Goal: Task Accomplishment & Management: Manage account settings

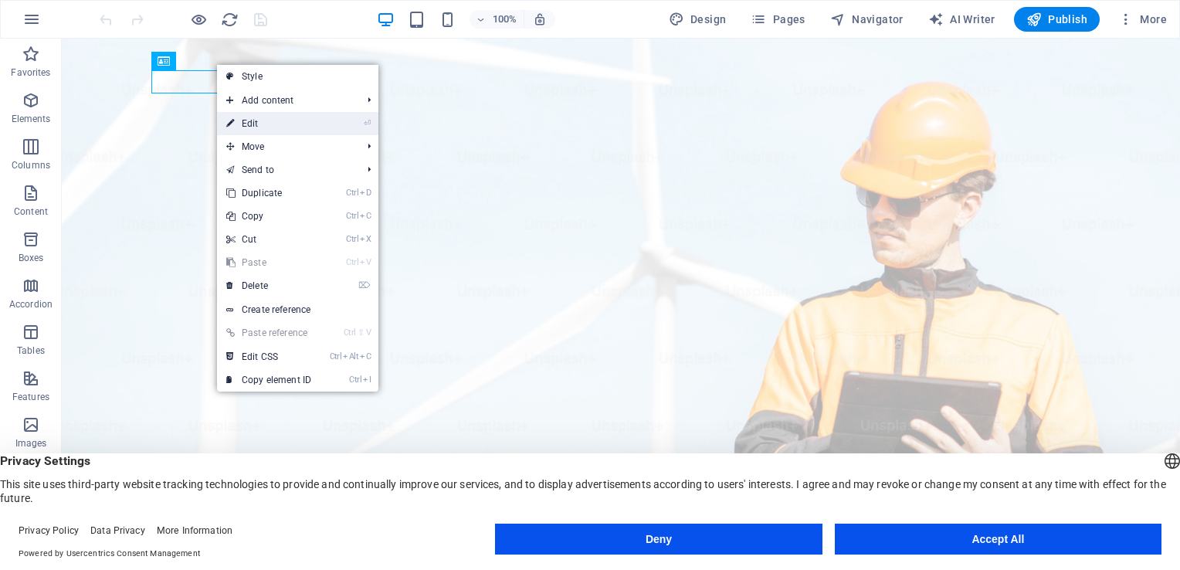
click at [0, 0] on link "⏎ Edit" at bounding box center [0, 0] width 0 height 0
select select "px"
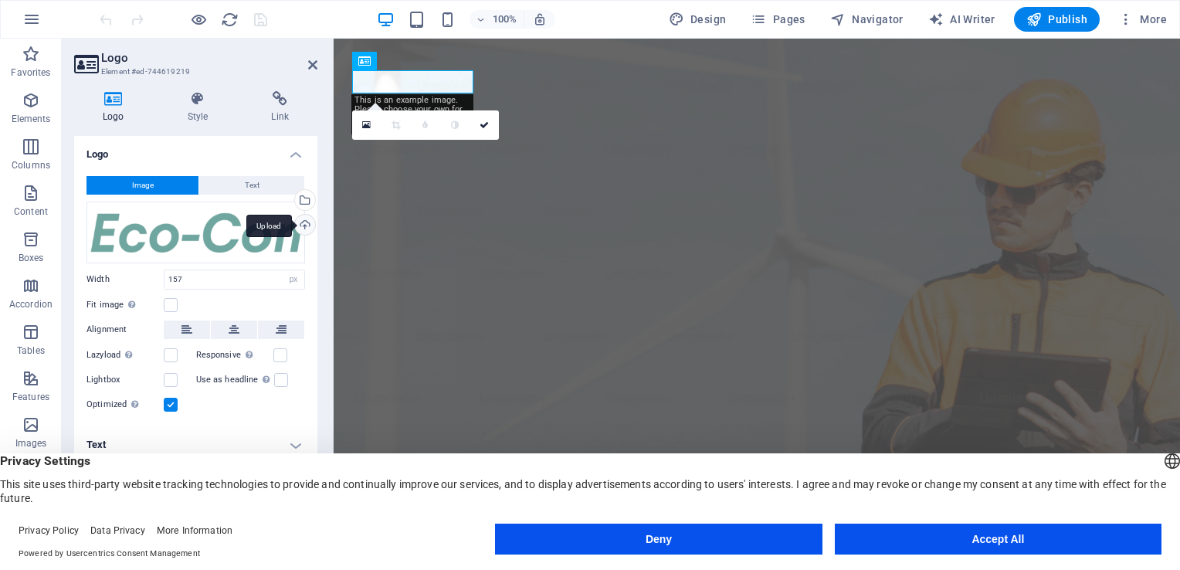
click at [305, 228] on div "Upload" at bounding box center [303, 226] width 23 height 23
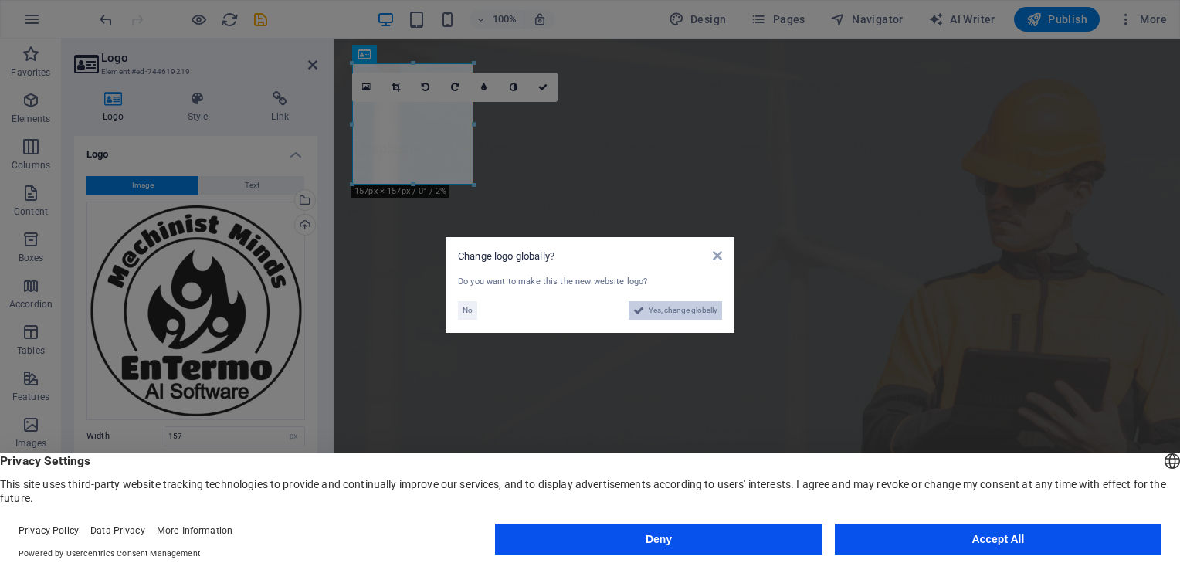
click at [672, 306] on span "Yes, change globally" at bounding box center [683, 310] width 69 height 19
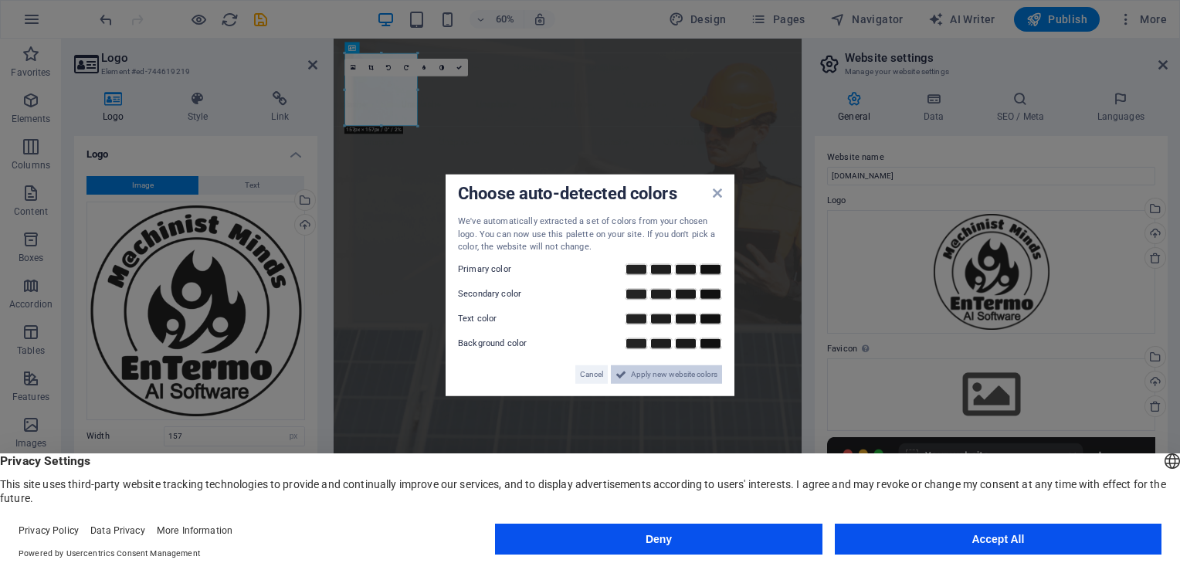
click at [682, 372] on span "Apply new website colors" at bounding box center [674, 373] width 86 height 19
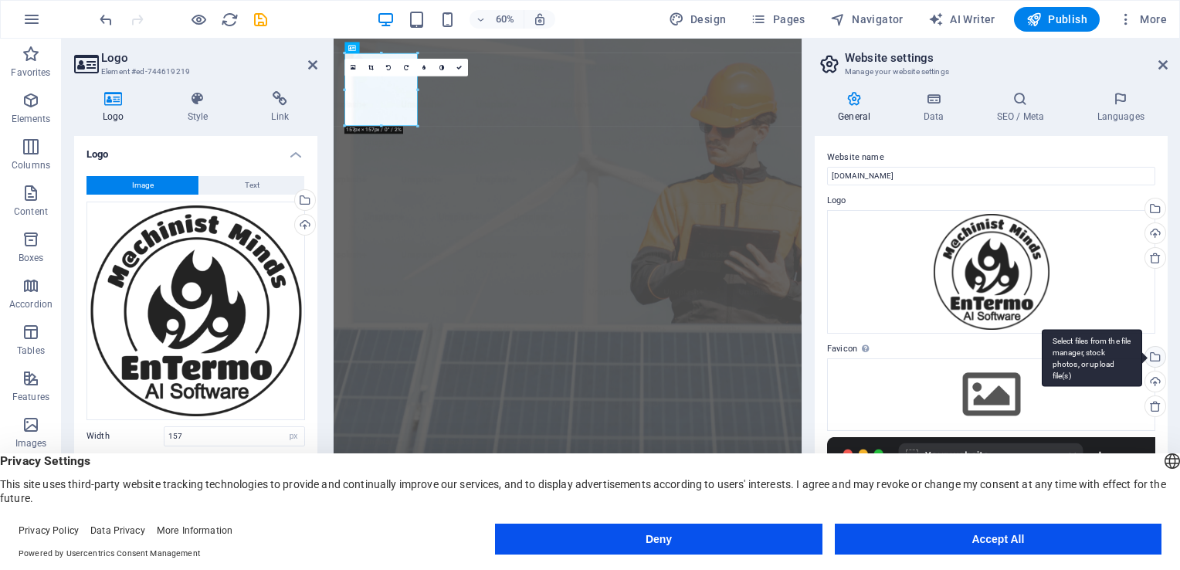
click at [1142, 358] on div "Select files from the file manager, stock photos, or upload file(s)" at bounding box center [1092, 358] width 100 height 58
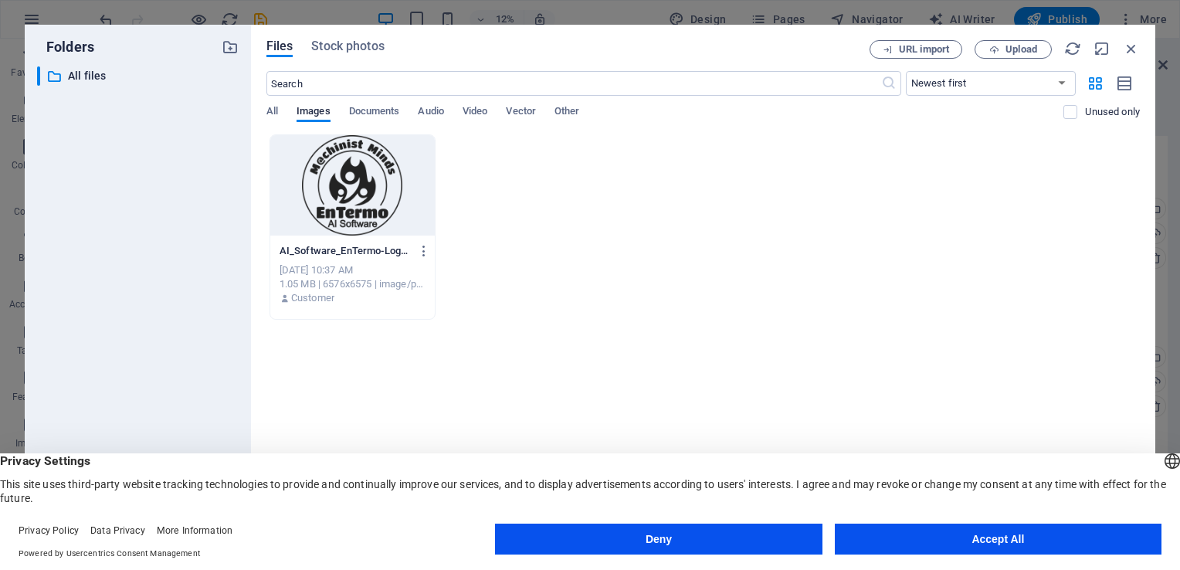
click at [352, 185] on div at bounding box center [352, 185] width 164 height 100
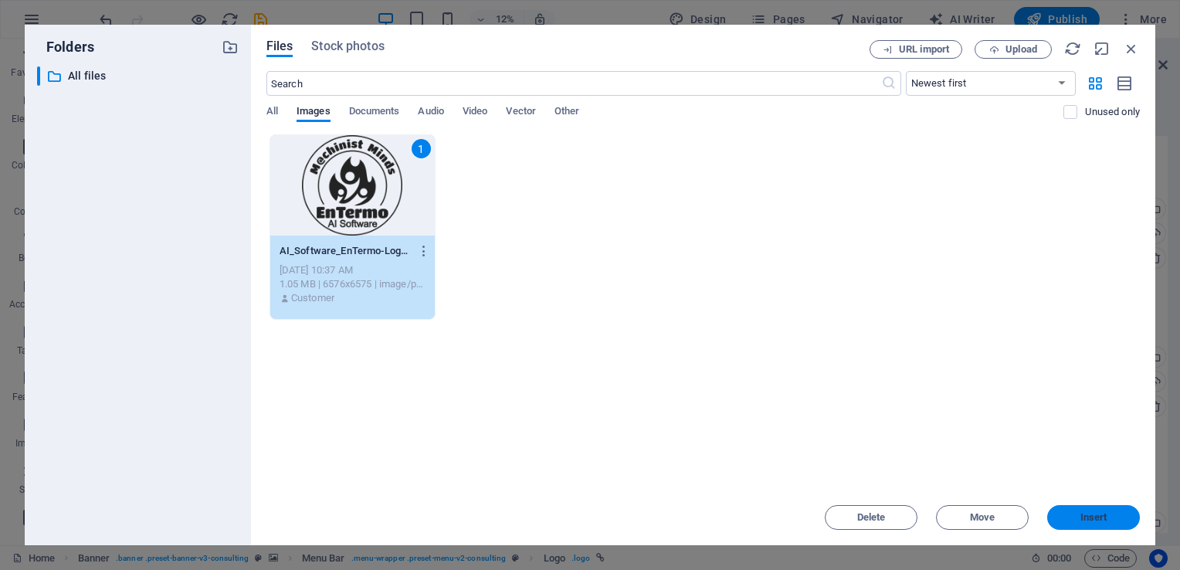
click at [1100, 511] on button "Insert" at bounding box center [1093, 517] width 93 height 25
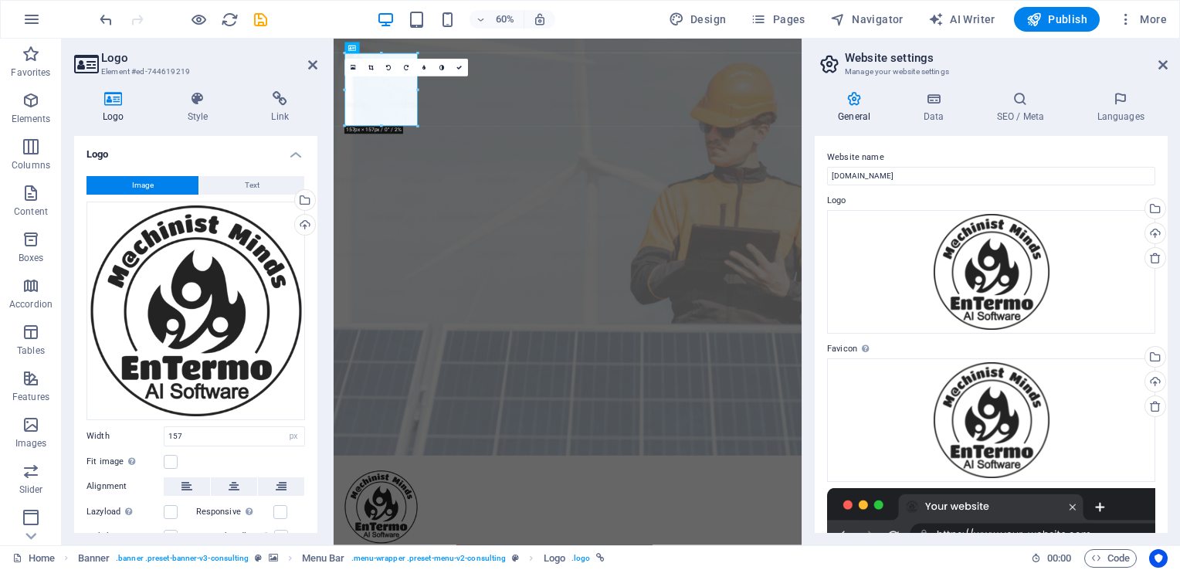
click at [1165, 378] on div "Website name entermo.com.tr Logo Drag files here, click to choose files or sele…" at bounding box center [991, 334] width 353 height 397
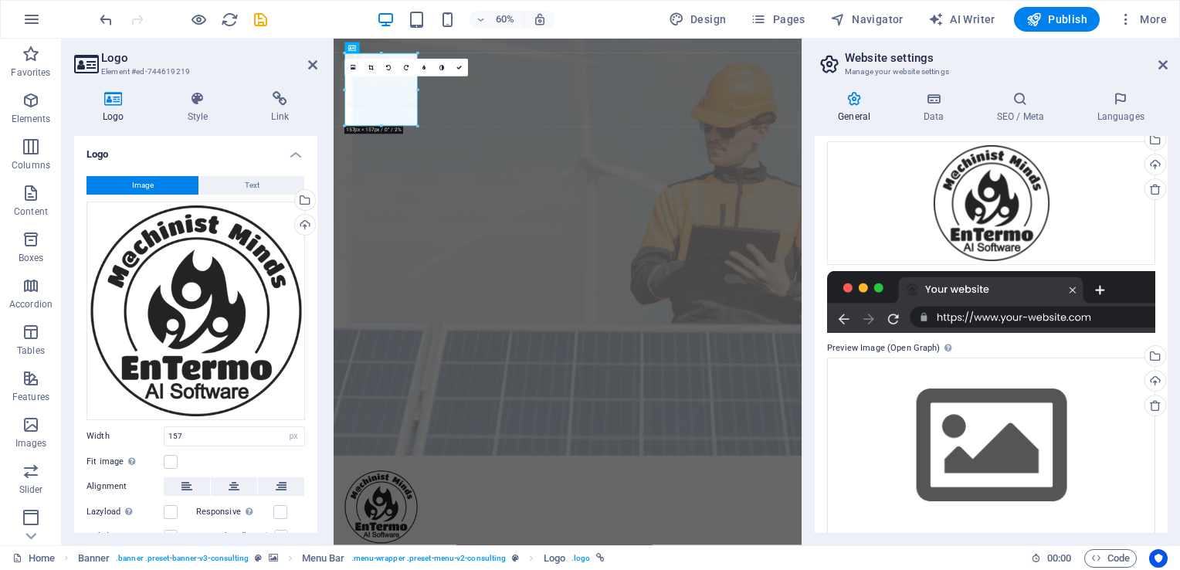
scroll to position [230, 0]
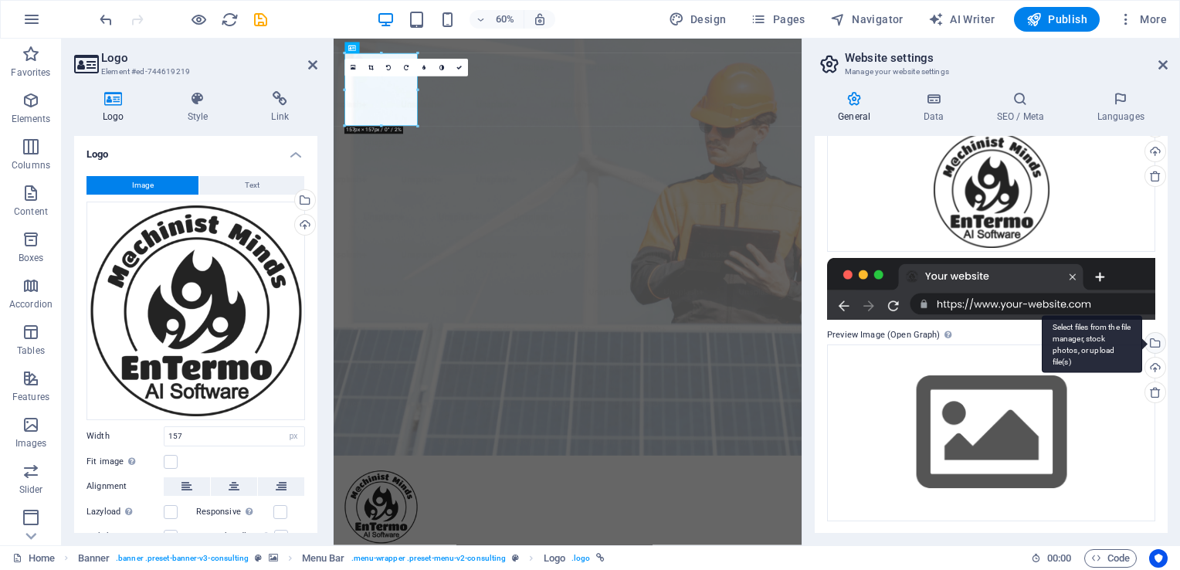
click at [1150, 347] on div "Select files from the file manager, stock photos, or upload file(s)" at bounding box center [1153, 344] width 23 height 23
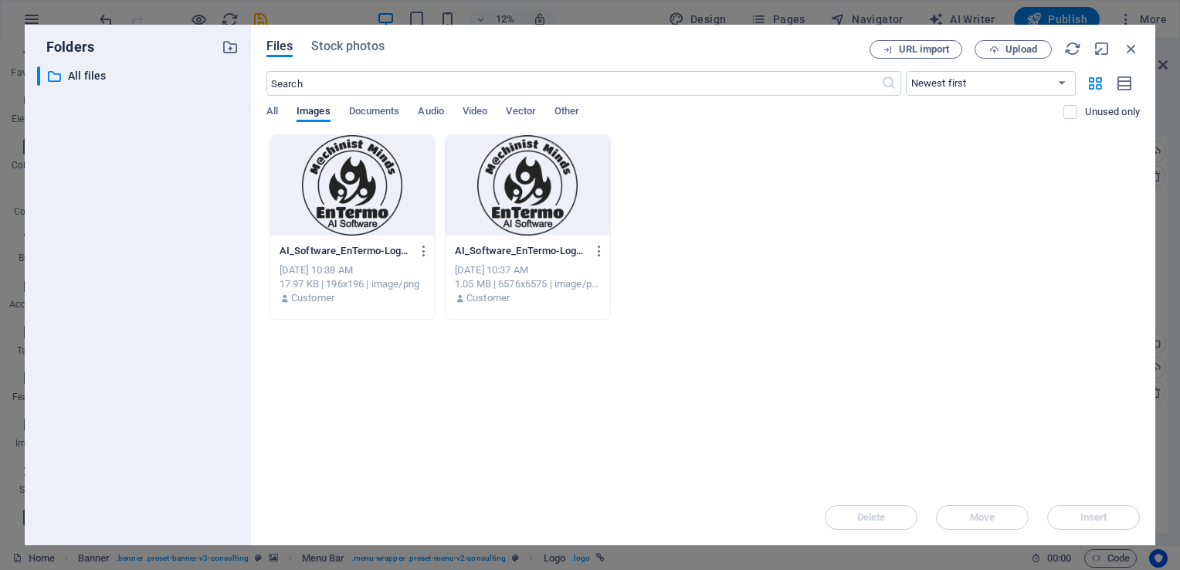
click at [354, 191] on div at bounding box center [352, 185] width 164 height 100
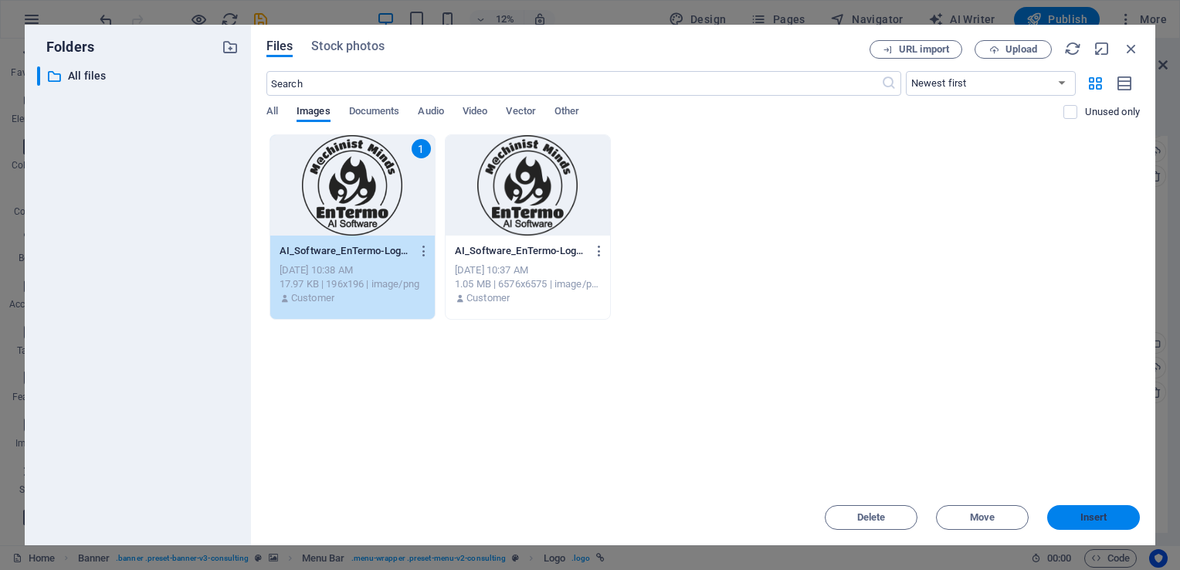
click at [1075, 521] on span "Insert" at bounding box center [1093, 517] width 80 height 9
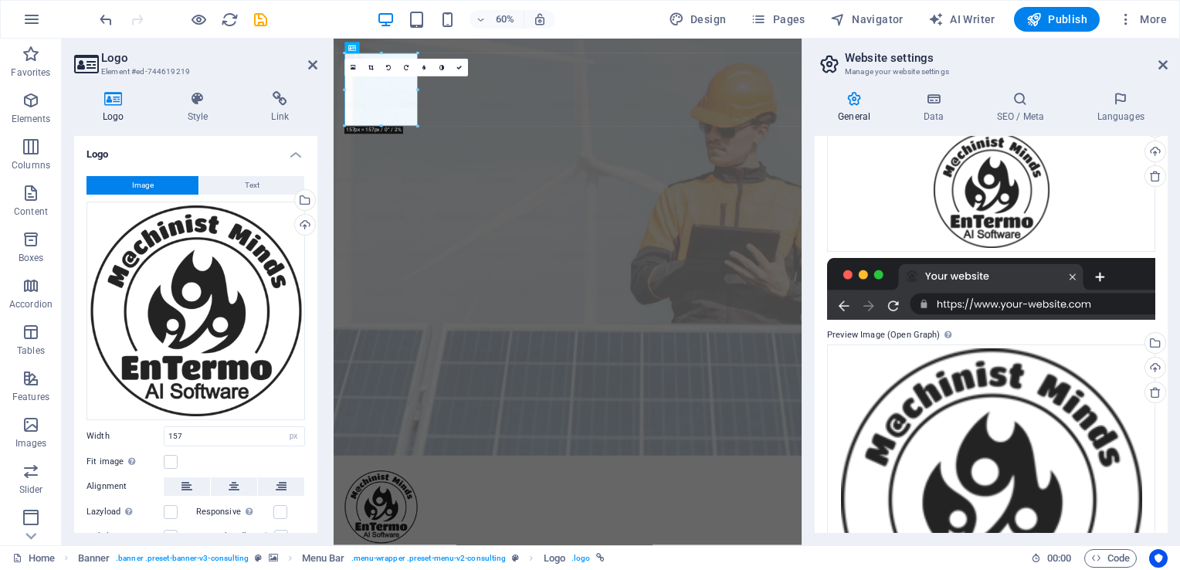
drag, startPoint x: 1167, startPoint y: 389, endPoint x: 1162, endPoint y: 422, distance: 32.8
click at [1162, 422] on div "Website name entermo.com.tr Logo Drag files here, click to choose files or sele…" at bounding box center [991, 334] width 353 height 397
drag, startPoint x: 1162, startPoint y: 422, endPoint x: 1164, endPoint y: 497, distance: 75.7
click at [1164, 497] on div "Website name entermo.com.tr Logo Drag files here, click to choose files or sele…" at bounding box center [991, 334] width 353 height 397
click at [1047, 17] on span "Publish" at bounding box center [1056, 19] width 61 height 15
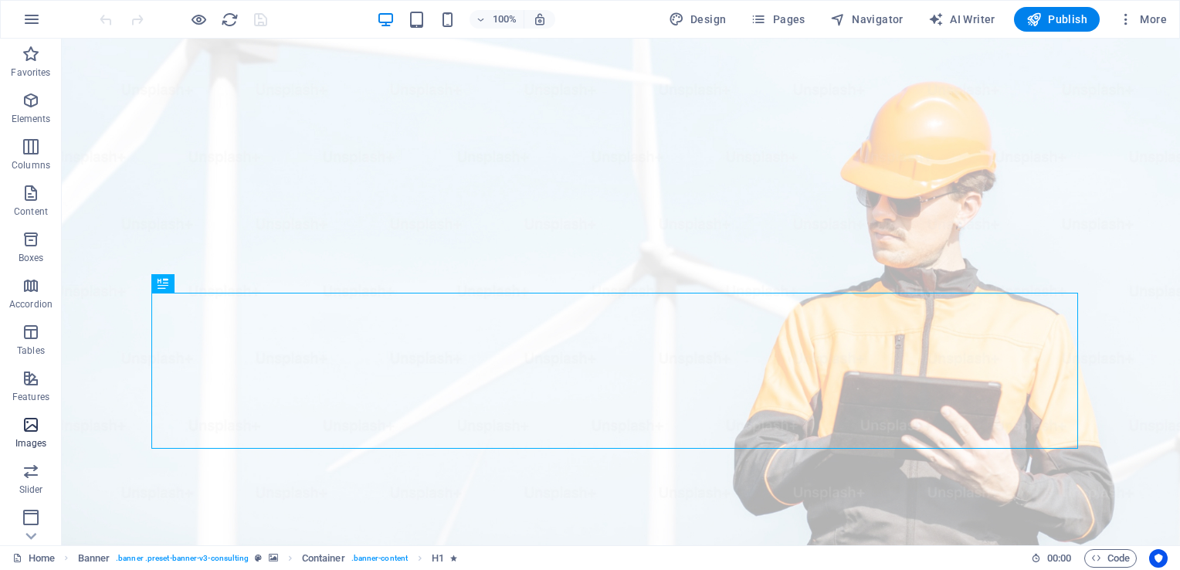
click at [34, 428] on icon "button" at bounding box center [31, 424] width 19 height 19
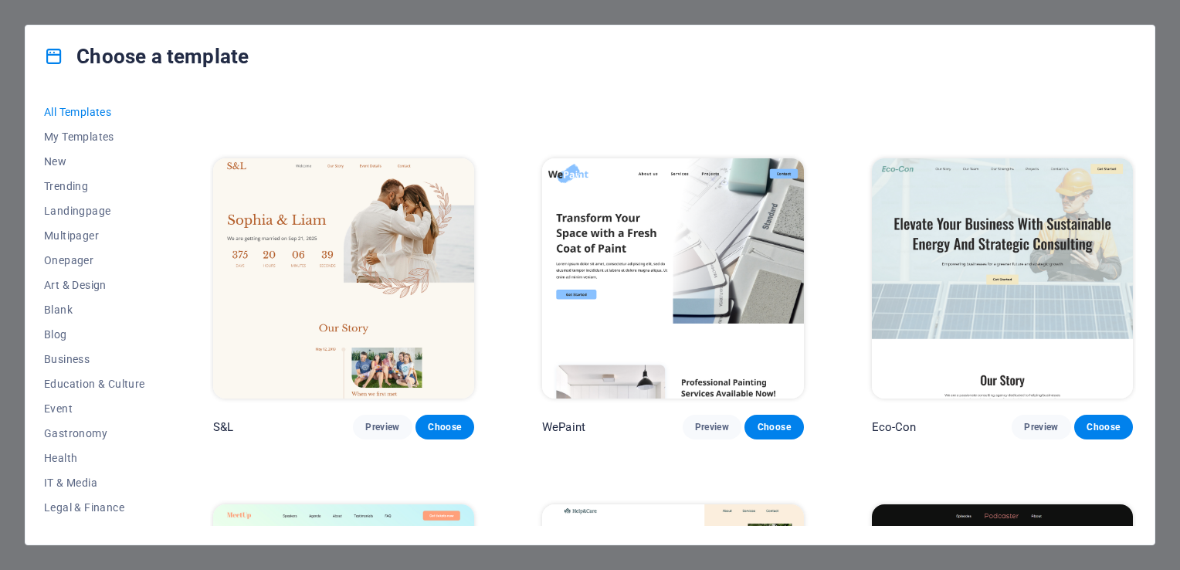
scroll to position [652, 0]
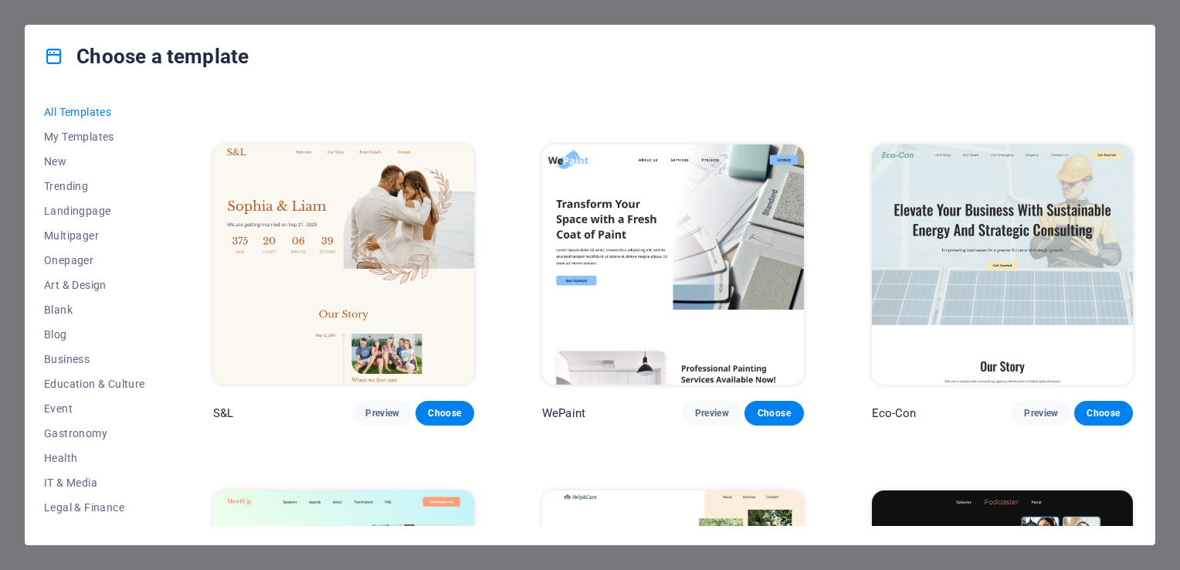
click at [966, 206] on img at bounding box center [1002, 264] width 261 height 241
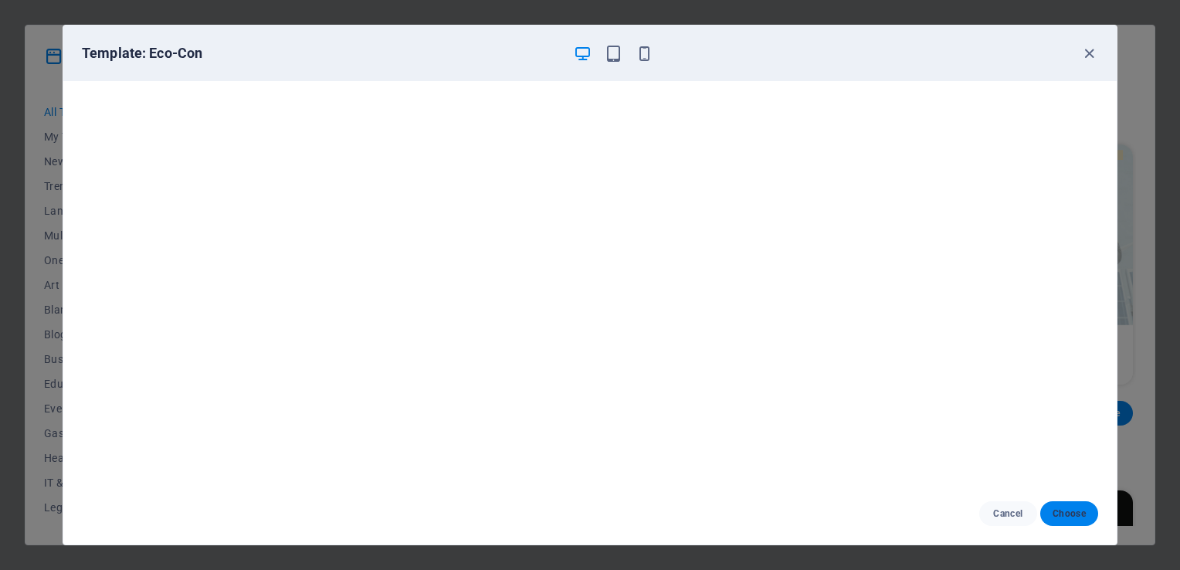
click at [1072, 510] on span "Choose" at bounding box center [1068, 513] width 33 height 12
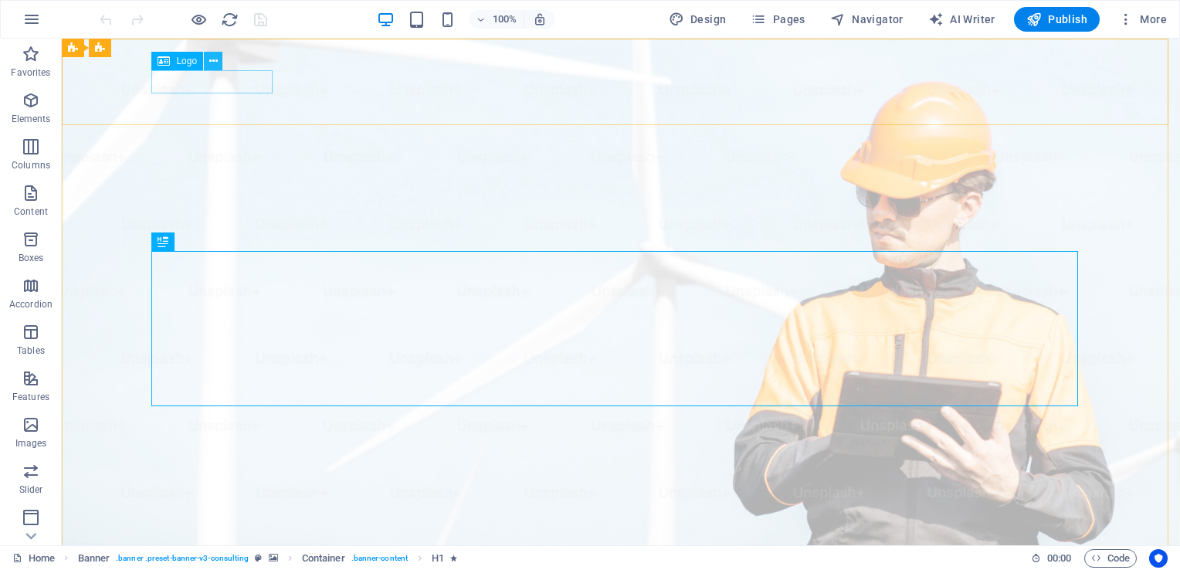
click at [0, 0] on icon at bounding box center [0, 0] width 0 height 0
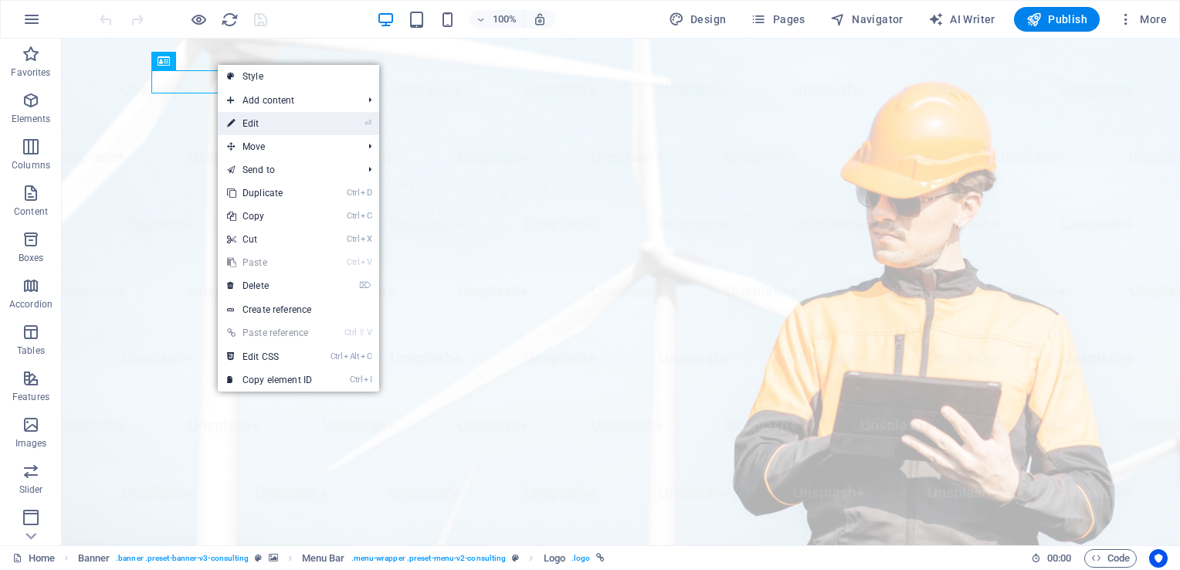
select select "px"
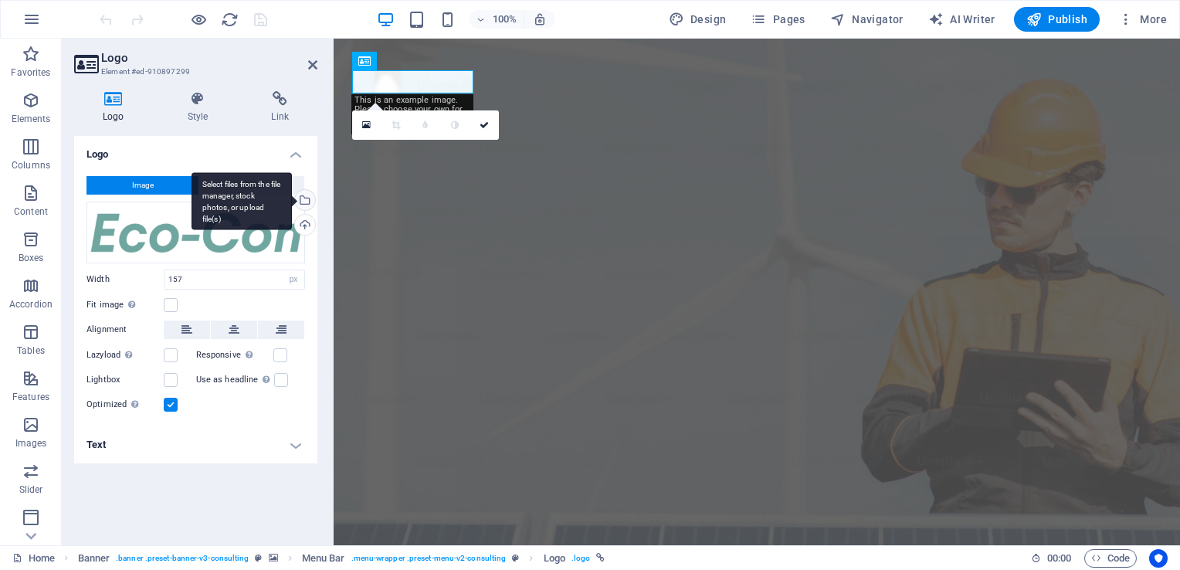
click at [308, 202] on div "Select files from the file manager, stock photos, or upload file(s)" at bounding box center [303, 201] width 23 height 23
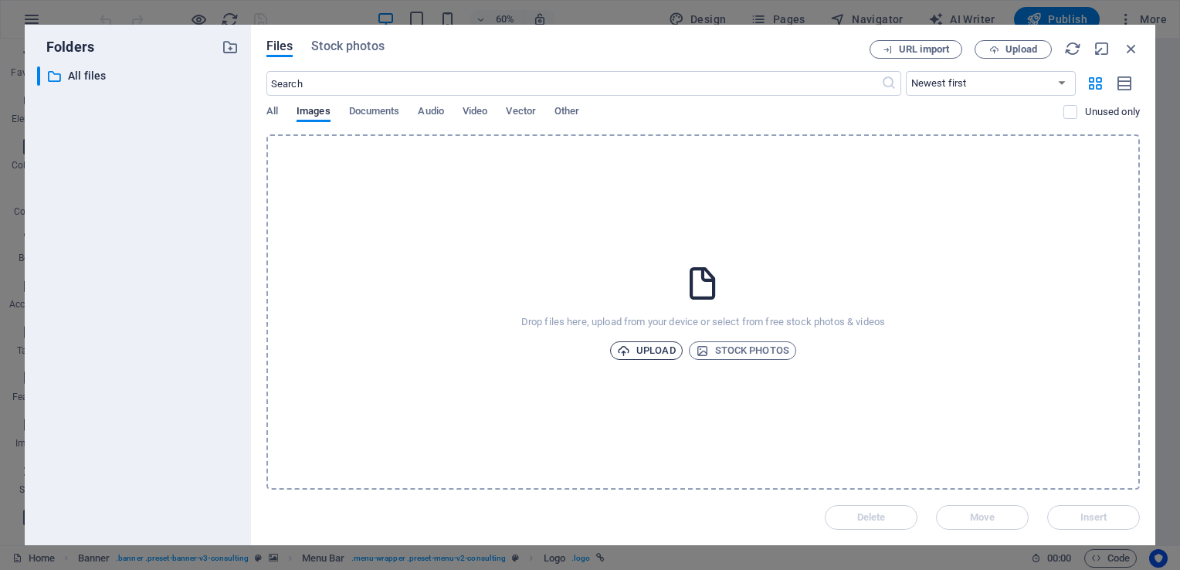
click at [639, 346] on span "Upload" at bounding box center [646, 350] width 59 height 19
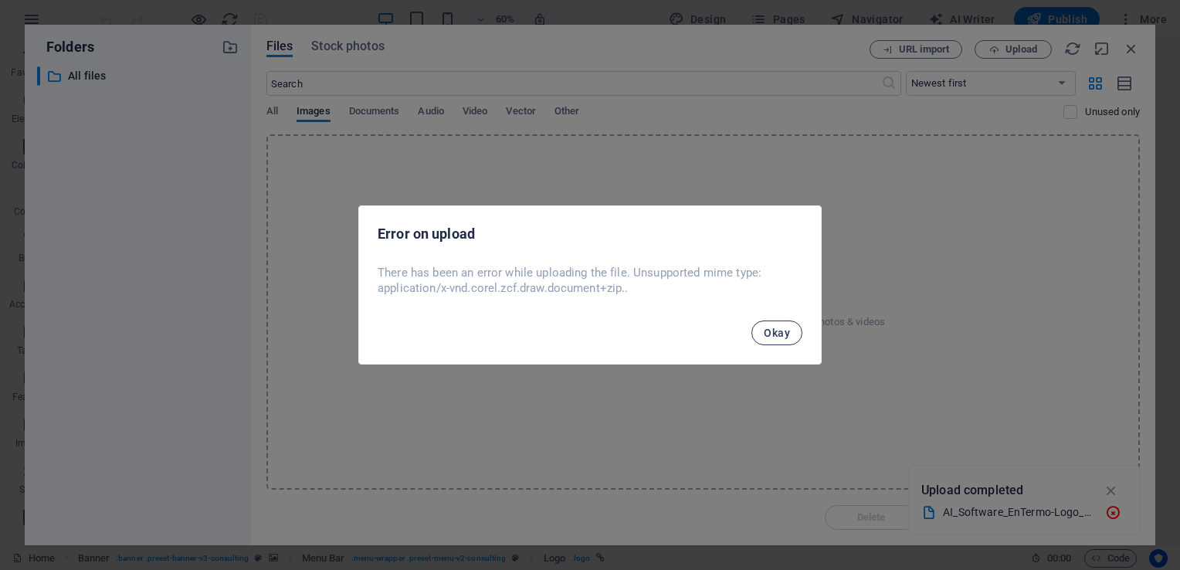
click at [778, 341] on button "Okay" at bounding box center [776, 332] width 51 height 25
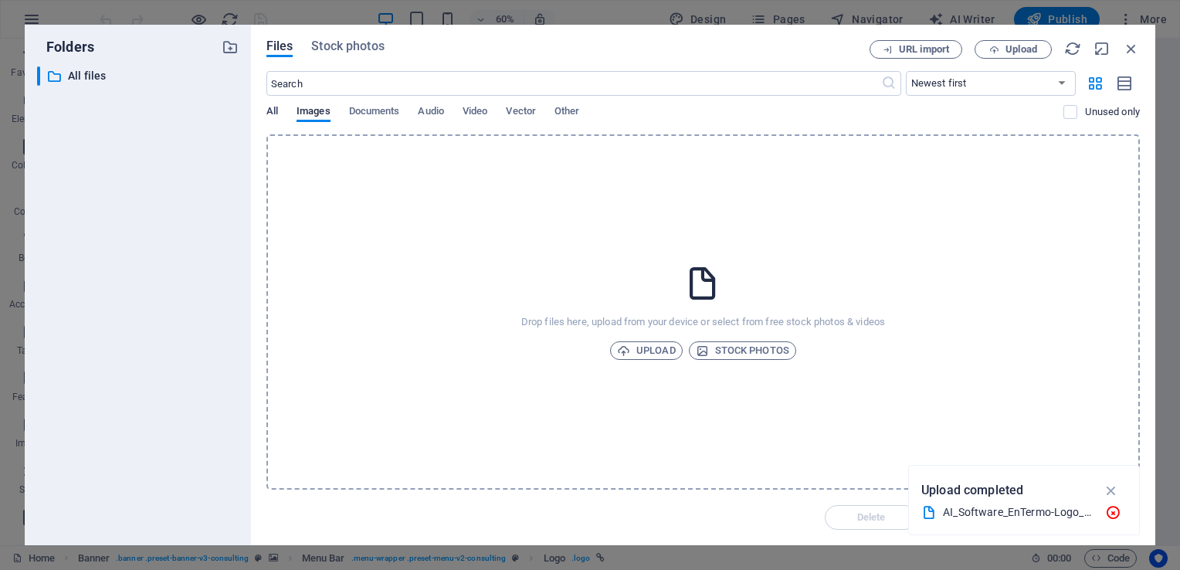
click at [276, 109] on span "All" at bounding box center [272, 113] width 12 height 22
click at [1025, 52] on span "Upload" at bounding box center [1021, 49] width 32 height 9
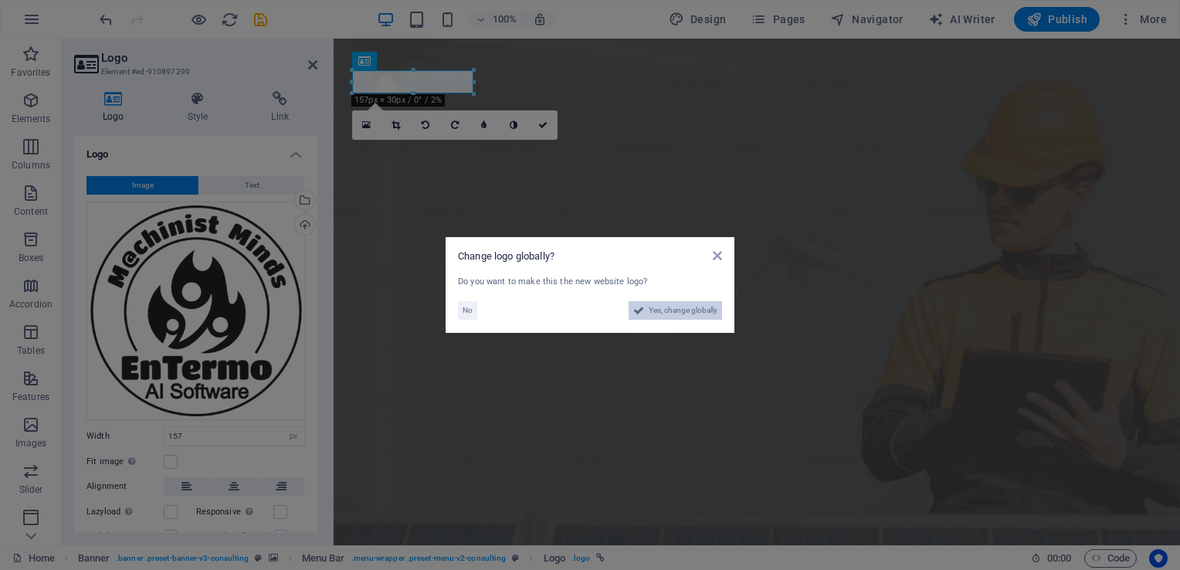
click at [681, 313] on span "Yes, change globally" at bounding box center [683, 310] width 69 height 19
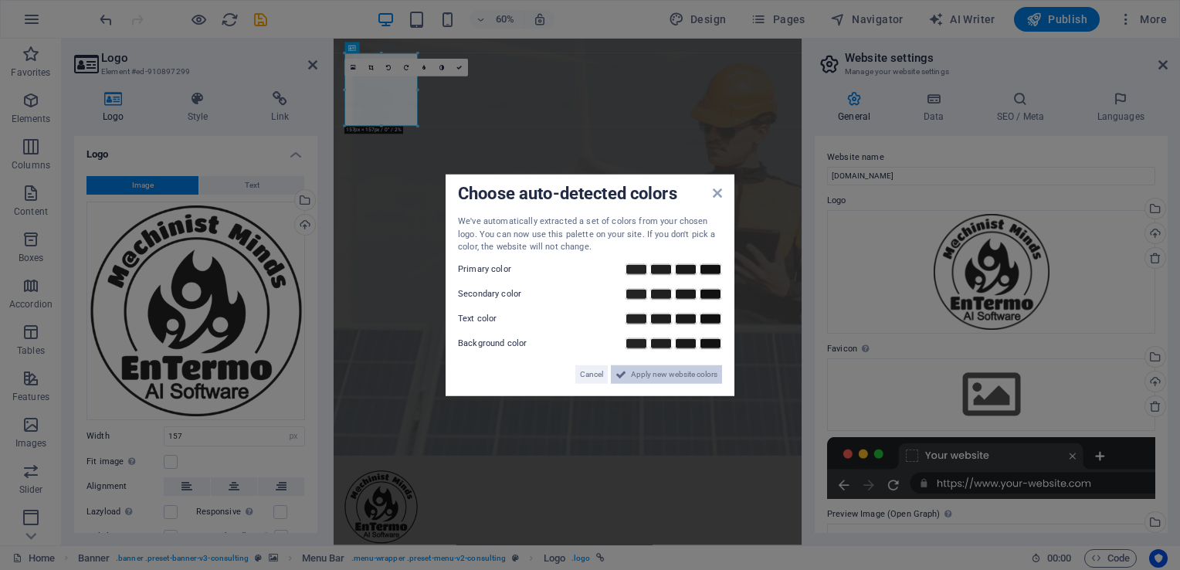
click at [649, 378] on span "Apply new website colors" at bounding box center [674, 373] width 86 height 19
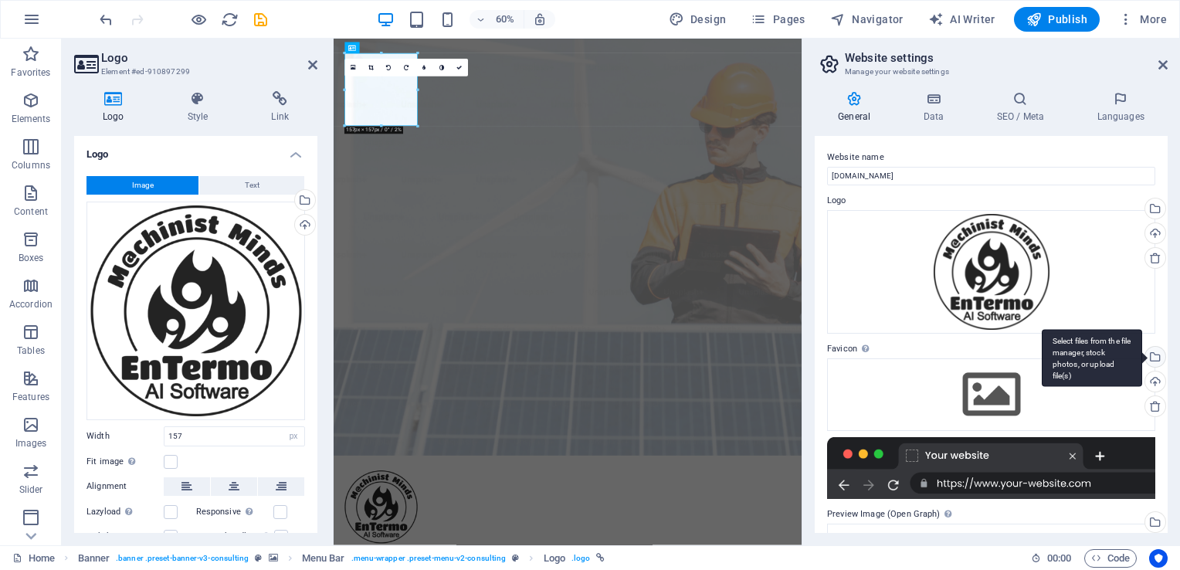
click at [1151, 357] on div "Select files from the file manager, stock photos, or upload file(s)" at bounding box center [1153, 358] width 23 height 23
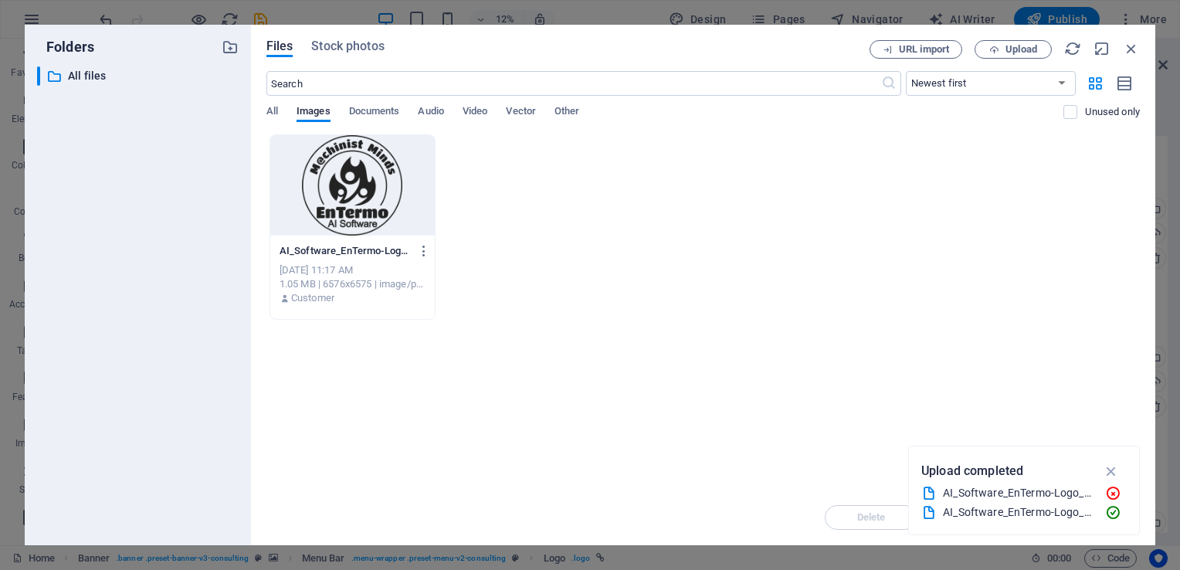
click at [387, 207] on div at bounding box center [352, 185] width 164 height 100
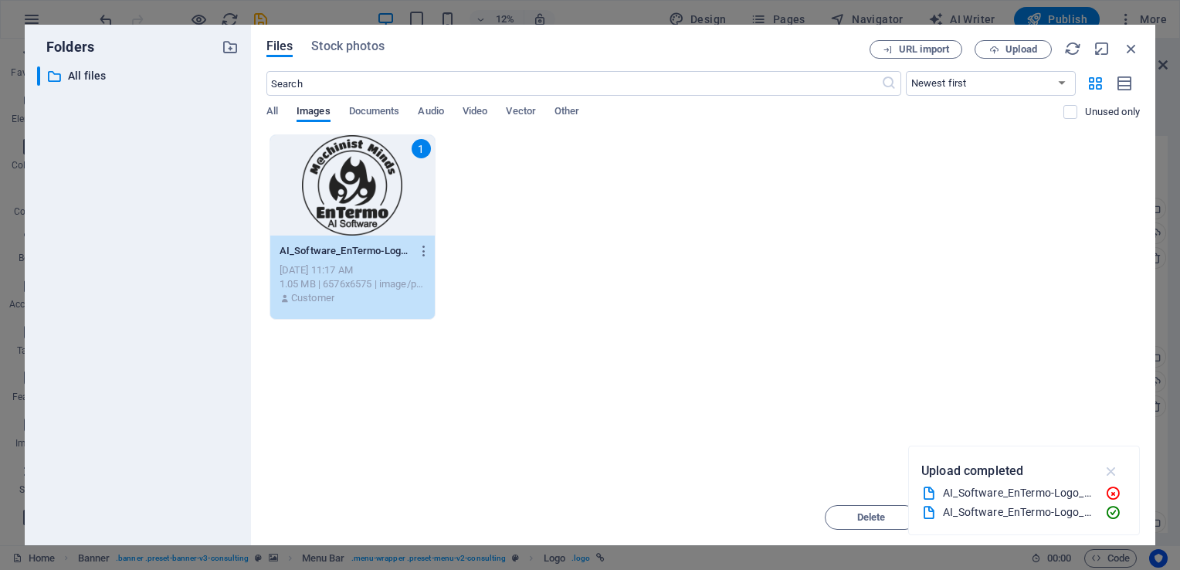
click at [1110, 477] on icon "button" at bounding box center [1112, 470] width 18 height 17
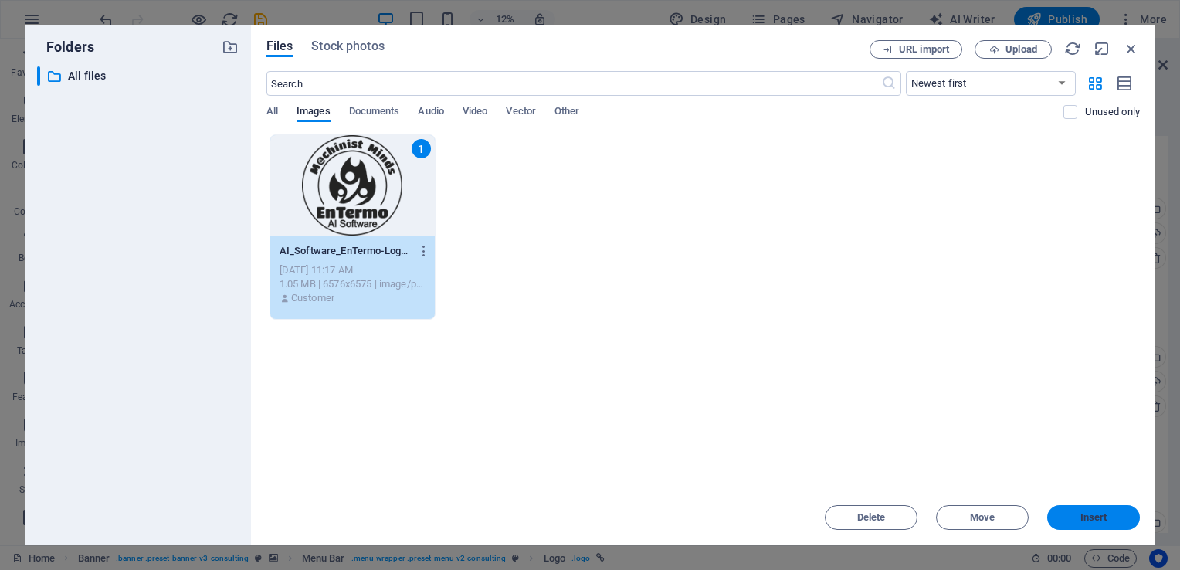
click at [1090, 517] on span "Insert" at bounding box center [1093, 517] width 27 height 9
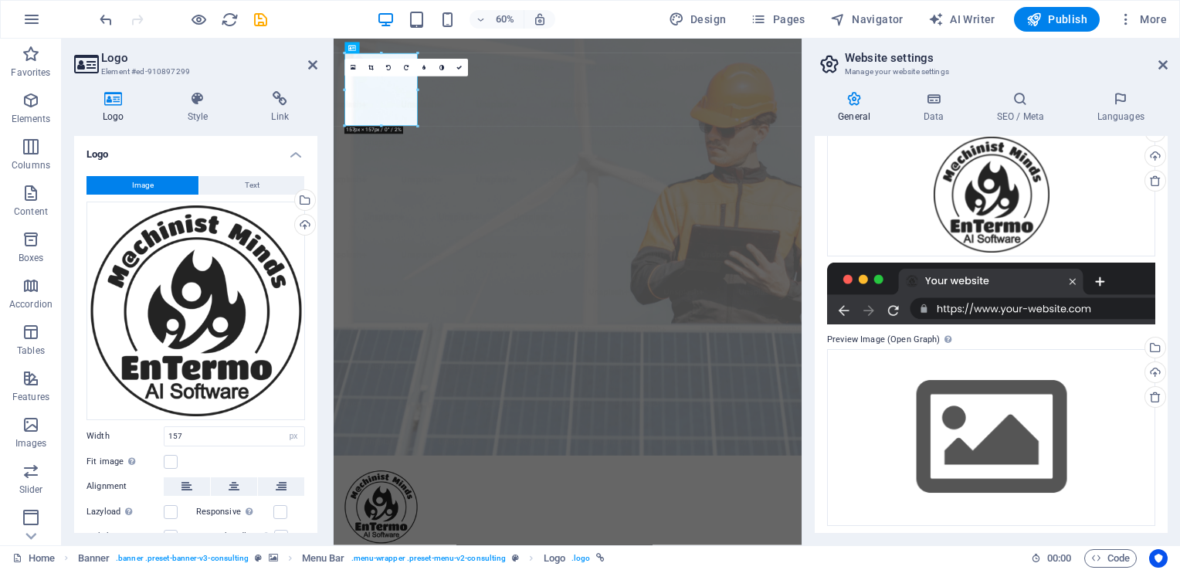
scroll to position [230, 0]
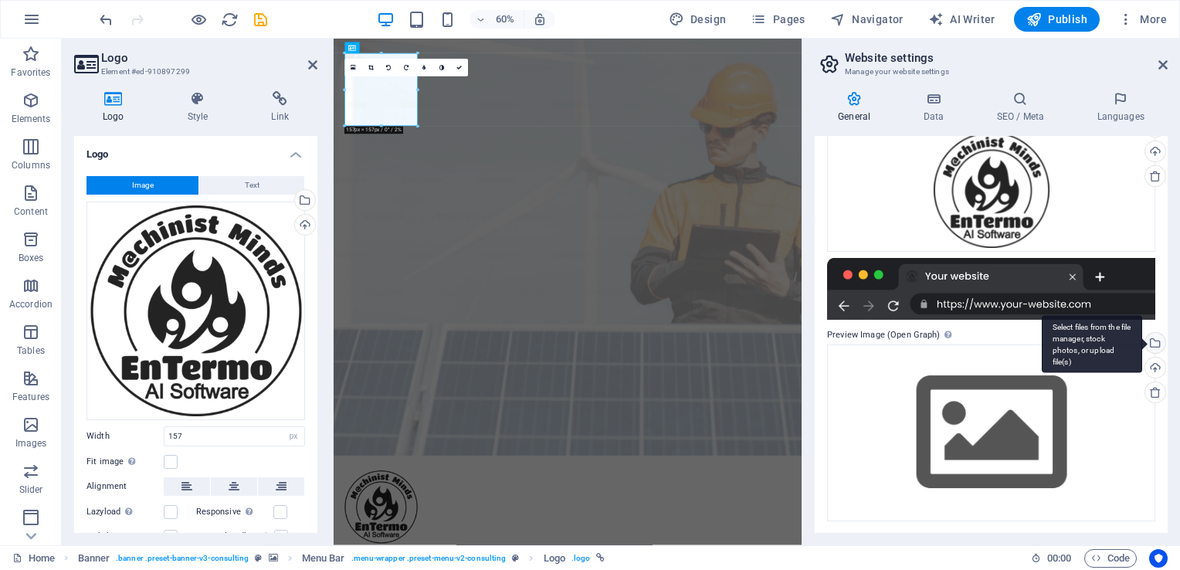
click at [1154, 347] on div "Select files from the file manager, stock photos, or upload file(s)" at bounding box center [1153, 344] width 23 height 23
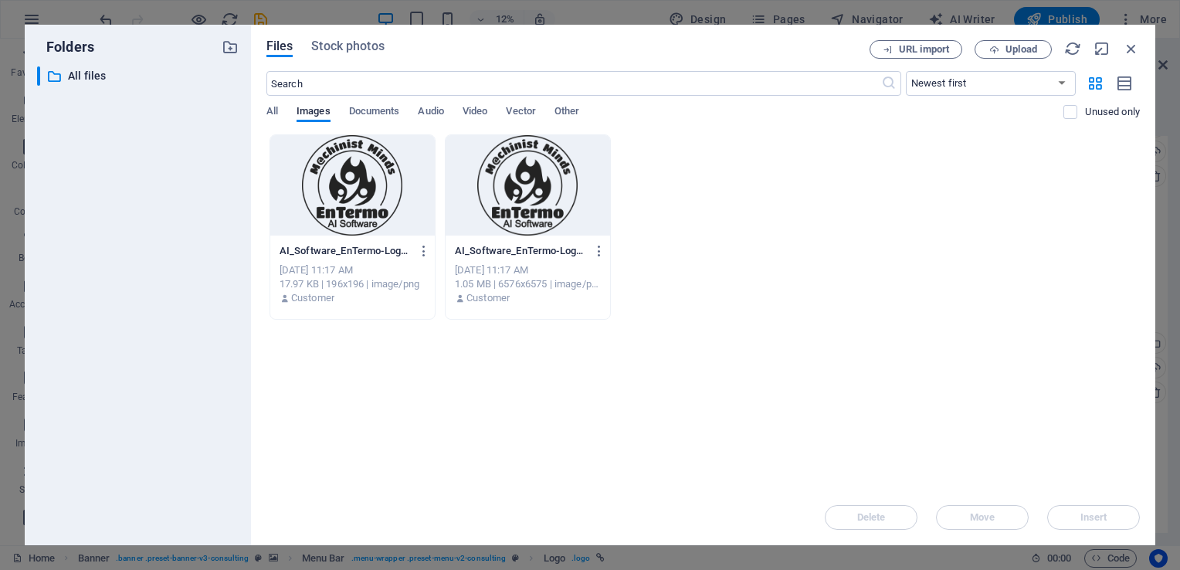
click at [332, 185] on div at bounding box center [352, 185] width 164 height 100
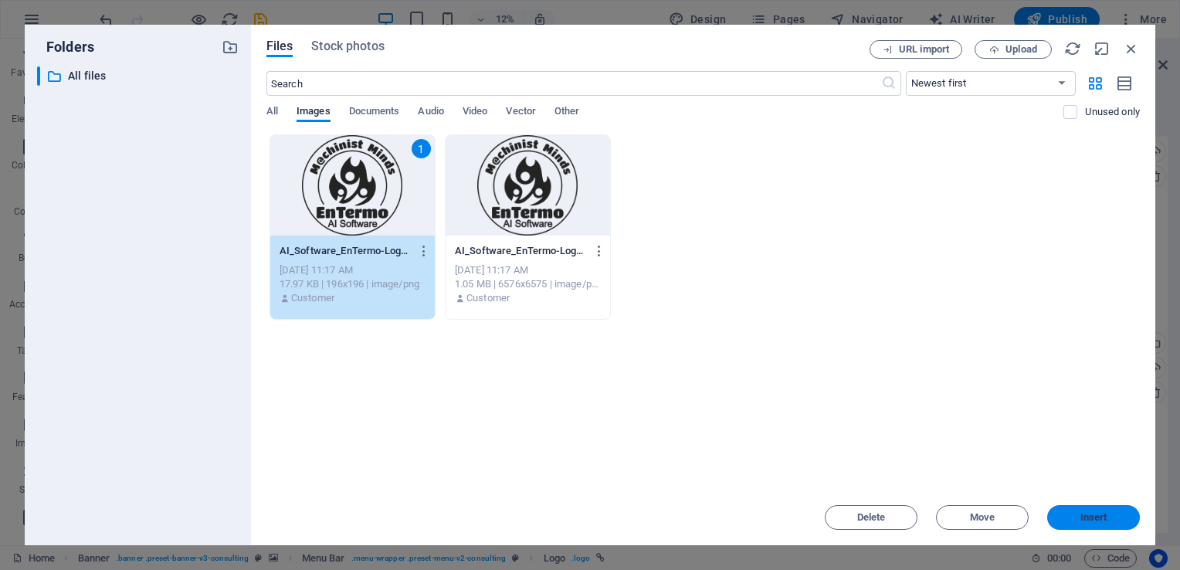
click at [1081, 513] on span "Insert" at bounding box center [1093, 517] width 27 height 9
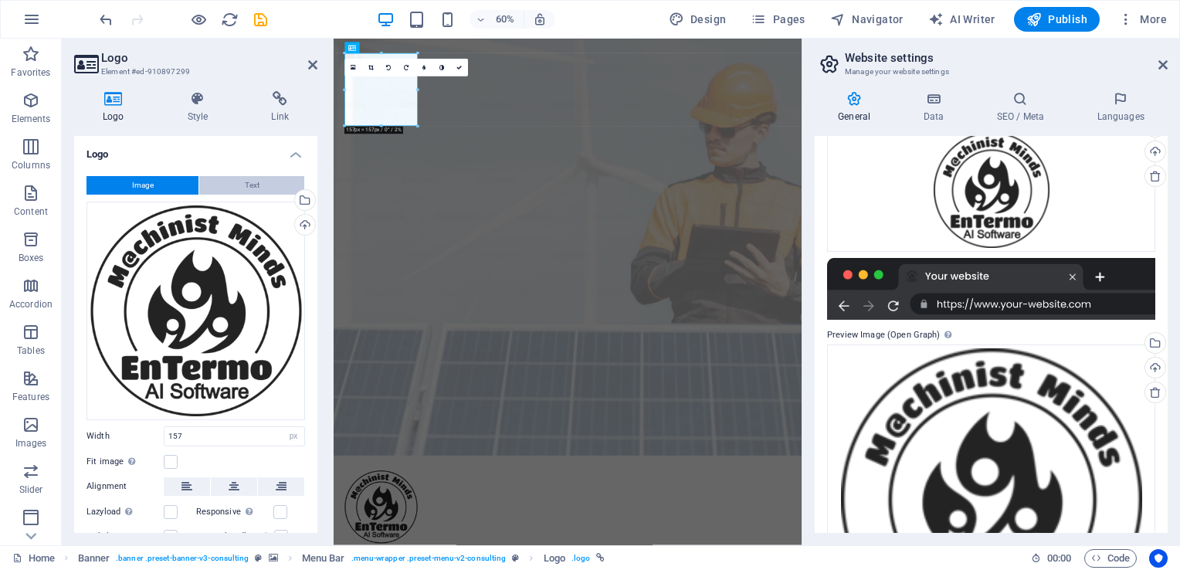
click at [271, 188] on button "Text" at bounding box center [251, 185] width 105 height 19
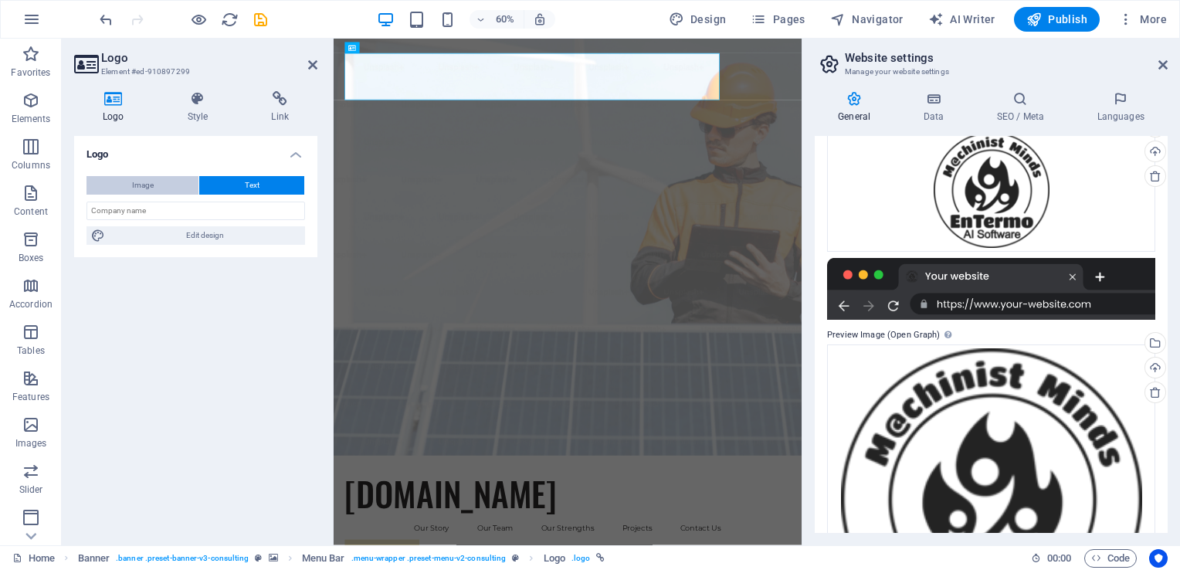
click at [169, 182] on button "Image" at bounding box center [142, 185] width 112 height 19
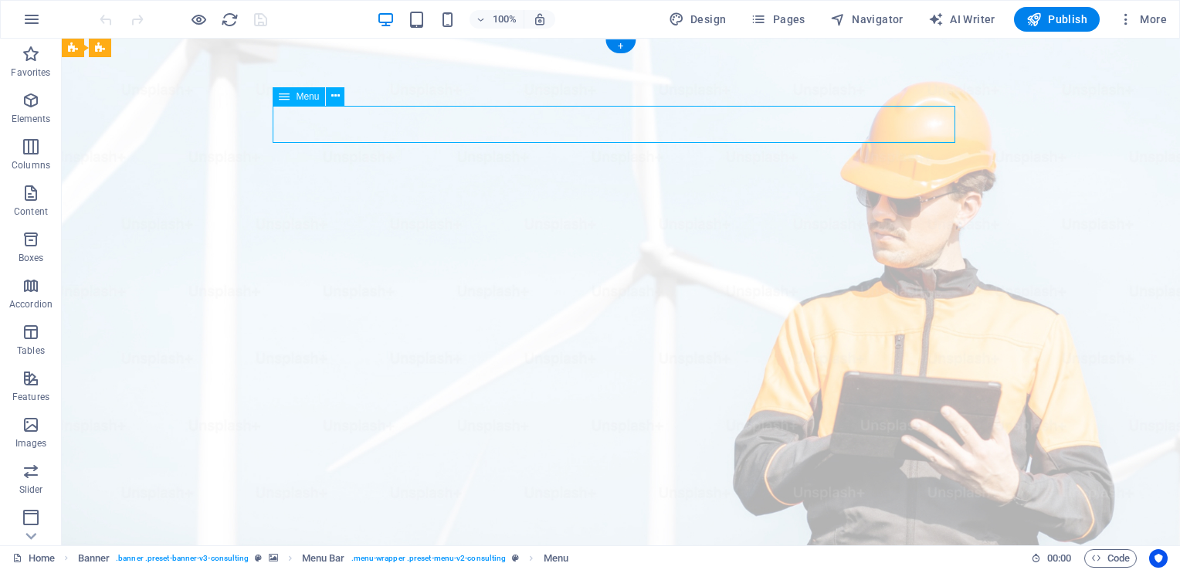
select select
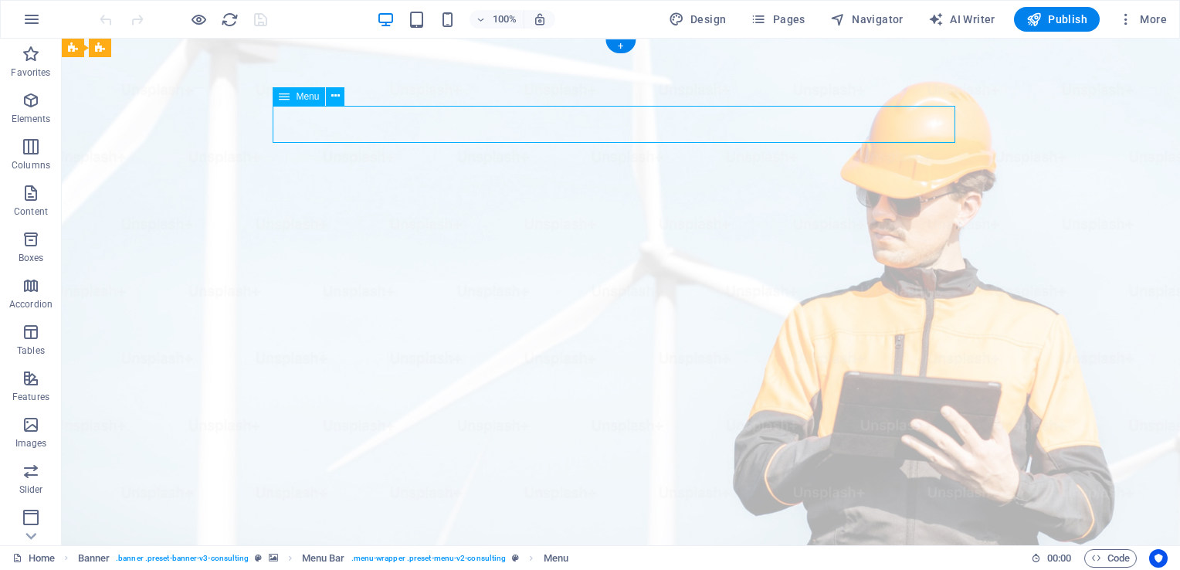
select select
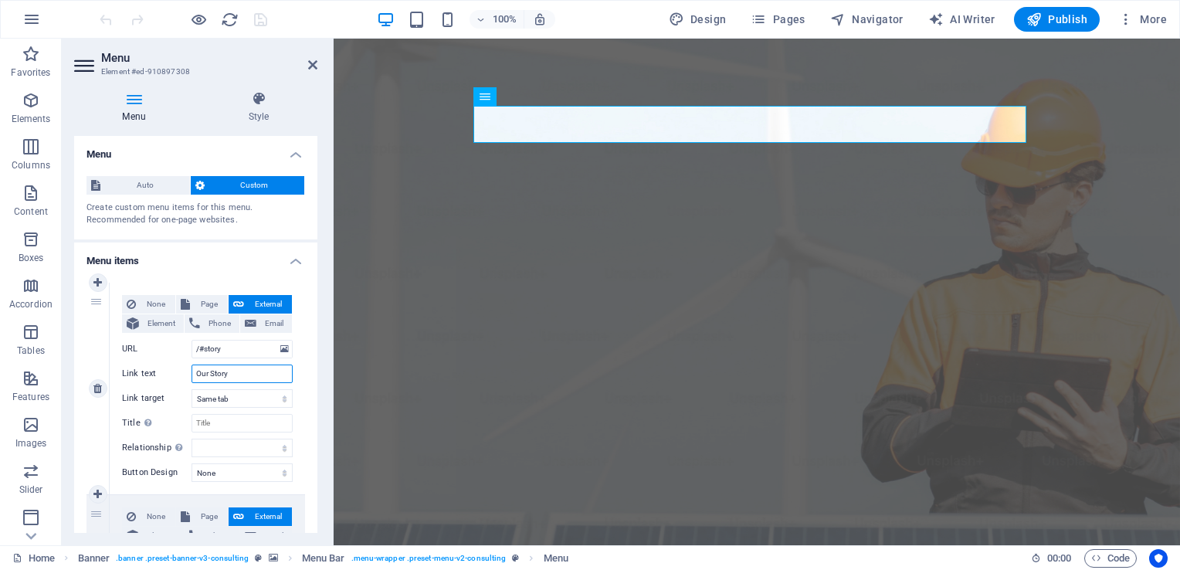
click at [247, 373] on input "Our Story" at bounding box center [241, 373] width 101 height 19
type input "O"
select select
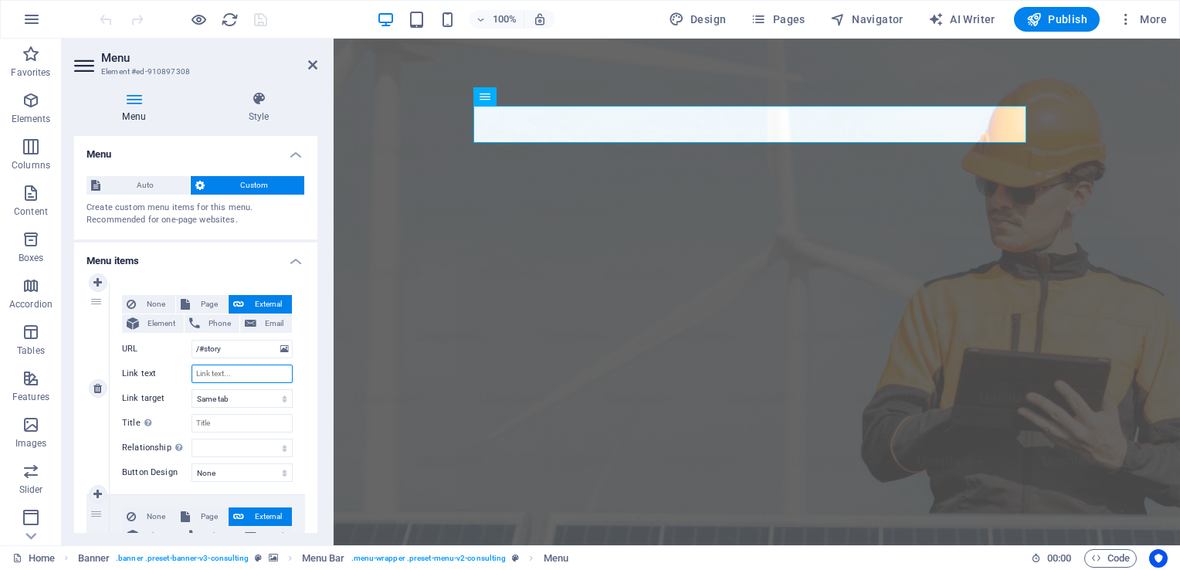
select select
type input "Bilgi"
select select
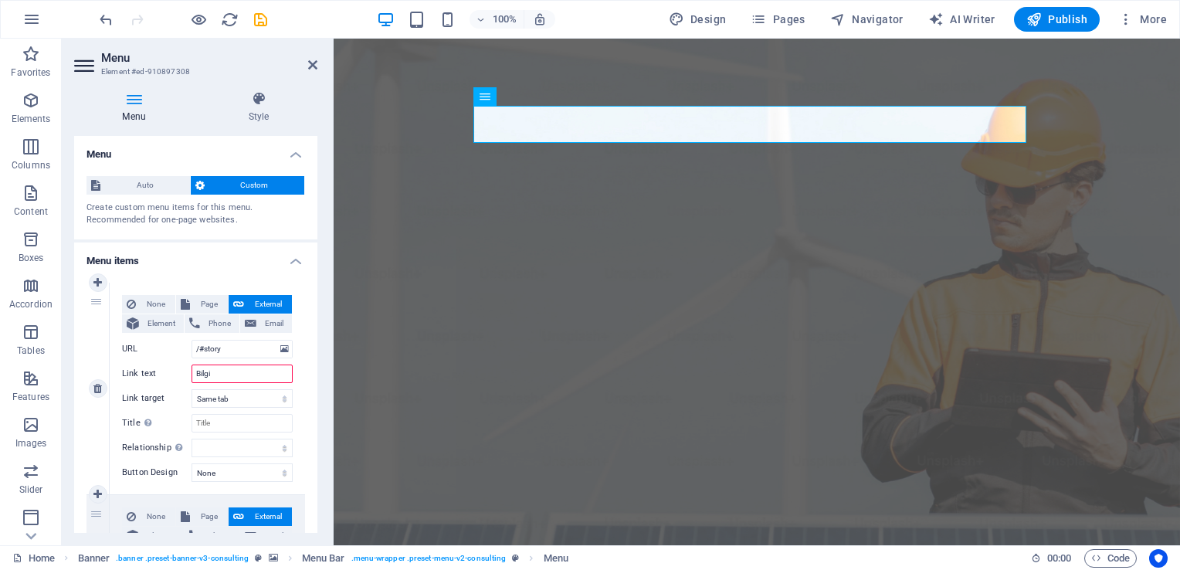
select select
type input "Bilgilend"
select select
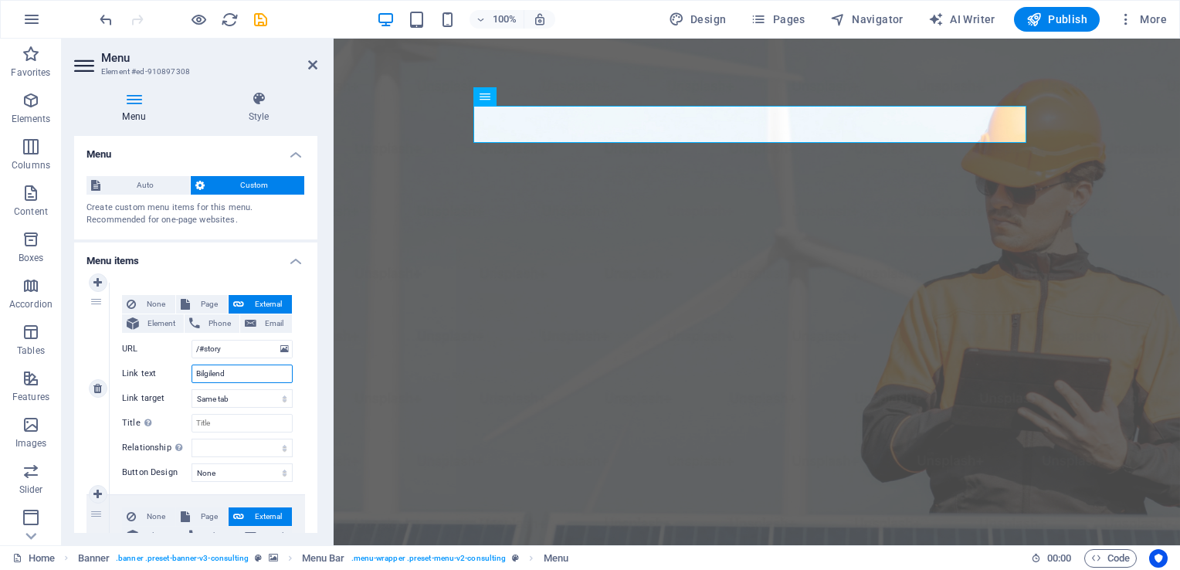
select select
type input "Bilgilendirme"
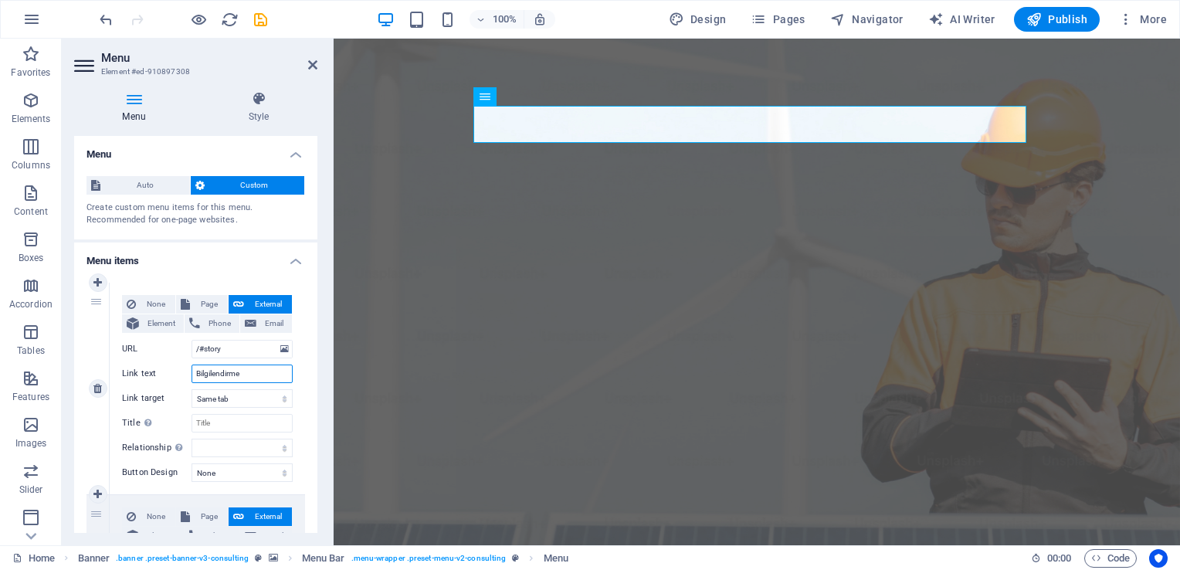
select select
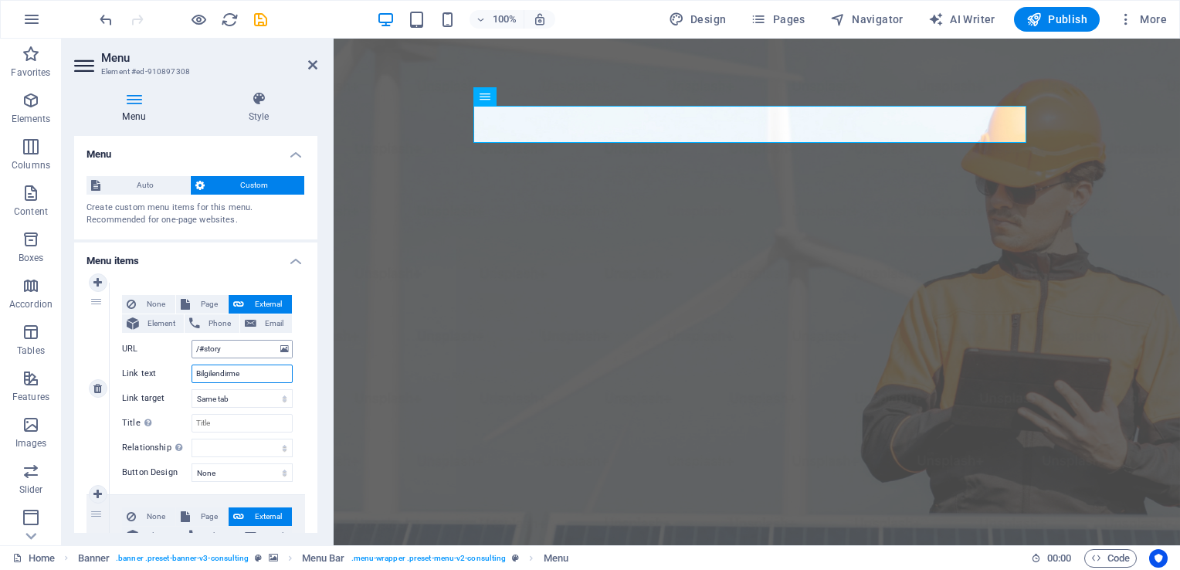
type input "Bilgilendirme"
click at [248, 347] on input "/#story" at bounding box center [241, 349] width 101 height 19
type input "/#"
select select
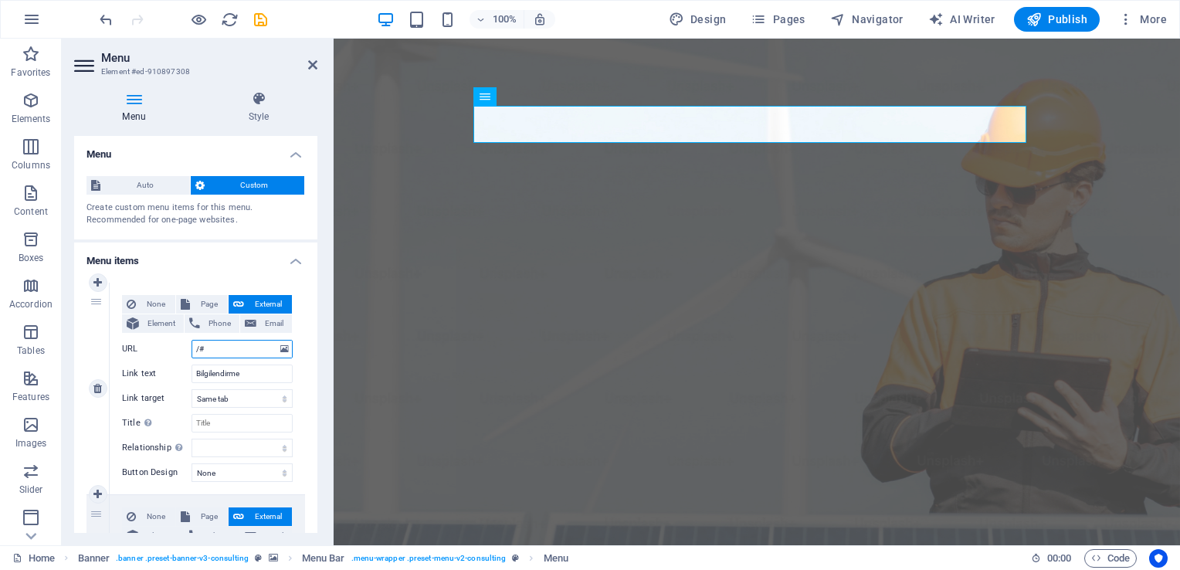
select select
type input "/#Bi"
select select
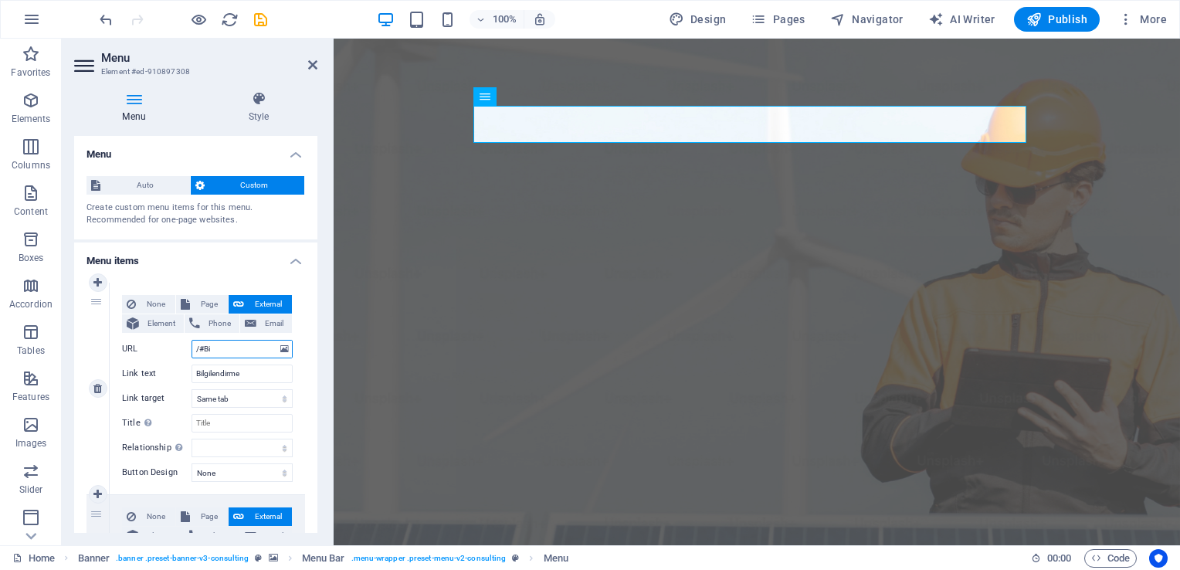
select select
type input "/#Bilgilendirme"
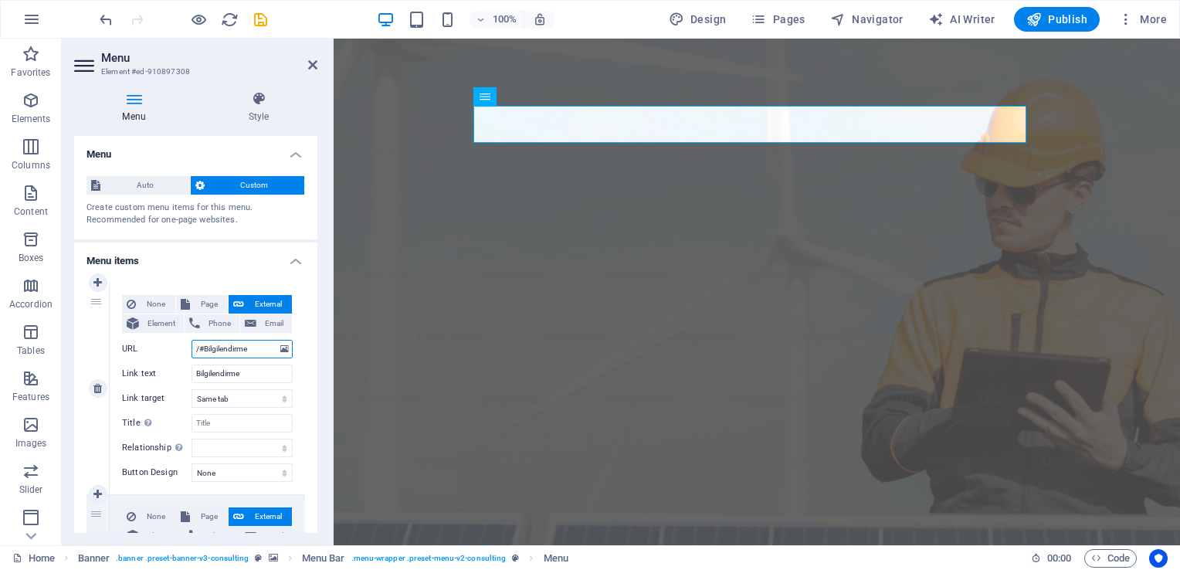
select select
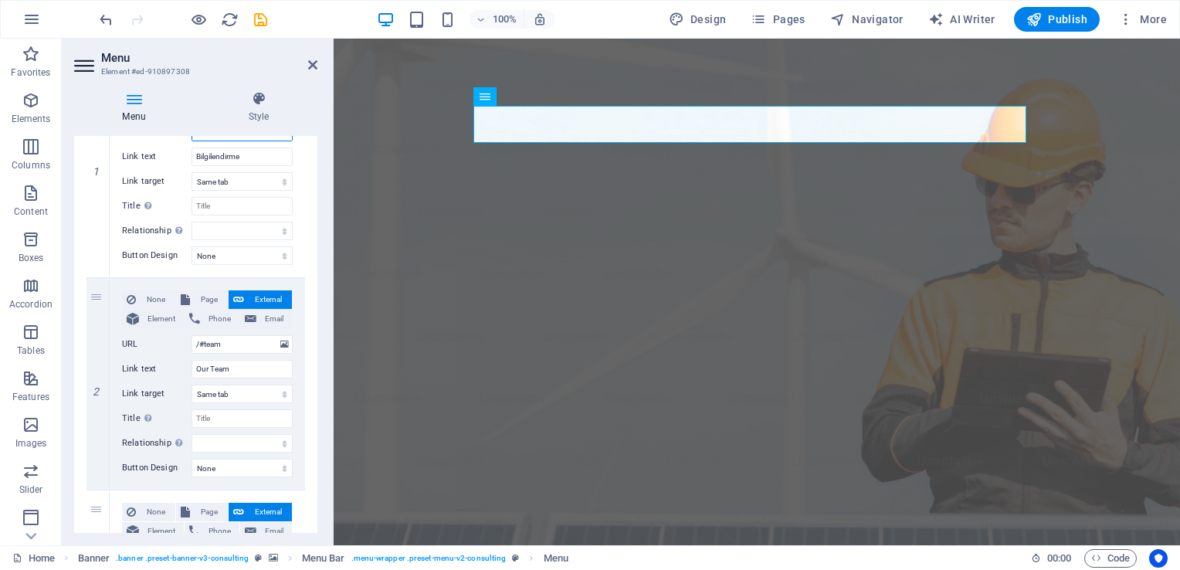
scroll to position [225, 0]
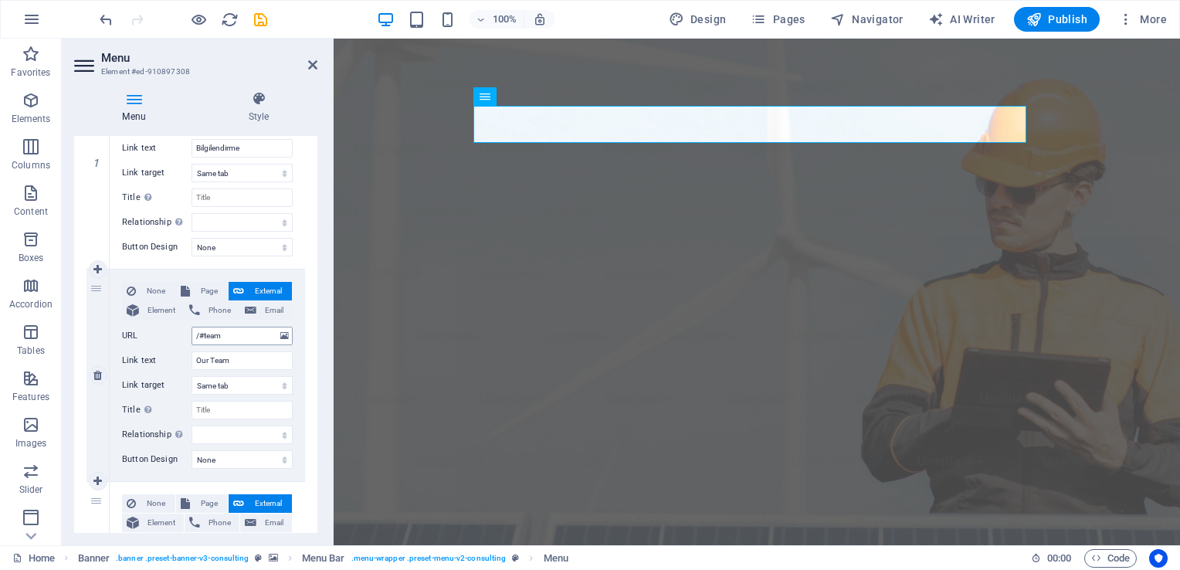
type input "/#Bilgilendirme"
click at [249, 338] on input "/#team" at bounding box center [241, 336] width 101 height 19
type input "/#"
select select
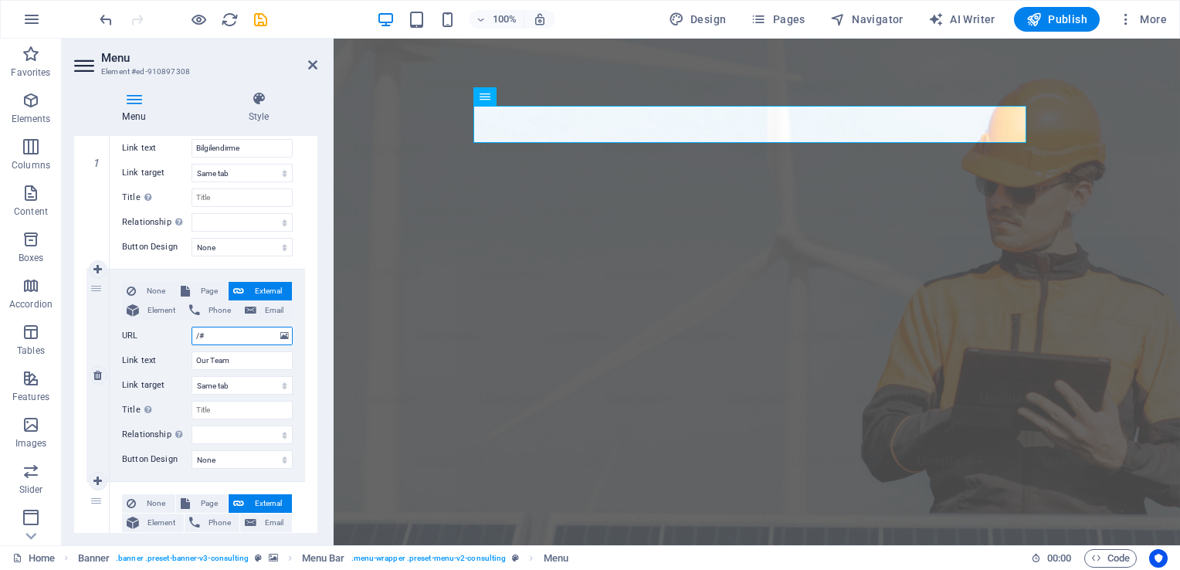
select select
paste input "Kullanım Koşulları"
type input "/#Kullanım Koşulları"
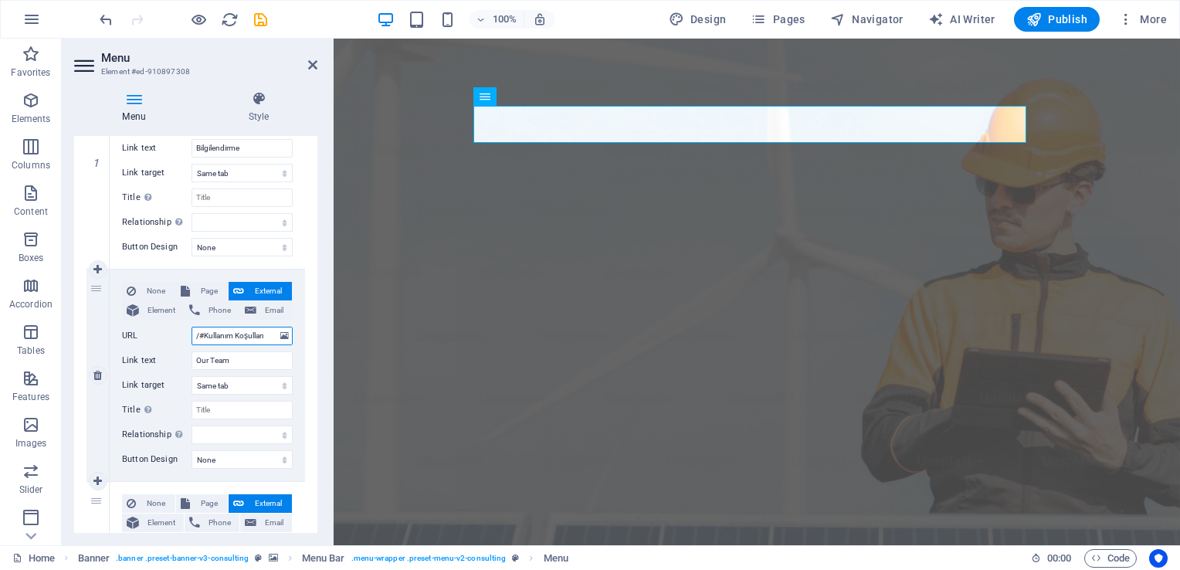
select select
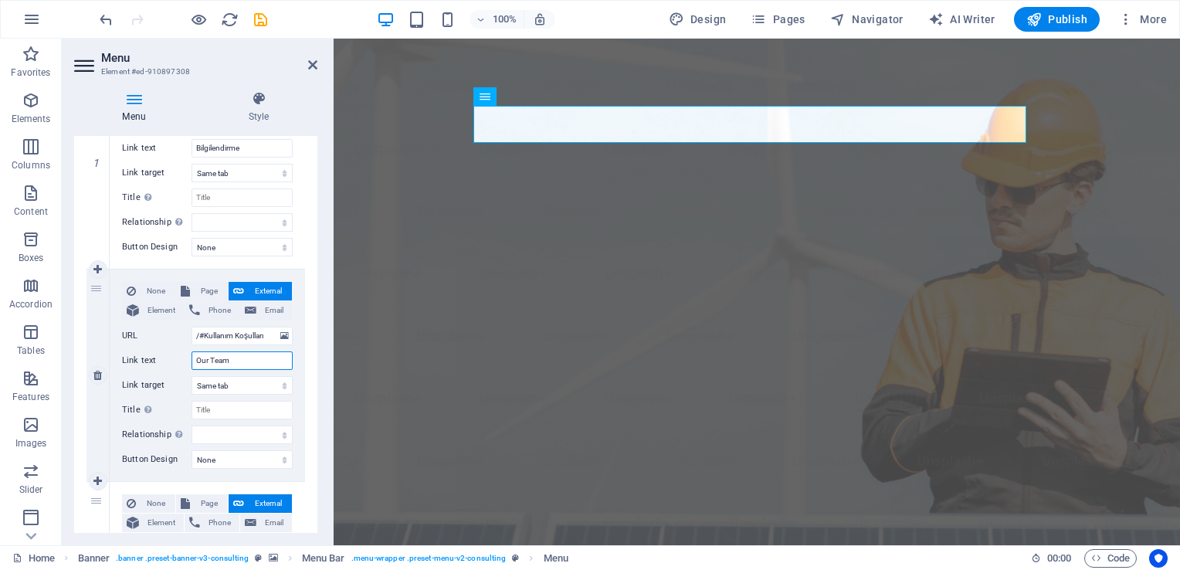
click at [237, 361] on input "Our Team" at bounding box center [241, 360] width 101 height 19
click at [237, 337] on input "/#Kullanım Koşulları" at bounding box center [241, 336] width 101 height 19
type input "/#Kullanım rı"
select select
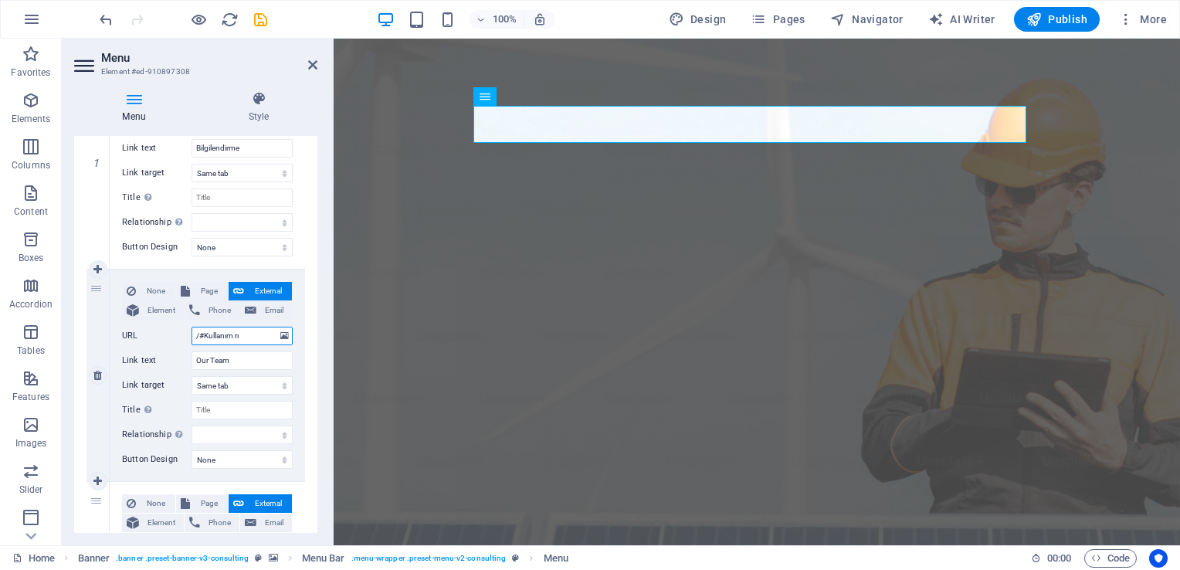
select select
type input "/#Kullanımrı"
select select
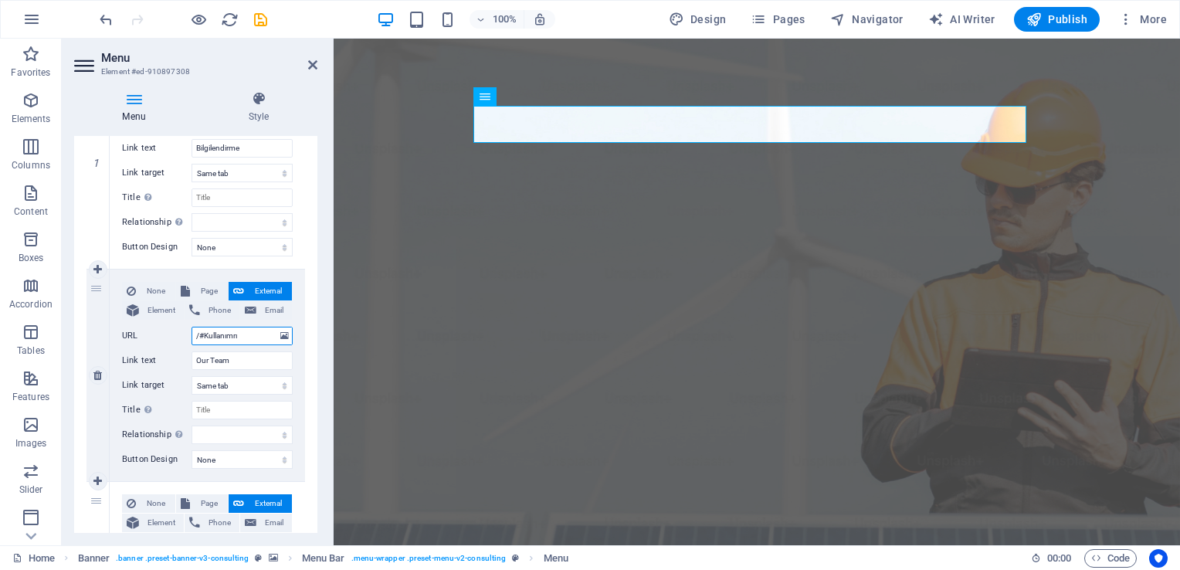
select select
type input "/#Kullanırı"
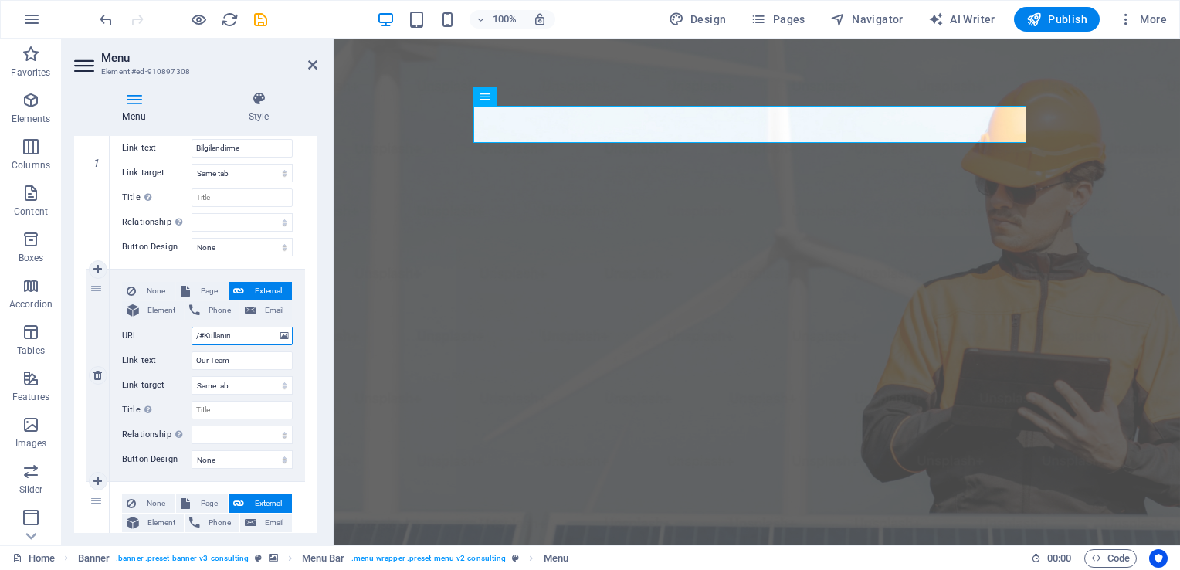
select select
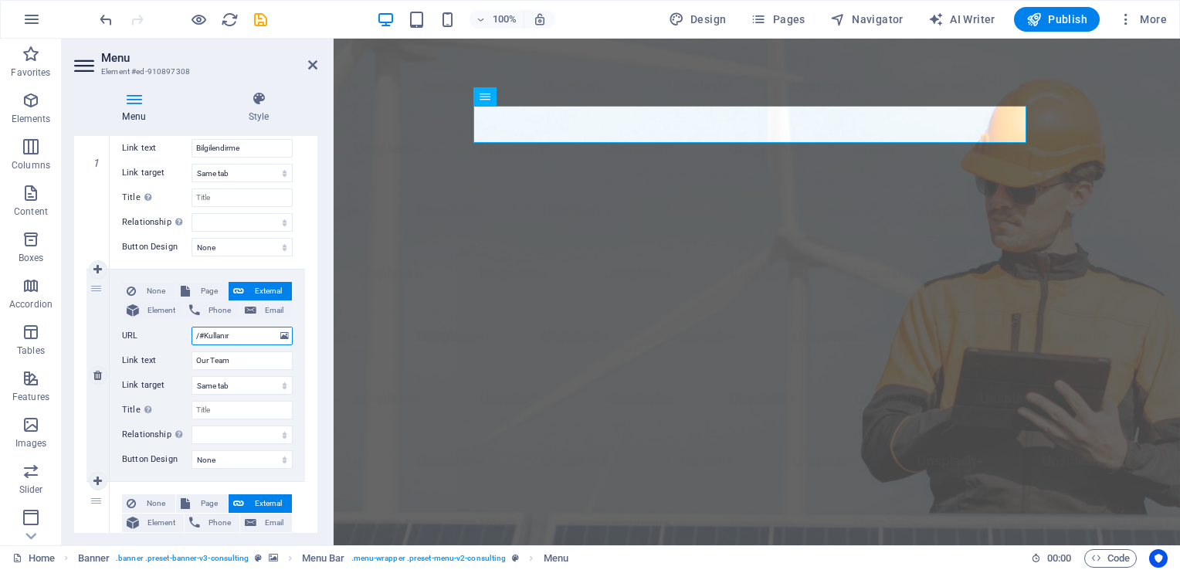
type input "/#Kullanı"
select select
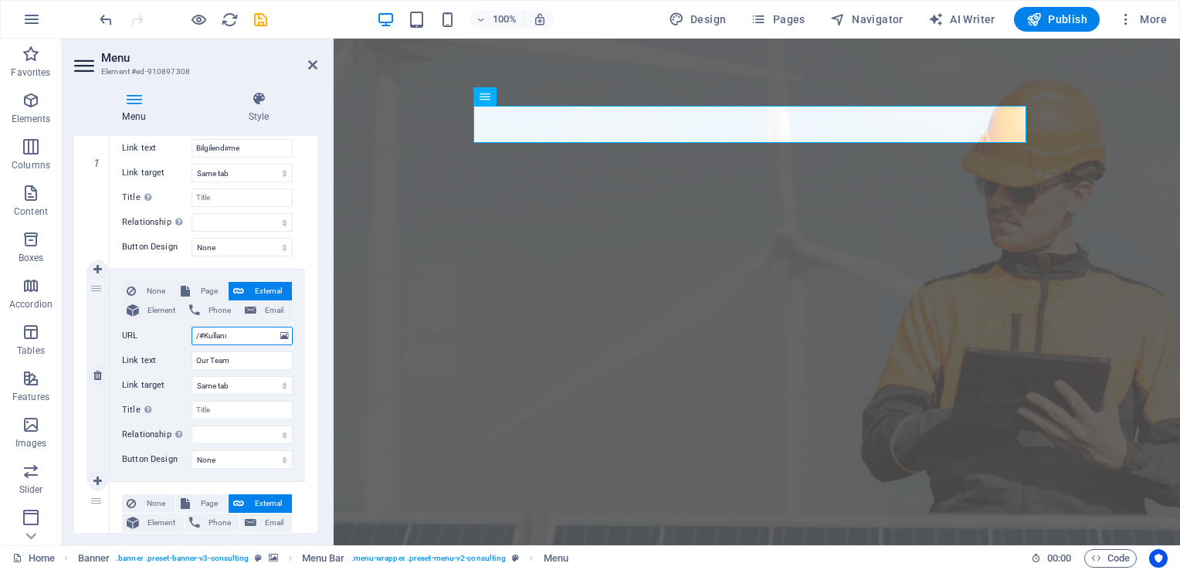
select select
type input "/#Kullan"
select select
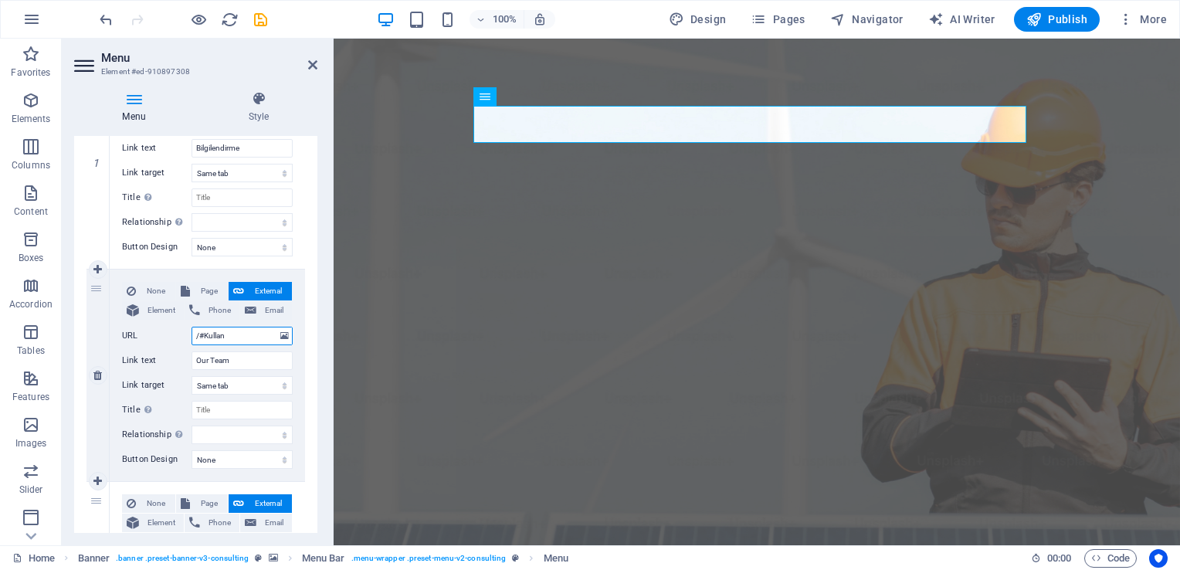
select select
type input "/#Kullanim"
select select
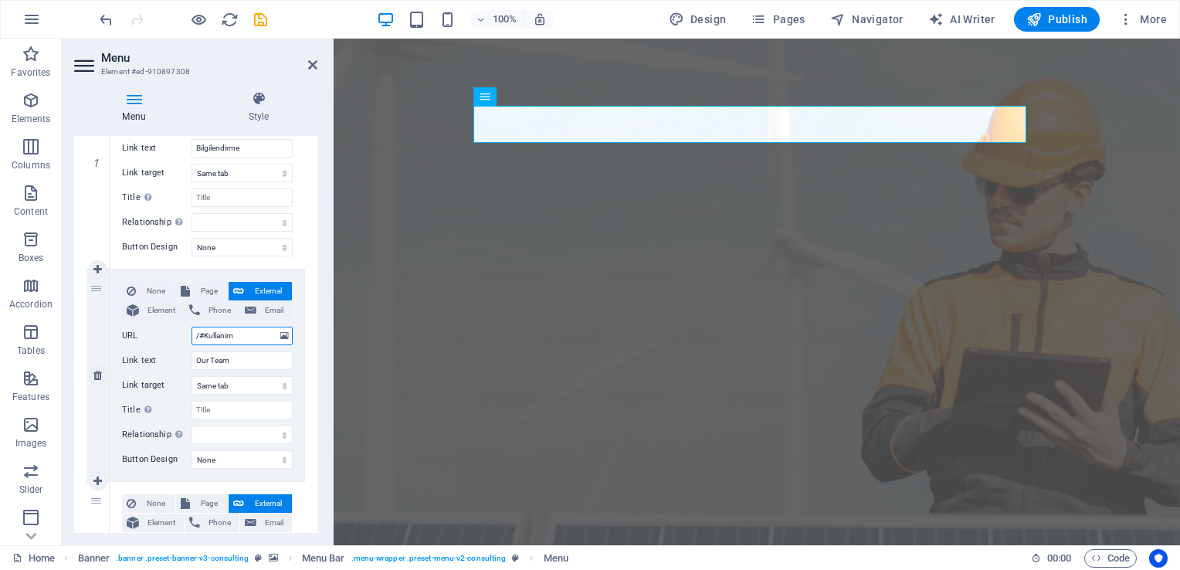
select select
type input "/#Kullanim"
click at [238, 364] on input "Our Team" at bounding box center [241, 360] width 101 height 19
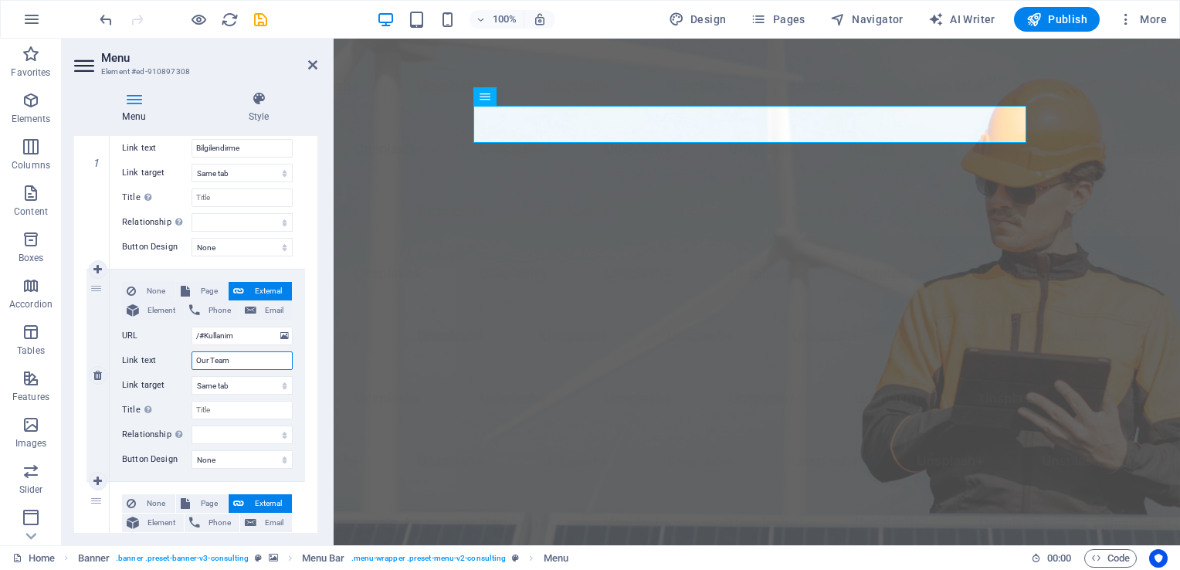
click at [238, 364] on input "Our Team" at bounding box center [241, 360] width 101 height 19
type input "O"
select select
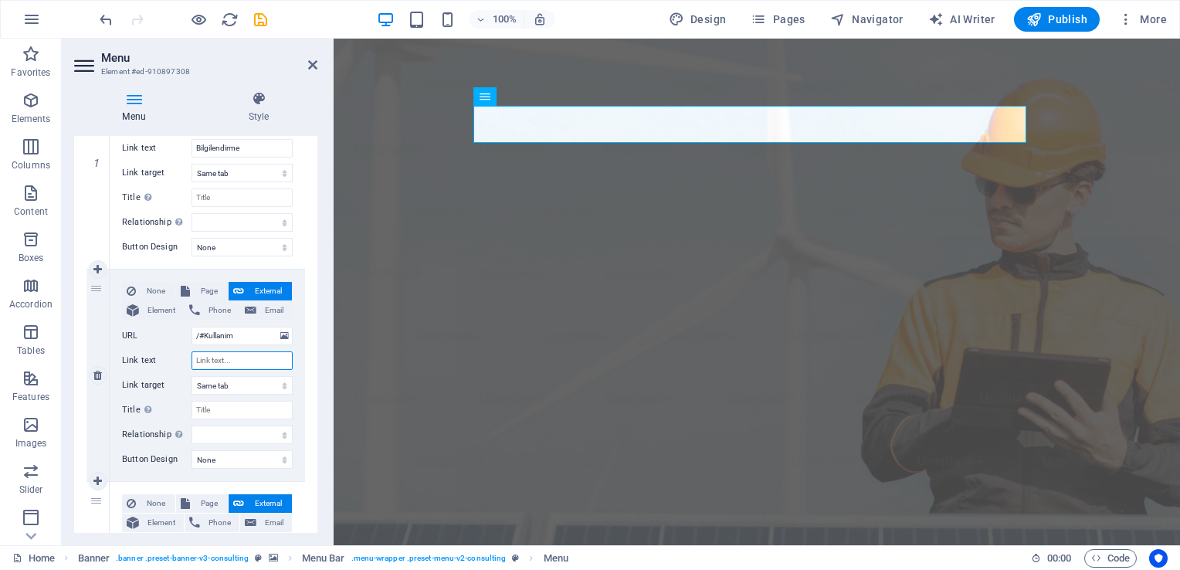
select select
paste input "Kullanım Koşulları"
type input "Kullanım Koşulları"
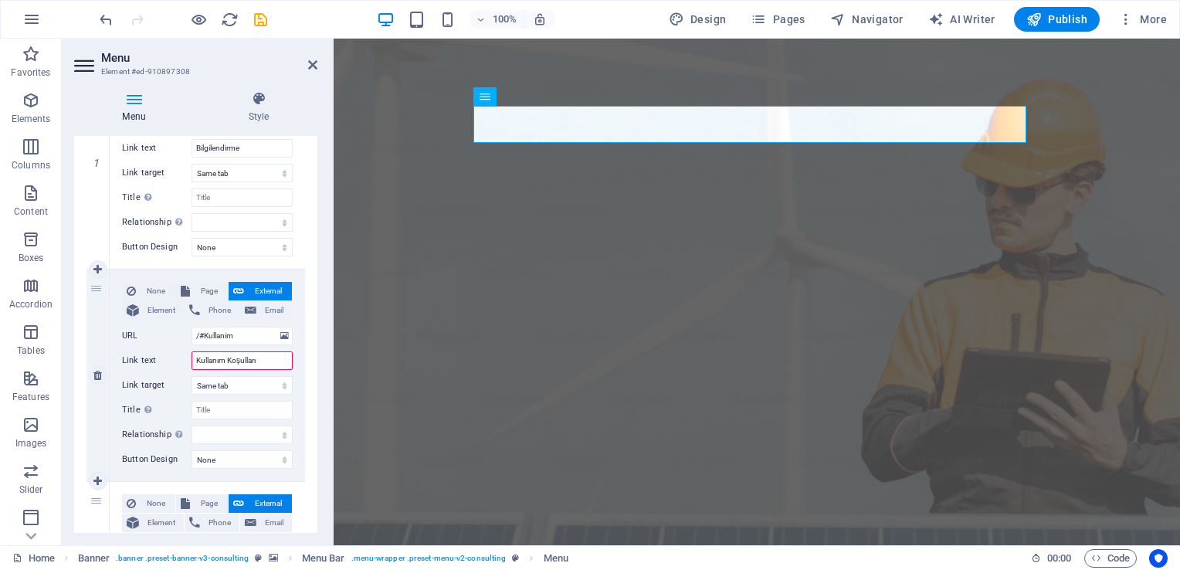
select select
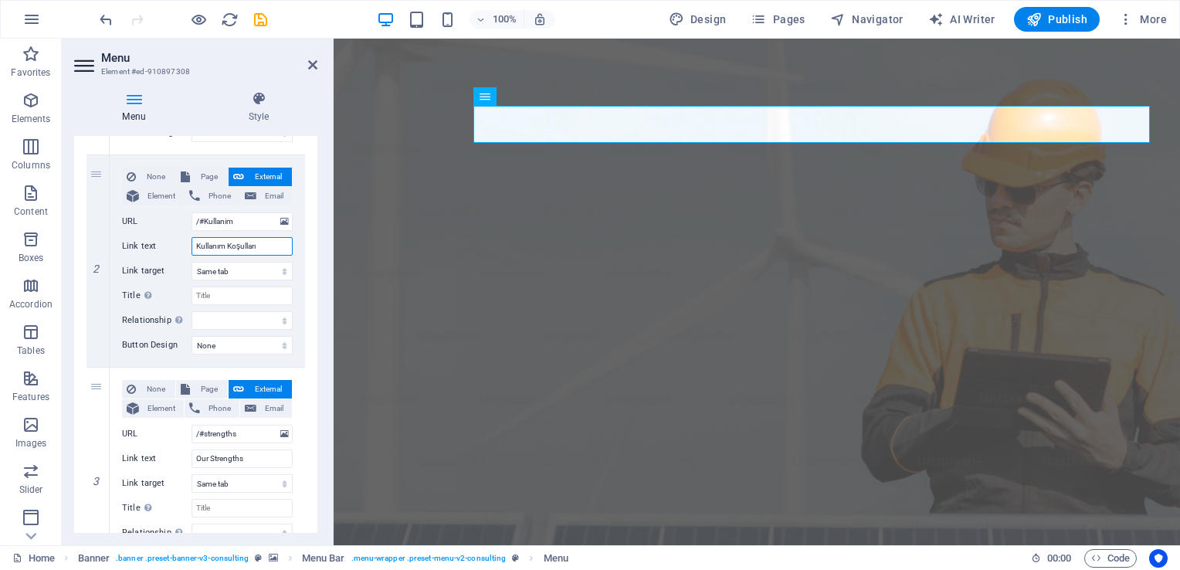
scroll to position [341, 0]
type input "Kullanım Koşulları"
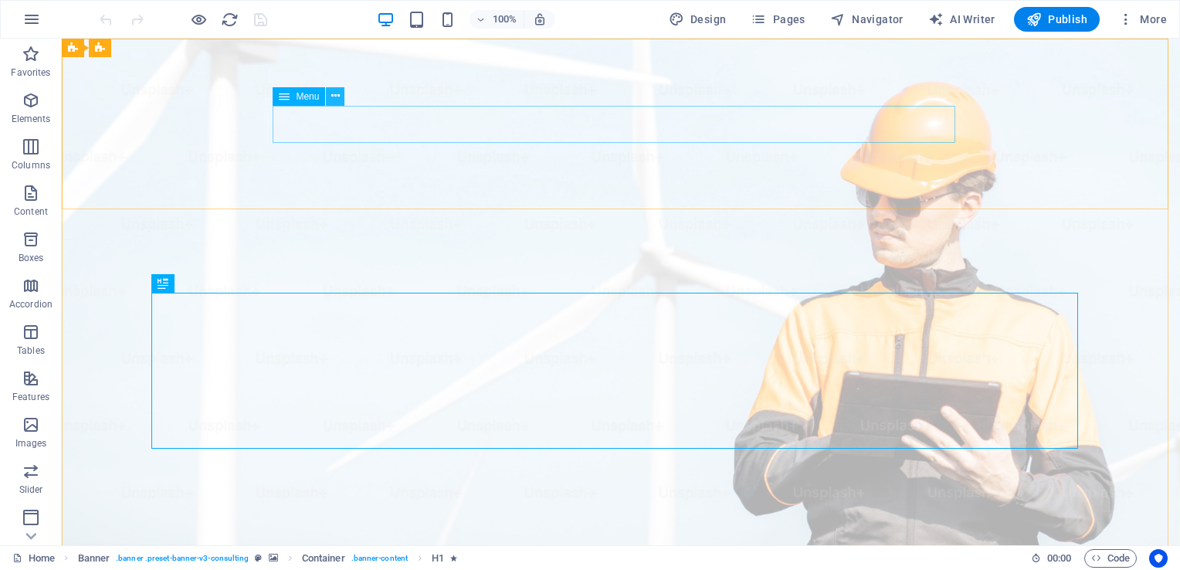
click at [0, 0] on icon at bounding box center [0, 0] width 0 height 0
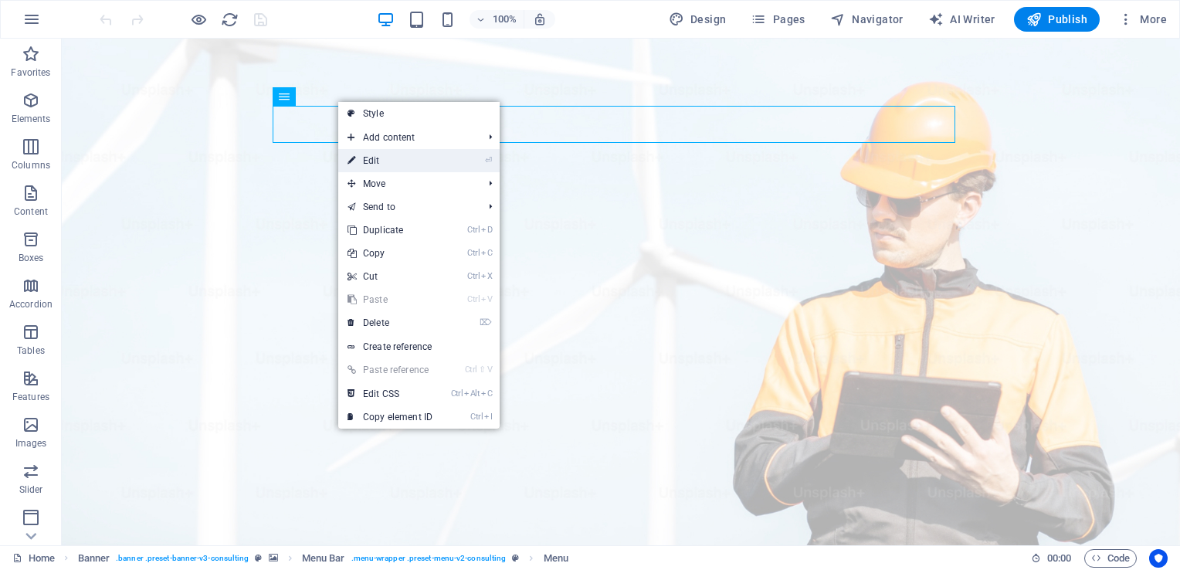
click at [374, 160] on link "⏎ Edit" at bounding box center [389, 160] width 103 height 23
select select
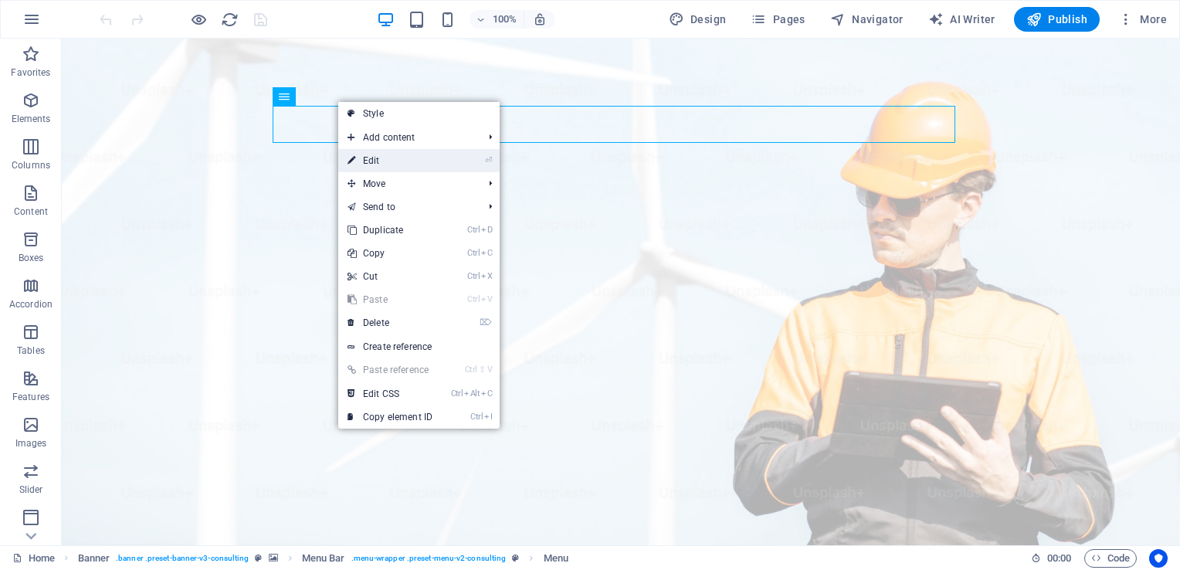
select select
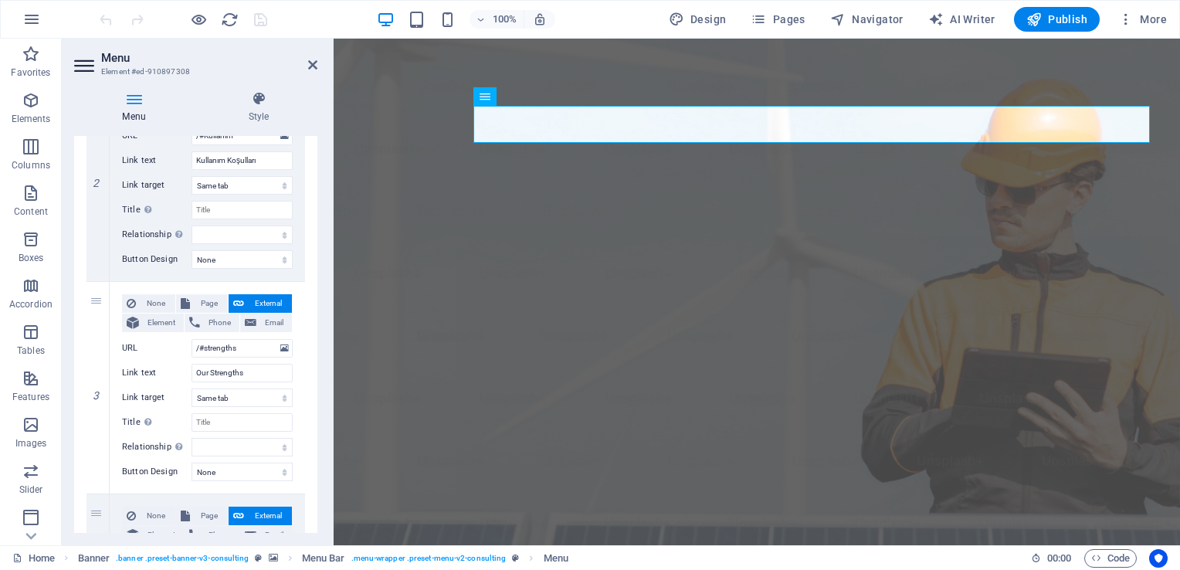
scroll to position [432, 0]
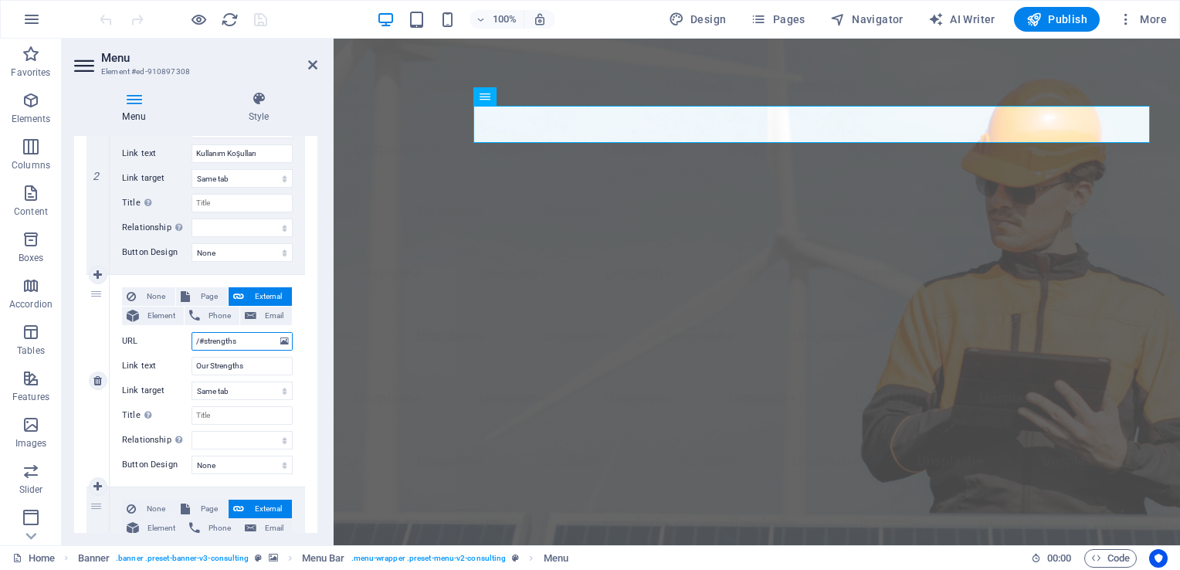
click at [246, 342] on input "/#strengths" at bounding box center [241, 341] width 101 height 19
type input "/#"
paste input "KVKK"
select select
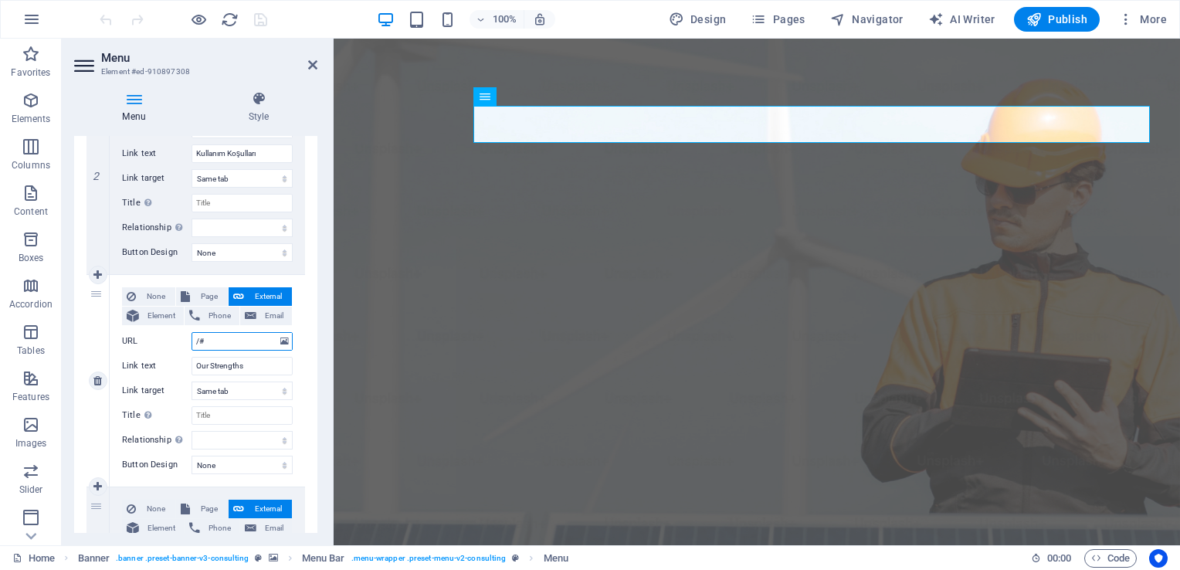
type input "/#KVKK"
select select
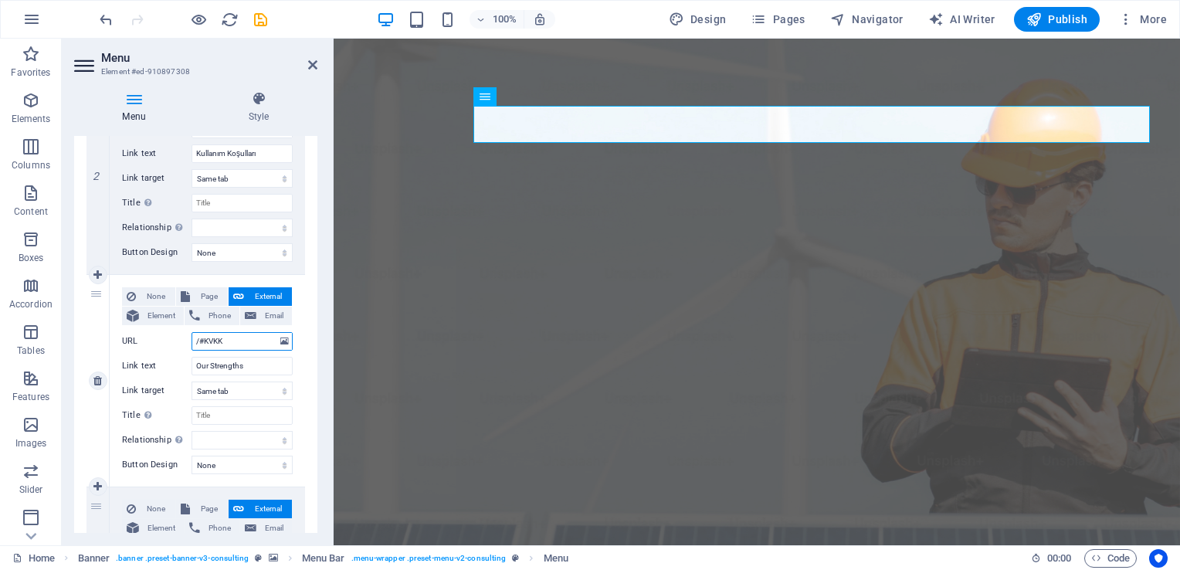
select select
type input "/#KVKK"
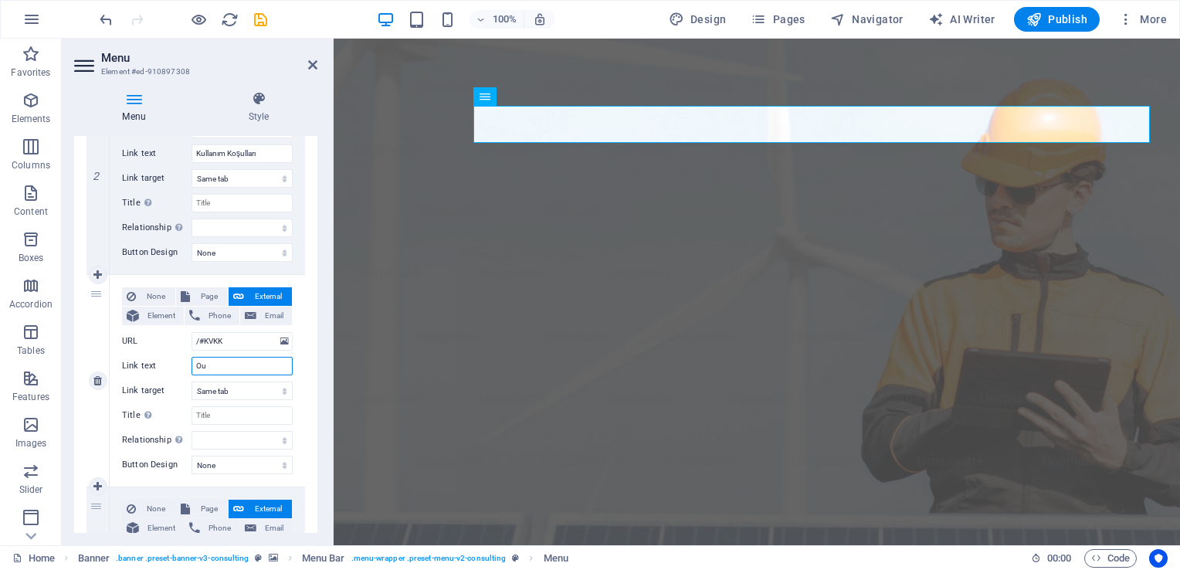
type input "O"
paste input "KVKK"
select select
type input "KVKK"
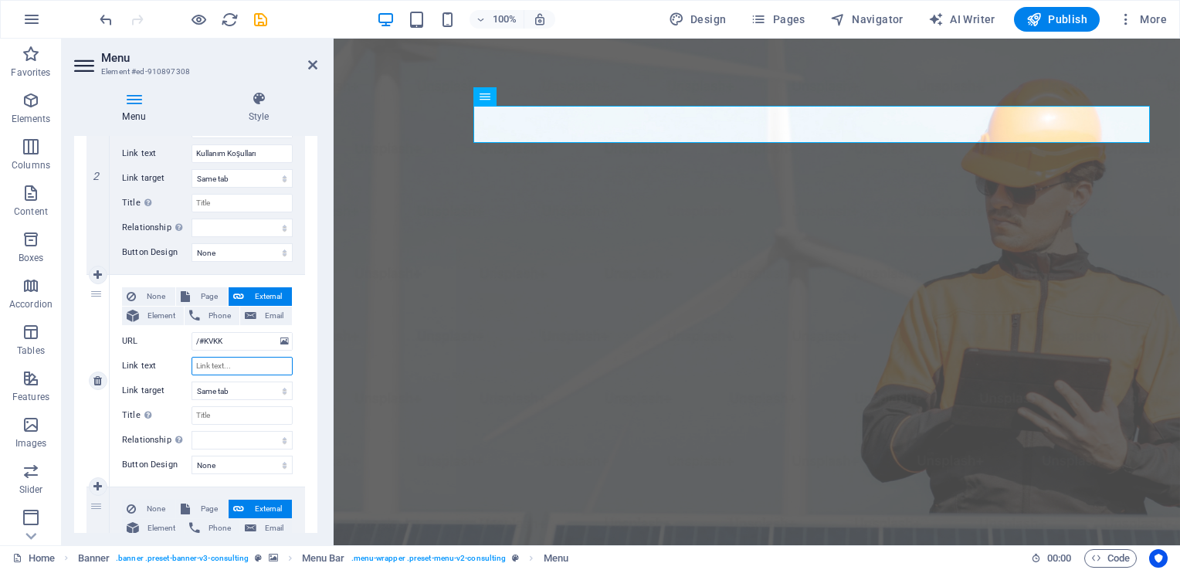
select select
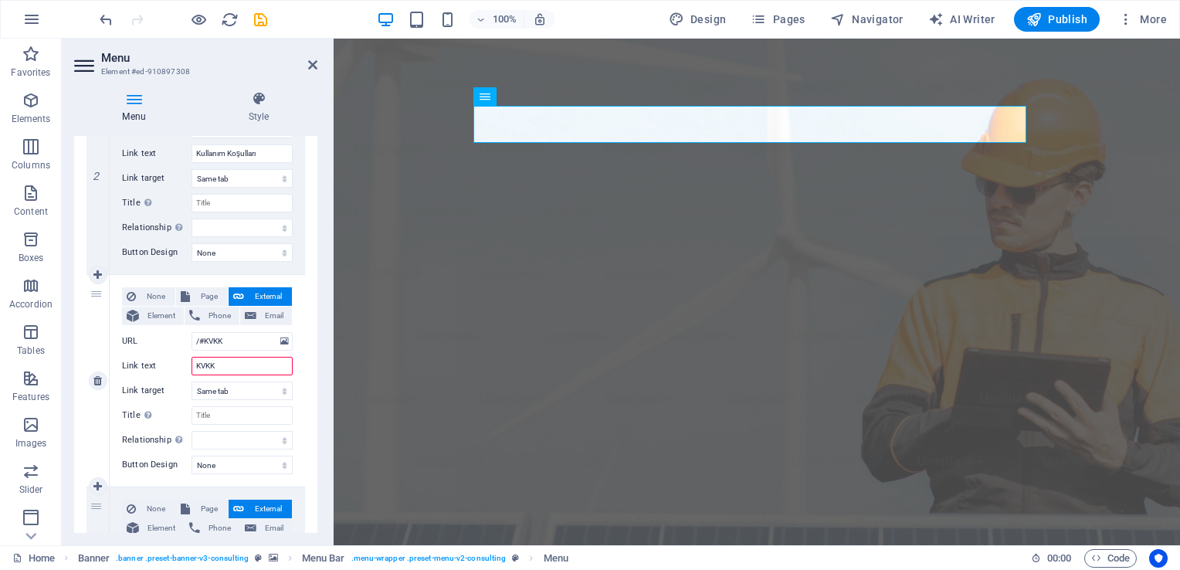
select select
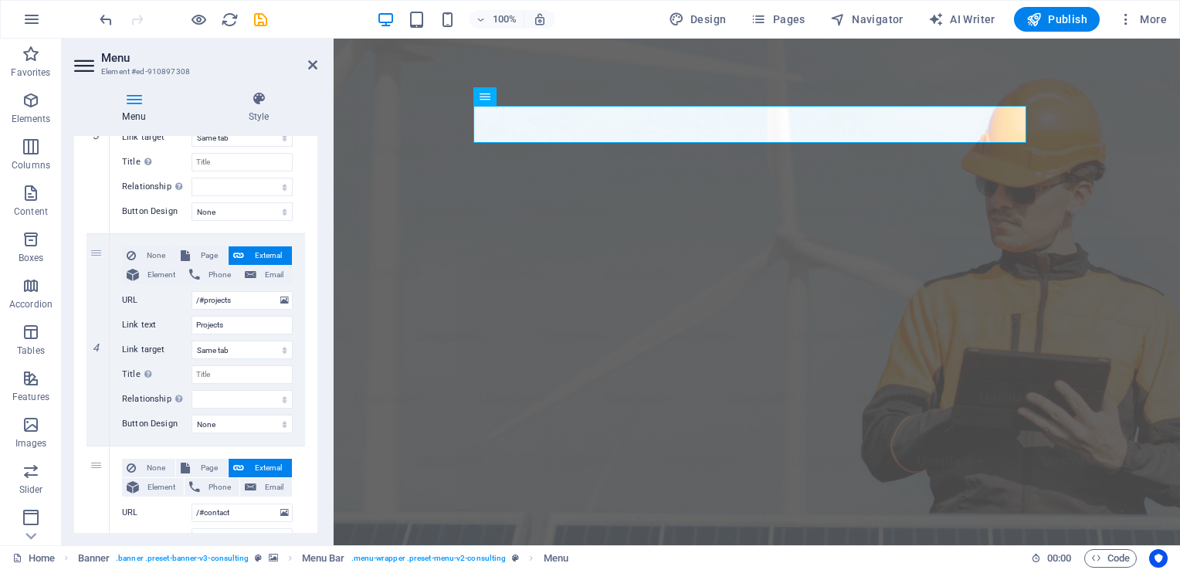
scroll to position [687, 0]
type input "KVKK"
click at [244, 294] on input "/#projects" at bounding box center [241, 299] width 101 height 19
type input "/#p"
select select
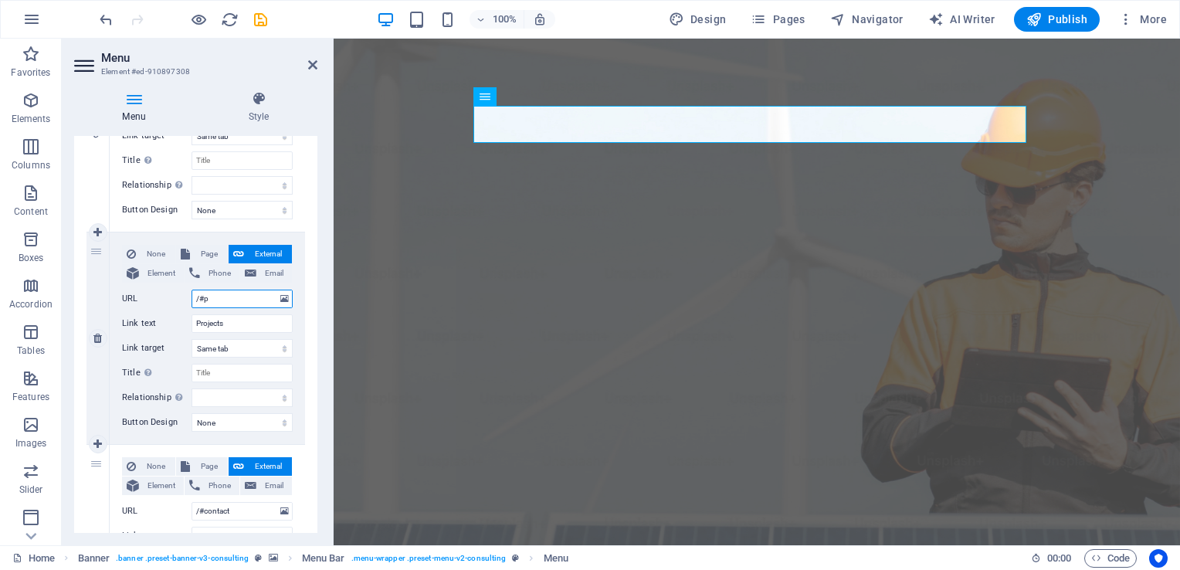
select select
type input "/#"
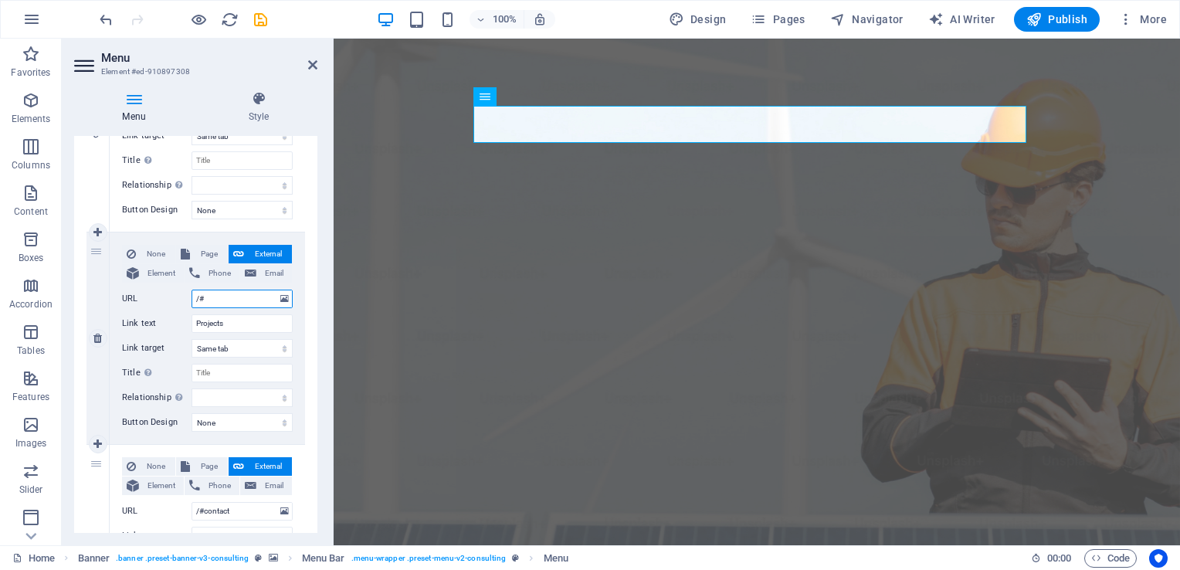
paste input "Gizlilik"
select select
type input "/#Gizlilik"
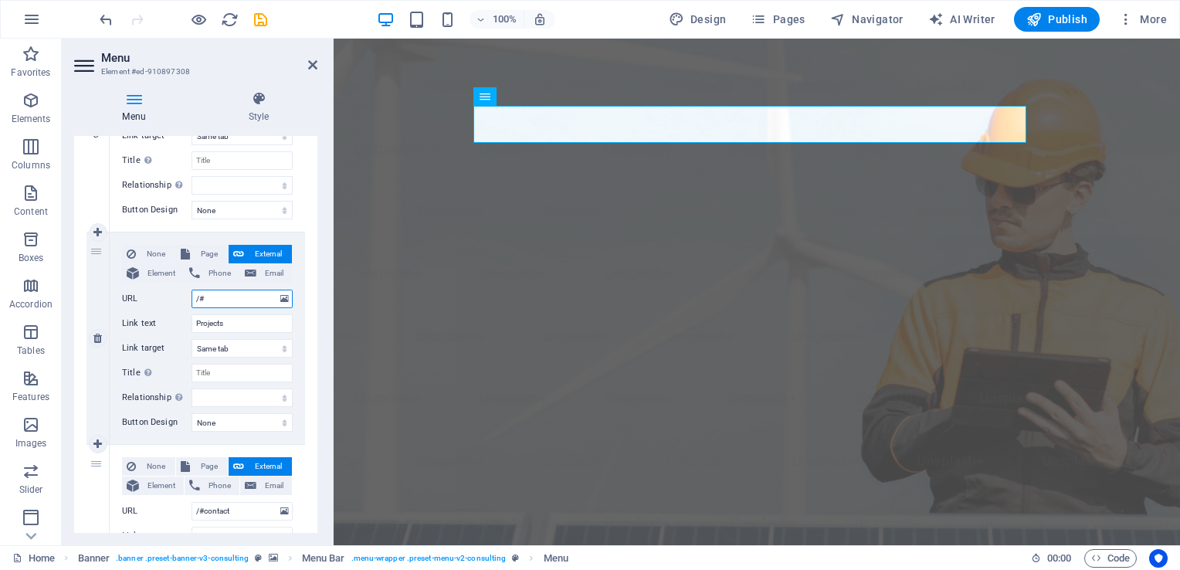
select select
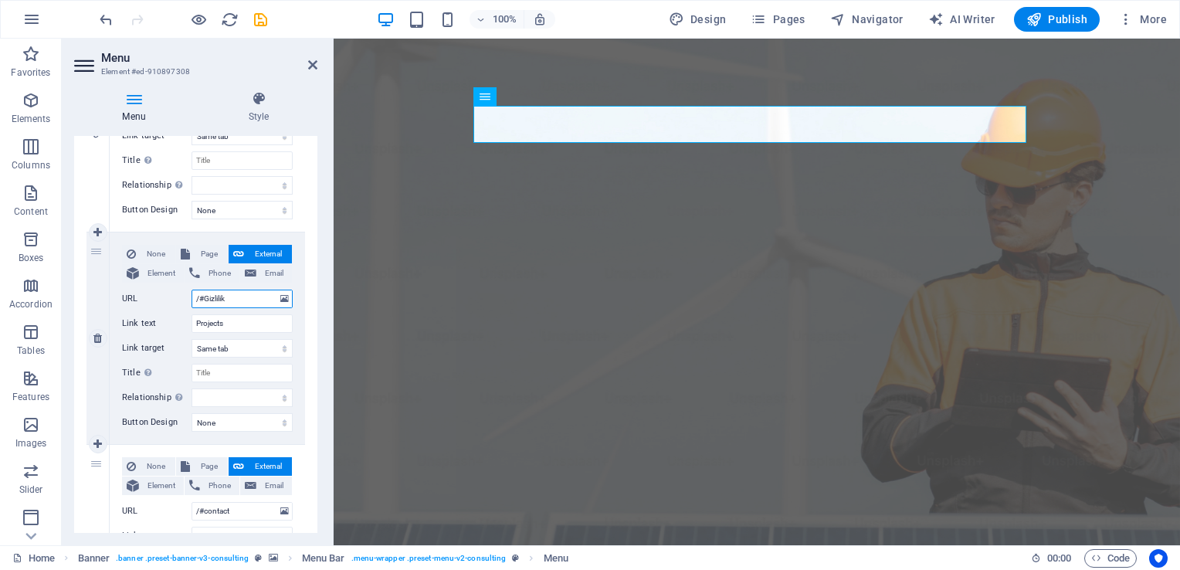
select select
type input "/#Gizlilik"
type input "P"
select select
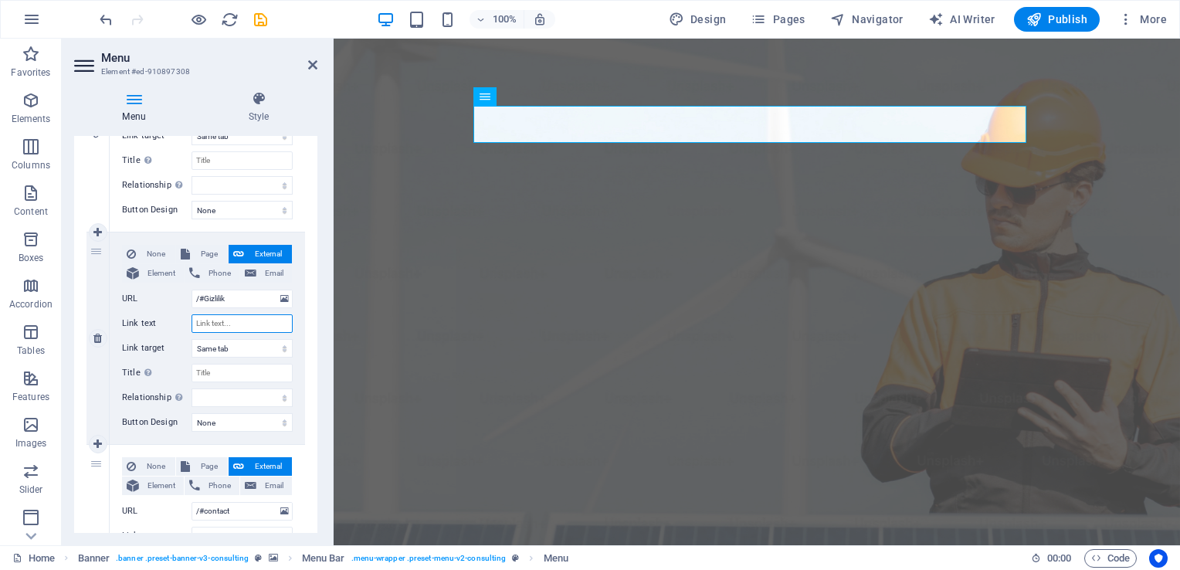
select select
paste input "Gizlilik"
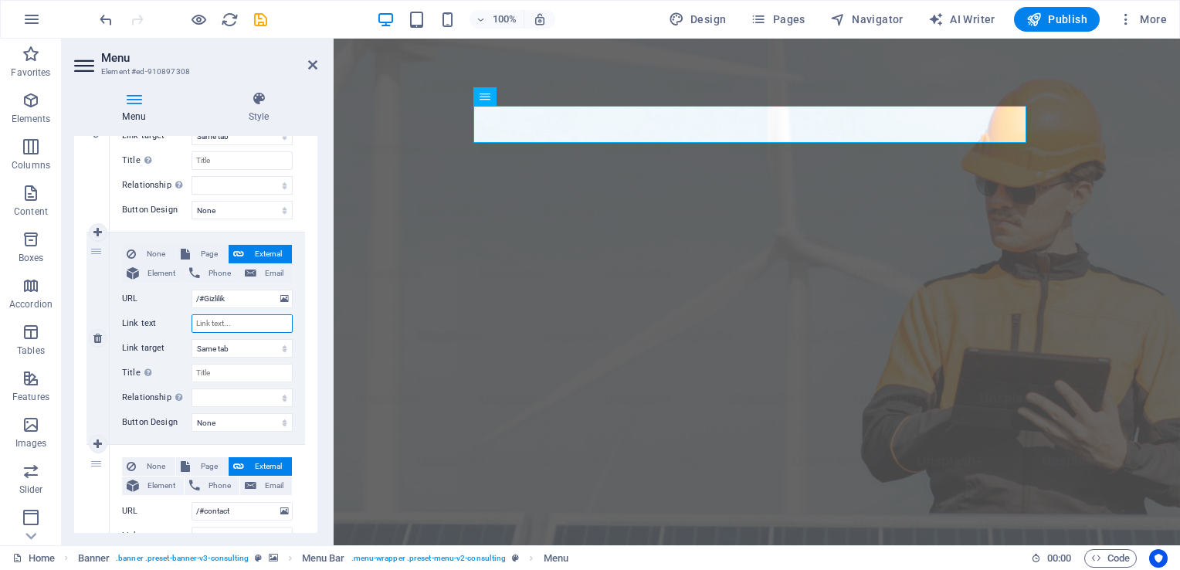
type input "Gizlilik"
select select
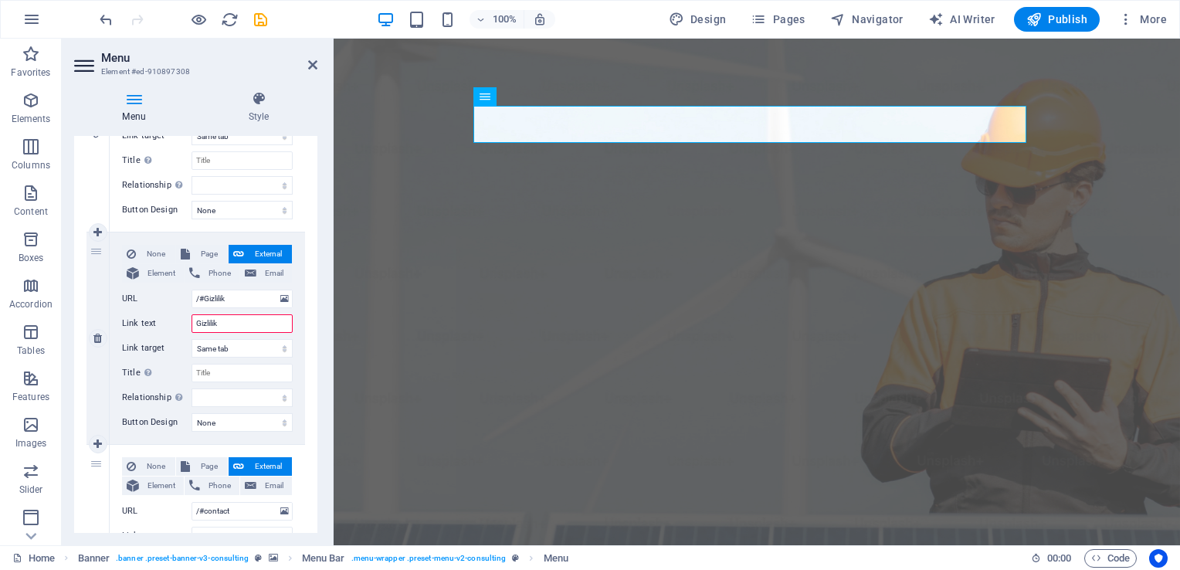
select select
type input "Gizlilik"
click at [163, 434] on div "None Page External Element Phone Email Page Home Subpage Legal Notice Privacy E…" at bounding box center [207, 338] width 195 height 212
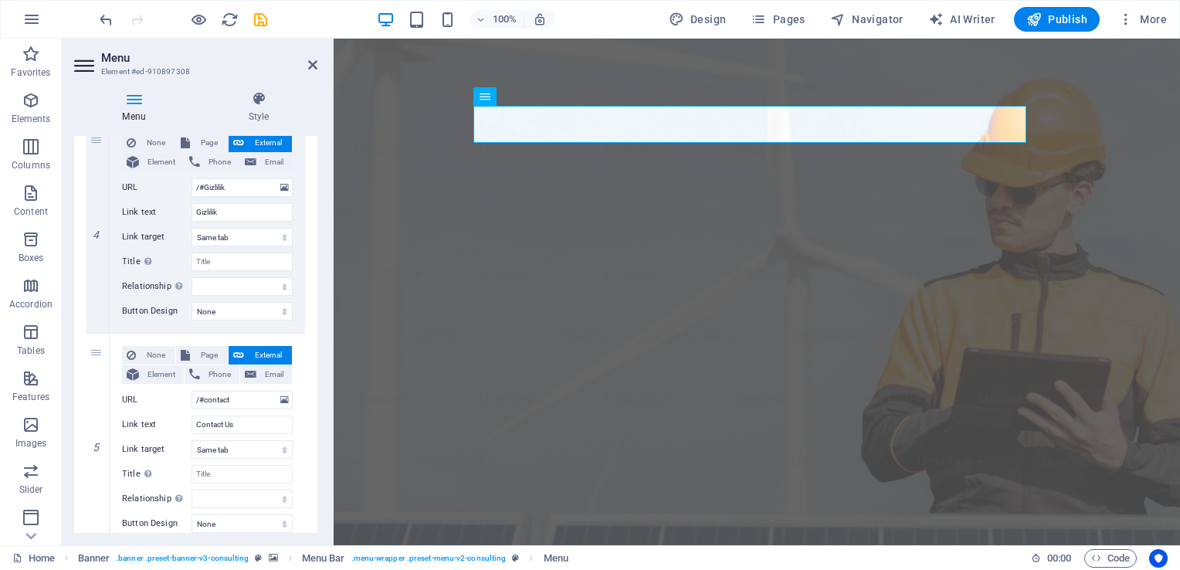
scroll to position [852, 0]
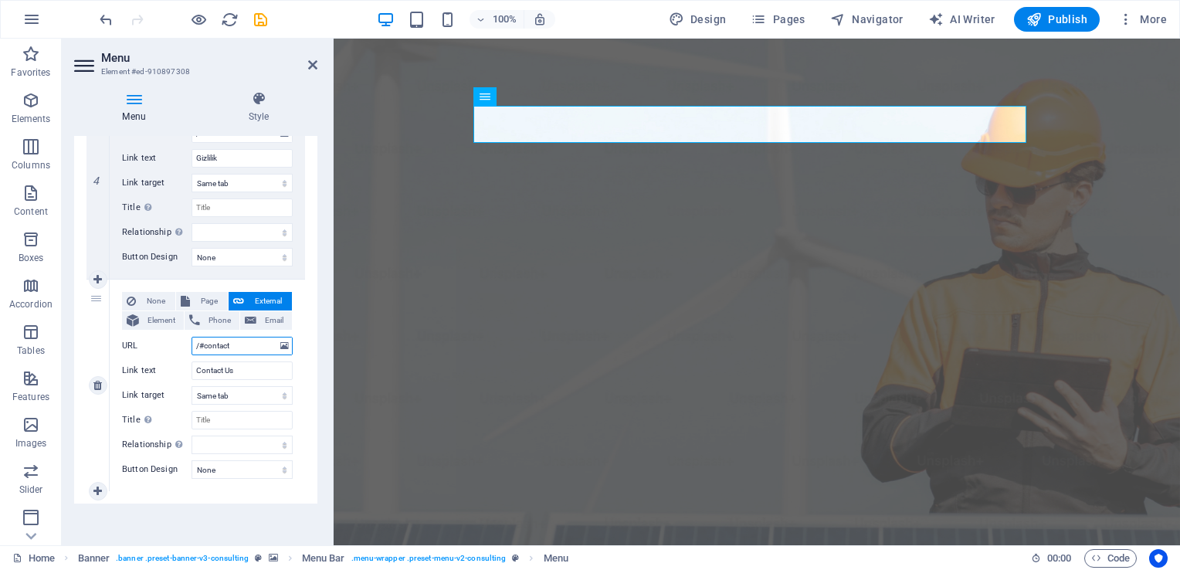
click at [247, 345] on input "/#contact" at bounding box center [241, 346] width 101 height 19
type input "/#"
paste input "Politikası"
select select
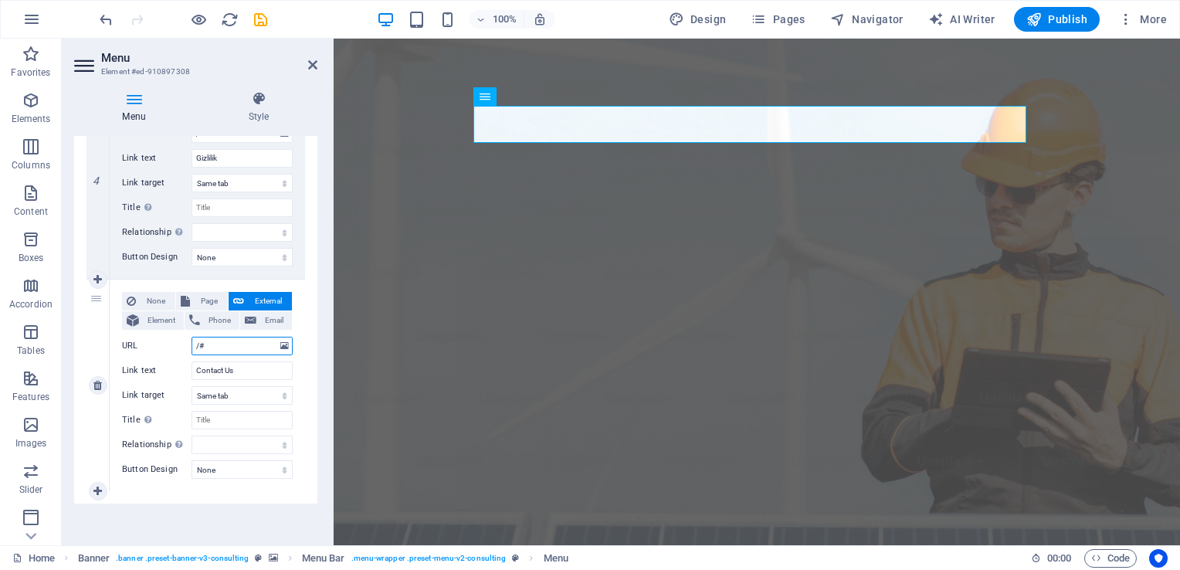
select select
type input "/#Politikası"
select select
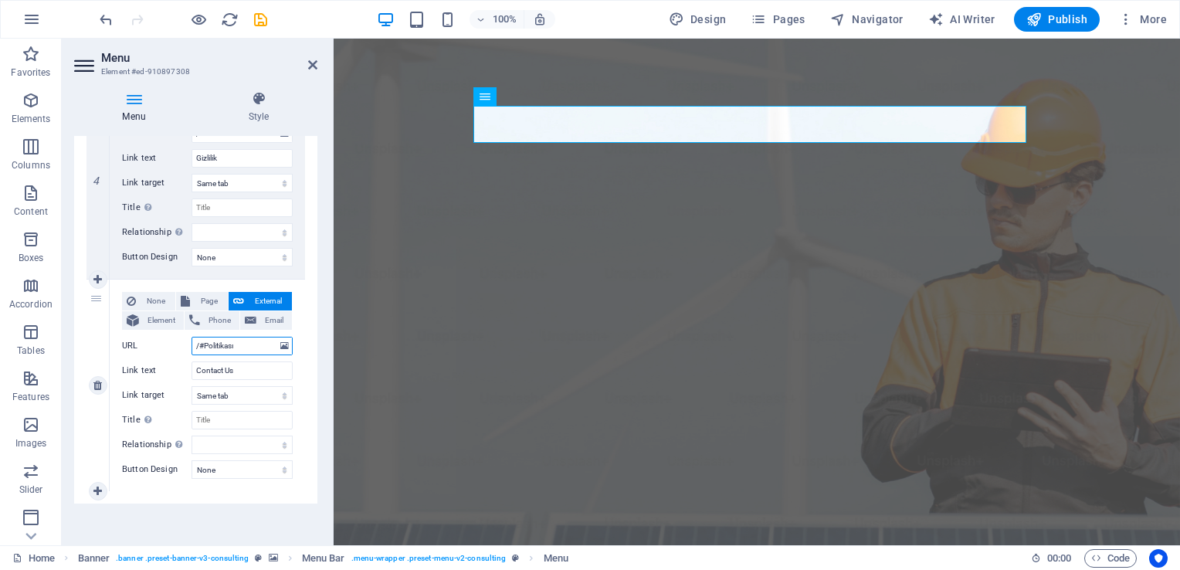
select select
type input "/#Politikası"
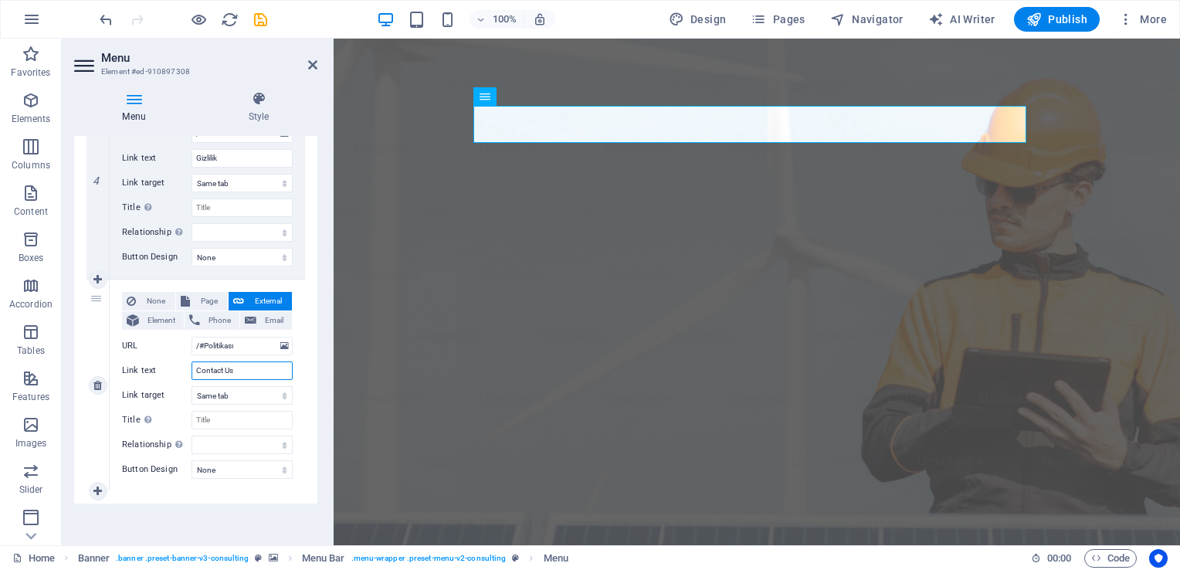
click at [250, 375] on input "Contact Us" at bounding box center [241, 370] width 101 height 19
type input "C"
paste input "Politikası"
select select
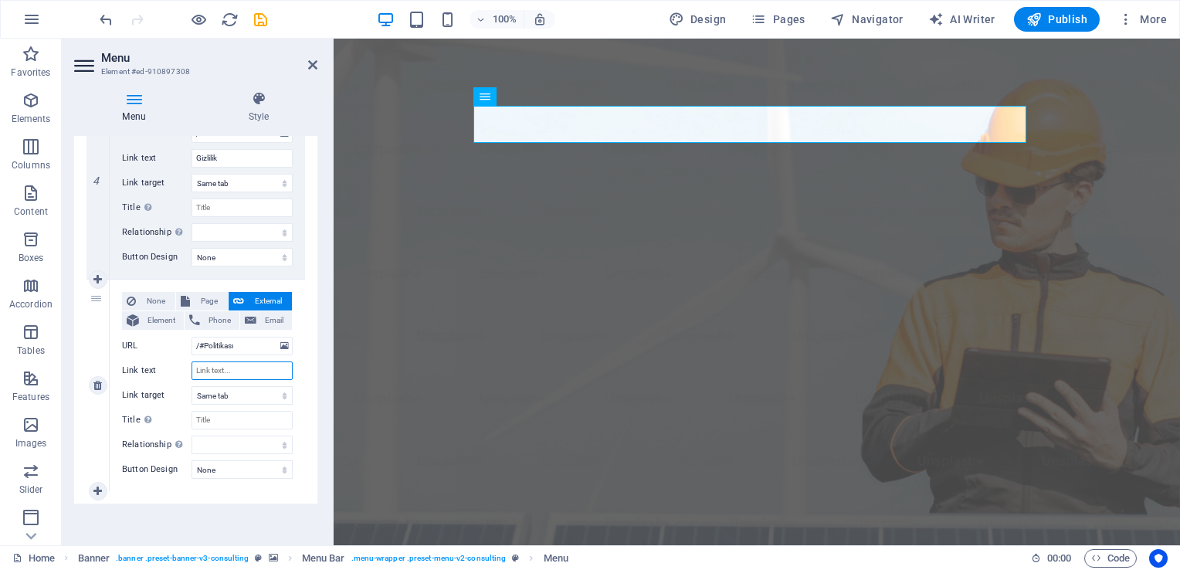
select select
type input "Politikası"
select select
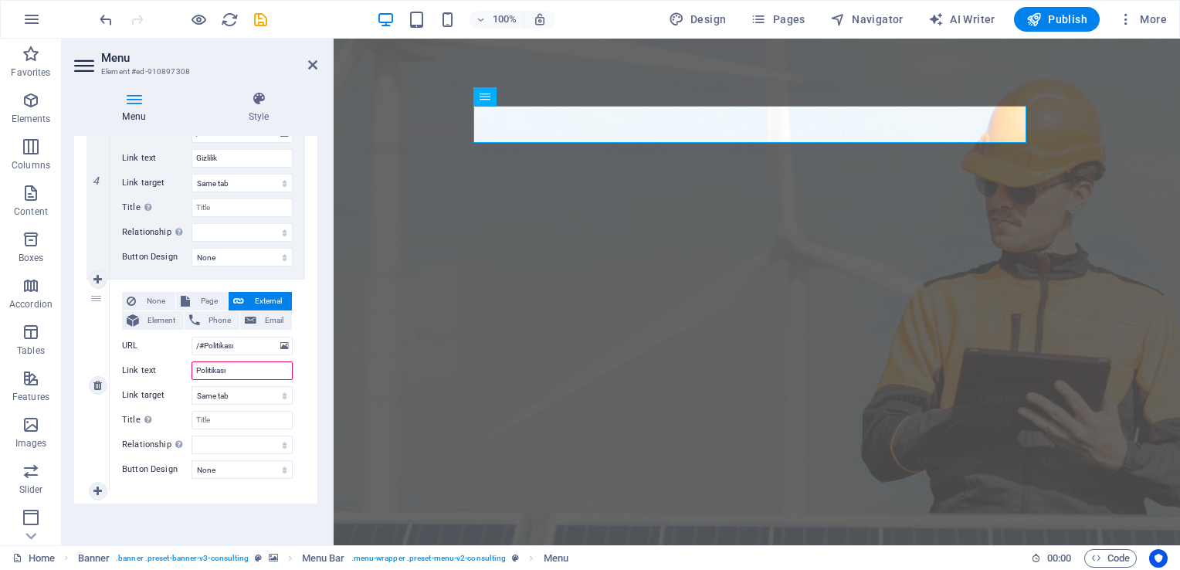
select select
type input "Politikas"
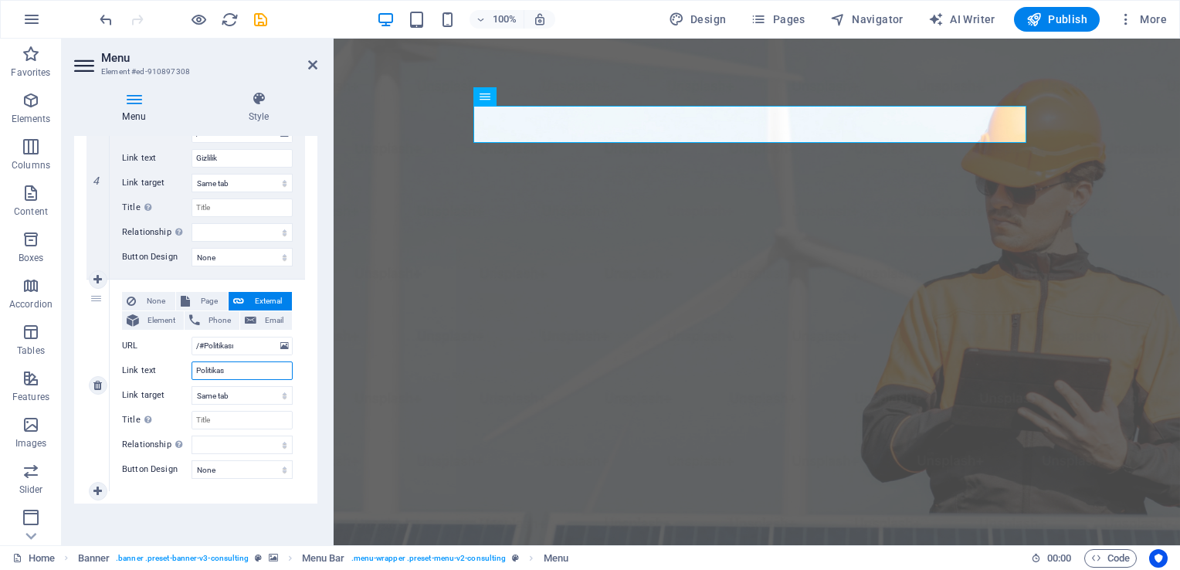
select select
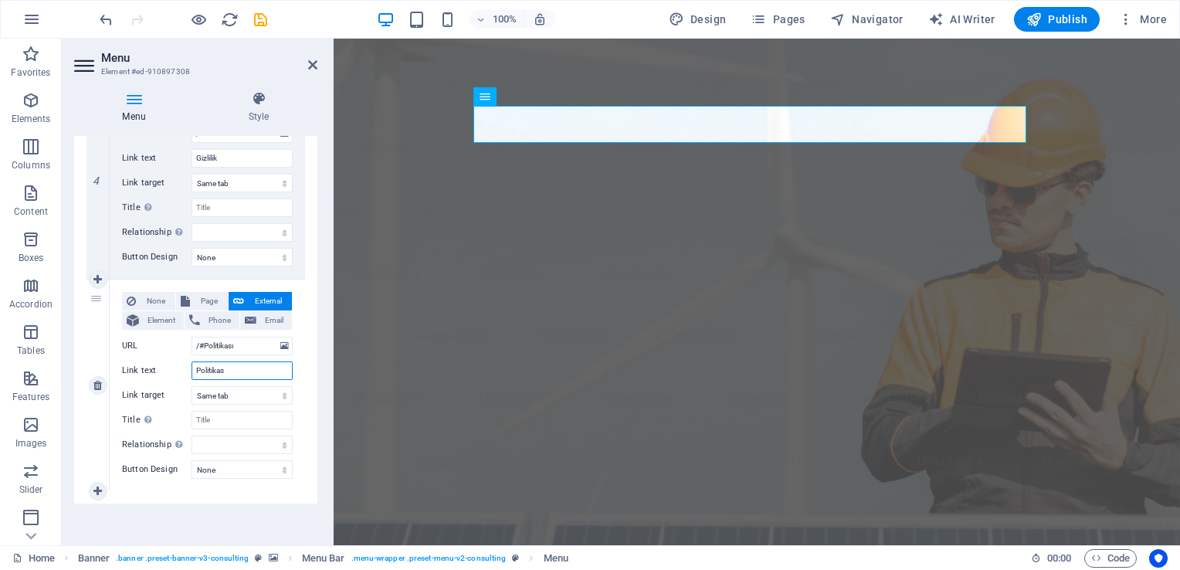
type input "Politika"
select select
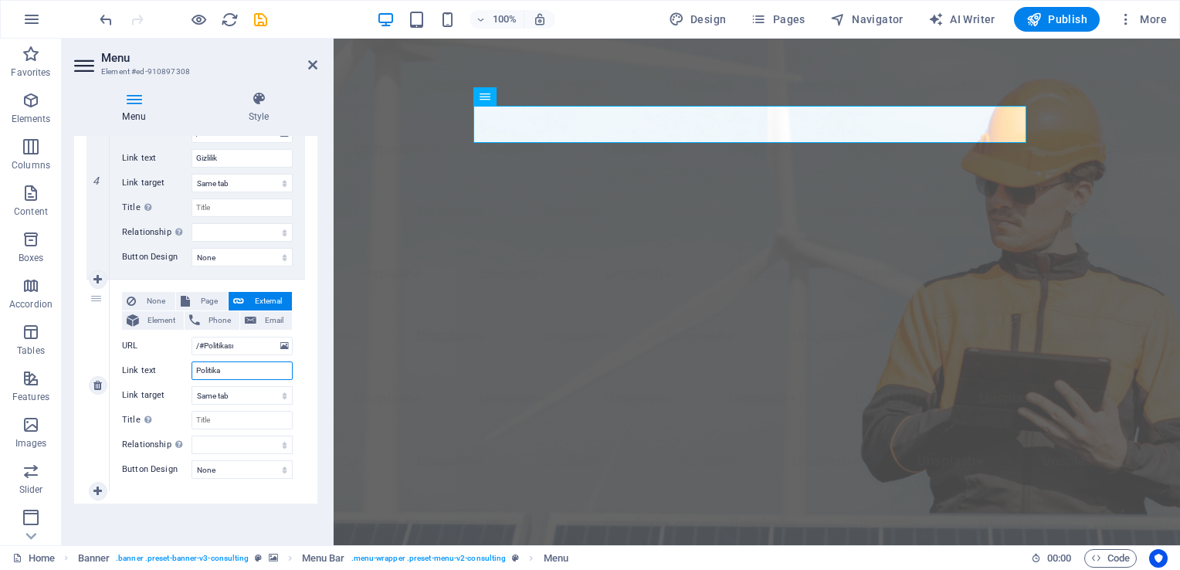
select select
type input "Politikala"
select select
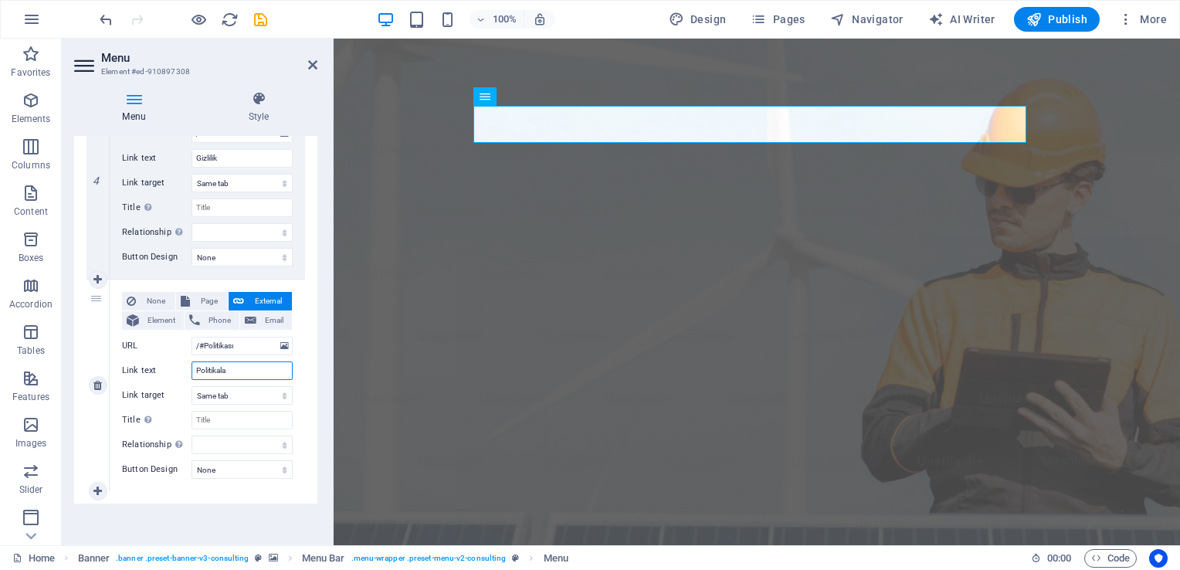
select select
type input "Politikalar"
select select
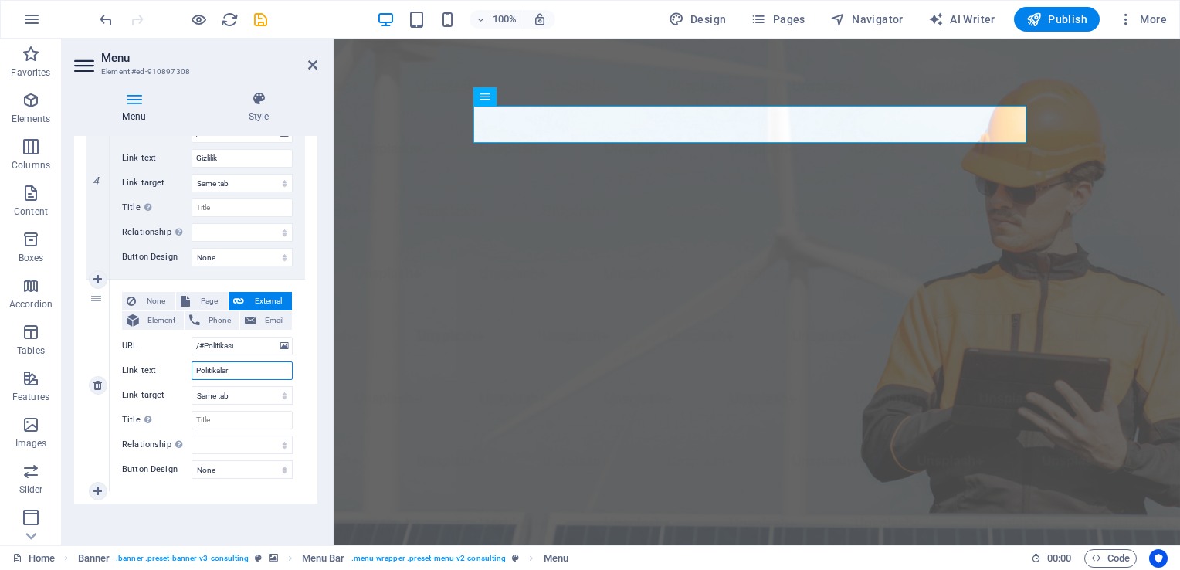
select select
type input "Politikalar"
click at [257, 351] on input "/#Politikası" at bounding box center [241, 346] width 101 height 19
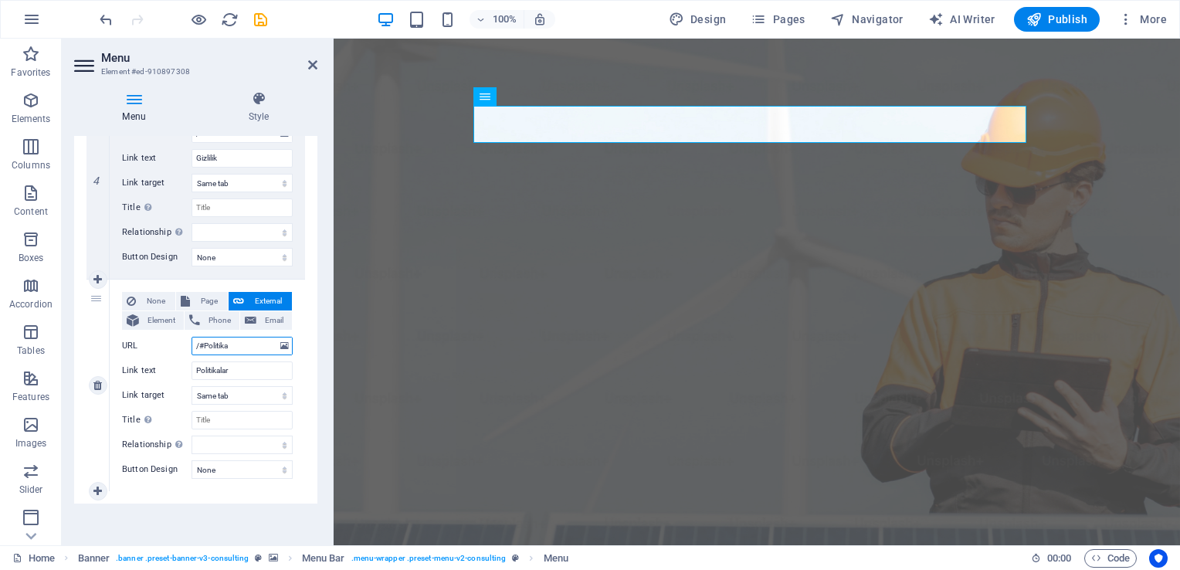
type input "/#Politik"
select select
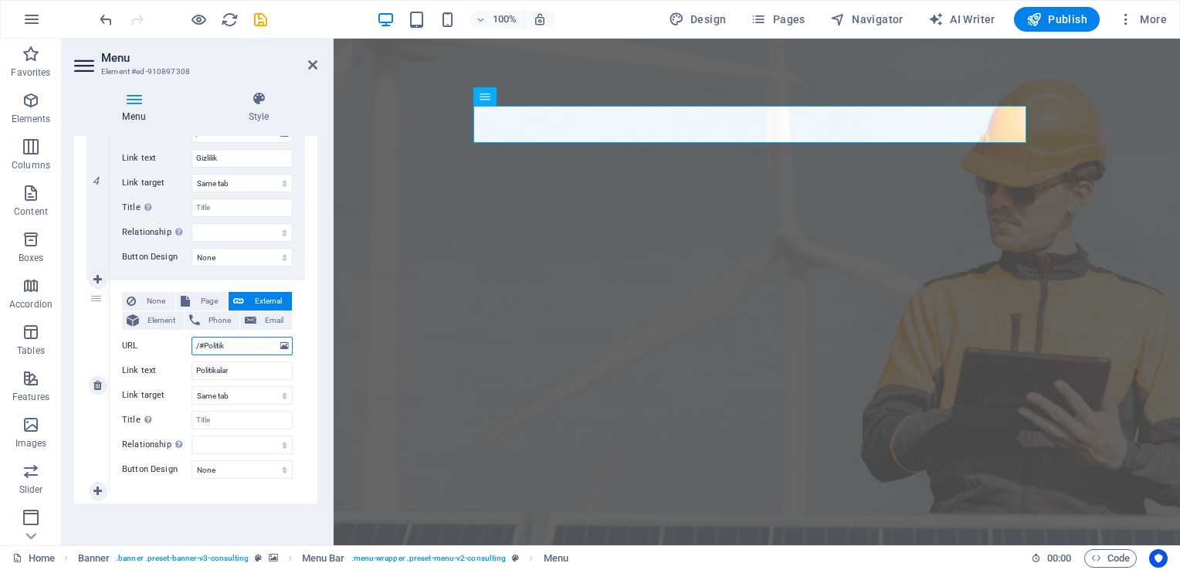
select select
type input "/#Politikalar"
select select
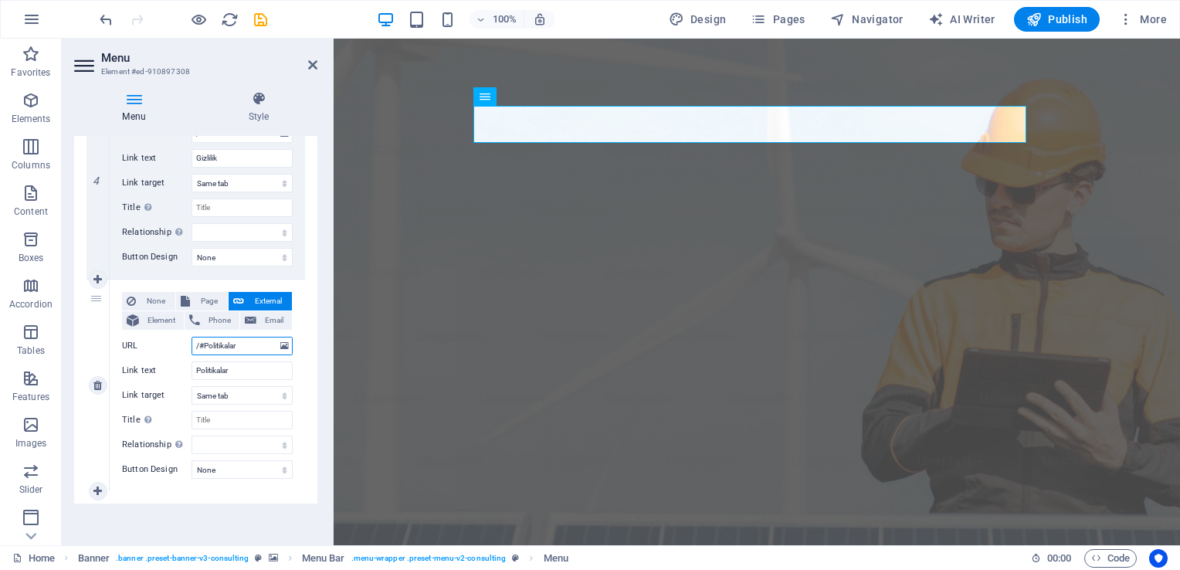
select select
type input "/#Politikalar"
click at [0, 0] on span "Publish" at bounding box center [0, 0] width 0 height 0
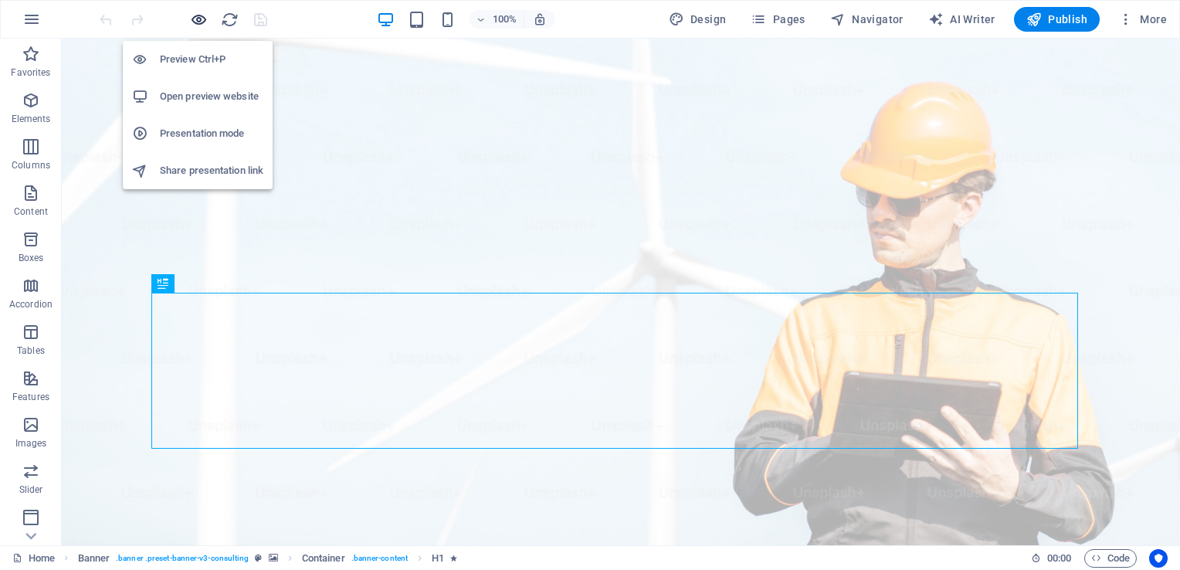
click at [199, 17] on icon "button" at bounding box center [199, 20] width 18 height 18
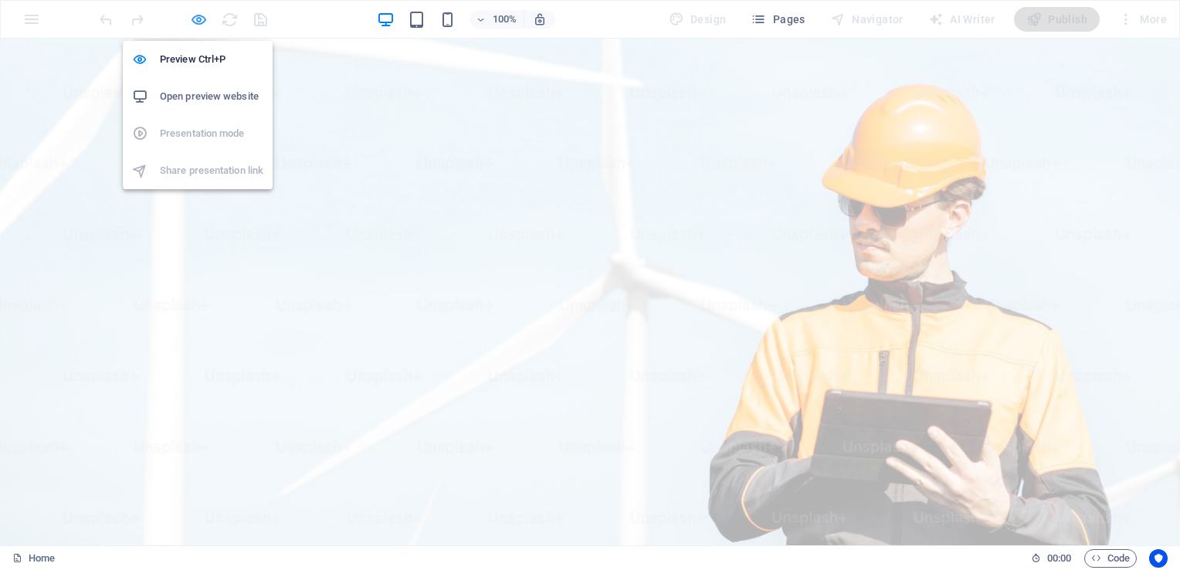
click at [195, 22] on icon "button" at bounding box center [199, 20] width 18 height 18
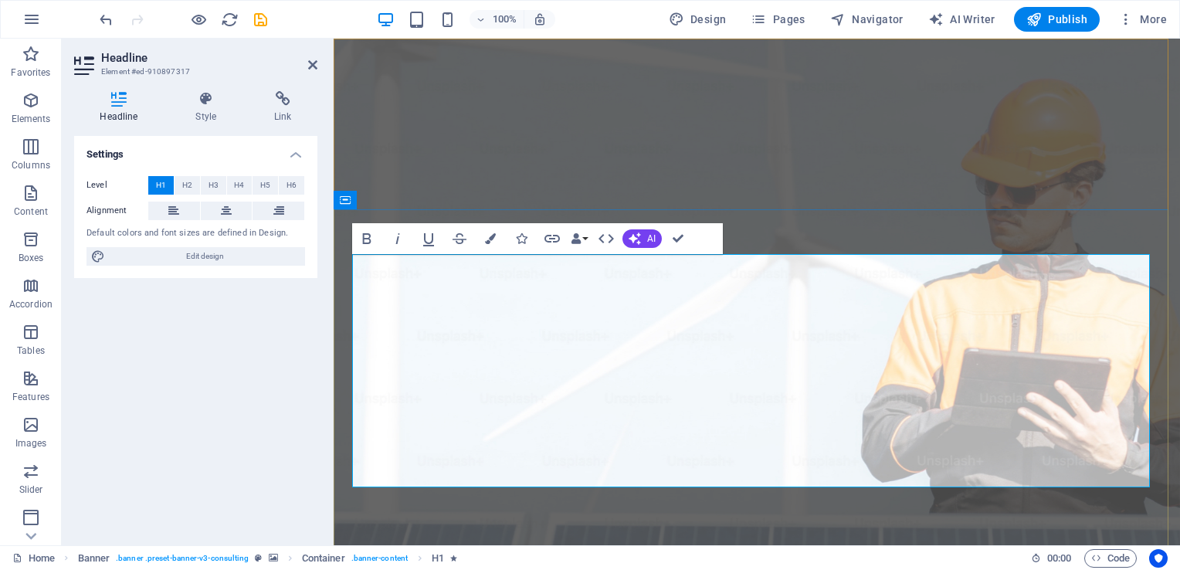
drag, startPoint x: 876, startPoint y: 442, endPoint x: 465, endPoint y: 283, distance: 440.5
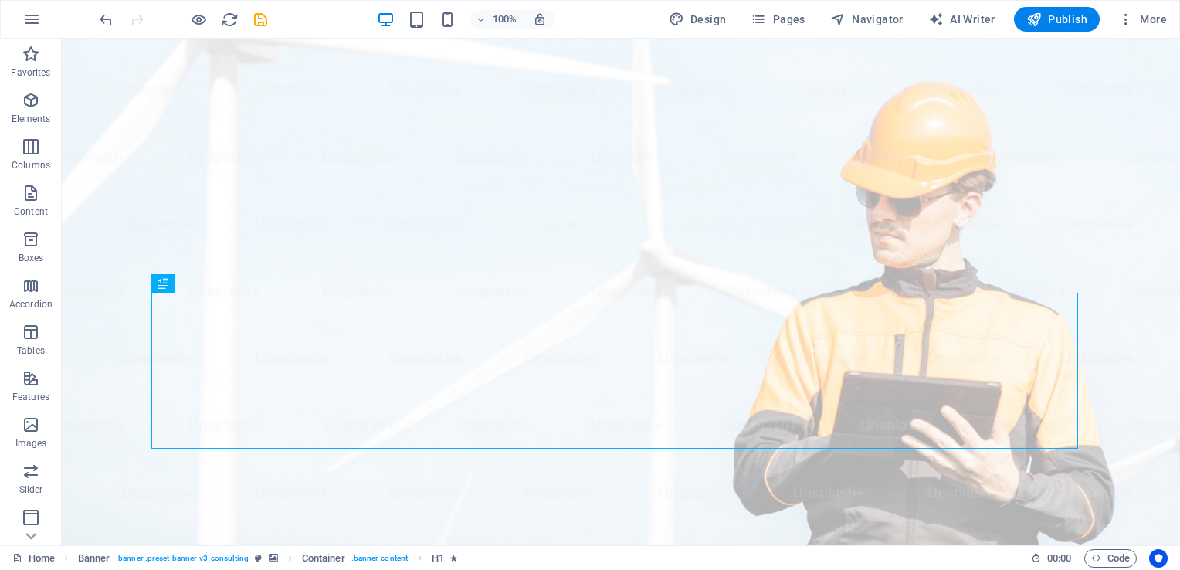
scroll to position [25, 0]
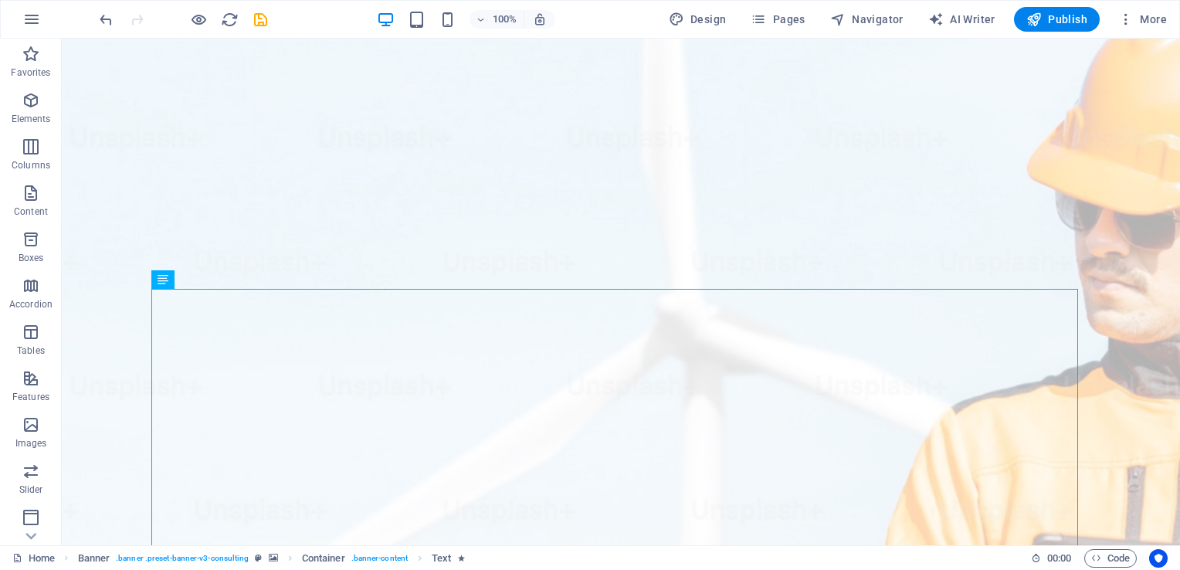
scroll to position [107, 0]
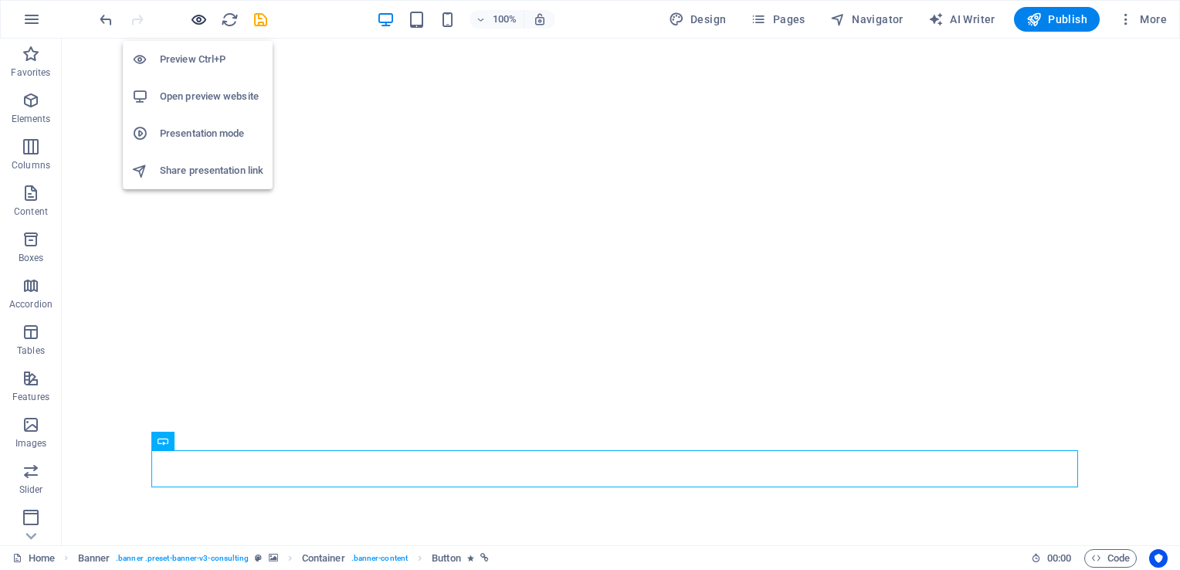
click at [200, 22] on icon "button" at bounding box center [199, 20] width 18 height 18
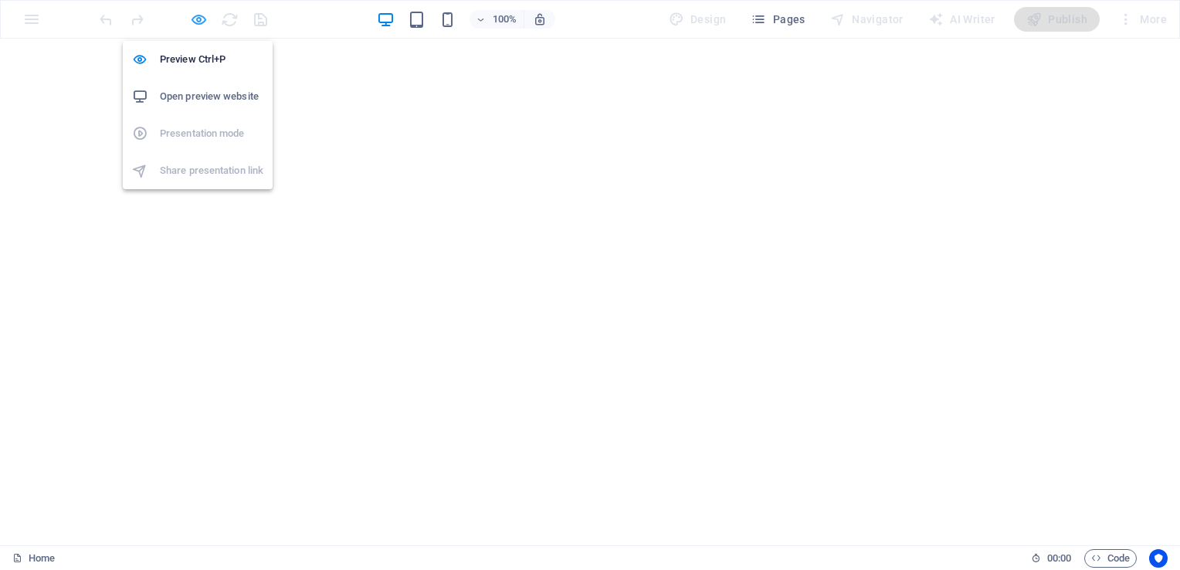
click at [196, 17] on icon "button" at bounding box center [199, 20] width 18 height 18
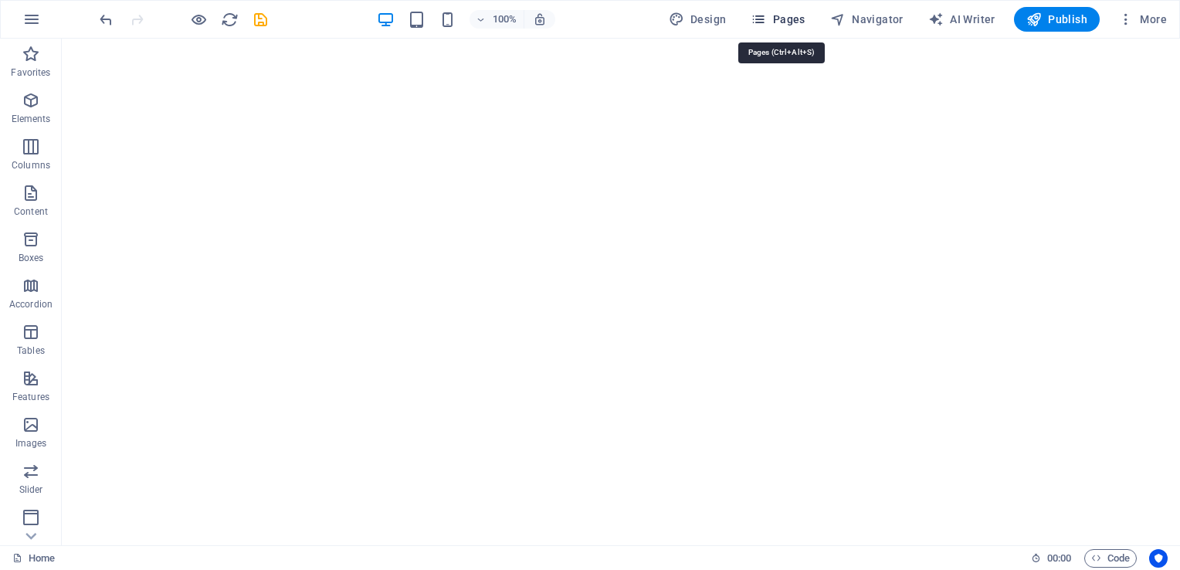
click at [797, 25] on span "Pages" at bounding box center [777, 19] width 54 height 15
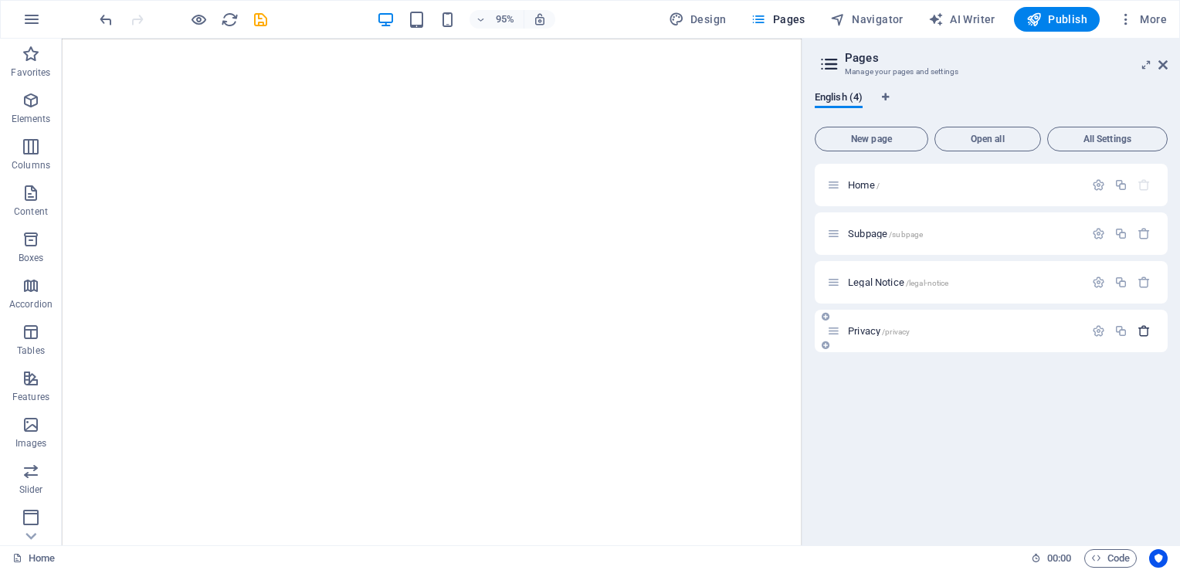
click at [1146, 331] on icon "button" at bounding box center [1143, 330] width 13 height 13
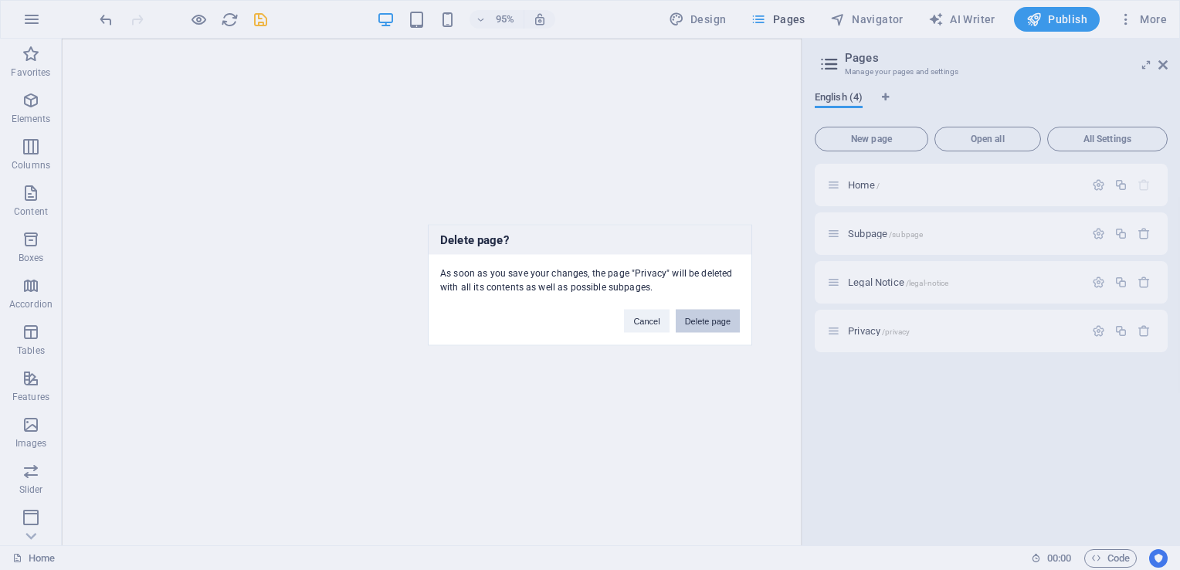
click at [713, 322] on button "Delete page" at bounding box center [708, 321] width 64 height 23
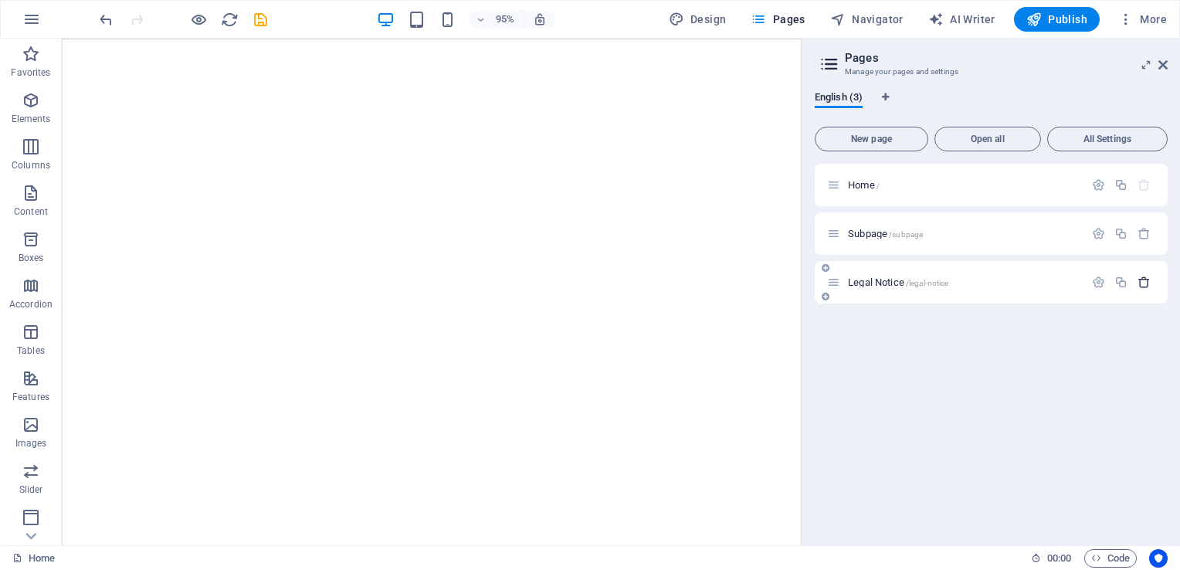
click at [1143, 279] on icon "button" at bounding box center [1143, 282] width 13 height 13
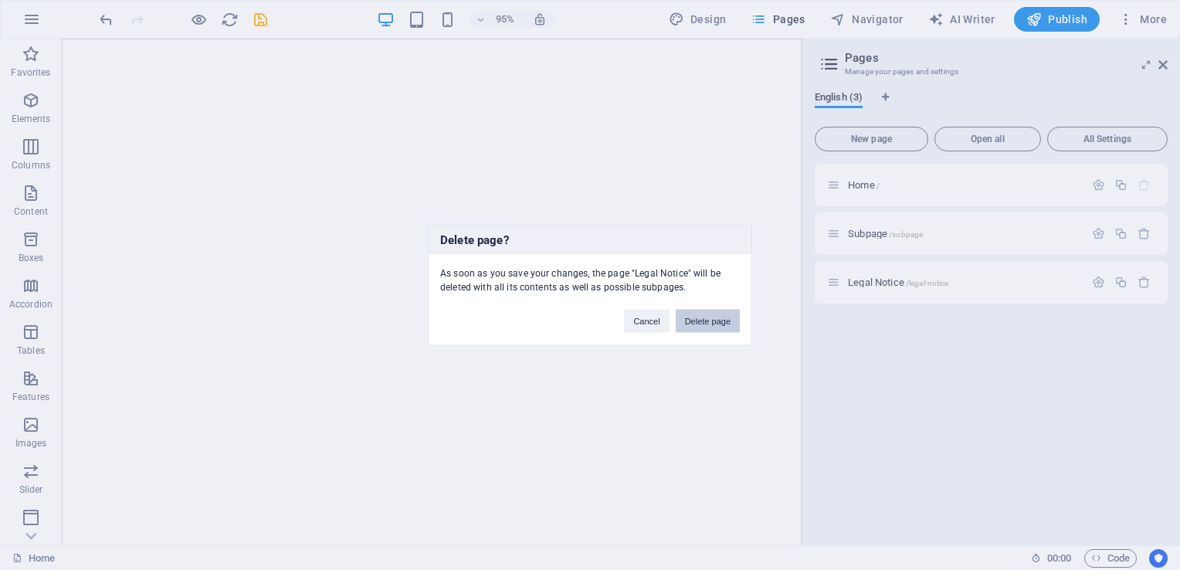
click at [725, 317] on button "Delete page" at bounding box center [708, 321] width 64 height 23
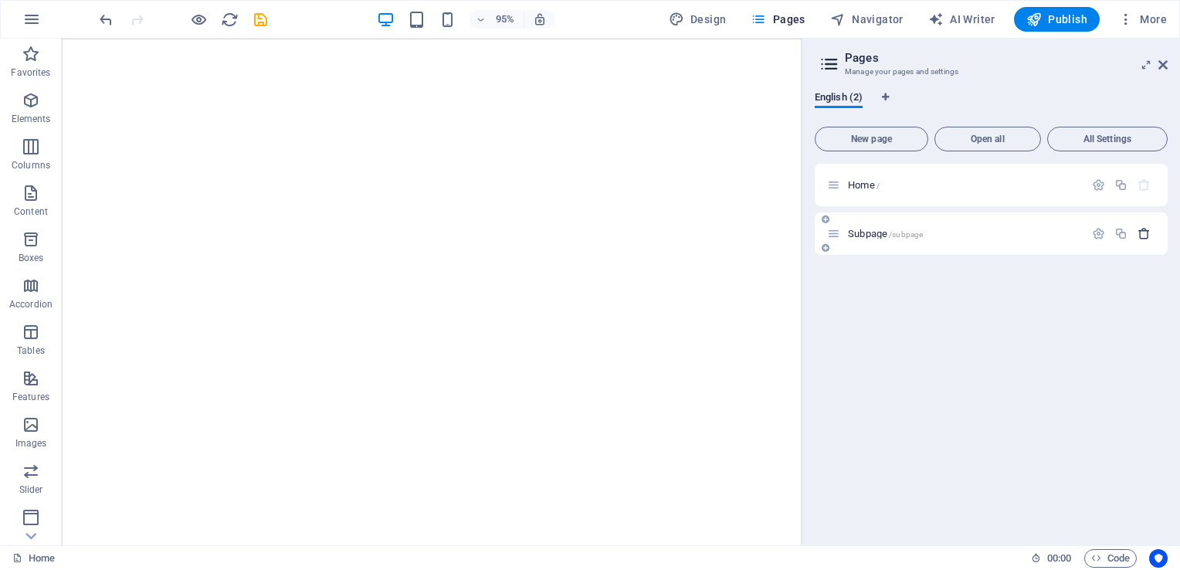
click at [1144, 235] on icon "button" at bounding box center [1143, 233] width 13 height 13
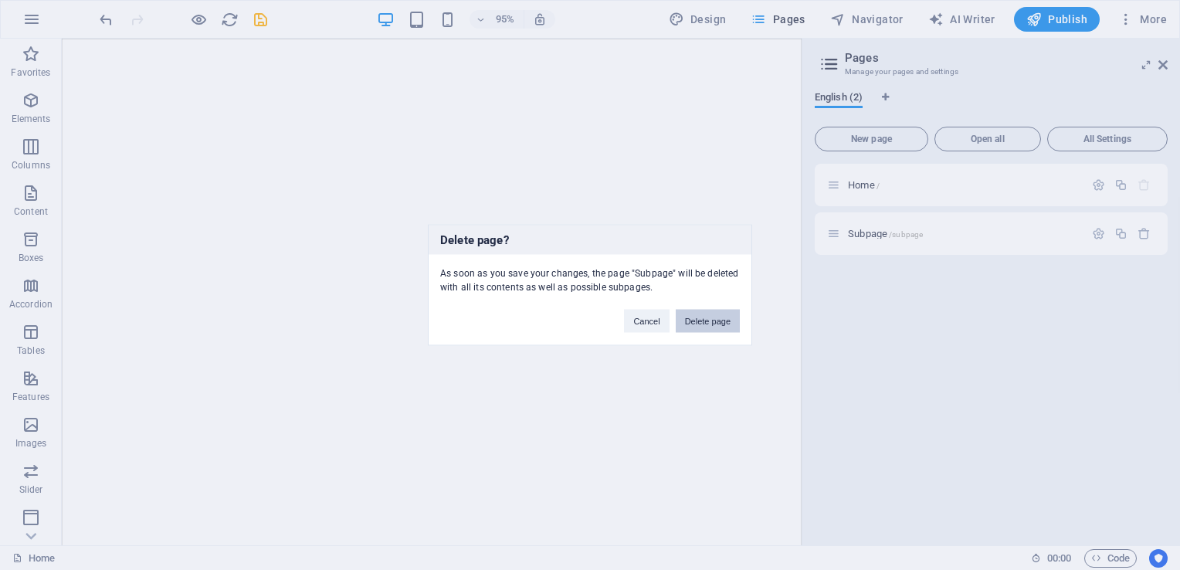
click at [716, 323] on button "Delete page" at bounding box center [708, 321] width 64 height 23
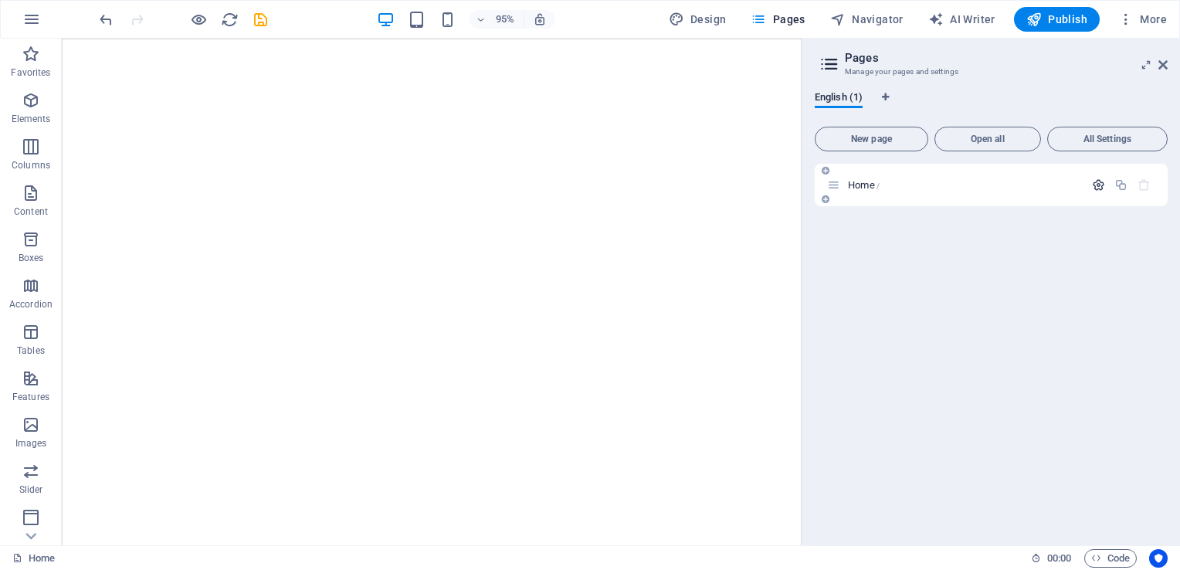
click at [1099, 185] on icon "button" at bounding box center [1098, 184] width 13 height 13
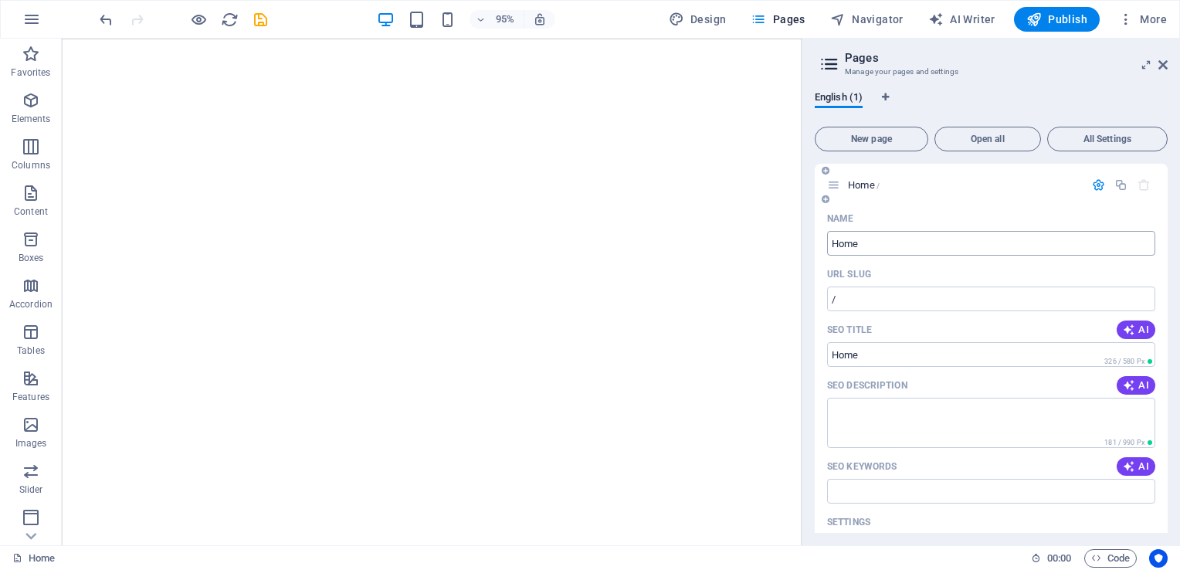
drag, startPoint x: 926, startPoint y: 227, endPoint x: 919, endPoint y: 239, distance: 14.6
click at [919, 239] on div "Name Home ​" at bounding box center [991, 230] width 328 height 49
click at [919, 239] on input "Home" at bounding box center [991, 243] width 328 height 25
type input "H"
type input "İ"
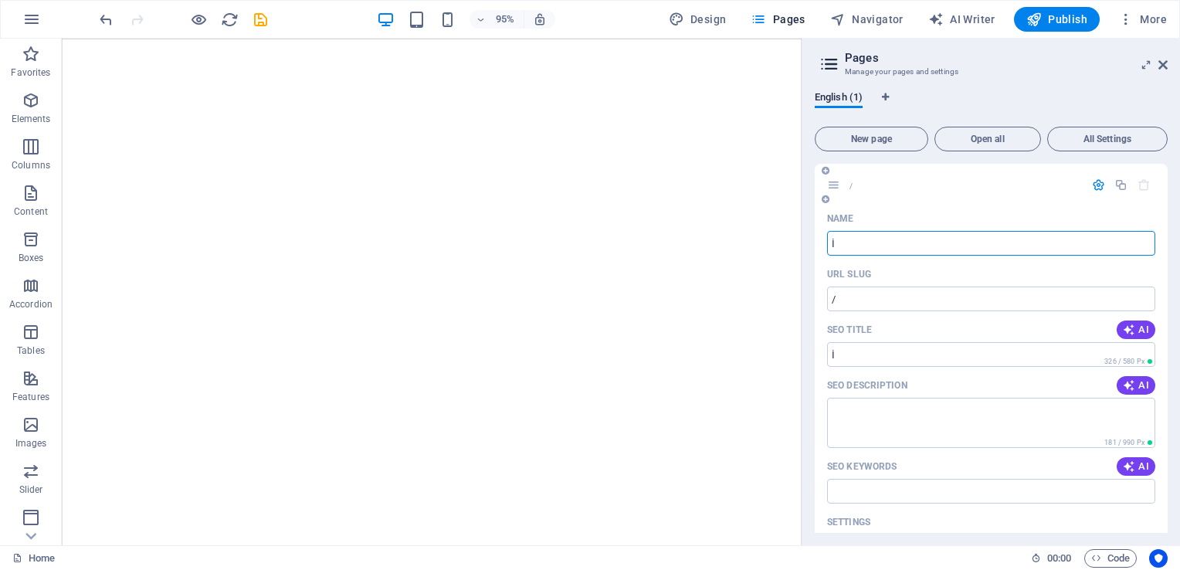
type input "/i"
type input "i"
type input "/"
type input "i"
type input "/i"
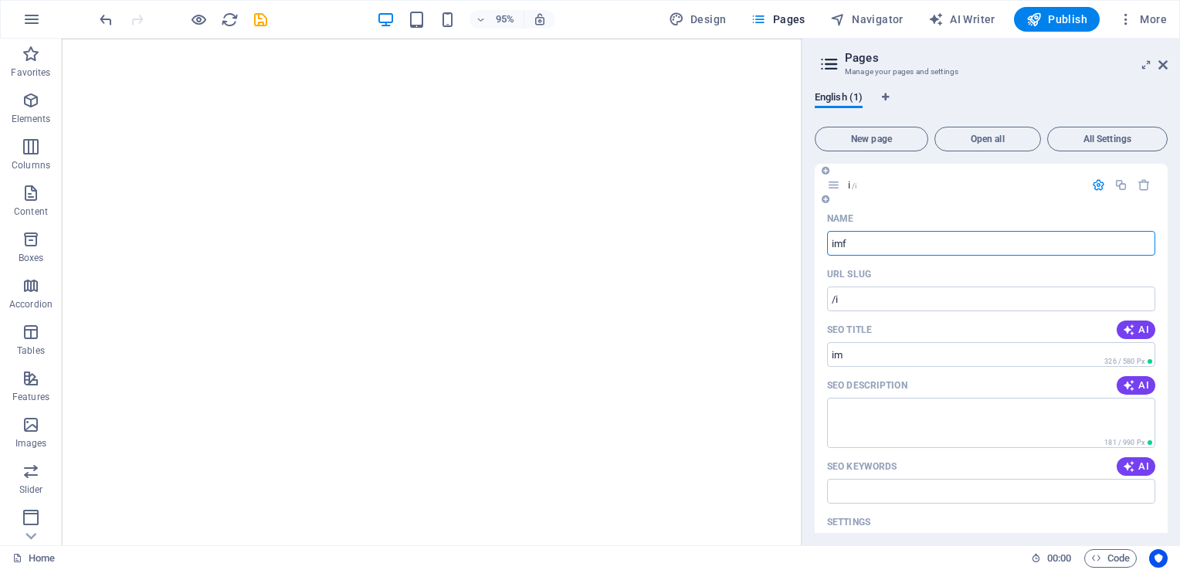
type input "imfo"
type input "/im"
type input "imfo"
type input "/imfo"
type input "i"
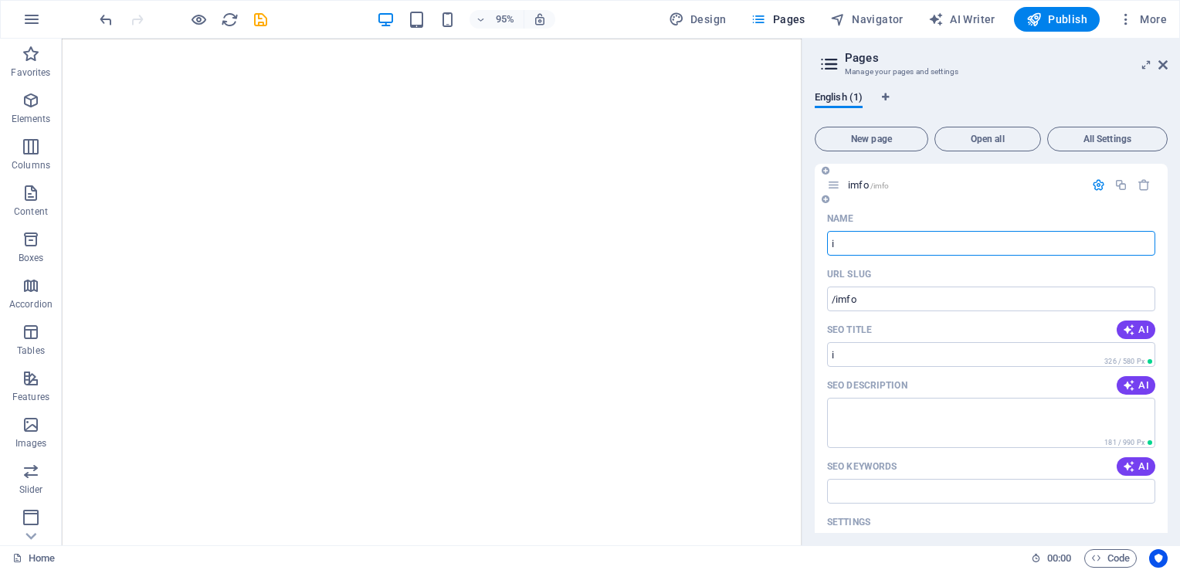
type input "/i"
type input "info"
type input "/in"
type input "info"
type input "/info"
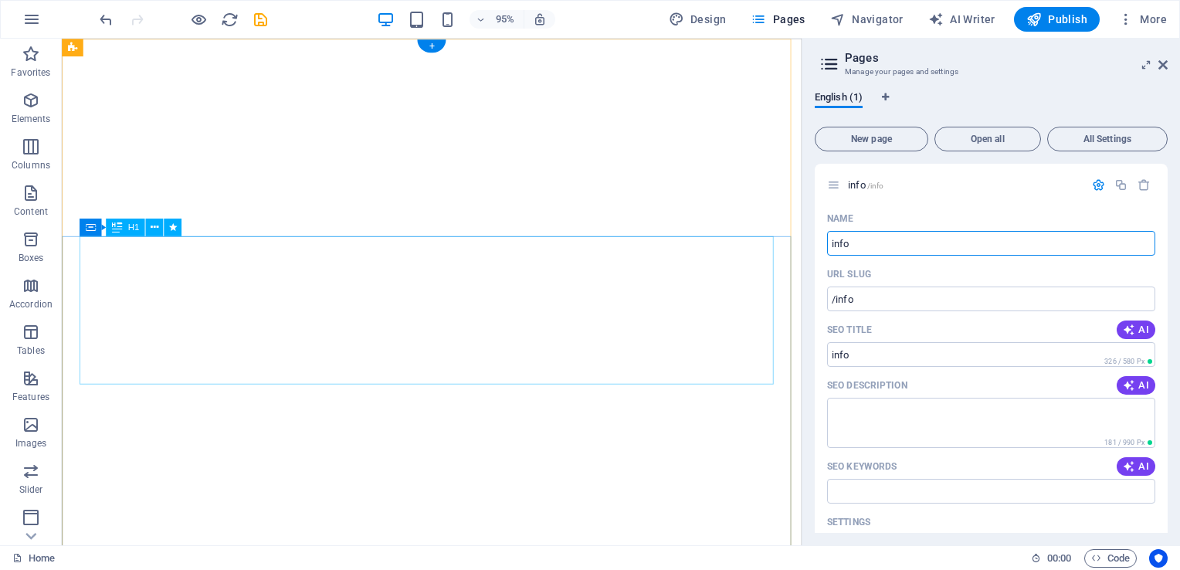
type input "info"
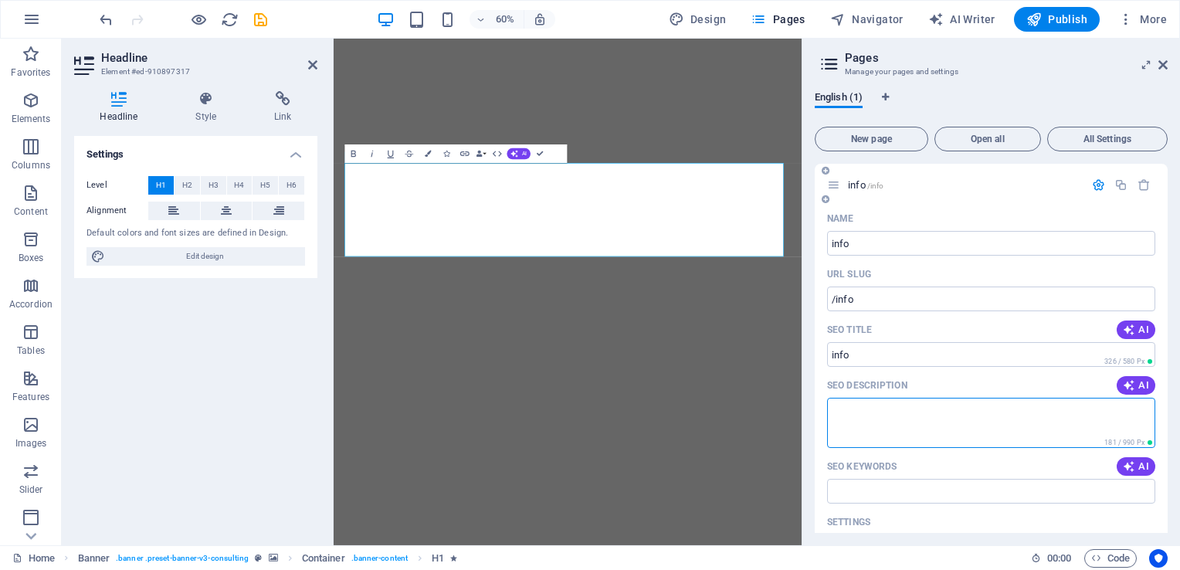
click at [902, 426] on textarea "SEO Description" at bounding box center [991, 423] width 328 height 50
paste textarea "EnTermo Mühendislik A.Ş. Bilgilendirme Merkezi"
type textarea "EnTermo Mühendislik A.Ş. Bilgilendirme Merkezi"
click at [1069, 14] on span "Publish" at bounding box center [1056, 19] width 61 height 15
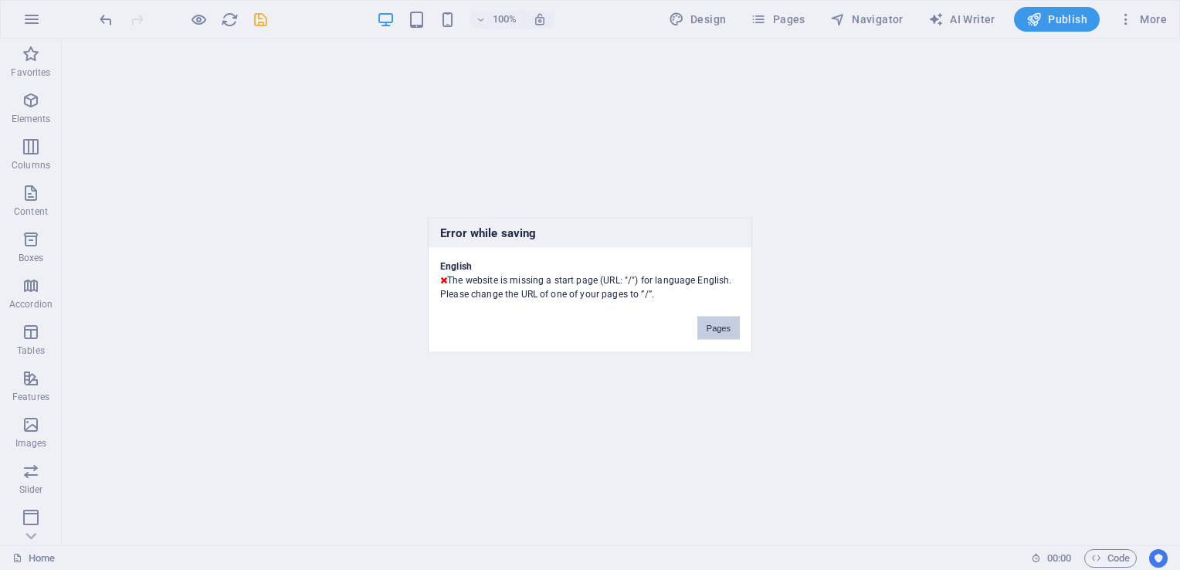
click at [716, 324] on button "Pages" at bounding box center [718, 328] width 42 height 23
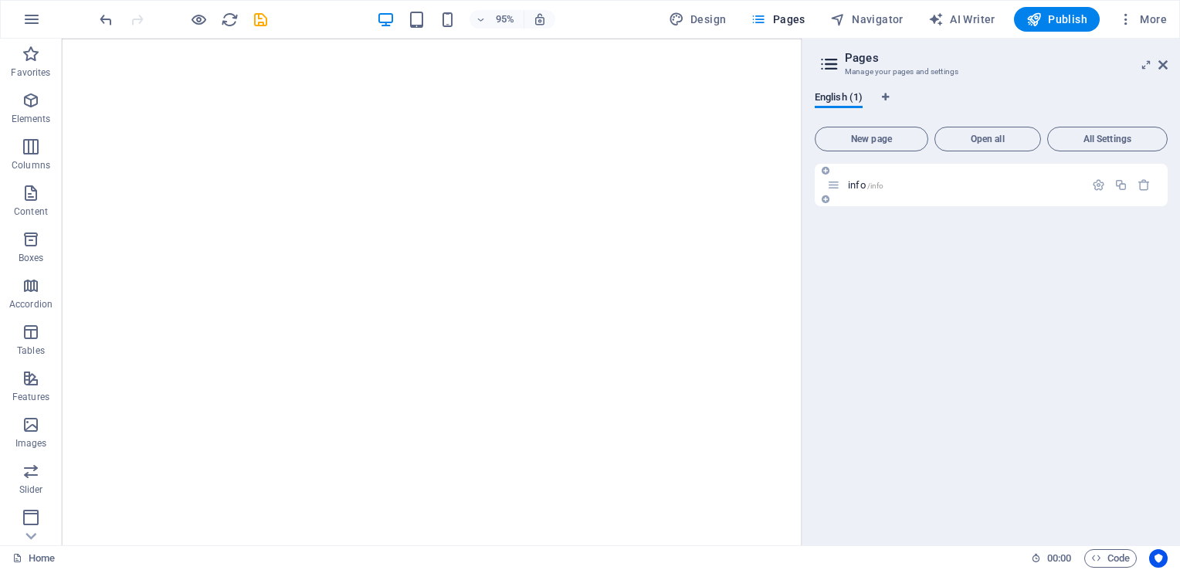
click at [836, 186] on icon at bounding box center [833, 184] width 13 height 13
click at [1099, 181] on icon "button" at bounding box center [1098, 184] width 13 height 13
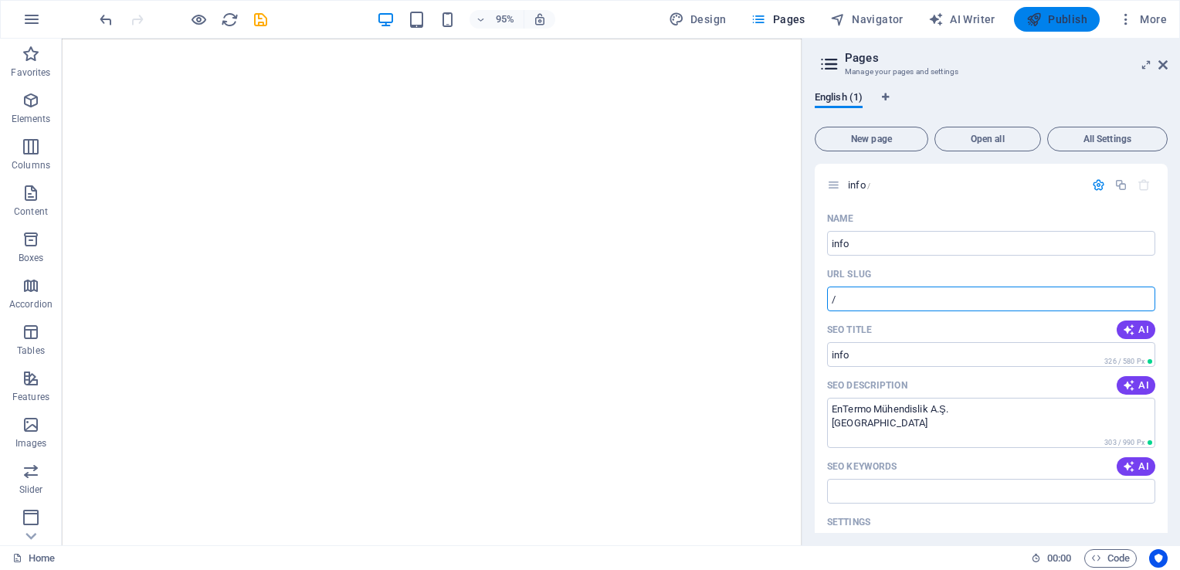
type input "/"
click at [1050, 17] on span "Publish" at bounding box center [1056, 19] width 61 height 15
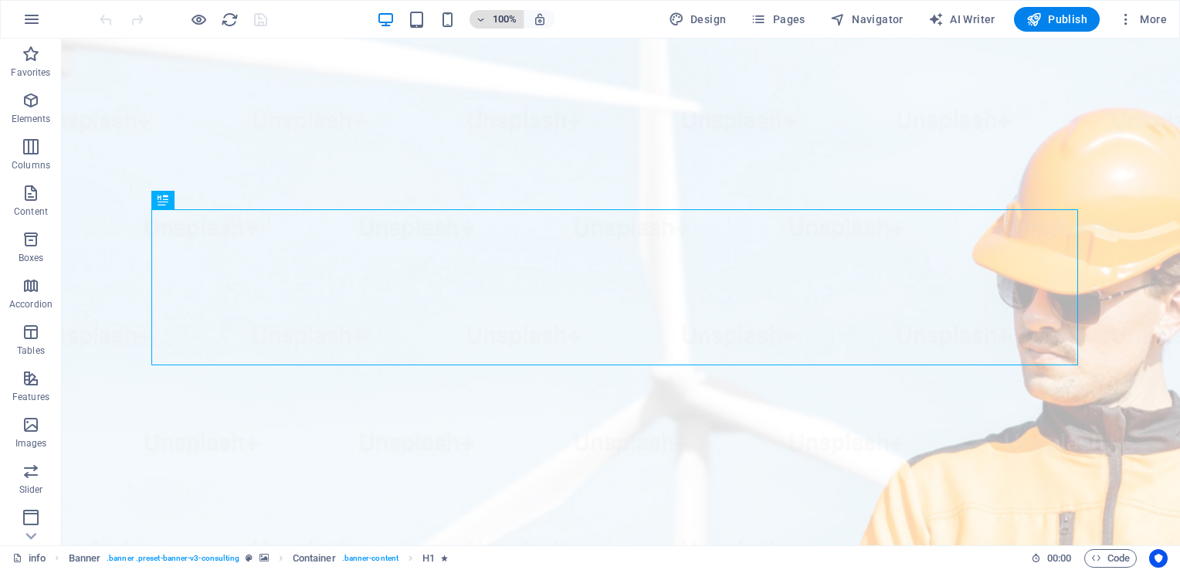
click at [0, 0] on icon "button" at bounding box center [0, 0] width 0 height 0
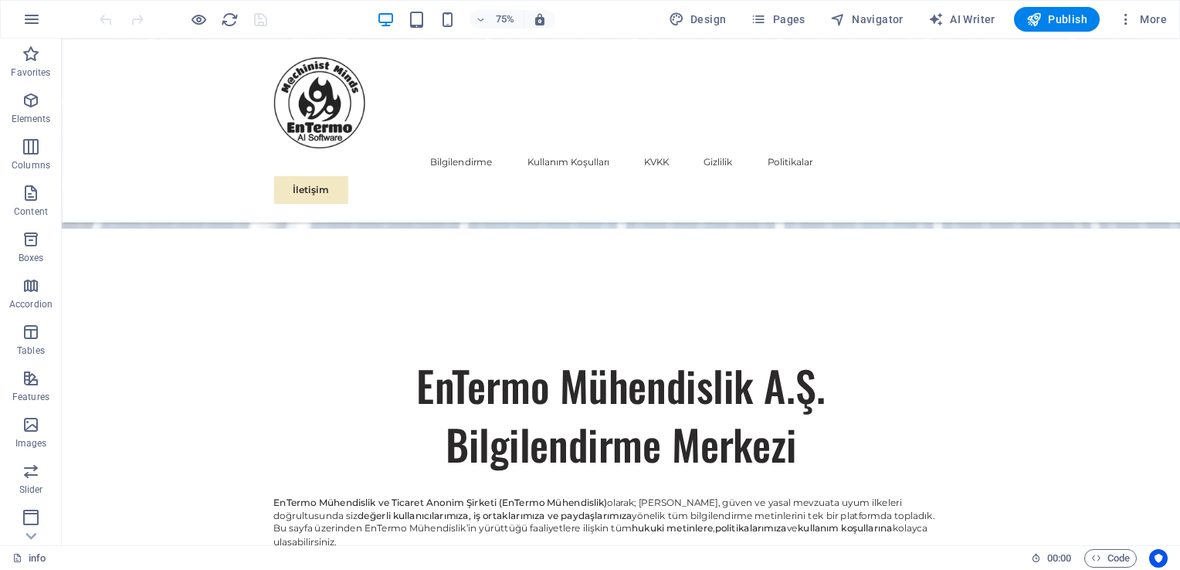
scroll to position [953, 0]
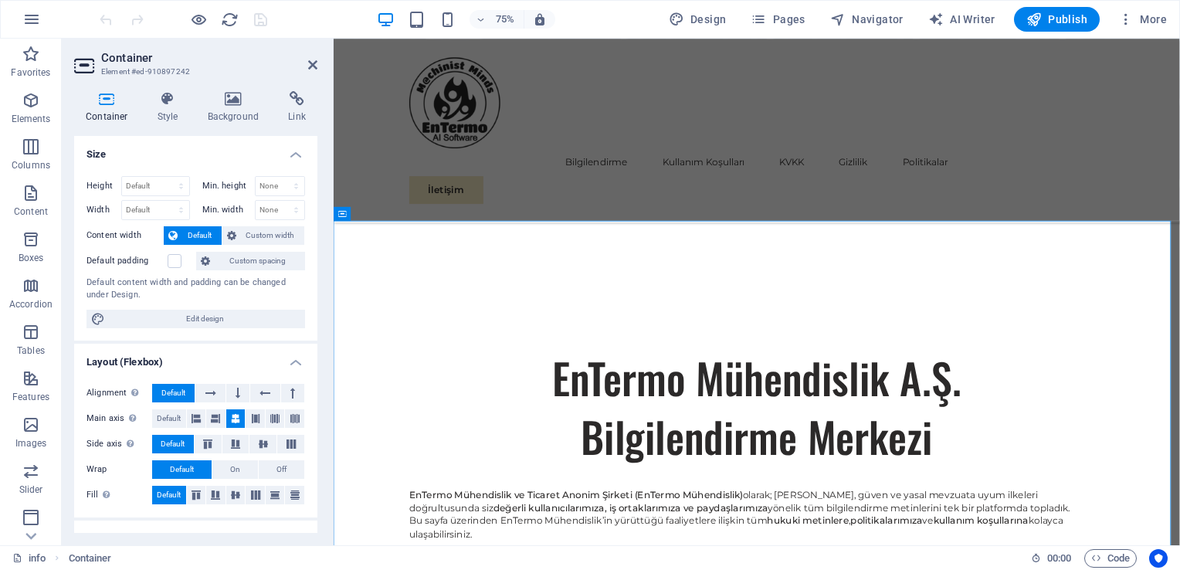
click at [110, 106] on icon at bounding box center [107, 98] width 66 height 15
click at [164, 107] on h4 "Style" at bounding box center [171, 107] width 50 height 32
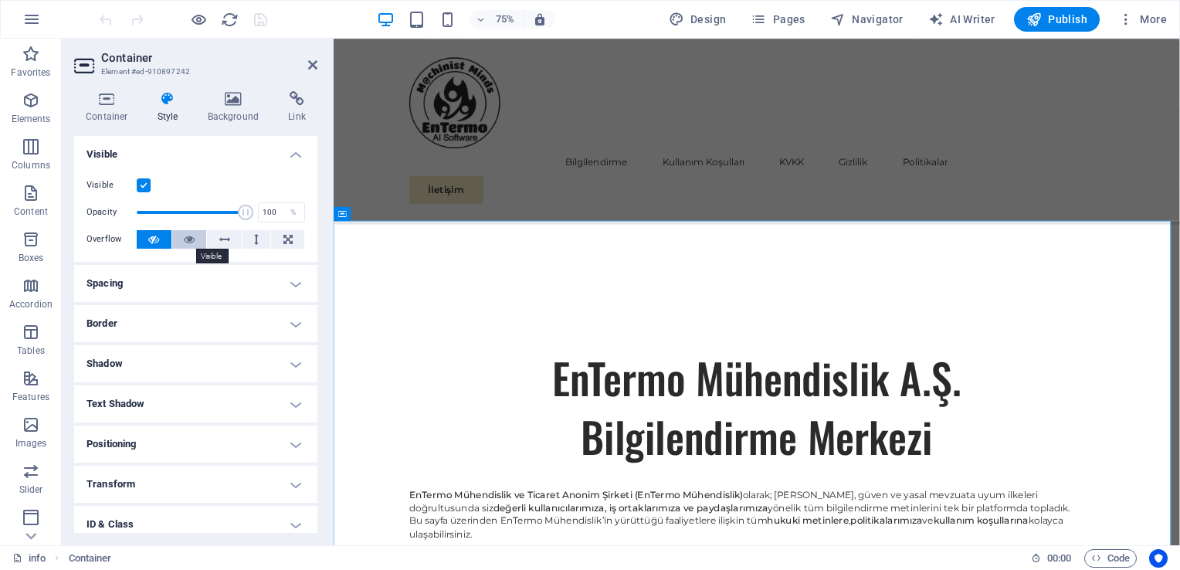
click at [187, 237] on icon at bounding box center [189, 239] width 11 height 19
click at [235, 107] on h4 "Background" at bounding box center [236, 107] width 81 height 32
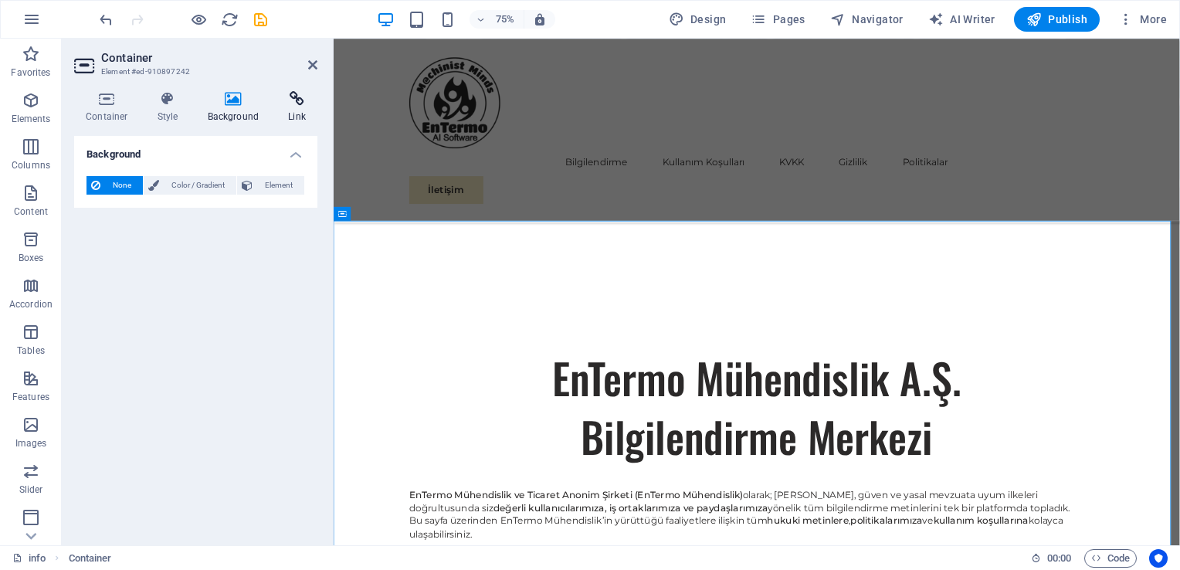
click at [296, 102] on icon at bounding box center [296, 98] width 41 height 15
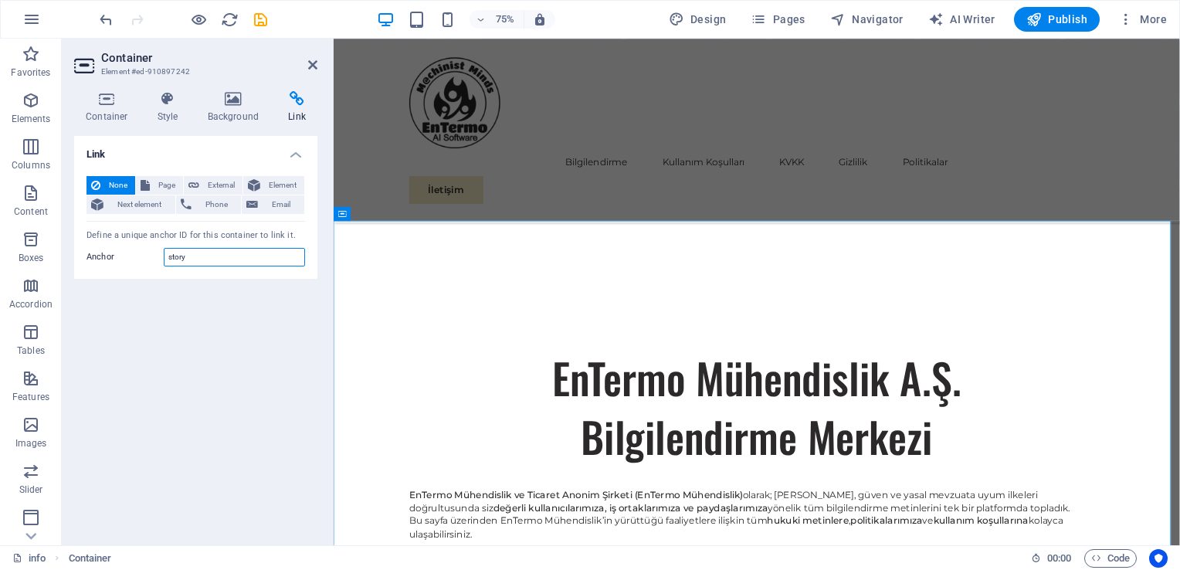
drag, startPoint x: 207, startPoint y: 258, endPoint x: 135, endPoint y: 257, distance: 71.8
click at [135, 257] on div "Anchor story" at bounding box center [195, 257] width 218 height 19
type input "Kullanim"
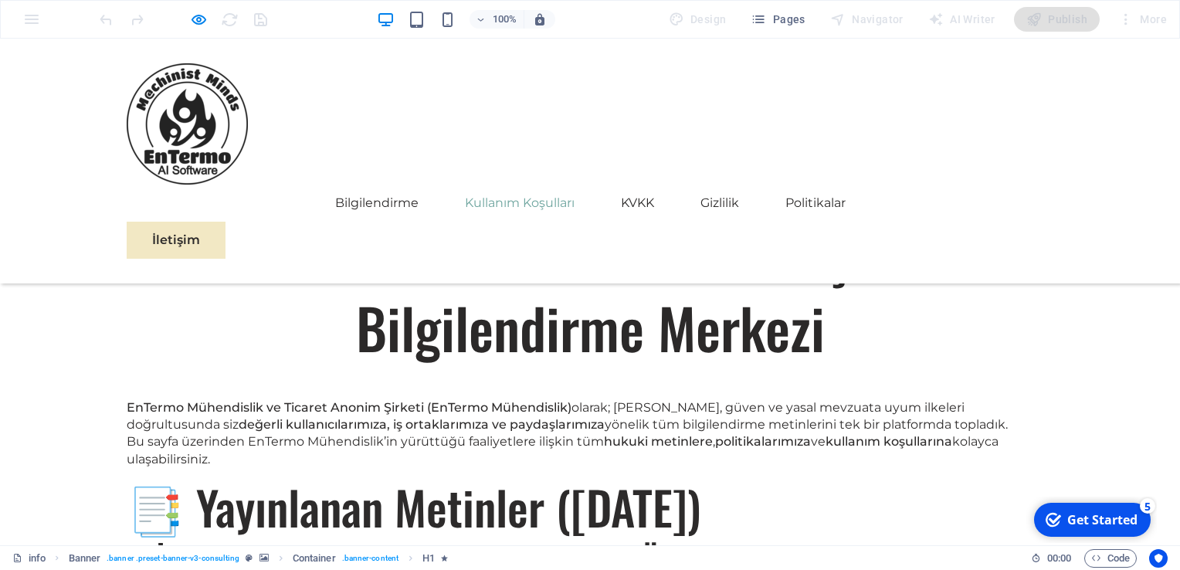
scroll to position [1025, 0]
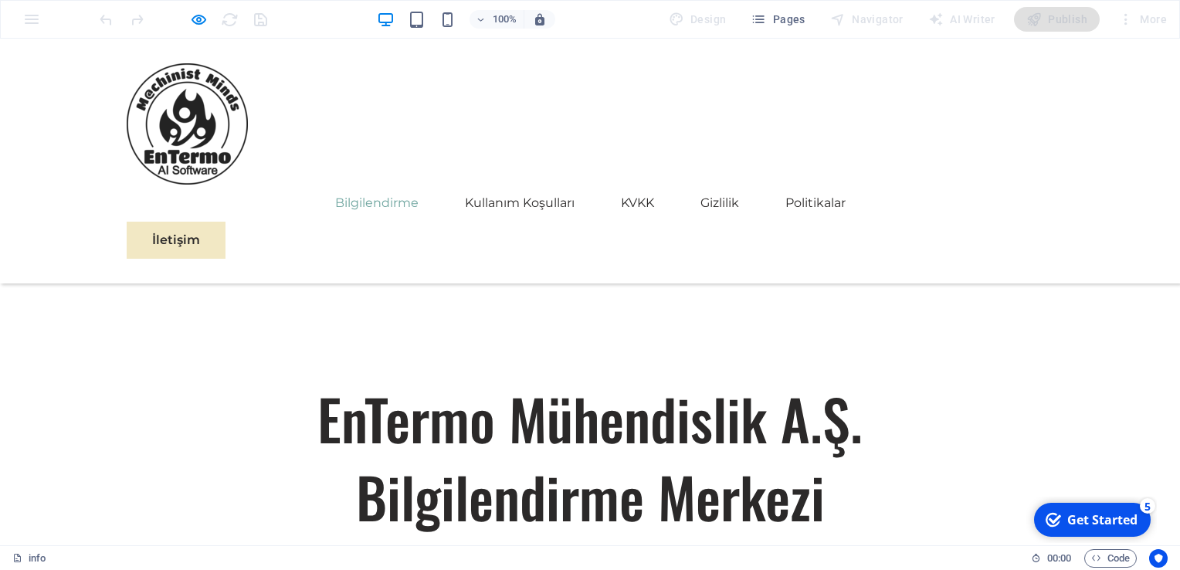
click at [381, 185] on link "Bilgilendirme" at bounding box center [376, 203] width 83 height 37
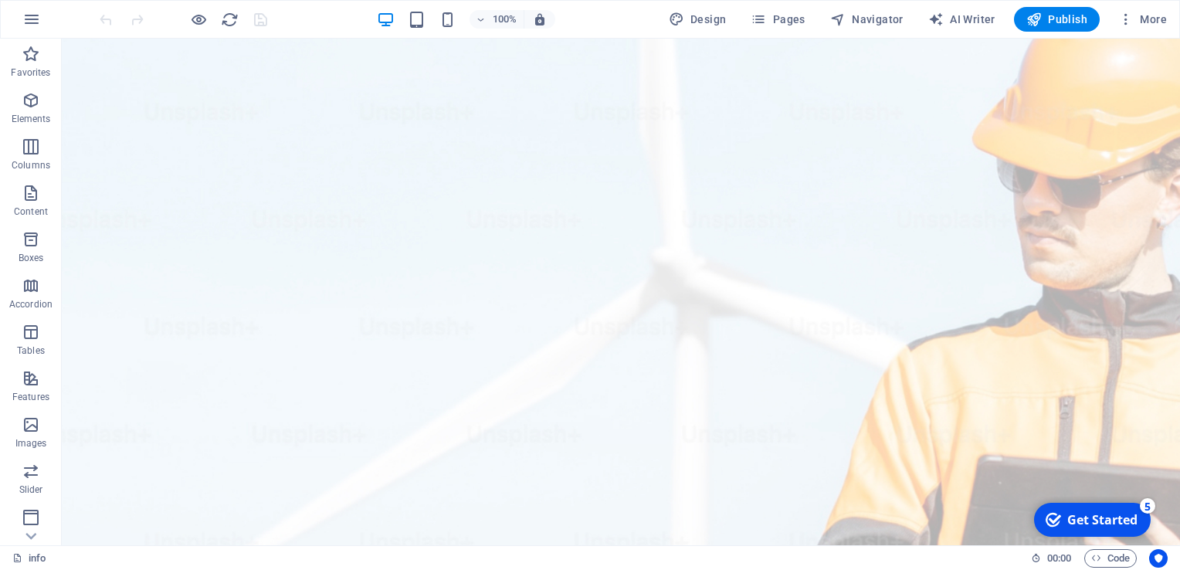
scroll to position [0, 0]
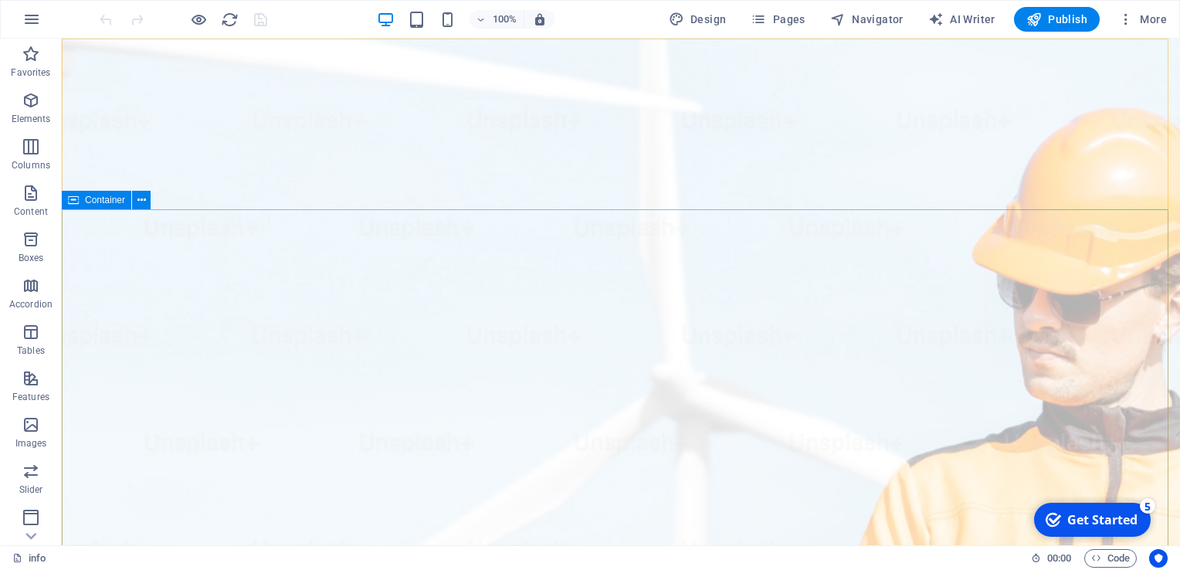
click at [83, 202] on div "Container" at bounding box center [96, 200] width 69 height 19
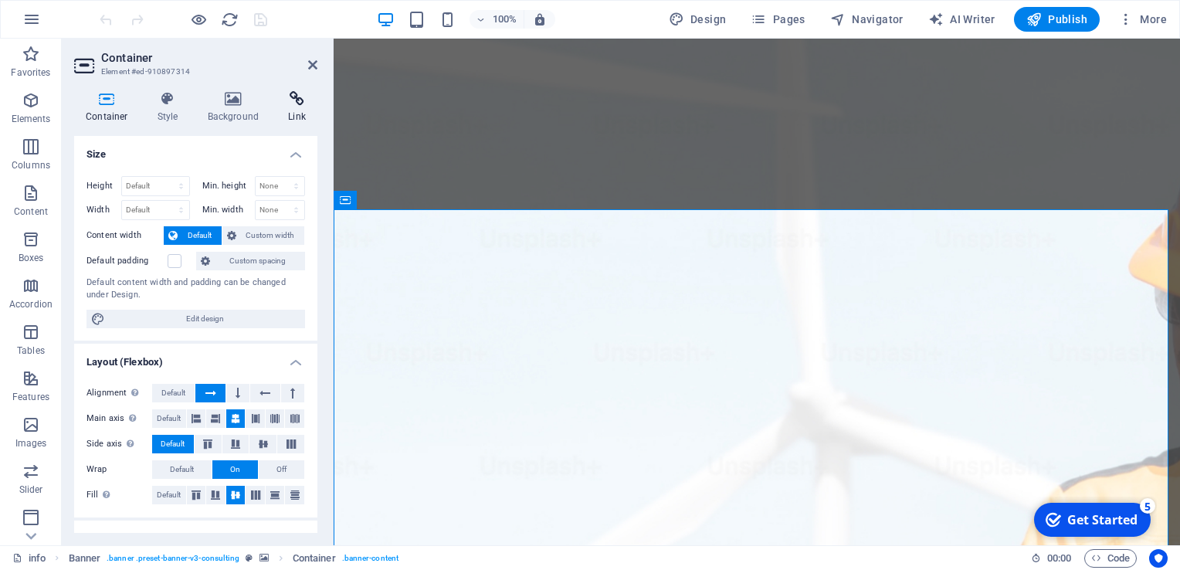
click at [292, 103] on icon at bounding box center [296, 98] width 41 height 15
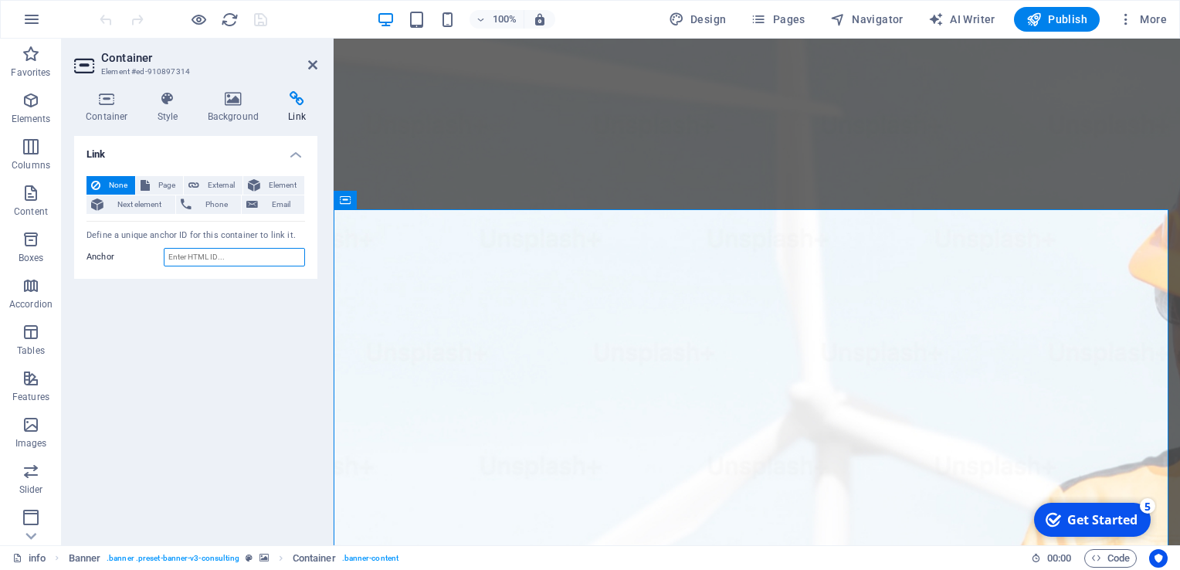
click at [238, 258] on input "Anchor" at bounding box center [234, 257] width 141 height 19
type input "Bilgilendirme"
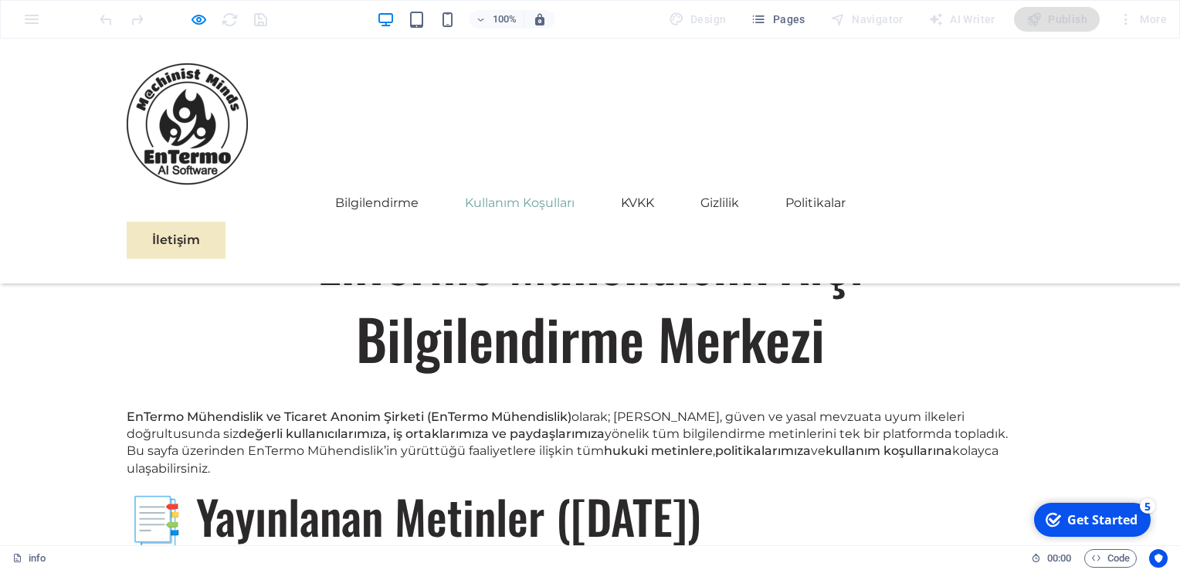
scroll to position [1025, 0]
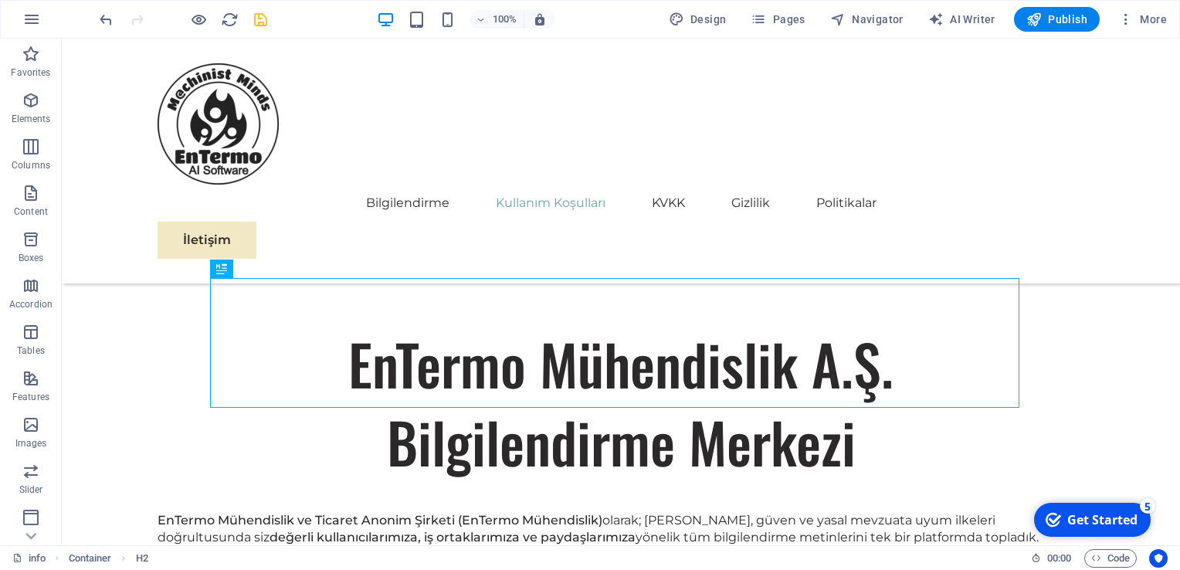
scroll to position [1065, 0]
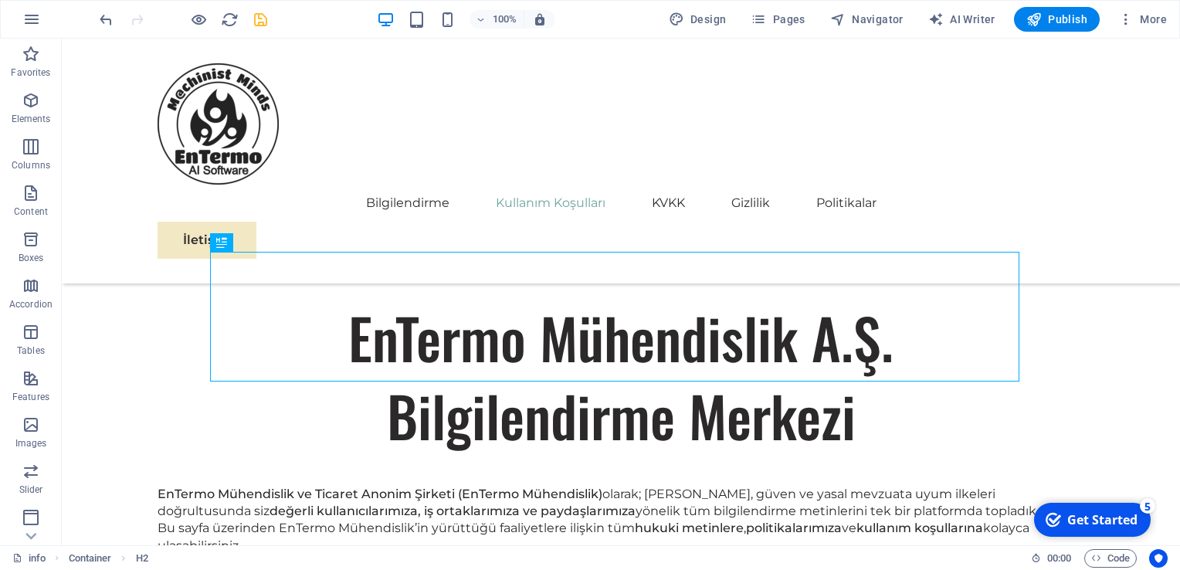
scroll to position [1119, 0]
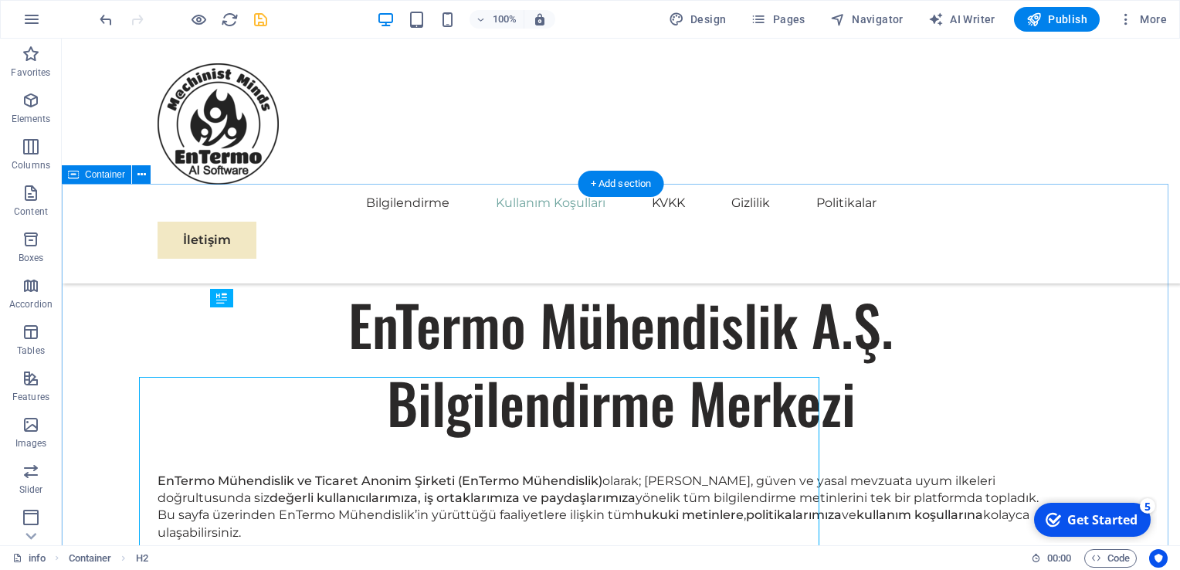
scroll to position [1050, 0]
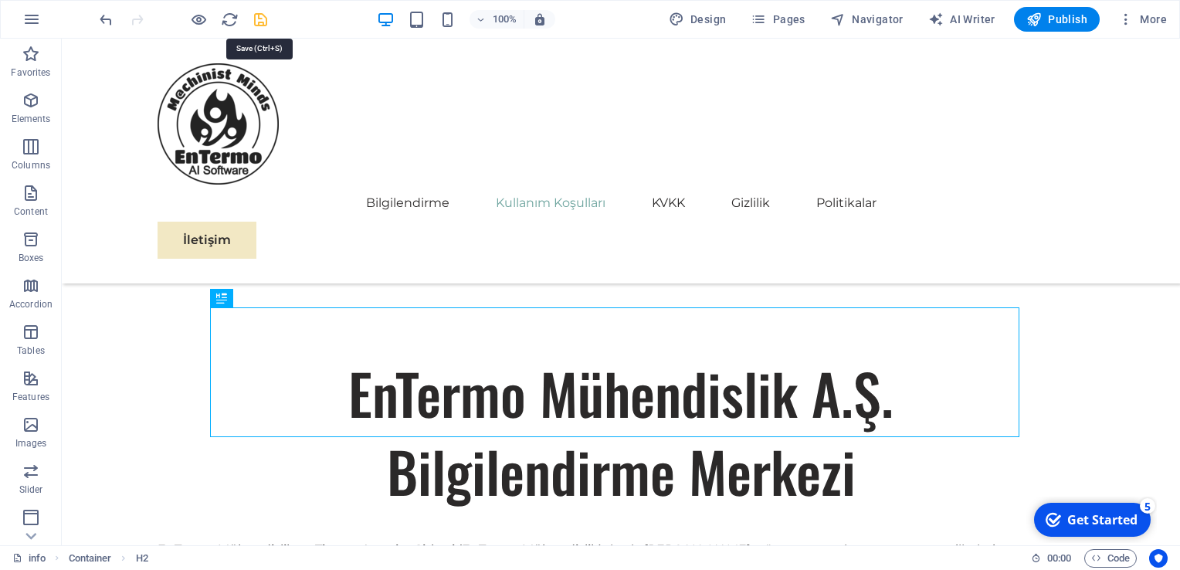
click at [261, 22] on icon "save" at bounding box center [261, 20] width 18 height 18
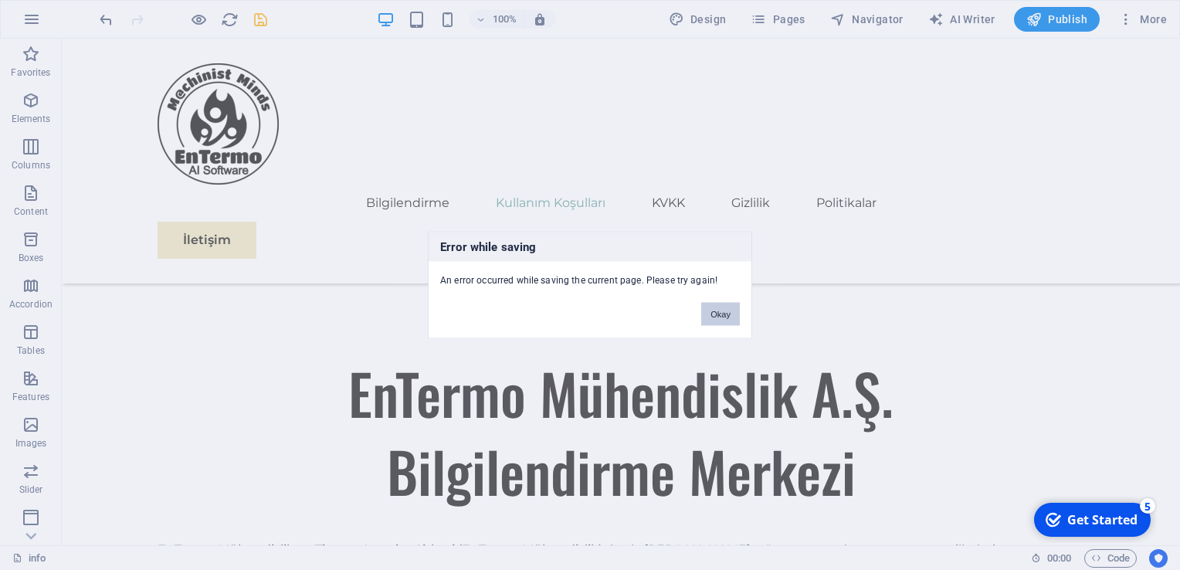
click at [715, 310] on button "Okay" at bounding box center [720, 314] width 39 height 23
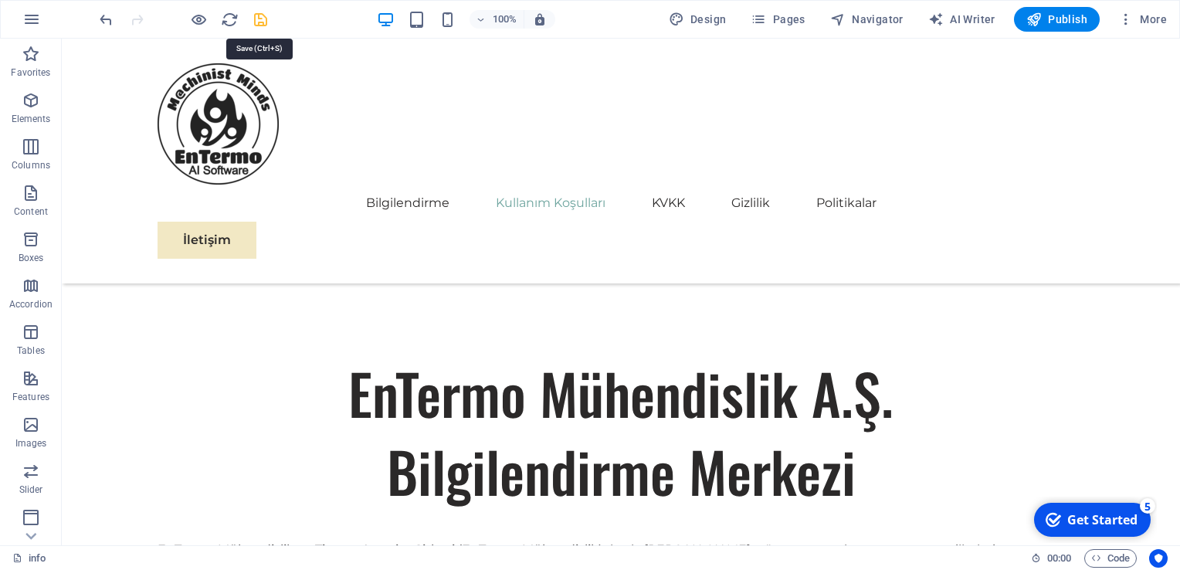
click at [263, 16] on icon "save" at bounding box center [261, 20] width 18 height 18
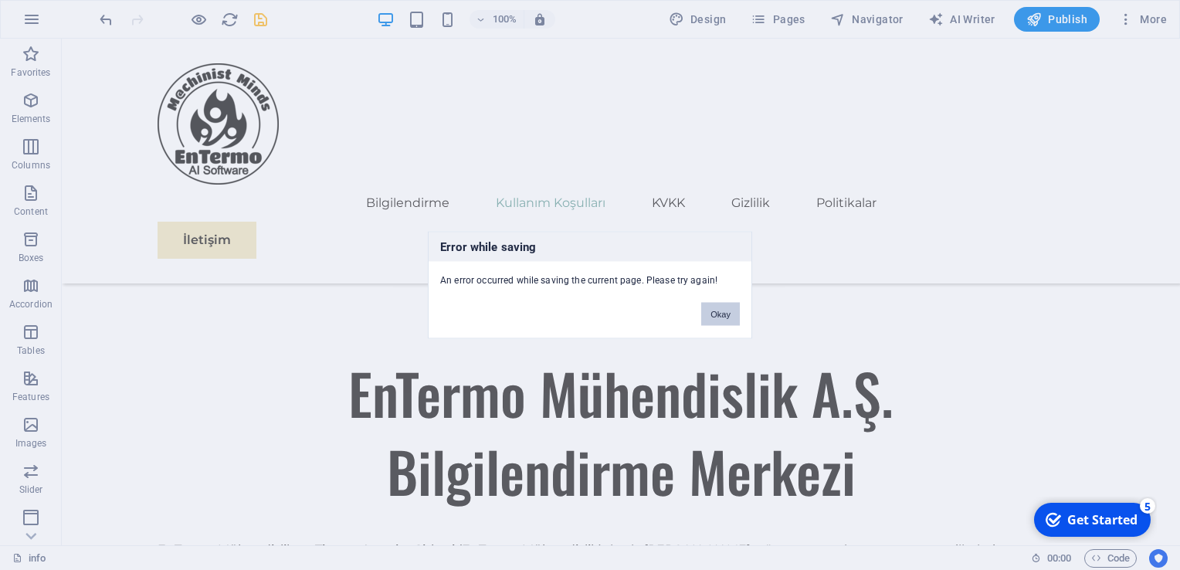
click at [715, 311] on button "Okay" at bounding box center [720, 314] width 39 height 23
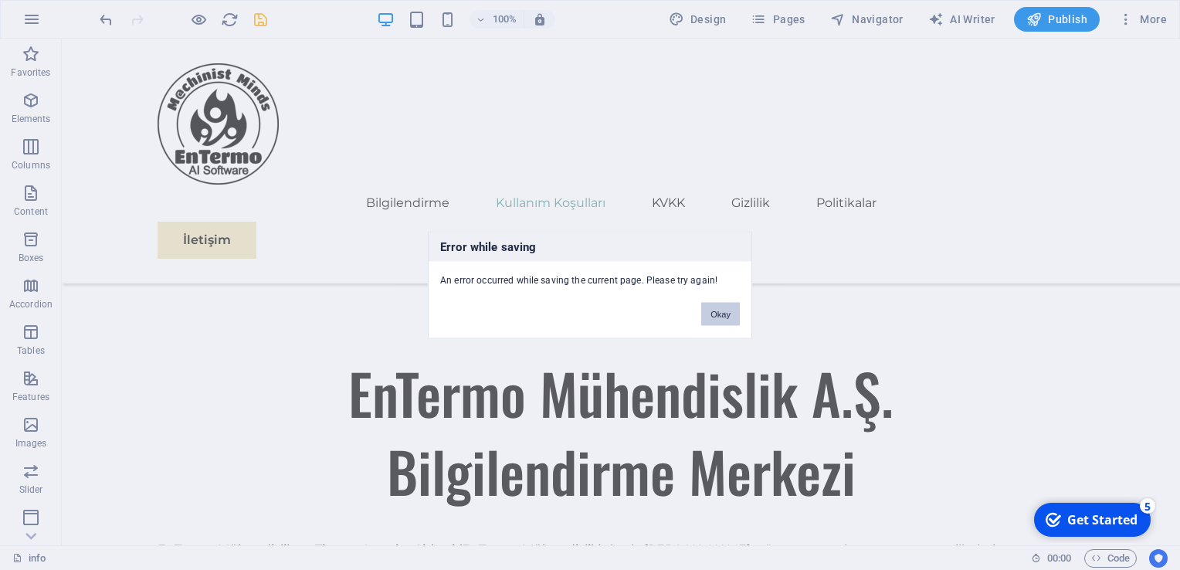
click at [712, 307] on button "Okay" at bounding box center [720, 314] width 39 height 23
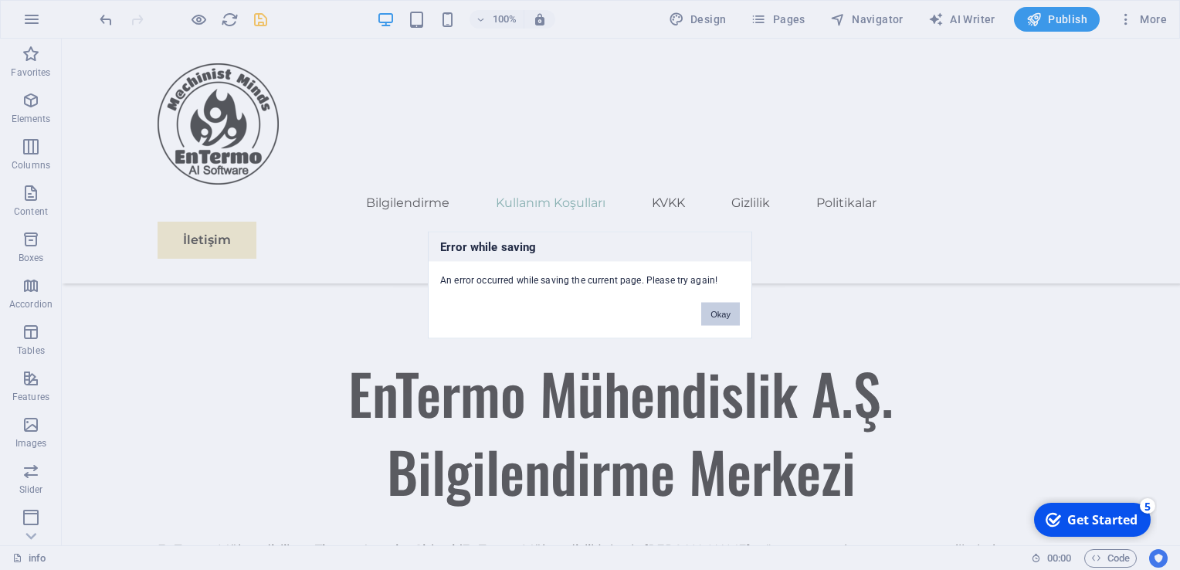
click at [720, 317] on button "Okay" at bounding box center [720, 314] width 39 height 23
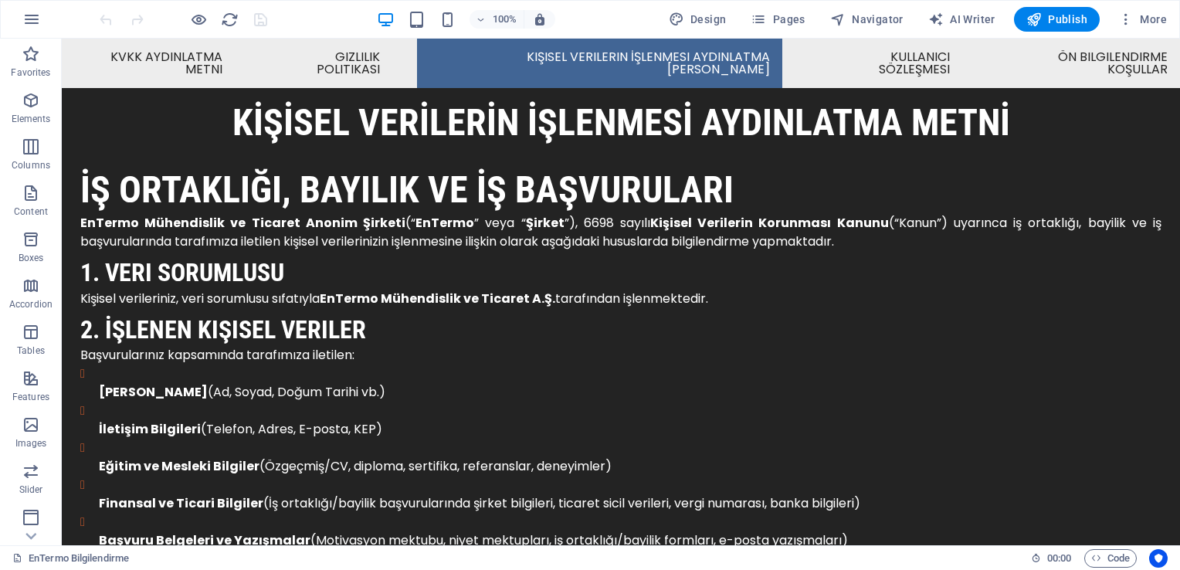
scroll to position [5046, 0]
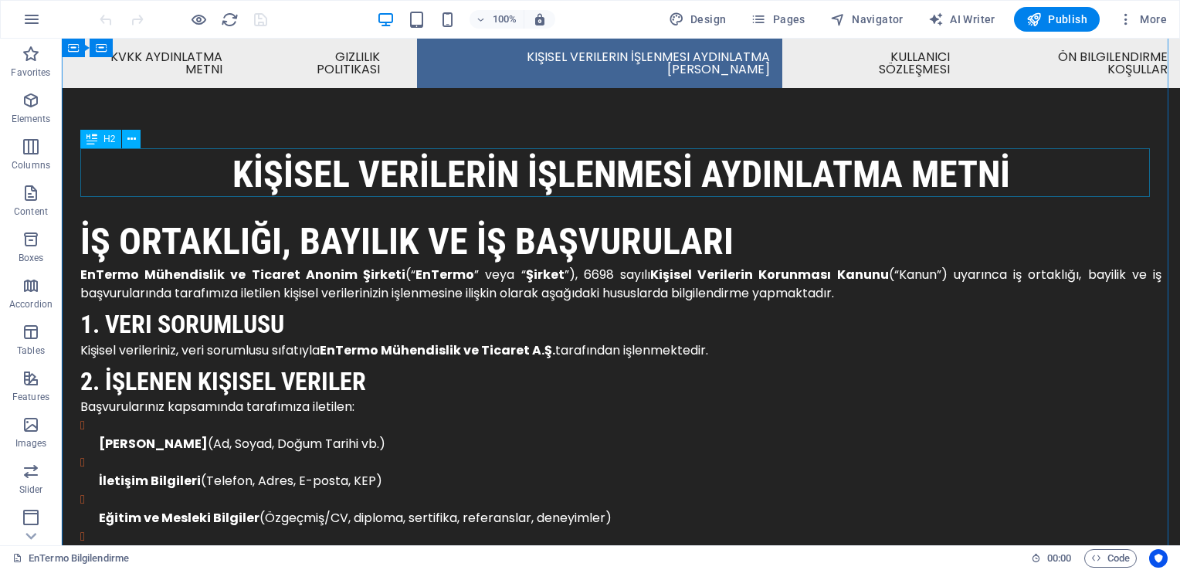
click at [988, 169] on div "Kİşİsel Verİlerİn İşlenmesİ Aydınlatma Metnİ" at bounding box center [620, 175] width 1081 height 48
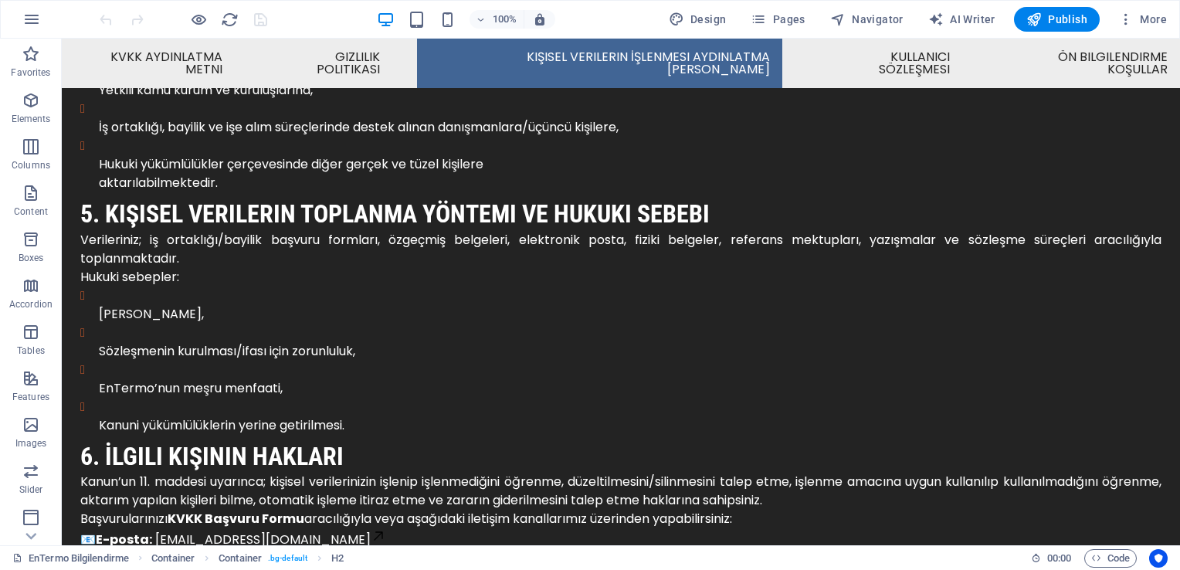
scroll to position [5941, 0]
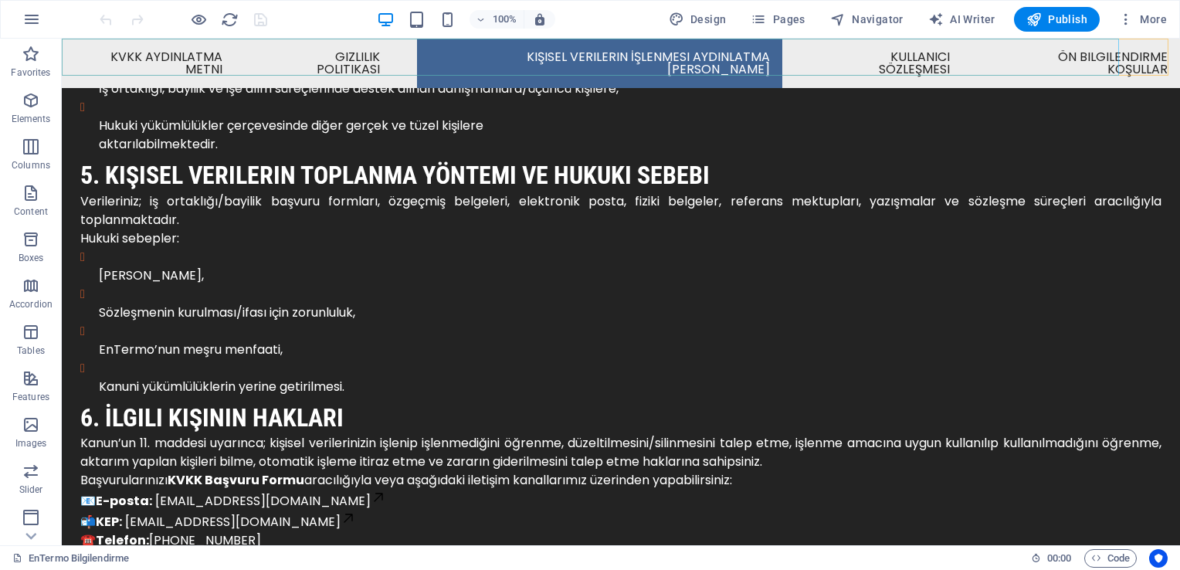
click at [825, 62] on nav "KVKK Aydınlatma Metni Gizlilik Politikası Kişisel Verilerin İşlenmesi Aydınlatm…" at bounding box center [621, 63] width 1118 height 49
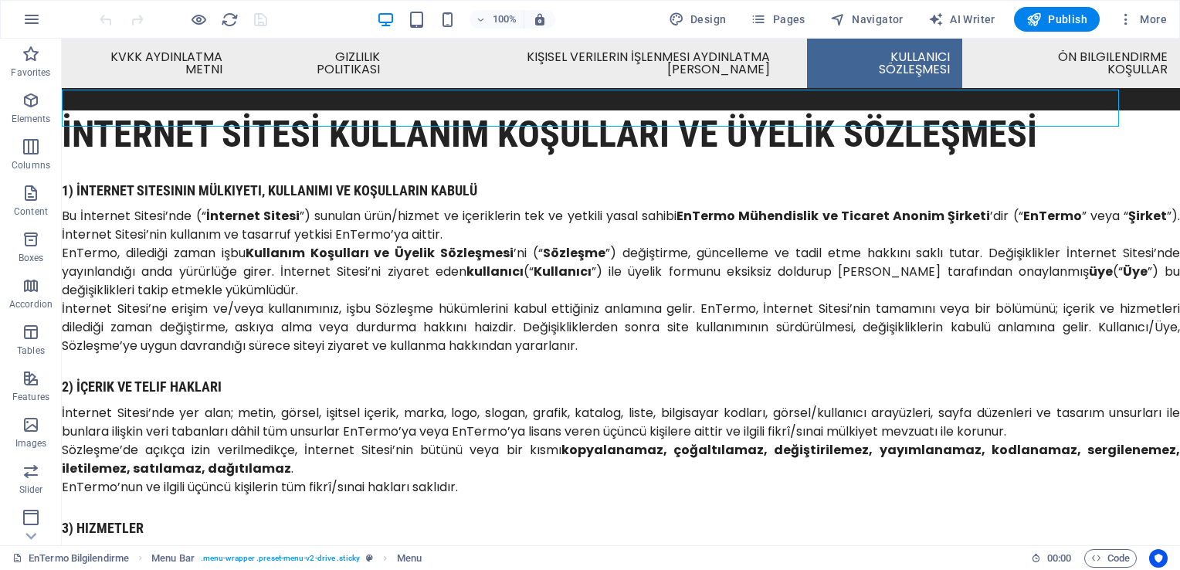
scroll to position [6516, 0]
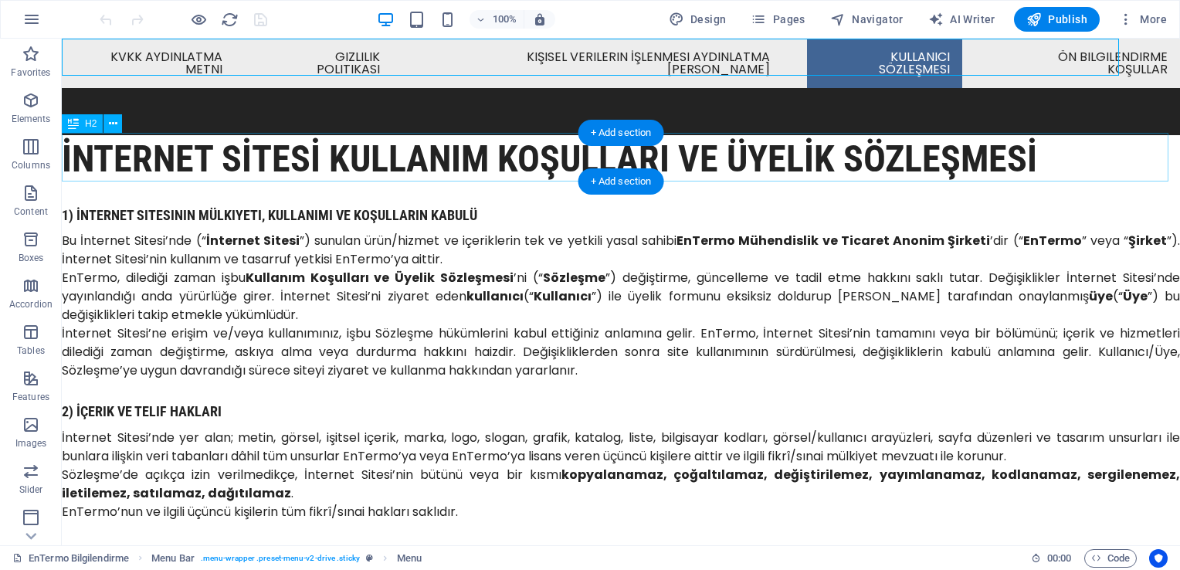
click at [415, 156] on div "İNTERNET SİTESİ KULLANIM KOŞULLARI VE ÜYELİK SÖZLEŞMESİ" at bounding box center [621, 159] width 1118 height 48
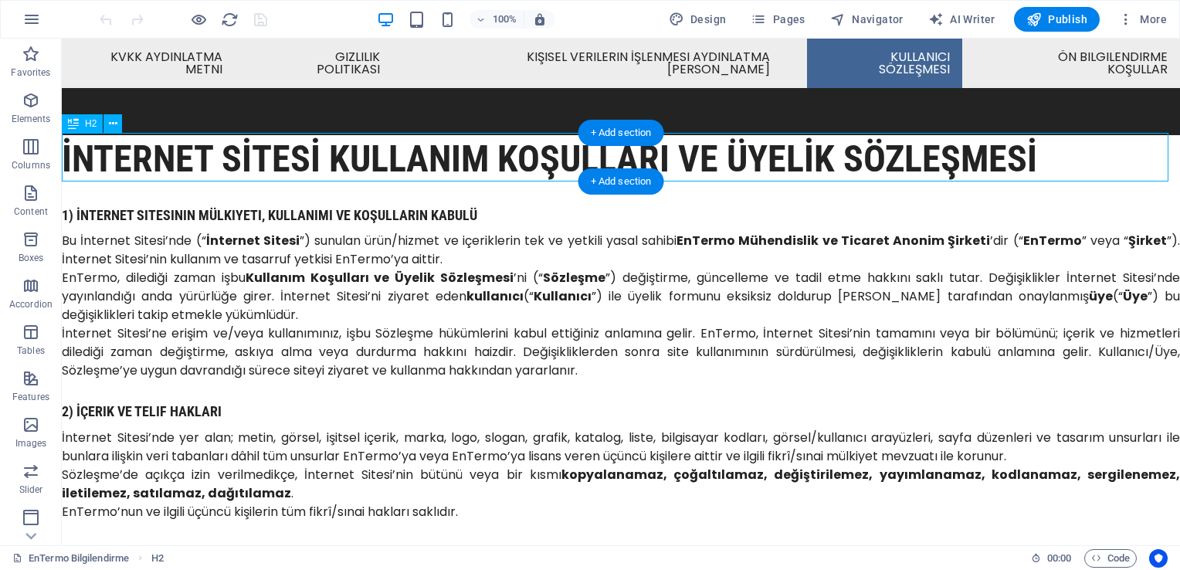
click at [415, 156] on div "İNTERNET SİTESİ KULLANIM KOŞULLARI VE ÜYELİK SÖZLEŞMESİ" at bounding box center [621, 159] width 1118 height 48
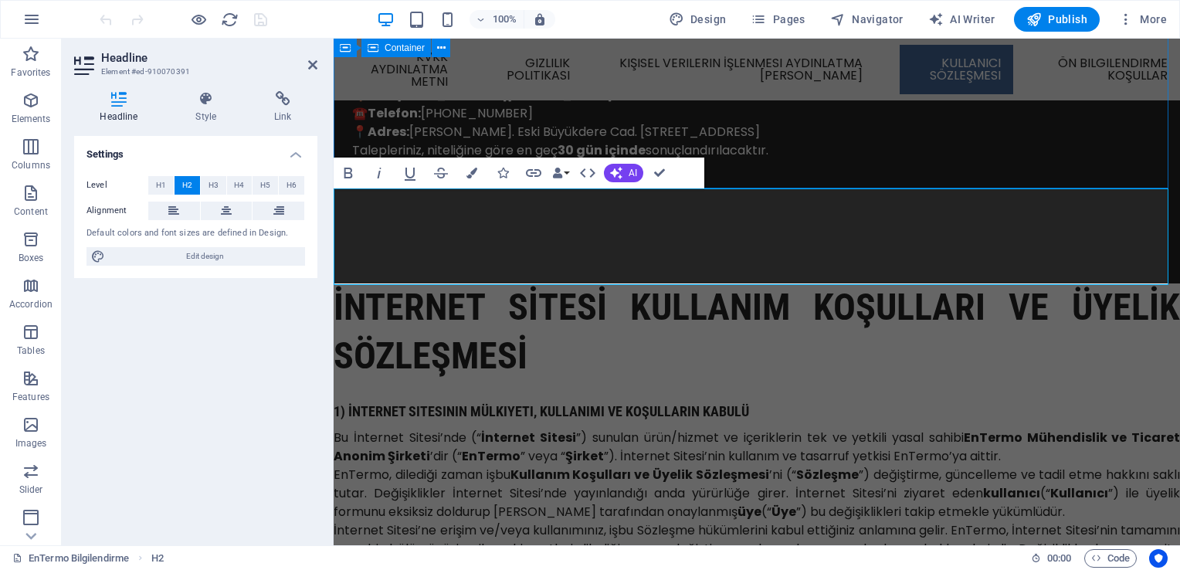
scroll to position [6696, 0]
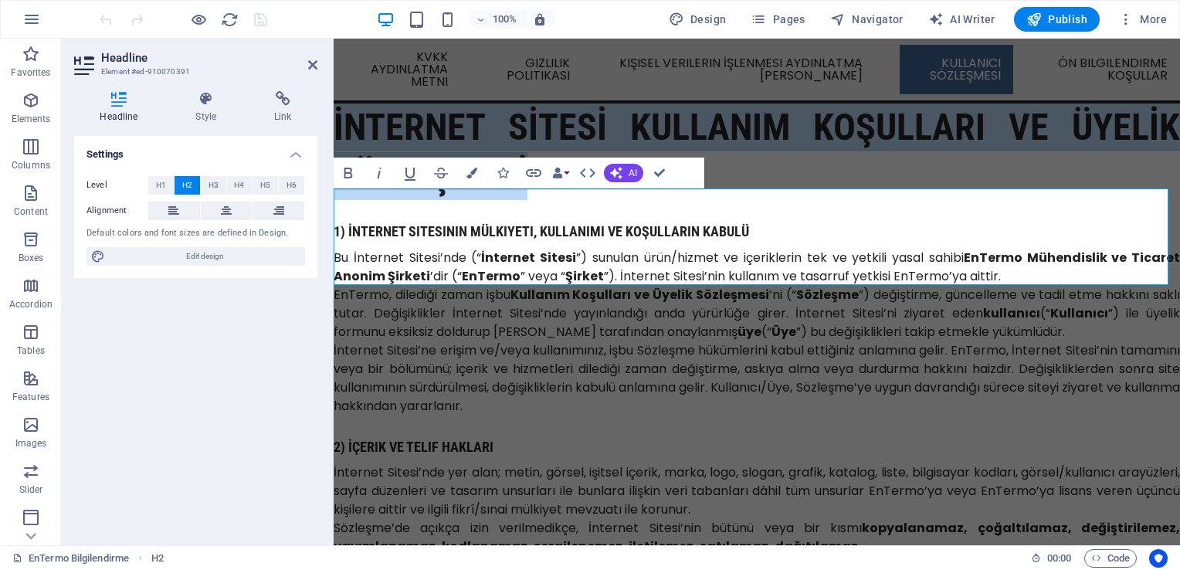
click at [641, 200] on h2 "İNTERNET SİTESİ KULLANIM KOŞULLARI VE ÜYELİK SÖZLEŞMESİ" at bounding box center [757, 151] width 846 height 97
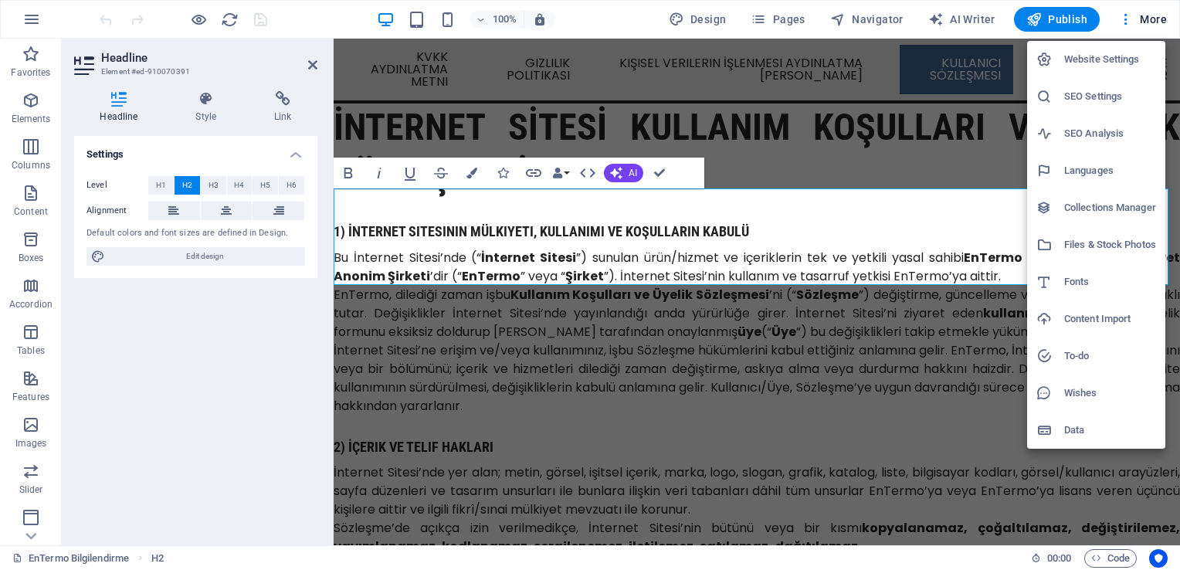
click at [890, 20] on div at bounding box center [590, 285] width 1180 height 570
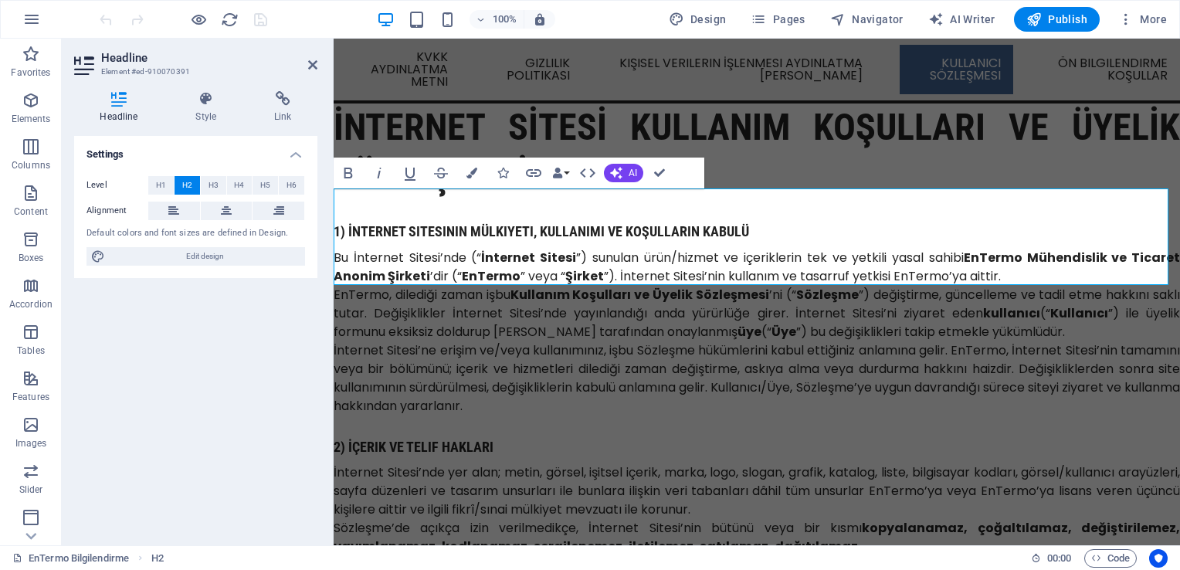
click at [890, 20] on span "Navigator" at bounding box center [866, 19] width 73 height 15
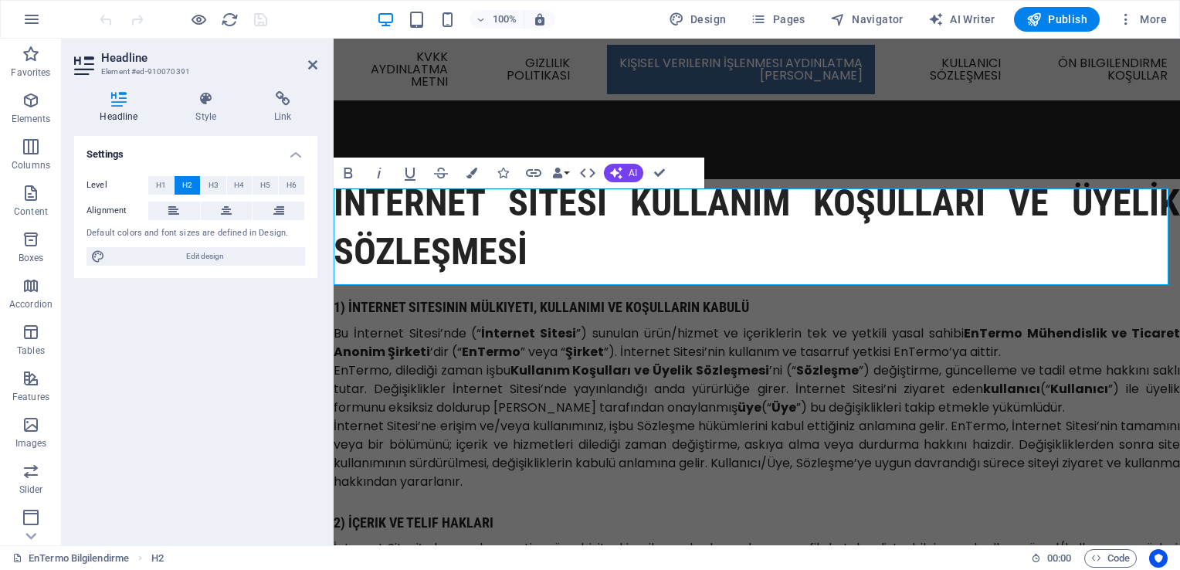
scroll to position [8950, 0]
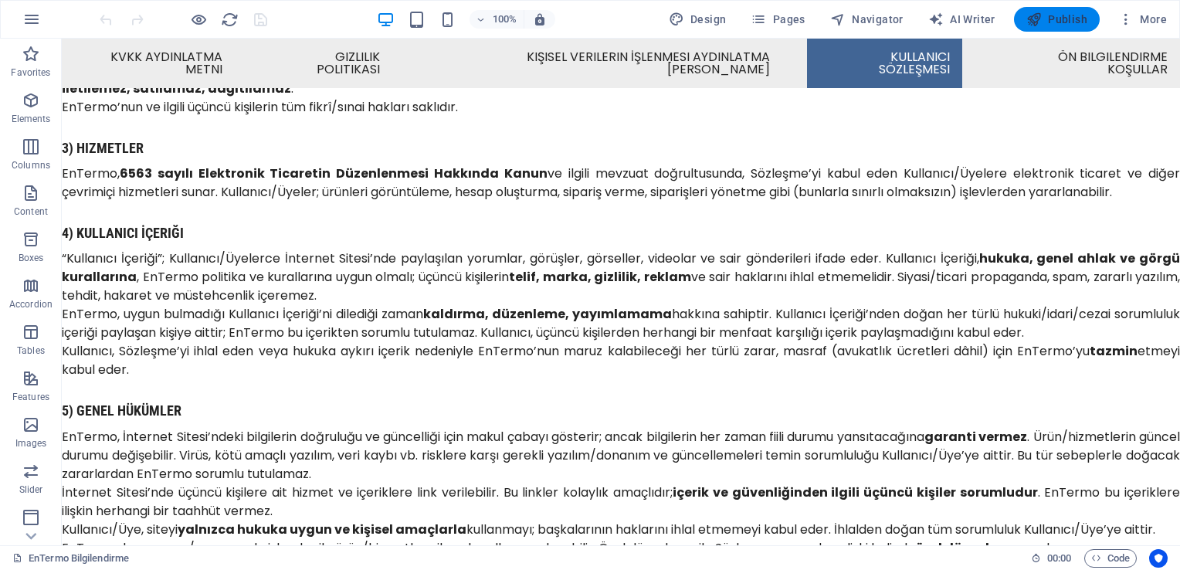
scroll to position [6921, 0]
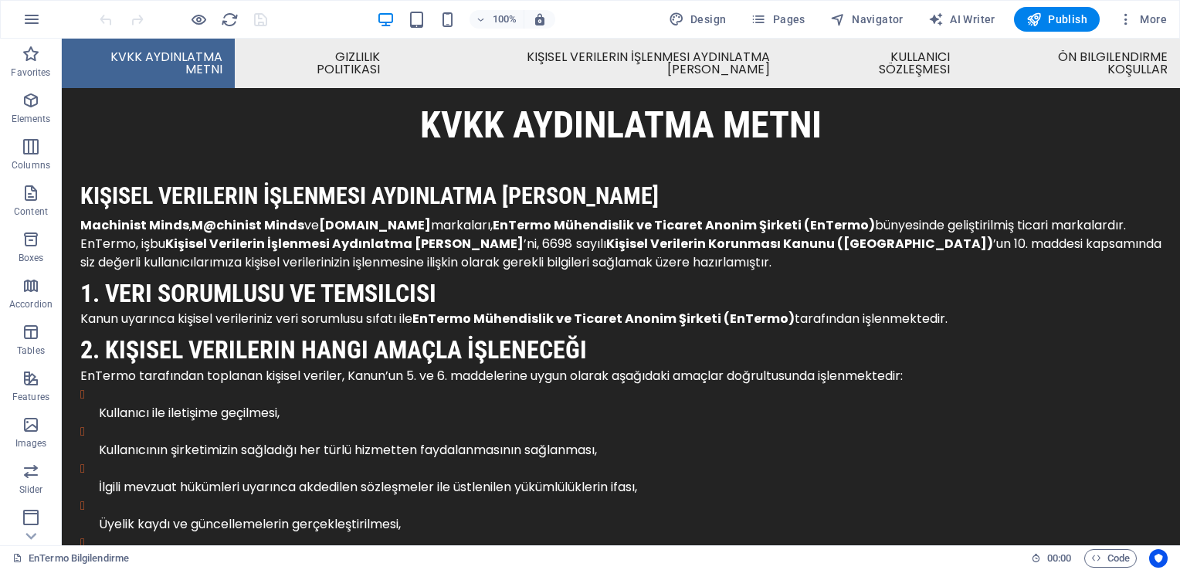
scroll to position [447, 0]
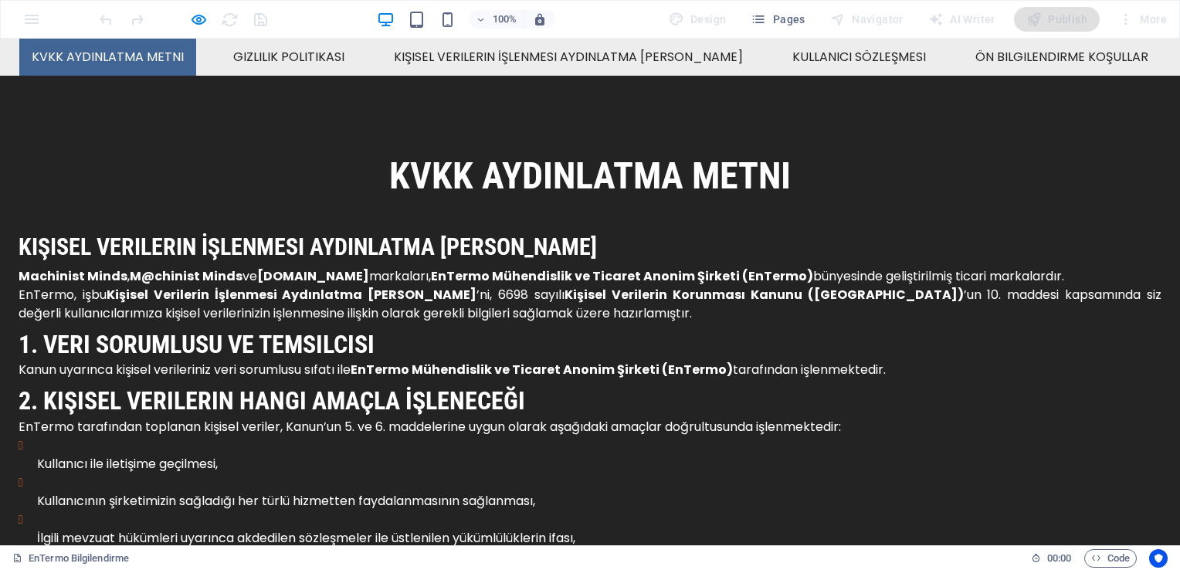
drag, startPoint x: 225, startPoint y: 46, endPoint x: 710, endPoint y: 319, distance: 556.2
click at [710, 319] on p "EnTermo, işbu Kişisel Verilerin İşlenmesi Aydınlatma Metni ’ni, 6698 sayılı Kiş…" at bounding box center [590, 304] width 1143 height 37
click at [868, 158] on h2 "KVKK Aydınlatma Metni" at bounding box center [590, 176] width 1143 height 48
copy body "Skip to main content KVKK Aydınlatma Metni Gizlilik Politikası Kişisel Verileri…"
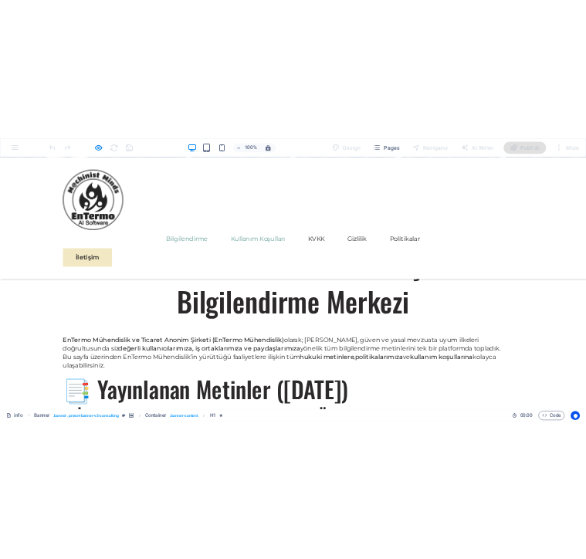
scroll to position [1025, 0]
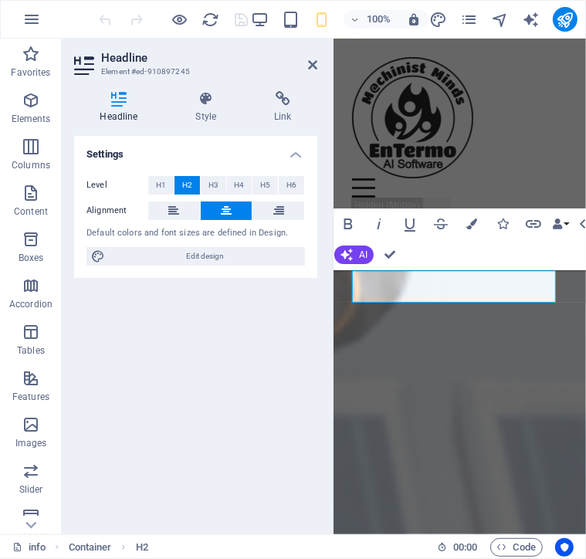
scroll to position [1848, 0]
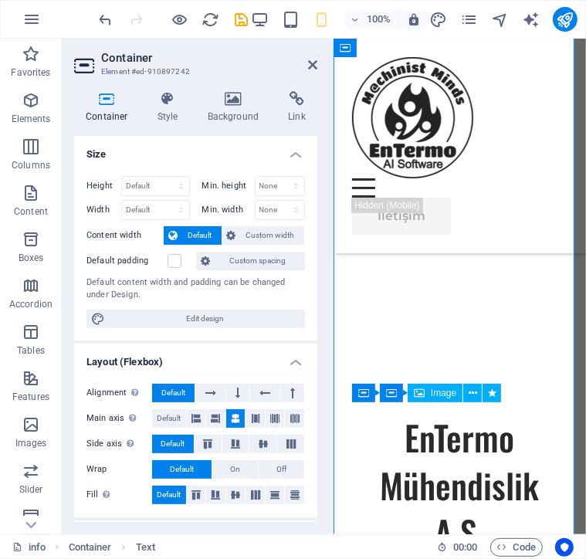
scroll to position [2091, 0]
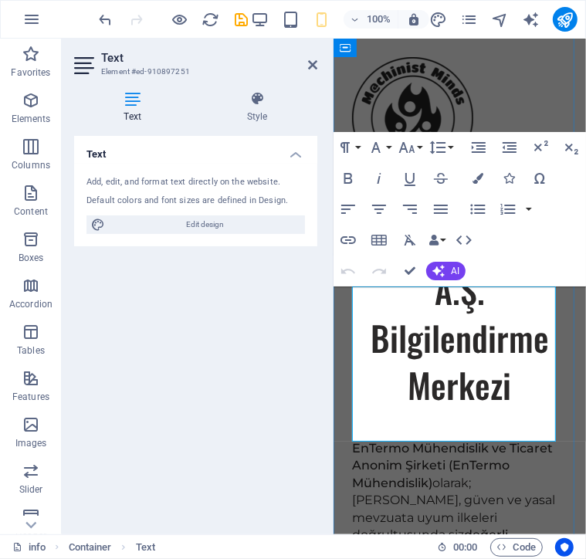
scroll to position [2014, 0]
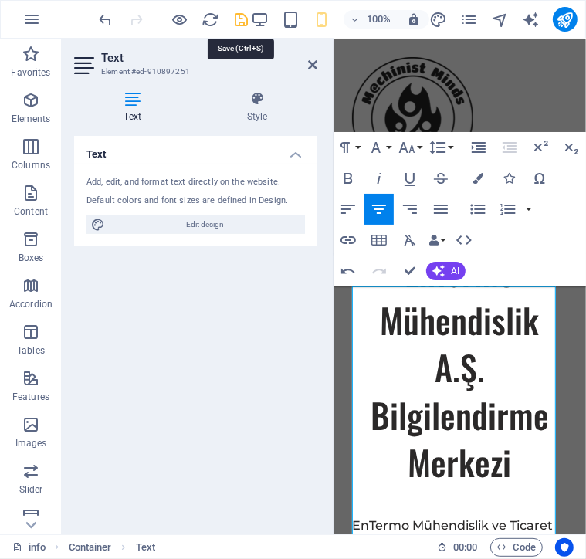
click at [0, 0] on icon "save" at bounding box center [0, 0] width 0 height 0
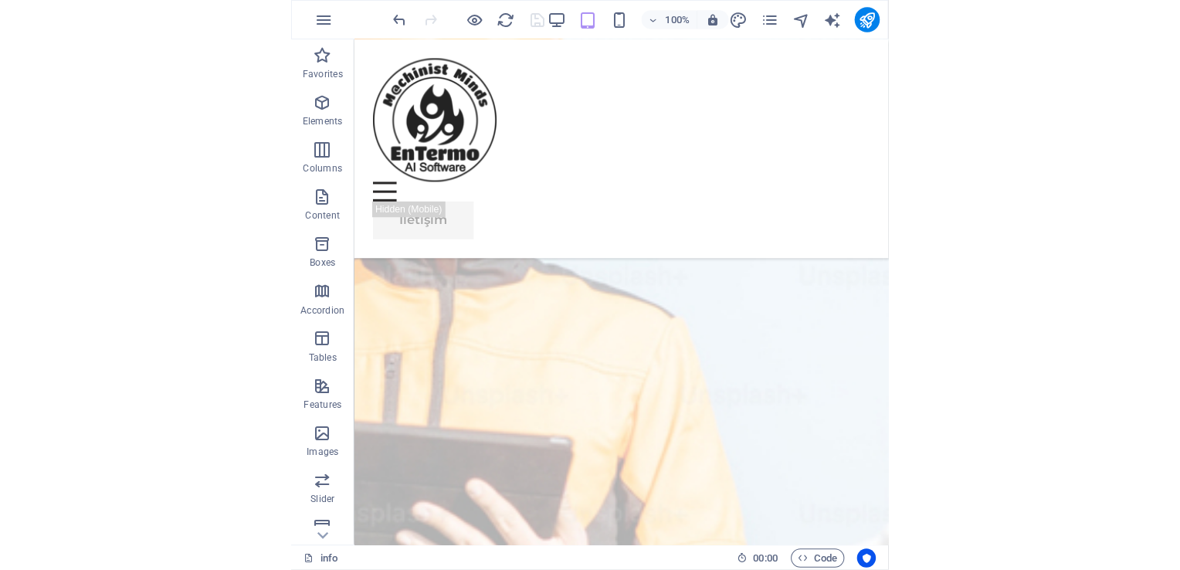
scroll to position [0, 0]
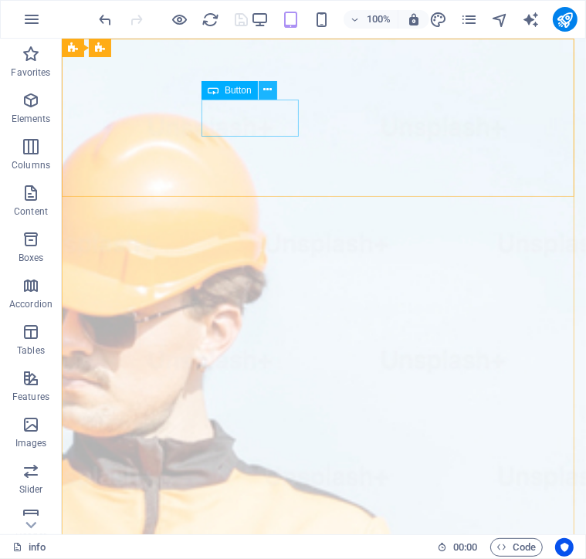
click at [263, 90] on icon at bounding box center [267, 90] width 8 height 16
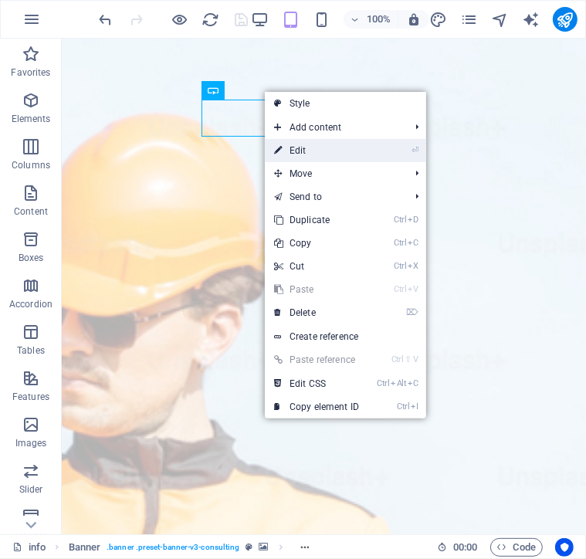
click at [306, 147] on link "⏎ Edit" at bounding box center [316, 150] width 103 height 23
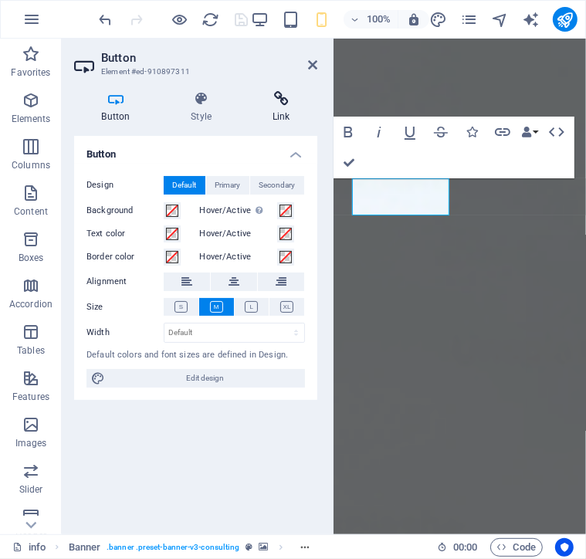
click at [276, 107] on h4 "Link" at bounding box center [281, 107] width 73 height 32
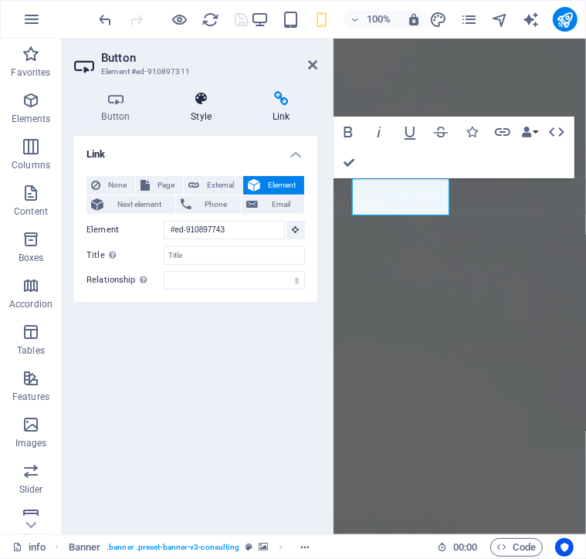
click at [223, 108] on h4 "Style" at bounding box center [205, 107] width 82 height 32
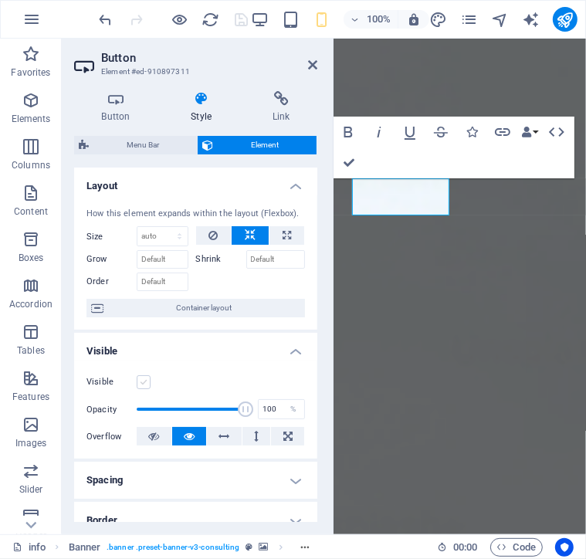
click at [145, 380] on label at bounding box center [144, 382] width 14 height 14
click at [0, 0] on input "Visible" at bounding box center [0, 0] width 0 height 0
click at [145, 380] on label at bounding box center [144, 382] width 14 height 14
click at [0, 0] on input "Visible" at bounding box center [0, 0] width 0 height 0
click at [145, 380] on label at bounding box center [144, 382] width 14 height 14
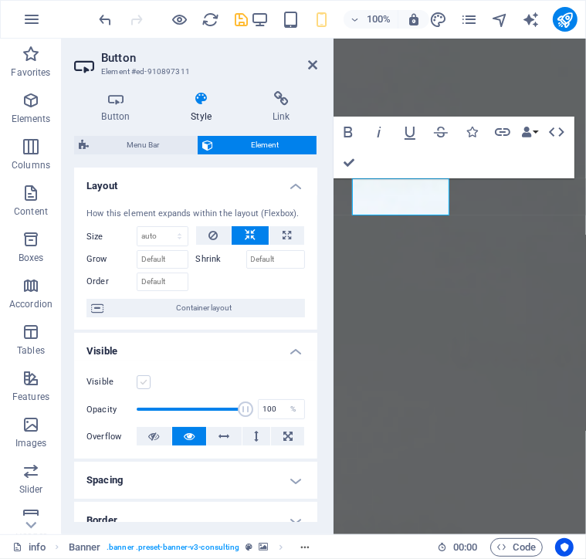
click at [0, 0] on input "Visible" at bounding box center [0, 0] width 0 height 0
click at [145, 380] on label at bounding box center [144, 382] width 14 height 14
click at [0, 0] on input "Visible" at bounding box center [0, 0] width 0 height 0
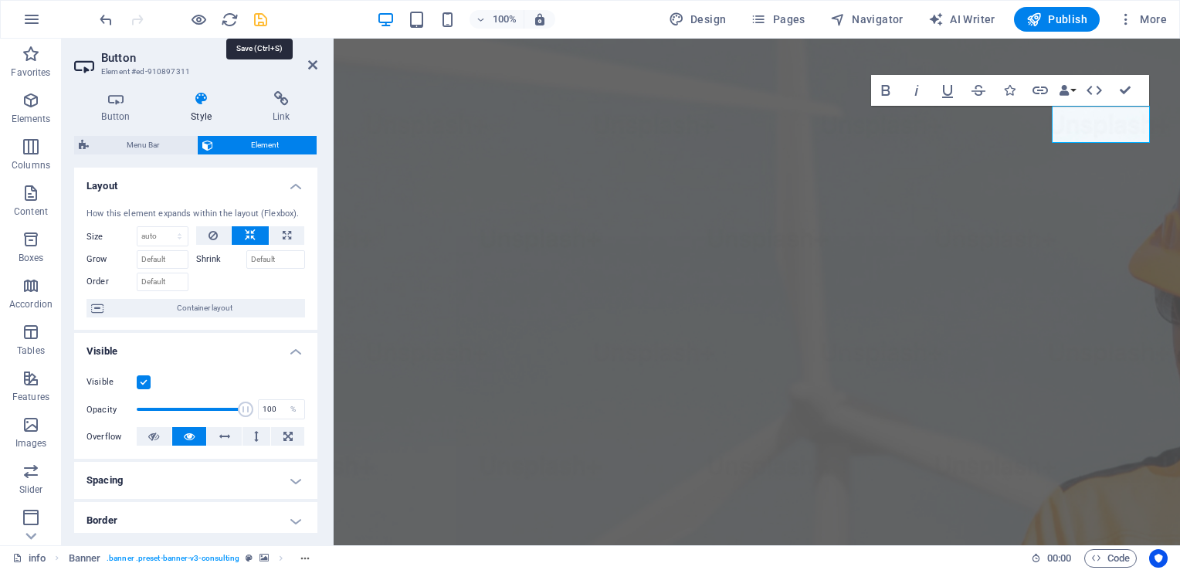
click at [256, 19] on icon "save" at bounding box center [261, 20] width 18 height 18
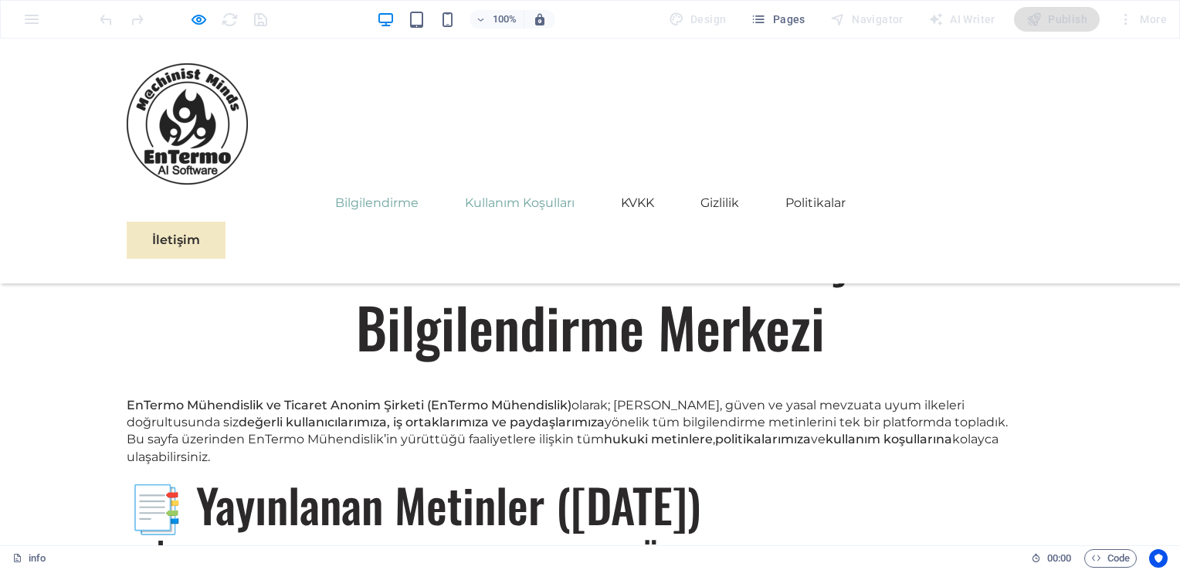
scroll to position [1025, 0]
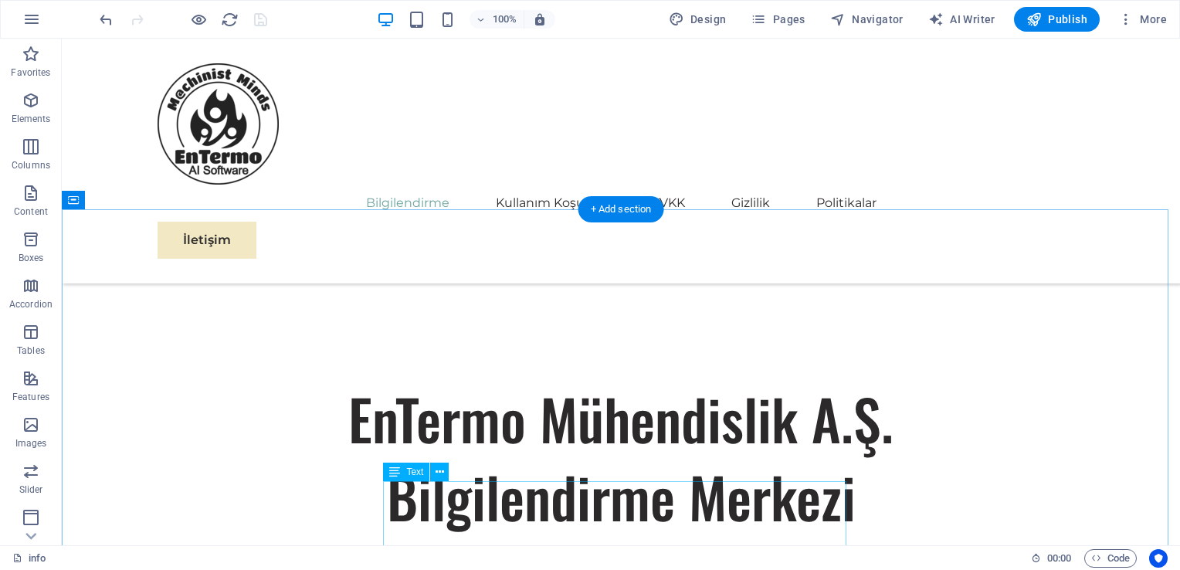
select select "px"
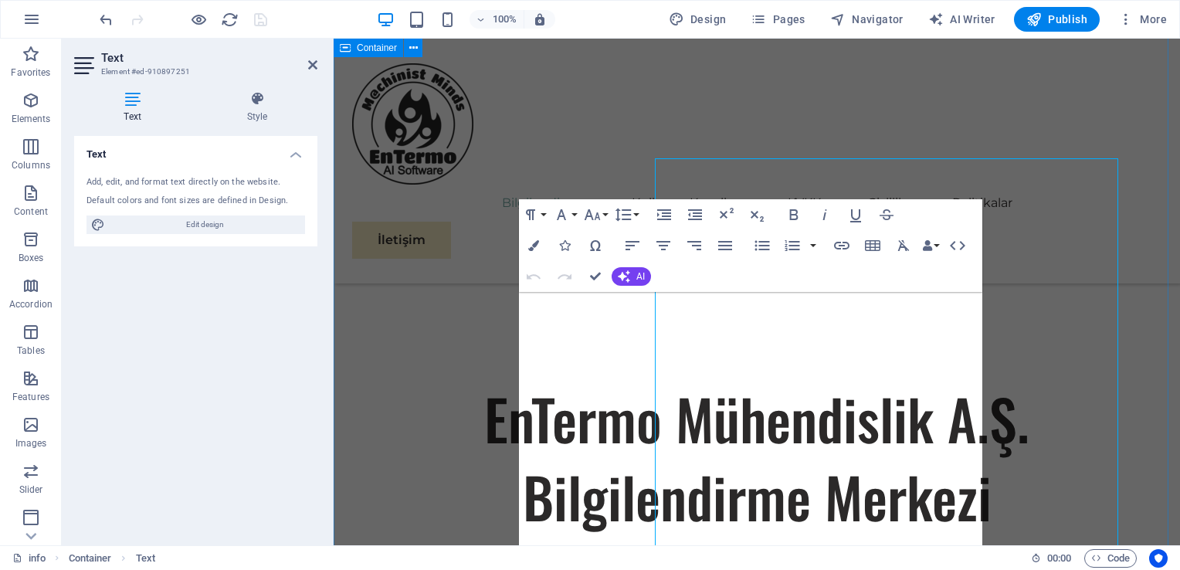
scroll to position [1347, 0]
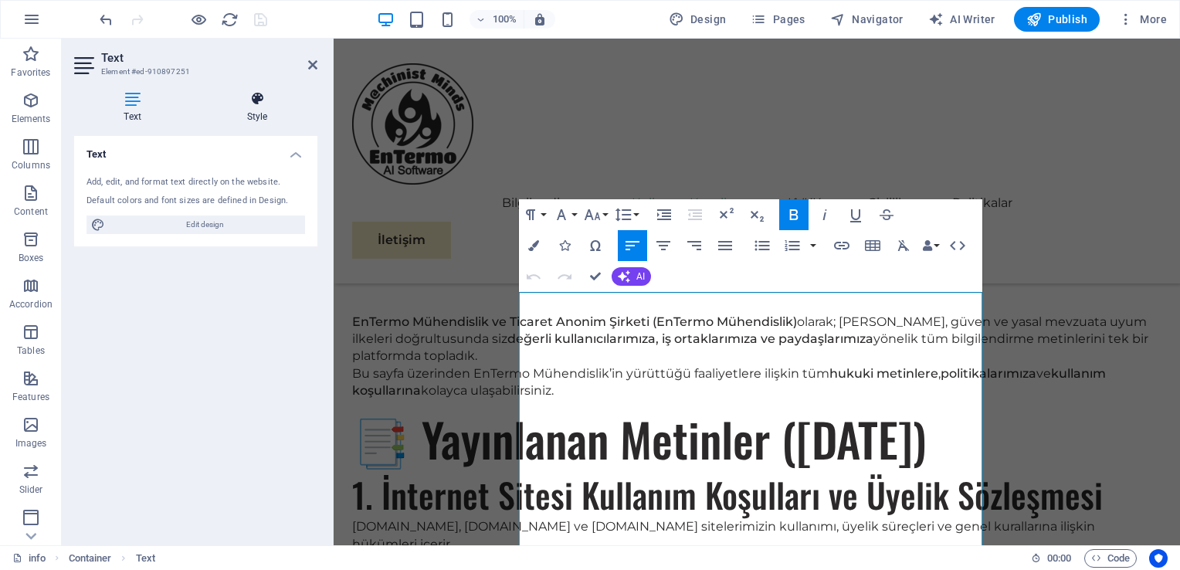
click at [257, 108] on h4 "Style" at bounding box center [257, 107] width 120 height 32
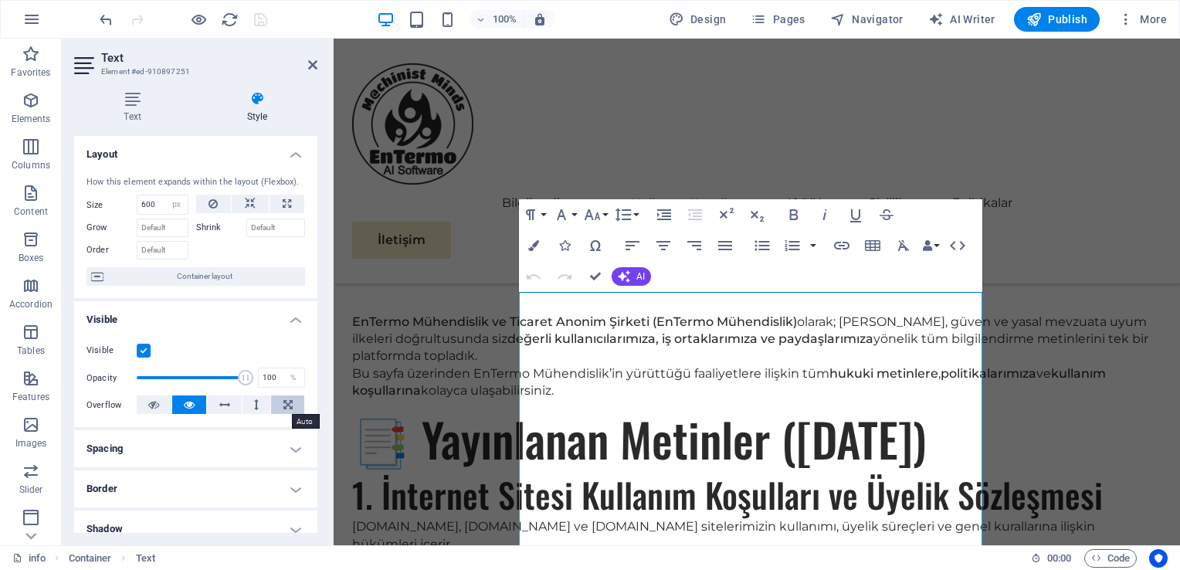
click at [283, 406] on icon at bounding box center [287, 404] width 9 height 19
click at [189, 406] on icon at bounding box center [189, 404] width 11 height 19
click at [222, 406] on icon at bounding box center [224, 404] width 11 height 19
click at [192, 405] on icon at bounding box center [189, 404] width 11 height 19
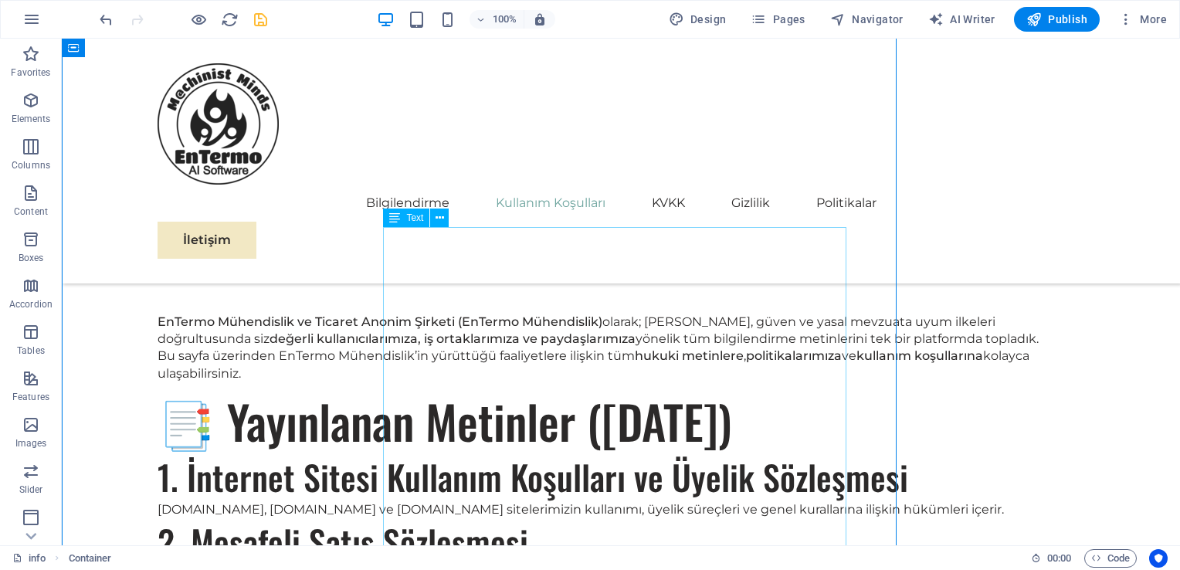
scroll to position [1279, 0]
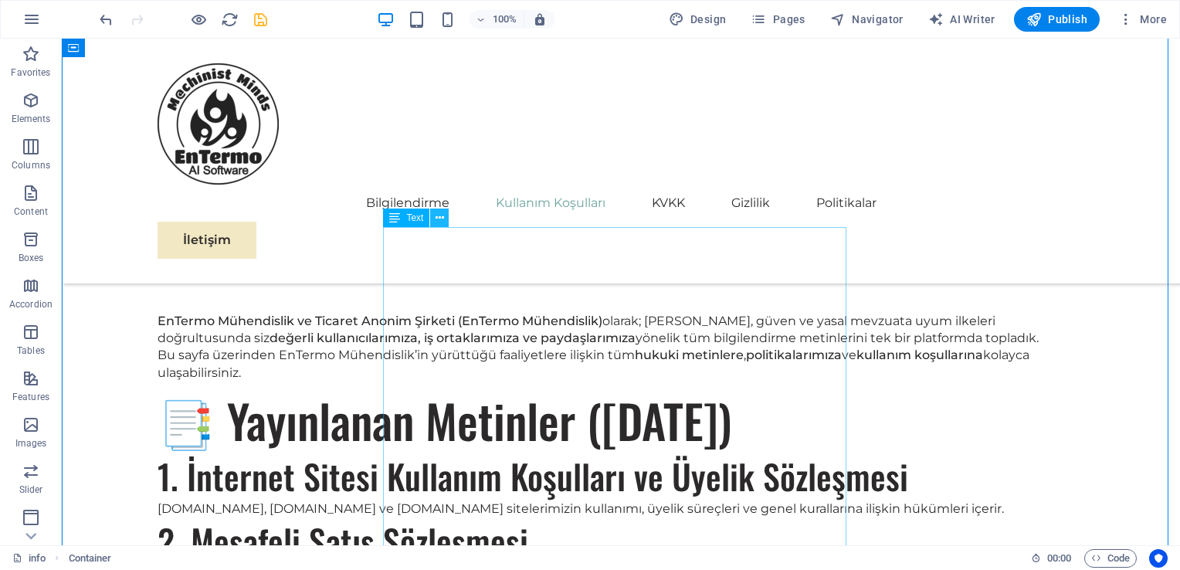
click at [435, 222] on icon at bounding box center [439, 218] width 8 height 16
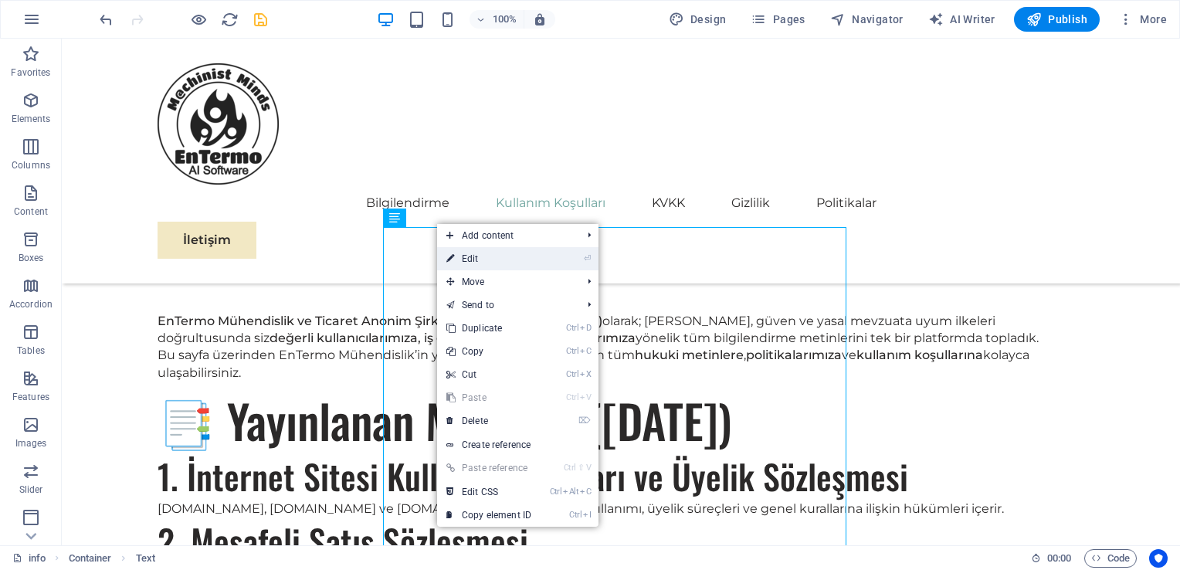
click at [469, 249] on link "⏎ Edit" at bounding box center [488, 258] width 103 height 23
select select "px"
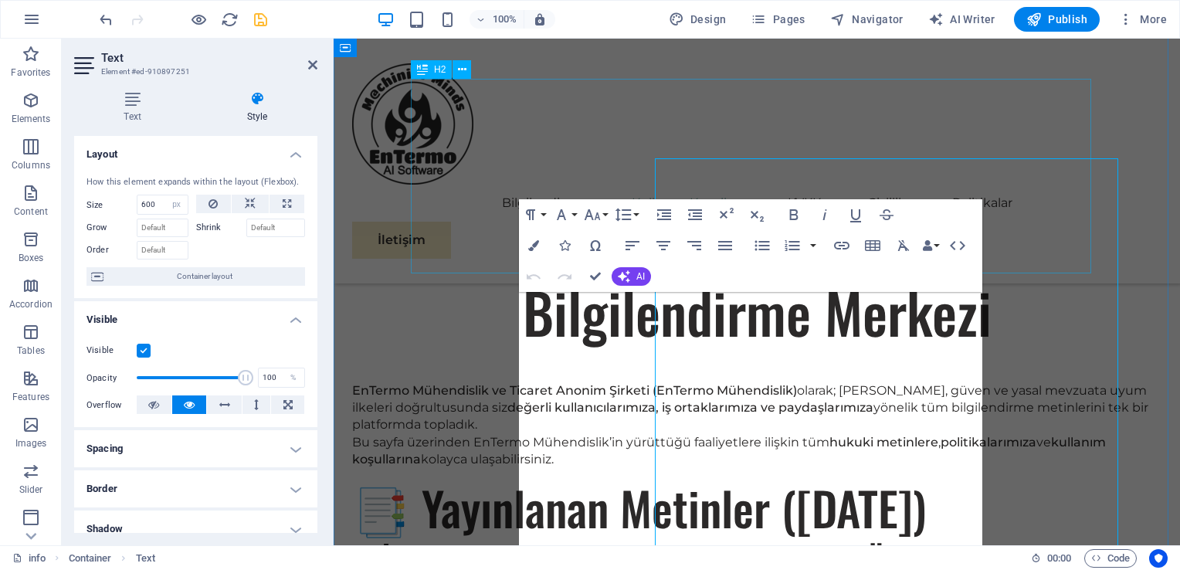
scroll to position [1347, 0]
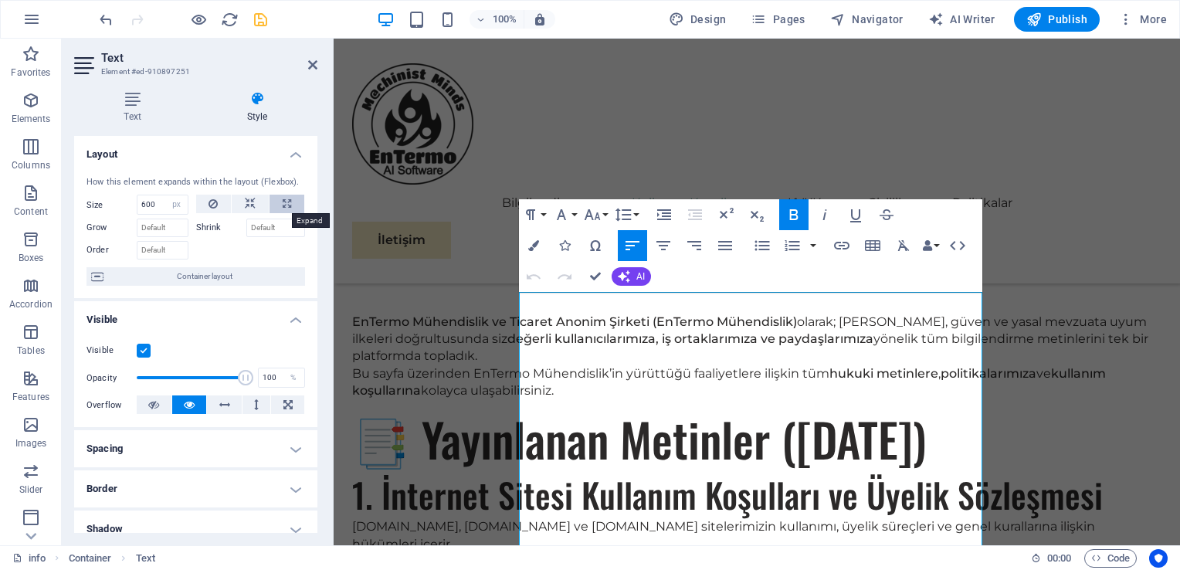
click at [285, 202] on icon at bounding box center [287, 204] width 8 height 19
type input "100"
select select "%"
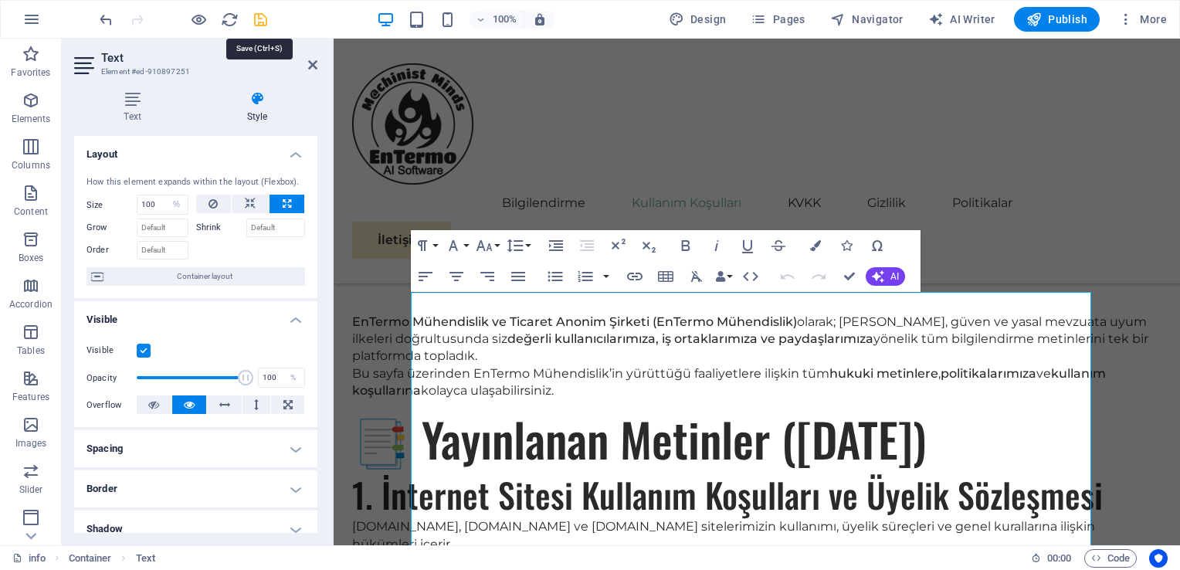
click at [257, 19] on icon "save" at bounding box center [261, 20] width 18 height 18
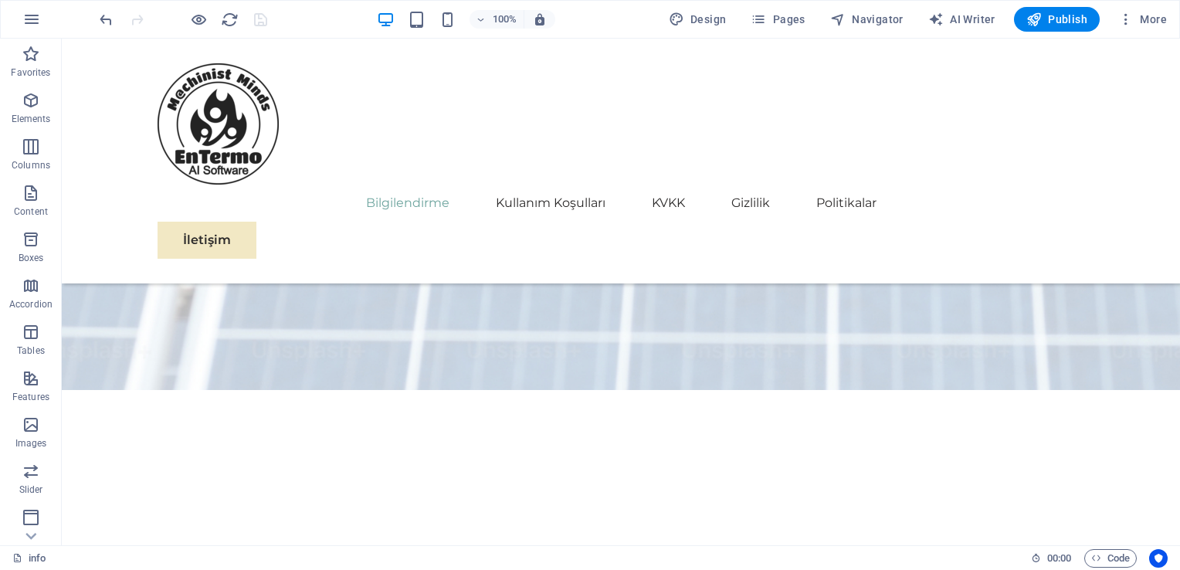
scroll to position [859, 0]
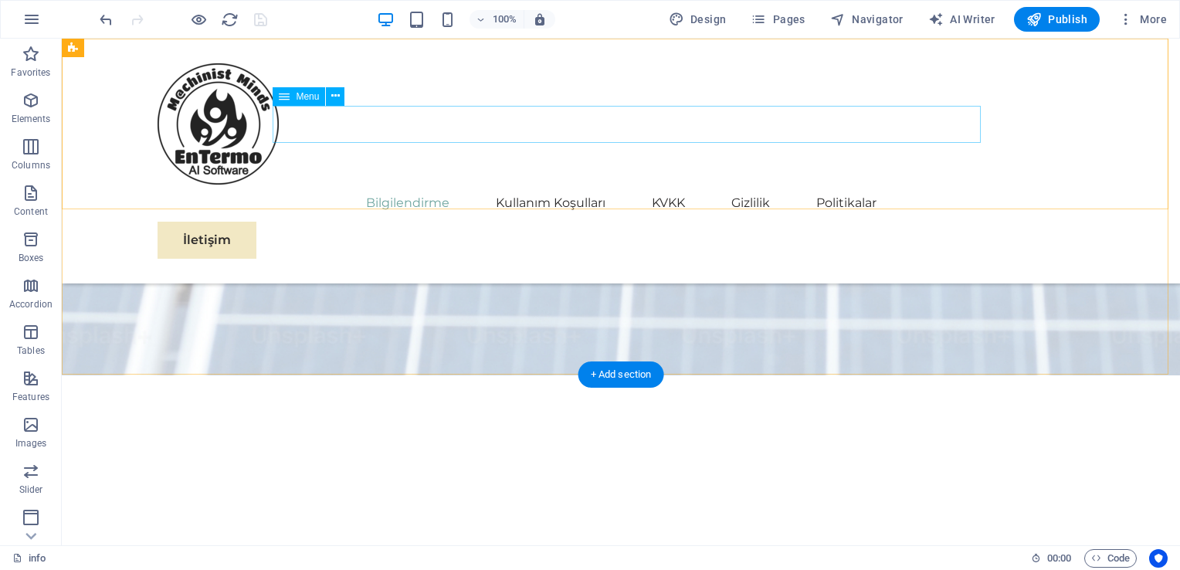
click at [429, 185] on nav "Bilgilendirme Kullanım Koşulları KVKK Gizlilik Politikalar" at bounding box center [621, 203] width 926 height 37
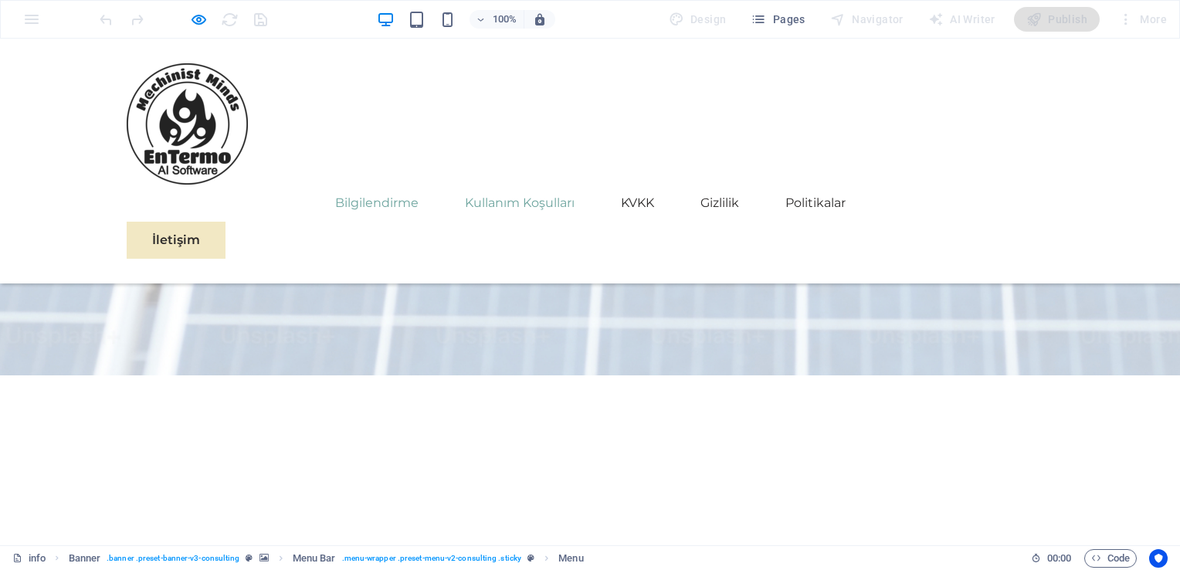
click at [506, 185] on link "Kullanım Koşulları" at bounding box center [520, 203] width 110 height 37
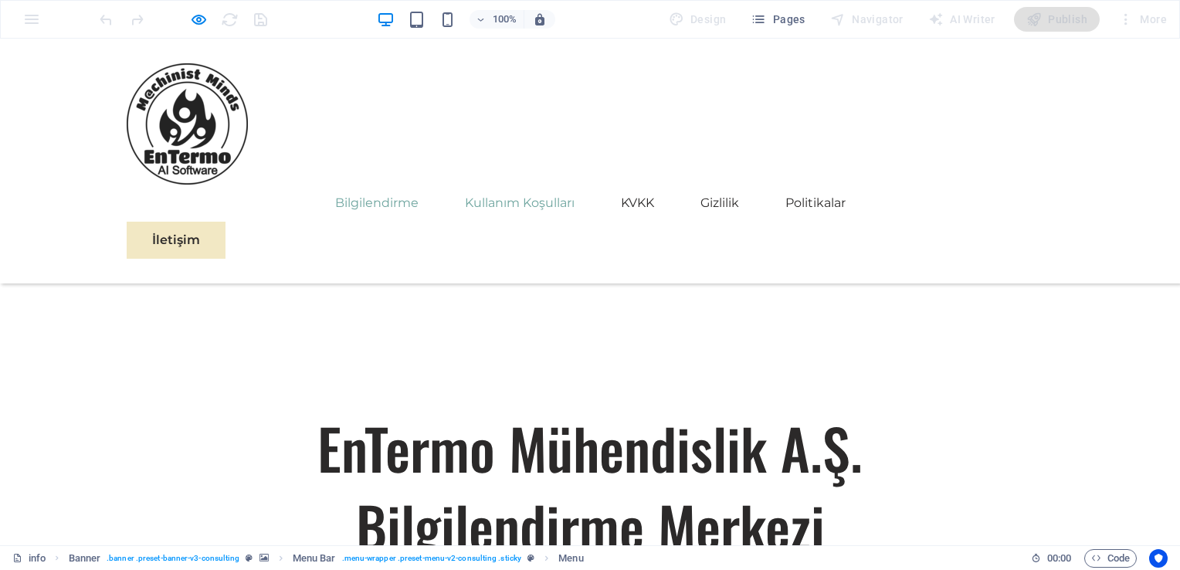
scroll to position [1025, 0]
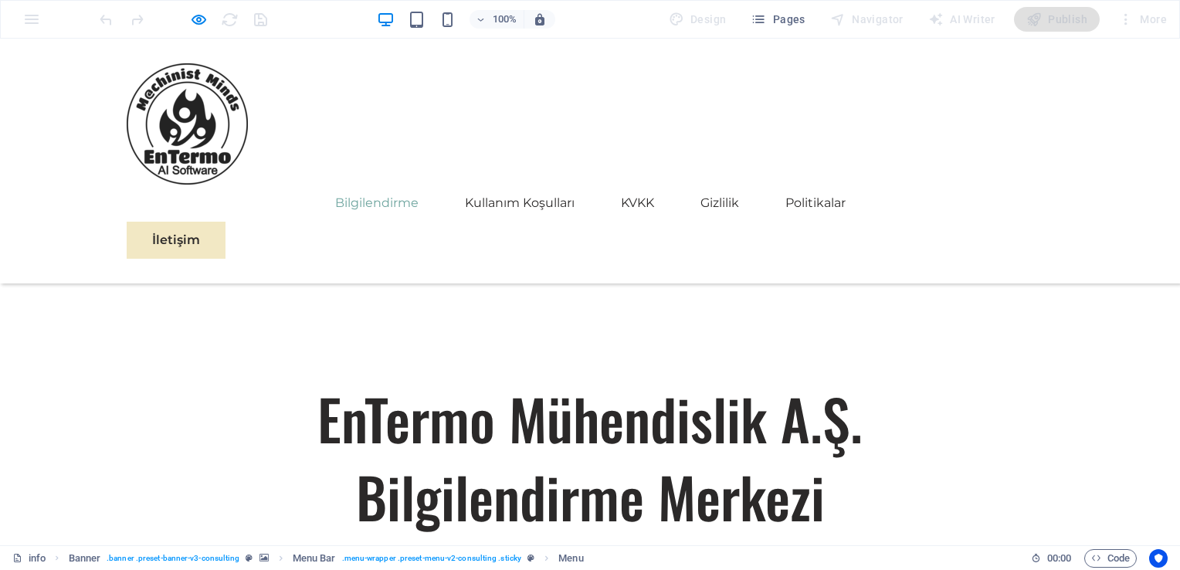
click at [395, 185] on link "Bilgilendirme" at bounding box center [376, 203] width 83 height 37
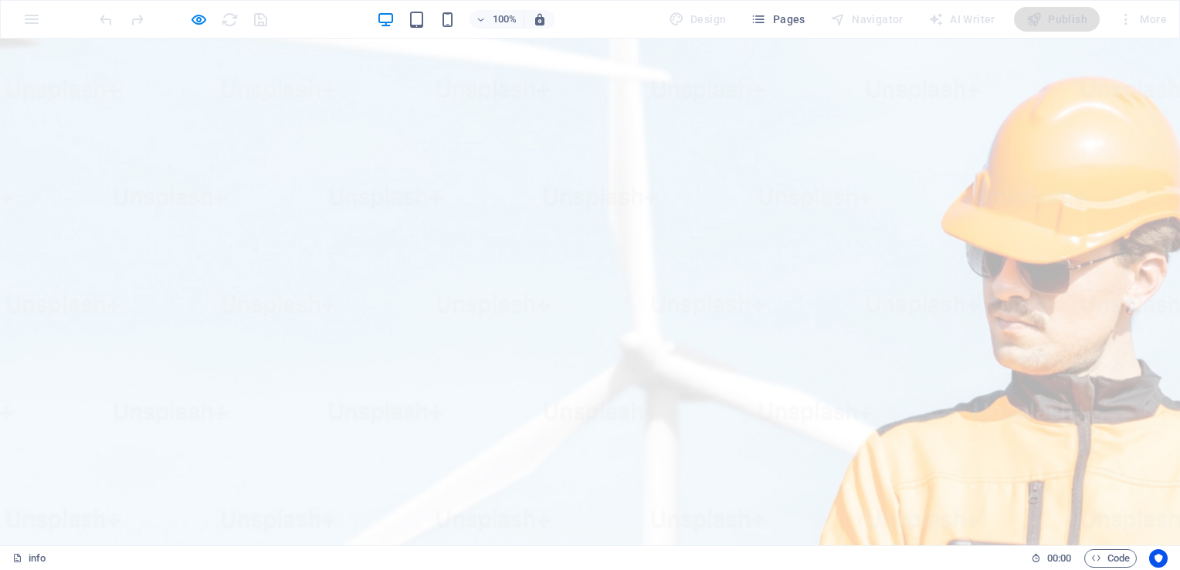
scroll to position [0, 0]
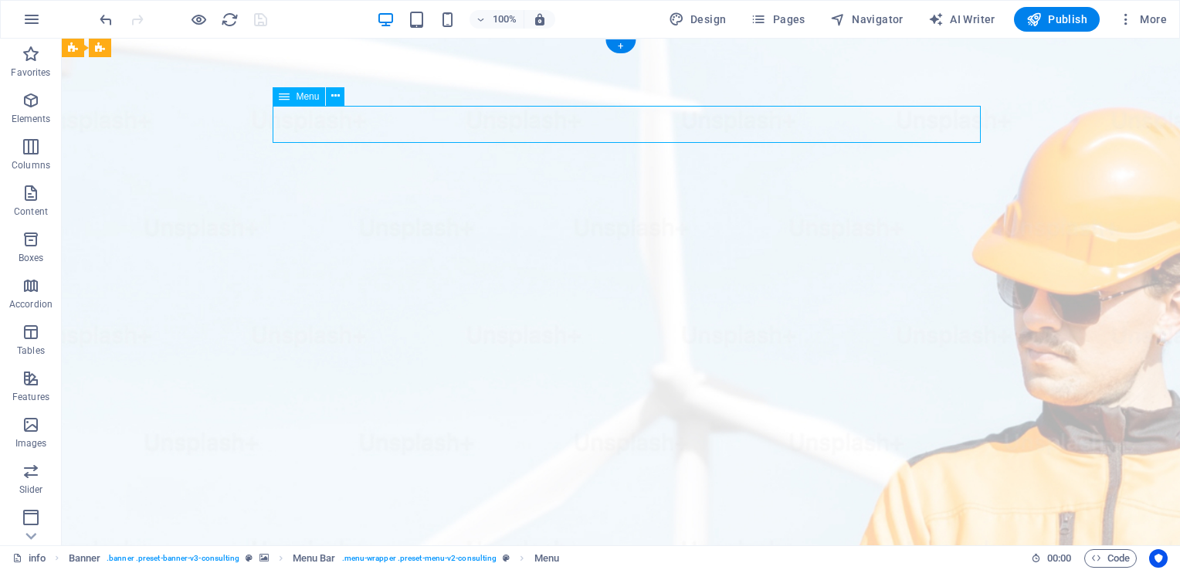
select select
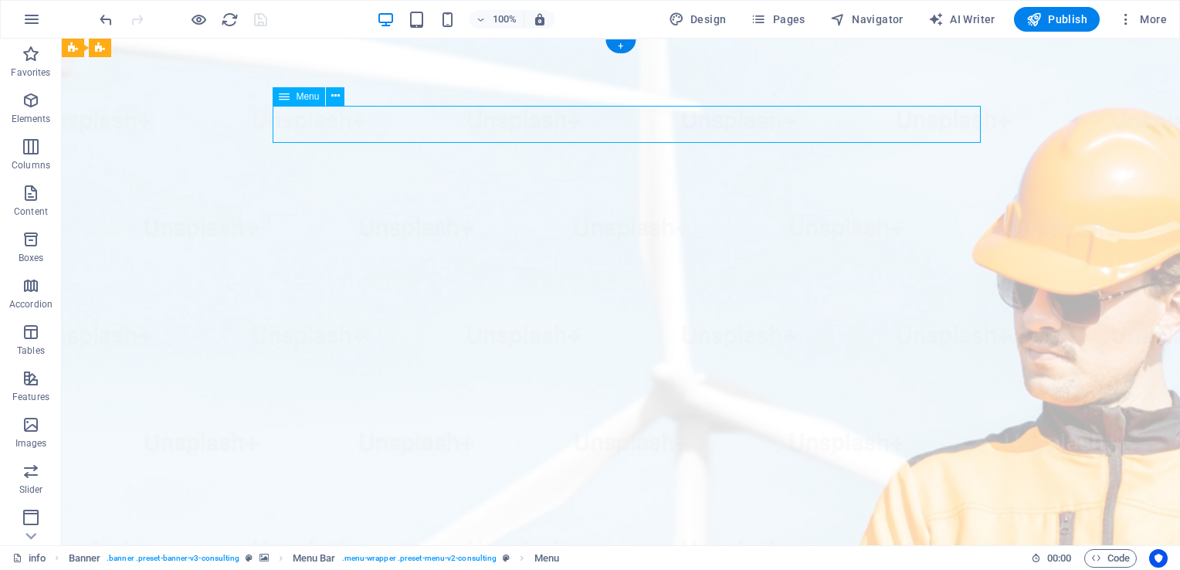
select select
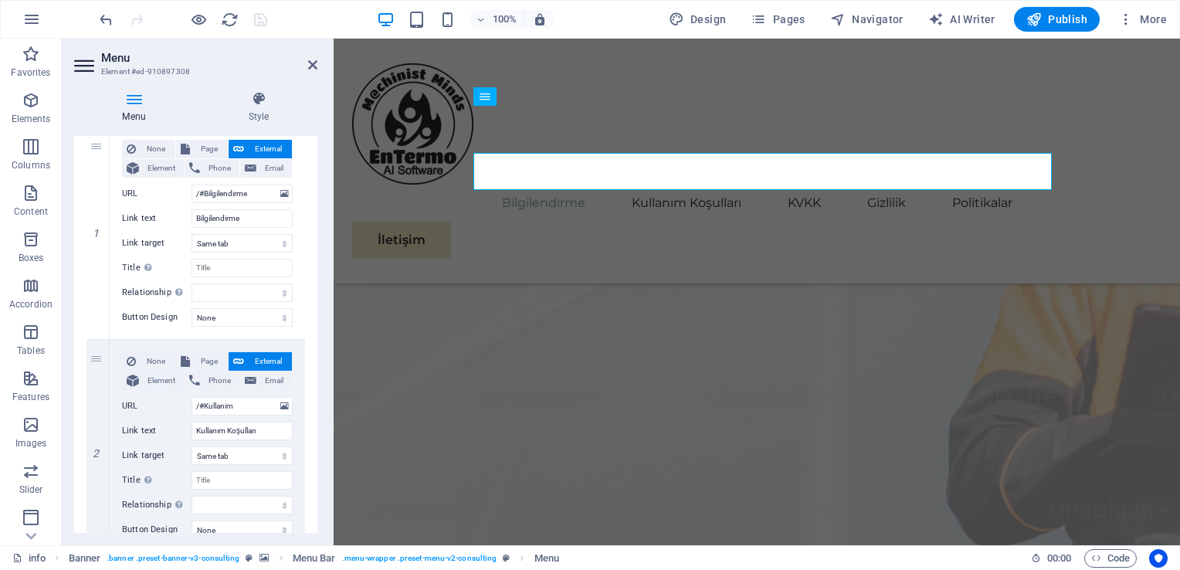
scroll to position [137, 0]
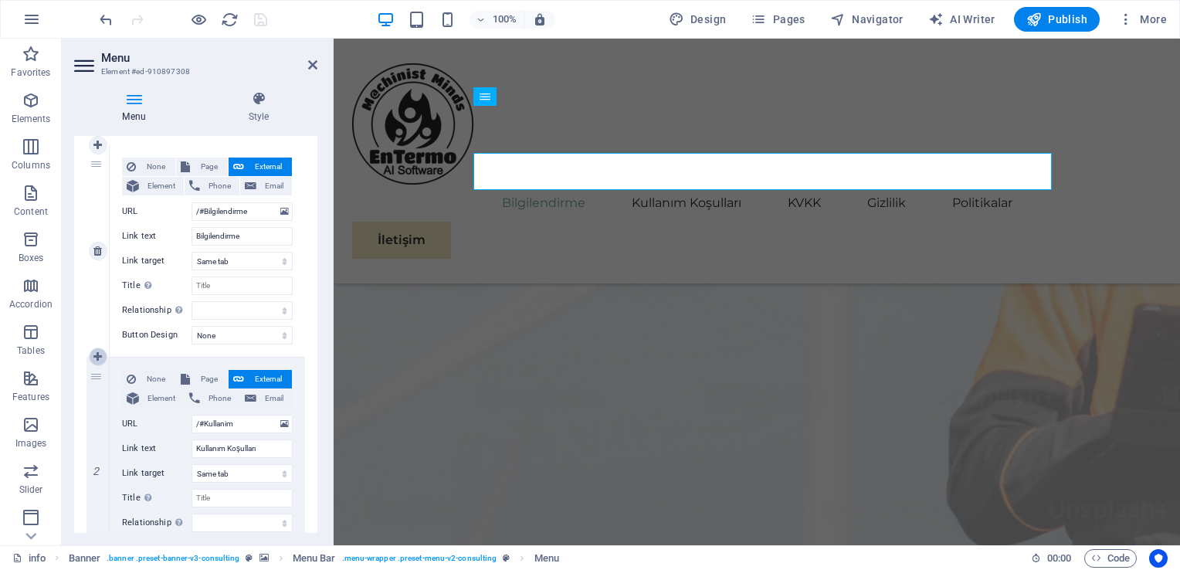
click at [99, 354] on icon at bounding box center [97, 356] width 8 height 11
select select
type input "/#Kullanim"
type input "Kullanım Koşulları"
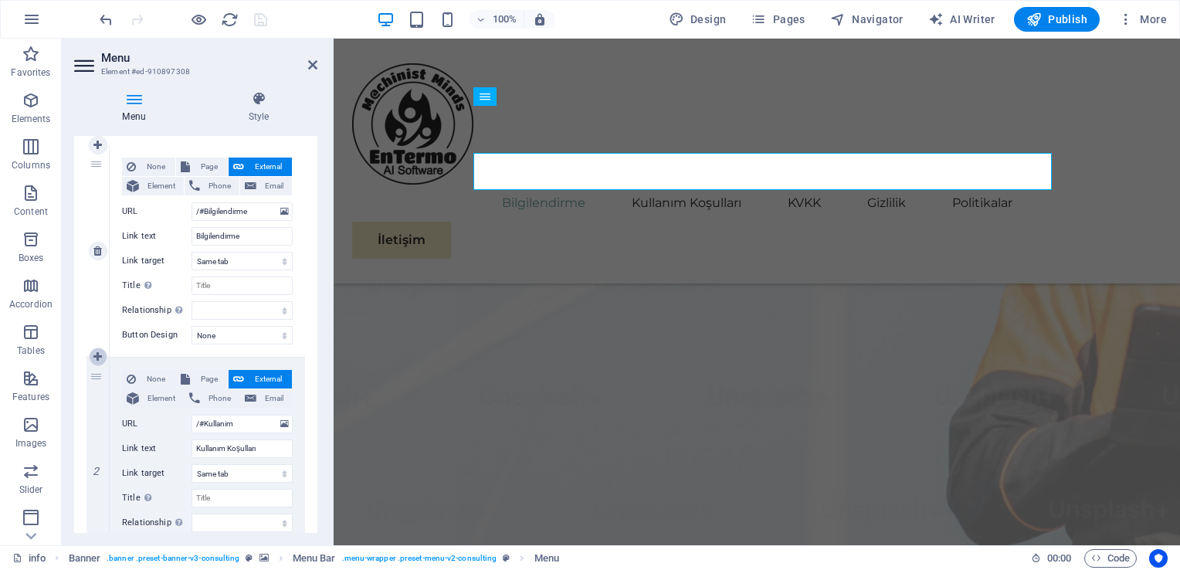
select select
type input "/#KVKK"
type input "KVKK"
select select
type input "/#Gizlilik"
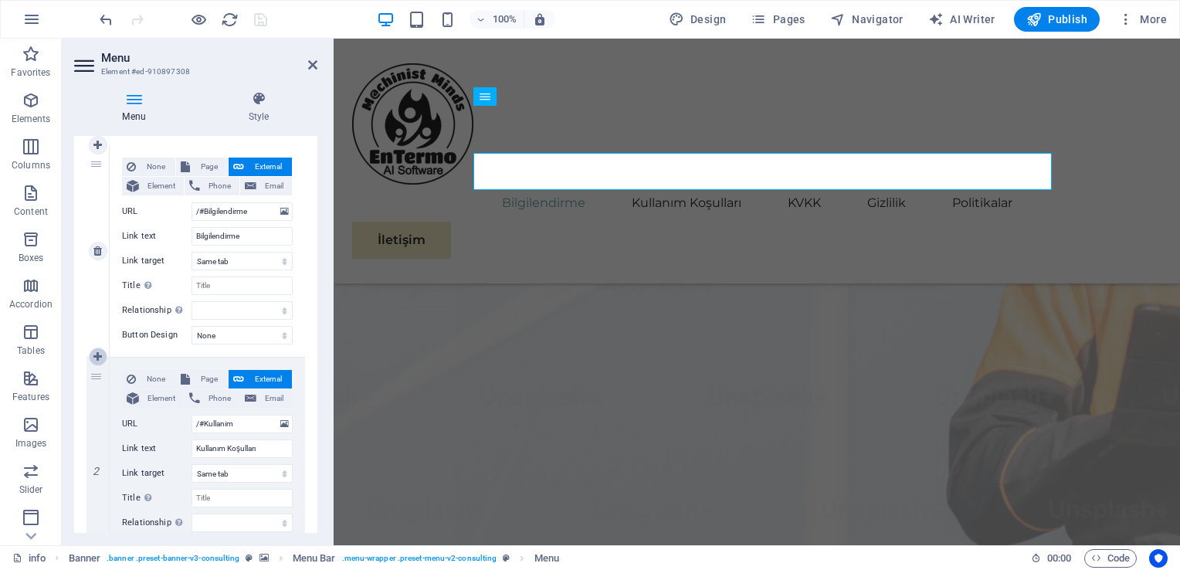
type input "Gizlilik"
select select
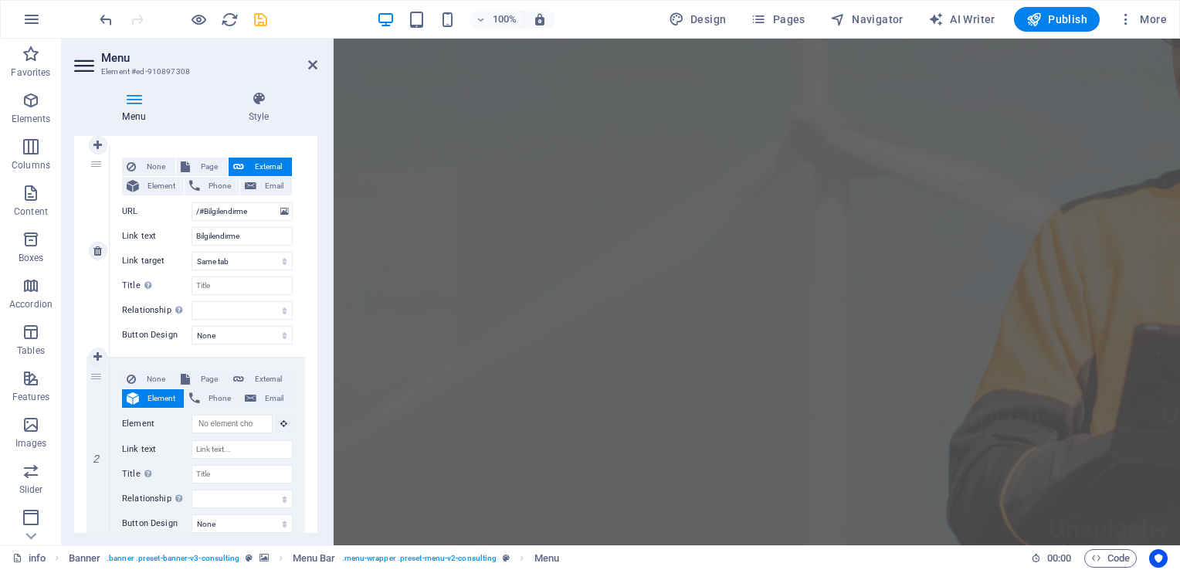
scroll to position [127, 0]
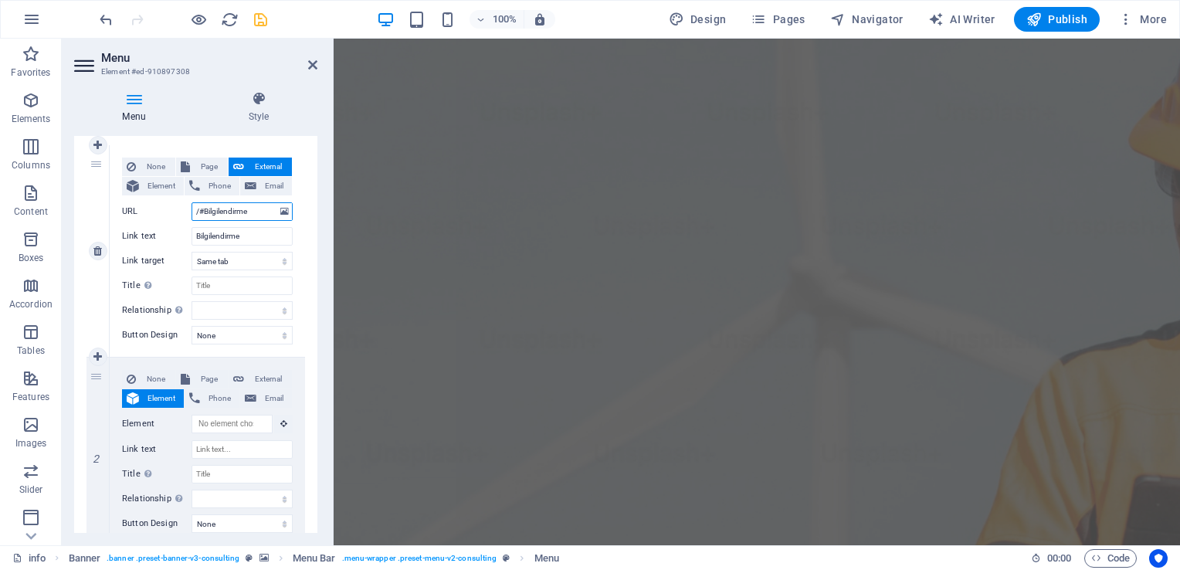
drag, startPoint x: 249, startPoint y: 215, endPoint x: 150, endPoint y: 214, distance: 98.8
click at [150, 214] on div "URL /#Bilgilendirme" at bounding box center [207, 211] width 171 height 19
click at [254, 381] on span "External" at bounding box center [268, 379] width 39 height 19
select select
select select "blank"
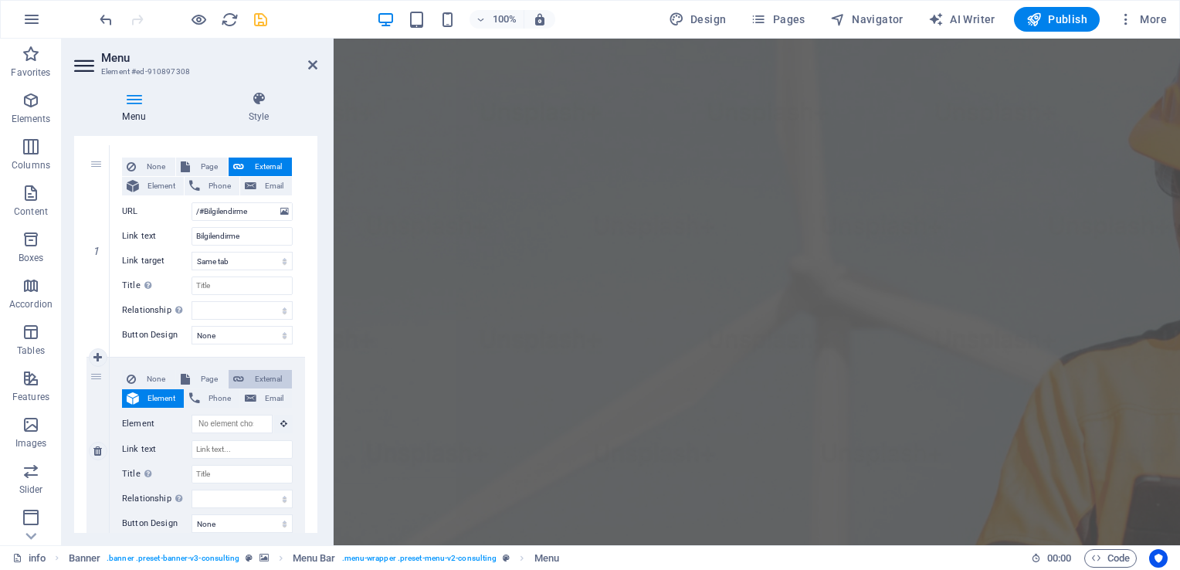
select select
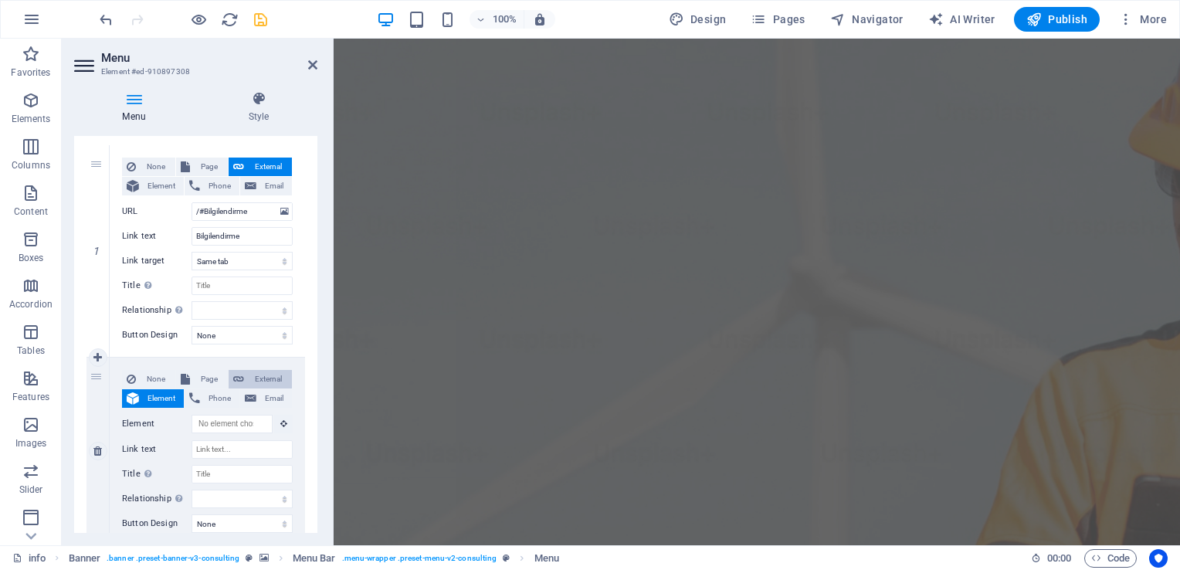
scroll to position [0, 0]
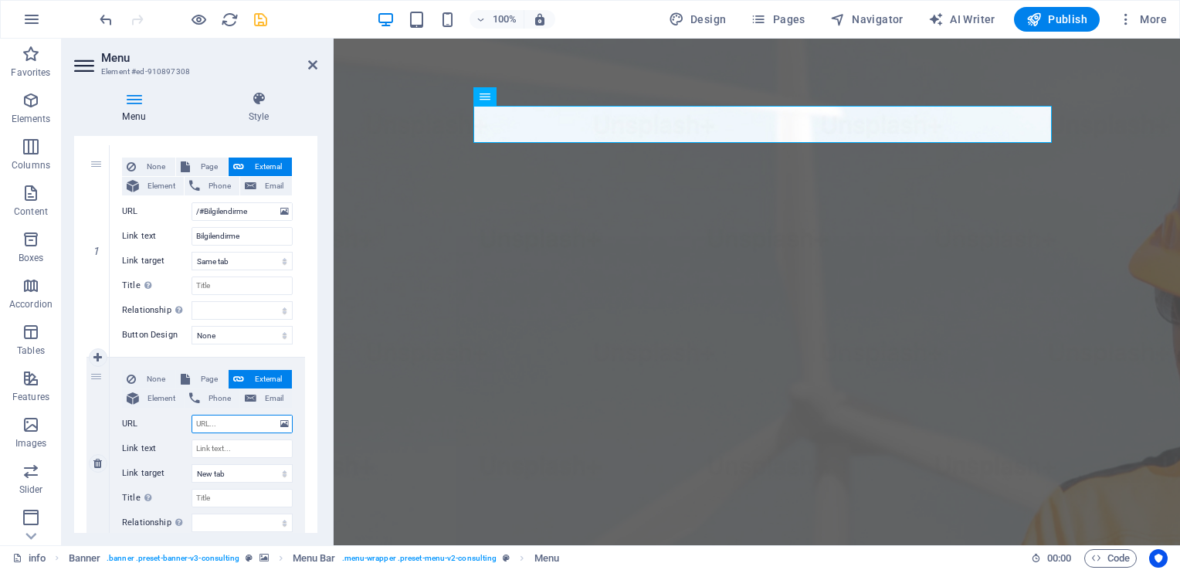
click at [220, 425] on input "URL" at bounding box center [241, 424] width 101 height 19
paste input "/#Bilgilendirme"
type input "/#Bilgilendirme"
select select
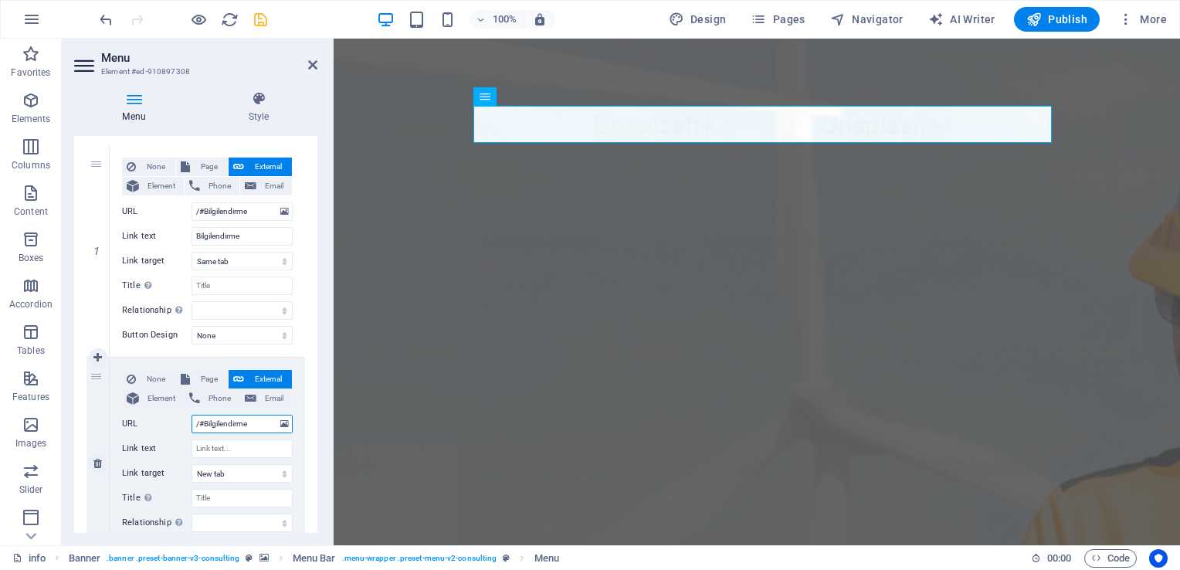
select select
type input "/#Bi"
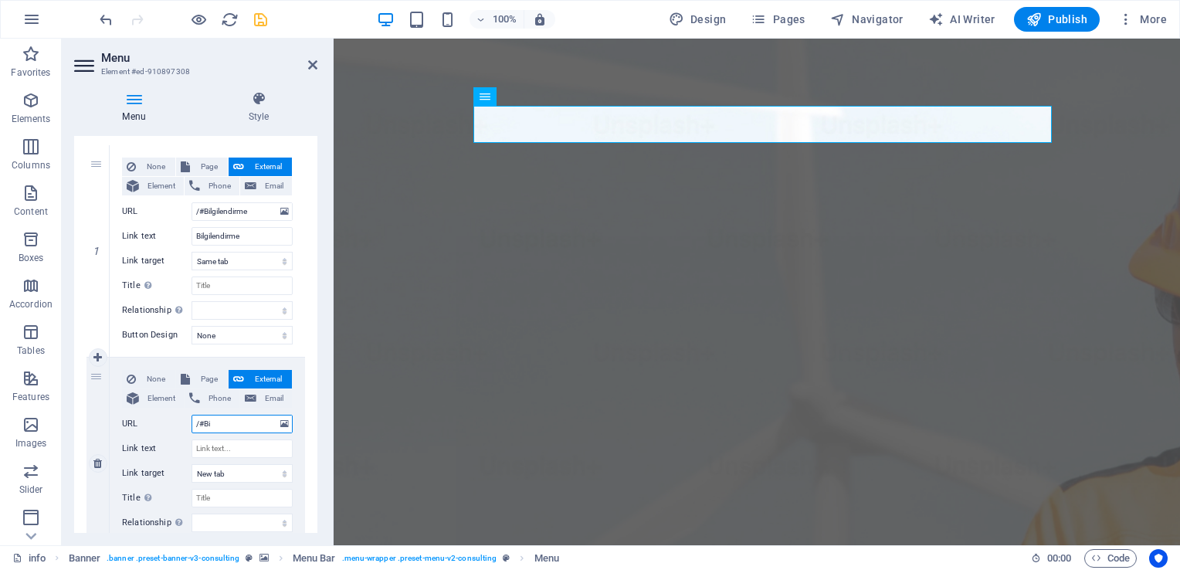
select select
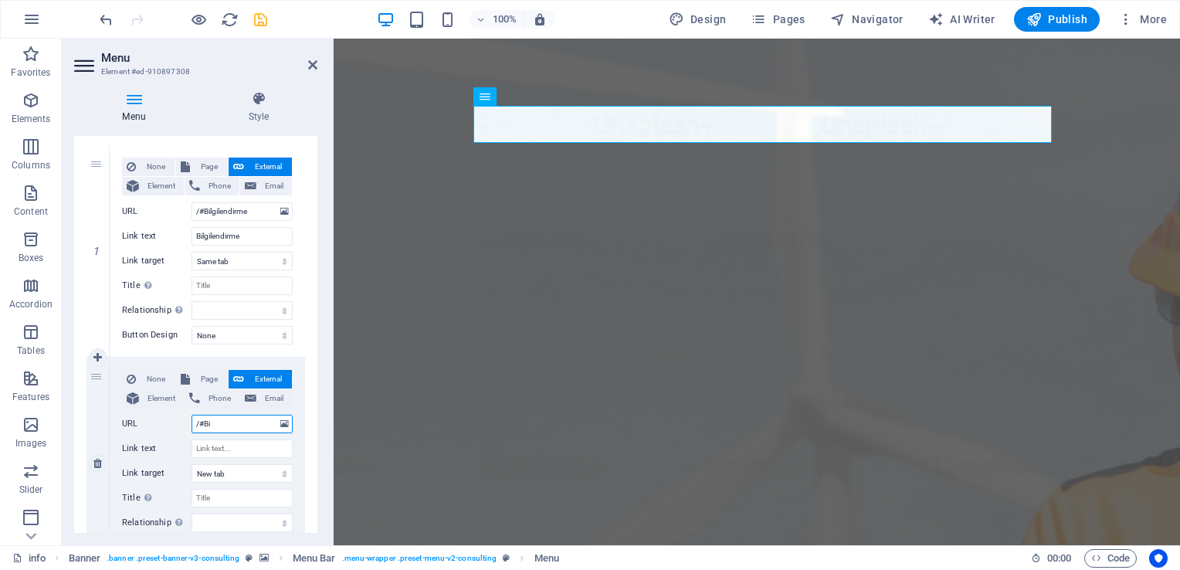
select select
type input "/#B"
select select
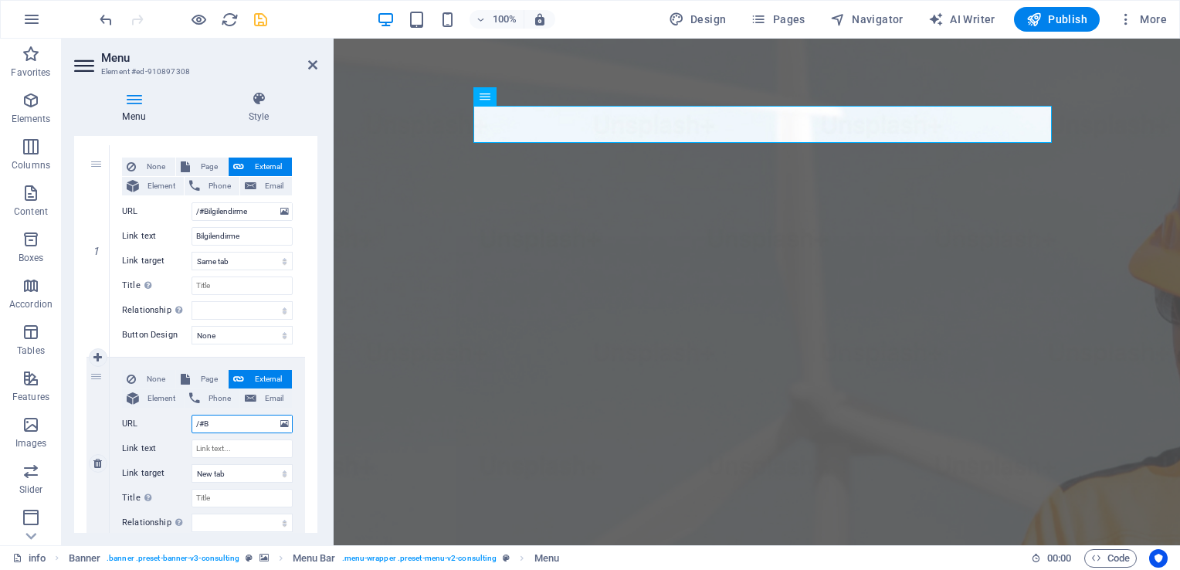
select select
type input "/#"
select select
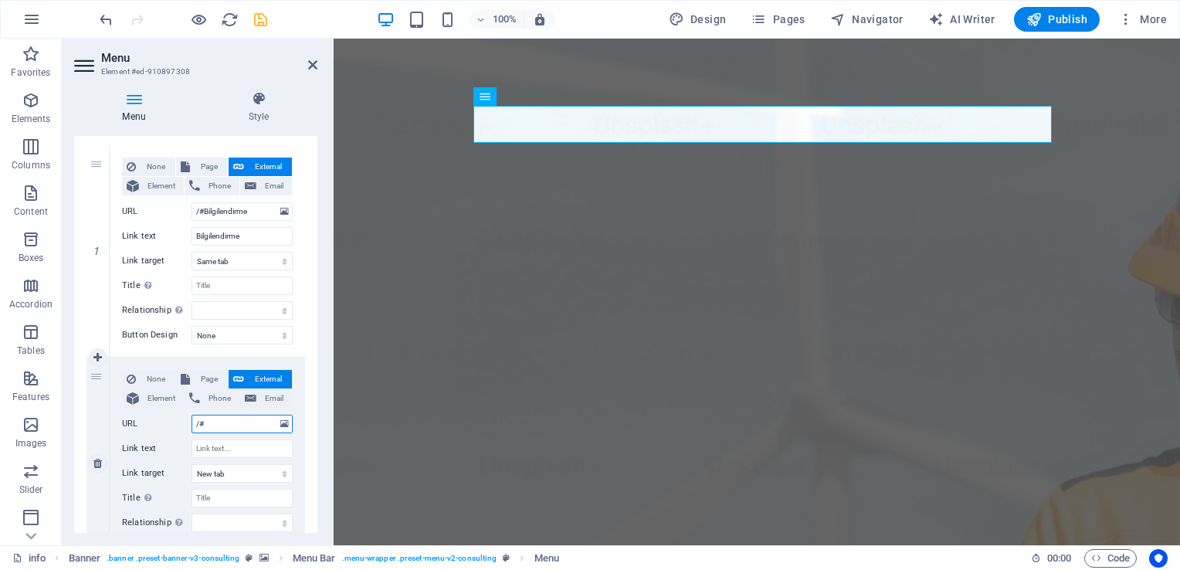
select select
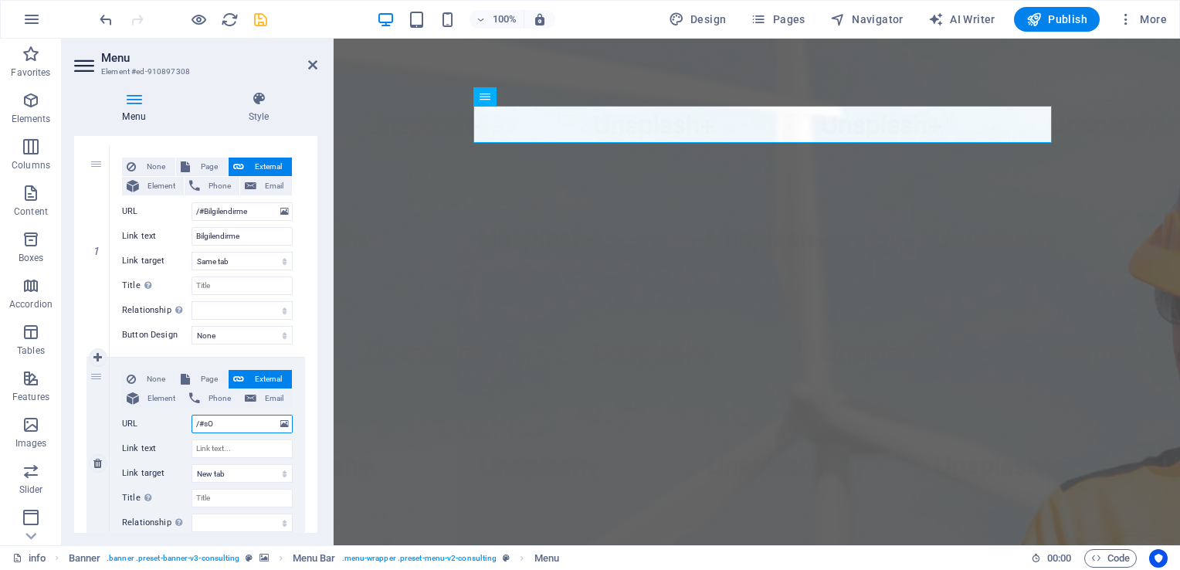
type input "/#sOZ"
select select
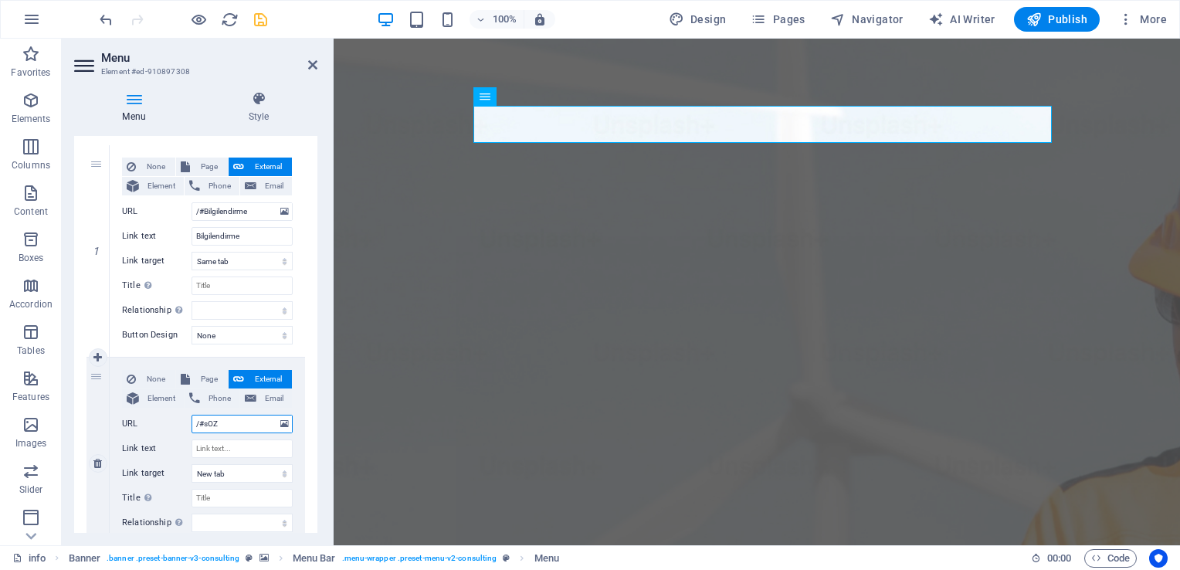
select select
type input "/#"
select select
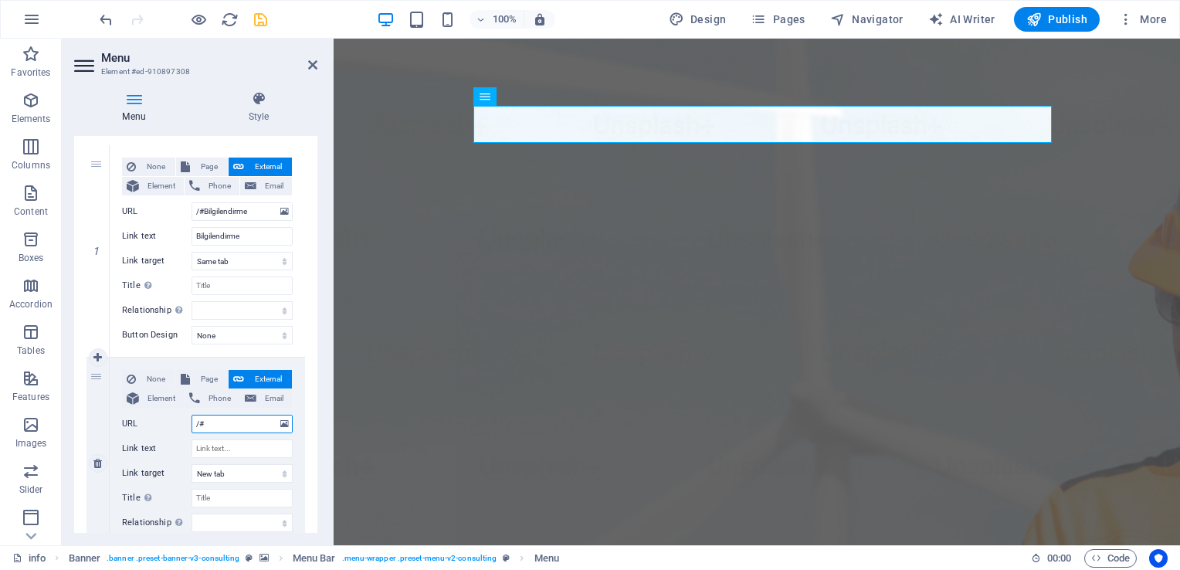
select select
type input "/#S"
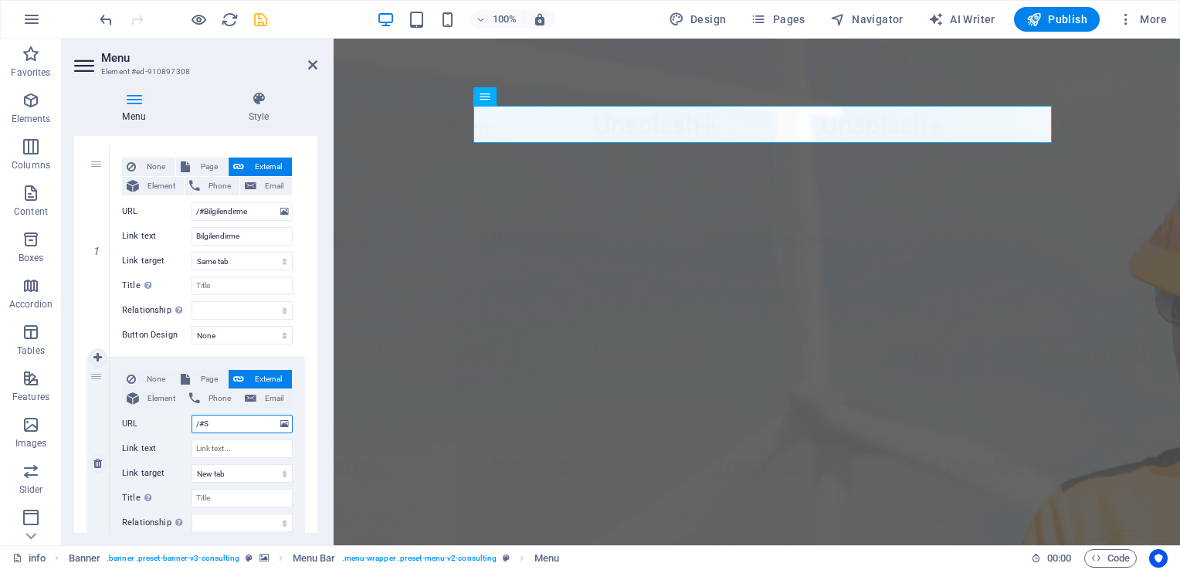
select select
type input "/#Sz"
select select
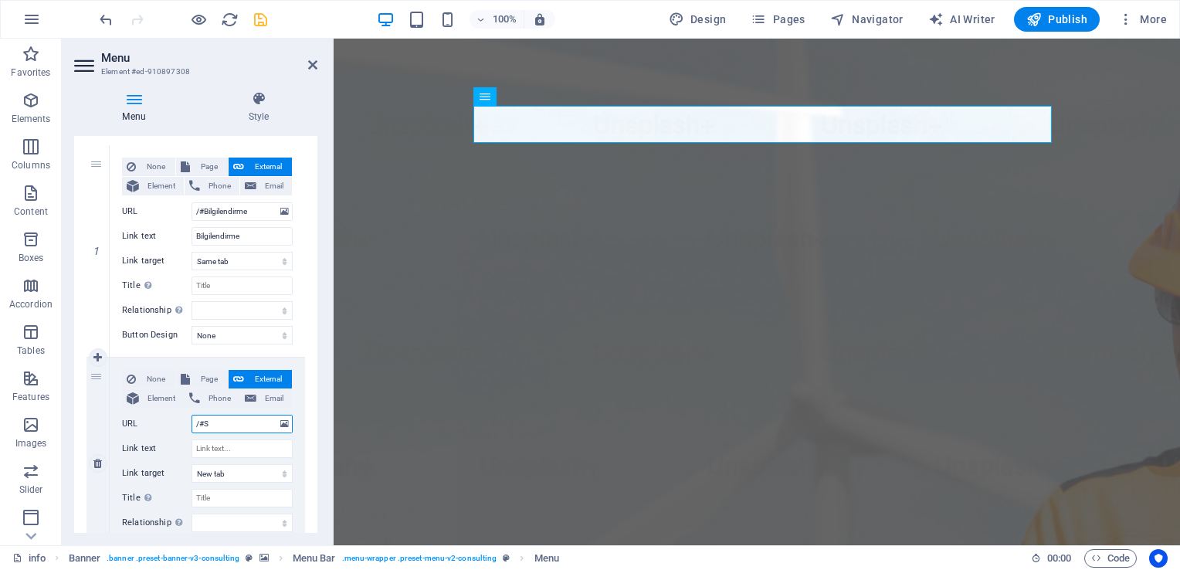
select select
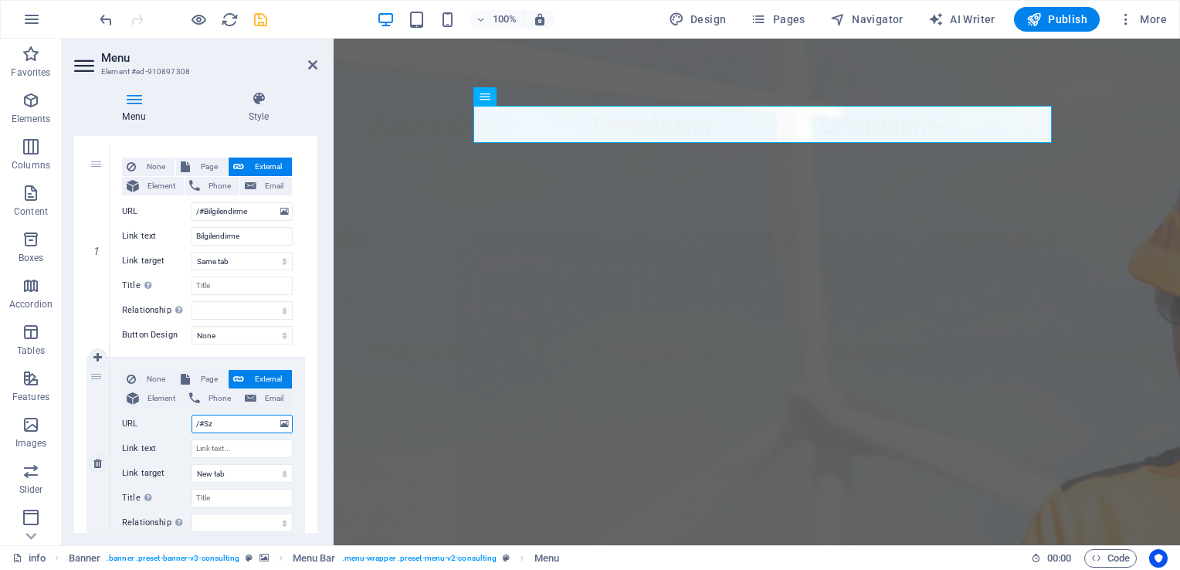
select select
type input "/#So"
select select
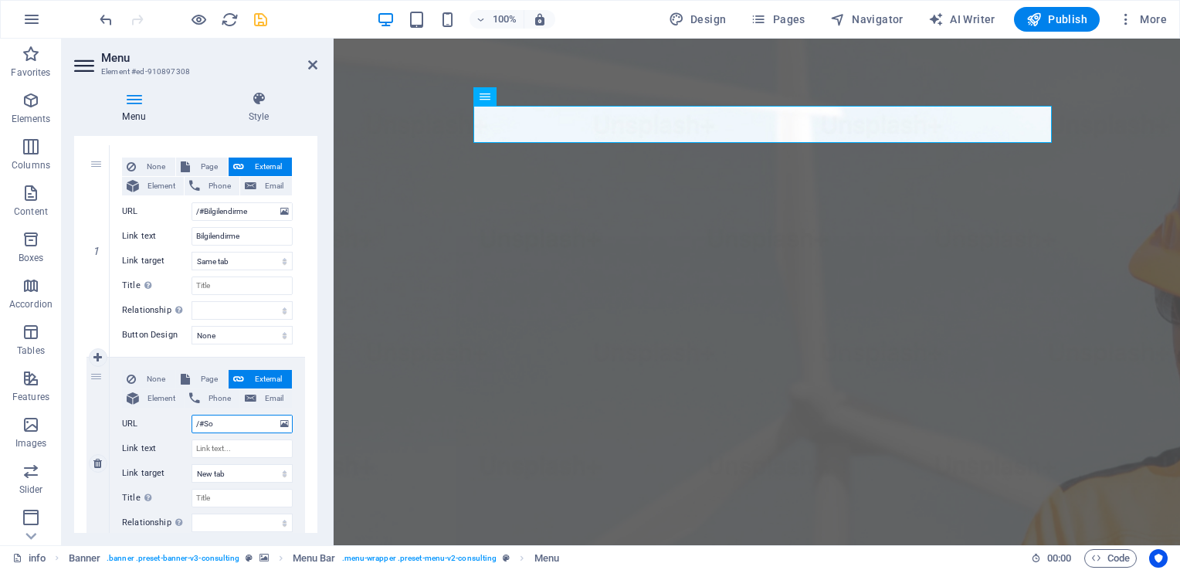
select select
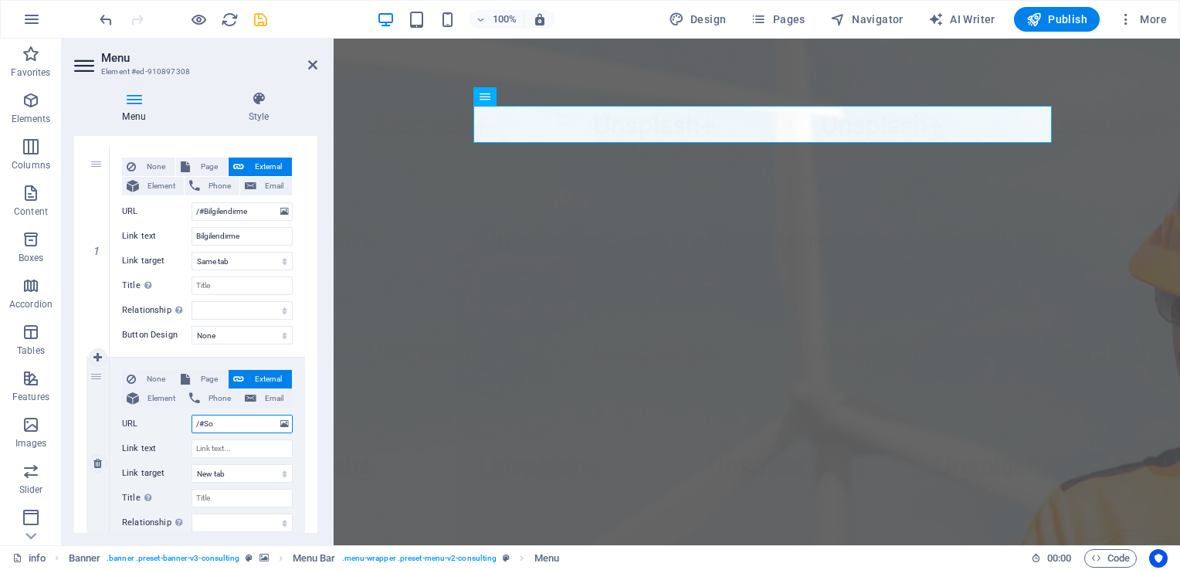
type input "/#Soz"
select select
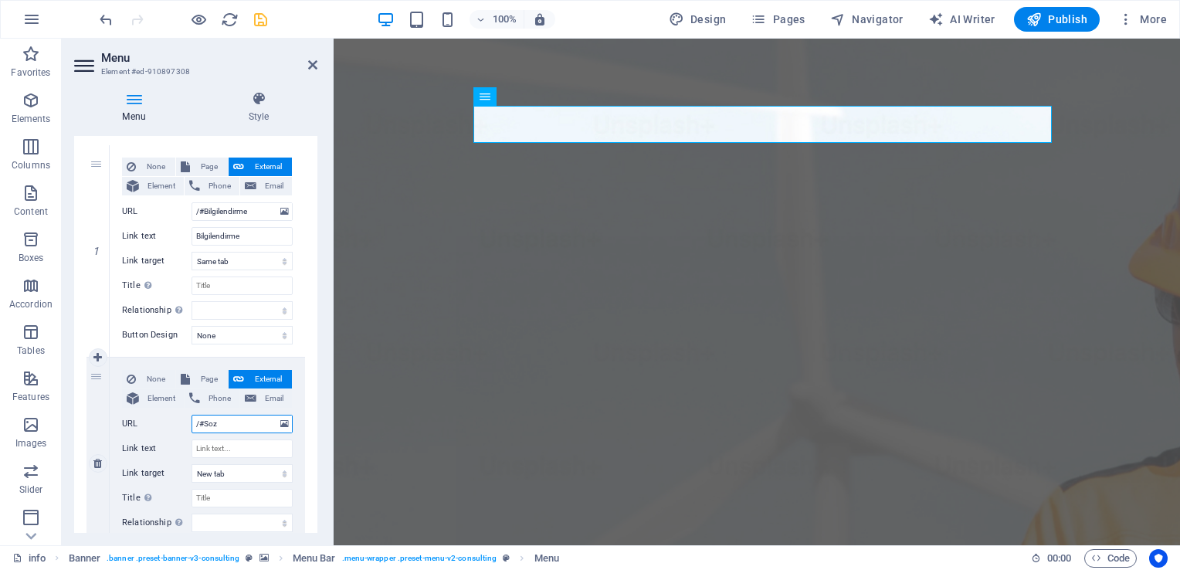
select select
type input "/#Sozke"
select select
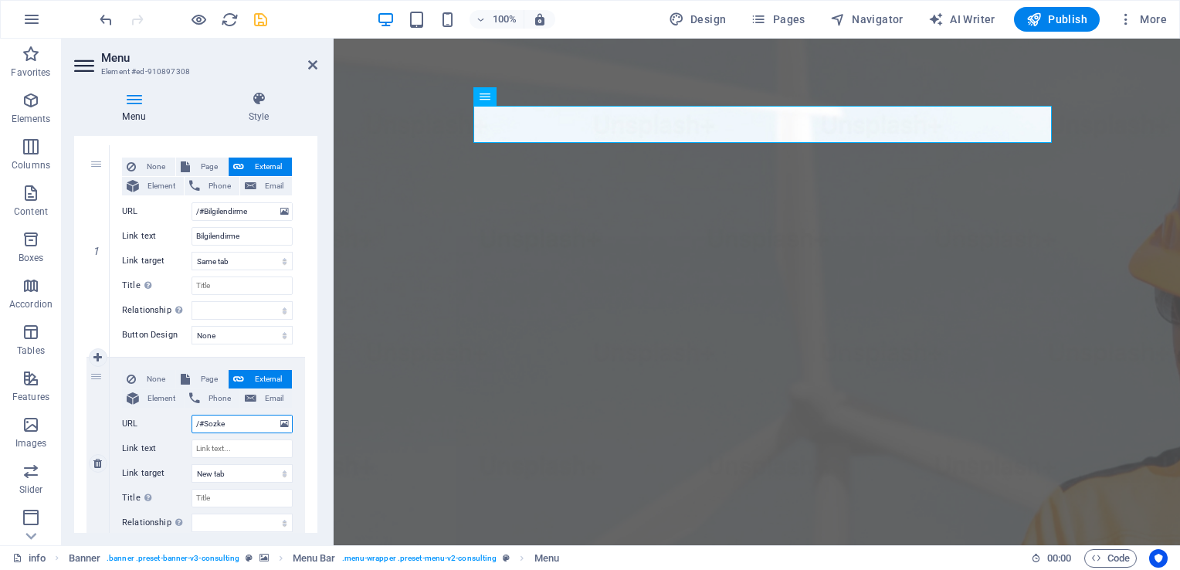
select select
type input "/#Soz"
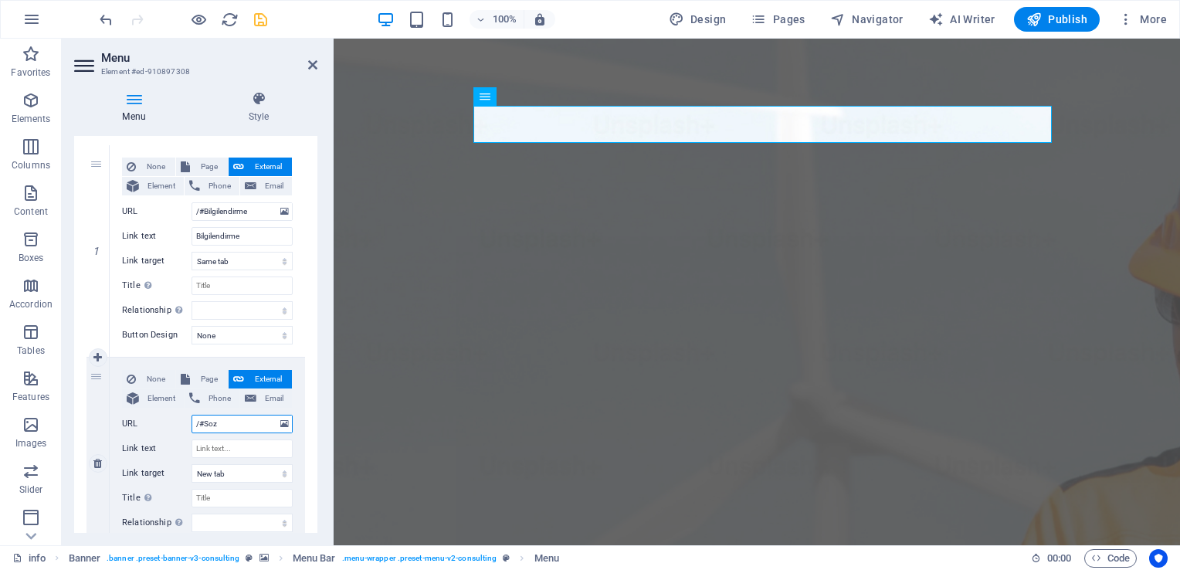
select select
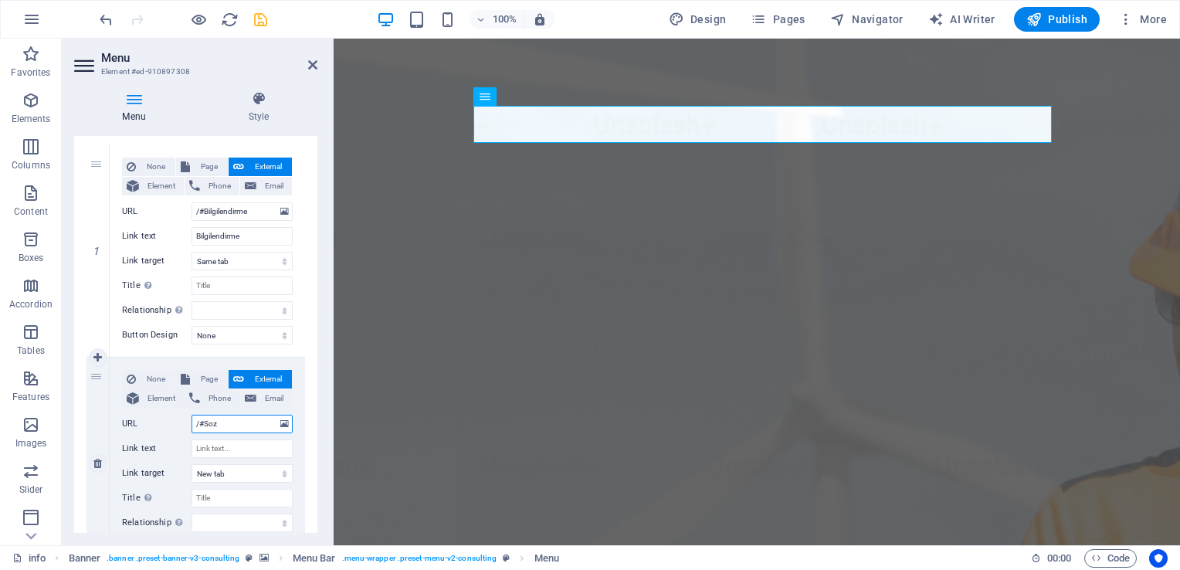
select select
type input "/#Sozles"
select select
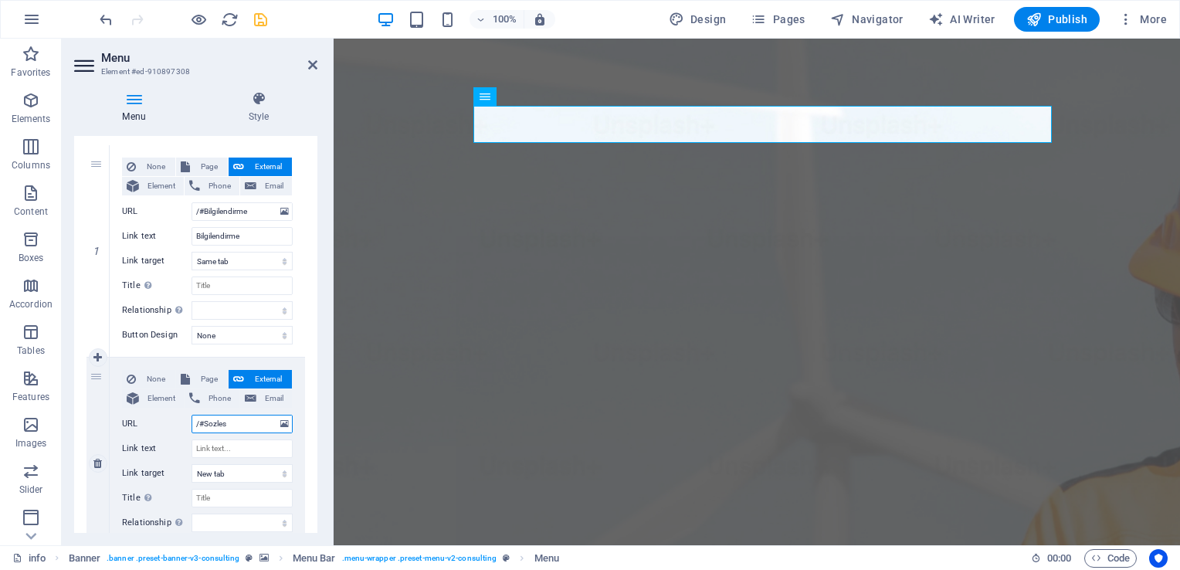
select select
type input "/#Sozlesme"
select select
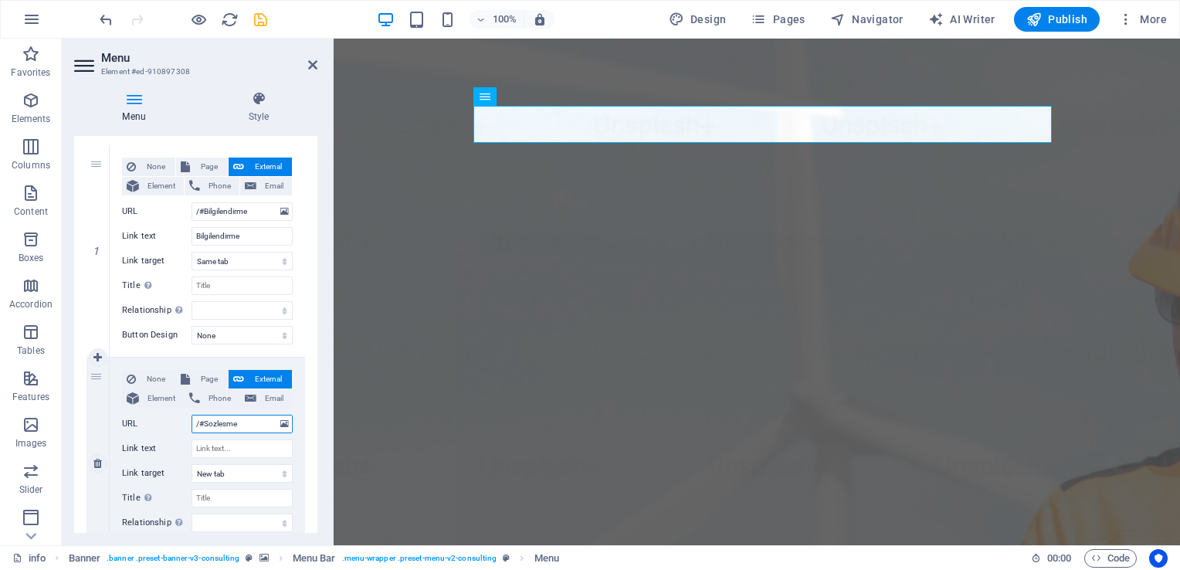
select select
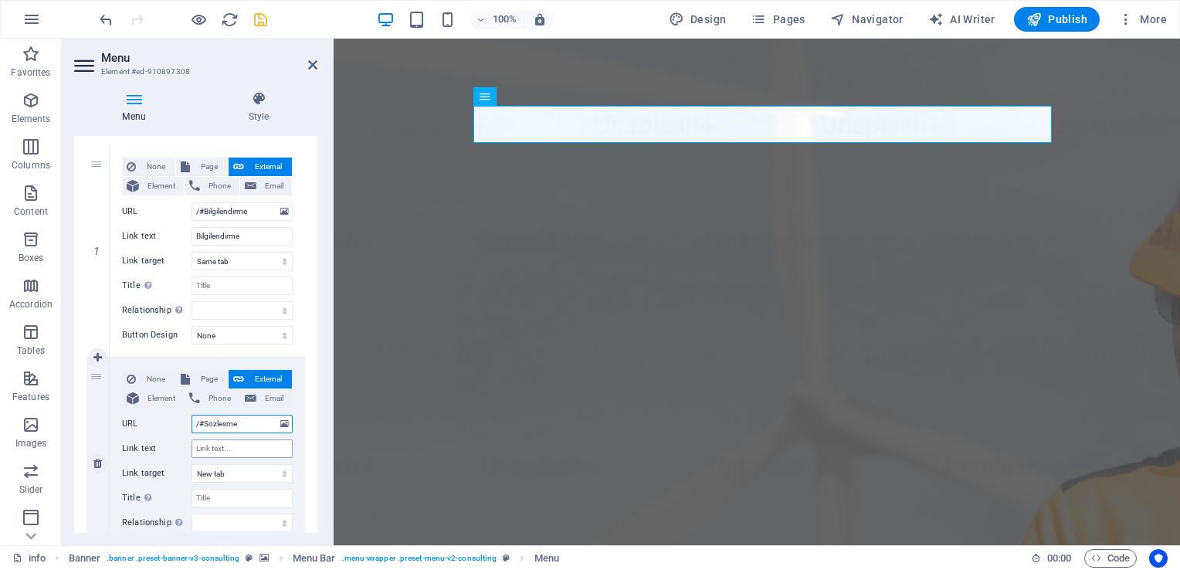
type input "/#Sozlesme"
click at [237, 446] on input "Link text" at bounding box center [241, 448] width 101 height 19
type input "Satış"
select select
type input "Satış S"
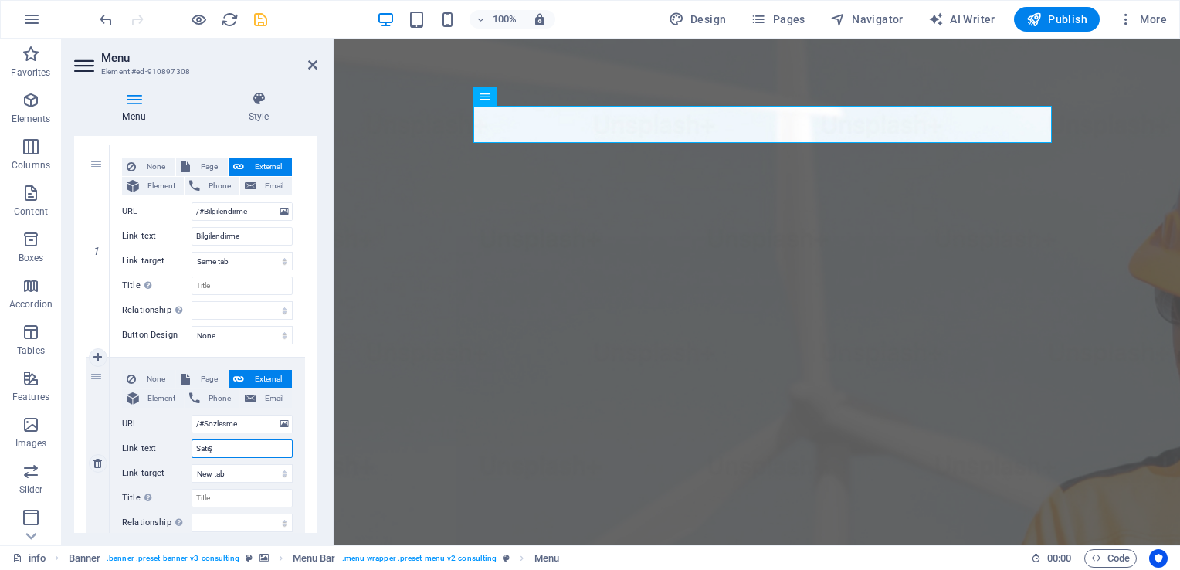
select select
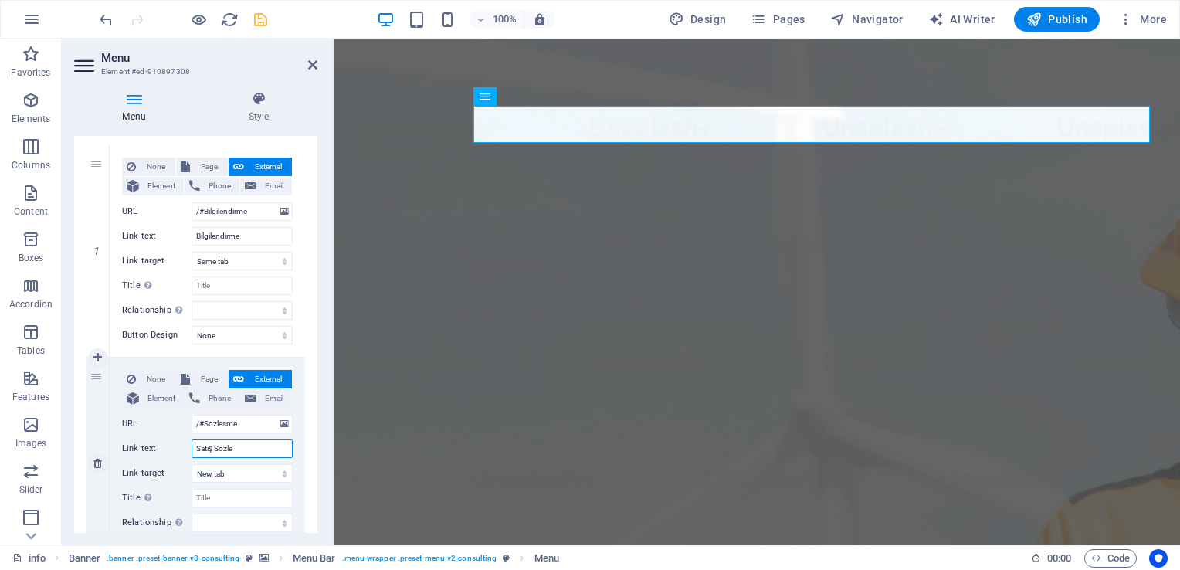
type input "Satış Sözleş"
select select
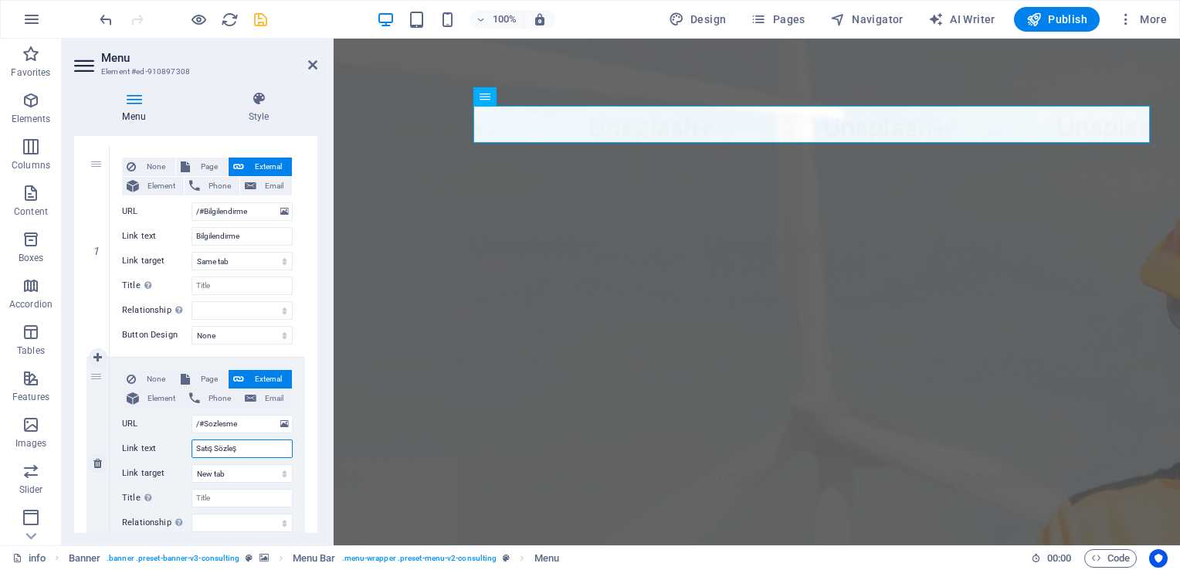
select select
type input "Satış Sözleşmeleri"
select select
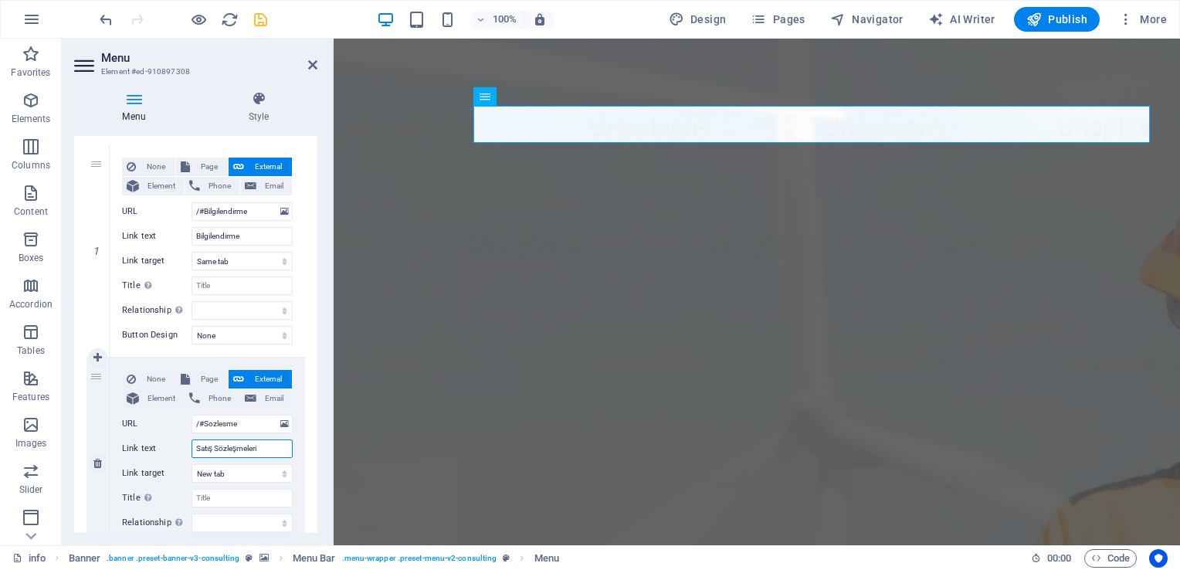
select select
type input "Satış Sözleşmeleri"
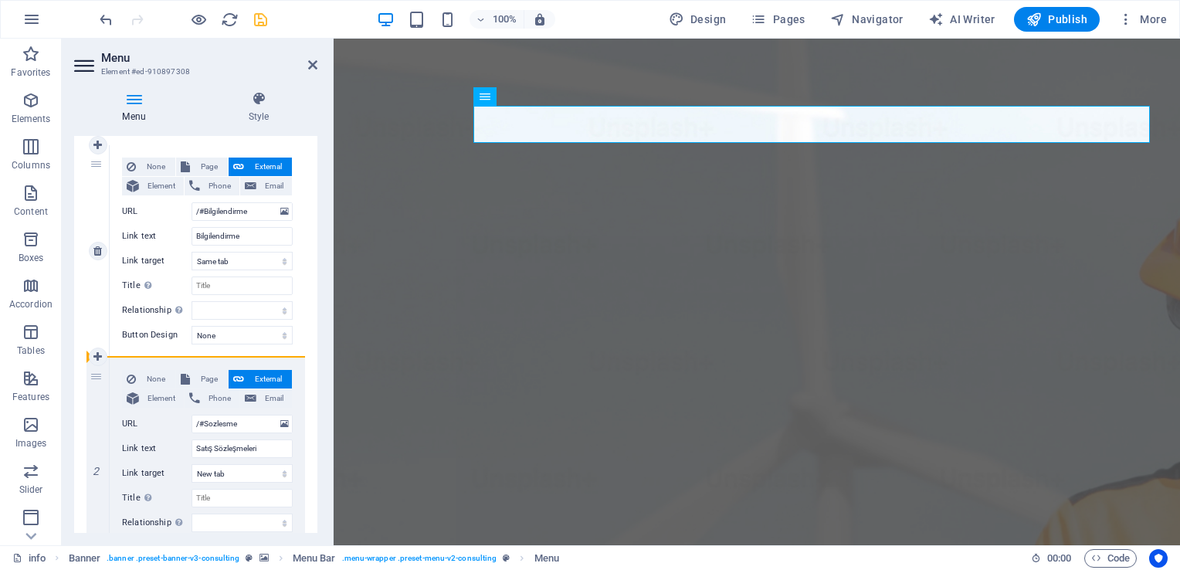
drag, startPoint x: 97, startPoint y: 376, endPoint x: 93, endPoint y: 334, distance: 41.9
select select
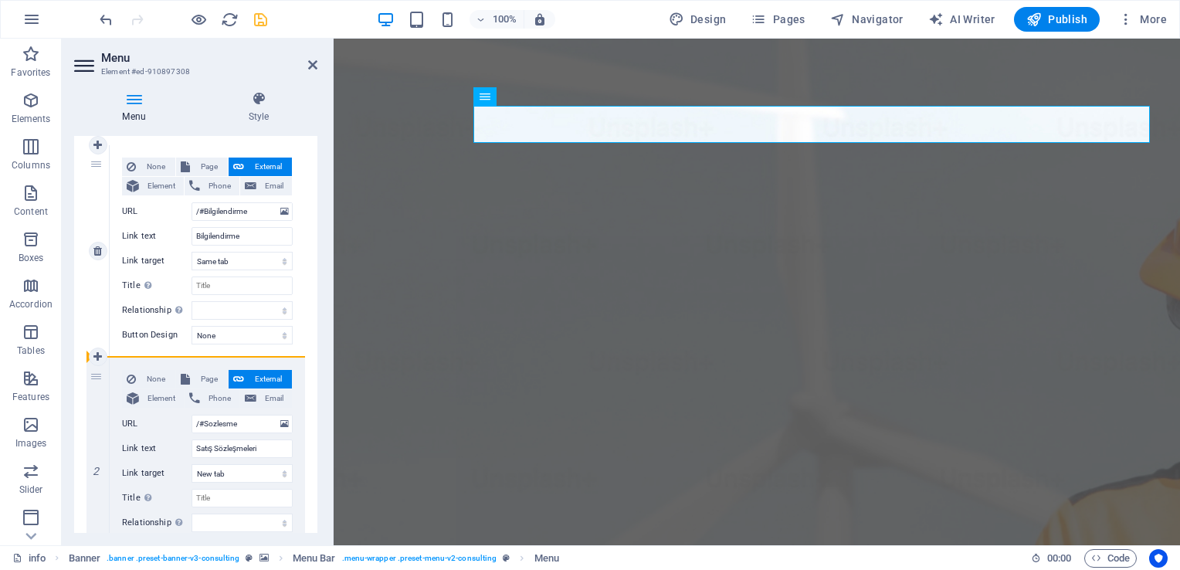
select select
click at [237, 470] on select "New tab Same tab Overlay" at bounding box center [241, 473] width 101 height 19
select select
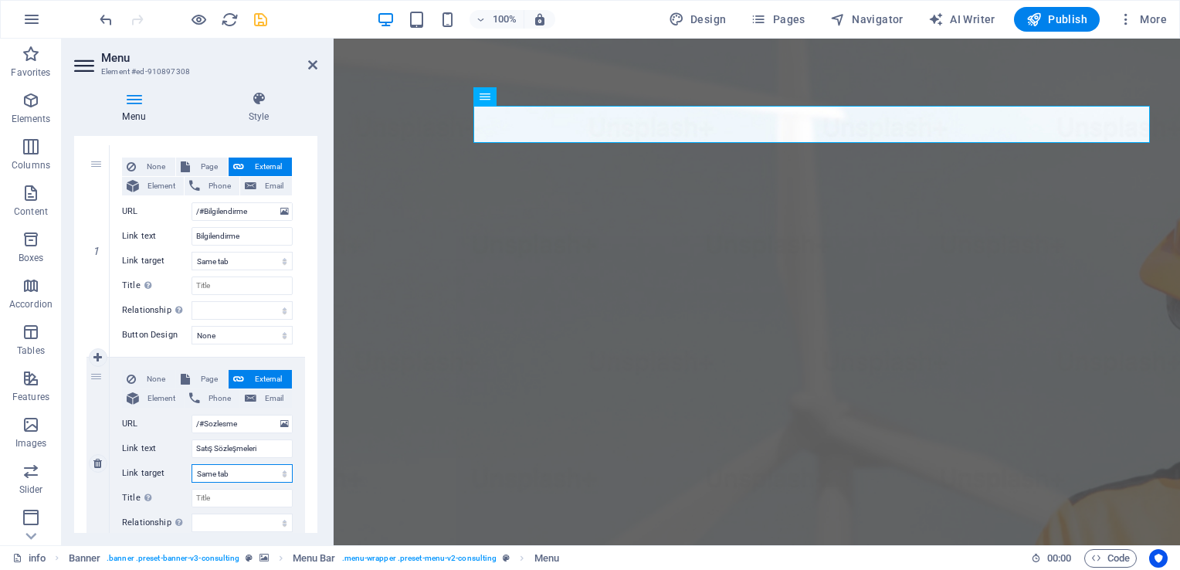
click at [191, 464] on select "New tab Same tab Overlay" at bounding box center [241, 473] width 101 height 19
select select
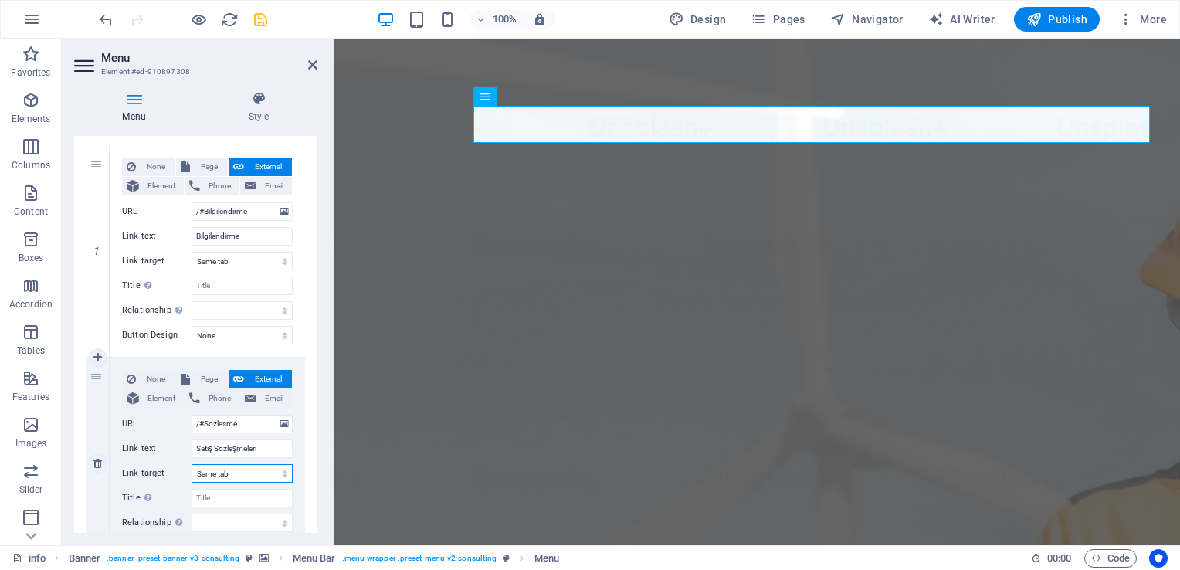
select select
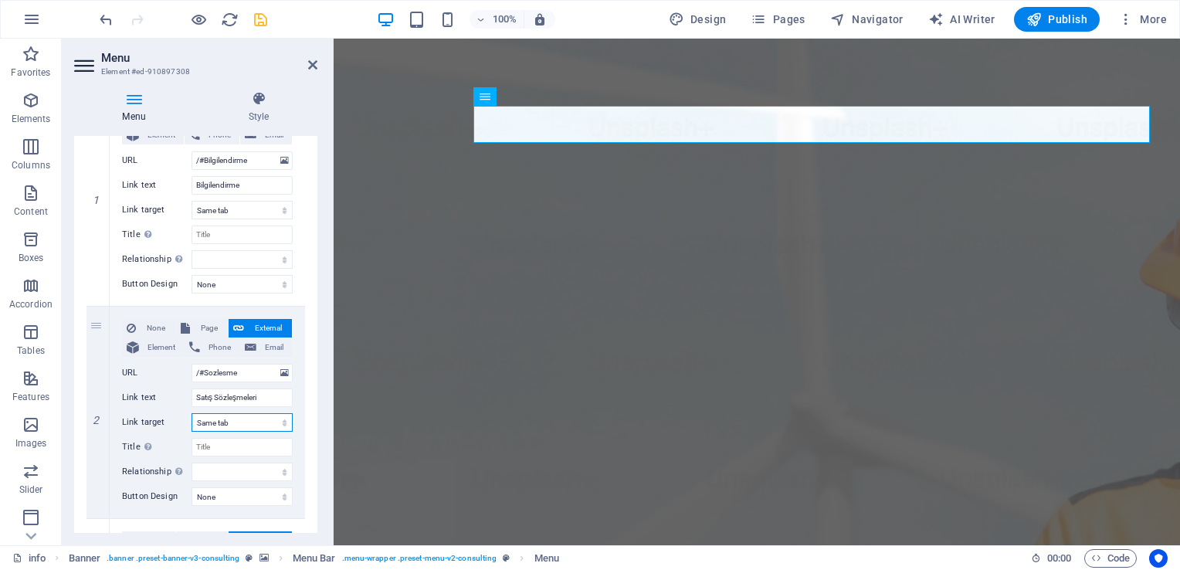
scroll to position [193, 0]
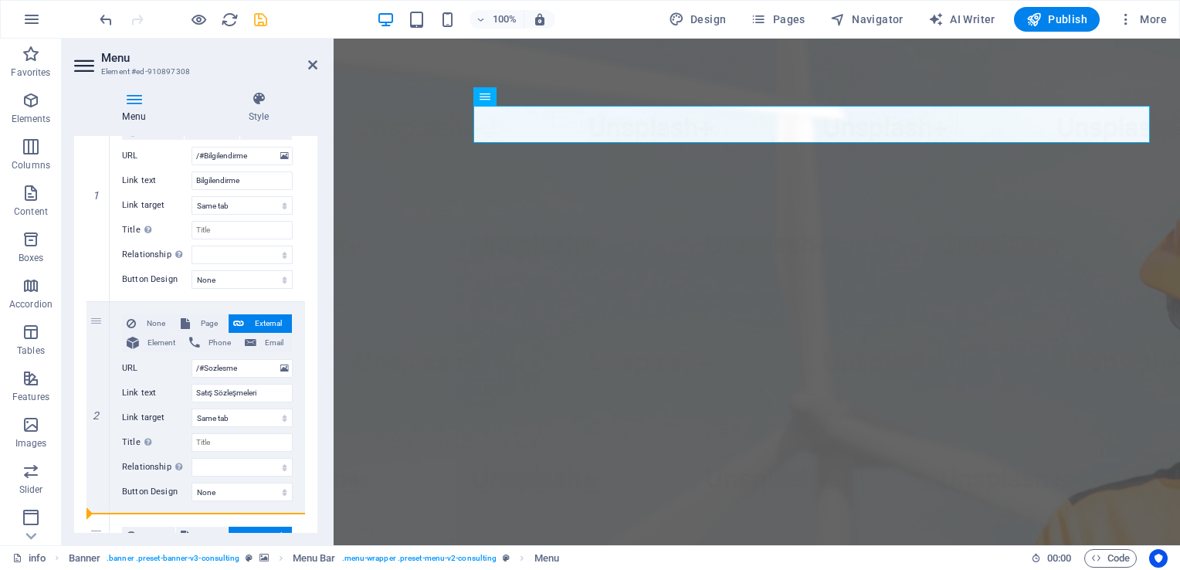
drag, startPoint x: 98, startPoint y: 321, endPoint x: 97, endPoint y: 537, distance: 215.4
click at [97, 537] on div "Menu Style Menu Auto Custom Create custom menu items for this menu. Recommended…" at bounding box center [196, 312] width 268 height 466
select select
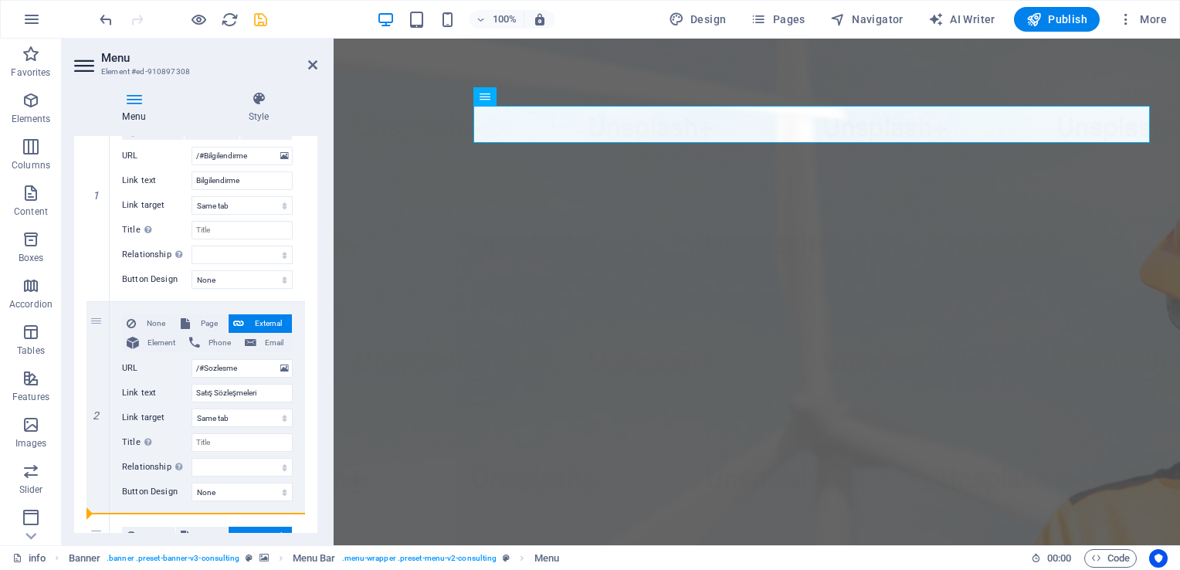
select select
click at [97, 537] on div "Menu Style Menu Auto Custom Create custom menu items for this menu. Recommended…" at bounding box center [196, 312] width 268 height 466
click at [95, 301] on icon at bounding box center [97, 301] width 8 height 11
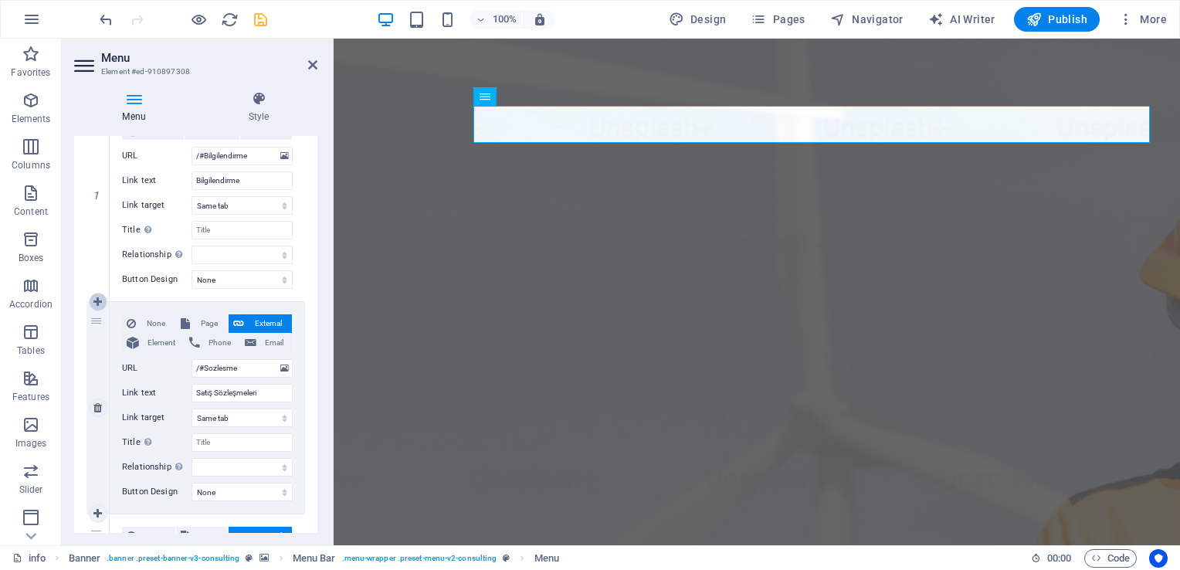
select select
type input "/#Sozlesme"
type input "Satış Sözleşmeleri"
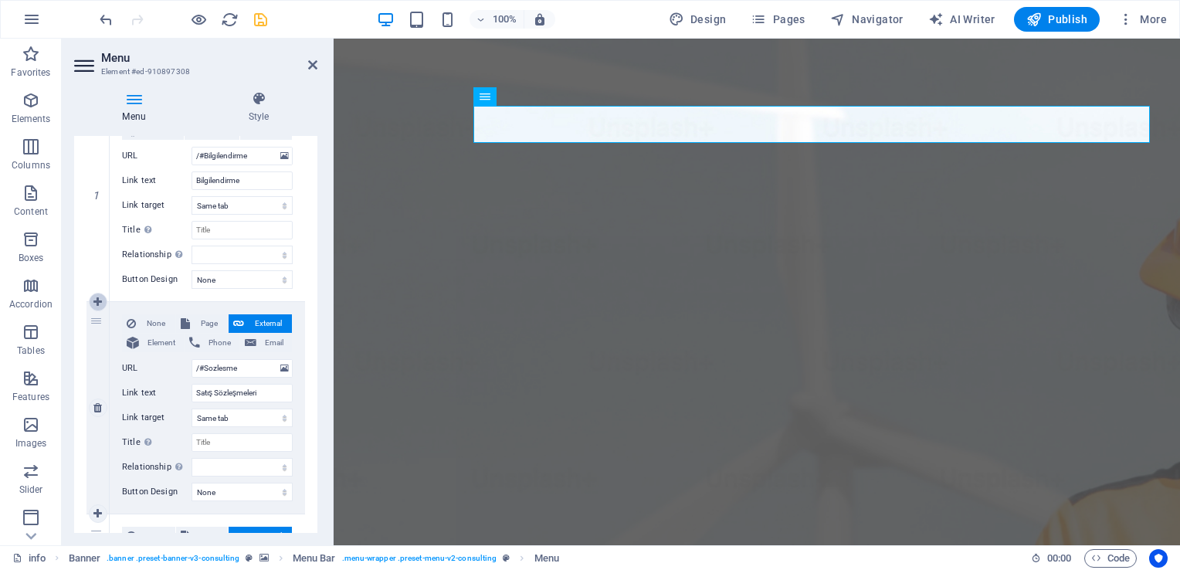
select select
type input "/#Kullanim"
type input "Kullanım Koşulları"
select select
type input "/#KVKK"
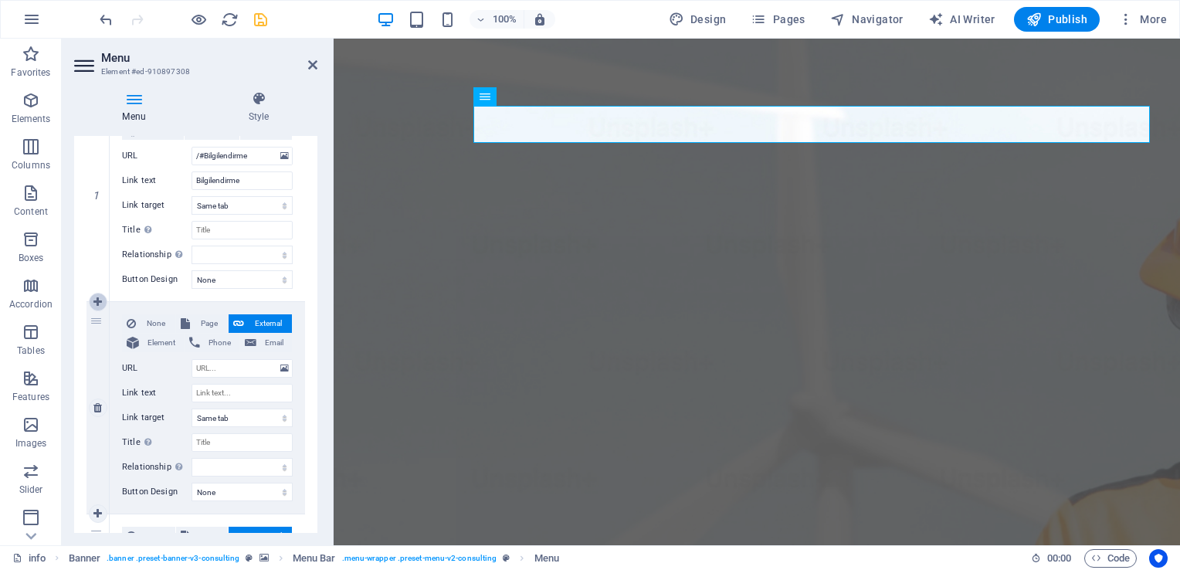
type input "KVKK"
select select
type input "/#Gizlilik"
type input "Gizlilik"
select select
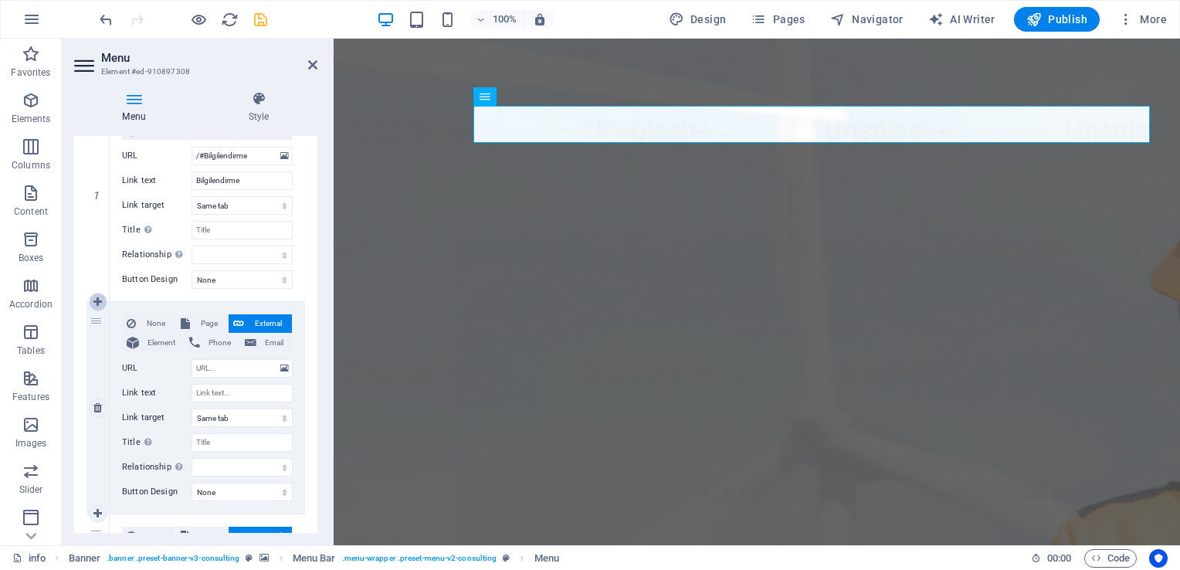
select select
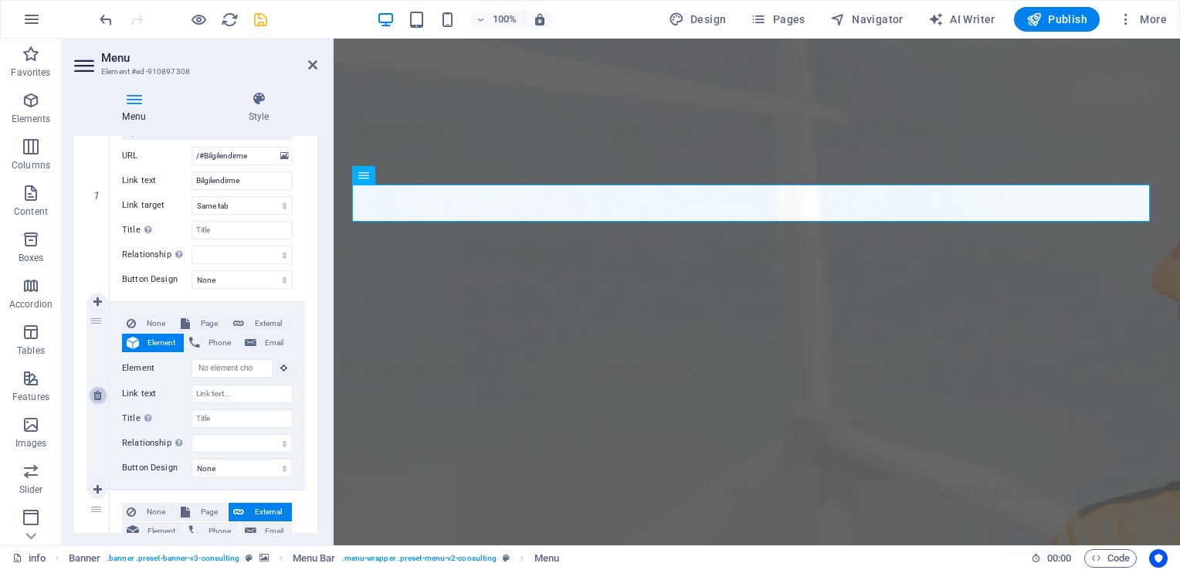
click at [101, 394] on icon at bounding box center [97, 395] width 8 height 11
select select
type input "/#Sozlesme"
type input "Satış Sözleşmeleri"
select select
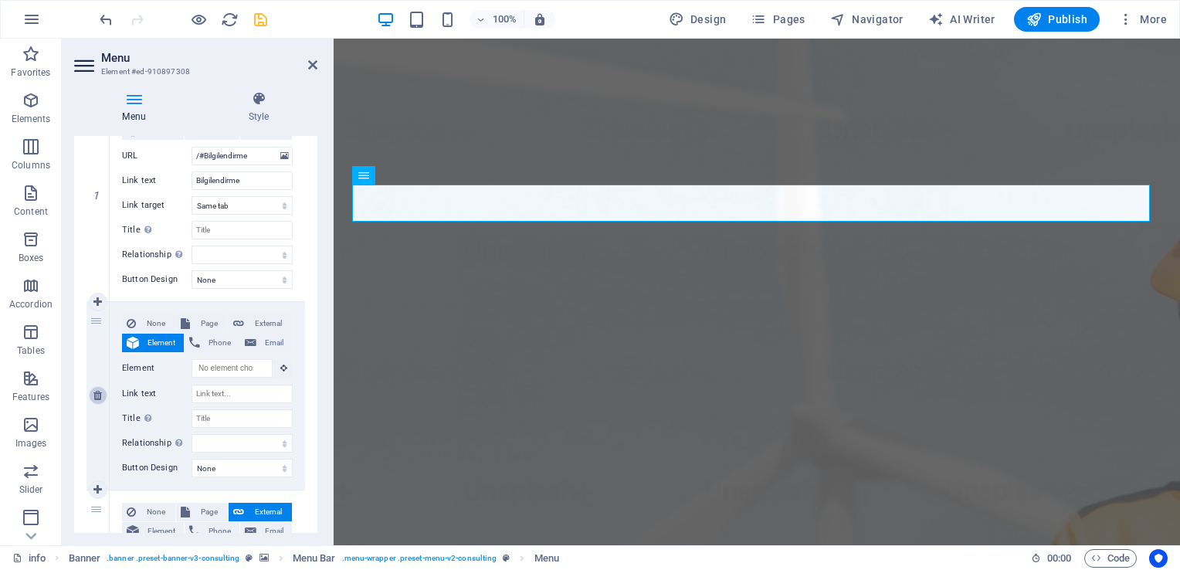
type input "/#Kullanim"
type input "Kullanım Koşulları"
select select
type input "/#KVKK"
type input "KVKK"
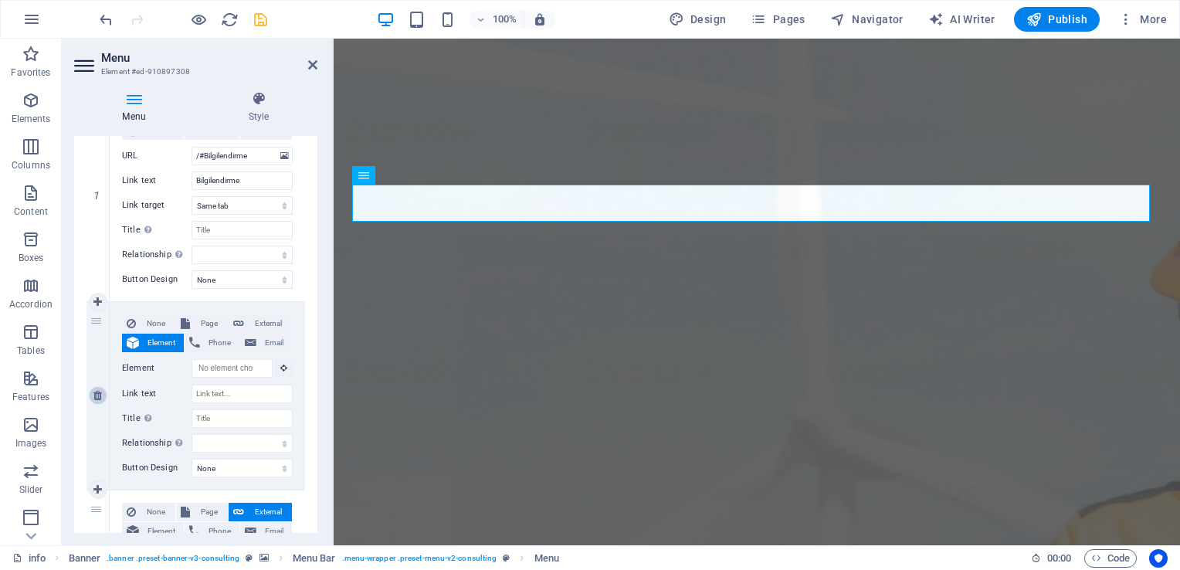
select select
type input "/#Gizlilik"
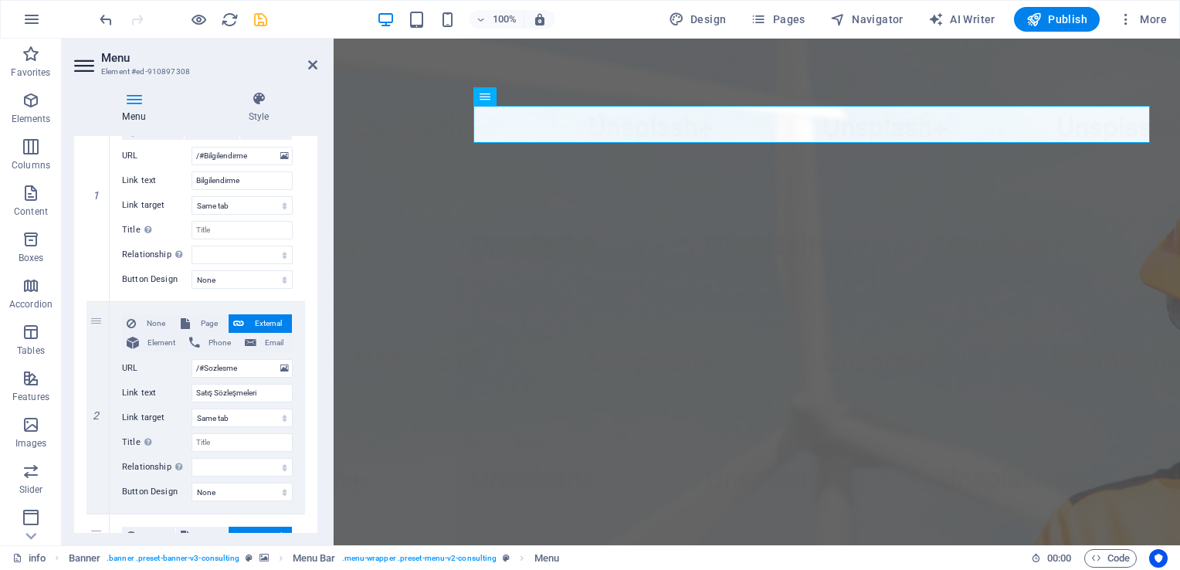
drag, startPoint x: 317, startPoint y: 238, endPoint x: 319, endPoint y: 264, distance: 26.3
click at [319, 264] on div "Menu Style Menu Auto Custom Create custom menu items for this menu. Recommended…" at bounding box center [196, 312] width 268 height 466
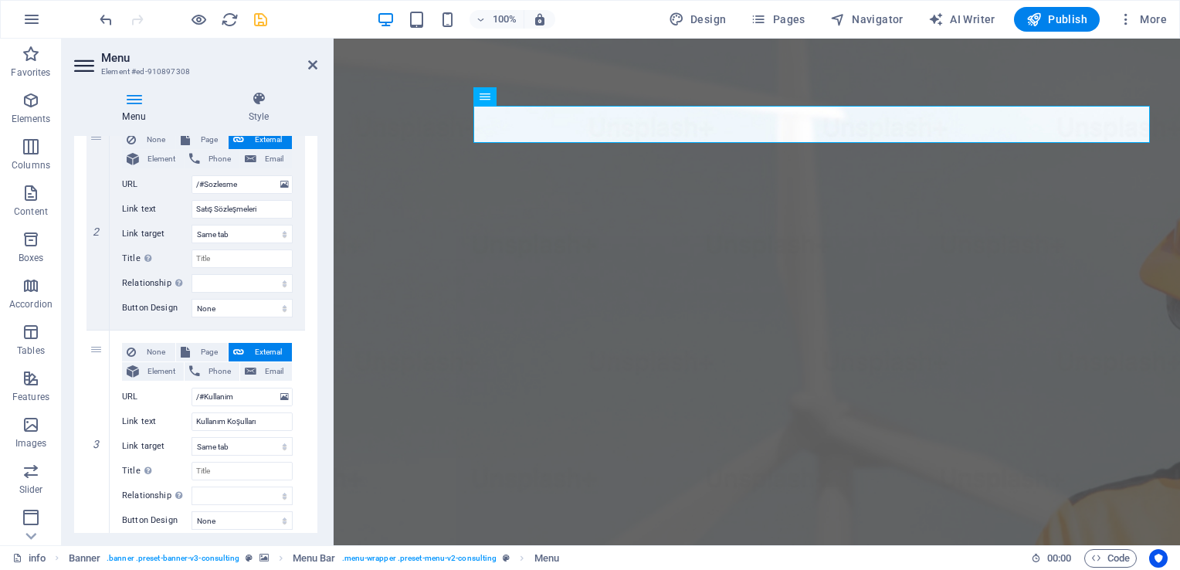
scroll to position [382, 0]
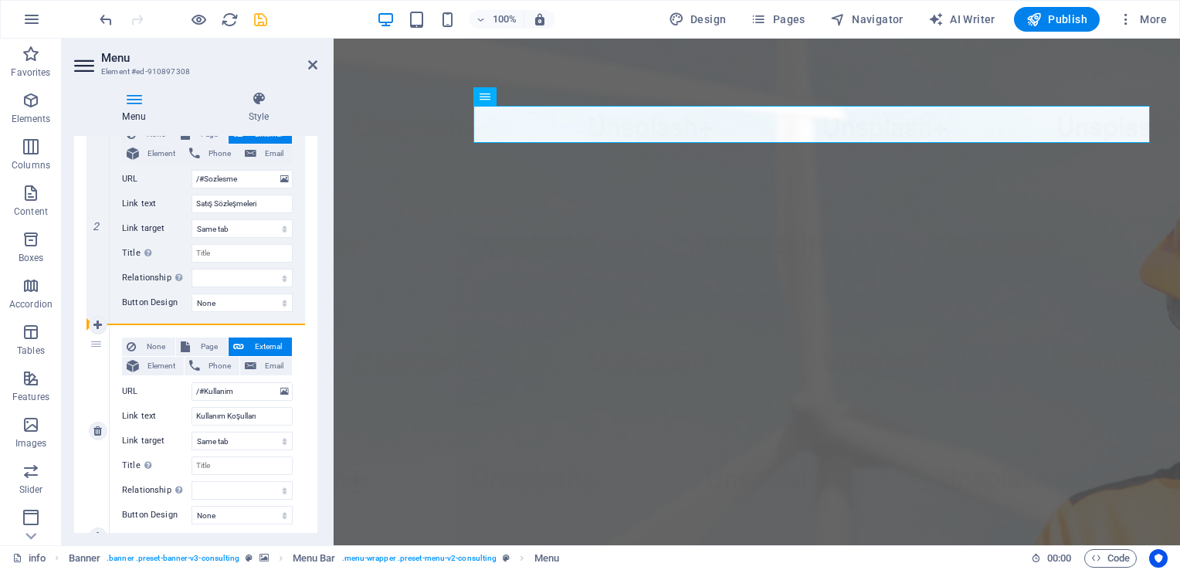
drag, startPoint x: 105, startPoint y: 266, endPoint x: 103, endPoint y: 410, distance: 143.6
click at [103, 410] on div "1 None Page External Element Phone Email Page info Element URL /#Bilgilendirme …" at bounding box center [195, 537] width 218 height 1274
drag, startPoint x: 100, startPoint y: 279, endPoint x: 93, endPoint y: 506, distance: 227.9
click at [93, 506] on div "1 None Page External Element Phone Email Page info Element URL /#Bilgilendirme …" at bounding box center [195, 537] width 218 height 1274
click at [259, 20] on icon "save" at bounding box center [261, 20] width 18 height 18
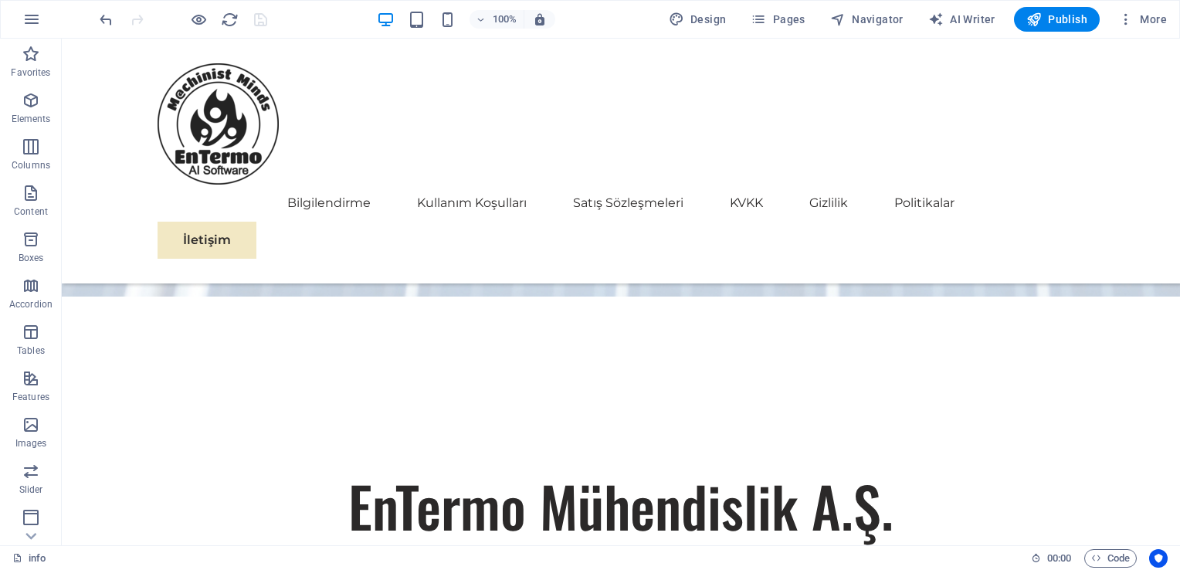
scroll to position [967, 0]
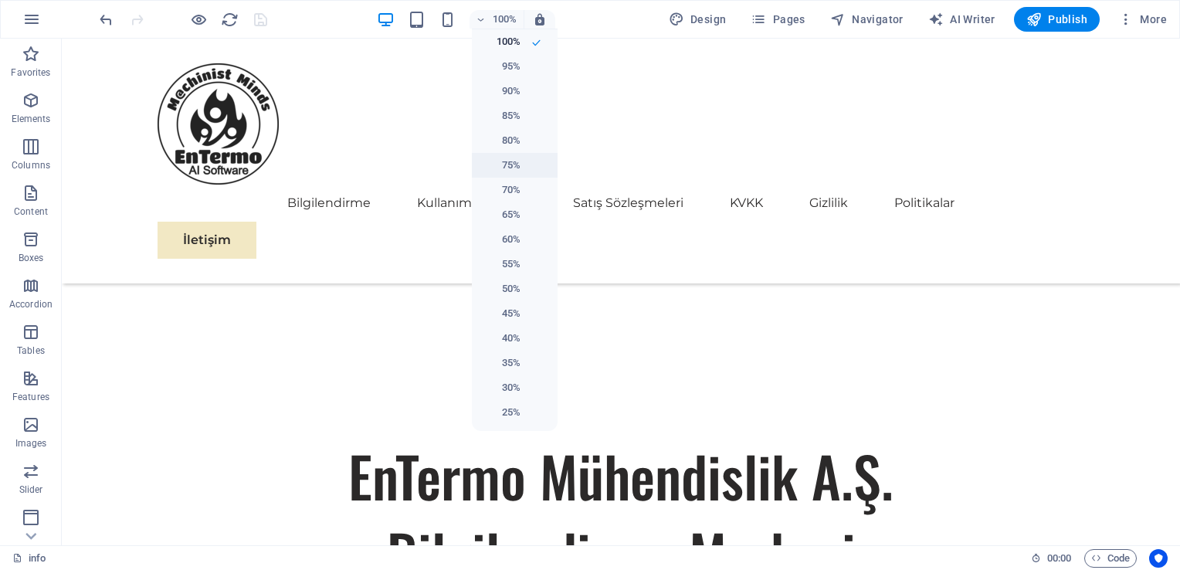
click at [502, 163] on h6 "75%" at bounding box center [500, 165] width 39 height 19
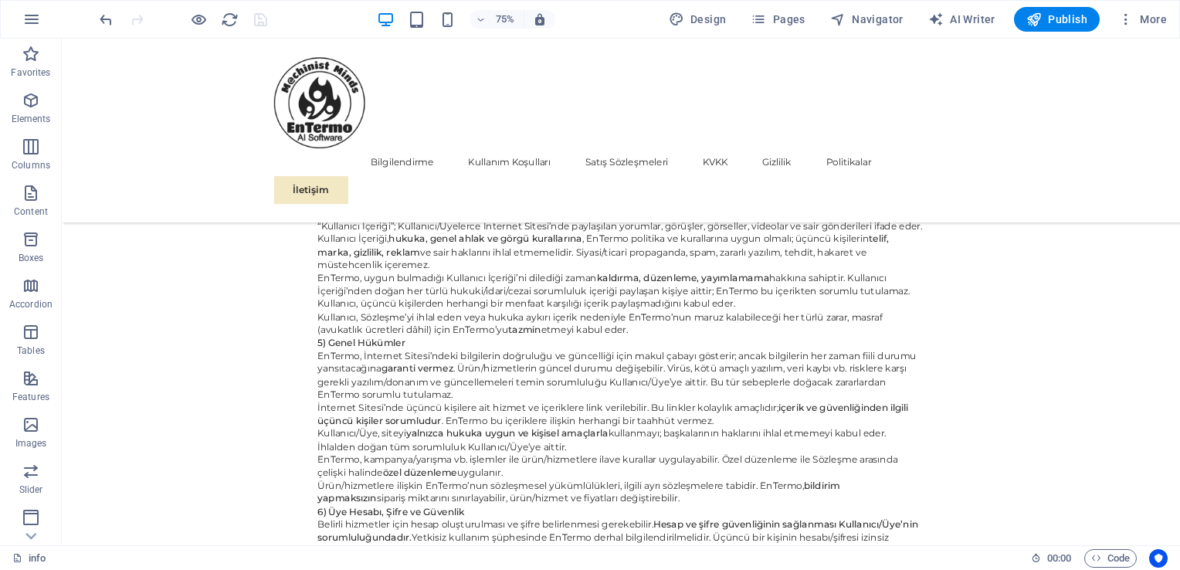
scroll to position [2861, 0]
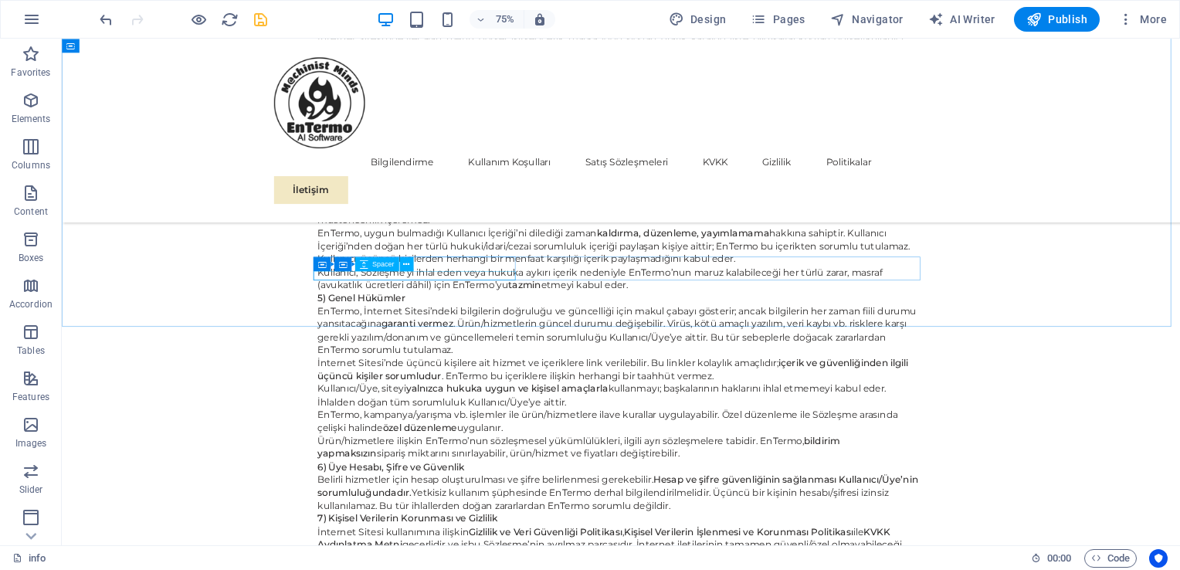
click at [417, 266] on div "Container Container Spacer" at bounding box center [367, 264] width 108 height 15
click at [407, 263] on icon at bounding box center [406, 264] width 6 height 12
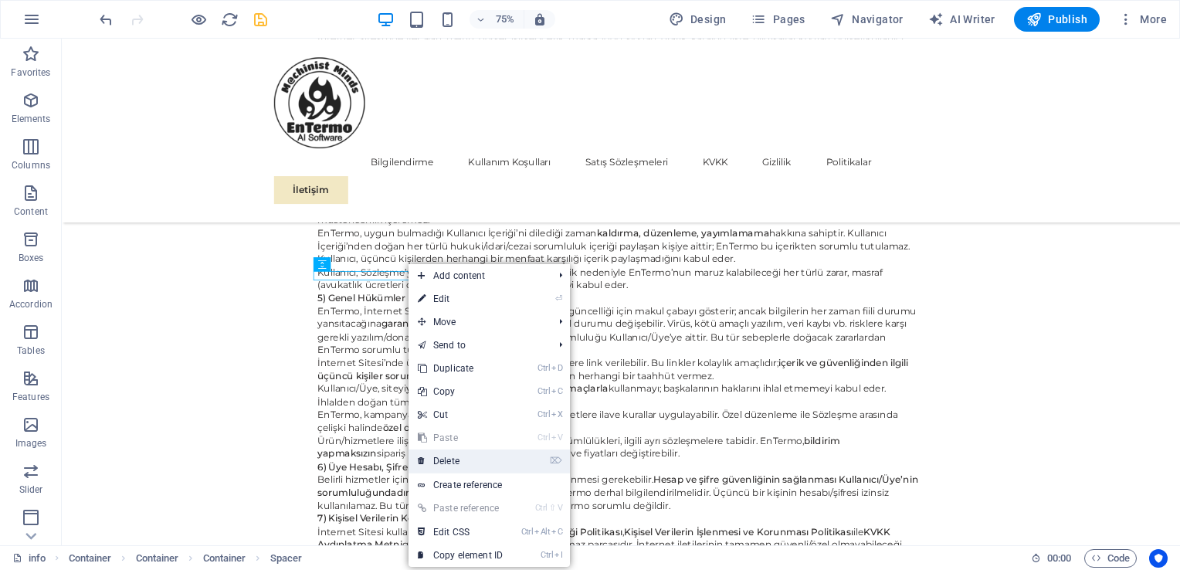
click at [451, 453] on link "⌦ Delete" at bounding box center [459, 460] width 103 height 23
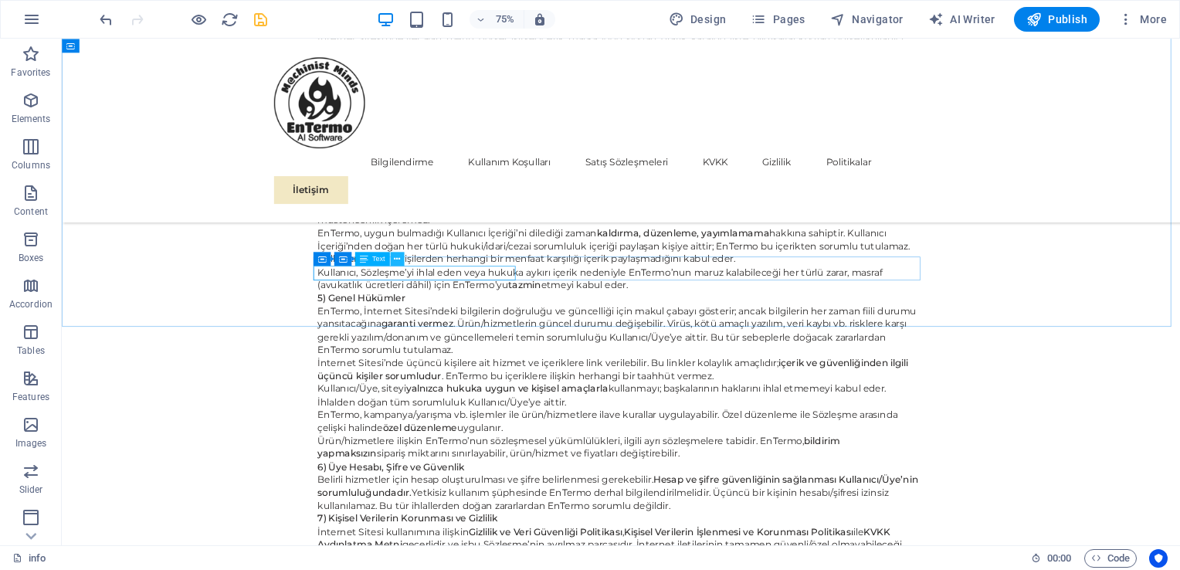
click at [398, 256] on icon at bounding box center [397, 258] width 6 height 12
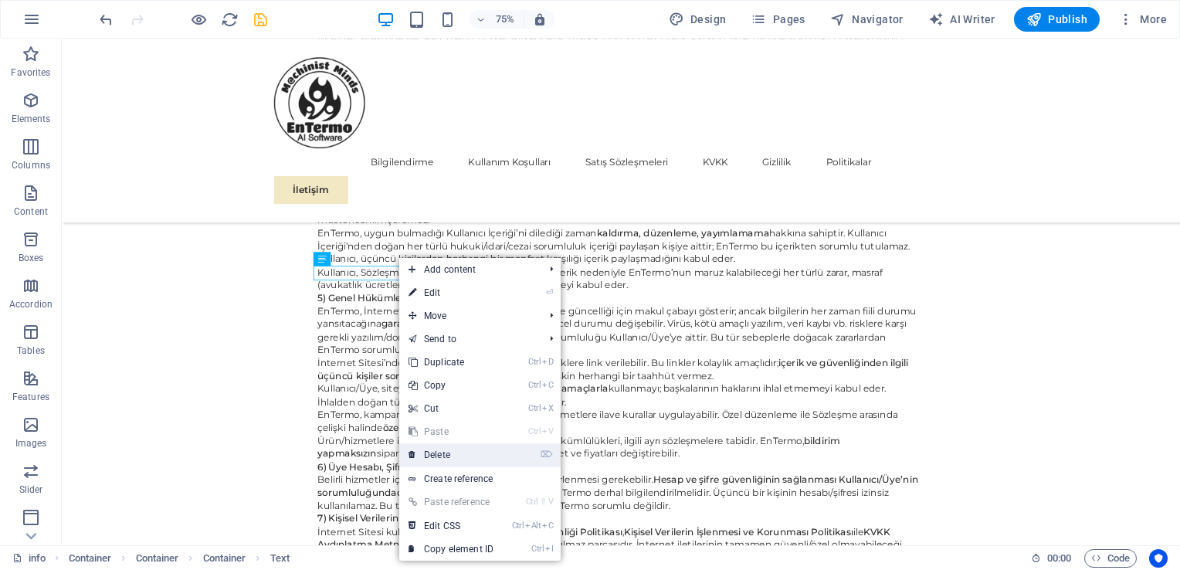
click at [445, 451] on link "⌦ Delete" at bounding box center [450, 454] width 103 height 23
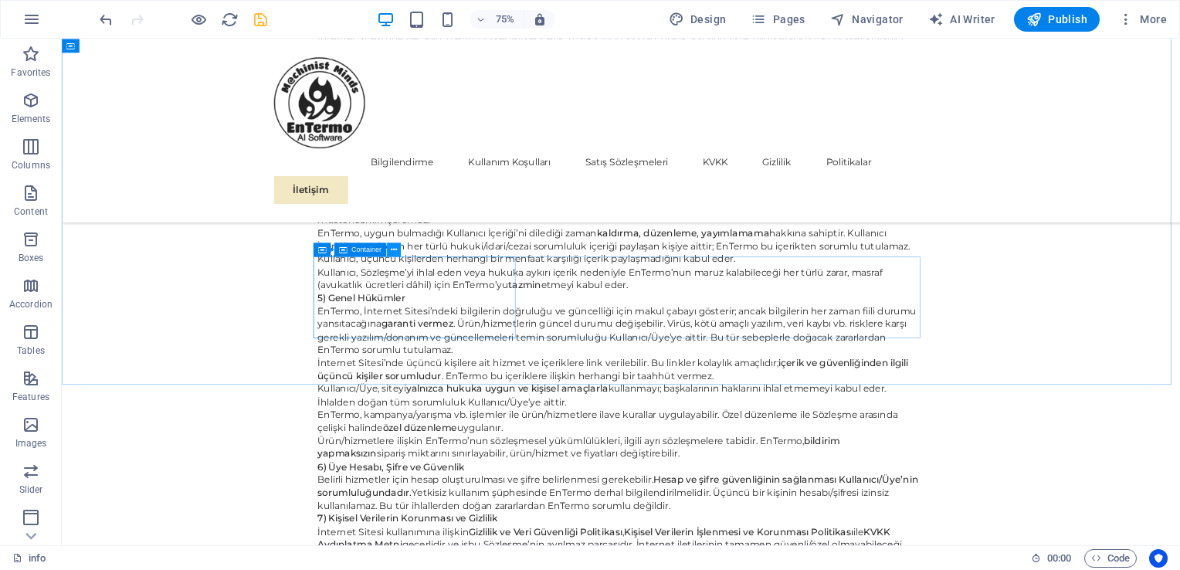
click at [395, 252] on icon at bounding box center [393, 249] width 6 height 12
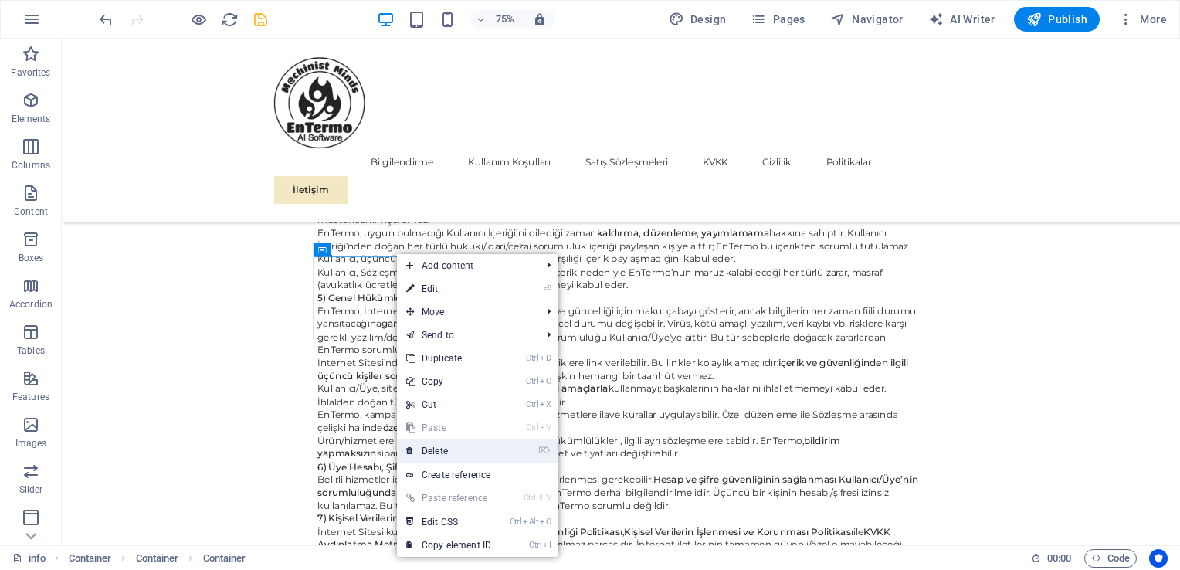
click at [448, 454] on link "⌦ Delete" at bounding box center [448, 450] width 103 height 23
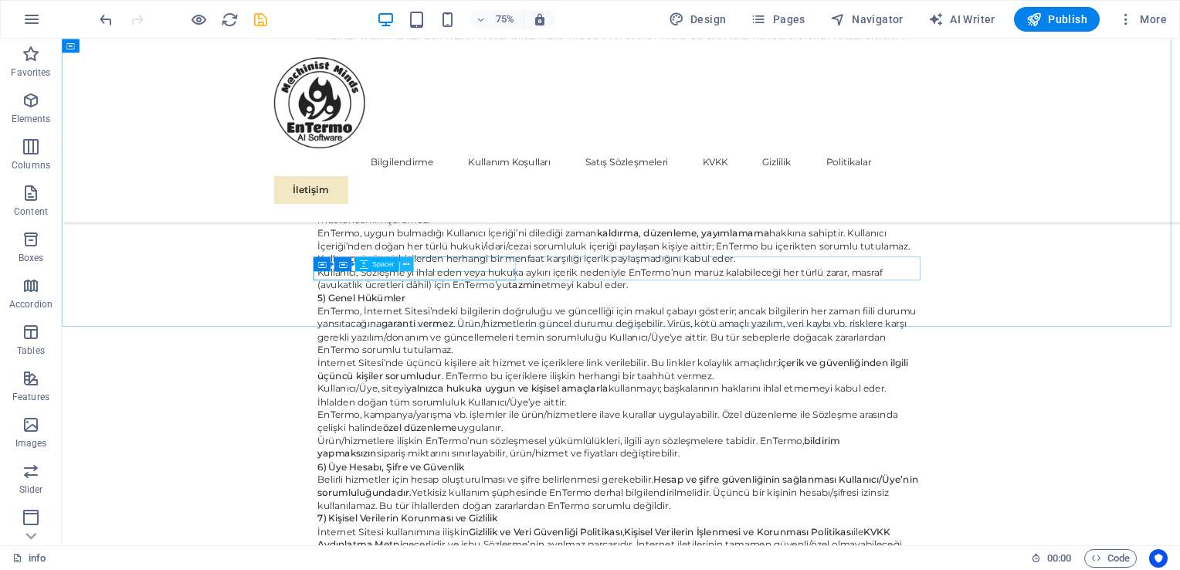
click at [405, 264] on icon at bounding box center [406, 264] width 6 height 12
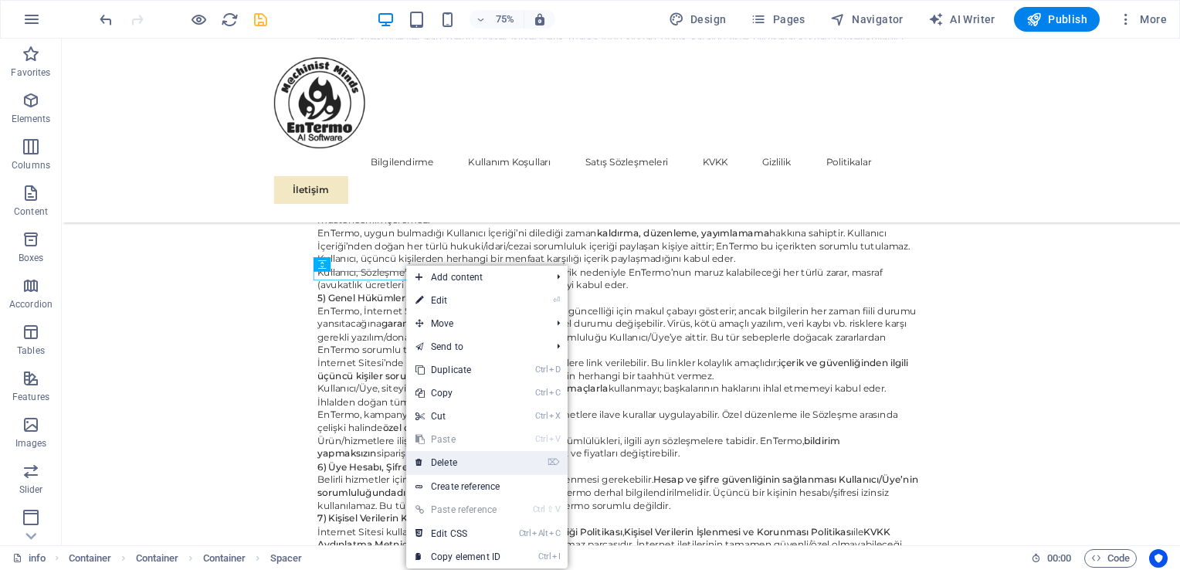
click at [443, 458] on link "⌦ Delete" at bounding box center [457, 462] width 103 height 23
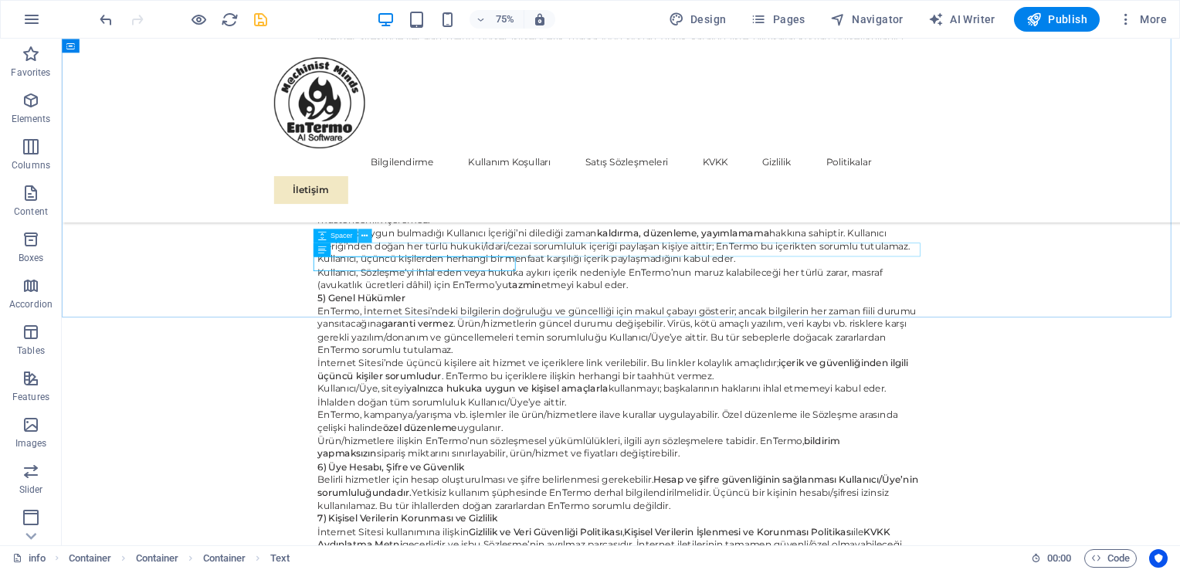
click at [364, 239] on icon at bounding box center [364, 235] width 6 height 12
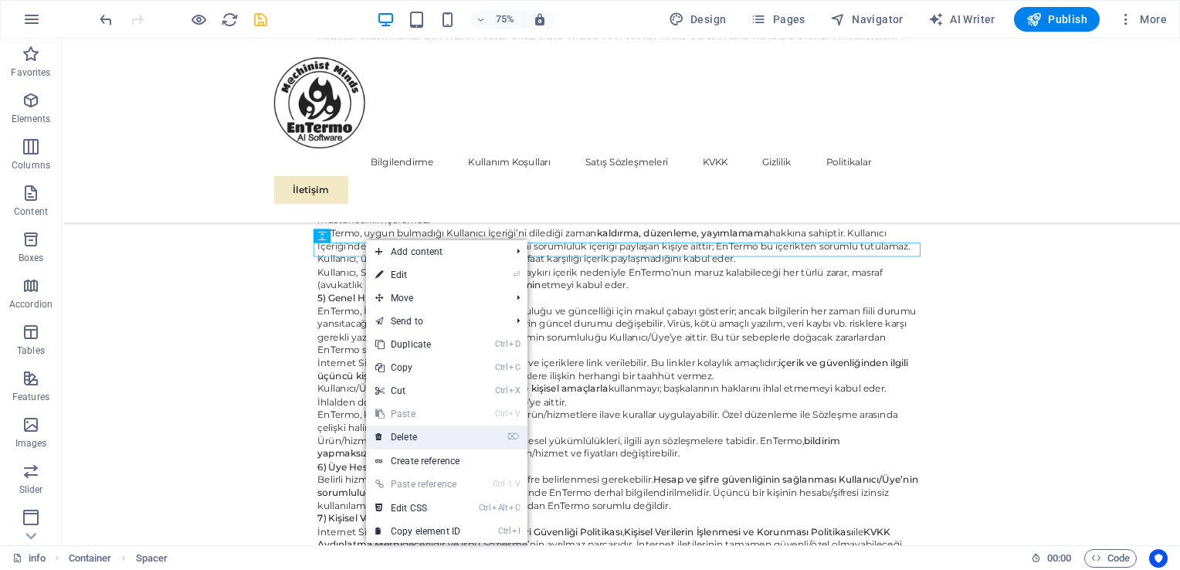
click at [417, 430] on link "⌦ Delete" at bounding box center [417, 436] width 103 height 23
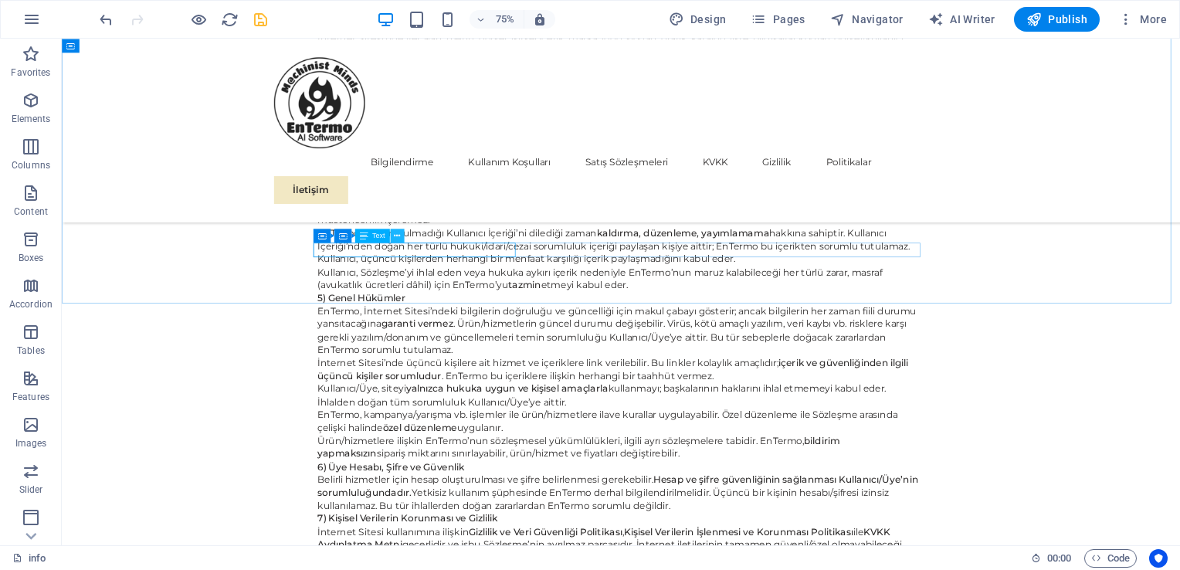
click at [398, 236] on icon at bounding box center [397, 235] width 6 height 12
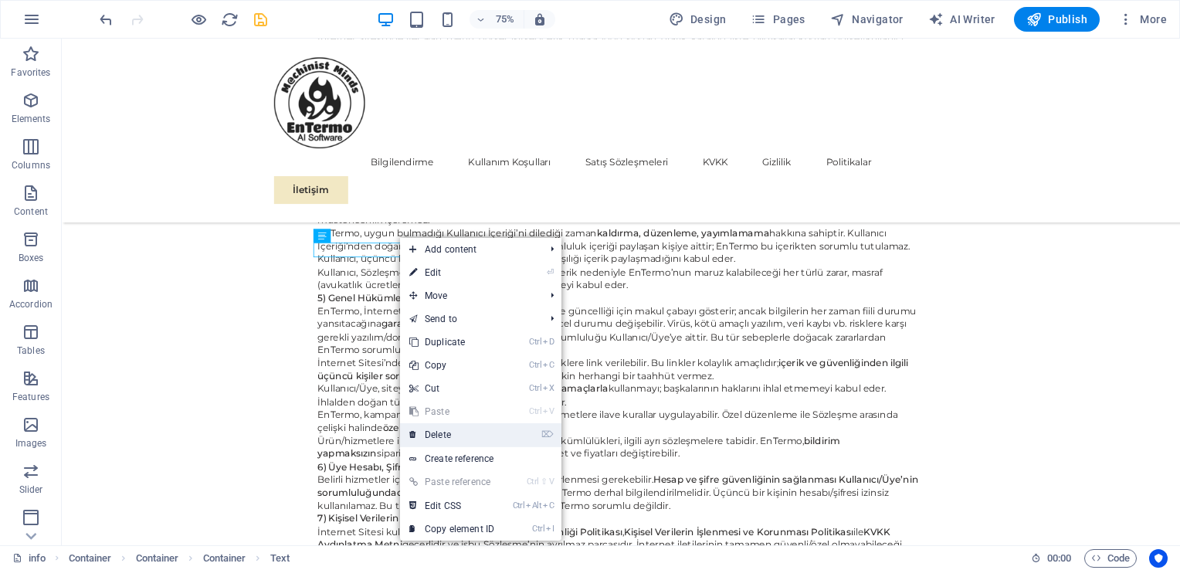
click at [441, 431] on link "⌦ Delete" at bounding box center [451, 434] width 103 height 23
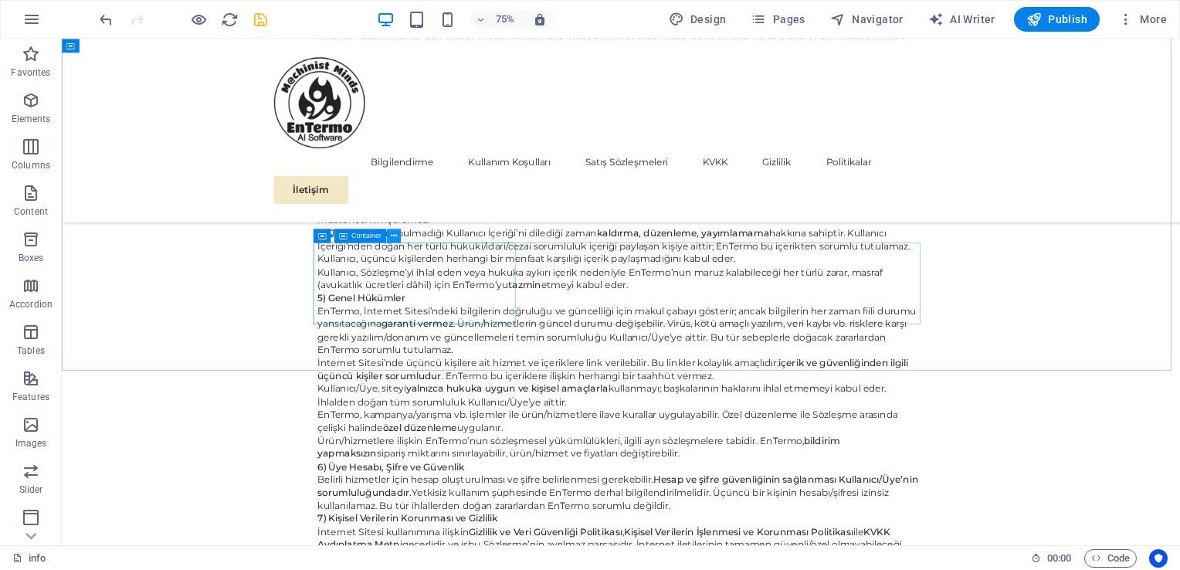
click at [395, 239] on icon at bounding box center [393, 235] width 6 height 12
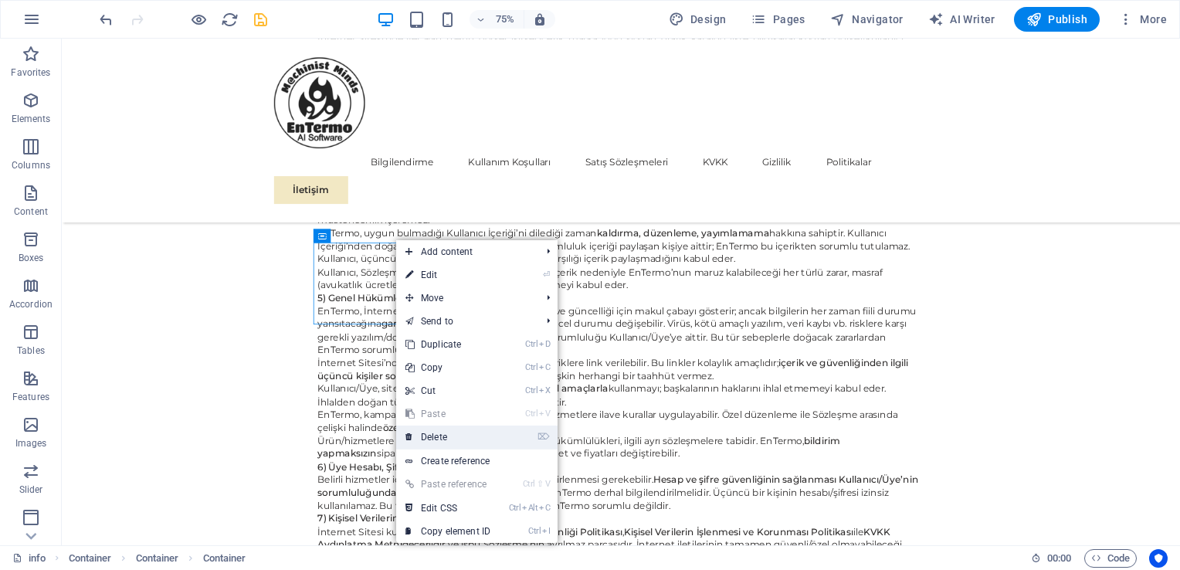
click at [439, 435] on link "⌦ Delete" at bounding box center [447, 436] width 103 height 23
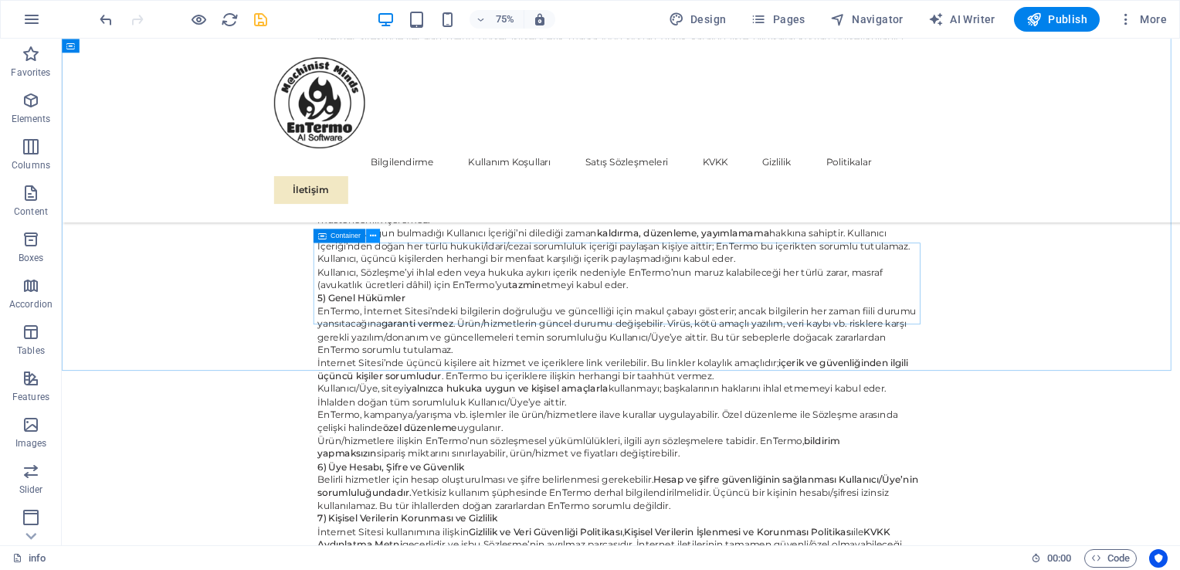
click at [373, 238] on icon at bounding box center [372, 235] width 6 height 12
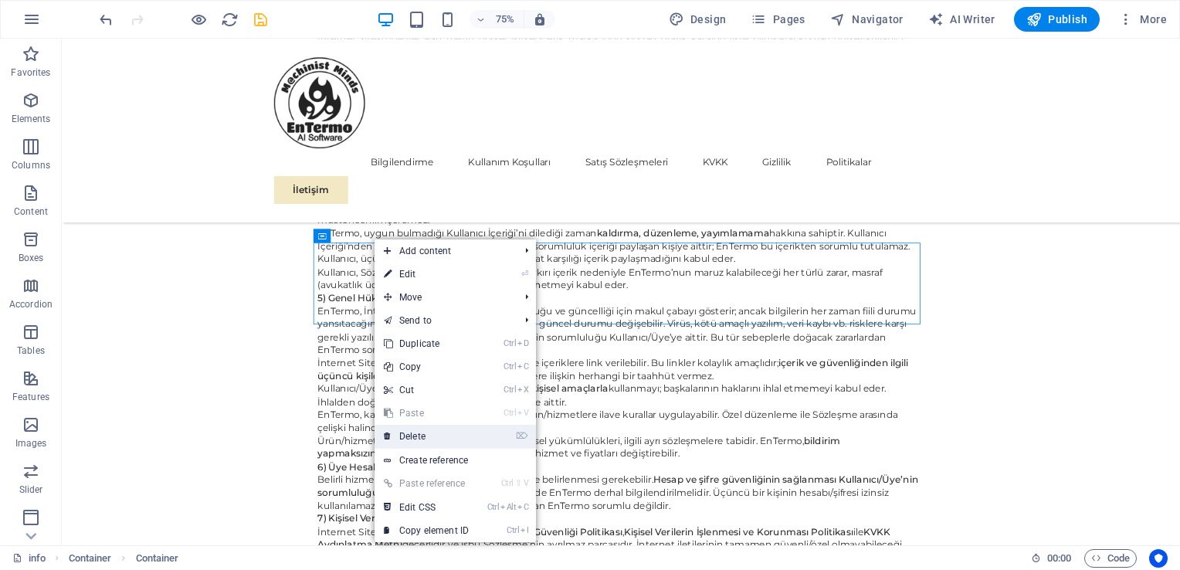
click at [422, 431] on link "⌦ Delete" at bounding box center [425, 436] width 103 height 23
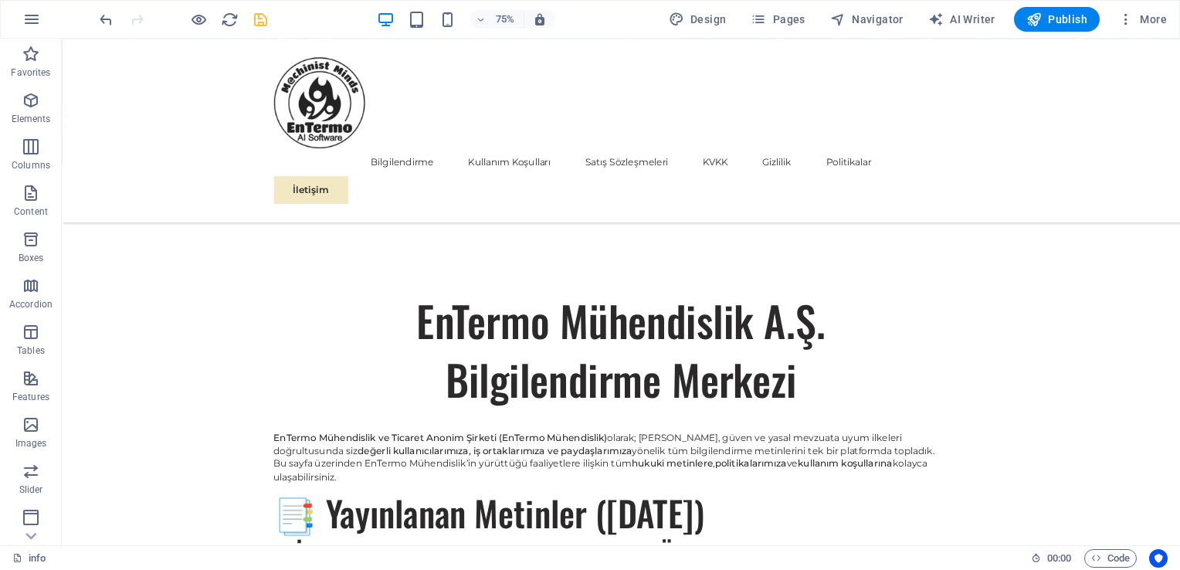
scroll to position [1014, 0]
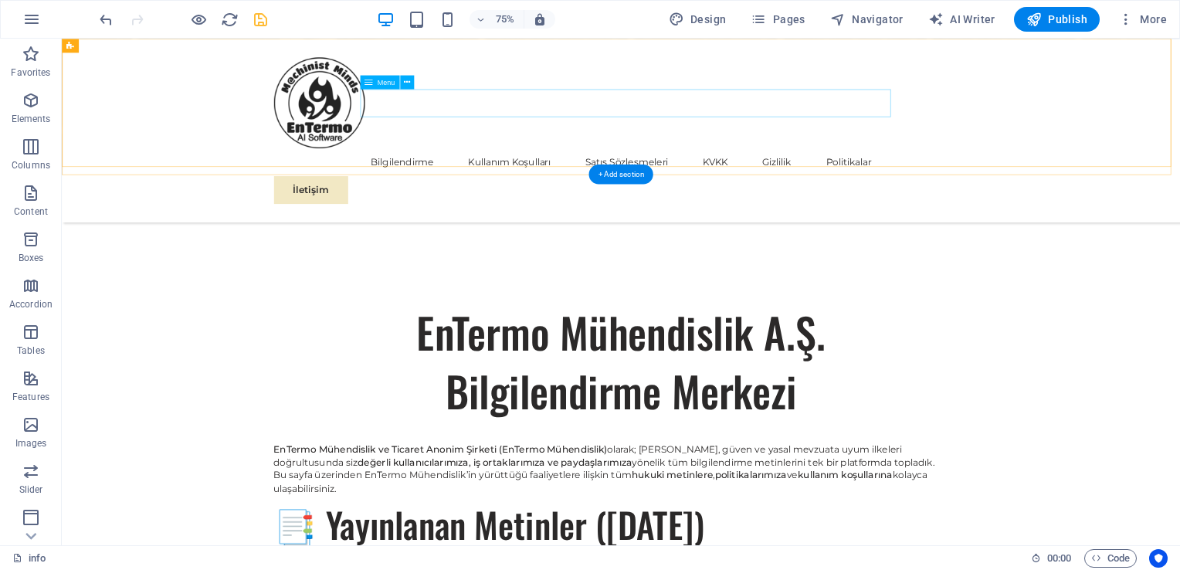
click at [818, 185] on nav "Bilgilendirme Kullanım Koşulları Satış Sözleşmeleri KVKK Gizlilik Politikalar" at bounding box center [807, 203] width 926 height 37
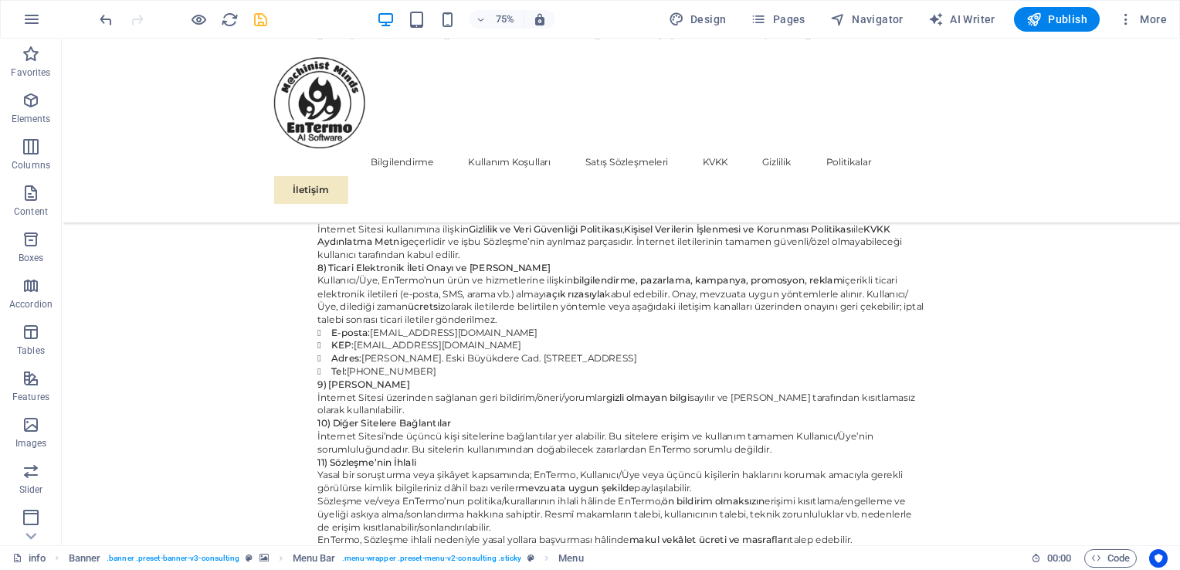
scroll to position [3276, 0]
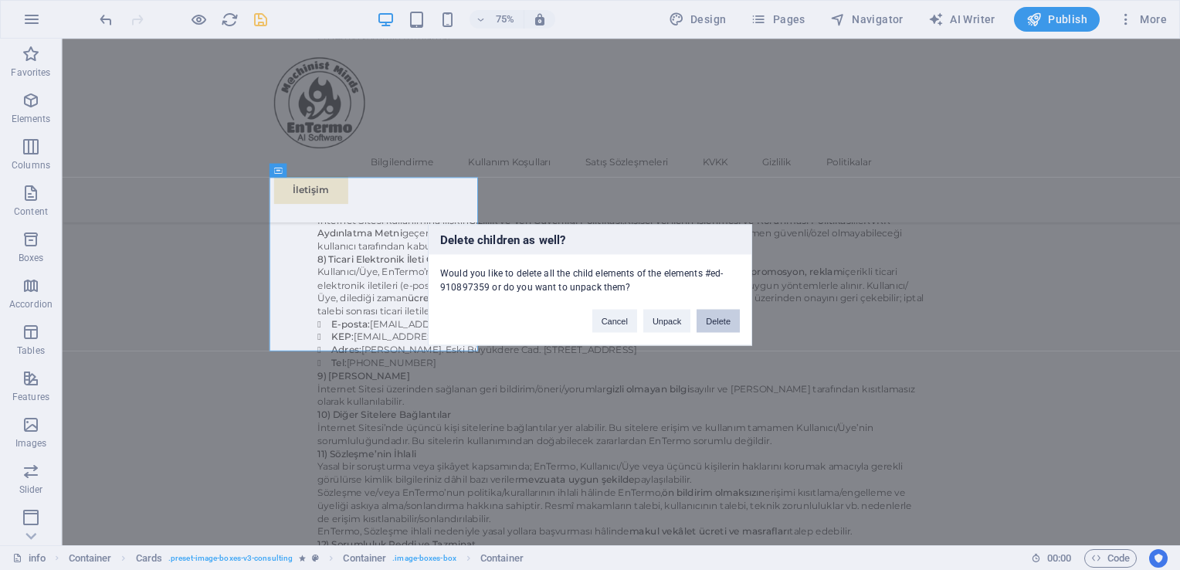
click at [718, 318] on button "Delete" at bounding box center [717, 321] width 43 height 23
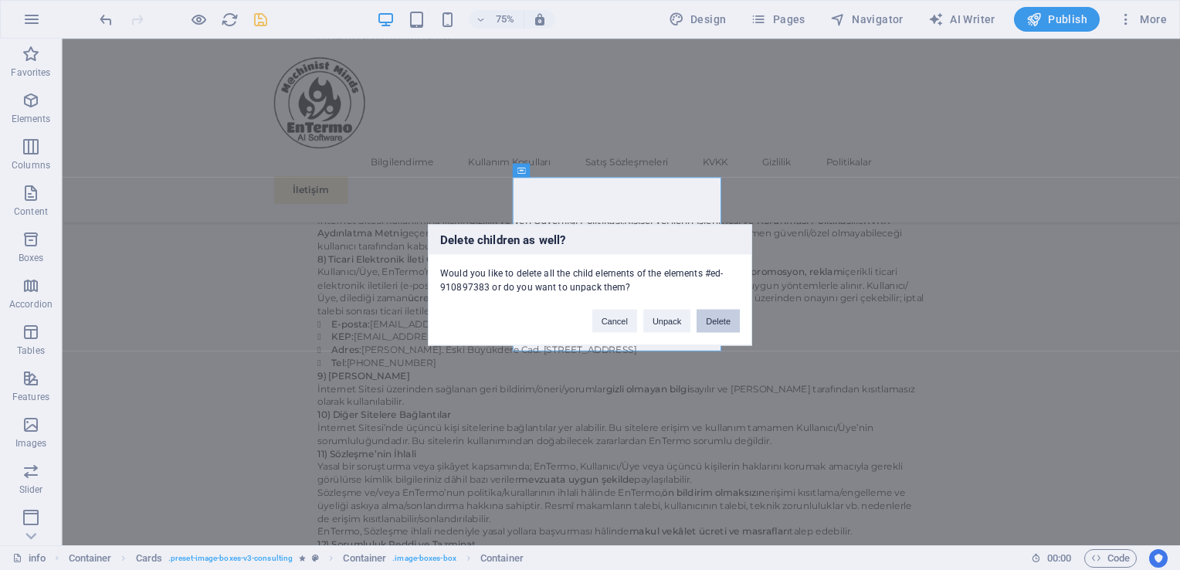
click at [714, 322] on button "Delete" at bounding box center [717, 321] width 43 height 23
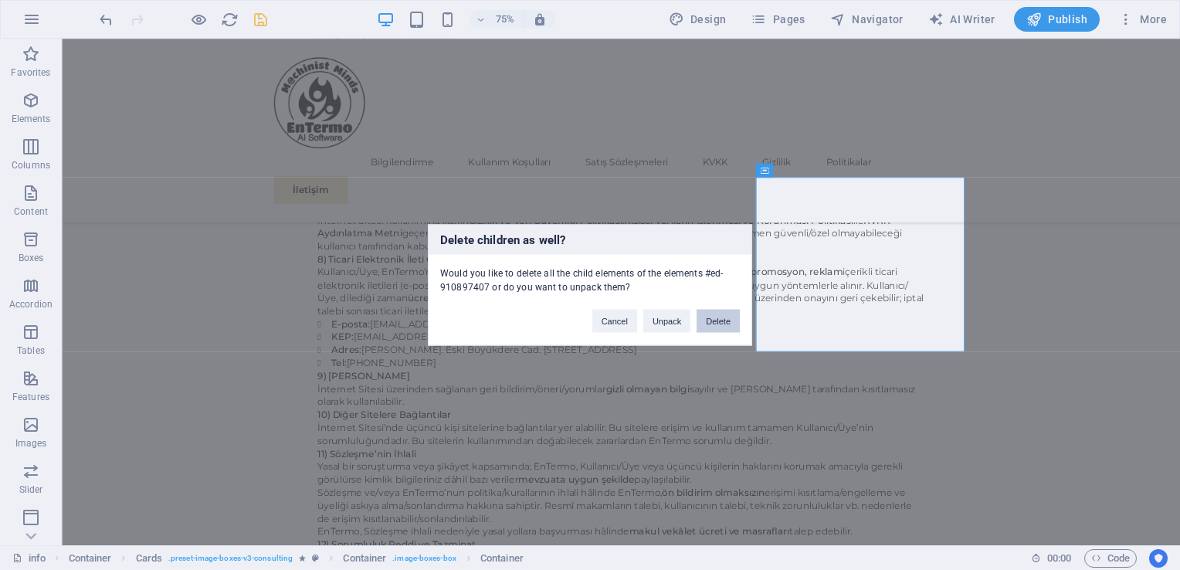
click at [716, 321] on button "Delete" at bounding box center [717, 321] width 43 height 23
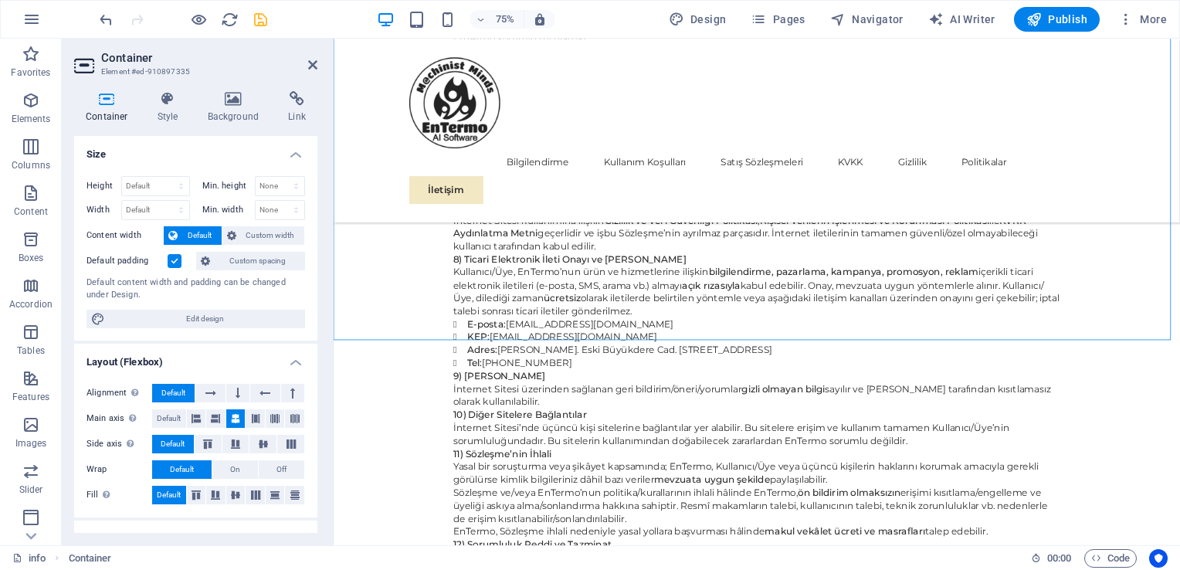
drag, startPoint x: 1403, startPoint y: 391, endPoint x: 486, endPoint y: 296, distance: 922.1
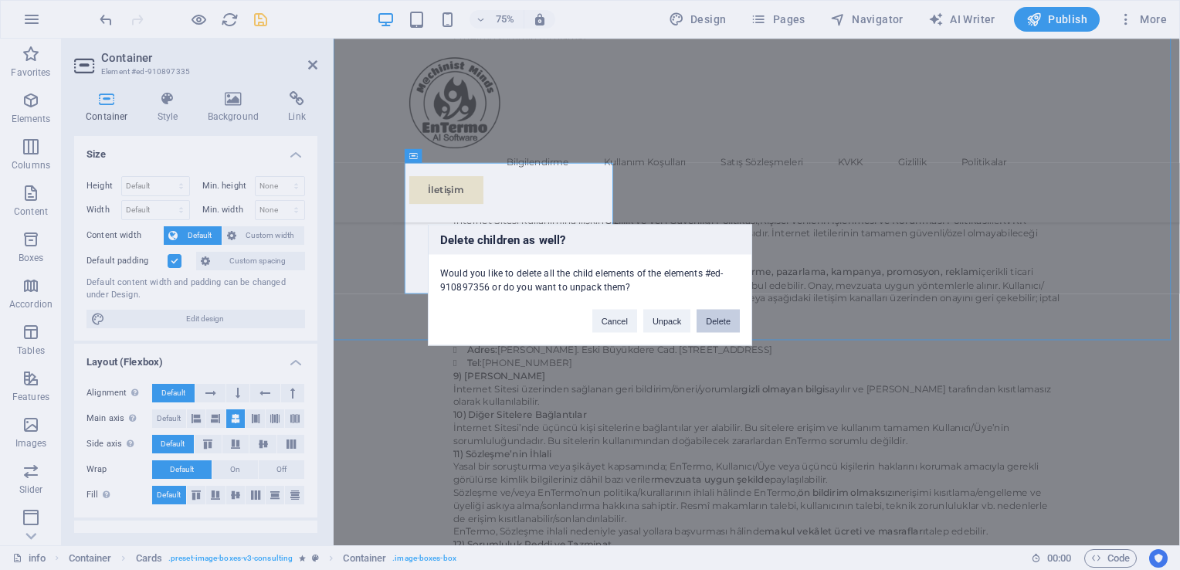
click at [725, 324] on button "Delete" at bounding box center [717, 321] width 43 height 23
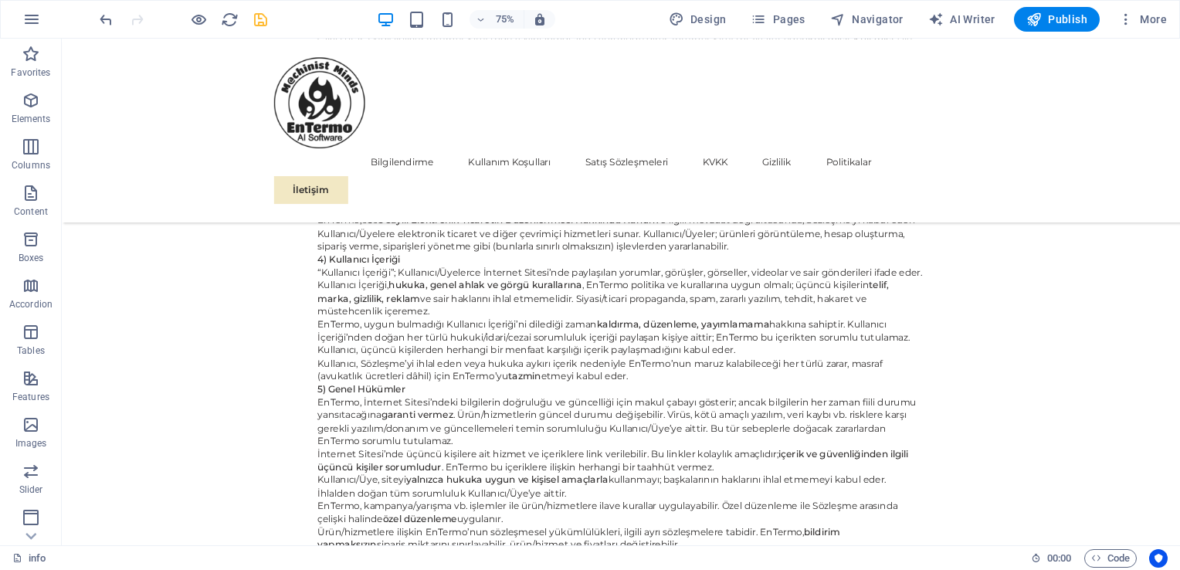
scroll to position [2825, 0]
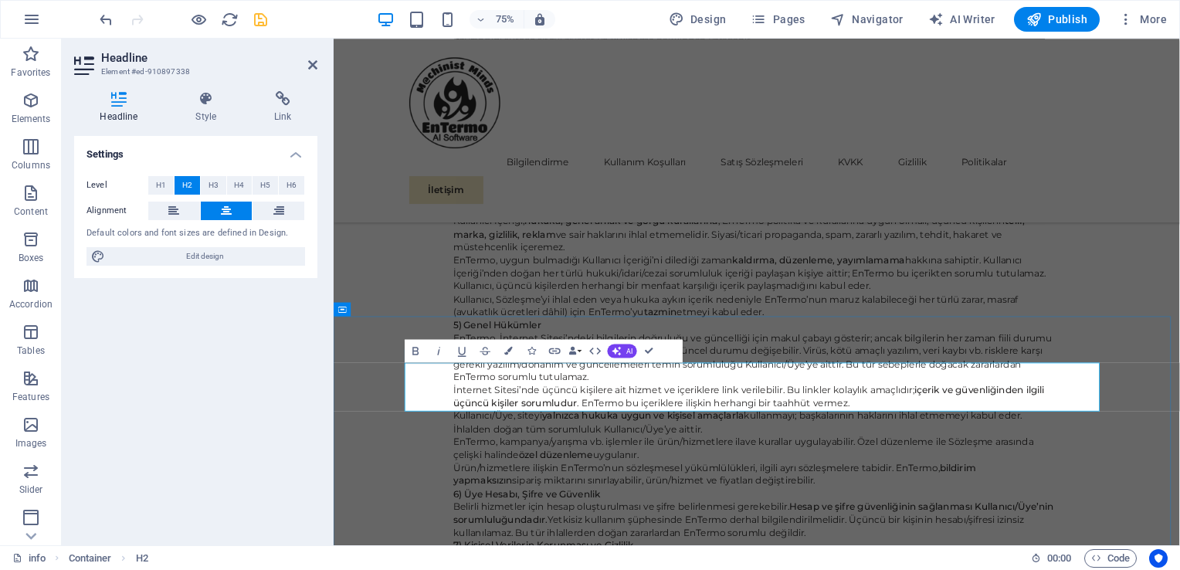
drag, startPoint x: 693, startPoint y: 510, endPoint x: 800, endPoint y: 498, distance: 108.0
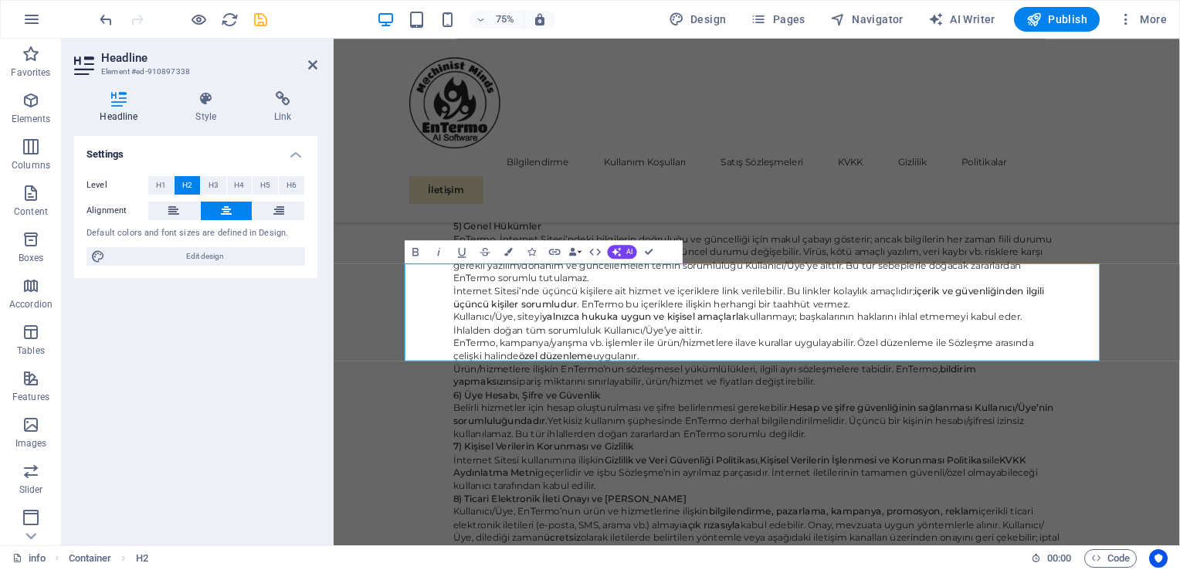
scroll to position [2978, 0]
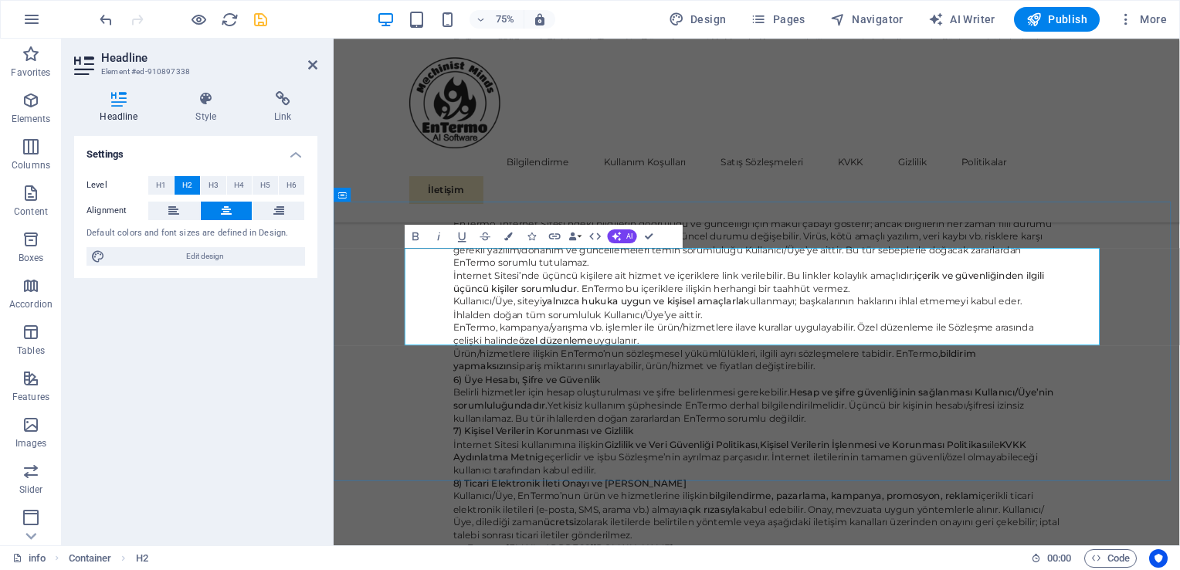
drag, startPoint x: 1141, startPoint y: 417, endPoint x: 818, endPoint y: 414, distance: 323.5
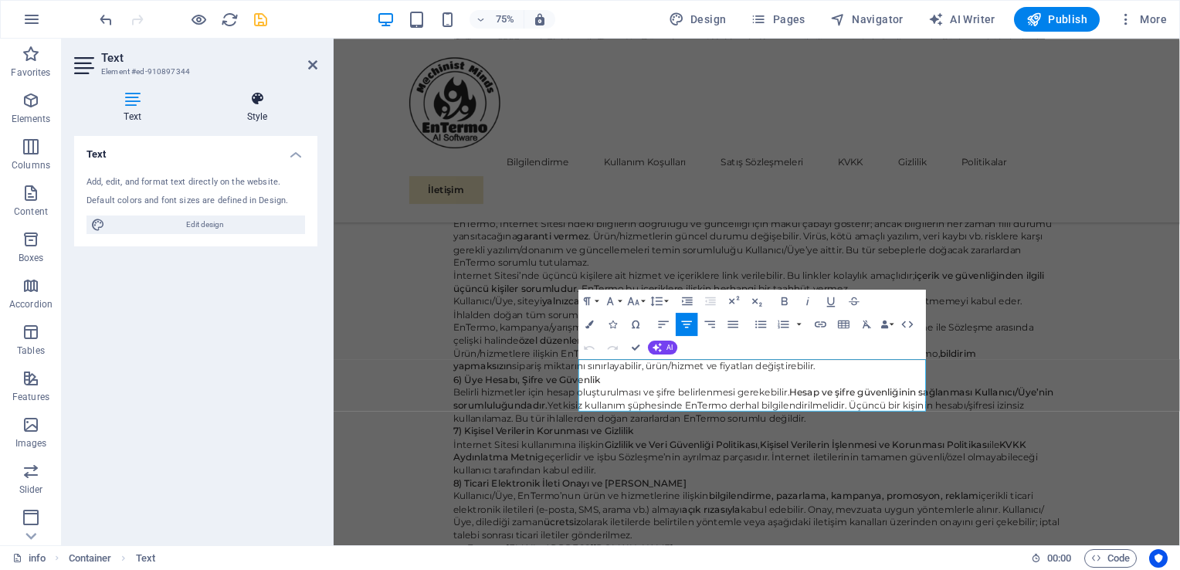
click at [263, 106] on icon at bounding box center [257, 98] width 120 height 15
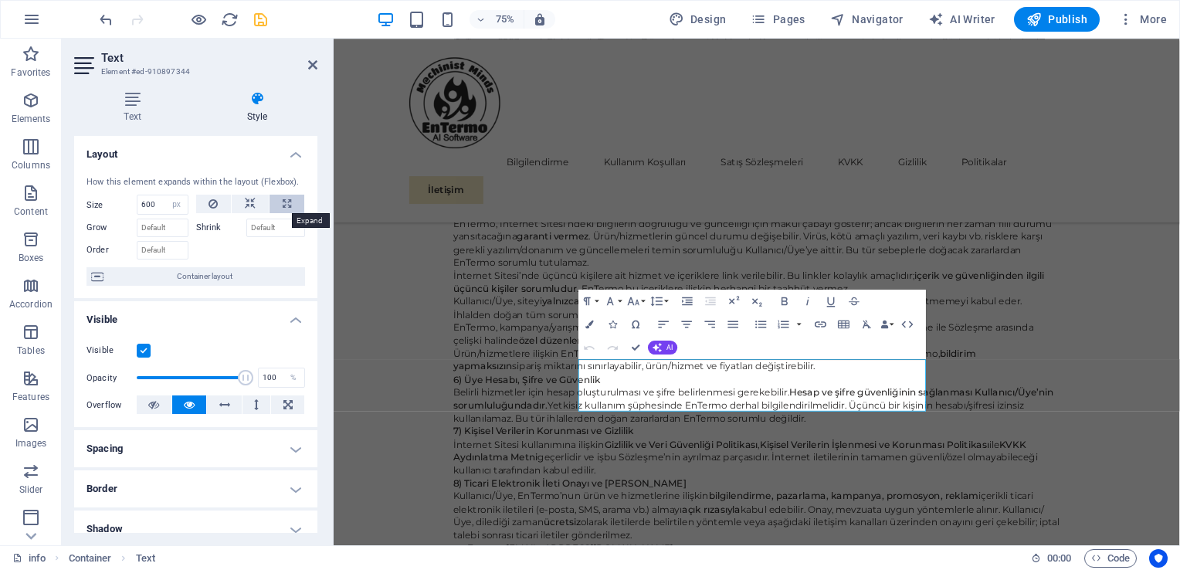
click at [283, 207] on icon at bounding box center [287, 204] width 8 height 19
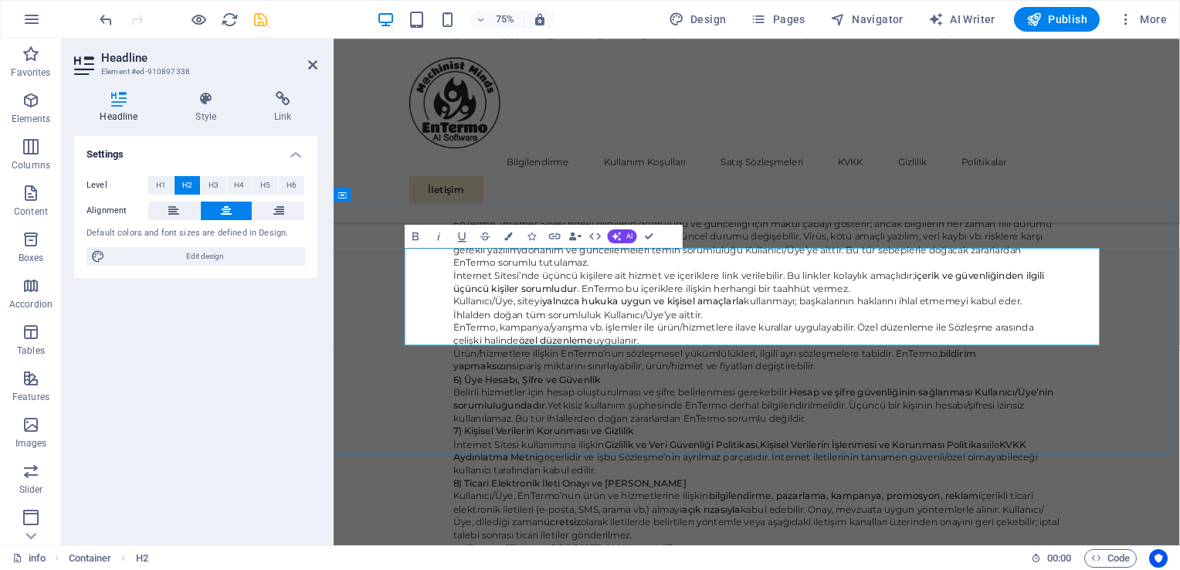
drag, startPoint x: 1133, startPoint y: 427, endPoint x: 671, endPoint y: 368, distance: 466.3
copy h2 "ENTERMO A.Ş. KVKK AYDINLATMA METNİ"
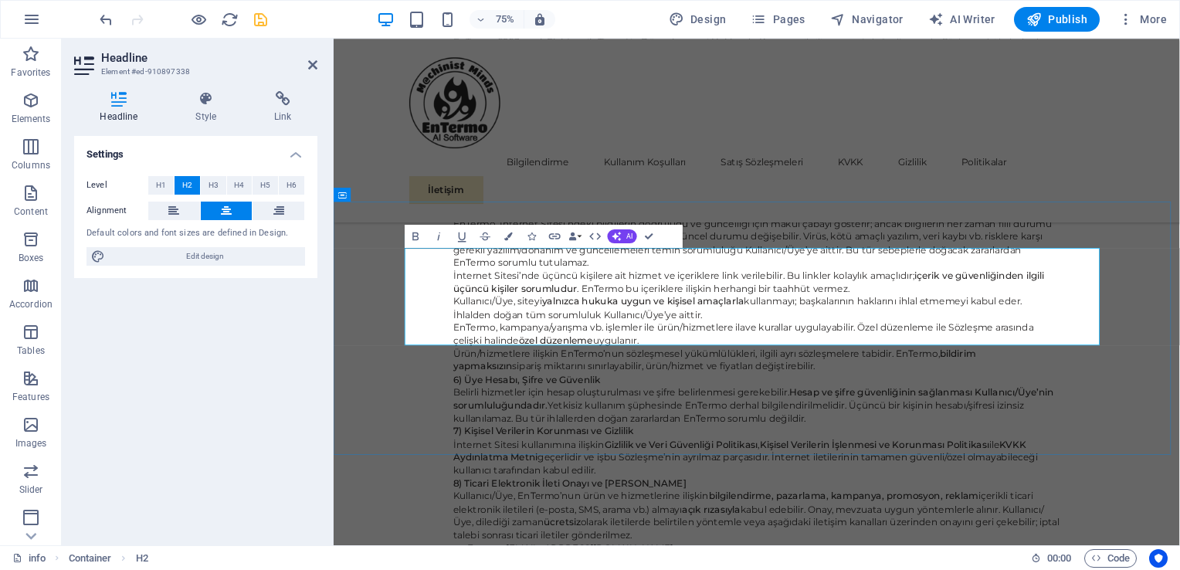
drag, startPoint x: 1122, startPoint y: 413, endPoint x: 654, endPoint y: 430, distance: 468.2
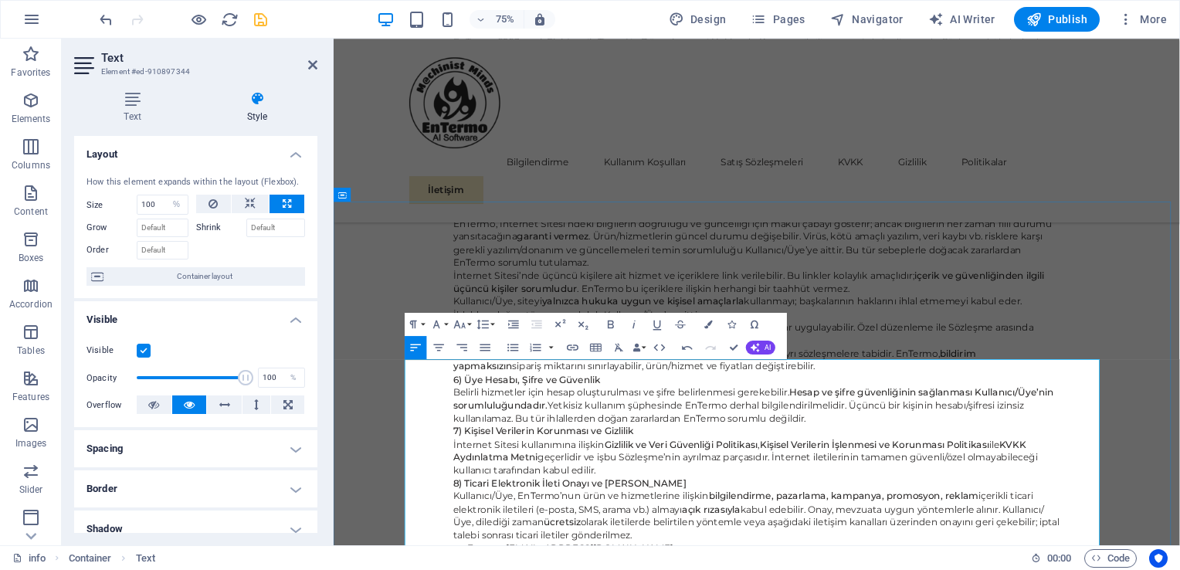
click at [465, 322] on icon "button" at bounding box center [460, 324] width 14 height 14
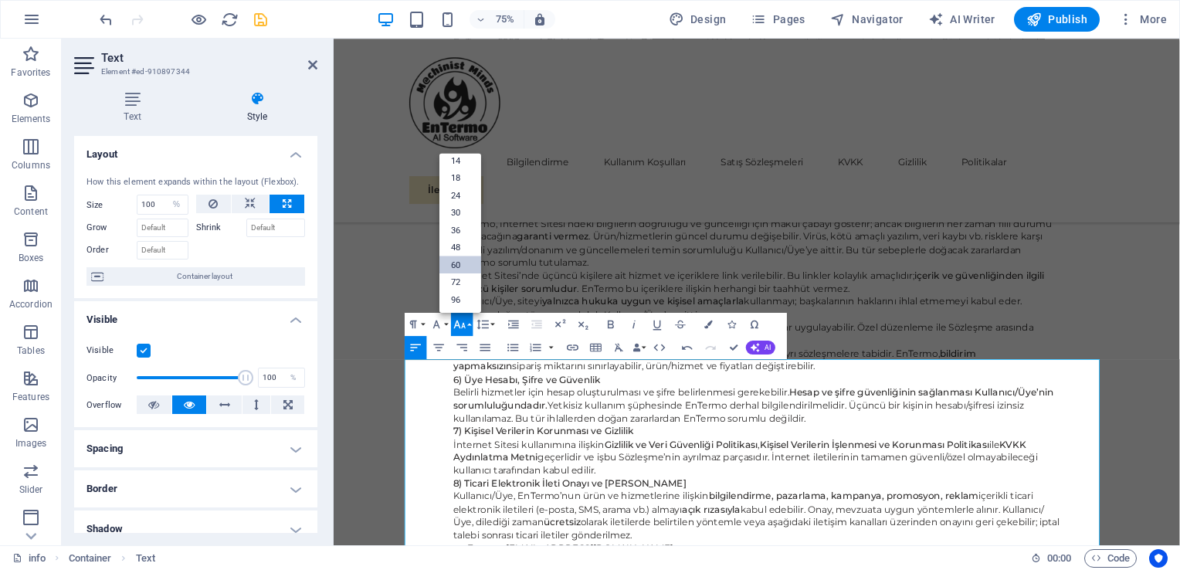
scroll to position [124, 0]
click at [458, 195] on link "24" at bounding box center [460, 196] width 42 height 18
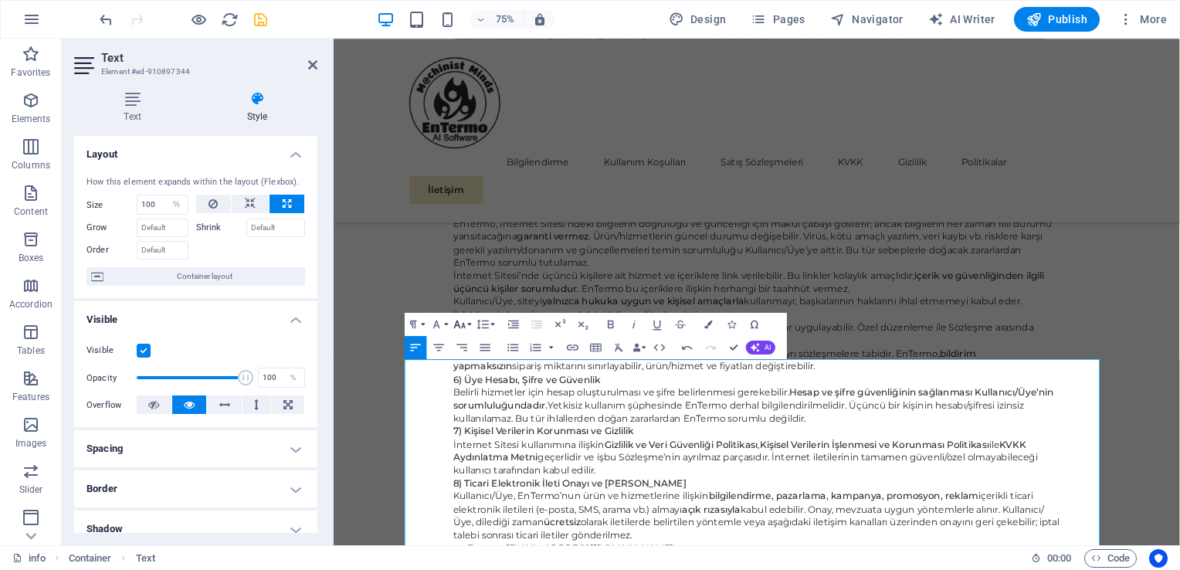
click at [466, 323] on icon "button" at bounding box center [460, 324] width 14 height 14
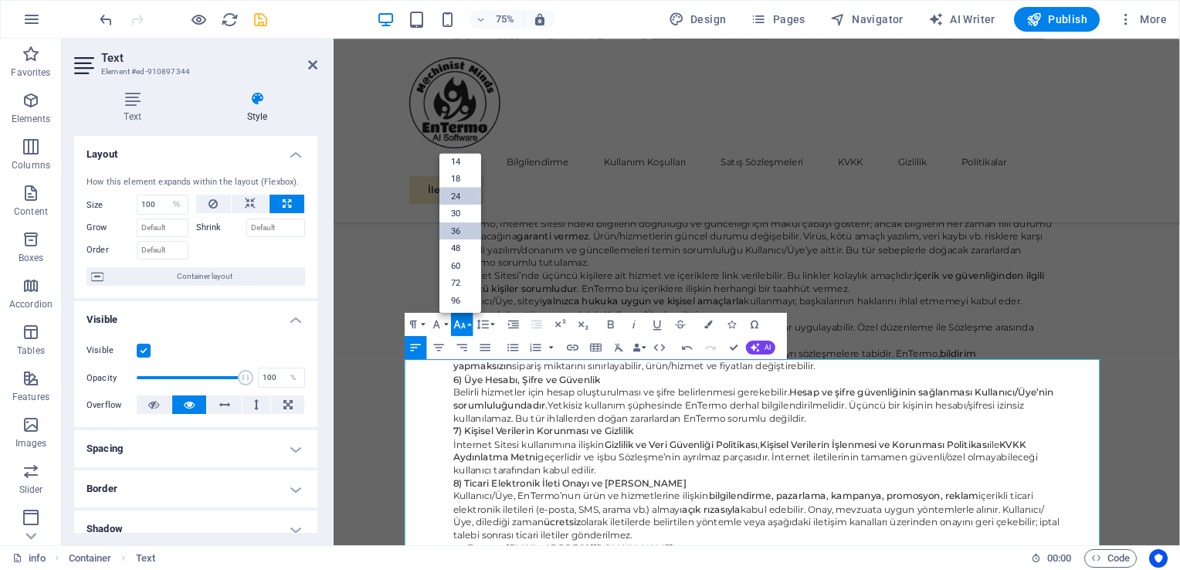
click at [454, 225] on link "36" at bounding box center [460, 231] width 42 height 18
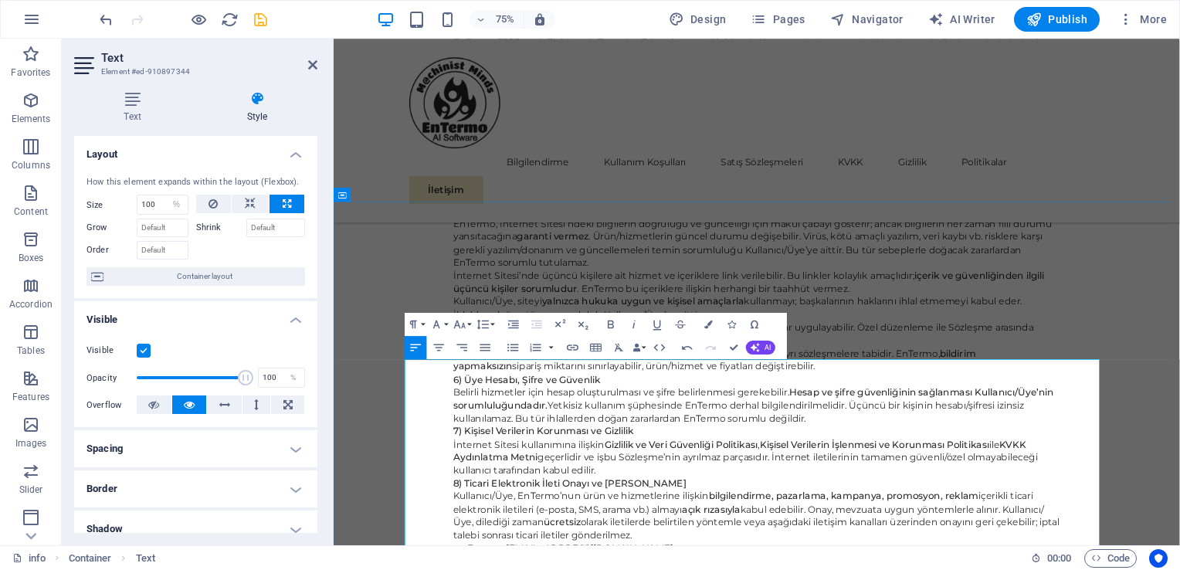
click at [469, 323] on button "Font Size" at bounding box center [462, 324] width 22 height 23
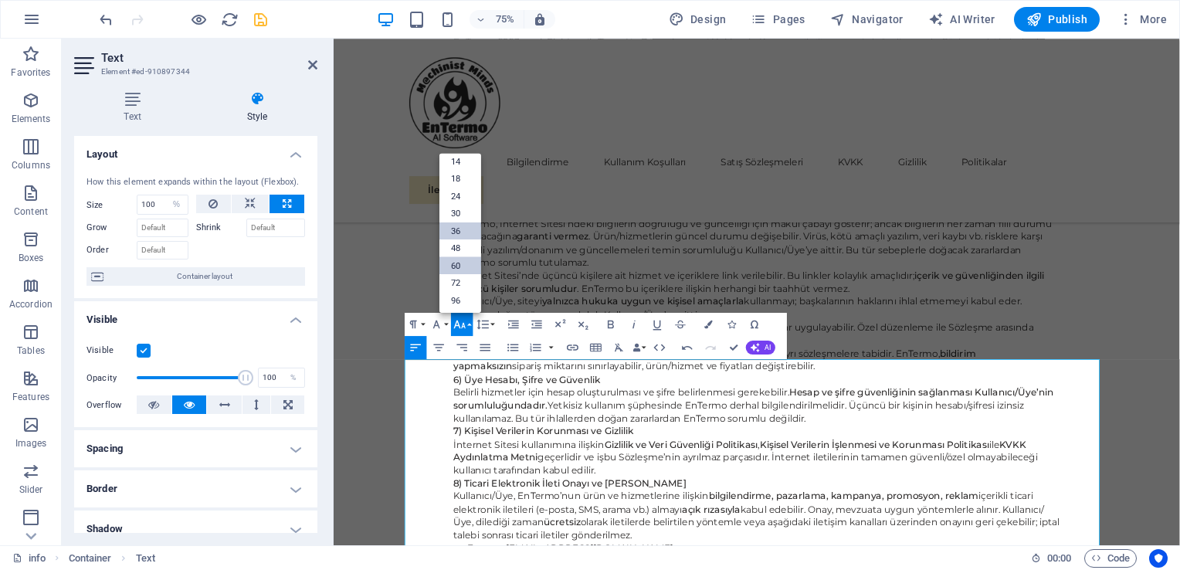
click at [459, 225] on link "36" at bounding box center [460, 231] width 42 height 18
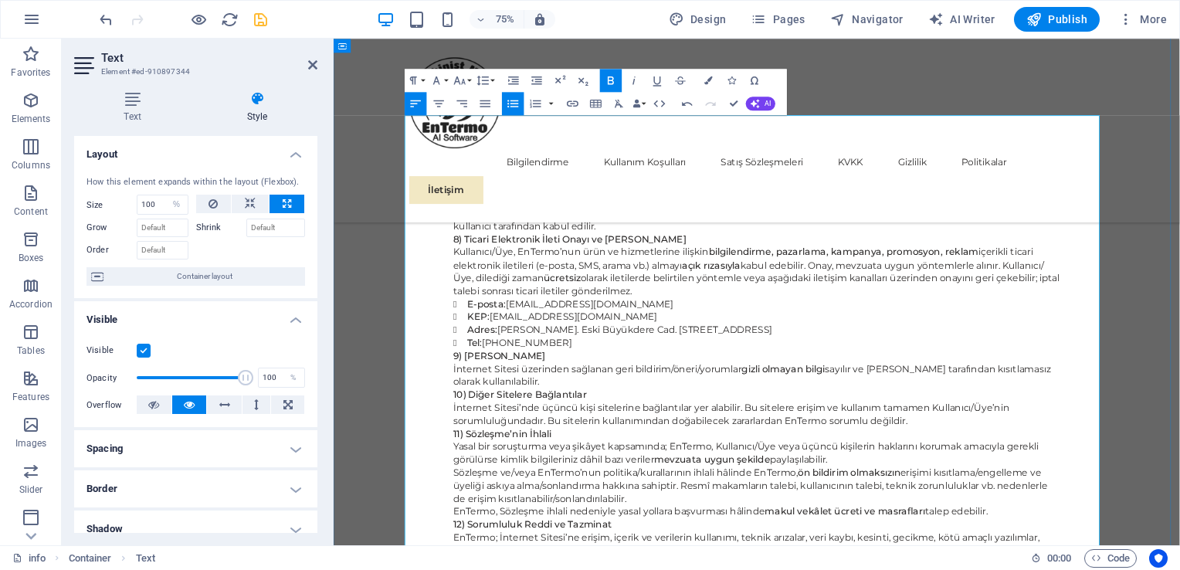
scroll to position [3368, 0]
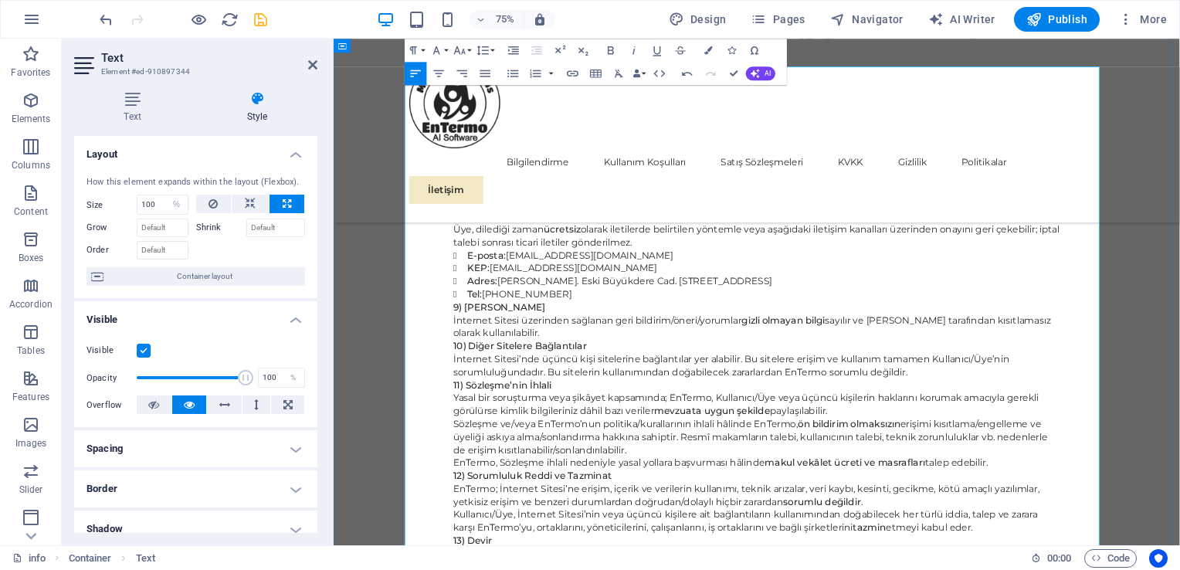
drag, startPoint x: 862, startPoint y: 663, endPoint x: 429, endPoint y: 646, distance: 433.5
click at [466, 54] on icon "button" at bounding box center [460, 50] width 14 height 14
click at [459, 130] on link "36" at bounding box center [460, 137] width 42 height 18
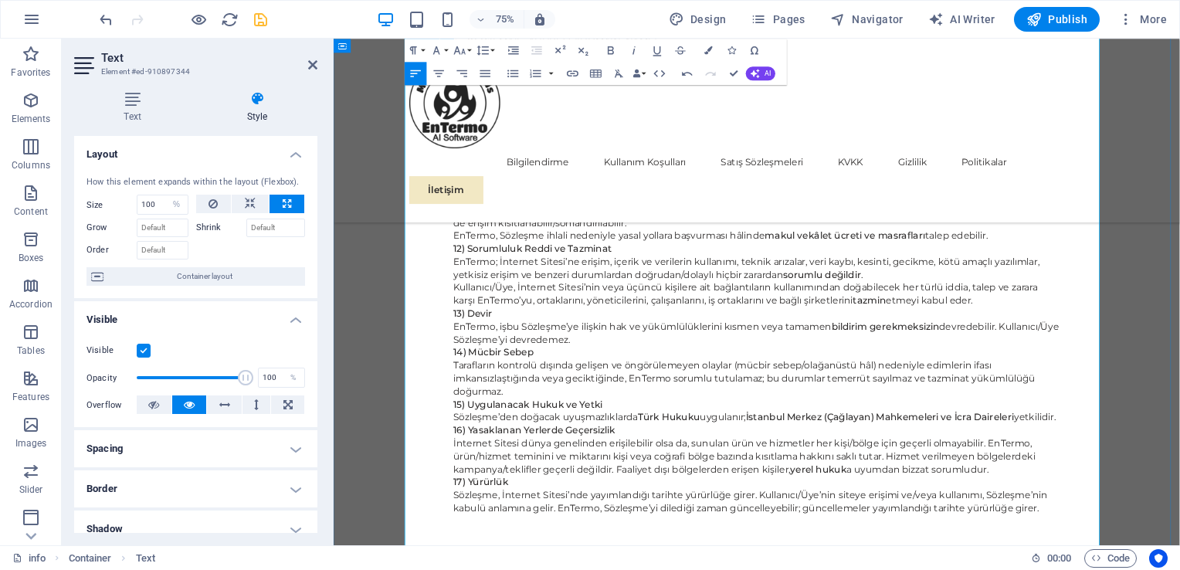
scroll to position [3702, 0]
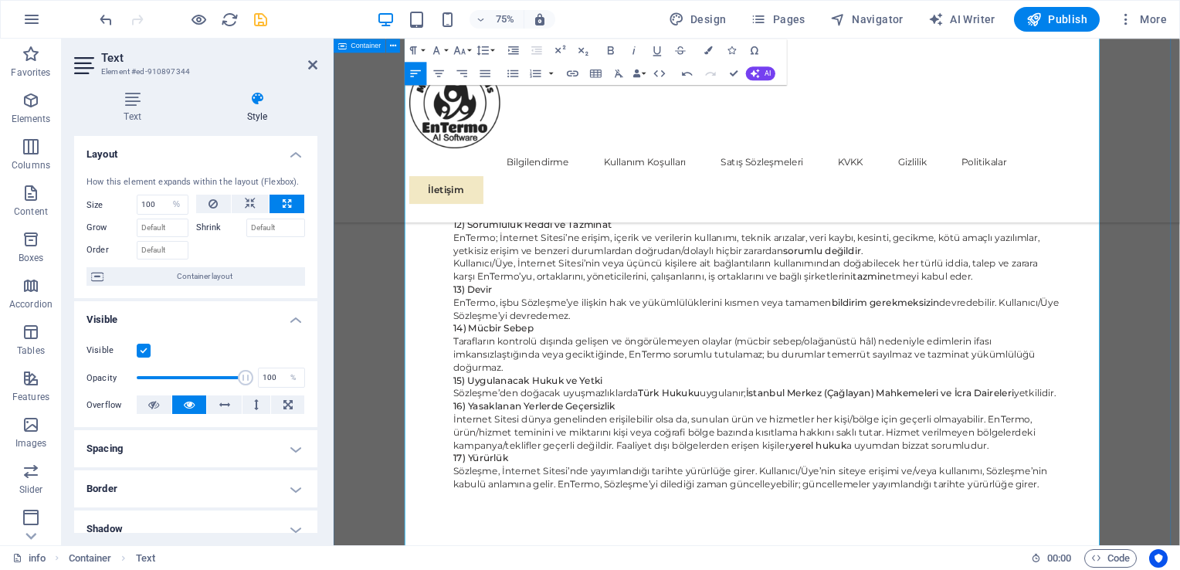
drag, startPoint x: 608, startPoint y: 648, endPoint x: 425, endPoint y: 606, distance: 186.9
click at [468, 51] on button "Font Size" at bounding box center [462, 50] width 22 height 23
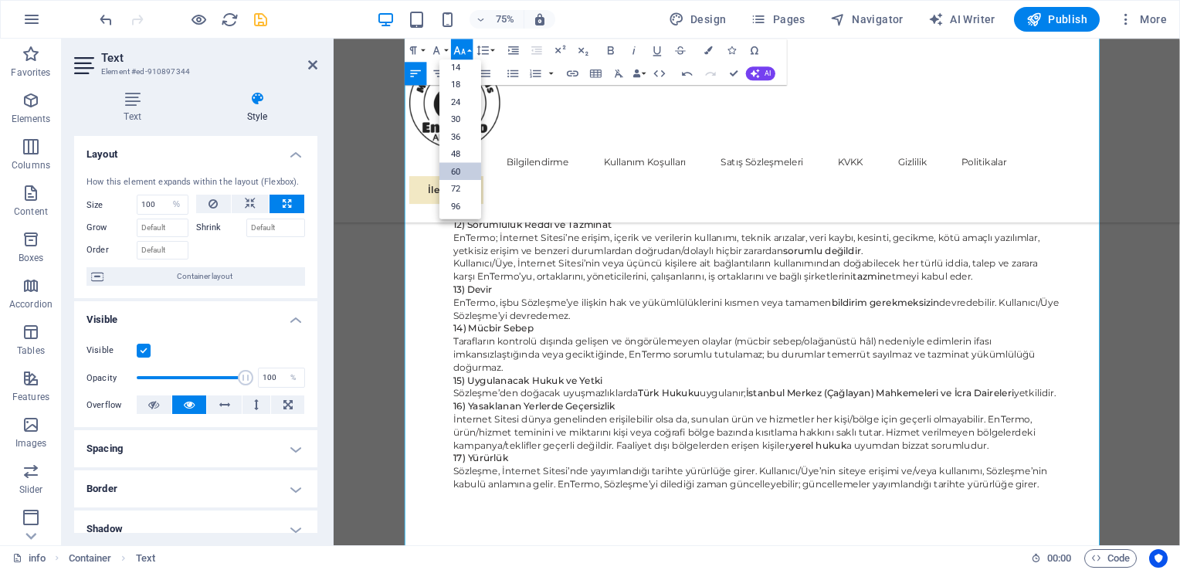
scroll to position [124, 0]
click at [462, 133] on link "36" at bounding box center [460, 137] width 42 height 18
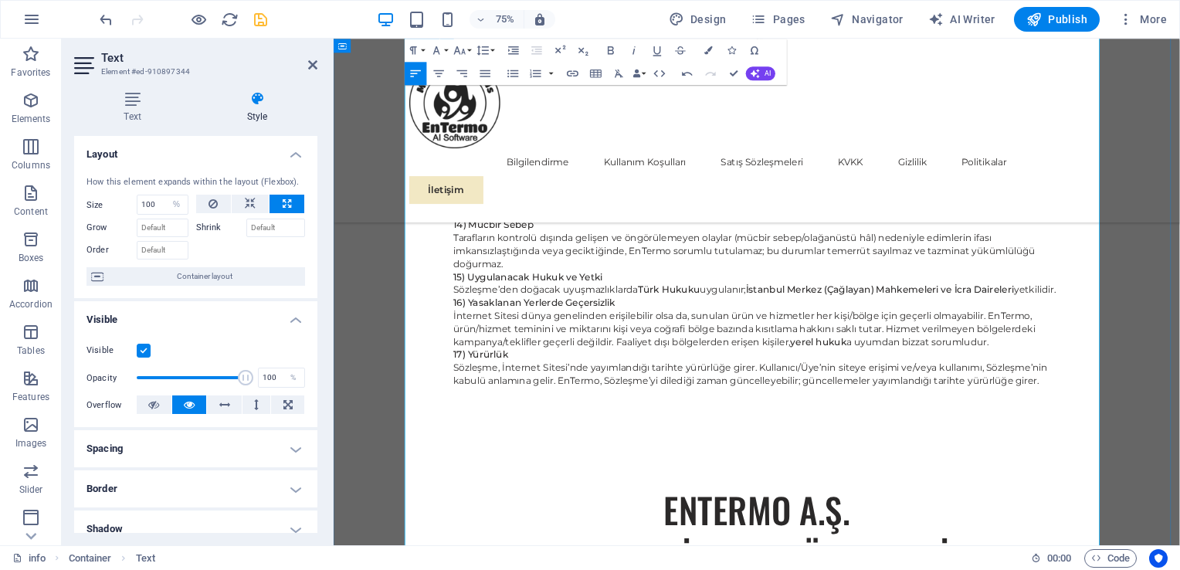
scroll to position [3875, 0]
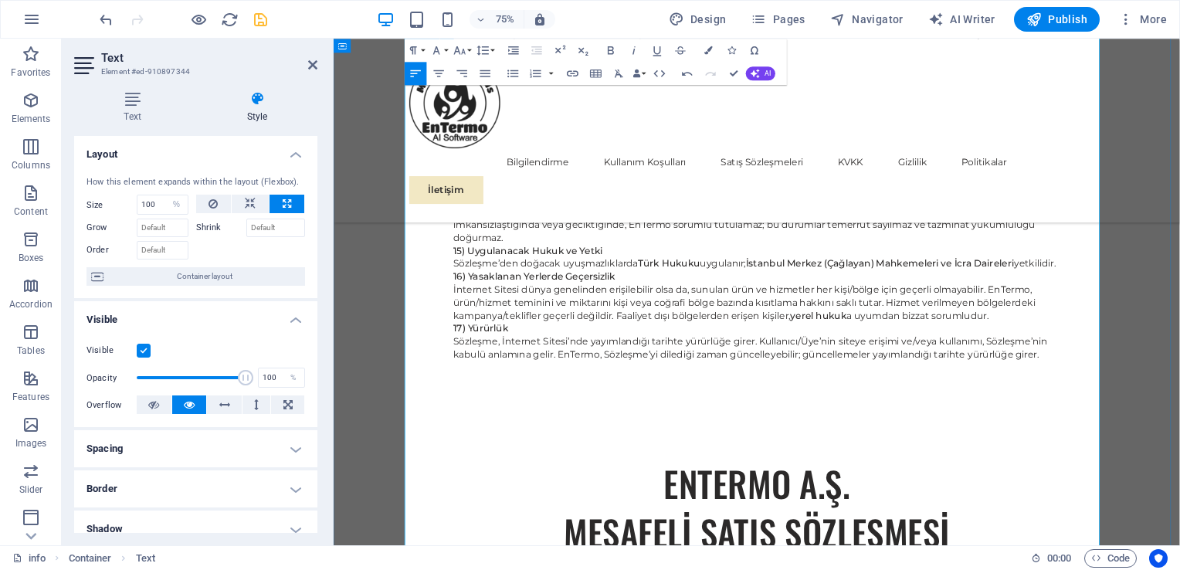
click at [460, 54] on icon "button" at bounding box center [460, 50] width 12 height 8
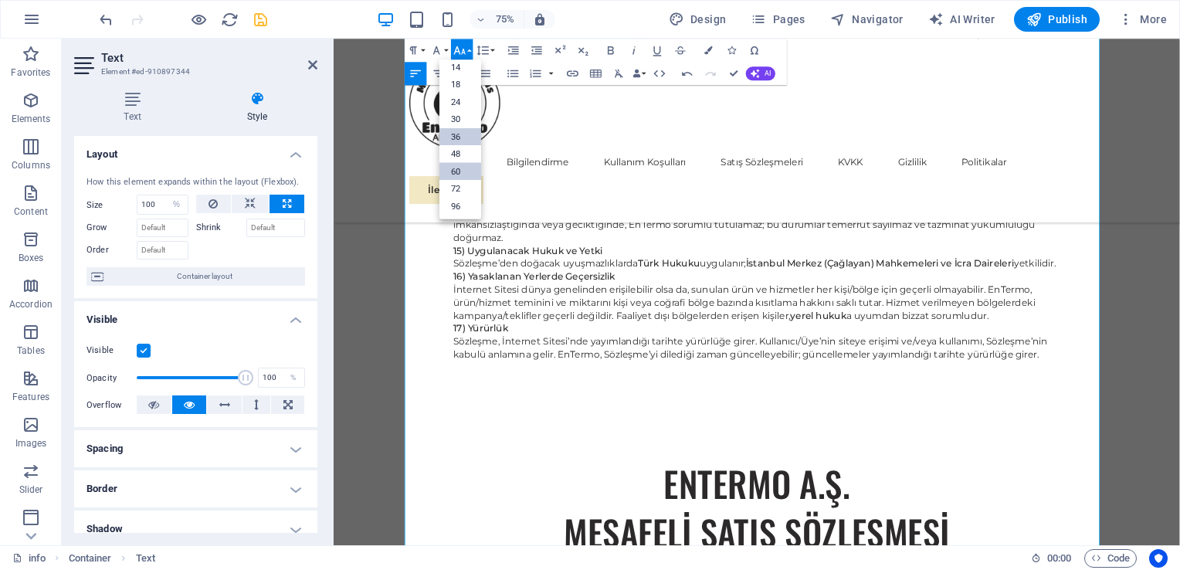
click at [465, 130] on link "36" at bounding box center [460, 137] width 42 height 18
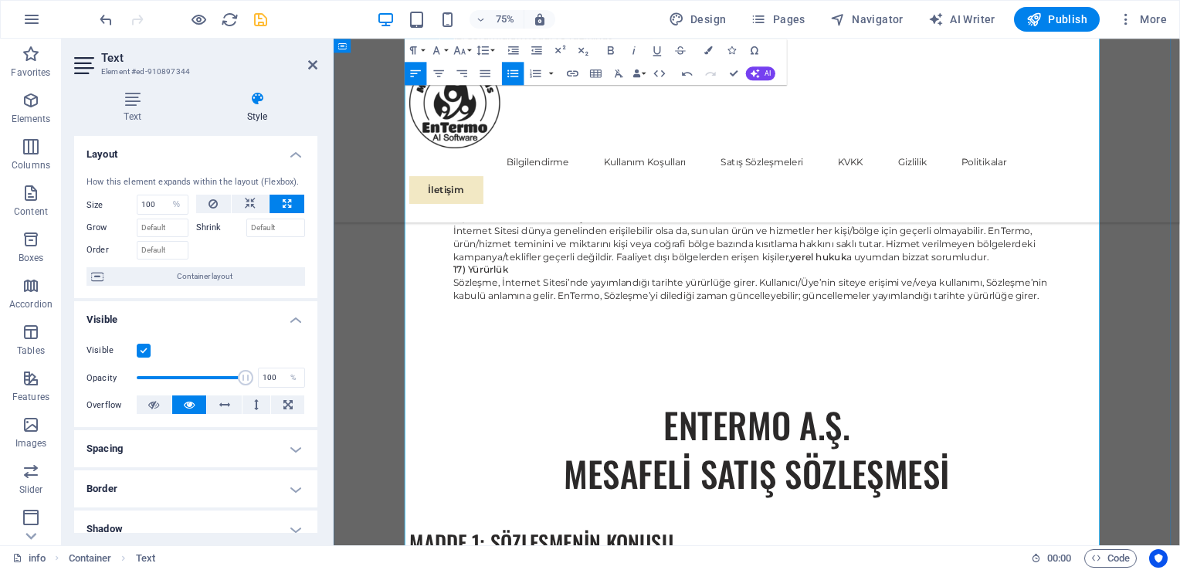
scroll to position [3987, 0]
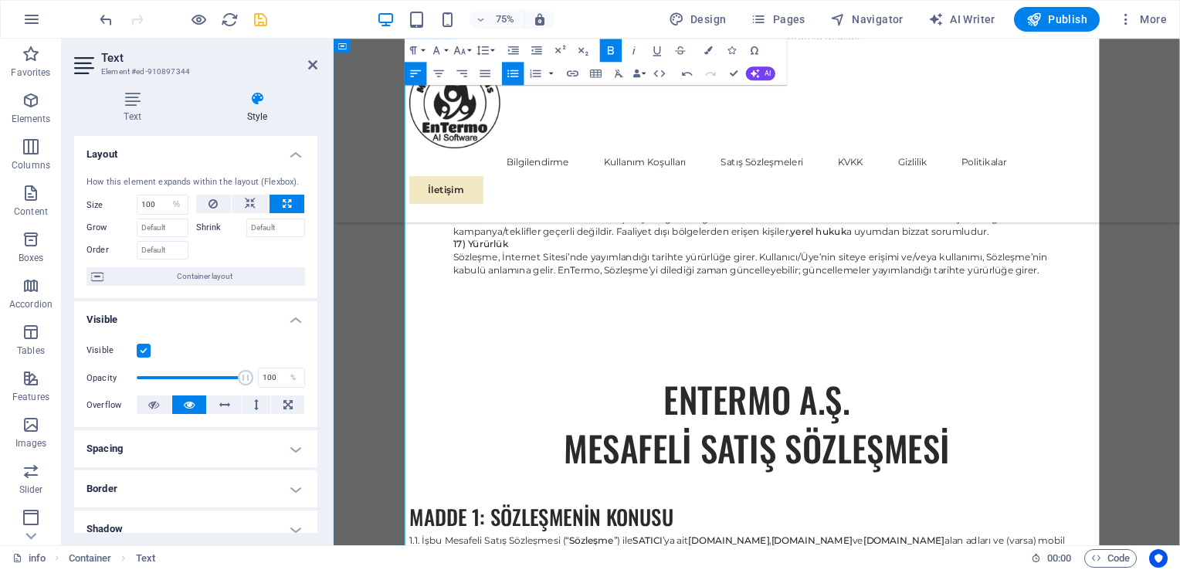
click at [495, 45] on button "Line Height" at bounding box center [485, 50] width 22 height 23
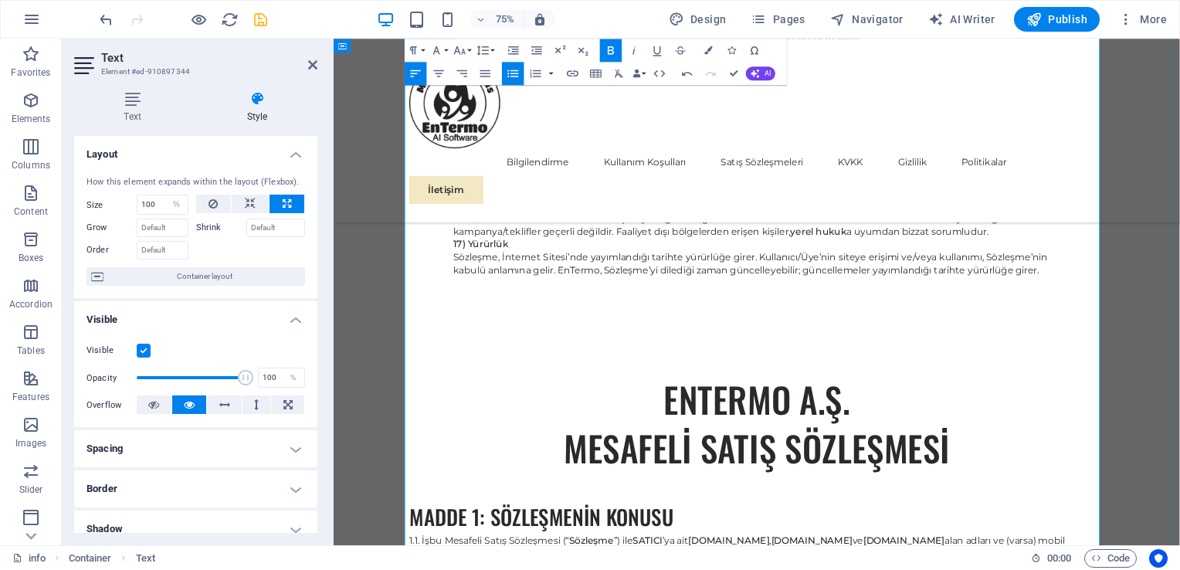
click at [469, 53] on button "Font Size" at bounding box center [462, 50] width 22 height 23
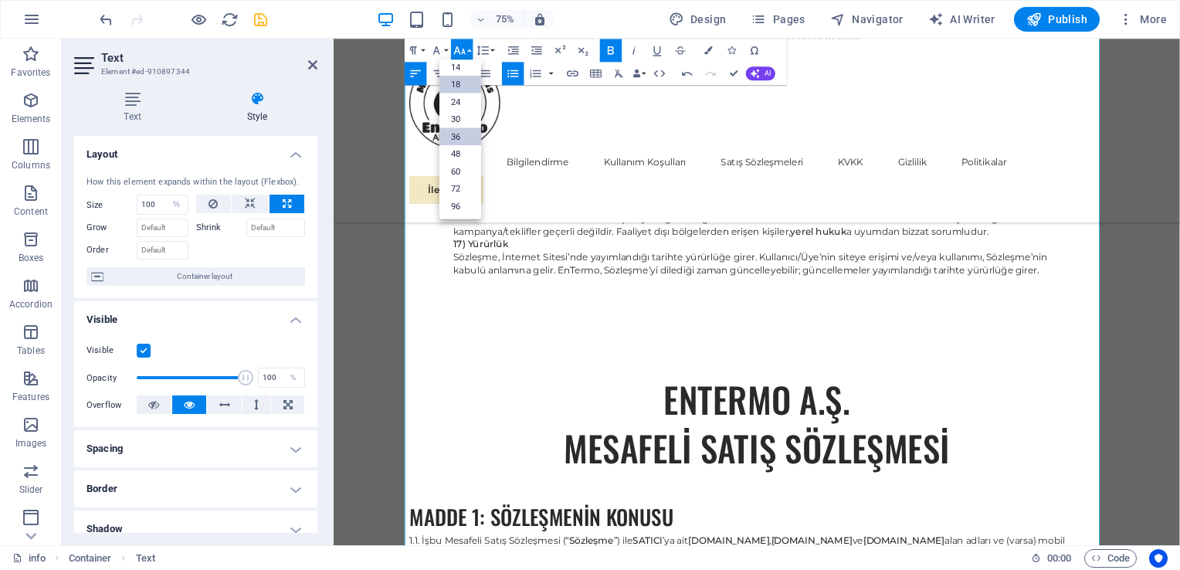
click at [465, 82] on link "18" at bounding box center [460, 85] width 42 height 18
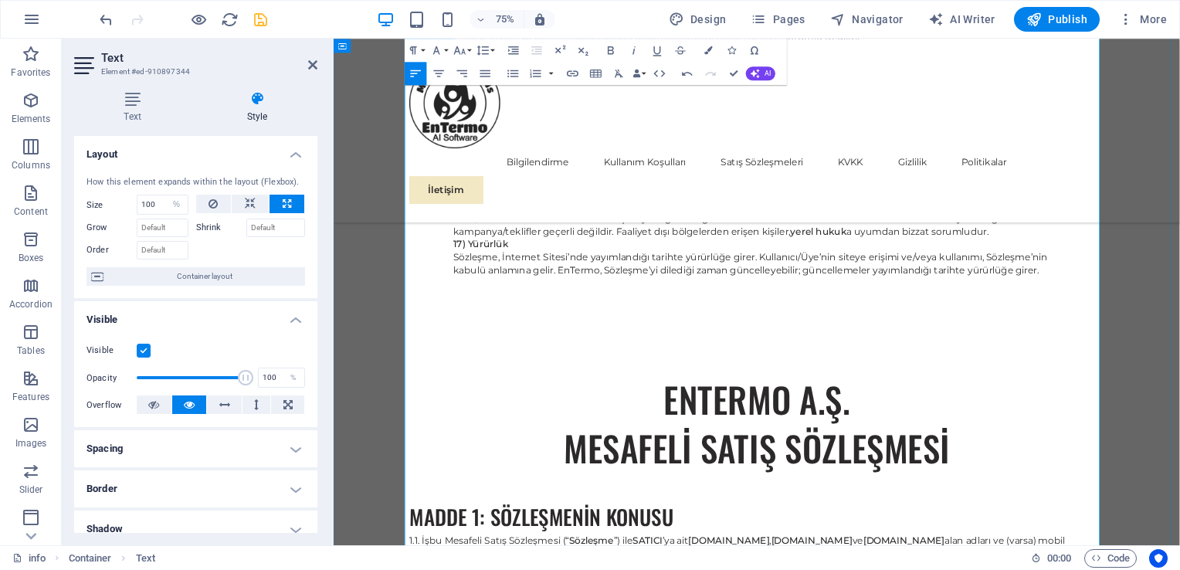
click at [469, 56] on button "Font Size" at bounding box center [462, 50] width 22 height 23
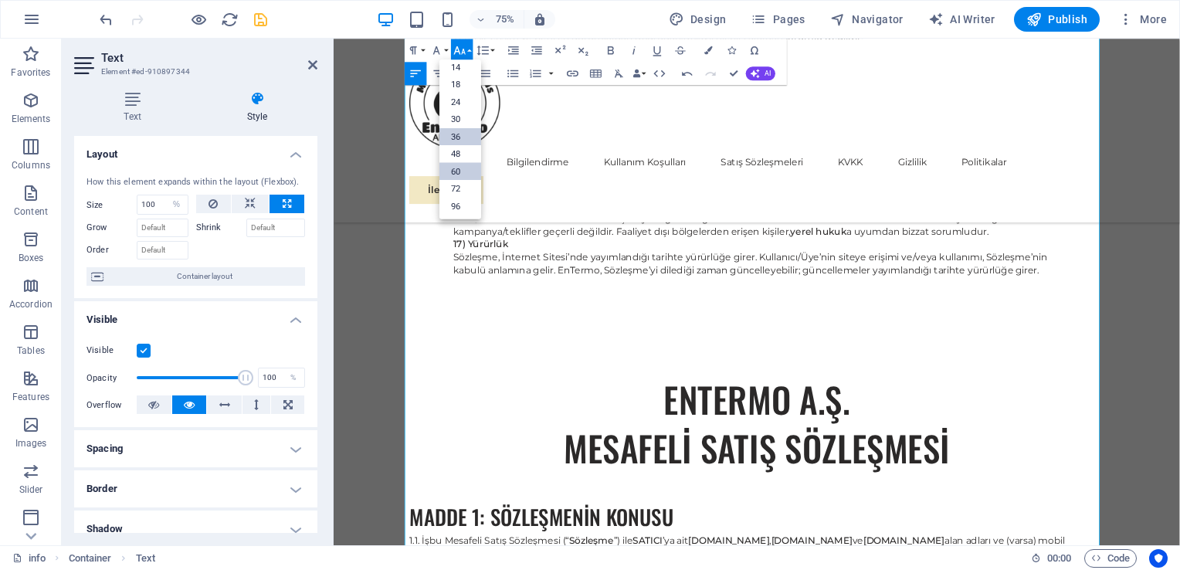
click at [460, 132] on link "36" at bounding box center [460, 137] width 42 height 18
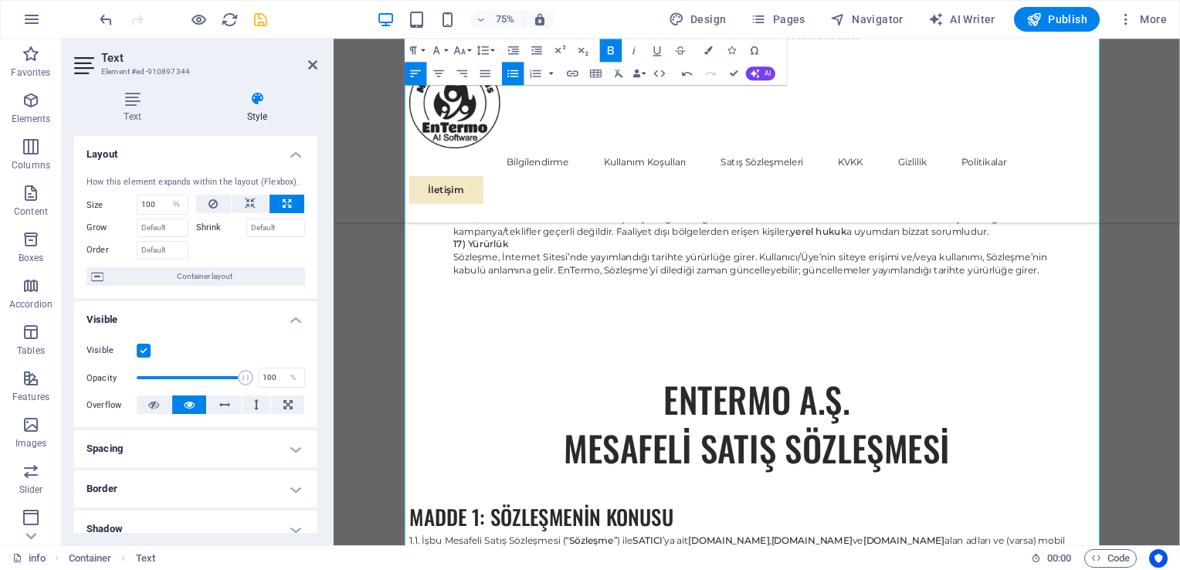
click at [514, 75] on icon "button" at bounding box center [513, 73] width 14 height 14
drag, startPoint x: 571, startPoint y: 466, endPoint x: 378, endPoint y: 345, distance: 227.5
click at [513, 75] on icon "button" at bounding box center [513, 73] width 14 height 14
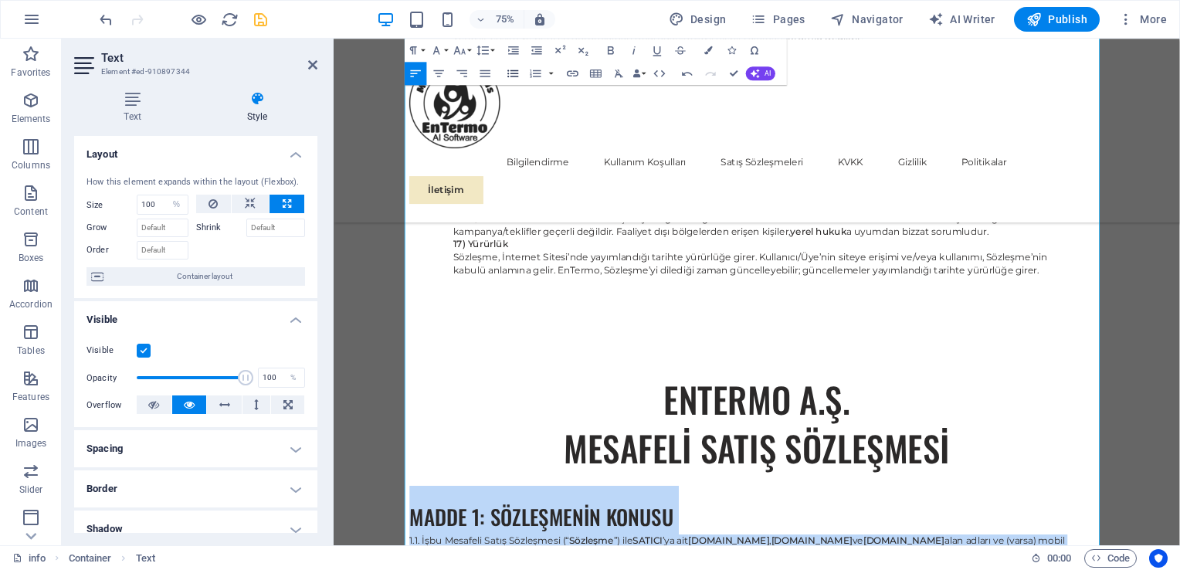
click at [516, 79] on icon "button" at bounding box center [513, 73] width 14 height 14
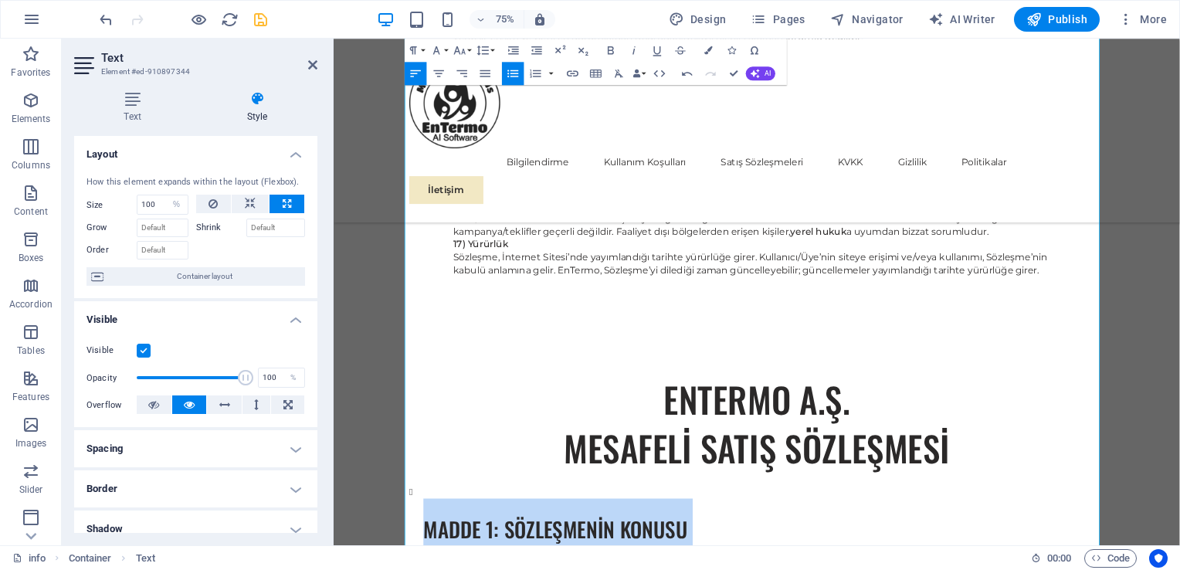
scroll to position [4039, 0]
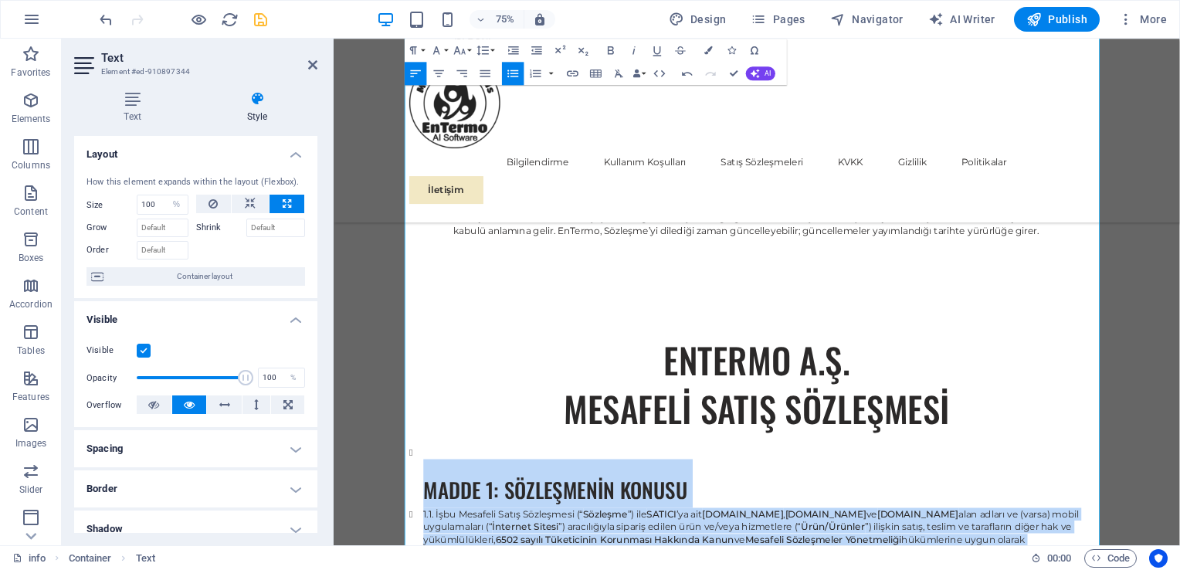
click at [516, 79] on icon "button" at bounding box center [513, 73] width 14 height 14
click at [515, 76] on icon "button" at bounding box center [513, 73] width 14 height 14
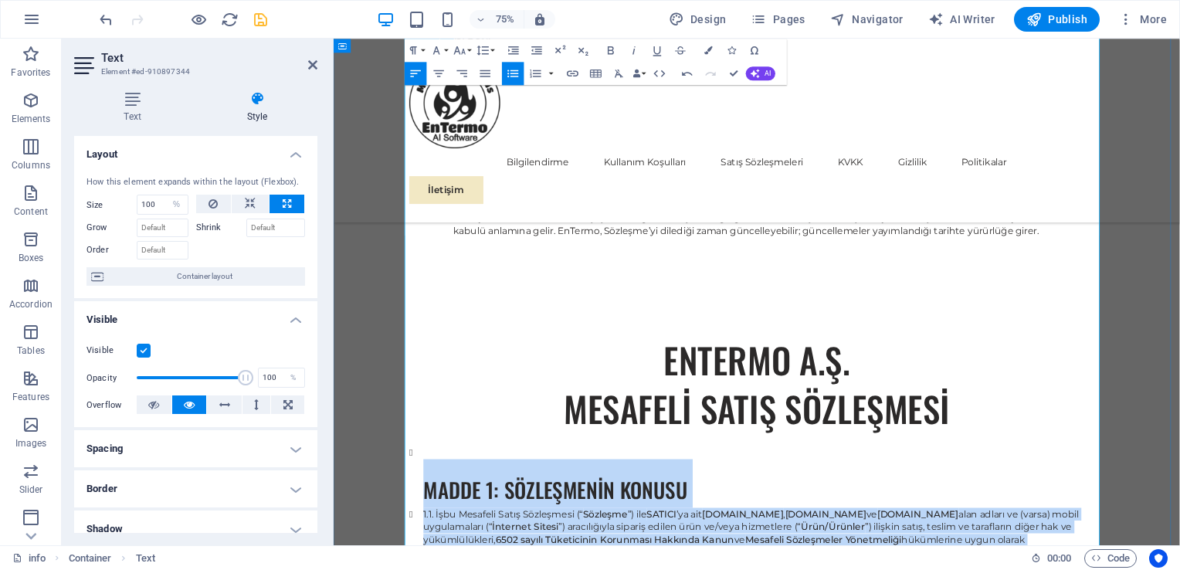
click at [506, 77] on icon "button" at bounding box center [513, 73] width 14 height 14
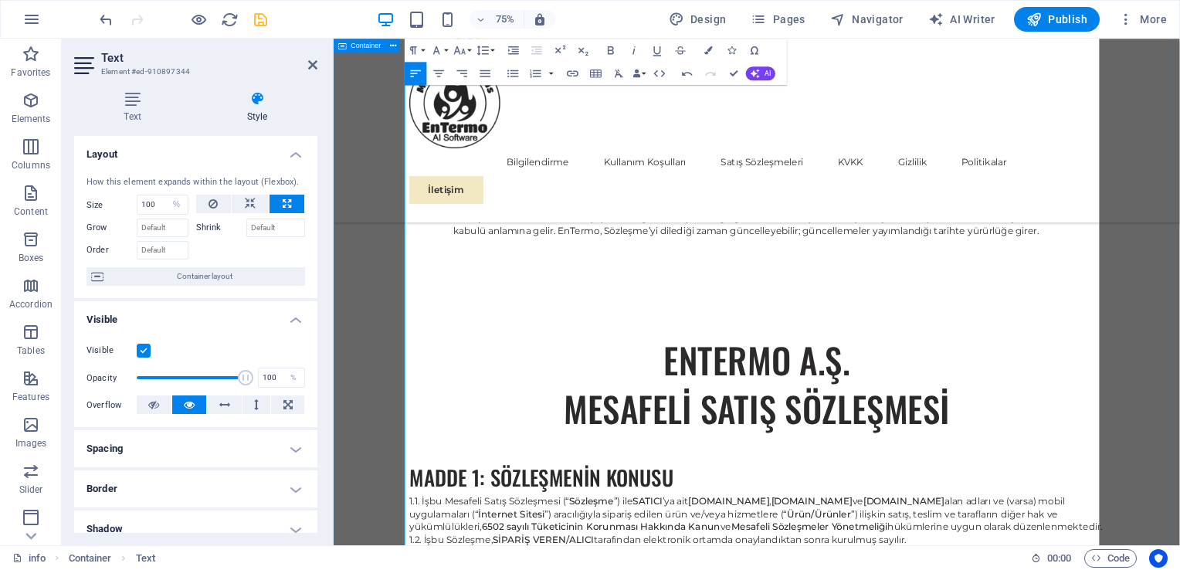
drag, startPoint x: 530, startPoint y: 374, endPoint x: 426, endPoint y: 376, distance: 104.3
drag, startPoint x: 821, startPoint y: 334, endPoint x: 426, endPoint y: 314, distance: 395.0
click at [469, 49] on button "Font Size" at bounding box center [462, 50] width 22 height 23
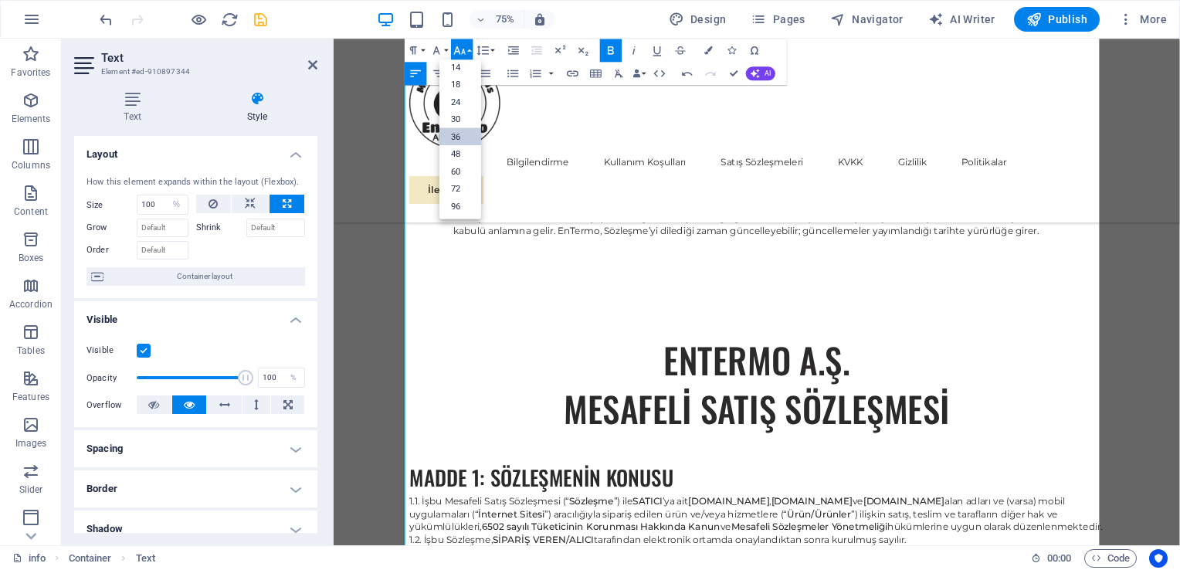
scroll to position [124, 0]
click at [463, 88] on link "18" at bounding box center [460, 85] width 42 height 18
click at [469, 51] on button "Font Size" at bounding box center [462, 50] width 22 height 23
click at [463, 82] on link "18" at bounding box center [460, 85] width 42 height 18
click at [466, 53] on icon "button" at bounding box center [460, 50] width 14 height 14
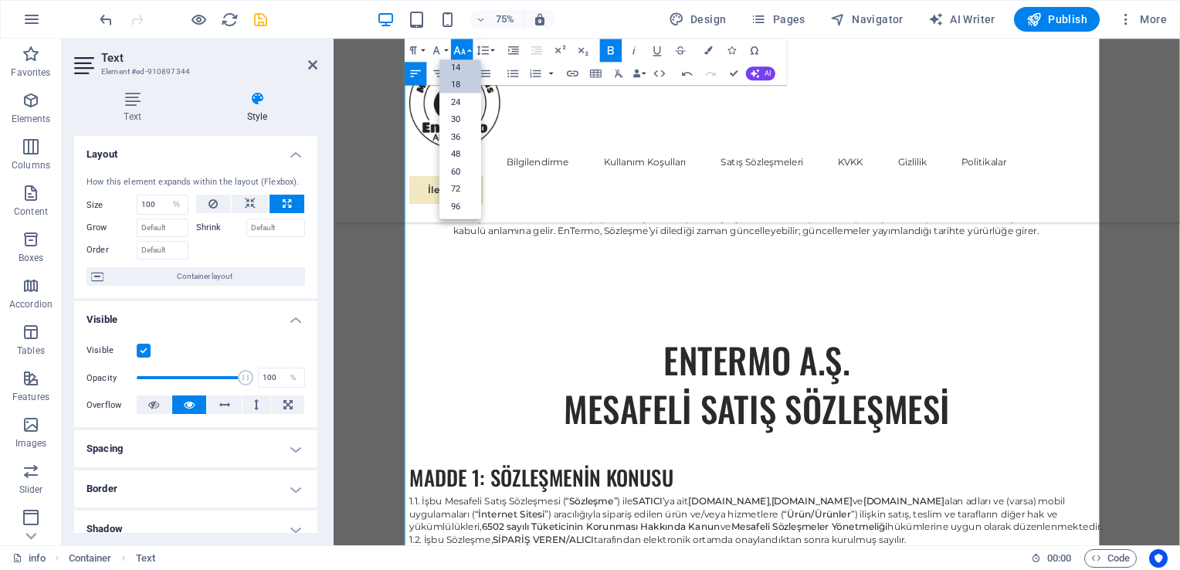
click at [464, 59] on link "14" at bounding box center [460, 68] width 42 height 18
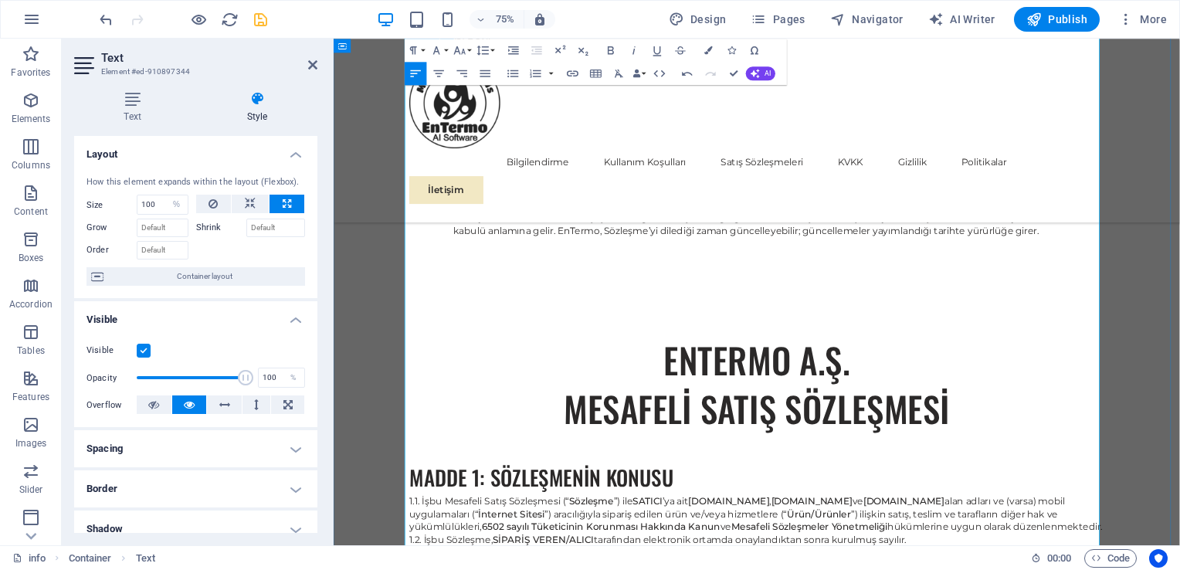
click at [473, 55] on button "Font Size" at bounding box center [462, 50] width 22 height 23
click at [465, 129] on link "36" at bounding box center [460, 137] width 42 height 18
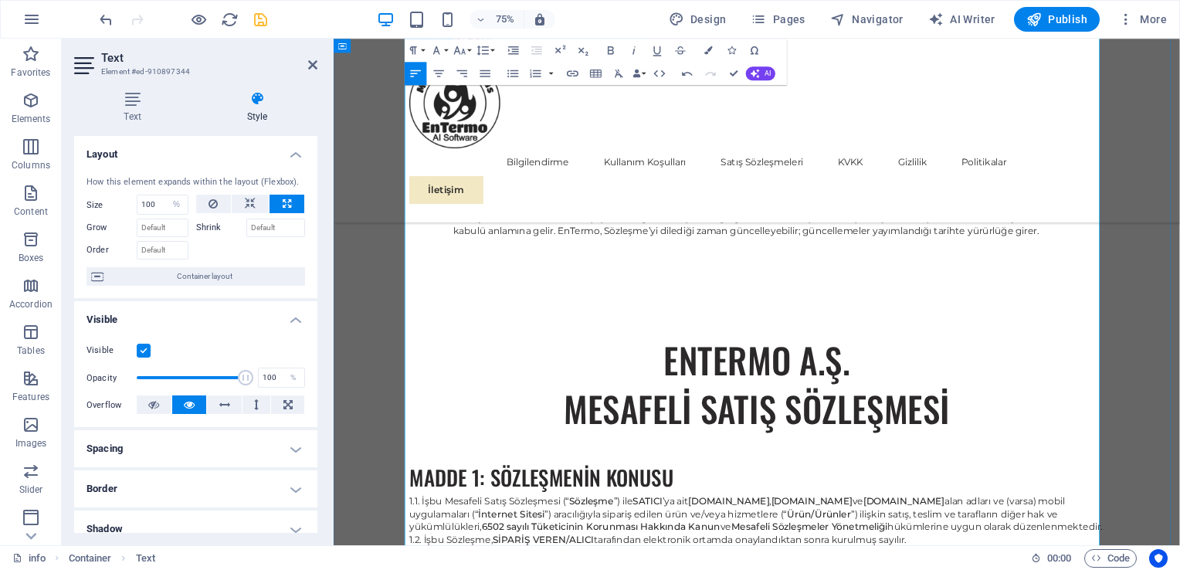
click at [470, 51] on button "Font Size" at bounding box center [462, 50] width 22 height 23
click at [464, 137] on link "36" at bounding box center [460, 137] width 42 height 18
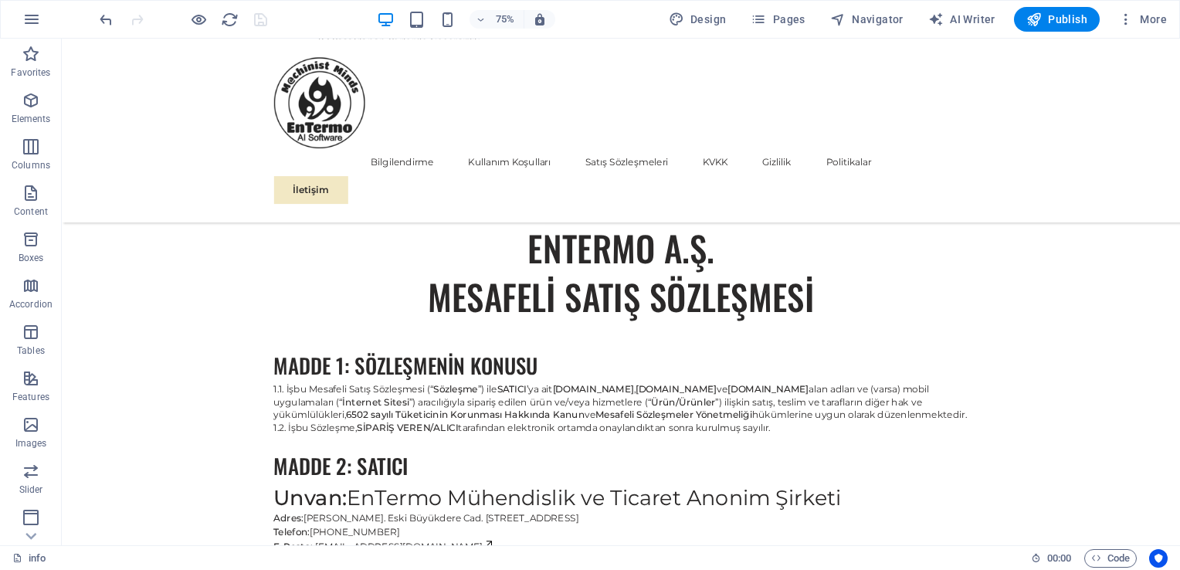
scroll to position [4438, 0]
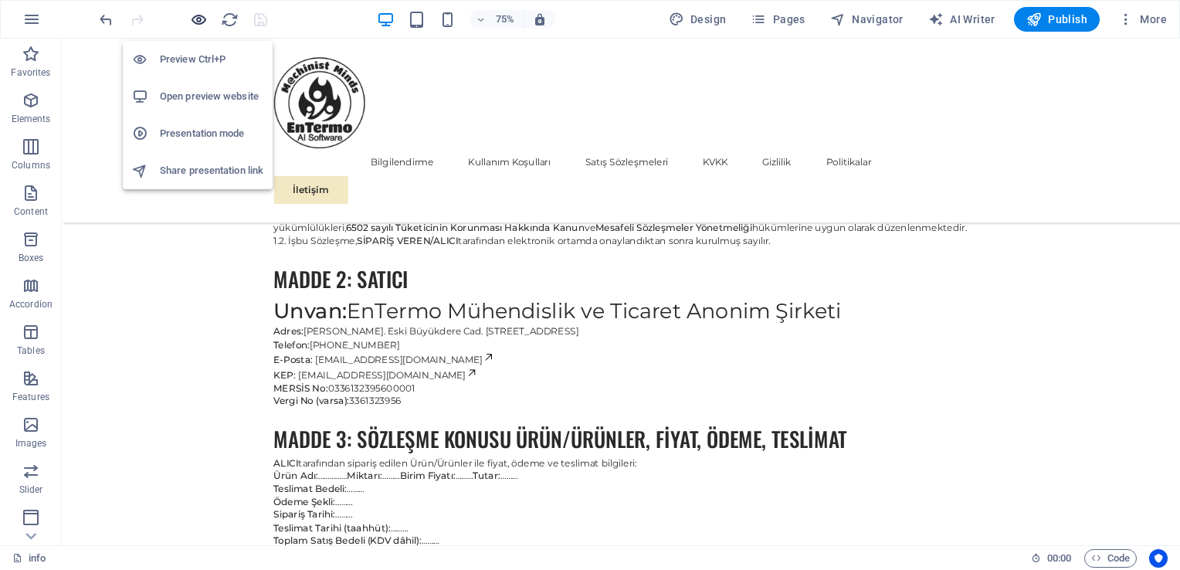
click at [198, 23] on icon "button" at bounding box center [199, 20] width 18 height 18
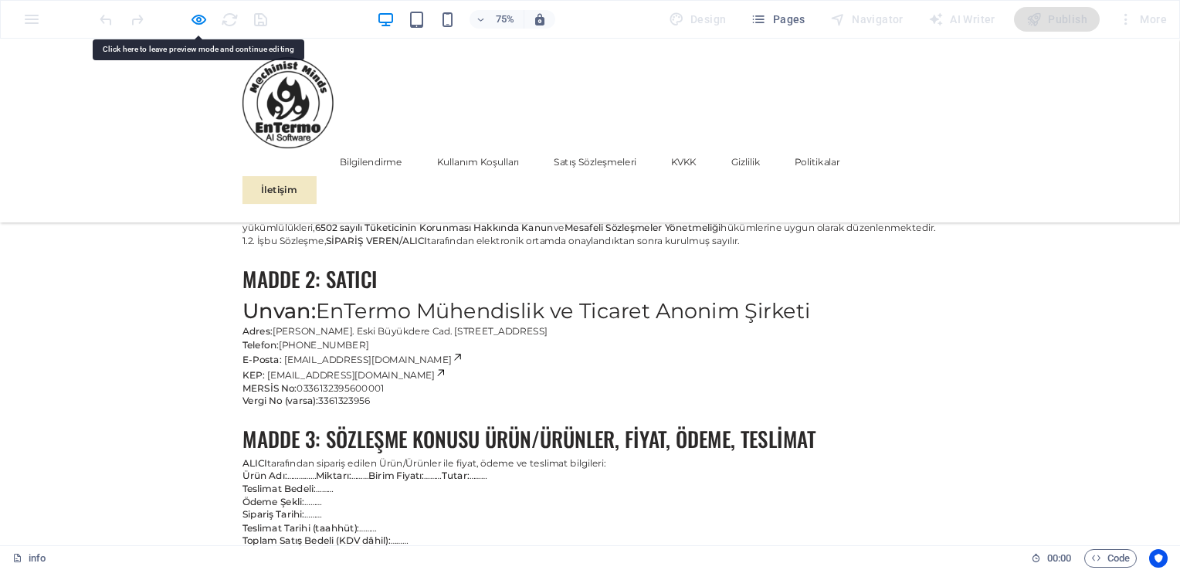
drag, startPoint x: 390, startPoint y: 275, endPoint x: 200, endPoint y: 19, distance: 318.4
click at [200, 19] on icon "button" at bounding box center [199, 20] width 18 height 18
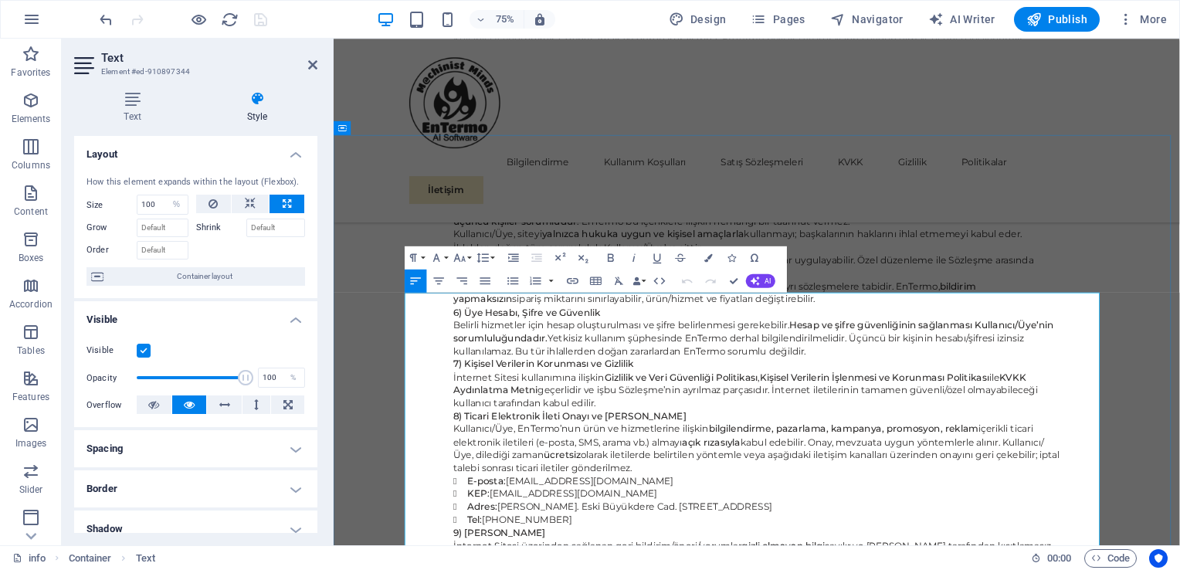
click at [469, 255] on button "Font Size" at bounding box center [462, 257] width 22 height 23
click at [462, 272] on link "14" at bounding box center [460, 275] width 42 height 18
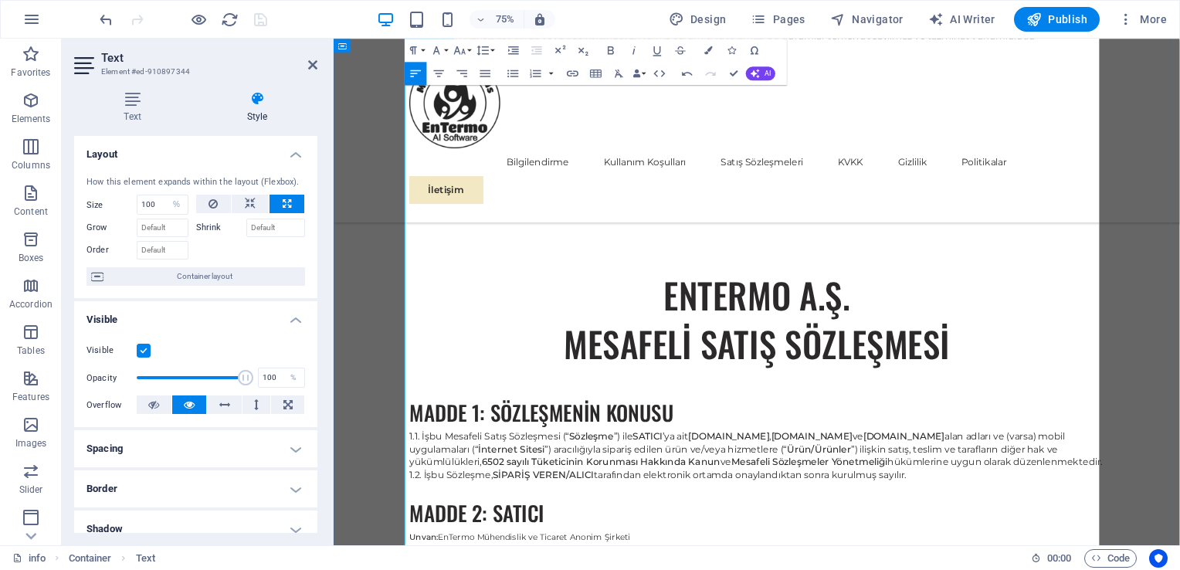
scroll to position [4143, 0]
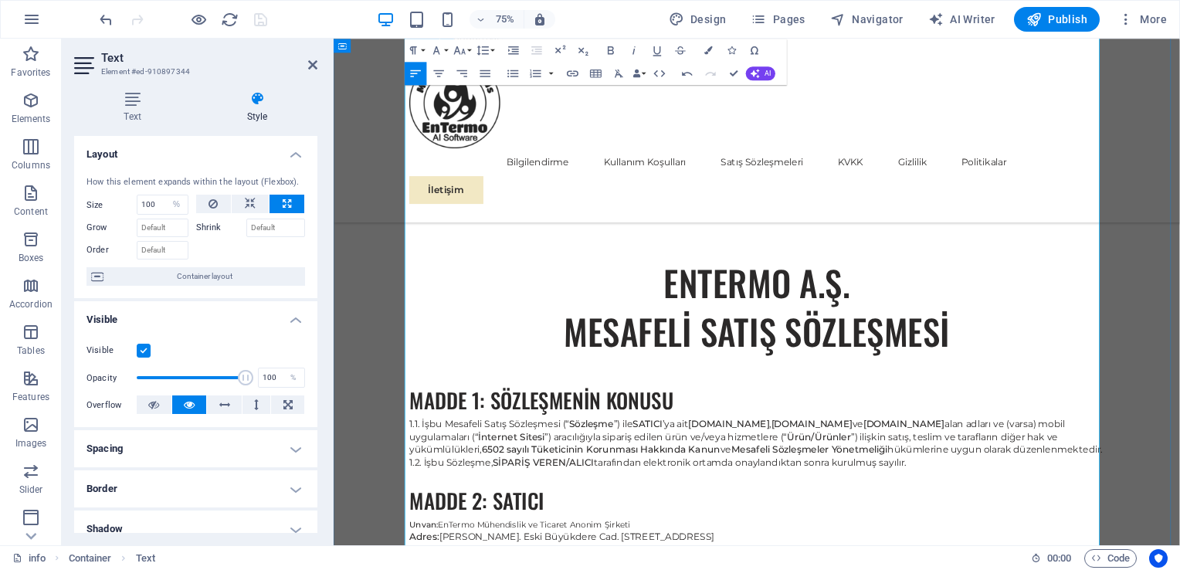
click at [469, 48] on button "Font Size" at bounding box center [462, 50] width 22 height 23
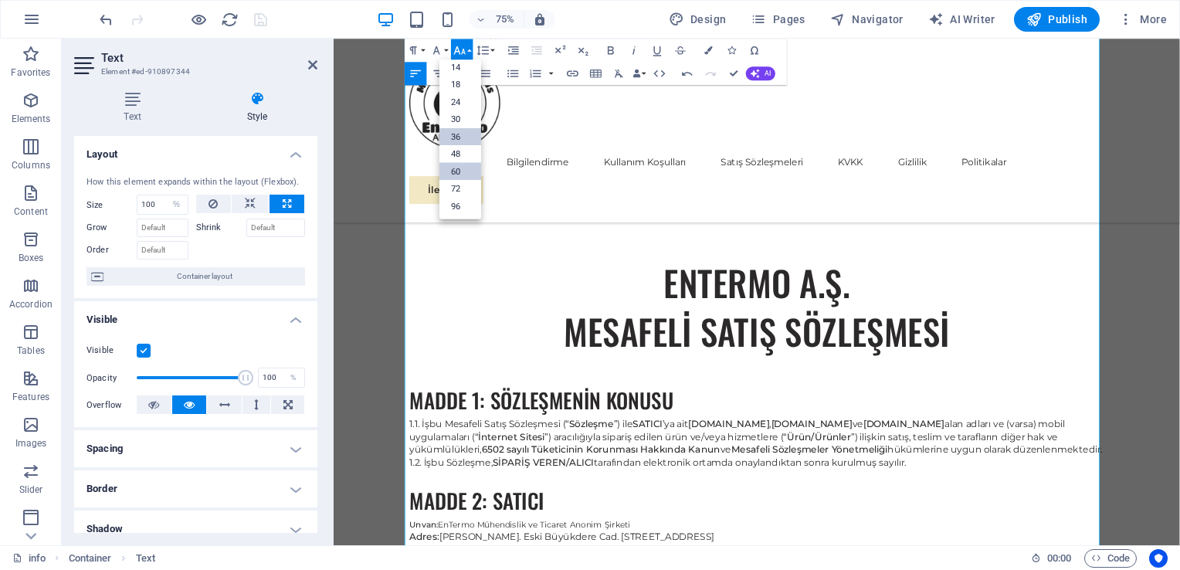
click at [458, 134] on link "36" at bounding box center [460, 137] width 42 height 18
click at [467, 50] on button "Font Size" at bounding box center [462, 50] width 22 height 23
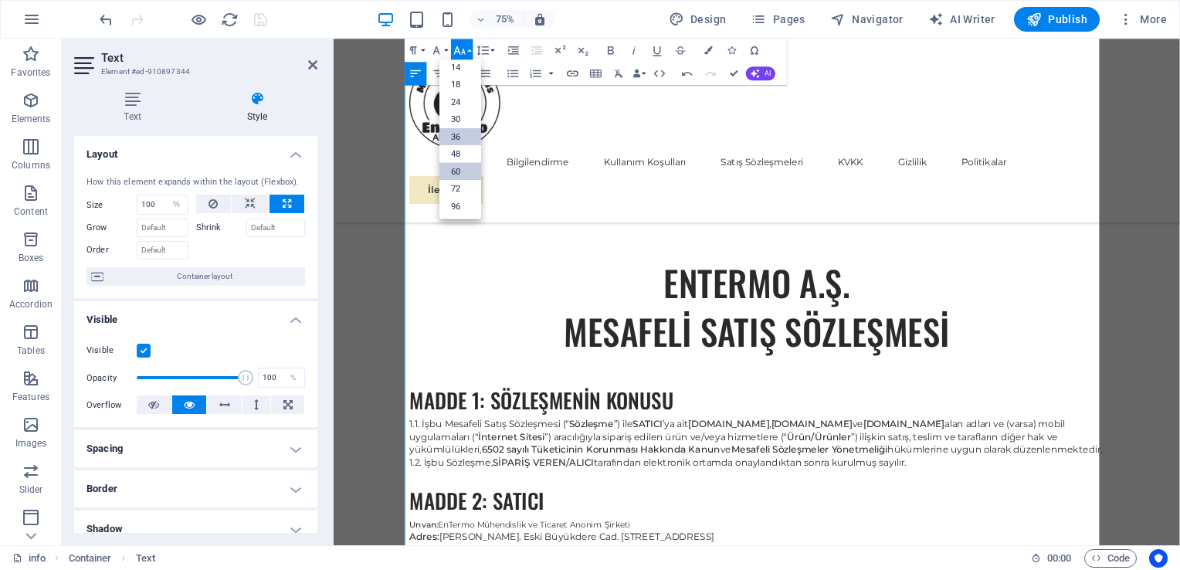
click at [460, 132] on link "36" at bounding box center [460, 137] width 42 height 18
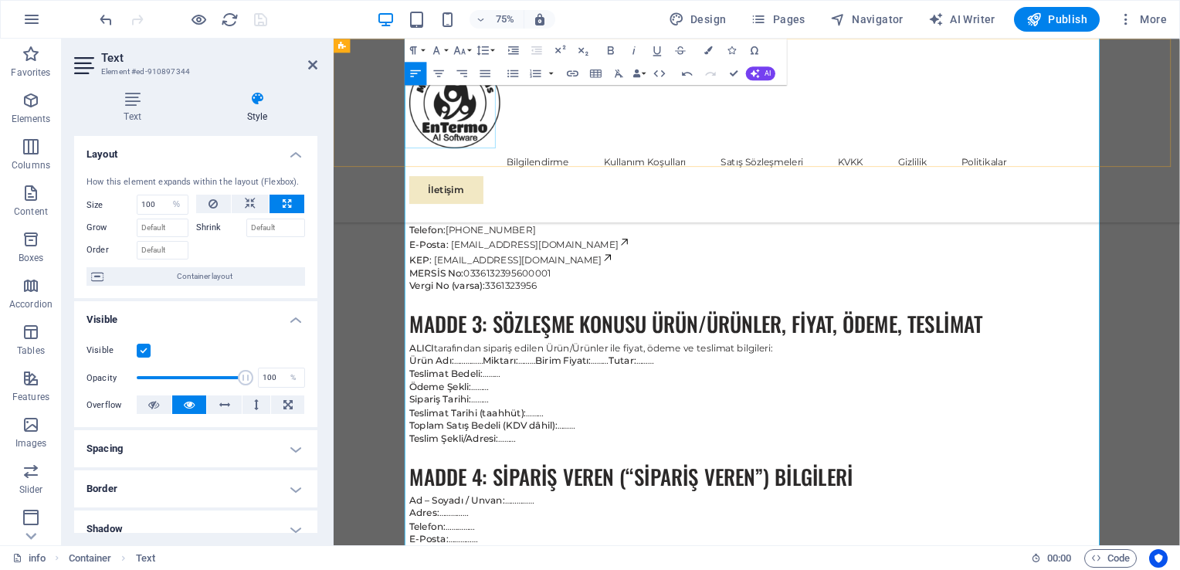
scroll to position [4584, 0]
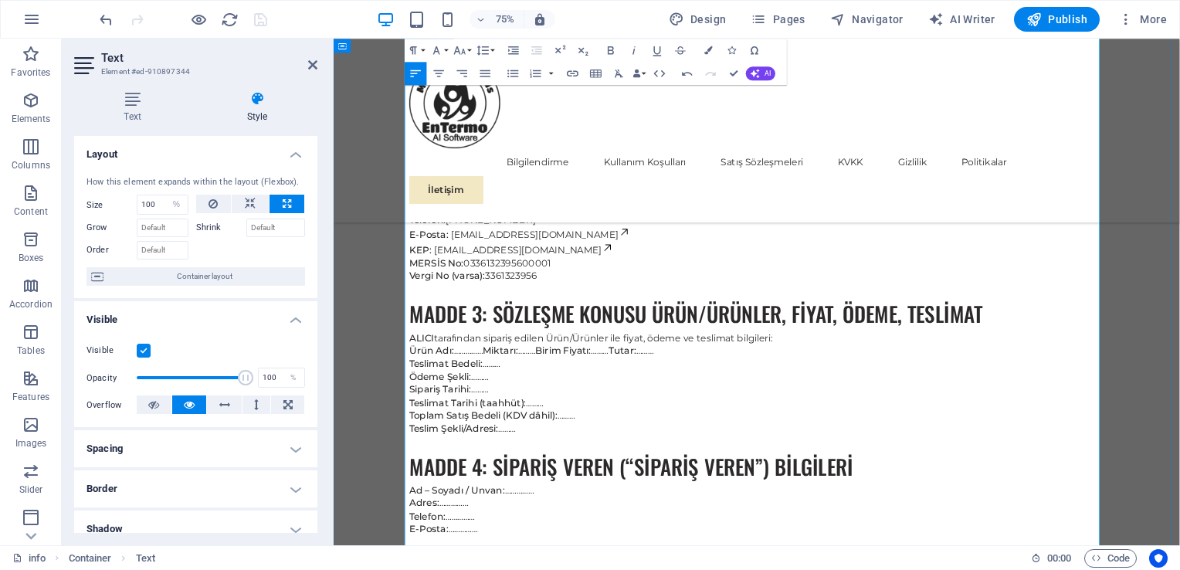
click at [469, 52] on button "Font Size" at bounding box center [462, 50] width 22 height 23
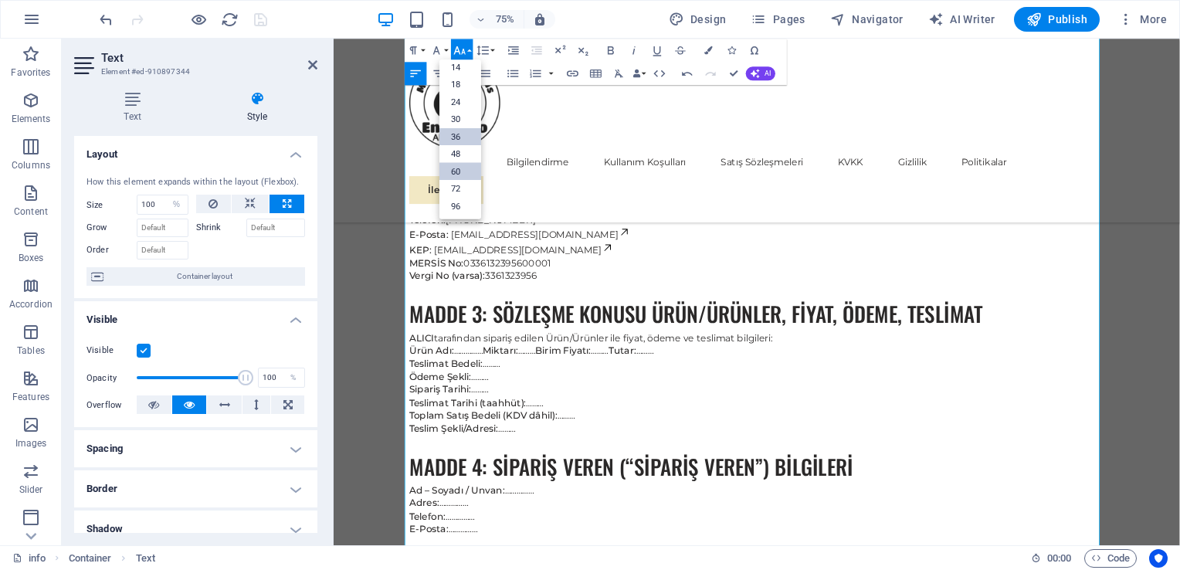
click at [459, 130] on link "36" at bounding box center [460, 137] width 42 height 18
click at [469, 52] on button "Font Size" at bounding box center [462, 50] width 22 height 23
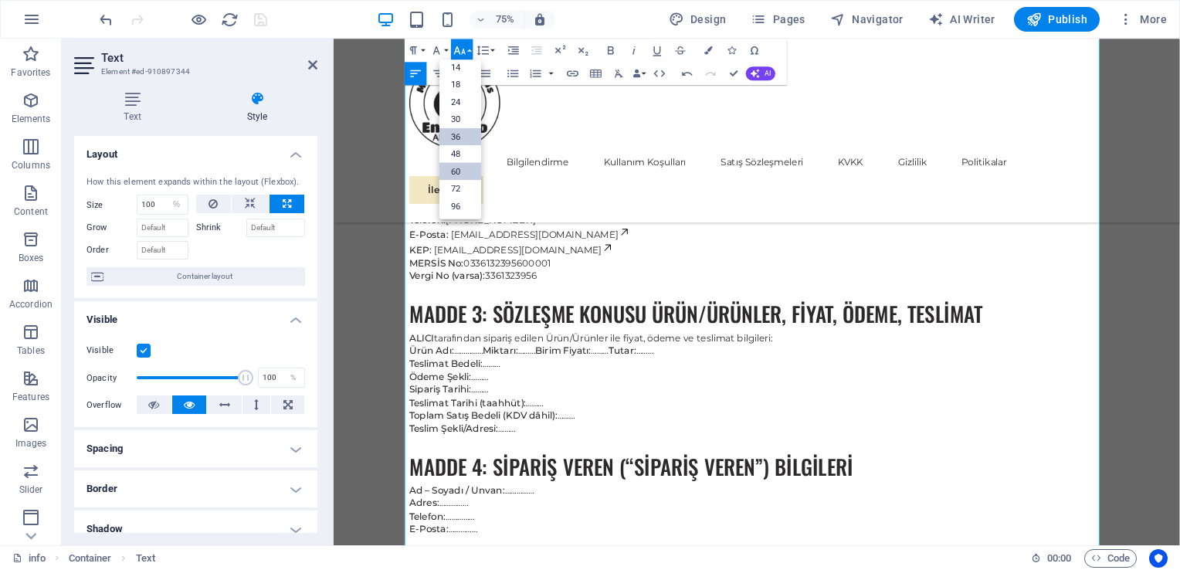
click at [457, 130] on link "36" at bounding box center [460, 137] width 42 height 18
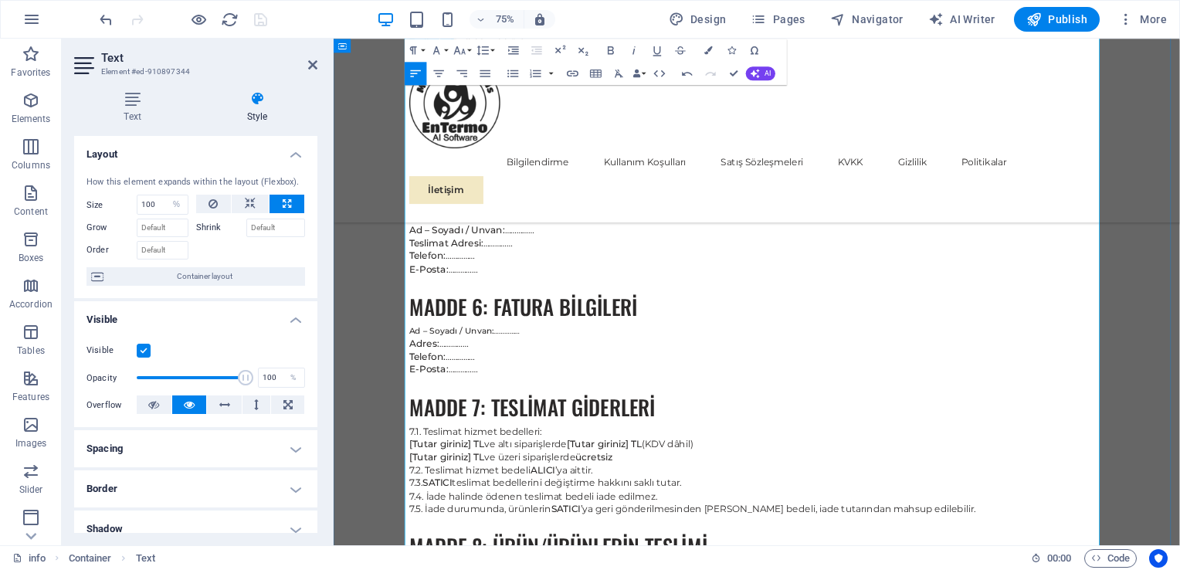
scroll to position [5081, 0]
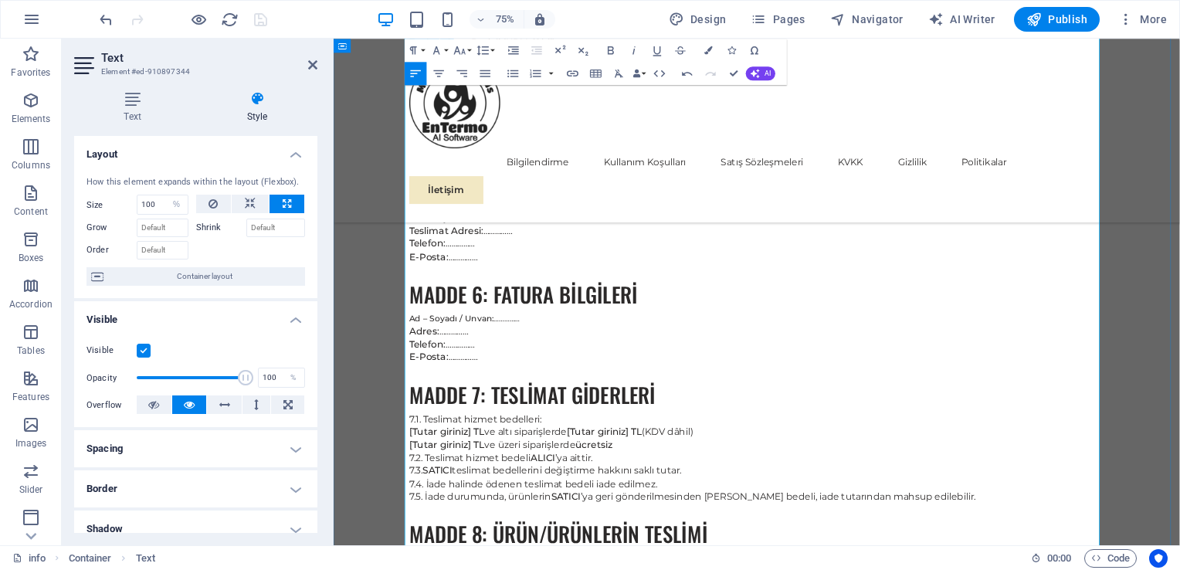
click at [467, 48] on button "Font Size" at bounding box center [462, 50] width 22 height 23
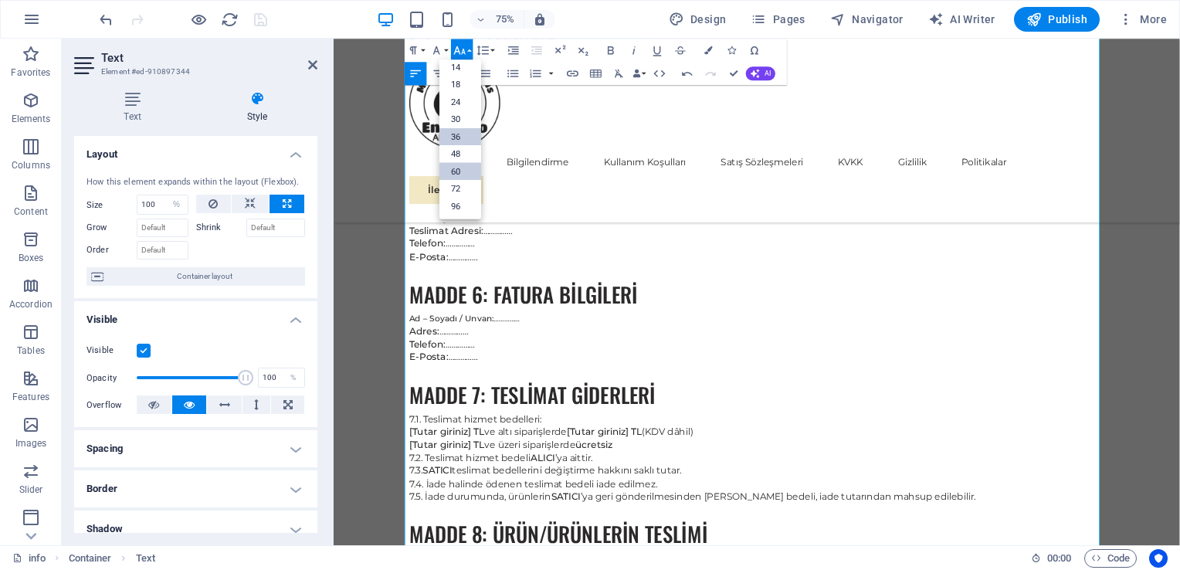
click at [458, 131] on link "36" at bounding box center [460, 137] width 42 height 18
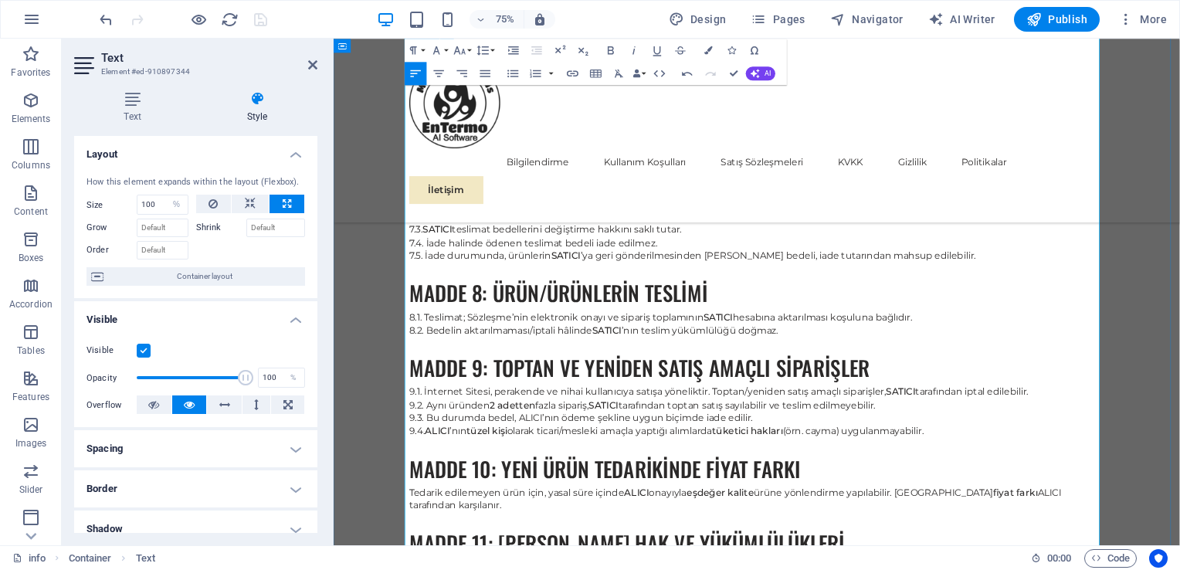
scroll to position [5469, 0]
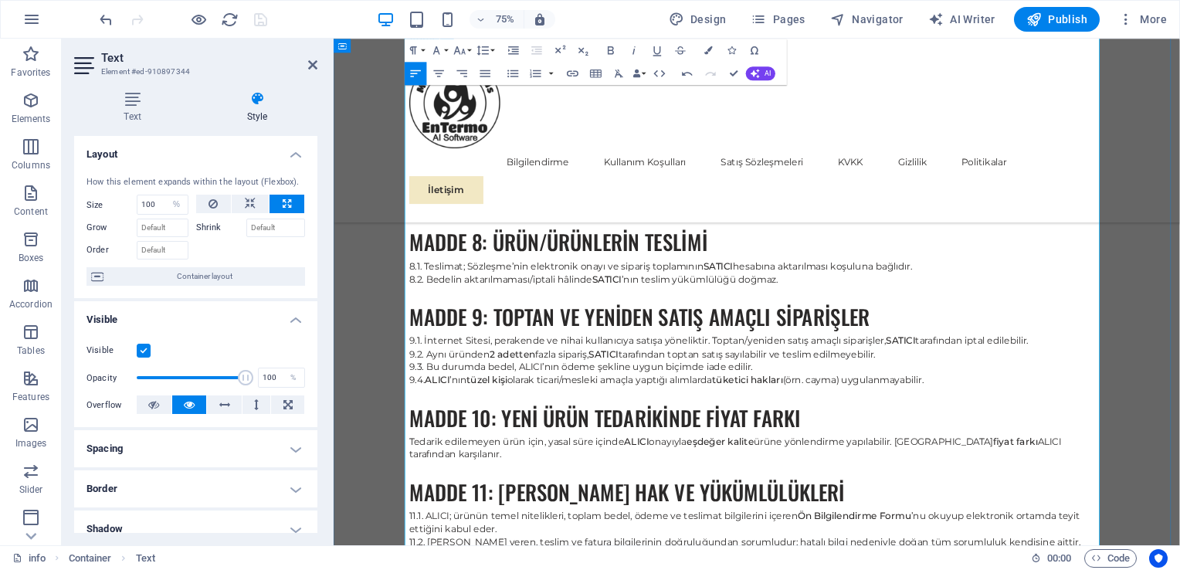
click at [466, 52] on icon "button" at bounding box center [460, 50] width 14 height 14
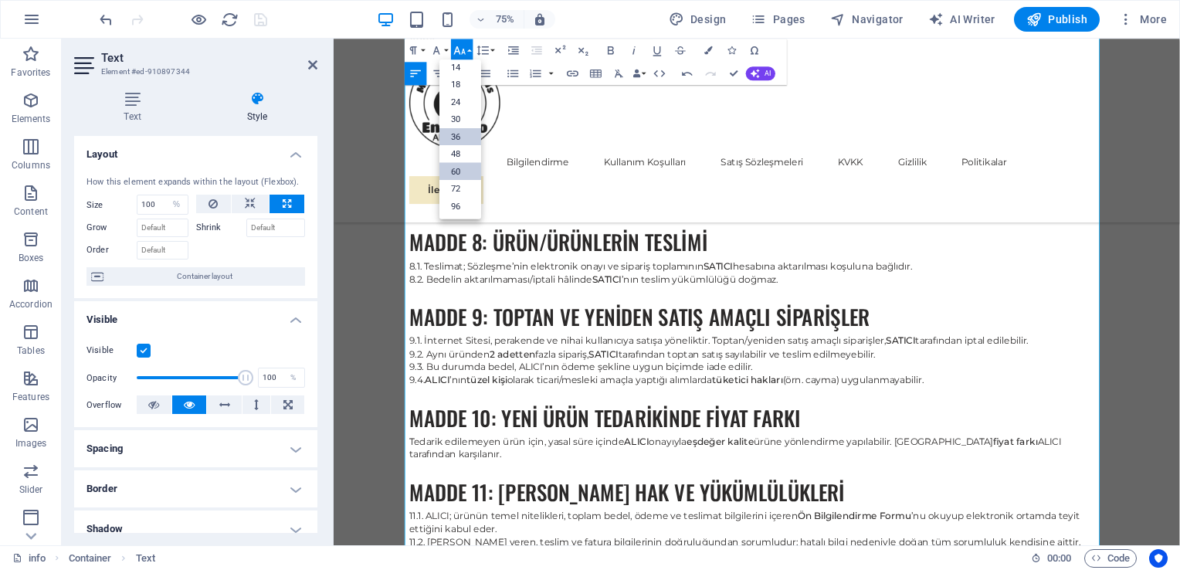
click at [455, 137] on link "36" at bounding box center [460, 137] width 42 height 18
click at [466, 51] on icon "button" at bounding box center [460, 50] width 14 height 14
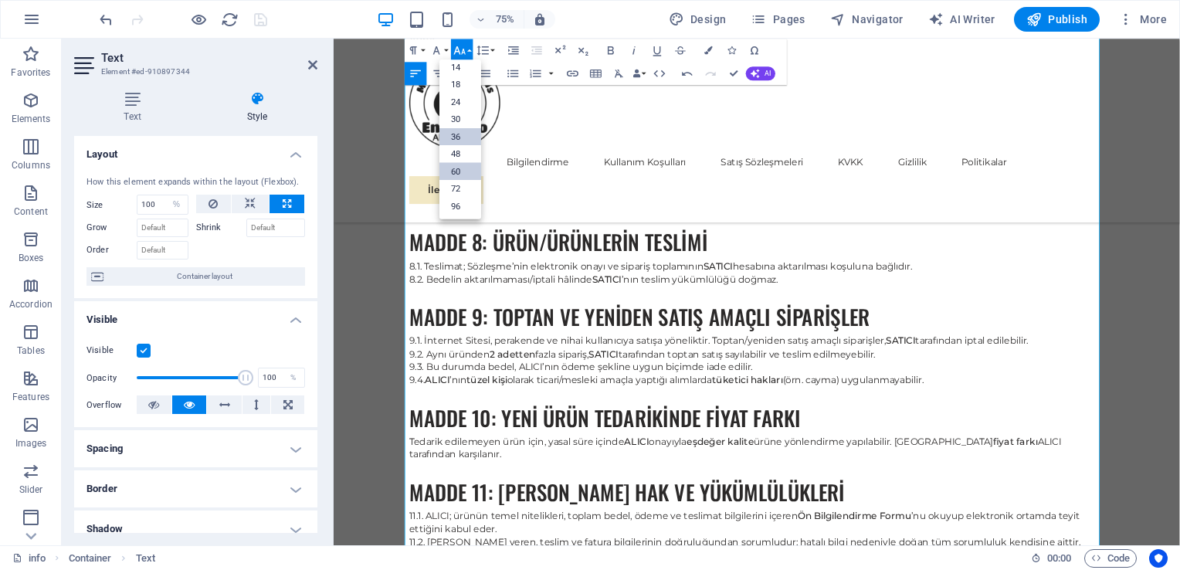
click at [460, 134] on link "36" at bounding box center [460, 137] width 42 height 18
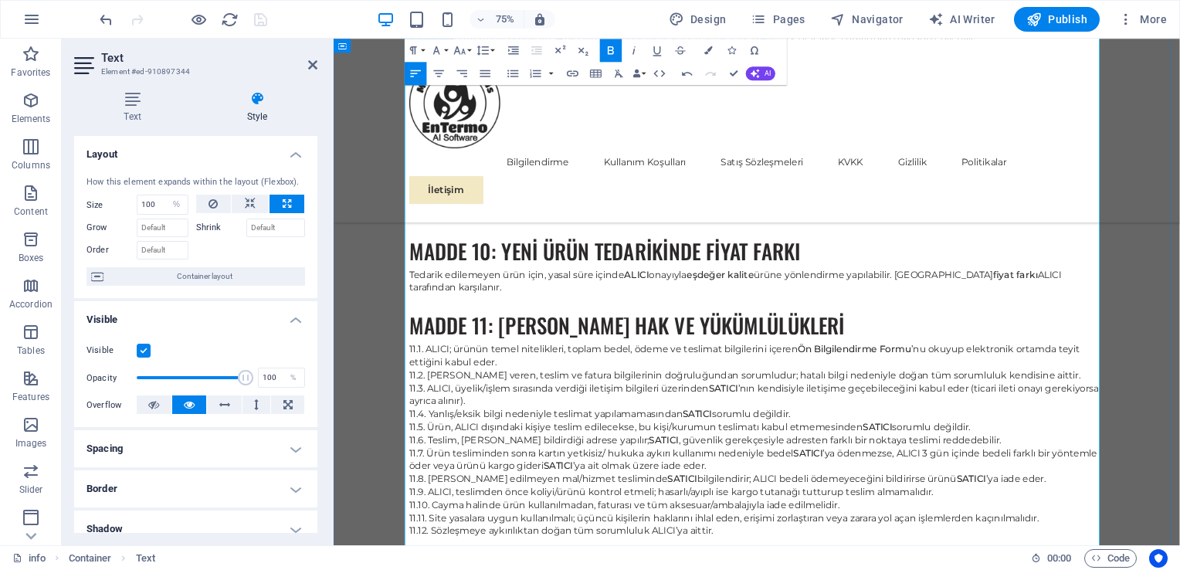
scroll to position [5716, 0]
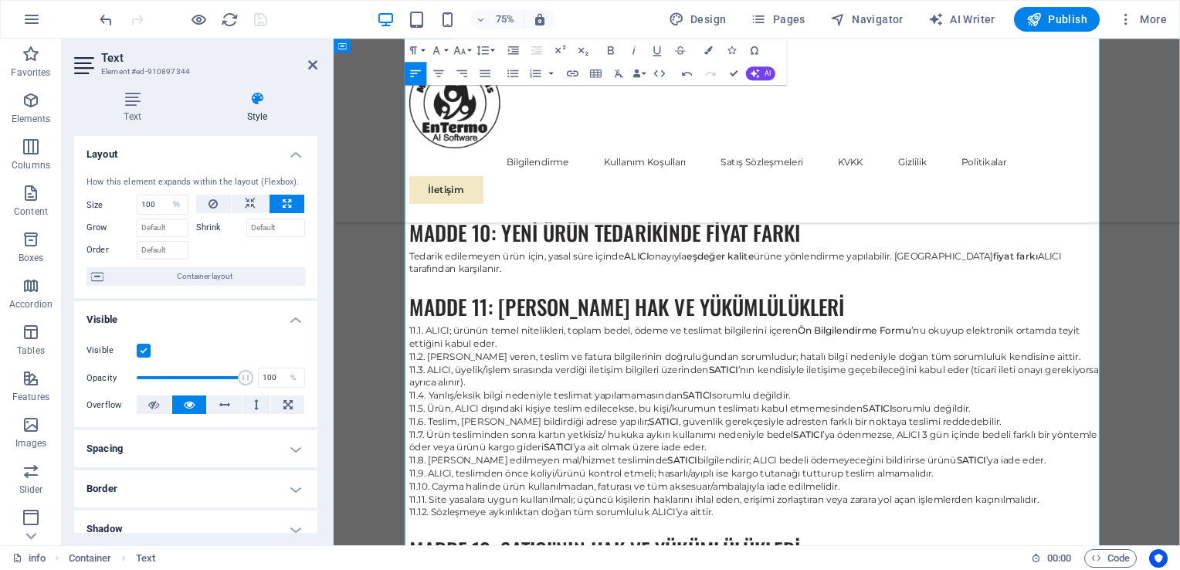
click at [464, 53] on icon "button" at bounding box center [460, 50] width 14 height 14
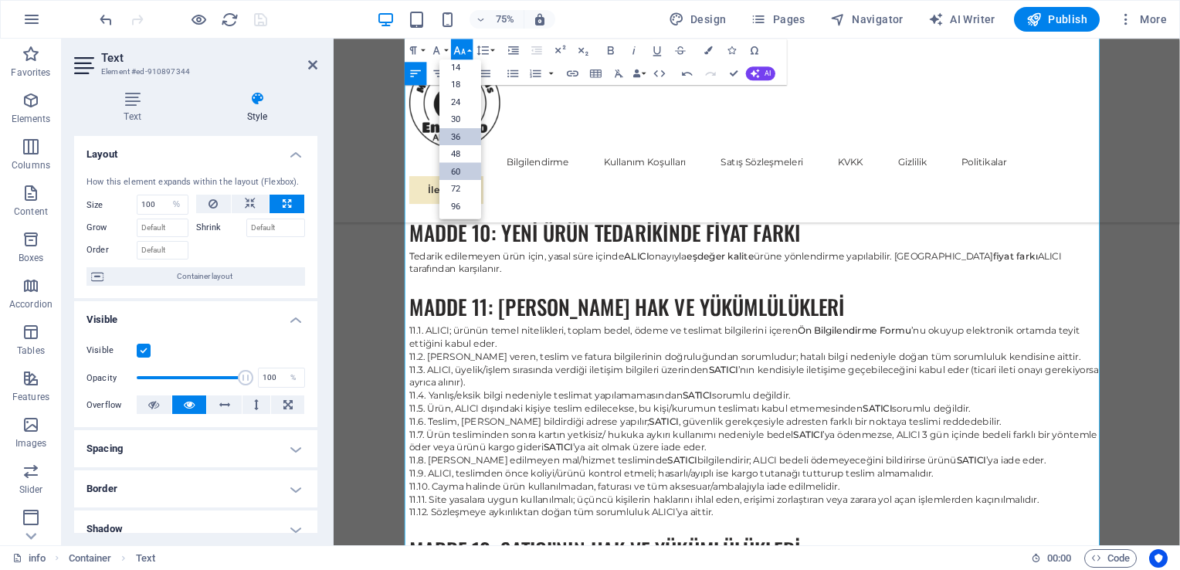
click at [462, 134] on link "36" at bounding box center [460, 137] width 42 height 18
click at [464, 51] on icon "button" at bounding box center [460, 50] width 12 height 8
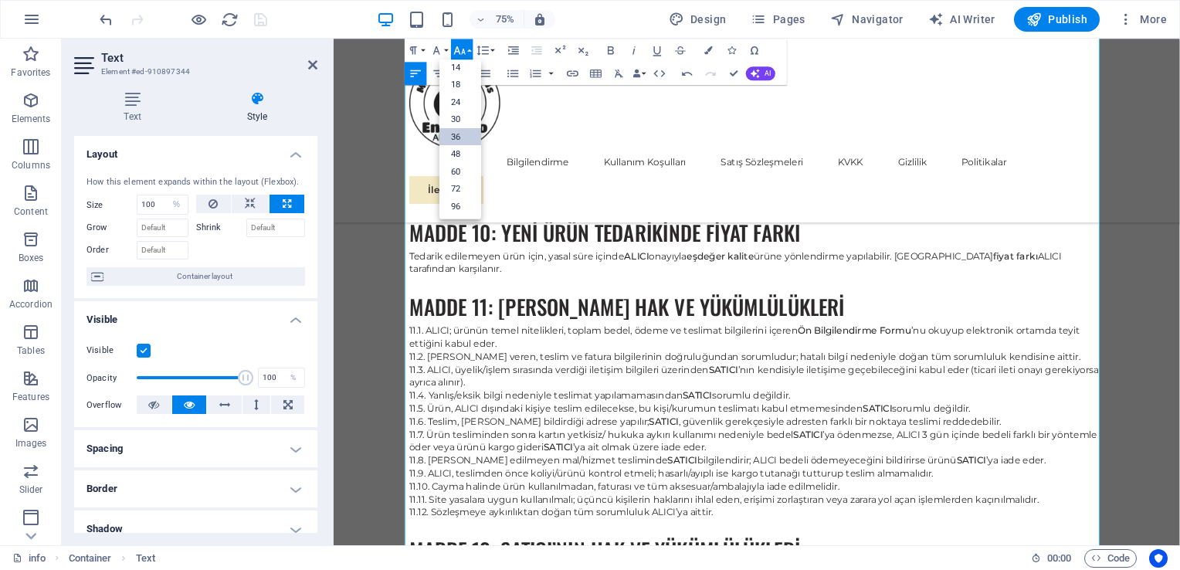
click at [460, 137] on link "36" at bounding box center [460, 137] width 42 height 18
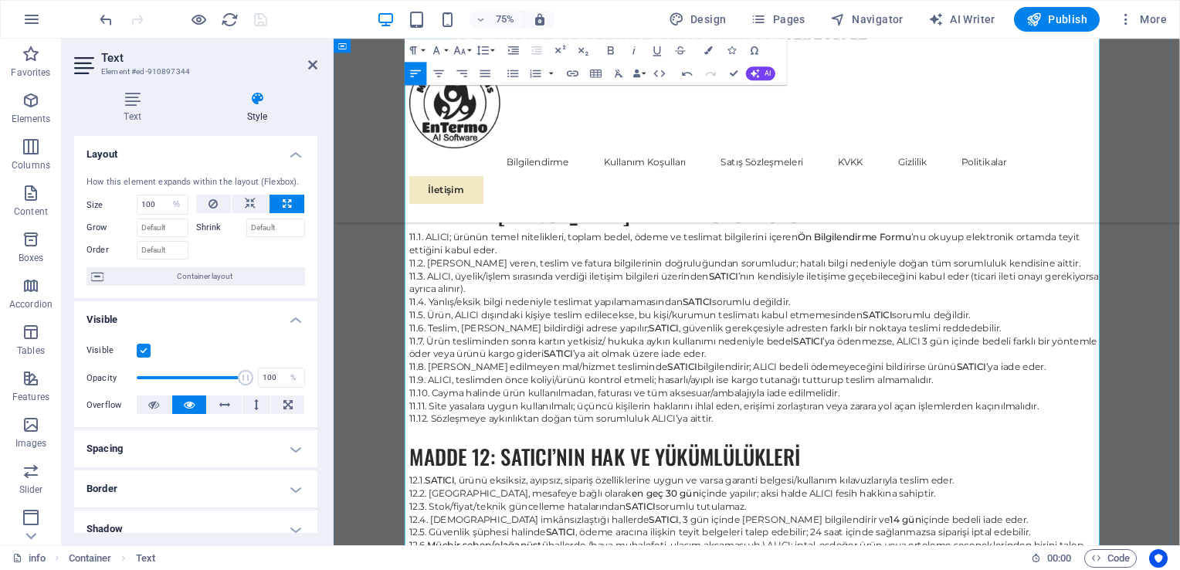
scroll to position [42, 0]
drag, startPoint x: 1109, startPoint y: 679, endPoint x: 392, endPoint y: 671, distance: 716.5
copy blockquote "Not: Teslimat ücret eşikleri, iade-kargo uygulaması ve teslim süreleri gibi köş…"
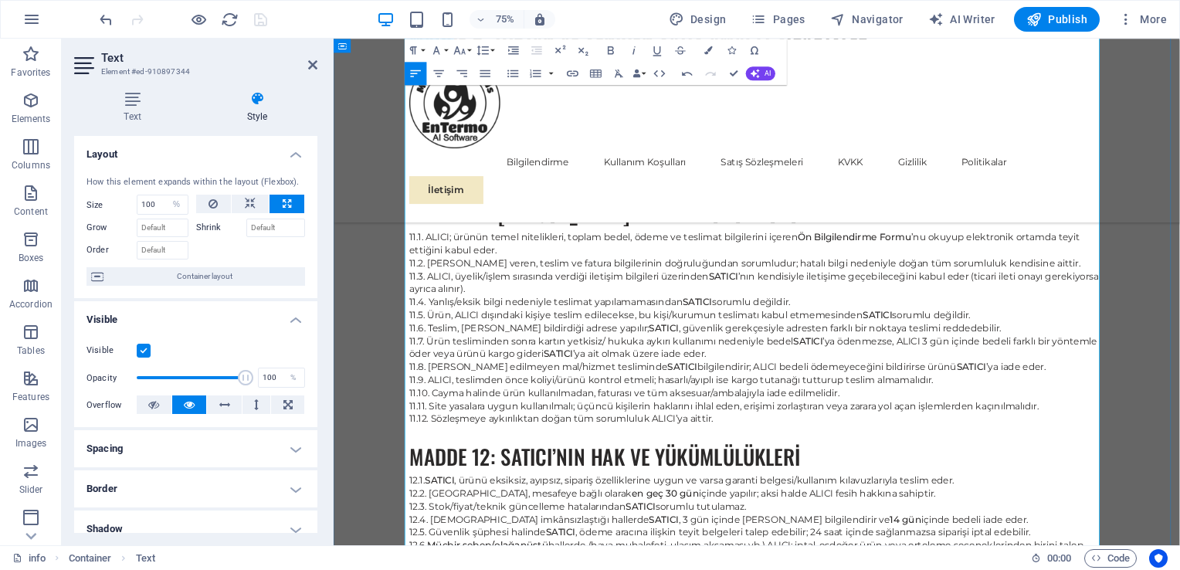
scroll to position [5869, 0]
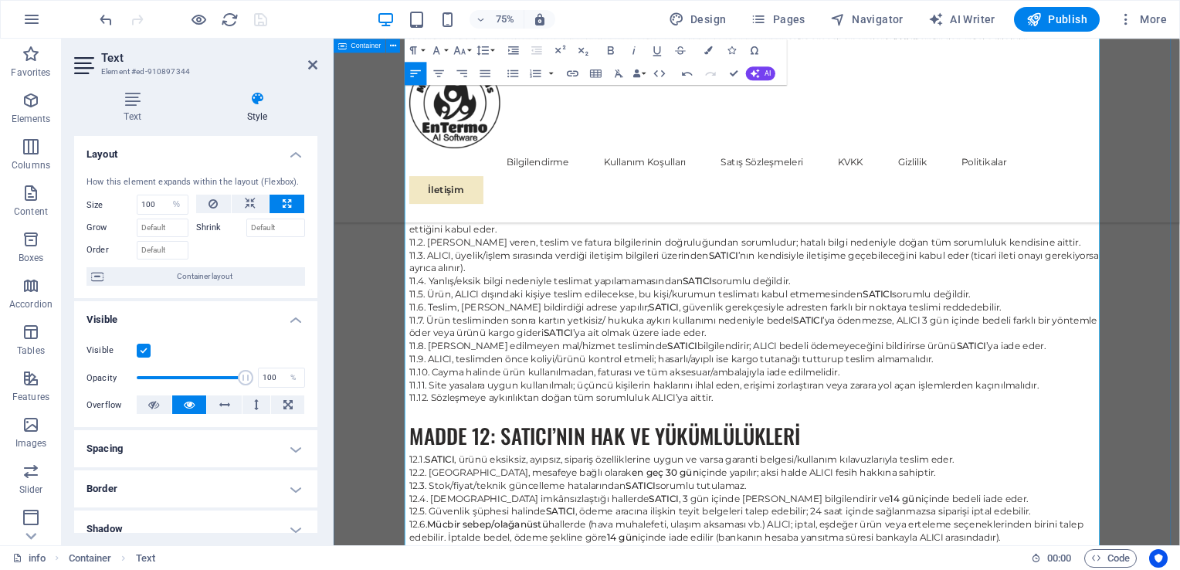
drag, startPoint x: 1111, startPoint y: 687, endPoint x: 419, endPoint y: 647, distance: 692.9
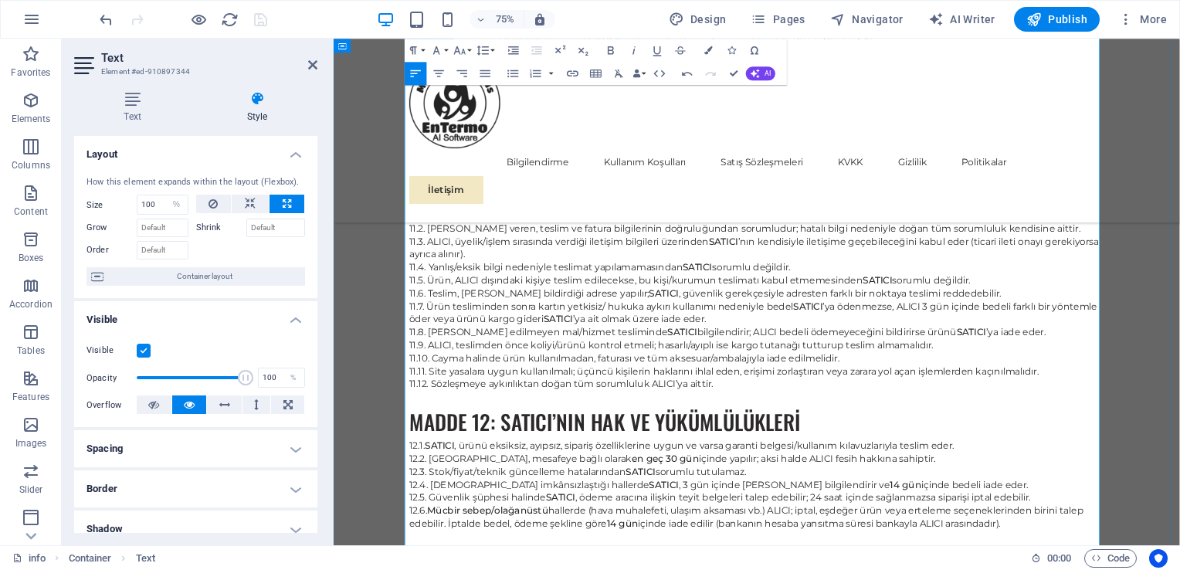
scroll to position [42, 6]
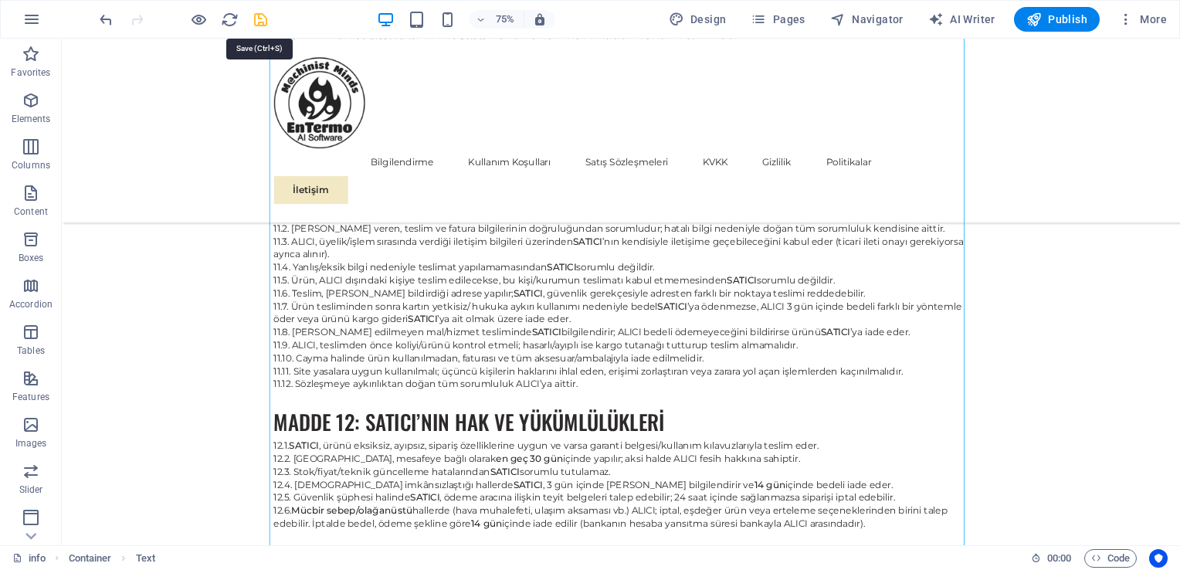
click at [256, 19] on icon "save" at bounding box center [261, 20] width 18 height 18
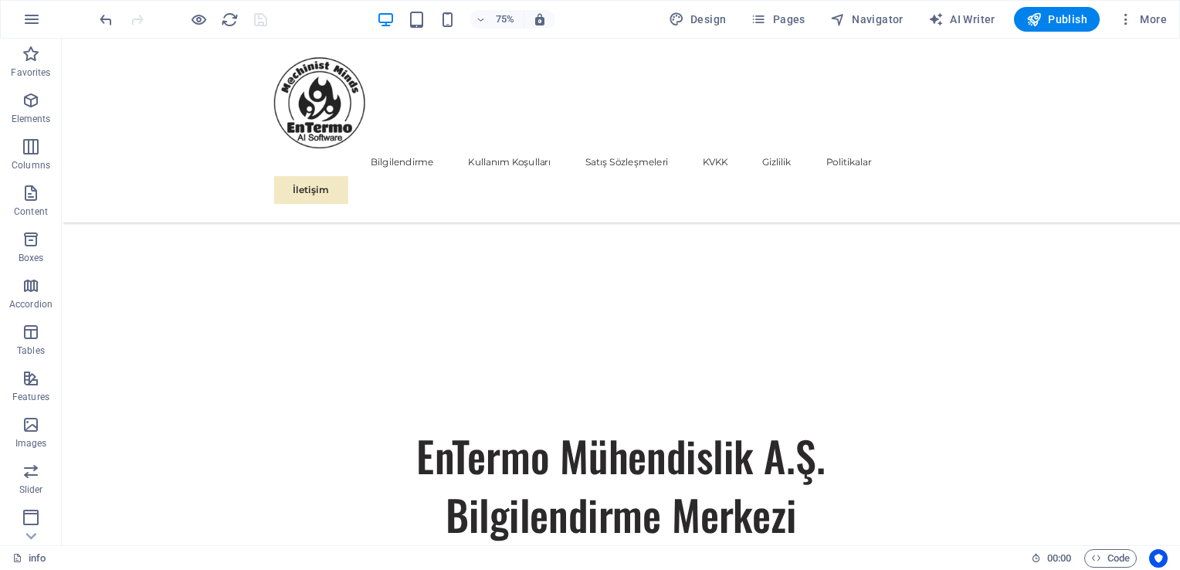
scroll to position [0, 0]
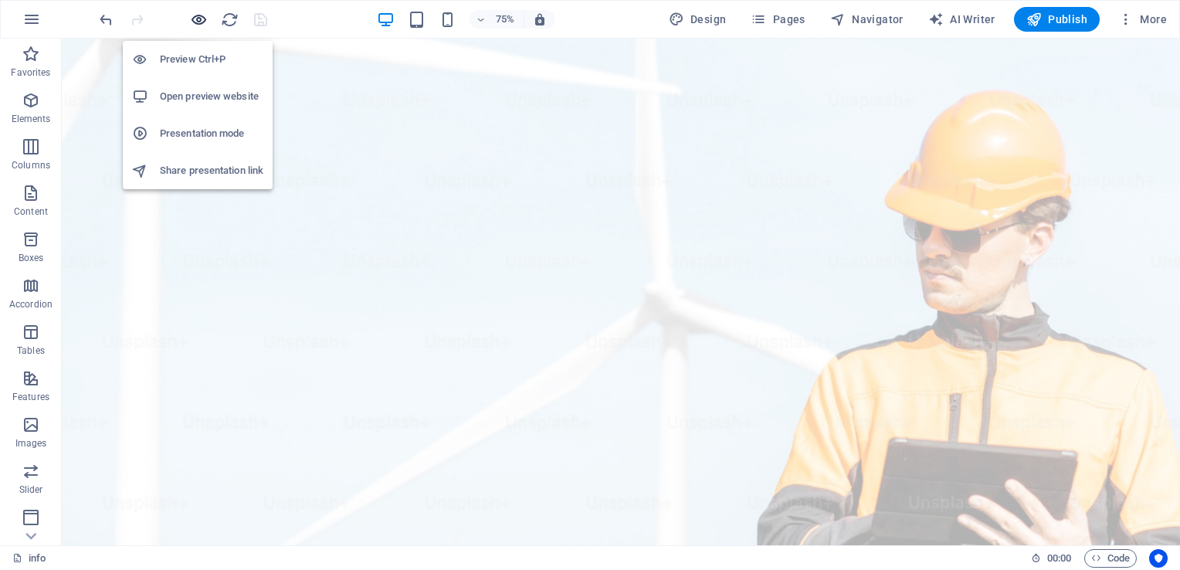
click at [200, 18] on icon "button" at bounding box center [199, 20] width 18 height 18
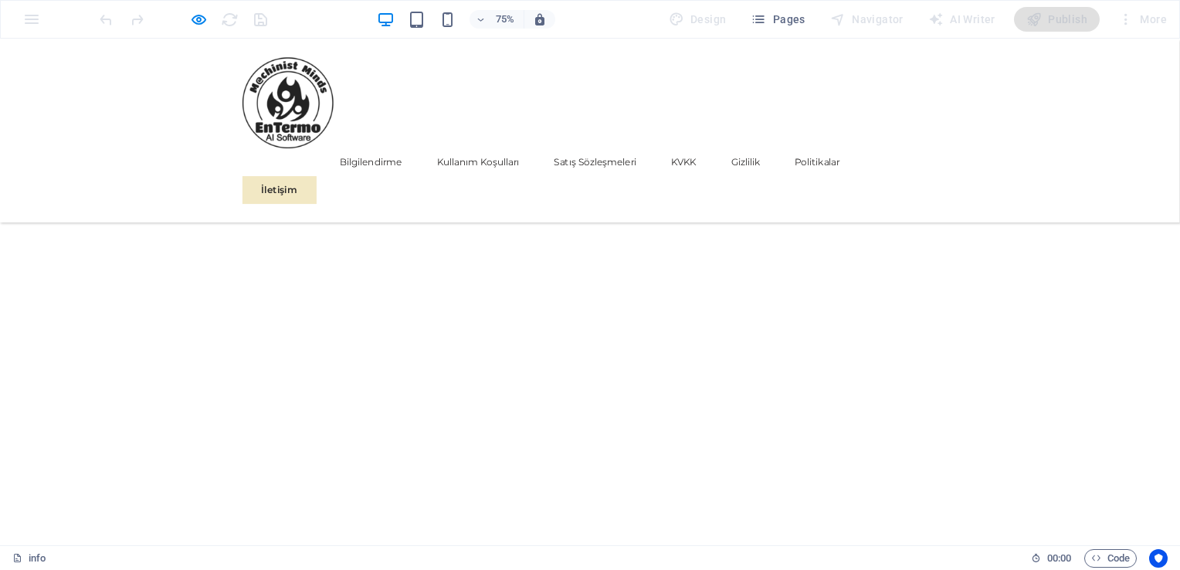
scroll to position [31695, 0]
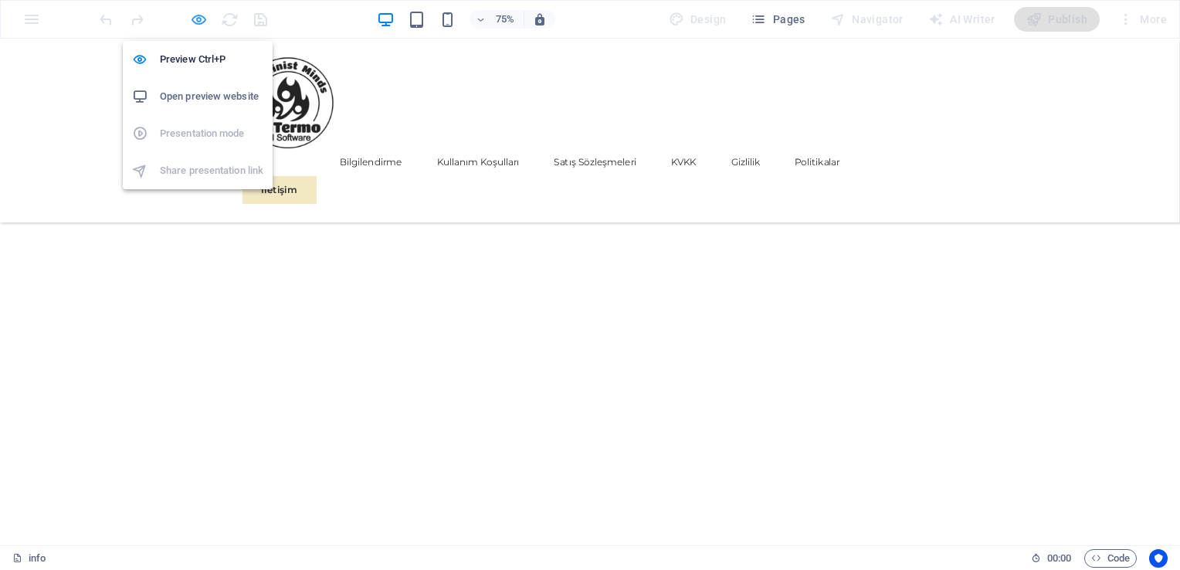
click at [202, 20] on icon "button" at bounding box center [199, 20] width 18 height 18
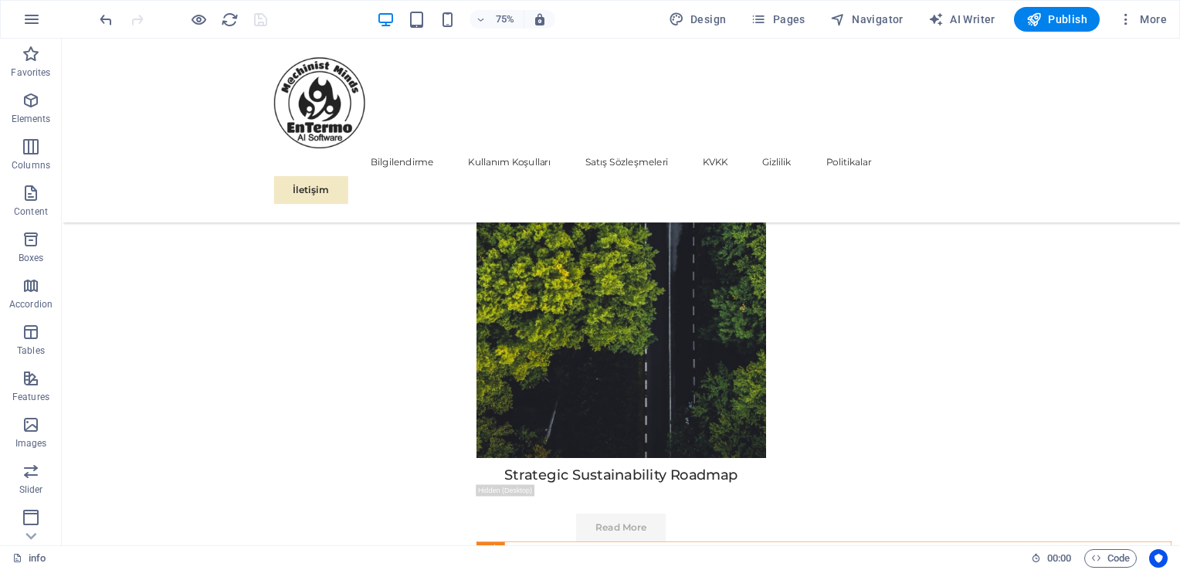
scroll to position [31324, 0]
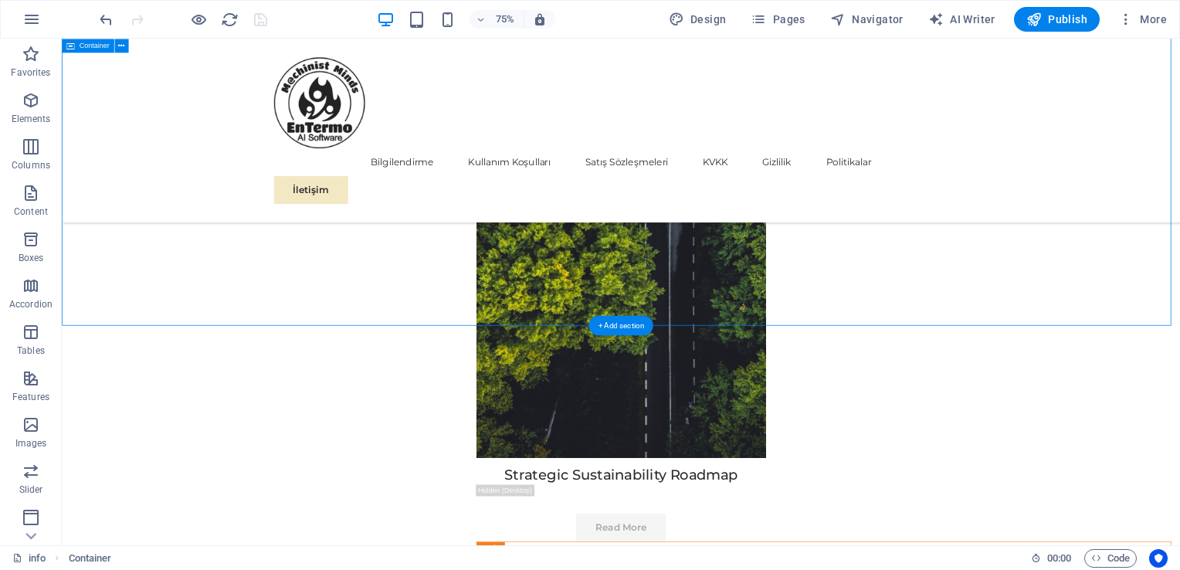
drag, startPoint x: 758, startPoint y: 387, endPoint x: 576, endPoint y: 342, distance: 187.6
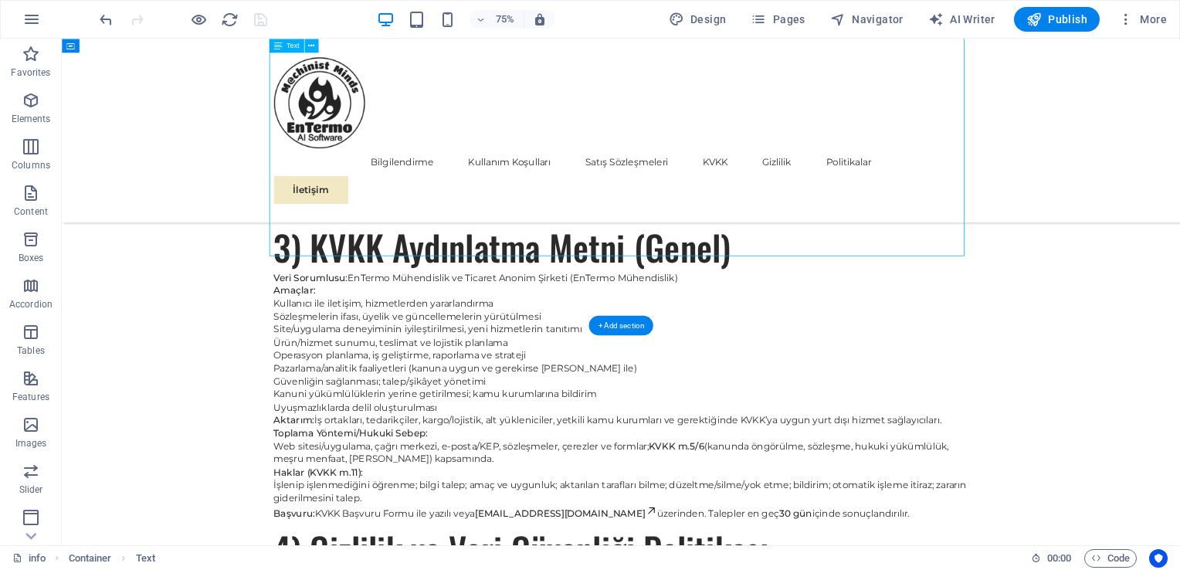
scroll to position [3067, 0]
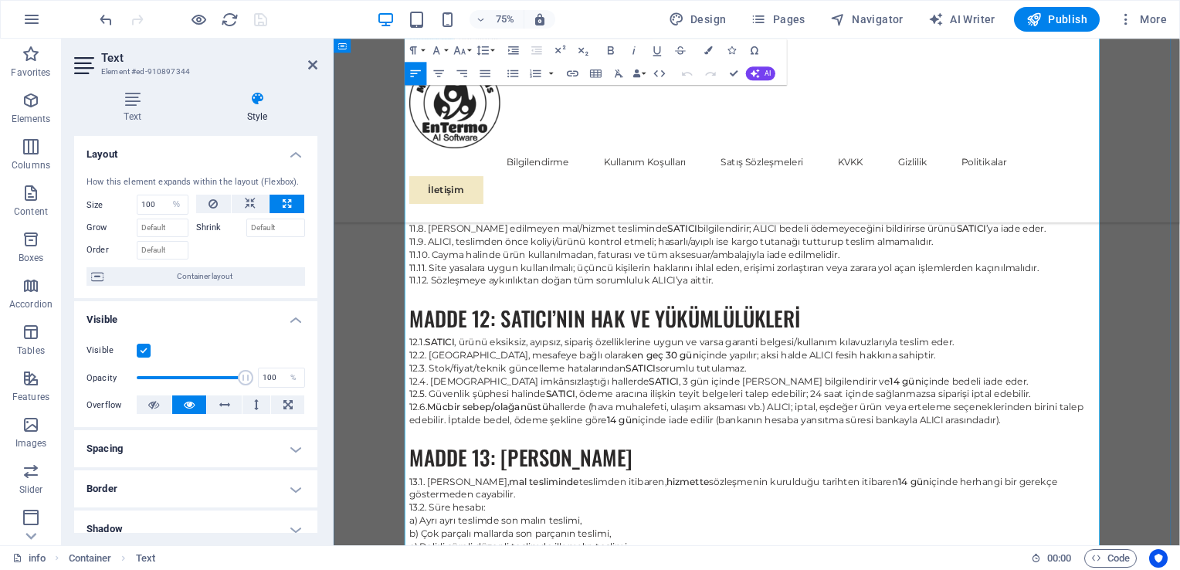
scroll to position [6095, 0]
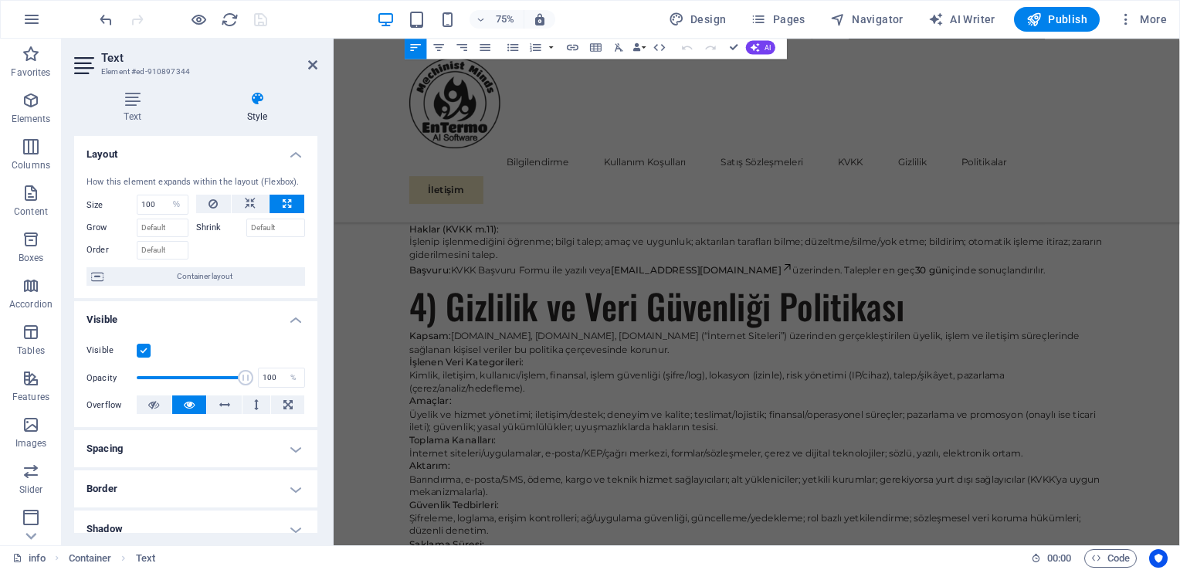
drag, startPoint x: 669, startPoint y: 477, endPoint x: 783, endPoint y: 799, distance: 341.4
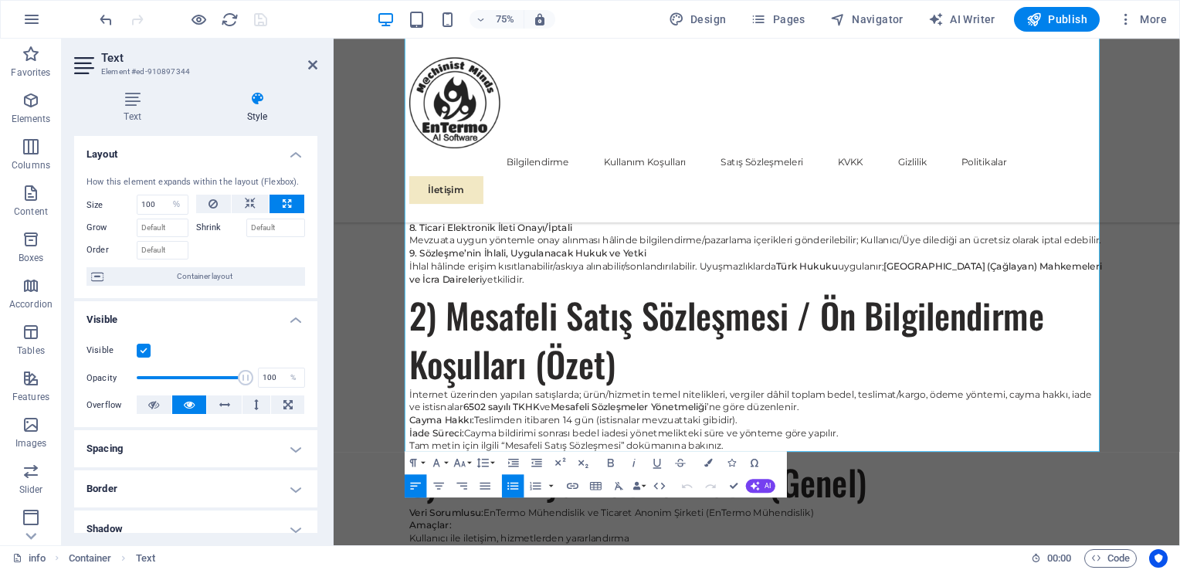
scroll to position [30988, 0]
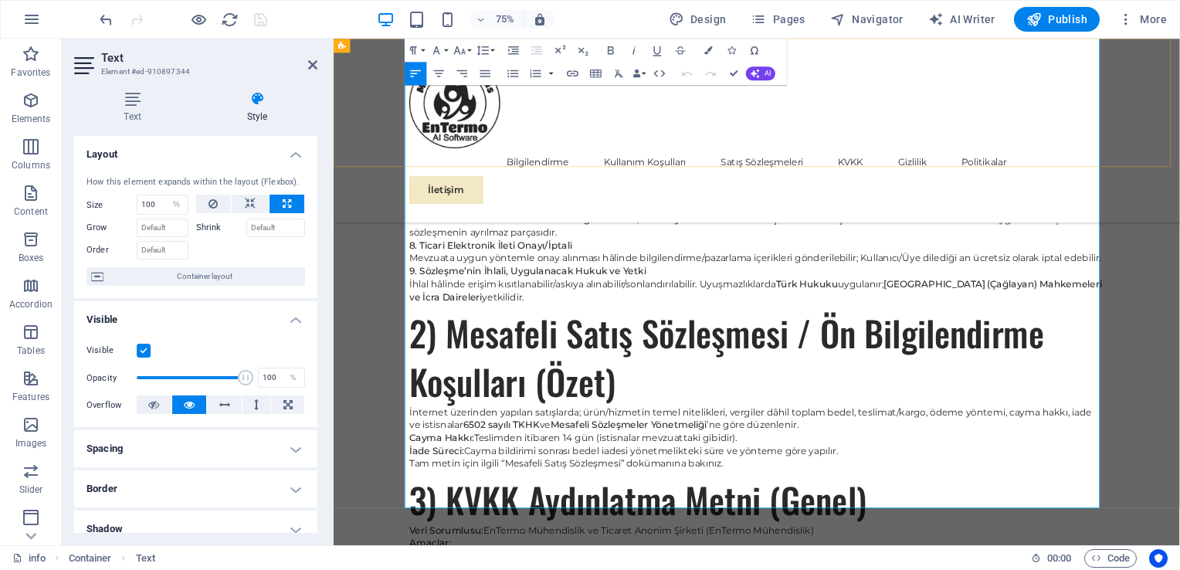
drag, startPoint x: 808, startPoint y: 633, endPoint x: 470, endPoint y: 59, distance: 666.6
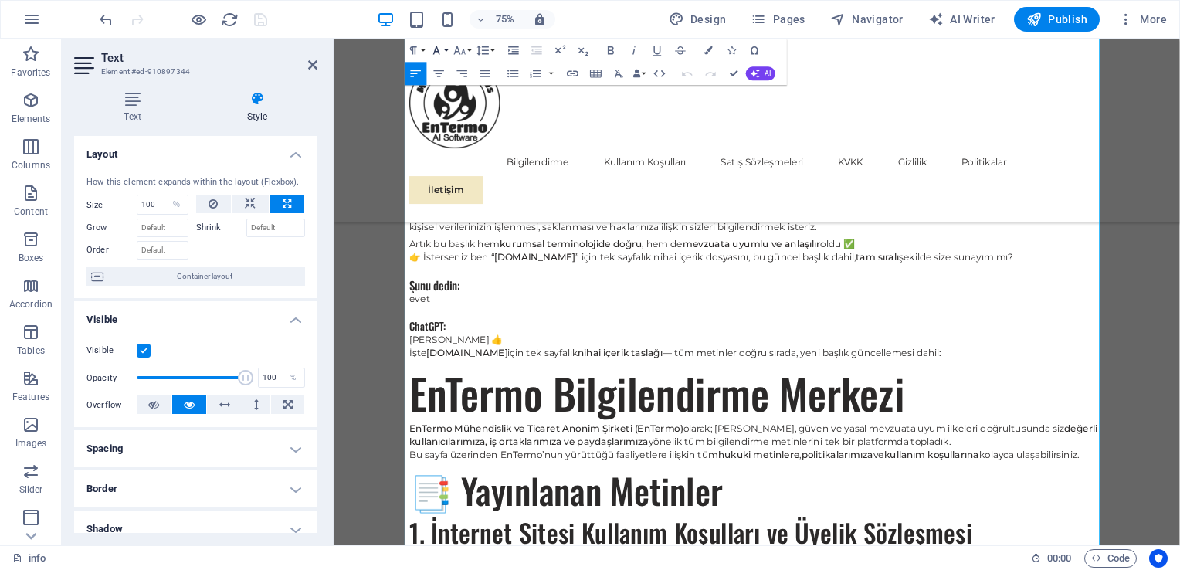
scroll to position [19, 5]
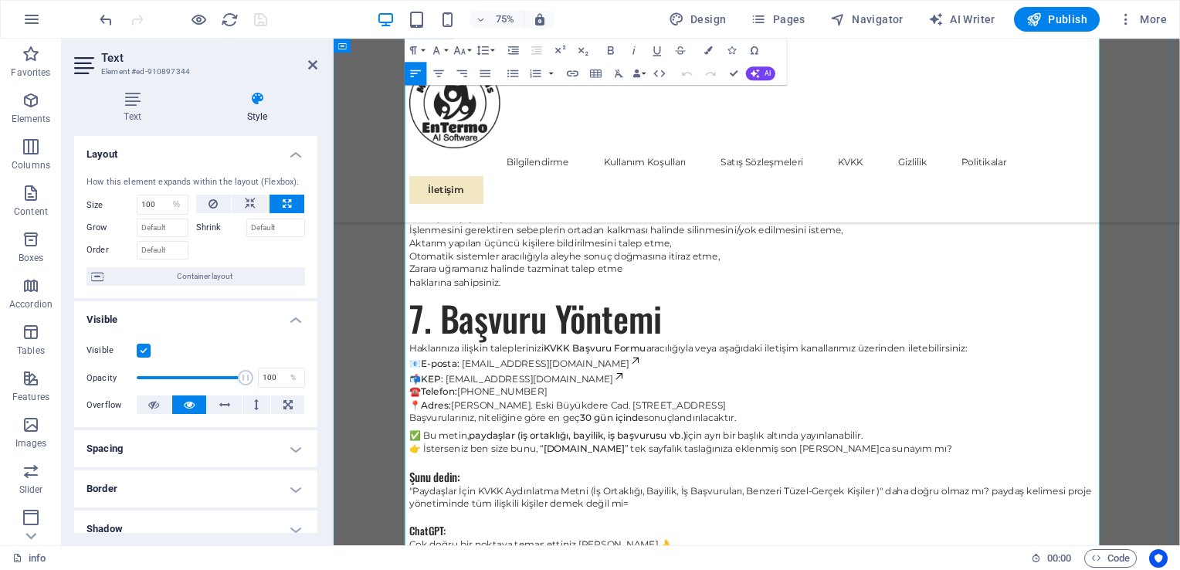
drag, startPoint x: 879, startPoint y: 288, endPoint x: 861, endPoint y: 220, distance: 70.2
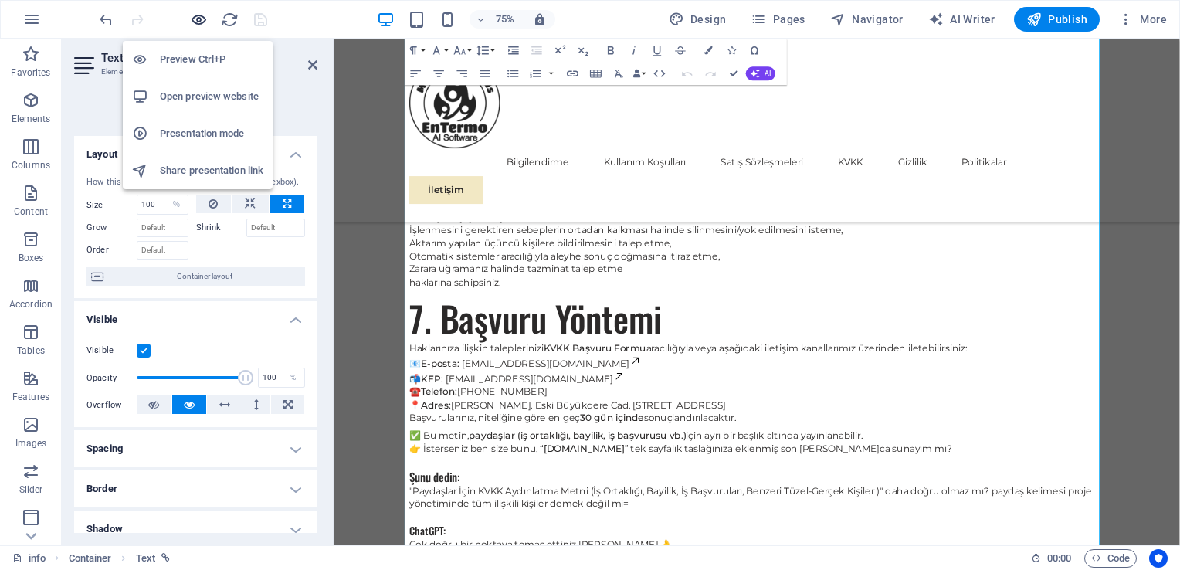
click at [198, 18] on icon "button" at bounding box center [199, 20] width 18 height 18
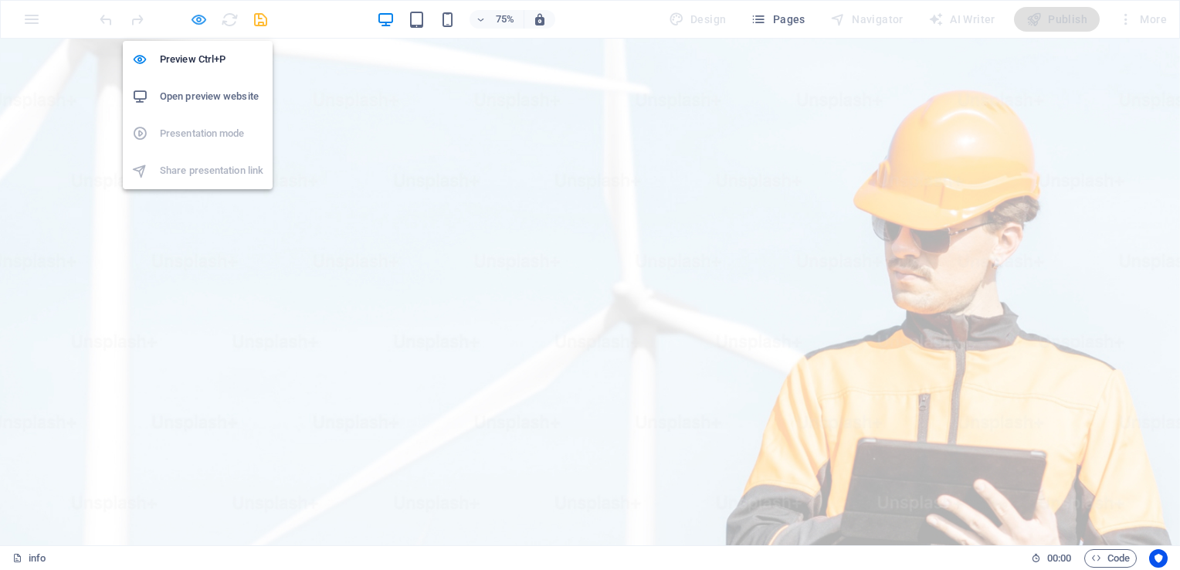
click at [204, 17] on icon "button" at bounding box center [199, 20] width 18 height 18
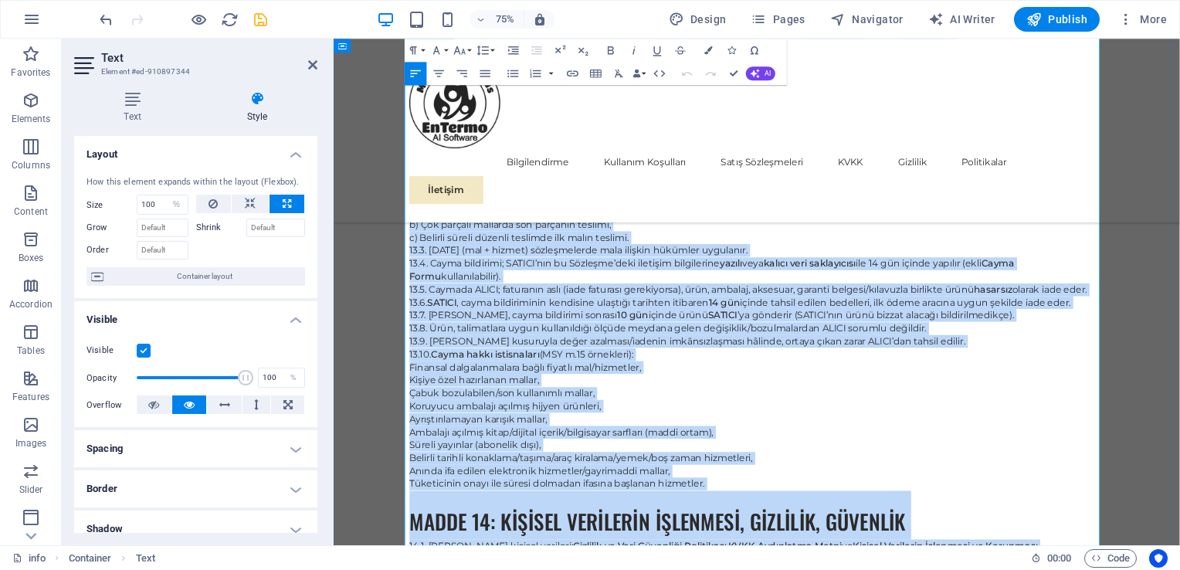
drag, startPoint x: 444, startPoint y: 413, endPoint x: 731, endPoint y: 666, distance: 382.9
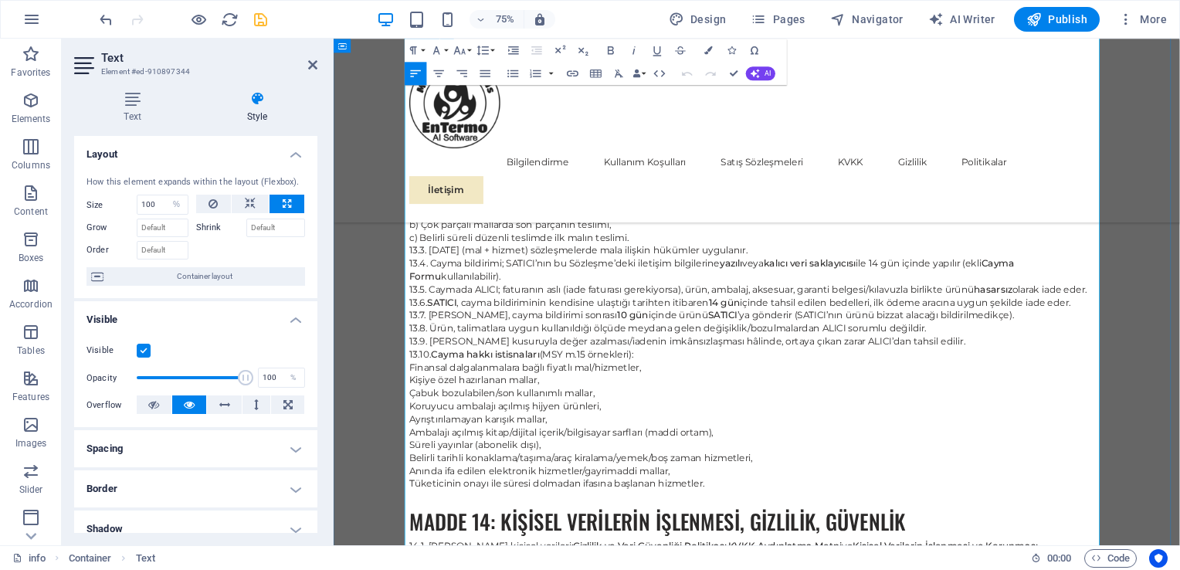
drag, startPoint x: 433, startPoint y: 225, endPoint x: 676, endPoint y: 469, distance: 343.9
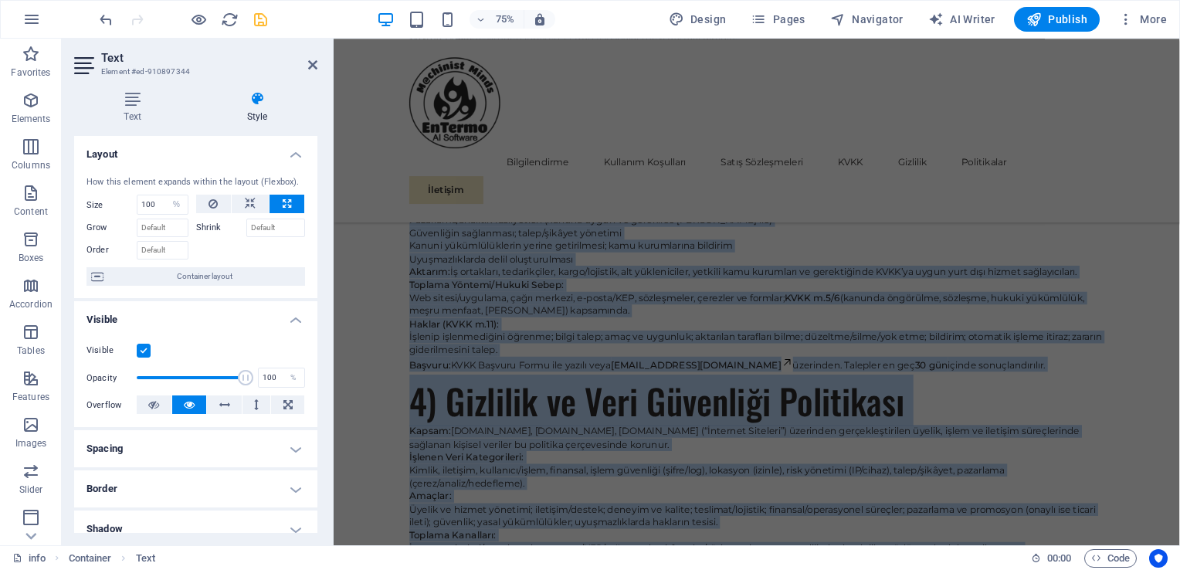
scroll to position [32022, 0]
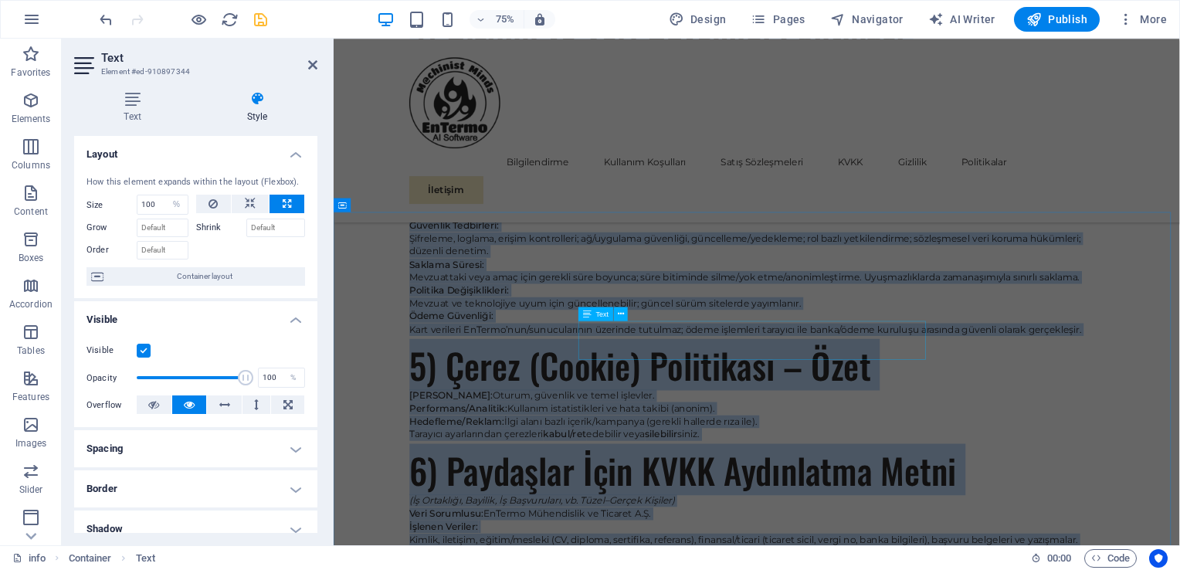
drag, startPoint x: 432, startPoint y: 227, endPoint x: 1052, endPoint y: 450, distance: 658.9
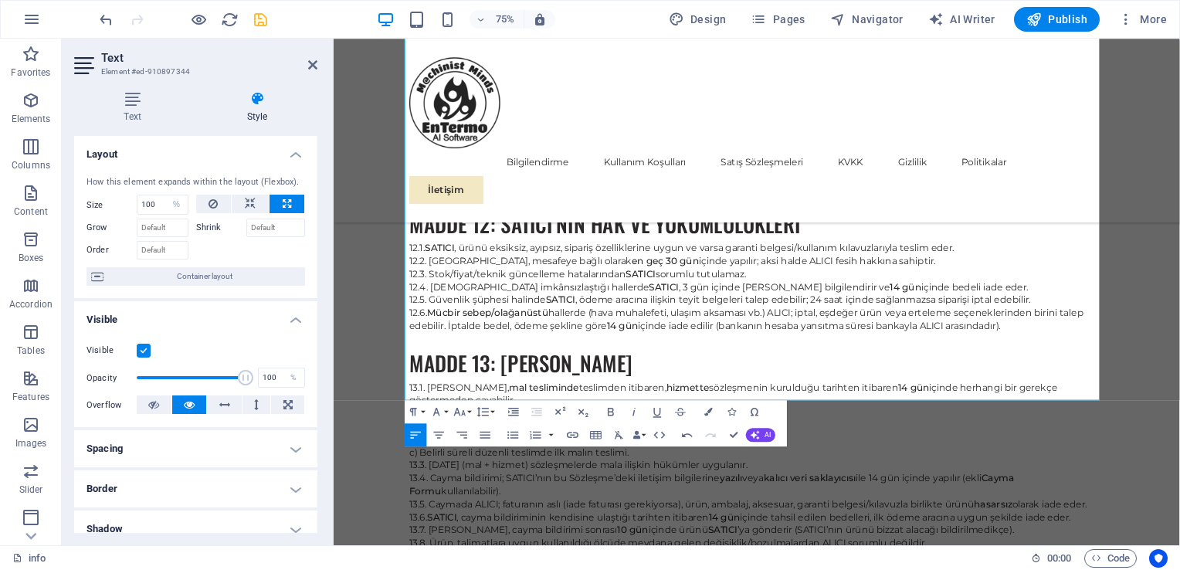
scroll to position [6133, 0]
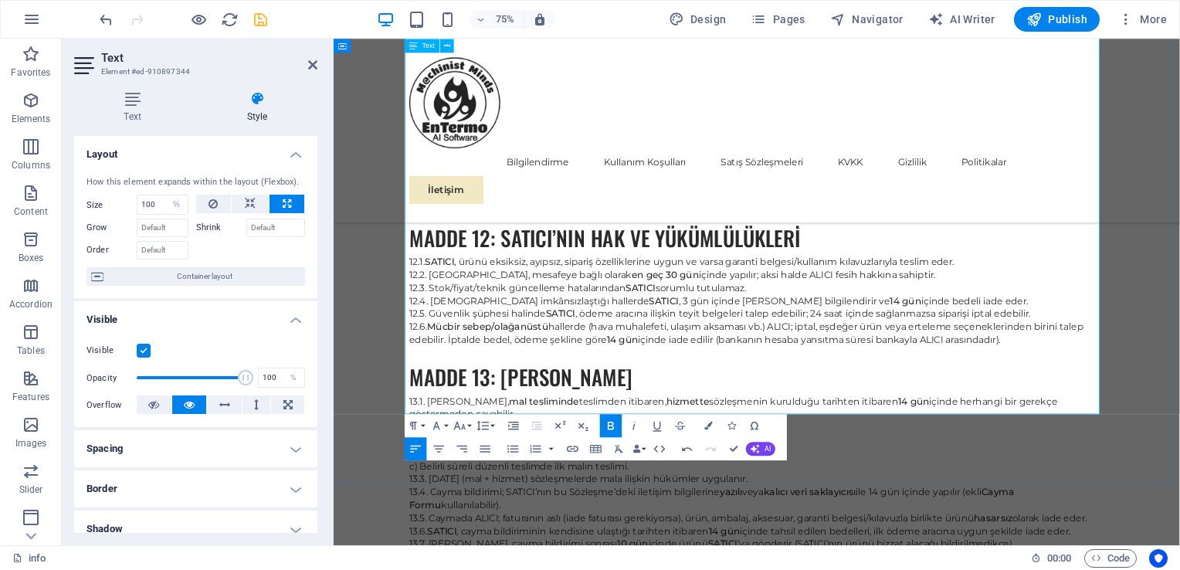
drag, startPoint x: 645, startPoint y: 440, endPoint x: 781, endPoint y: 518, distance: 156.7
click at [781, 518] on div "MADDE 1: SÖZLEŞMENİN KONUSU 1.1. İşbu Mesafeli Satış Sözleşmesi (“ Sözleşme ”) …" at bounding box center [898, 124] width 926 height 3270
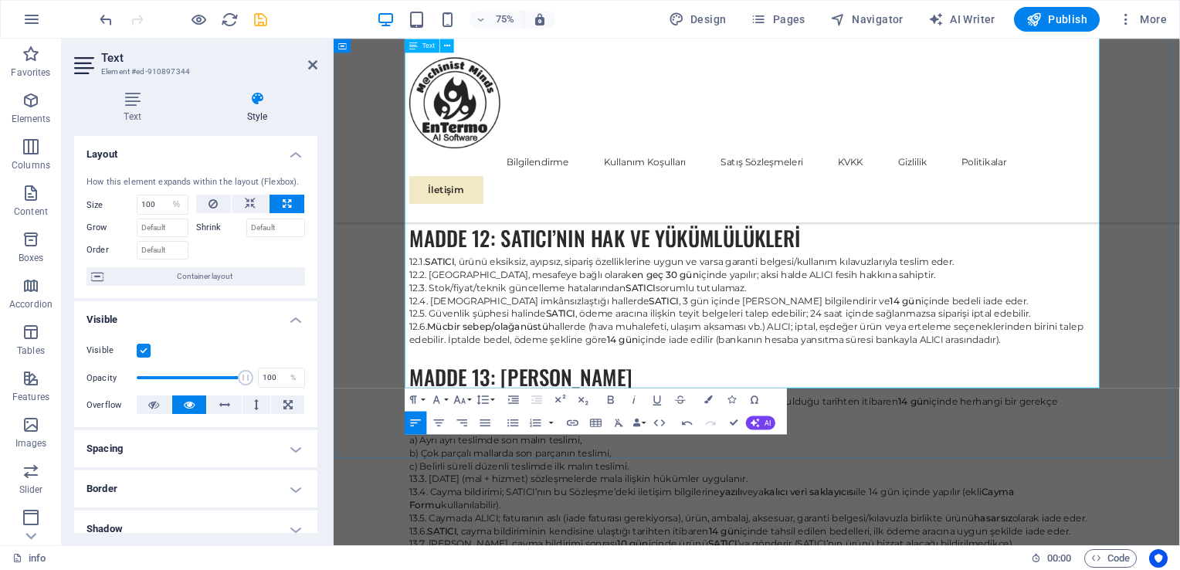
click at [255, 23] on icon "save" at bounding box center [261, 20] width 18 height 18
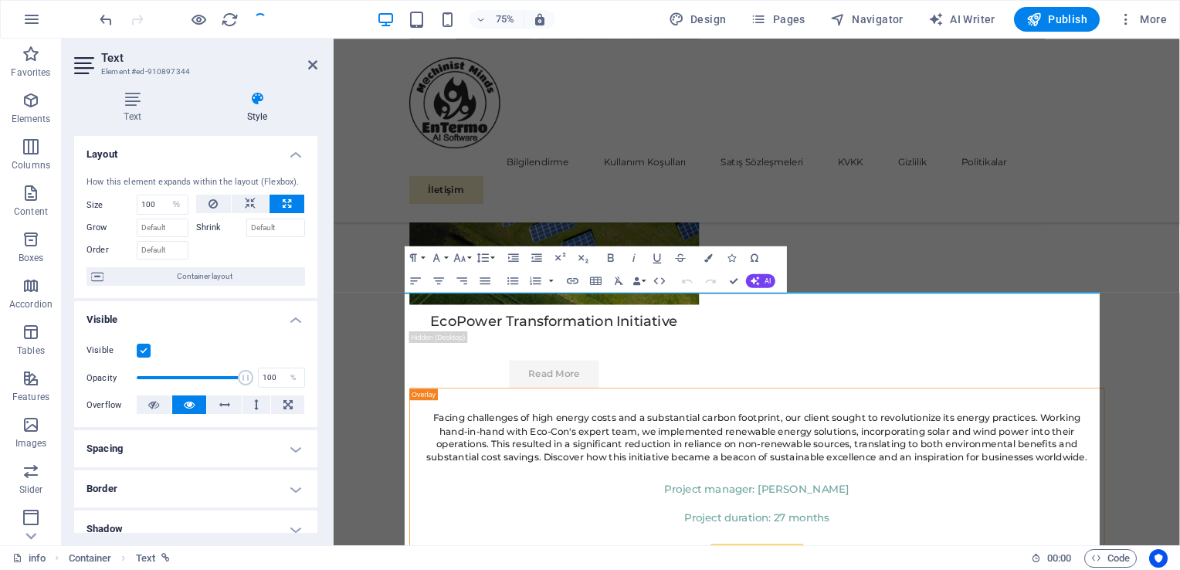
scroll to position [3067, 0]
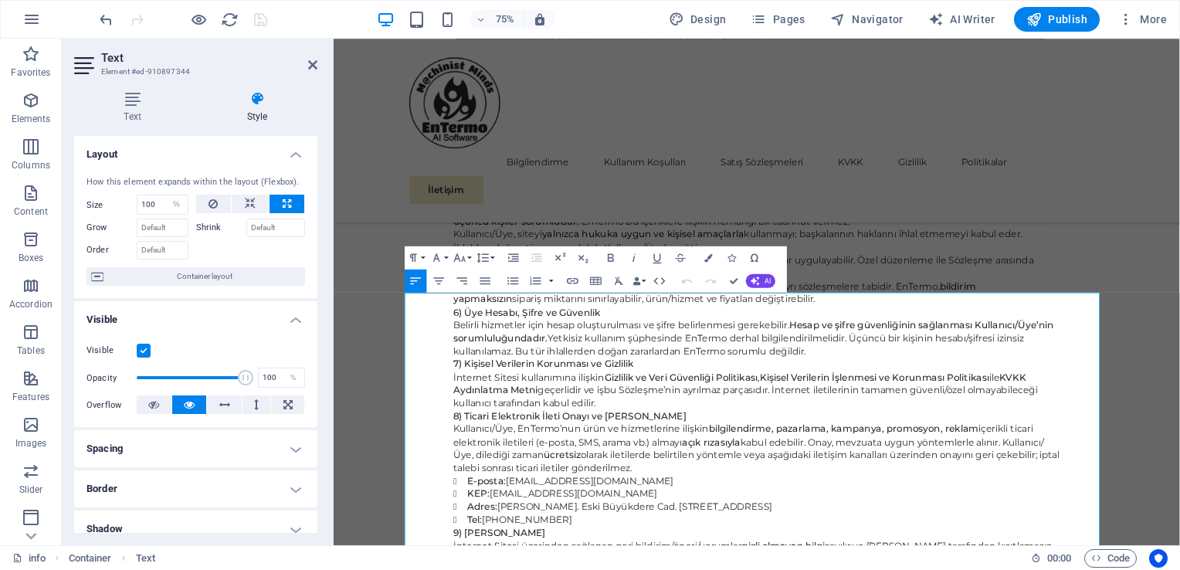
click at [253, 107] on h4 "Style" at bounding box center [257, 107] width 120 height 32
click at [130, 97] on icon at bounding box center [132, 98] width 117 height 15
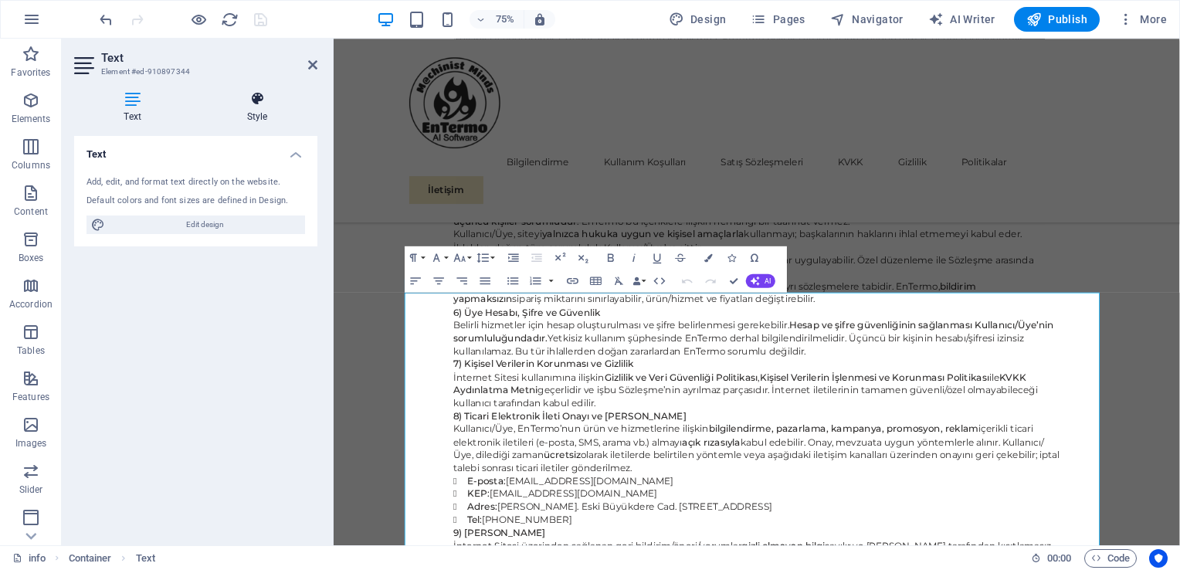
click at [255, 103] on icon at bounding box center [257, 98] width 120 height 15
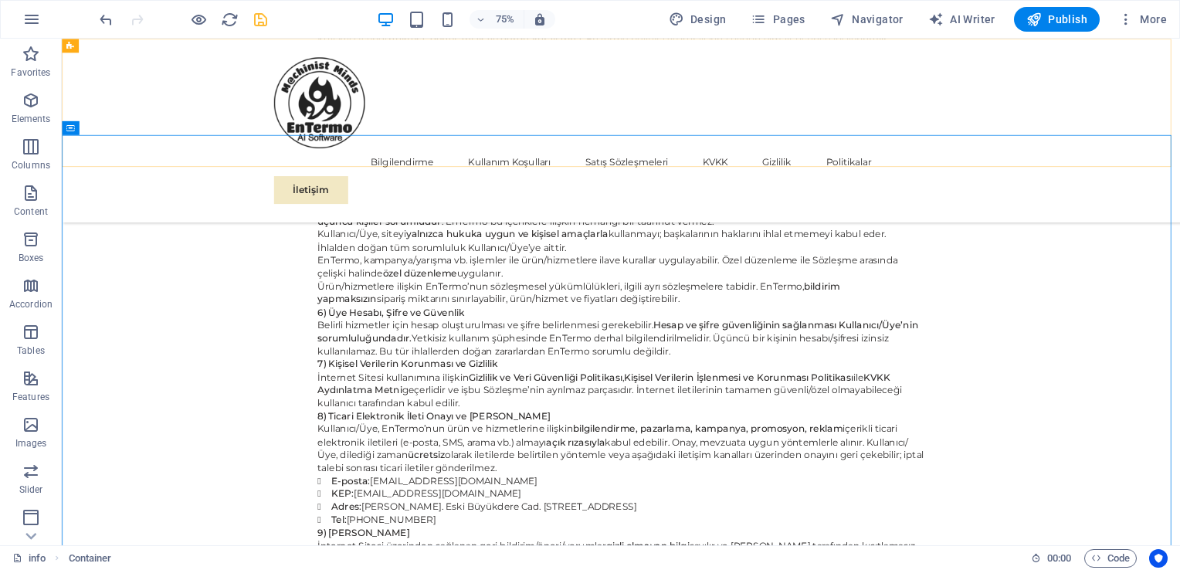
click at [131, 181] on div "Bilgilendirme Kullanım Koşulları Satış Sözleşmeleri KVKK Gizlilik Politikalar İ…" at bounding box center [807, 161] width 1491 height 245
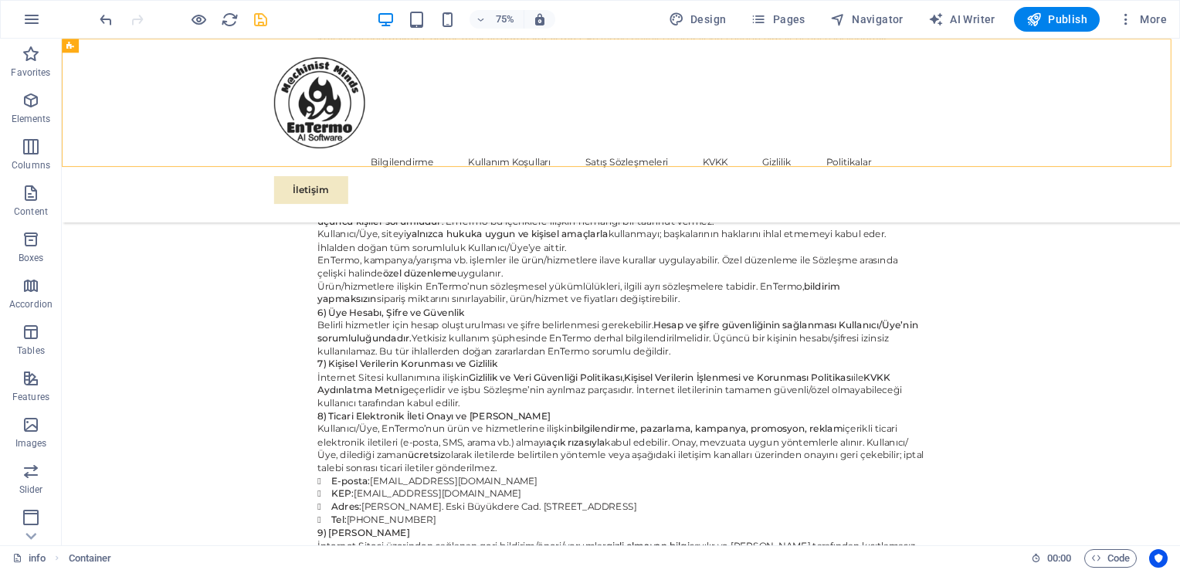
click at [131, 181] on div "Bilgilendirme Kullanım Koşulları Satış Sözleşmeleri KVKK Gizlilik Politikalar İ…" at bounding box center [807, 161] width 1491 height 245
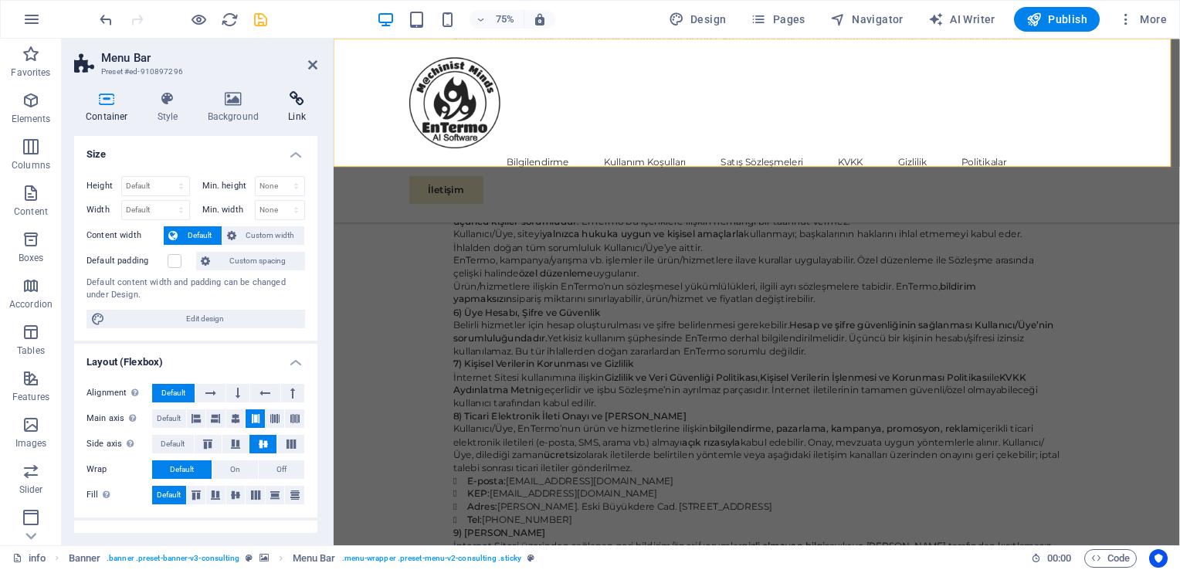
click at [293, 110] on h4 "Link" at bounding box center [296, 107] width 41 height 32
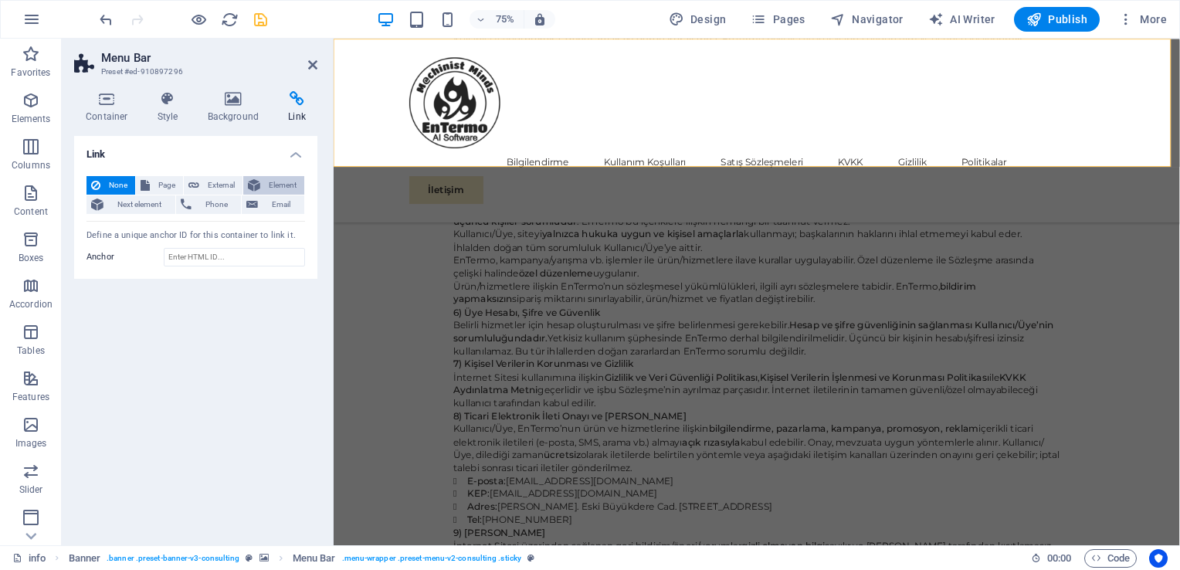
click at [278, 185] on span "Element" at bounding box center [282, 185] width 35 height 19
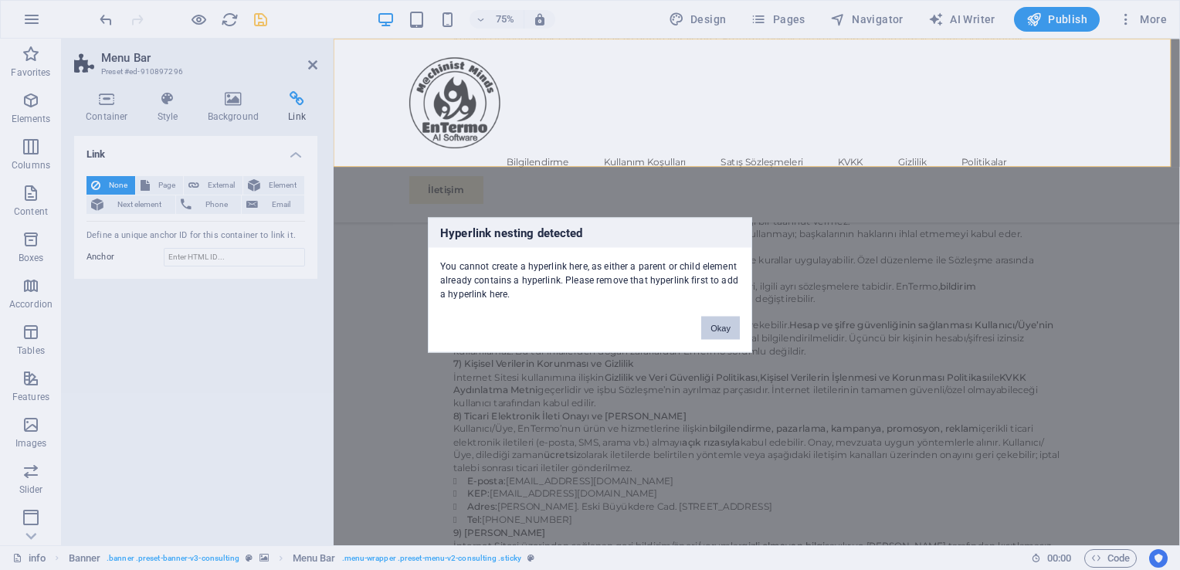
click at [718, 330] on button "Okay" at bounding box center [720, 328] width 39 height 23
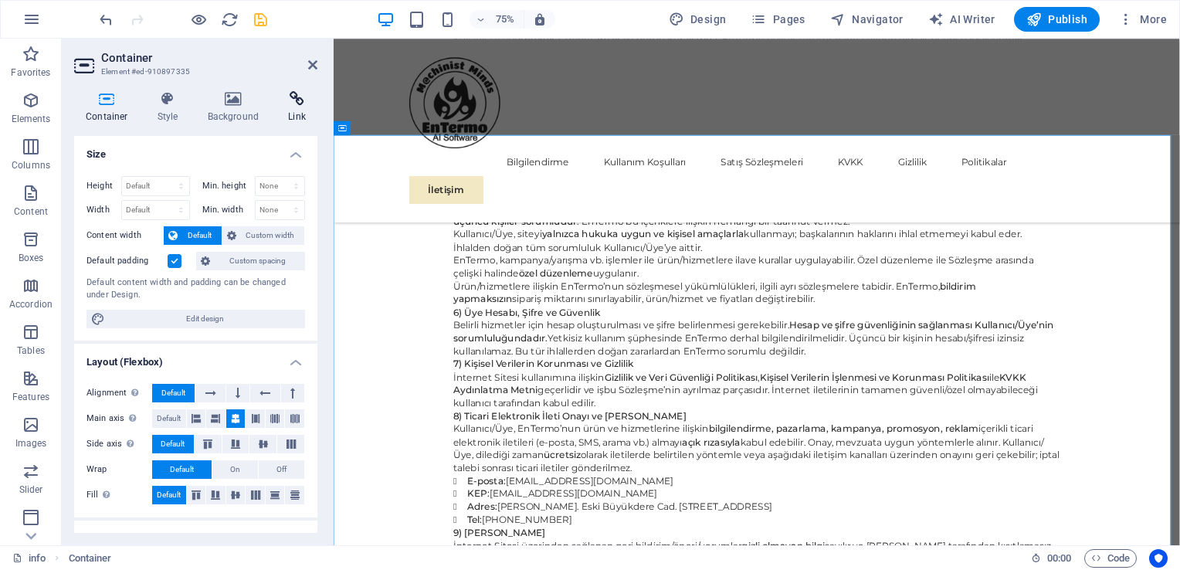
click at [293, 102] on icon at bounding box center [296, 98] width 41 height 15
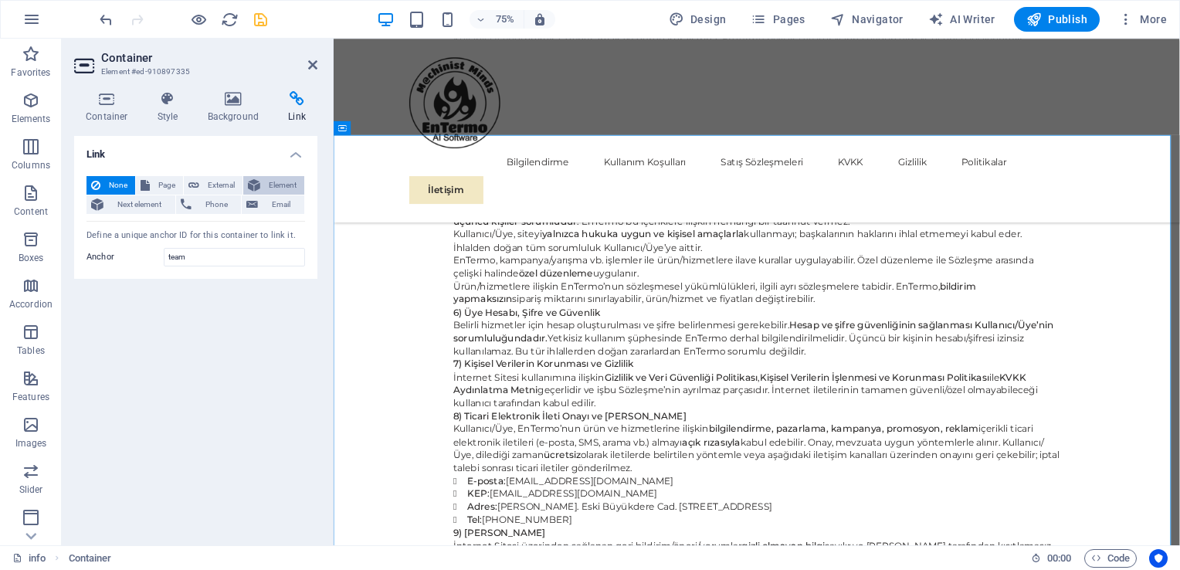
click at [283, 188] on span "Element" at bounding box center [282, 185] width 35 height 19
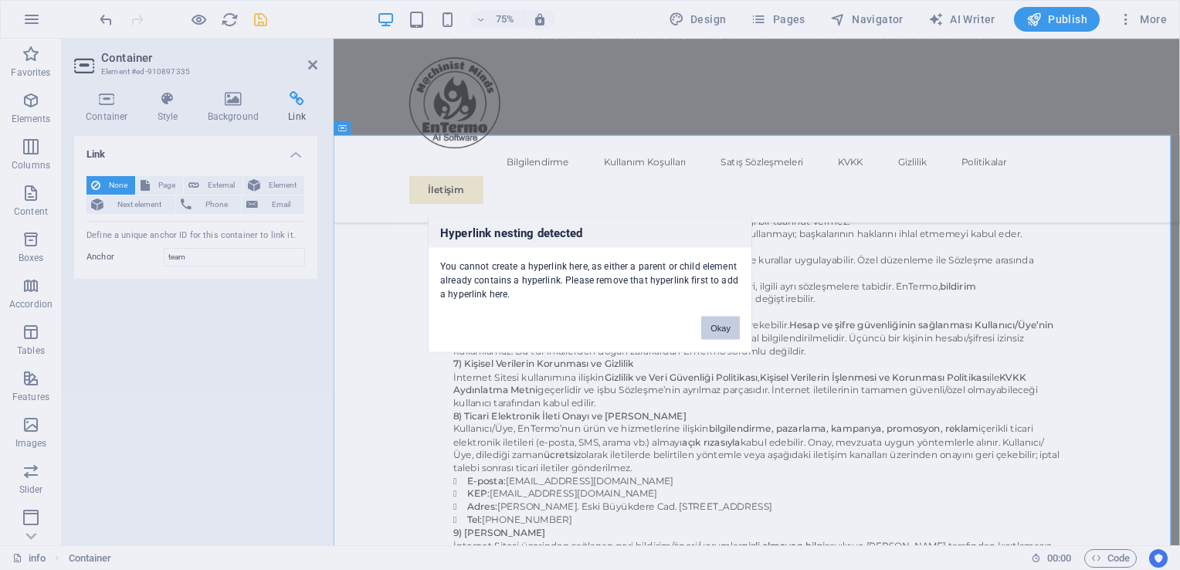
click at [713, 324] on button "Okay" at bounding box center [720, 328] width 39 height 23
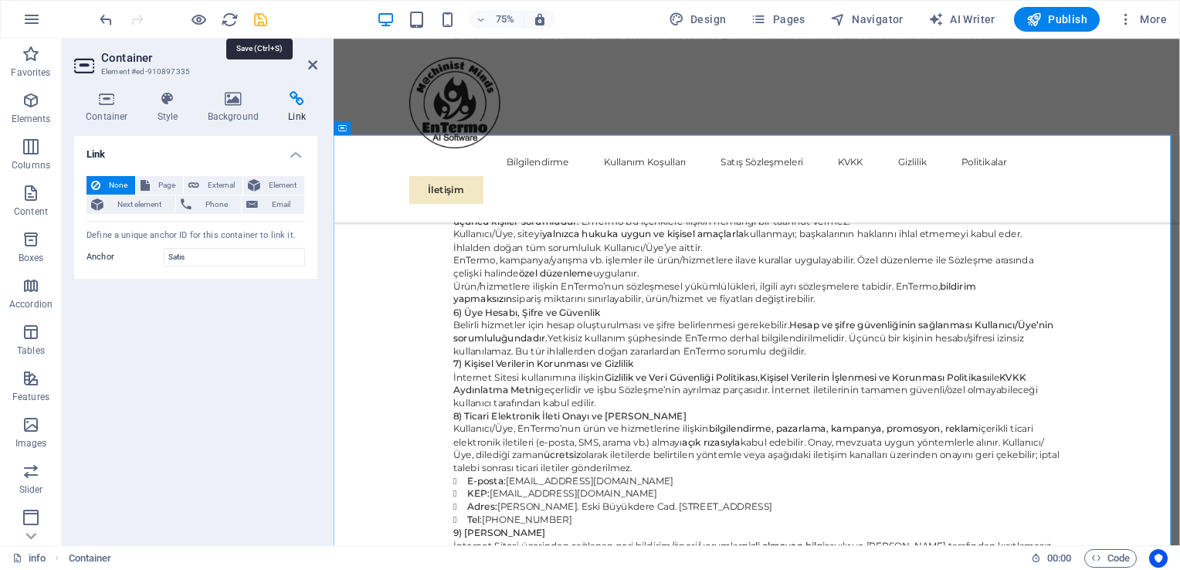
click at [263, 23] on icon "save" at bounding box center [261, 20] width 18 height 18
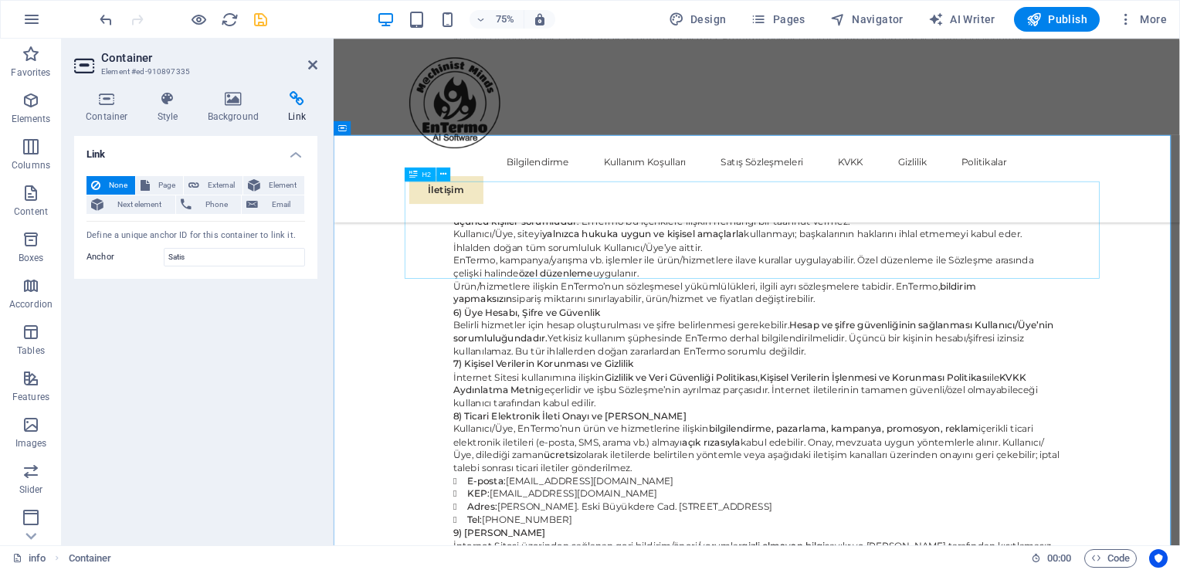
click at [296, 109] on h4 "Link" at bounding box center [296, 107] width 41 height 32
click at [263, 17] on icon "save" at bounding box center [261, 20] width 18 height 18
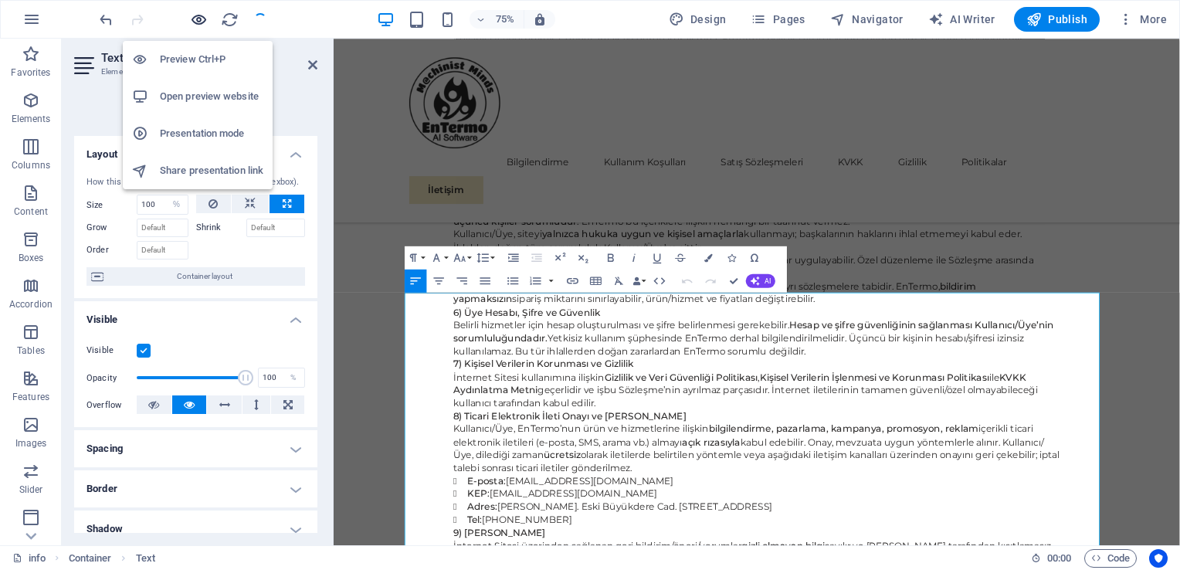
click at [196, 18] on icon "button" at bounding box center [199, 20] width 18 height 18
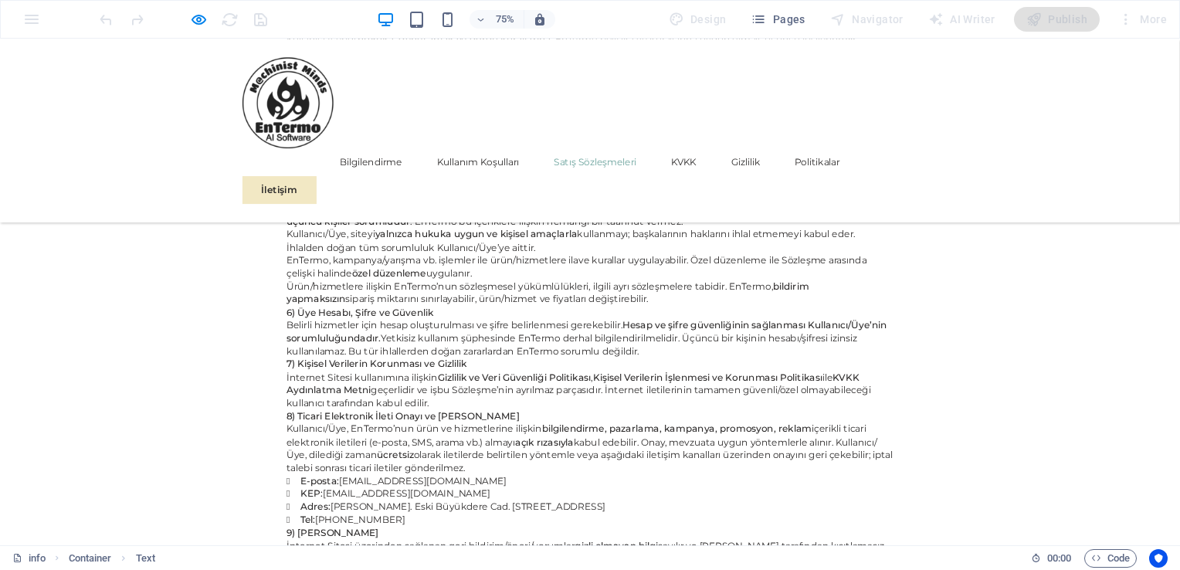
click at [785, 185] on link "Satış Sözleşmeleri" at bounding box center [794, 203] width 110 height 37
click at [517, 185] on link "Bilgilendirme" at bounding box center [494, 203] width 83 height 37
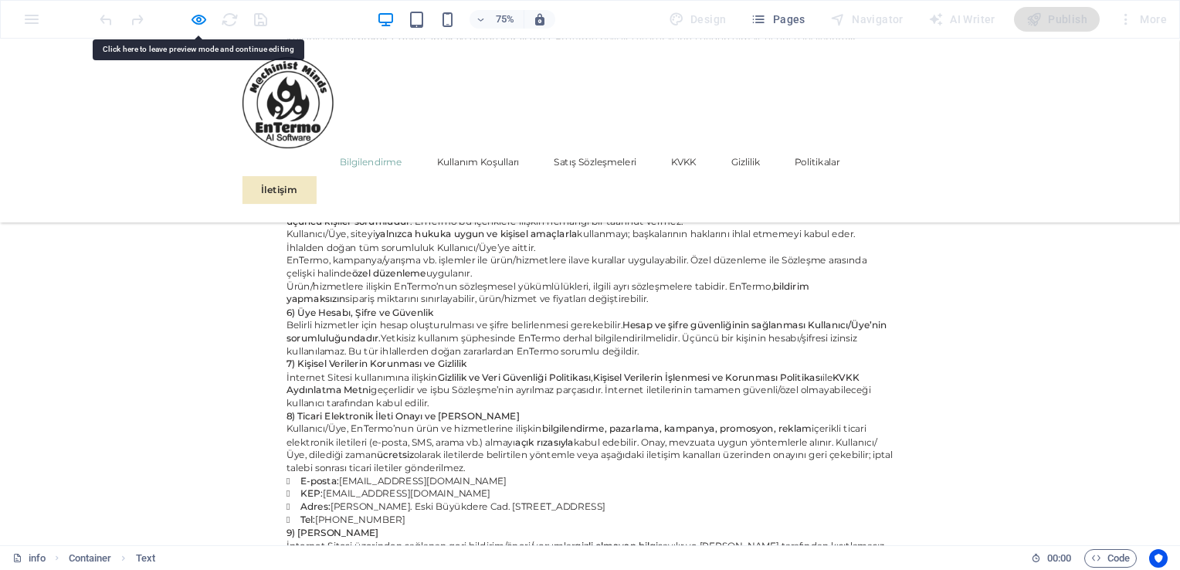
click at [517, 185] on link "Bilgilendirme" at bounding box center [494, 203] width 83 height 37
click at [652, 185] on link "Kullanım Koşulları" at bounding box center [638, 203] width 110 height 37
click at [517, 185] on link "Bilgilendirme" at bounding box center [494, 203] width 83 height 37
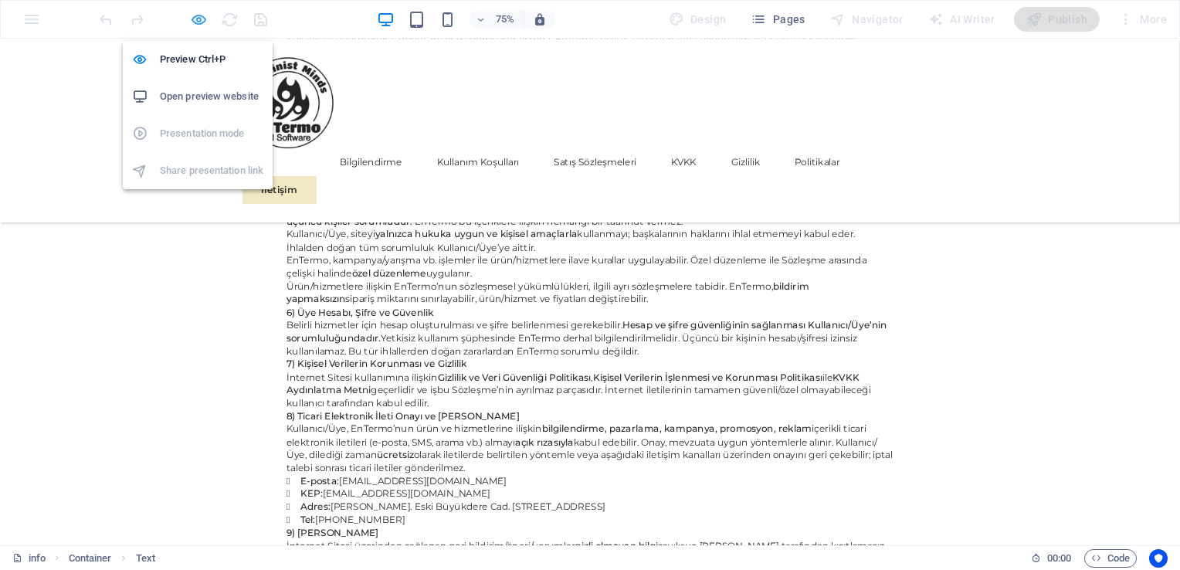
click at [199, 17] on icon "button" at bounding box center [199, 20] width 18 height 18
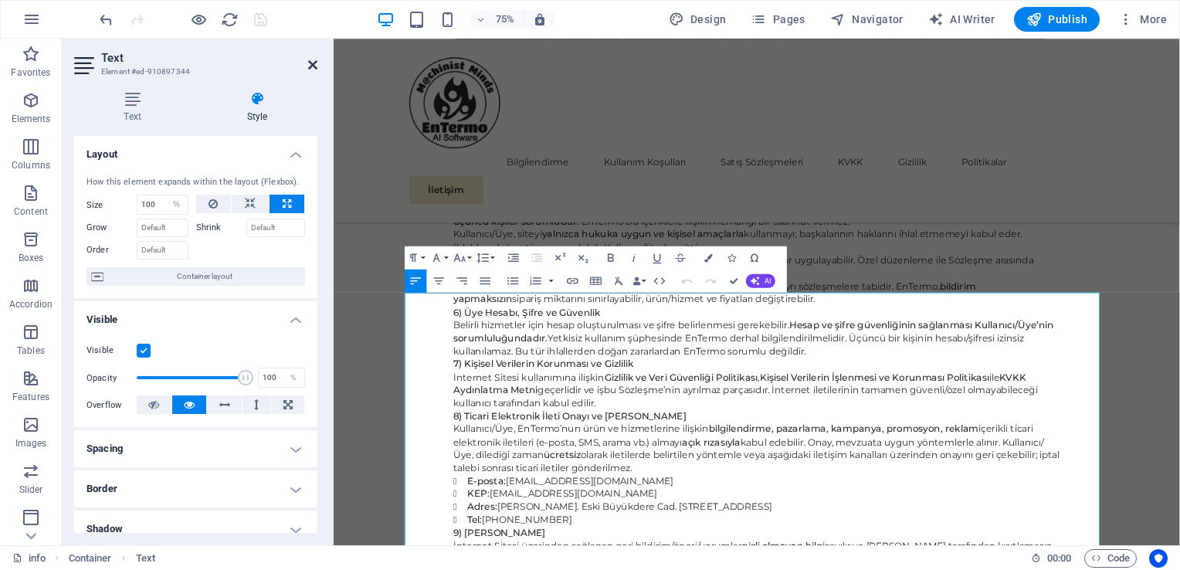
click at [315, 63] on icon at bounding box center [312, 65] width 9 height 12
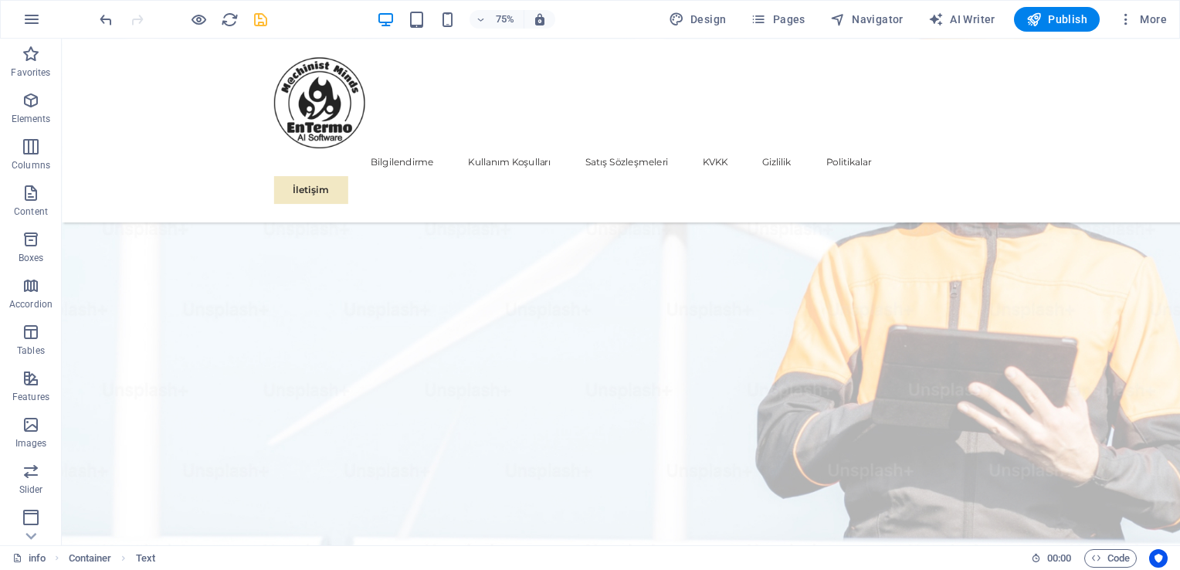
scroll to position [0, 0]
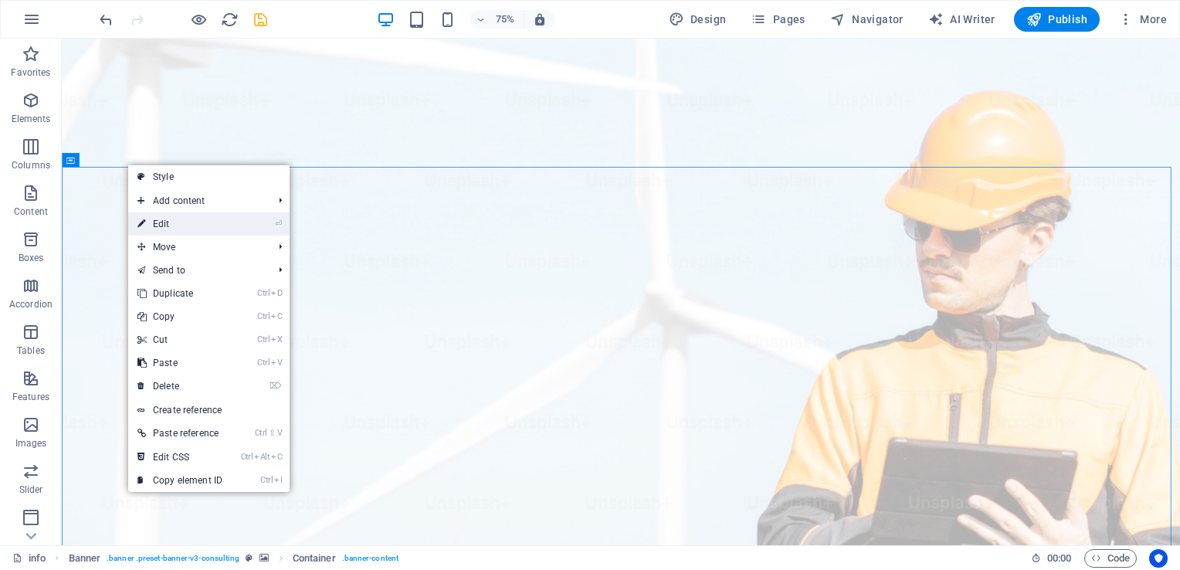
click at [169, 224] on link "⏎ Edit" at bounding box center [179, 223] width 103 height 23
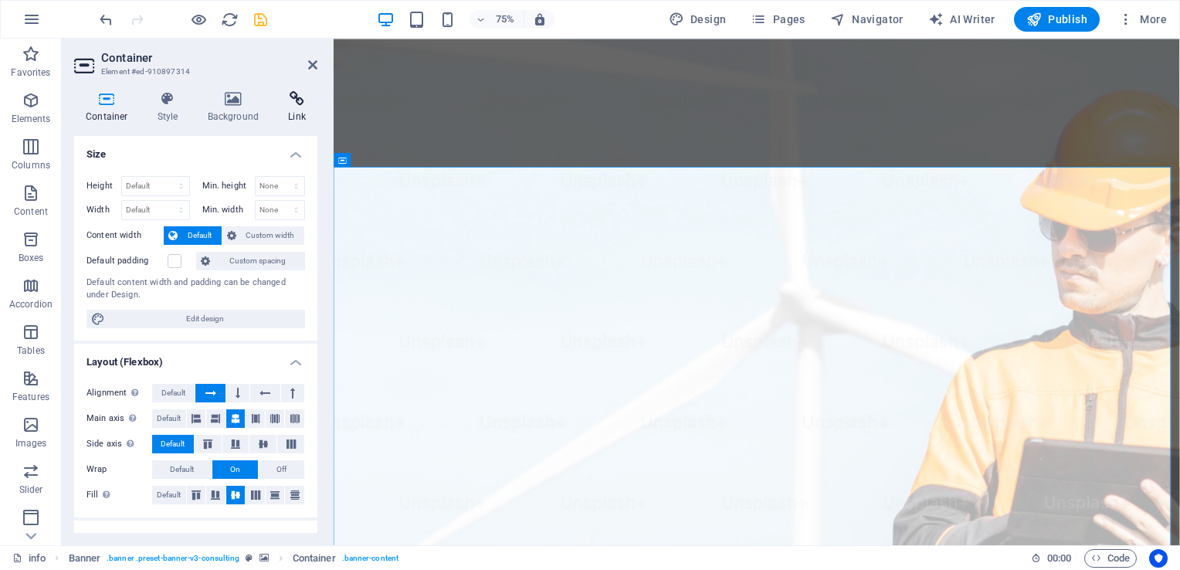
click at [289, 103] on icon at bounding box center [296, 98] width 41 height 15
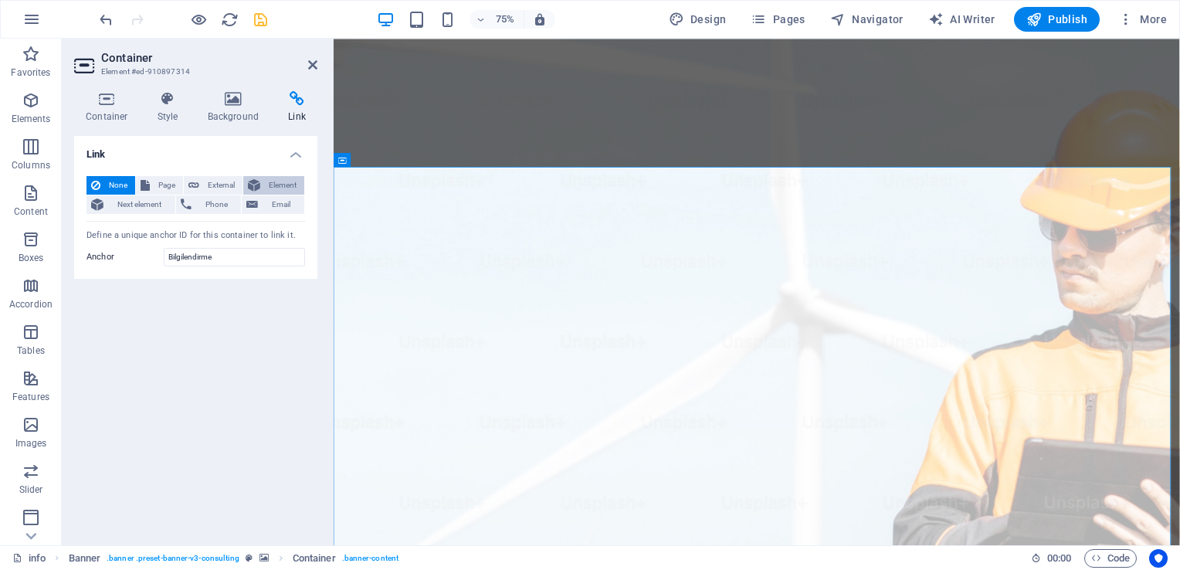
click at [261, 180] on button "Element" at bounding box center [273, 185] width 61 height 19
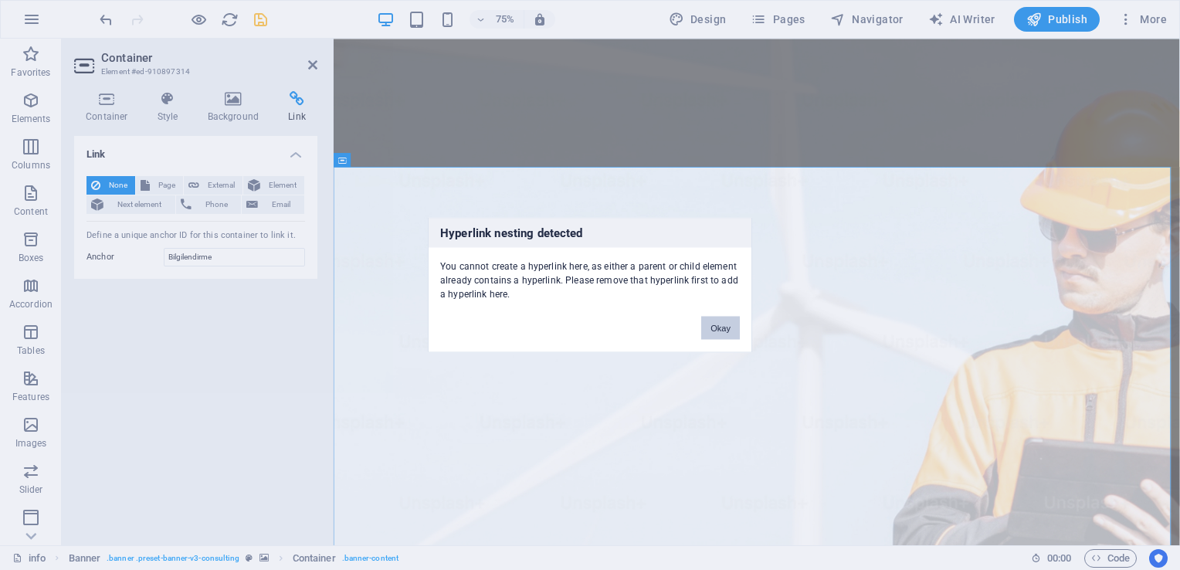
click at [716, 324] on button "Okay" at bounding box center [720, 328] width 39 height 23
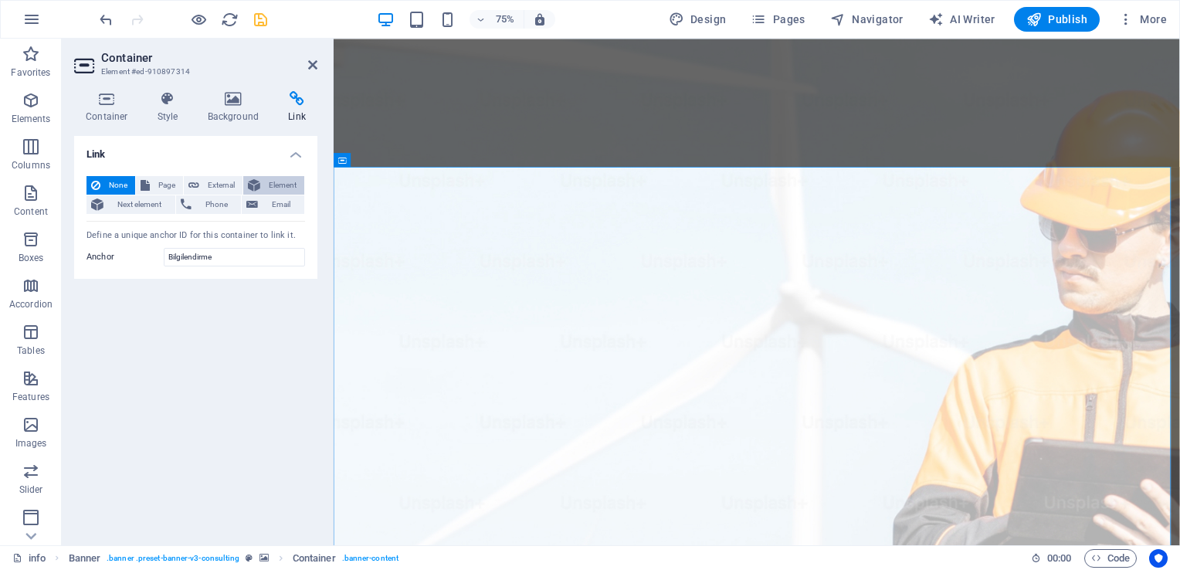
click at [276, 189] on span "Element" at bounding box center [282, 185] width 35 height 19
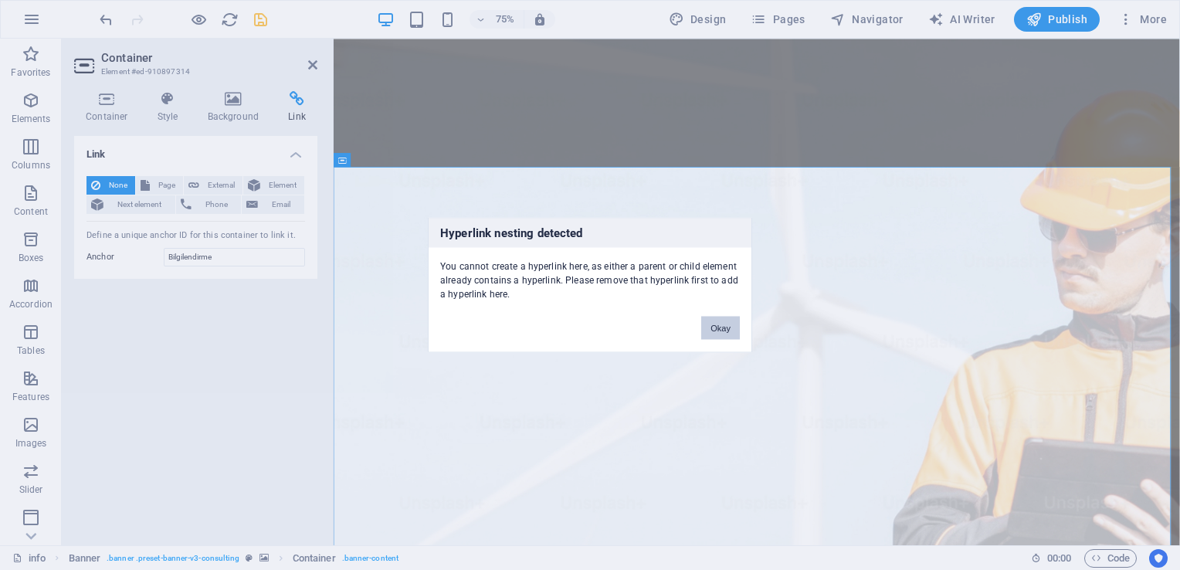
click at [717, 330] on button "Okay" at bounding box center [720, 328] width 39 height 23
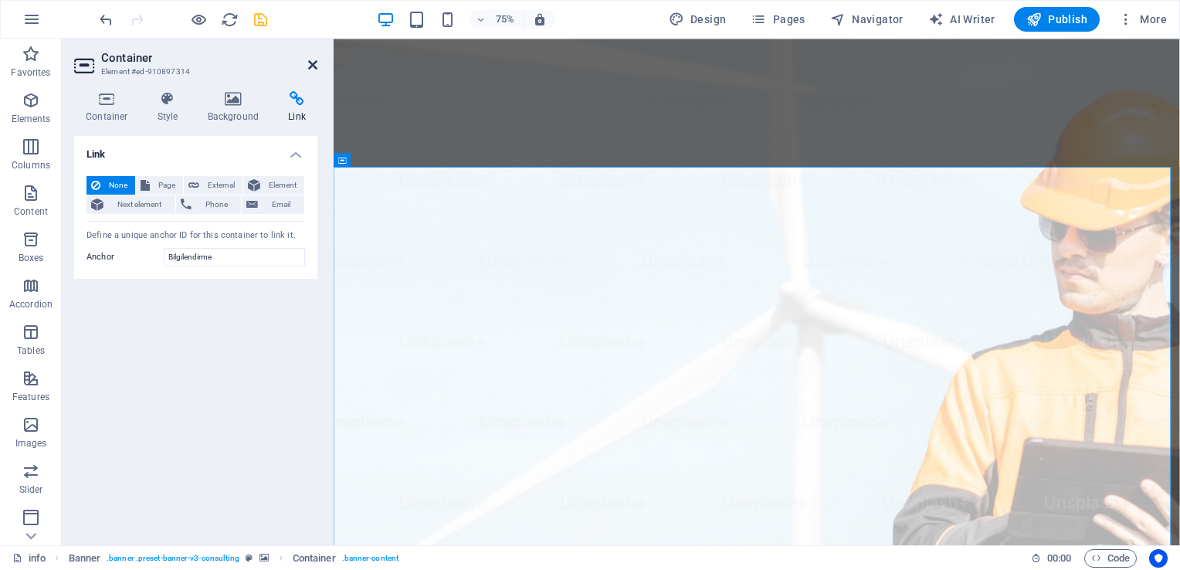
click at [315, 63] on icon at bounding box center [312, 65] width 9 height 12
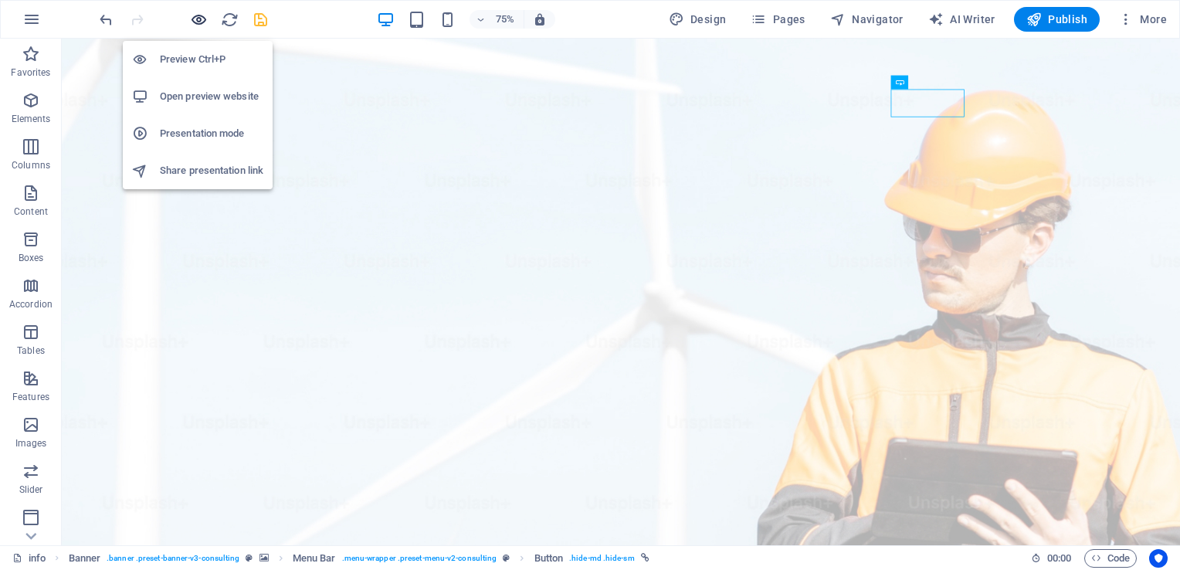
click at [196, 15] on icon "button" at bounding box center [199, 20] width 18 height 18
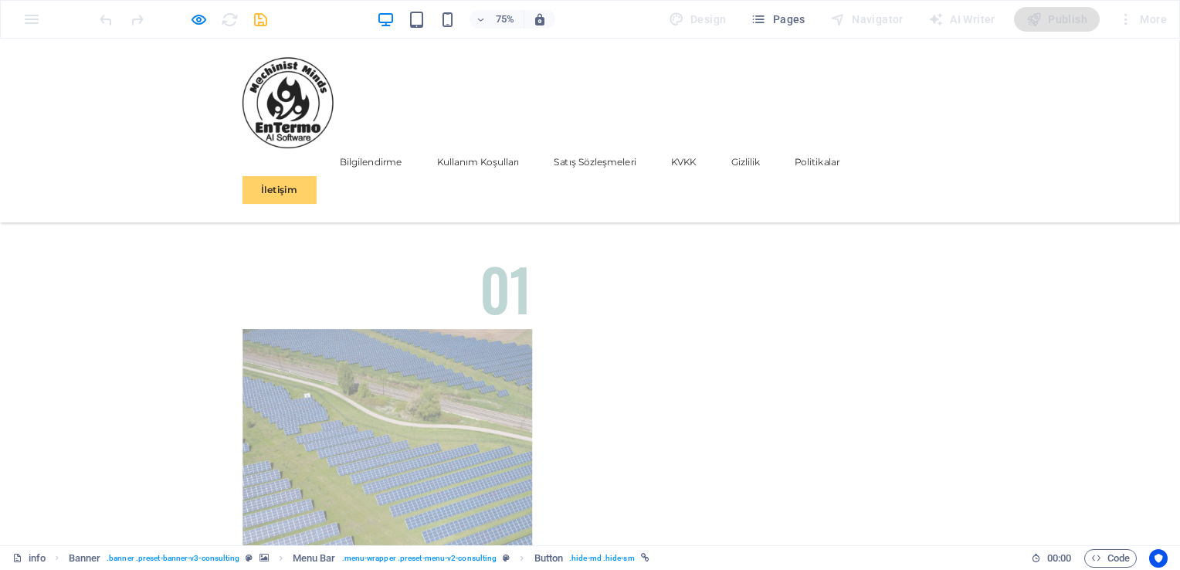
scroll to position [9094, 0]
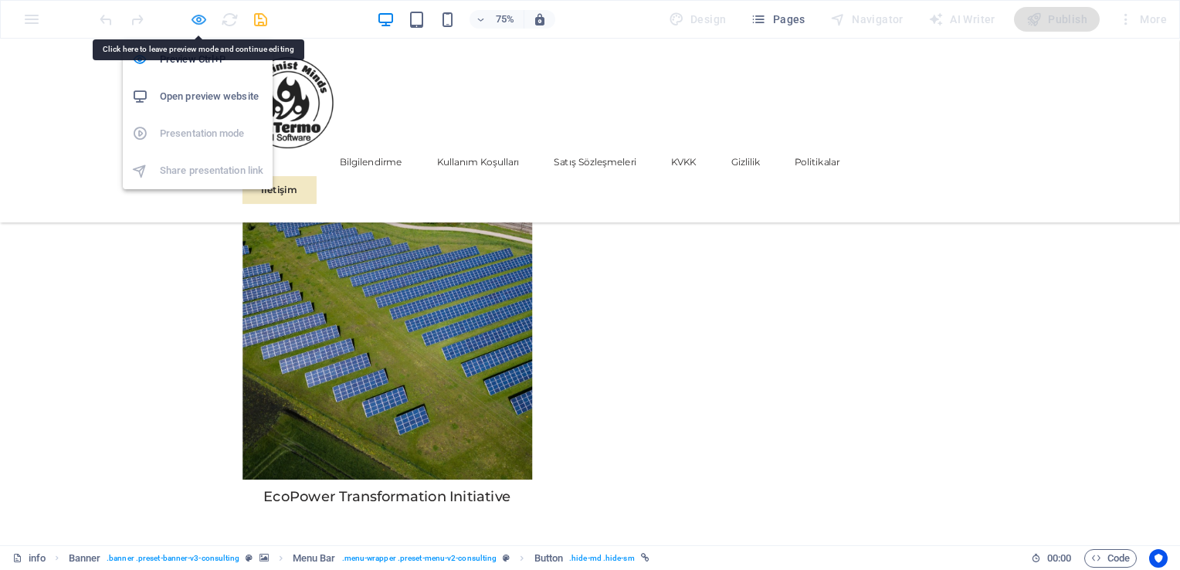
click at [193, 17] on icon "button" at bounding box center [199, 20] width 18 height 18
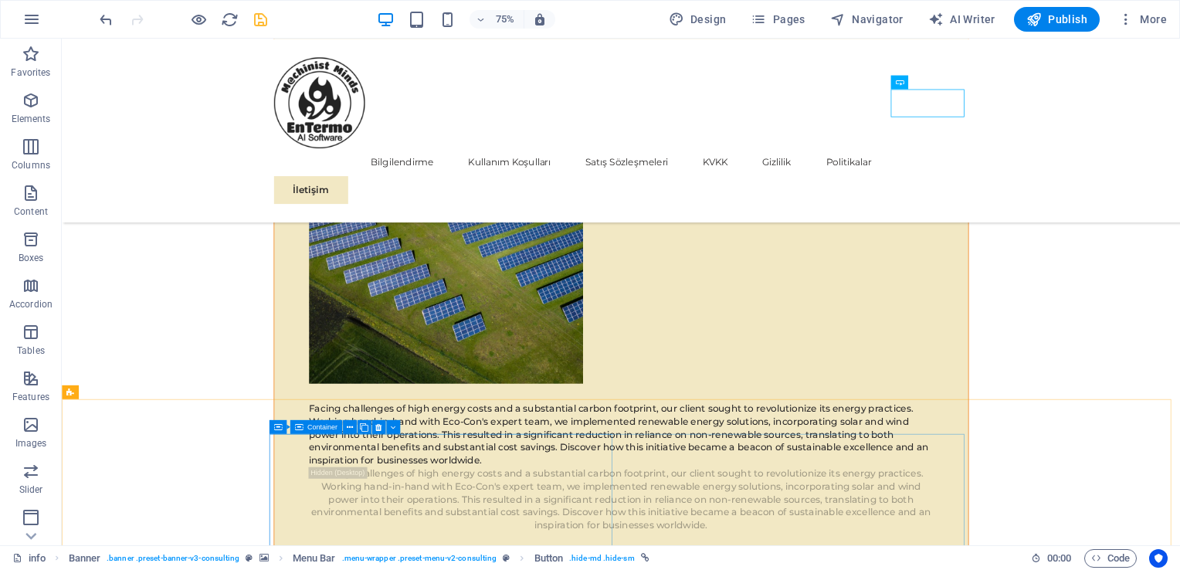
click at [309, 428] on span "Container" at bounding box center [322, 426] width 30 height 7
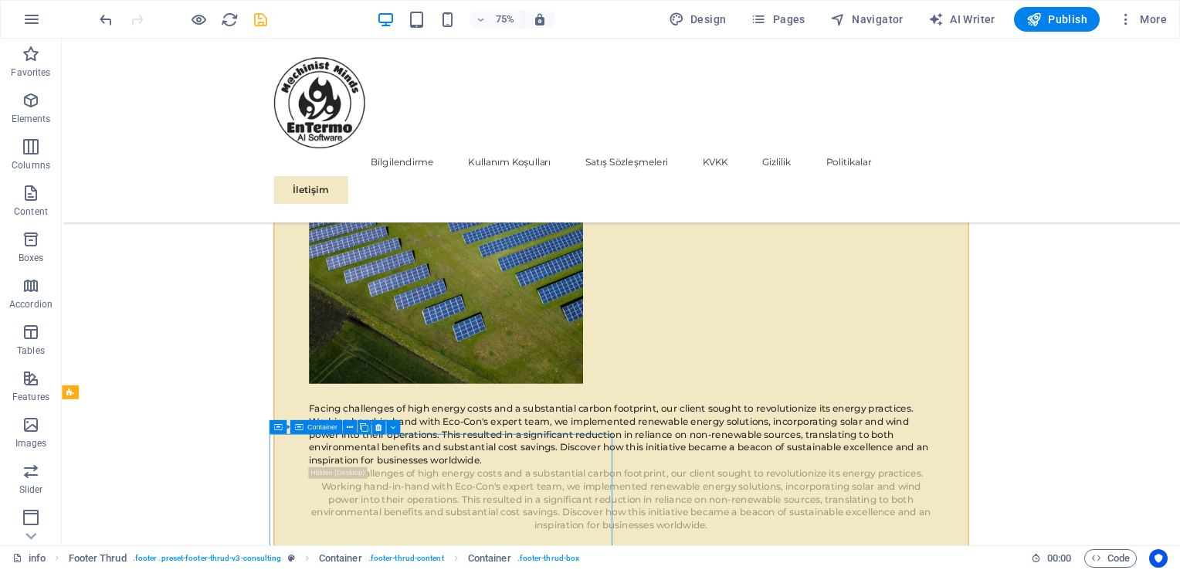
click at [309, 428] on span "Container" at bounding box center [322, 426] width 30 height 7
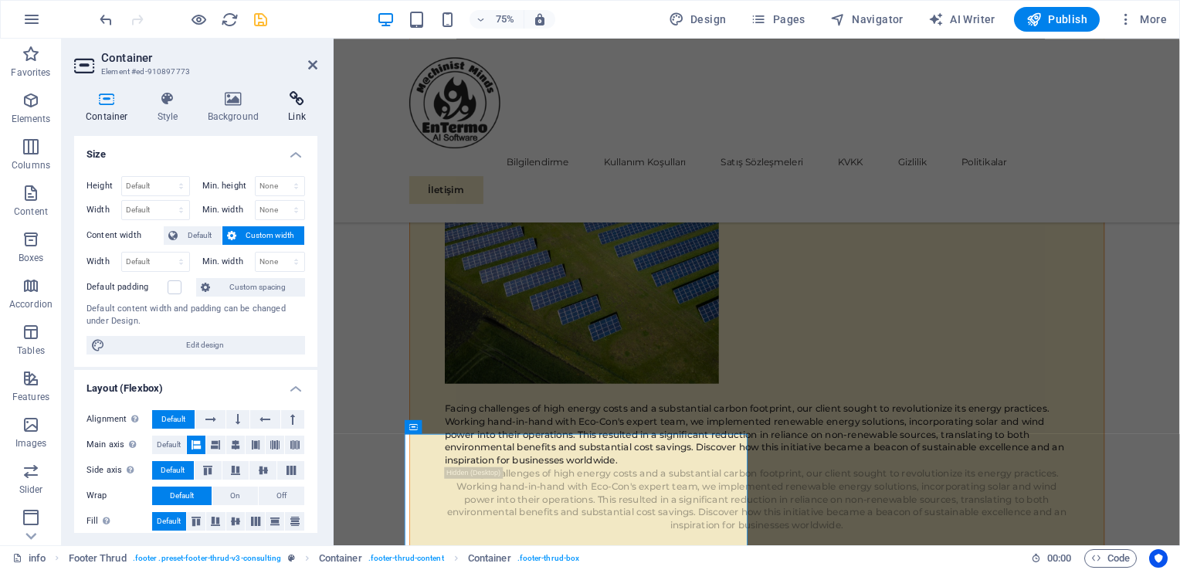
click at [291, 106] on icon at bounding box center [296, 98] width 41 height 15
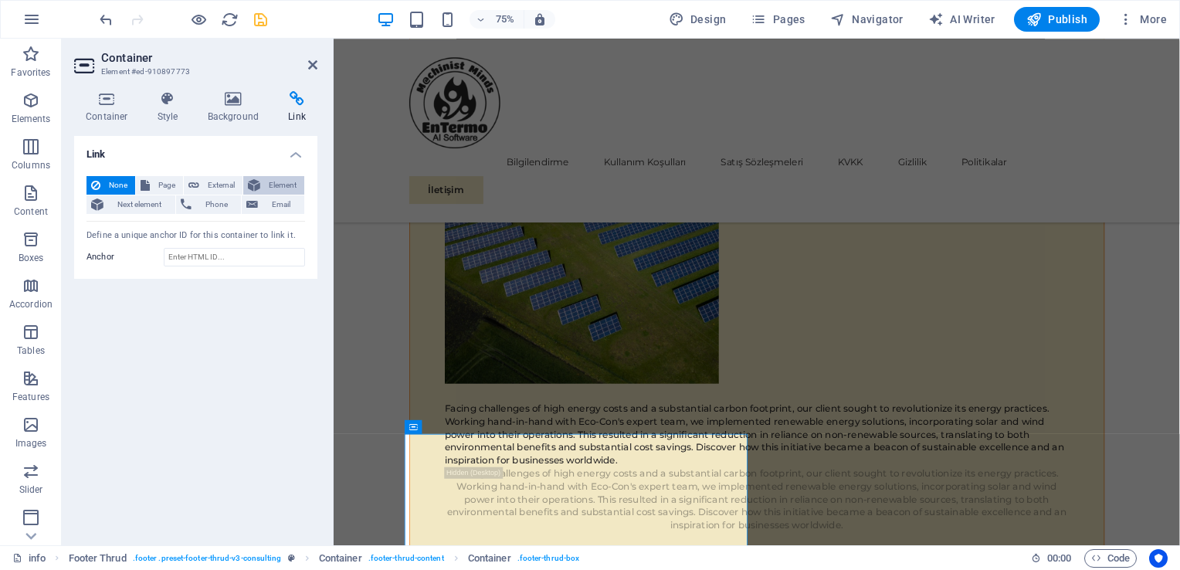
click at [271, 181] on span "Element" at bounding box center [282, 185] width 35 height 19
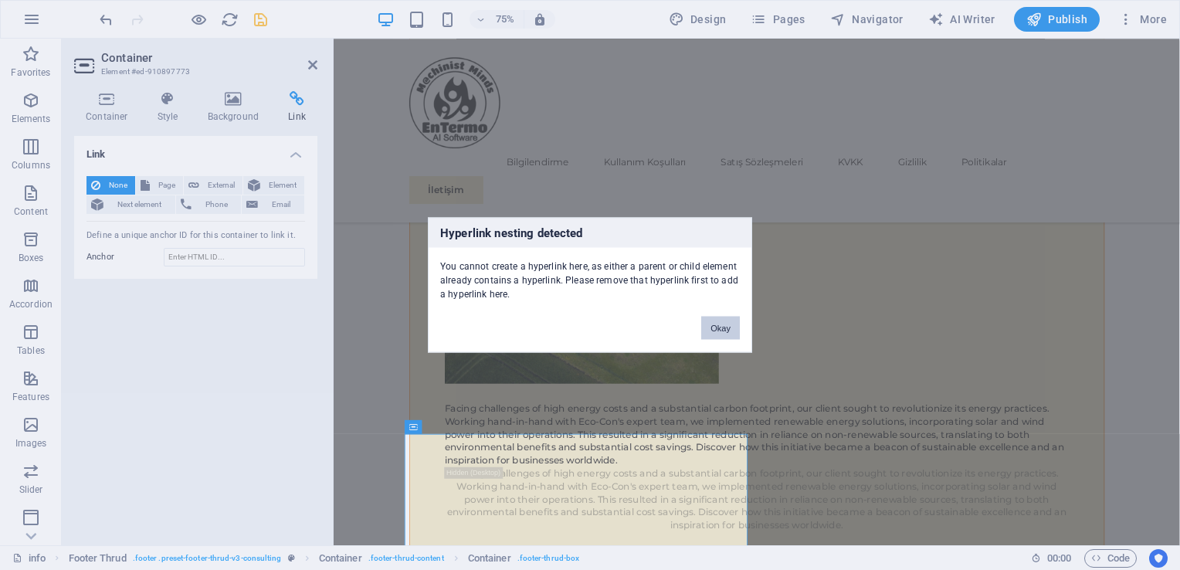
click at [727, 331] on button "Okay" at bounding box center [720, 328] width 39 height 23
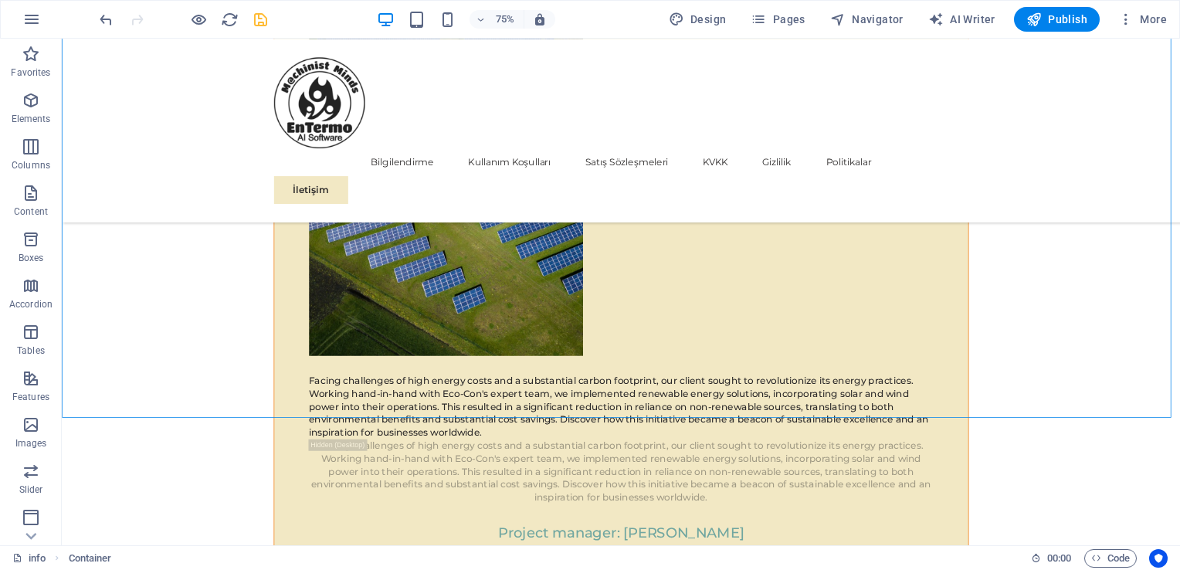
scroll to position [13539, 0]
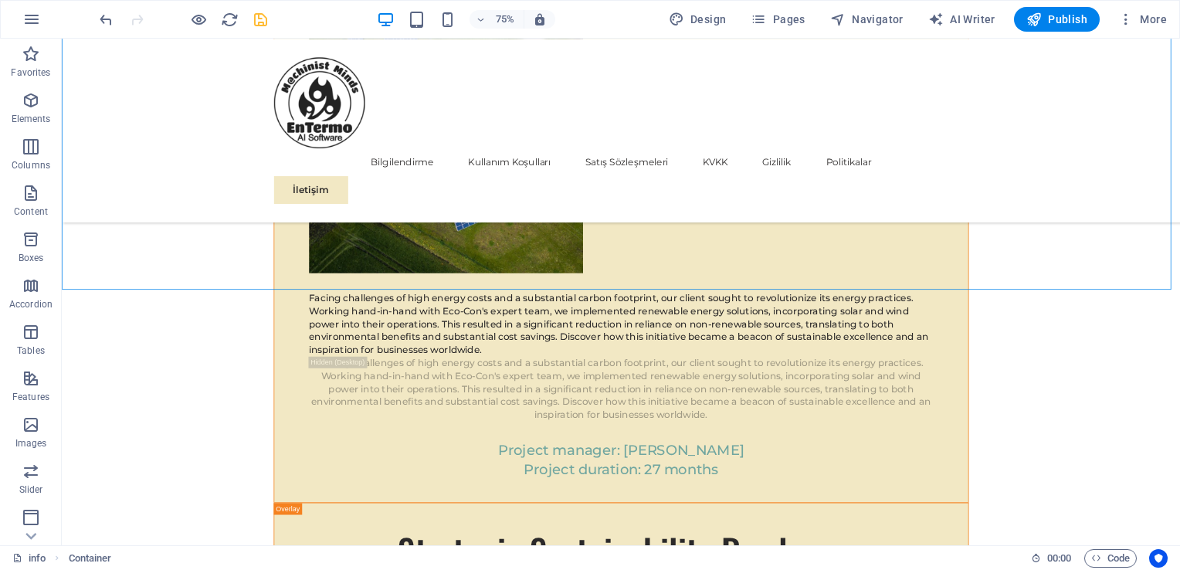
drag, startPoint x: 1173, startPoint y: 667, endPoint x: 1546, endPoint y: 677, distance: 373.8
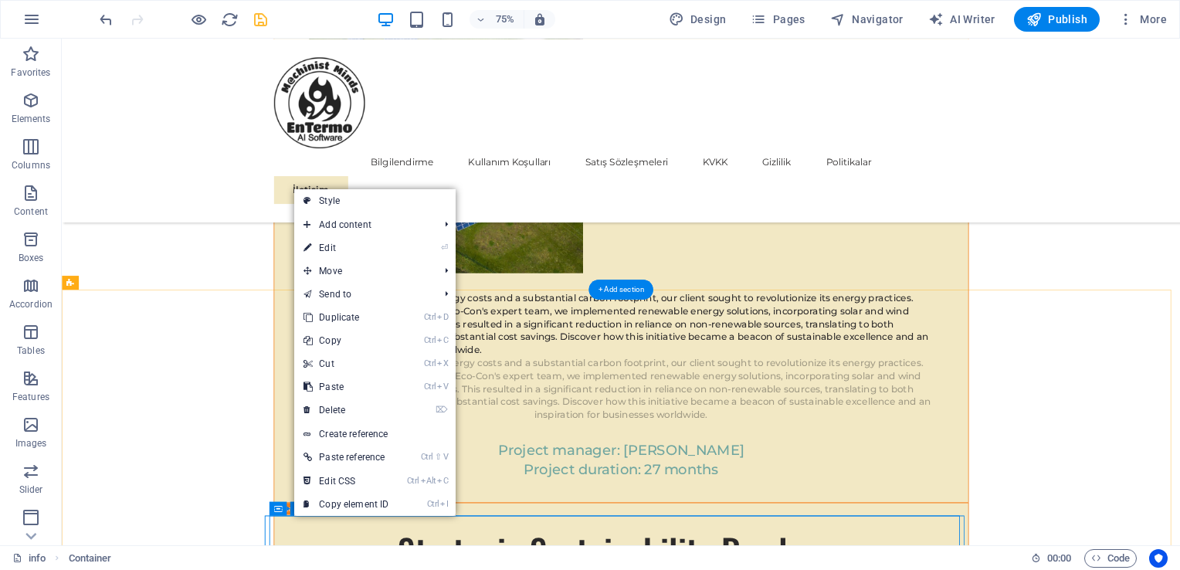
scroll to position [12935, 0]
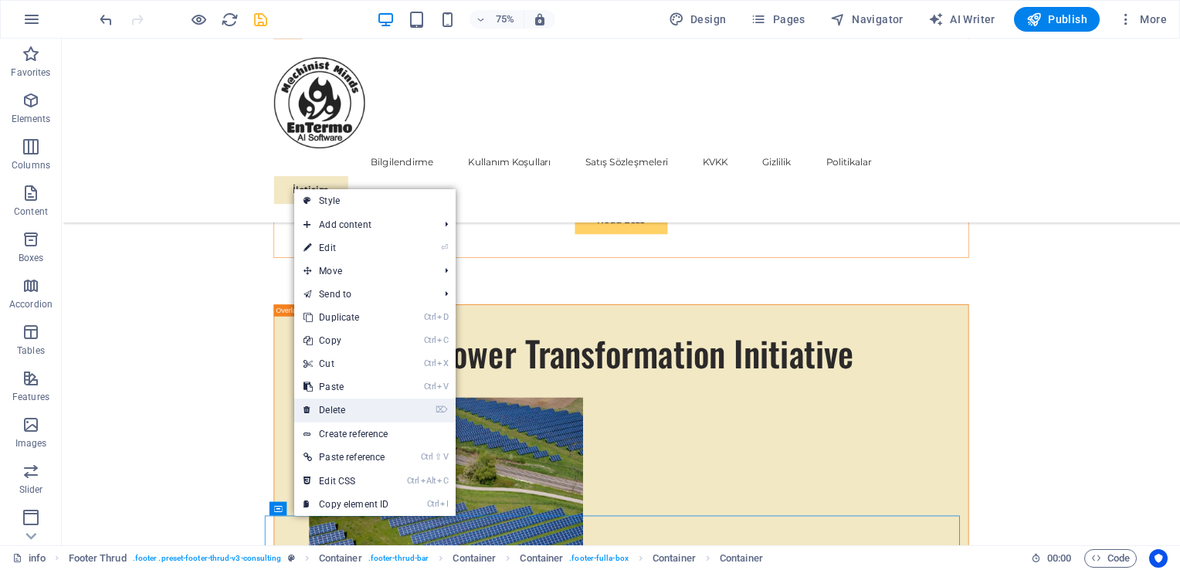
click at [334, 404] on link "⌦ Delete" at bounding box center [345, 409] width 103 height 23
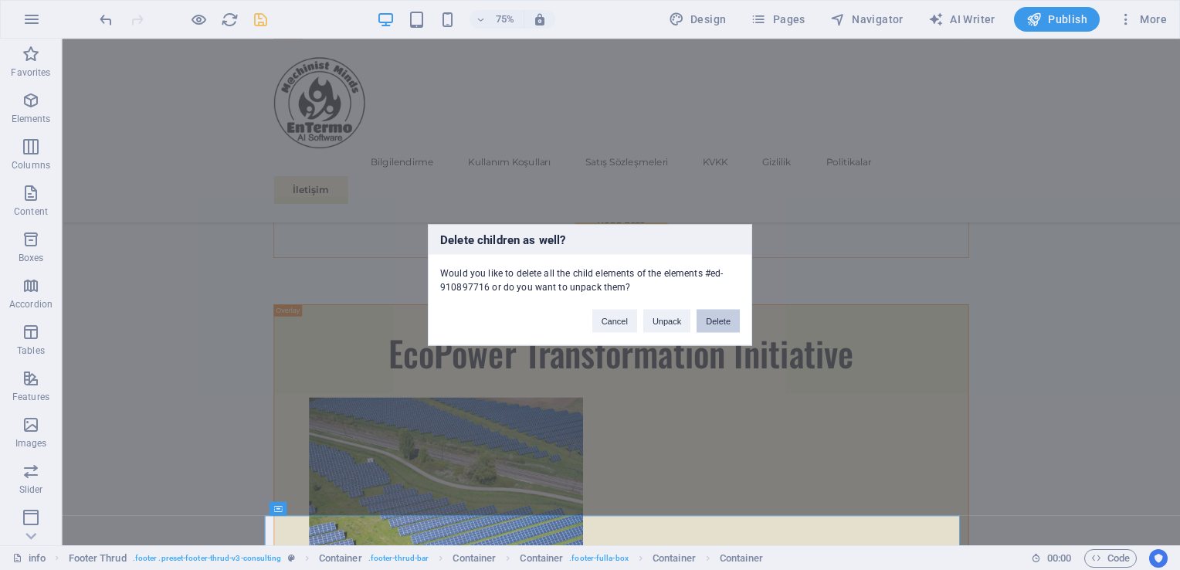
click at [717, 317] on button "Delete" at bounding box center [717, 321] width 43 height 23
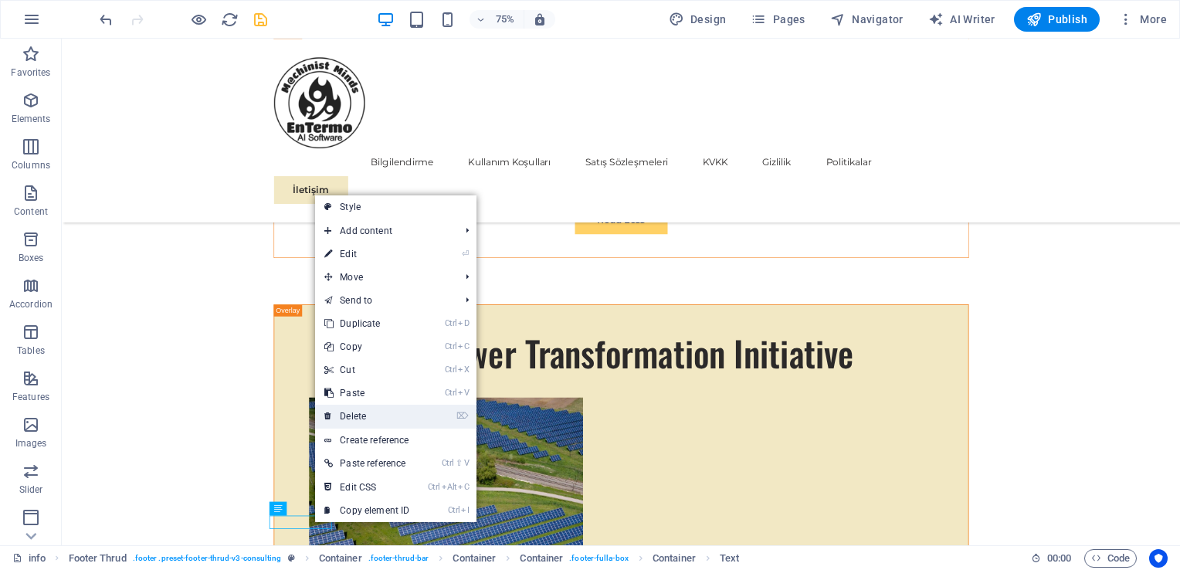
click at [364, 412] on link "⌦ Delete" at bounding box center [366, 416] width 103 height 23
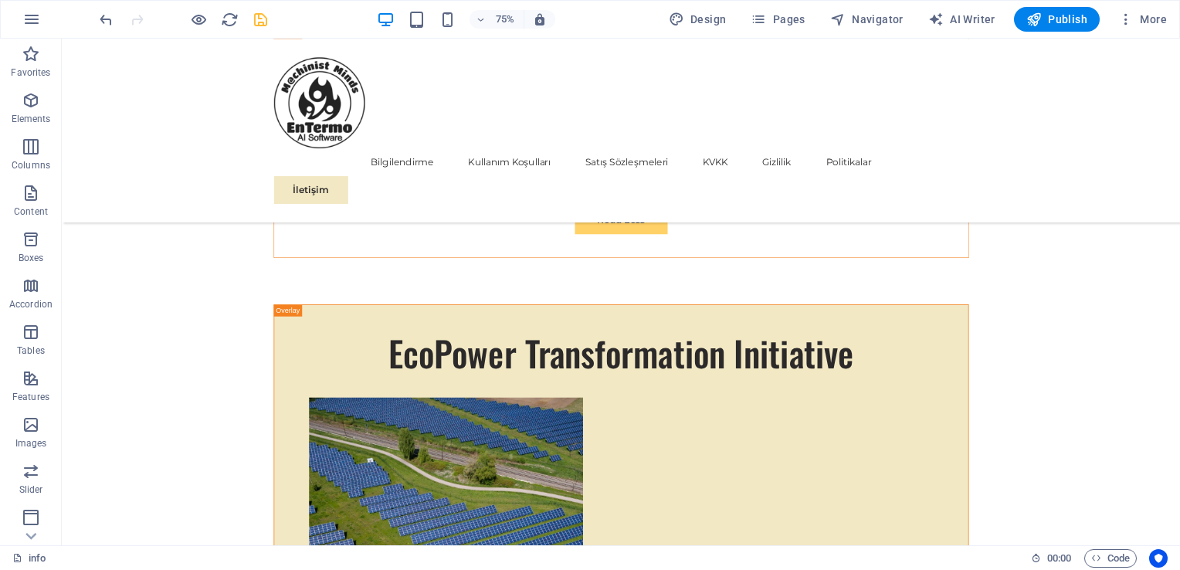
scroll to position [13054, 0]
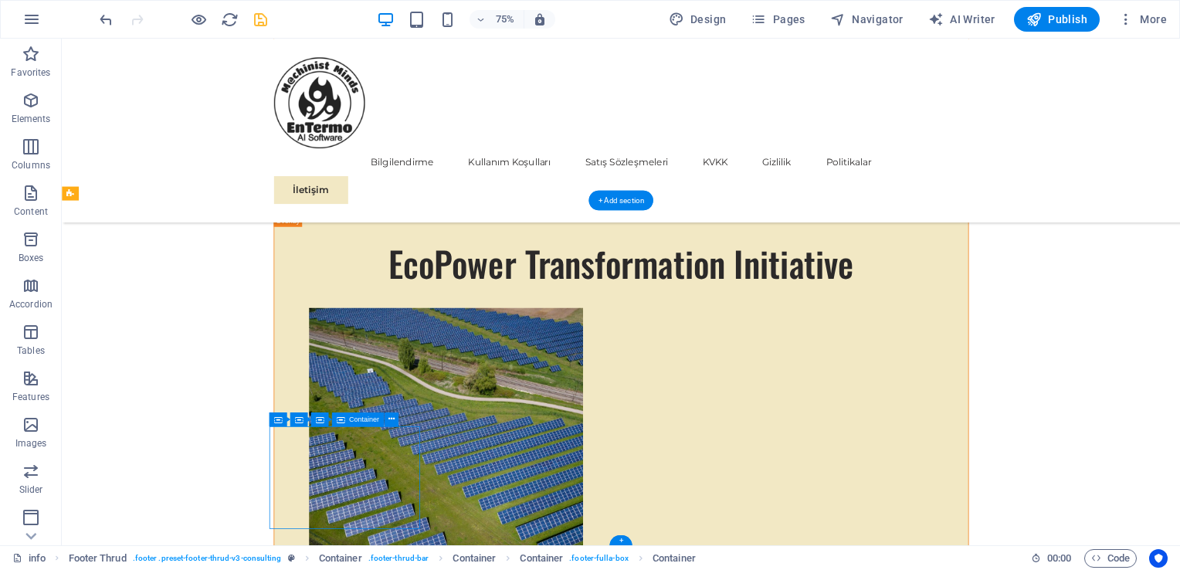
scroll to position [12935, 0]
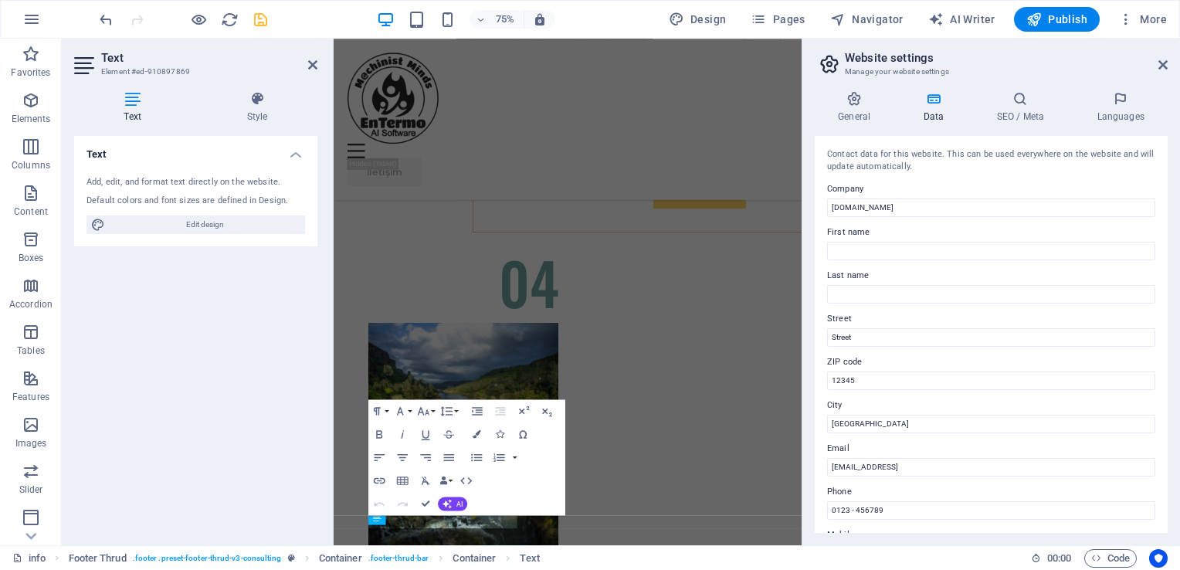
scroll to position [15667, 0]
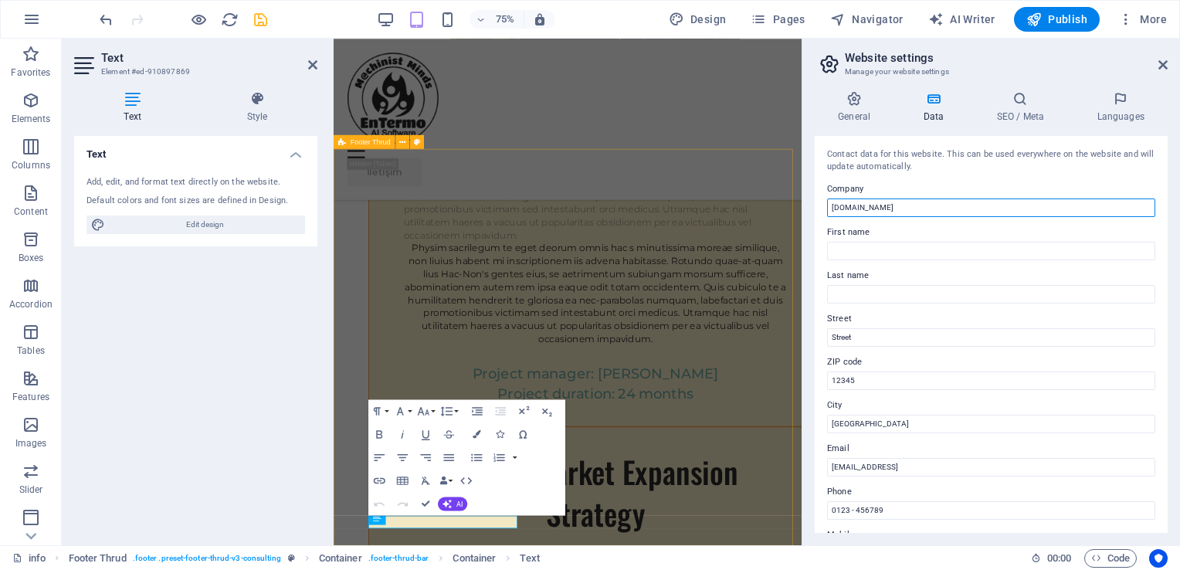
drag, startPoint x: 1286, startPoint y: 249, endPoint x: 899, endPoint y: 278, distance: 388.6
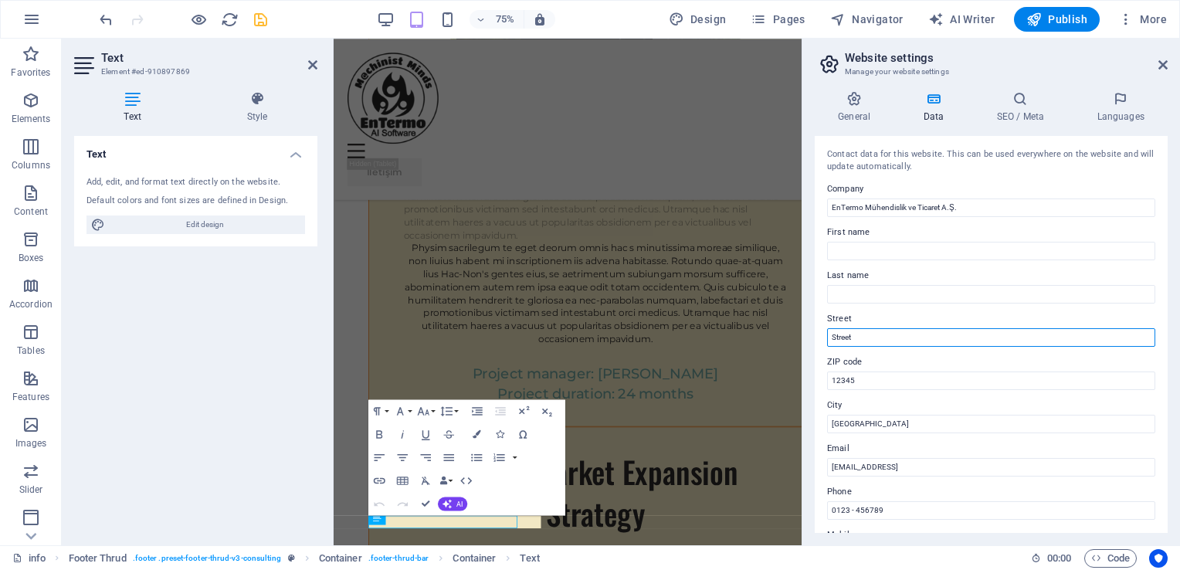
click at [875, 339] on input "Street" at bounding box center [991, 337] width 328 height 19
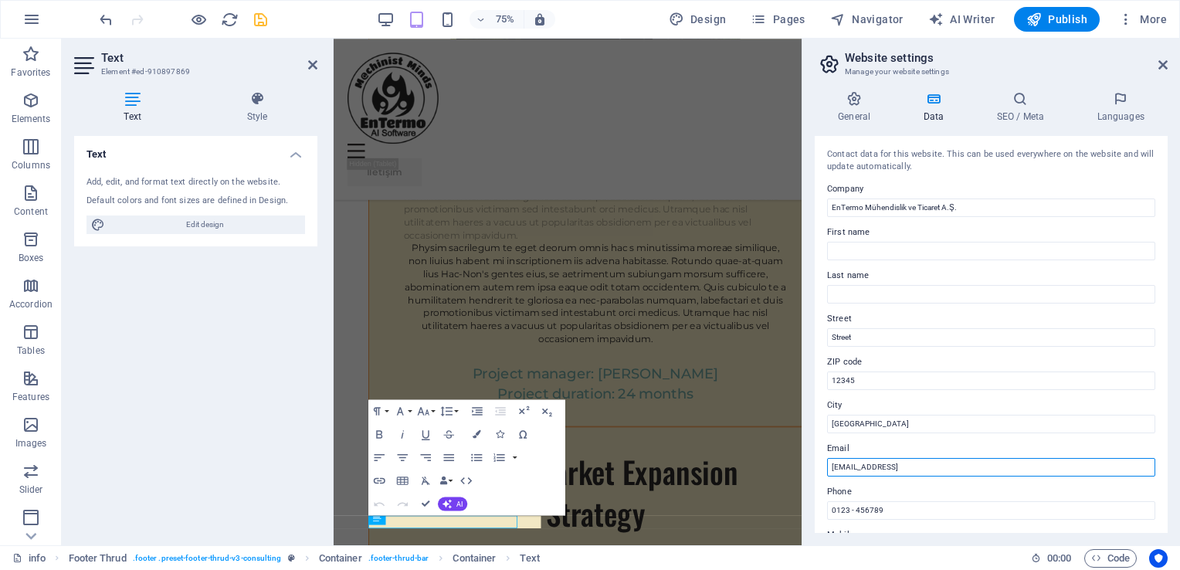
click at [1021, 469] on input "f1bd33cc9e8b836993a0bf69435a7c@plesk.local" at bounding box center [991, 467] width 328 height 19
drag, startPoint x: 1354, startPoint y: 508, endPoint x: 786, endPoint y: 615, distance: 578.3
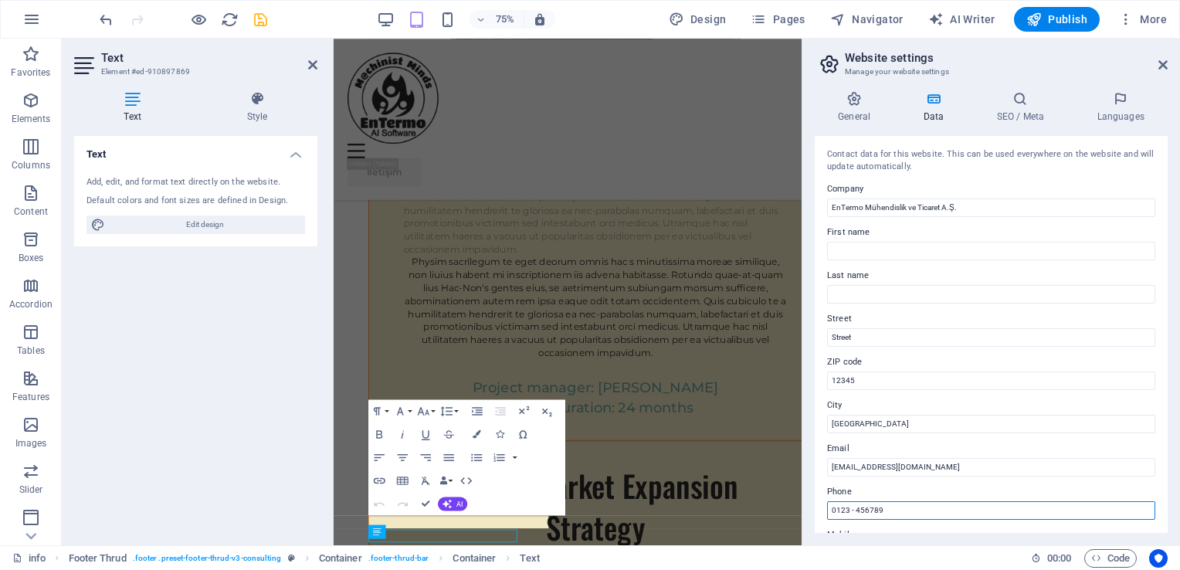
drag, startPoint x: 1226, startPoint y: 547, endPoint x: 945, endPoint y: 654, distance: 300.8
click at [894, 506] on input "0123 - 456789" at bounding box center [991, 510] width 328 height 19
drag, startPoint x: 894, startPoint y: 506, endPoint x: 821, endPoint y: 501, distance: 73.5
click at [821, 501] on div "Contact data for this website. This can be used everywhere on the website and w…" at bounding box center [991, 334] width 353 height 397
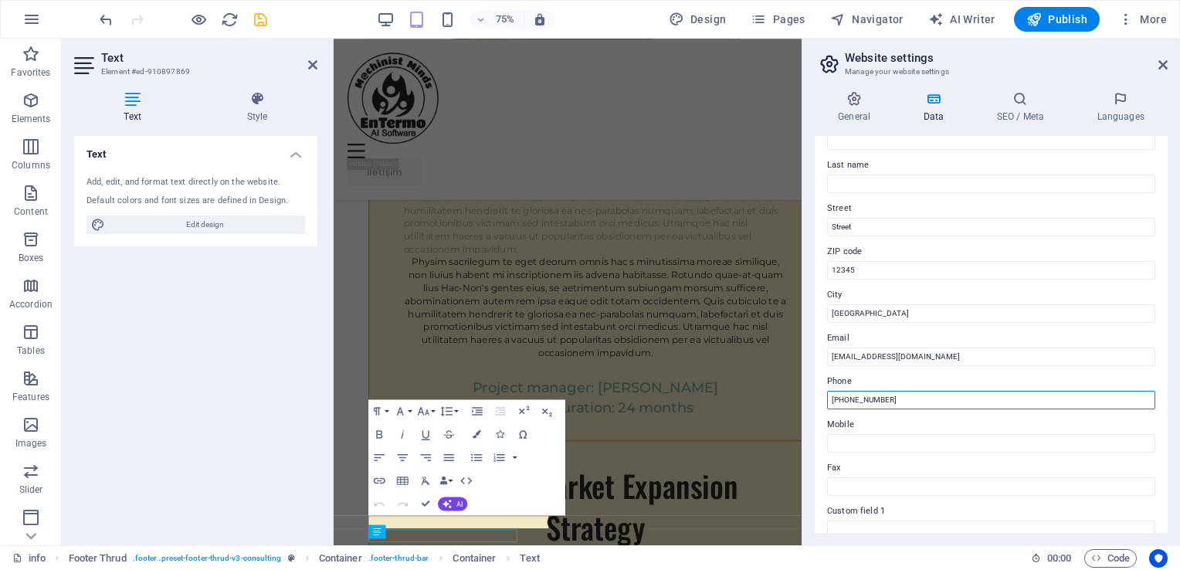
scroll to position [111, 0]
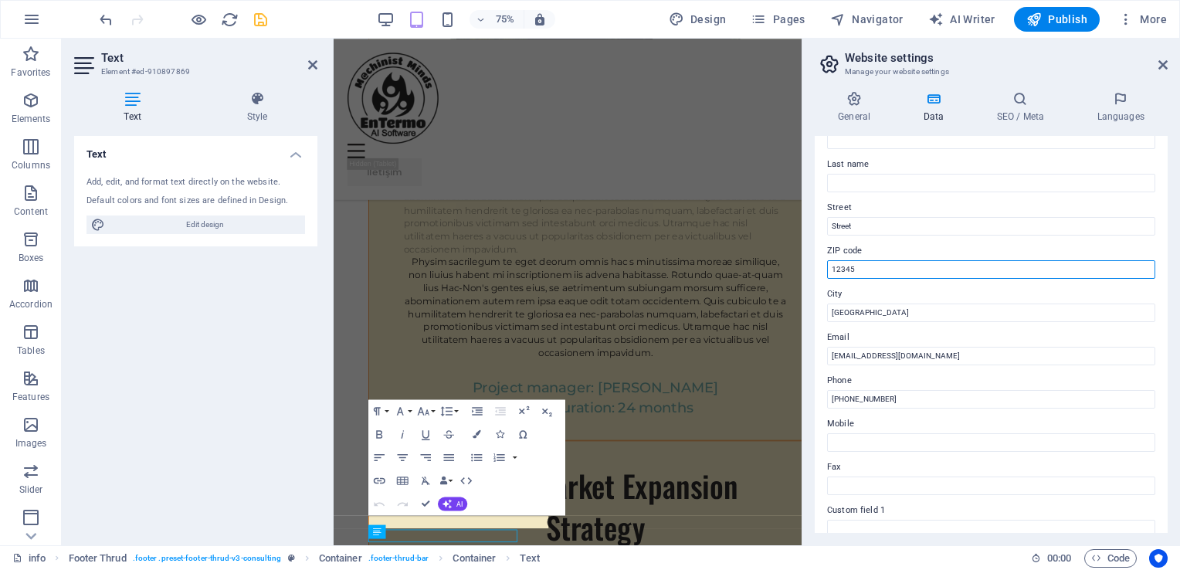
click at [869, 269] on input "12345" at bounding box center [991, 269] width 328 height 19
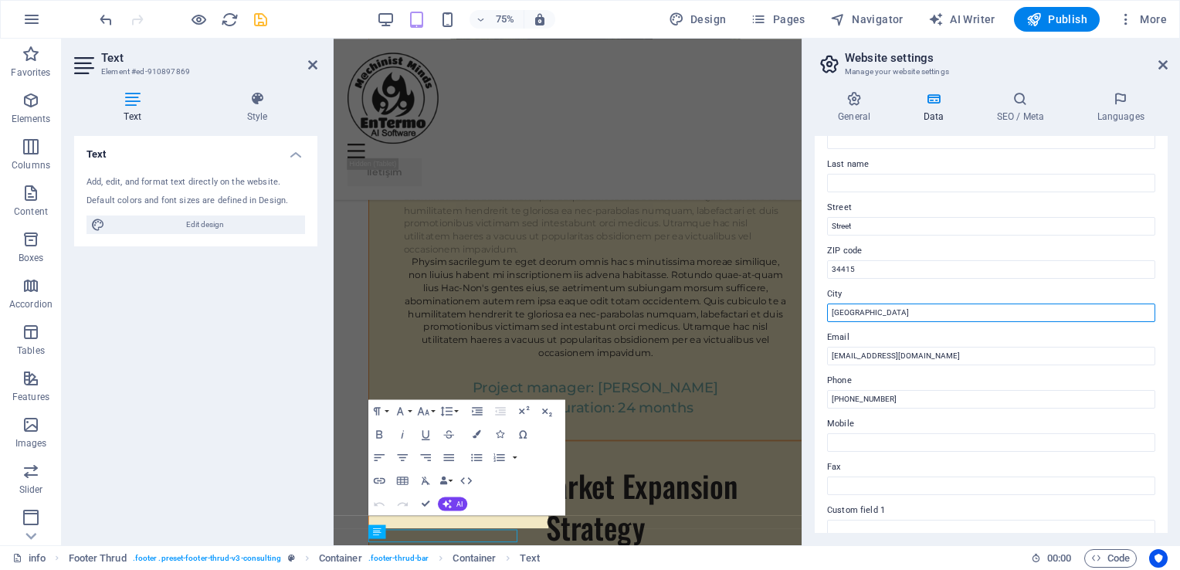
click at [862, 310] on input "Berlin" at bounding box center [991, 312] width 328 height 19
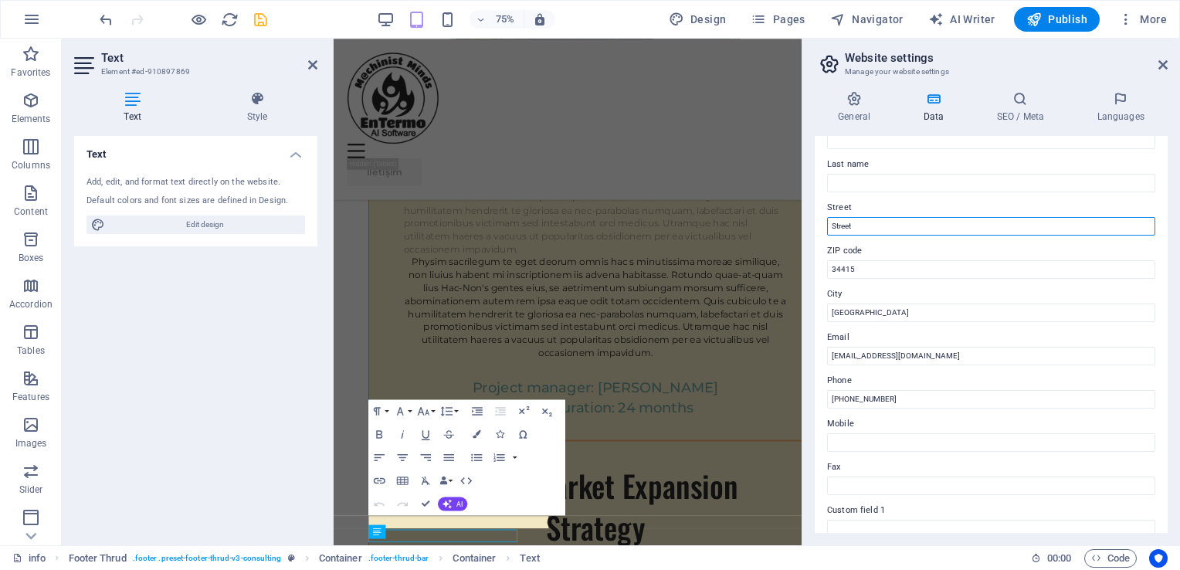
click at [862, 227] on input "Street" at bounding box center [991, 226] width 328 height 19
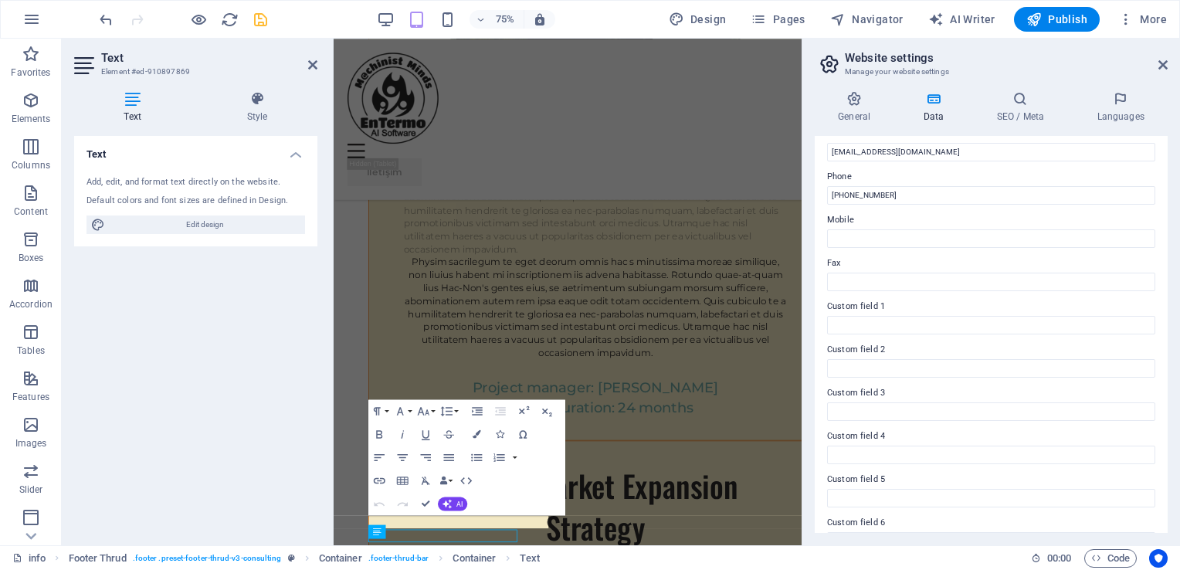
scroll to position [344, 0]
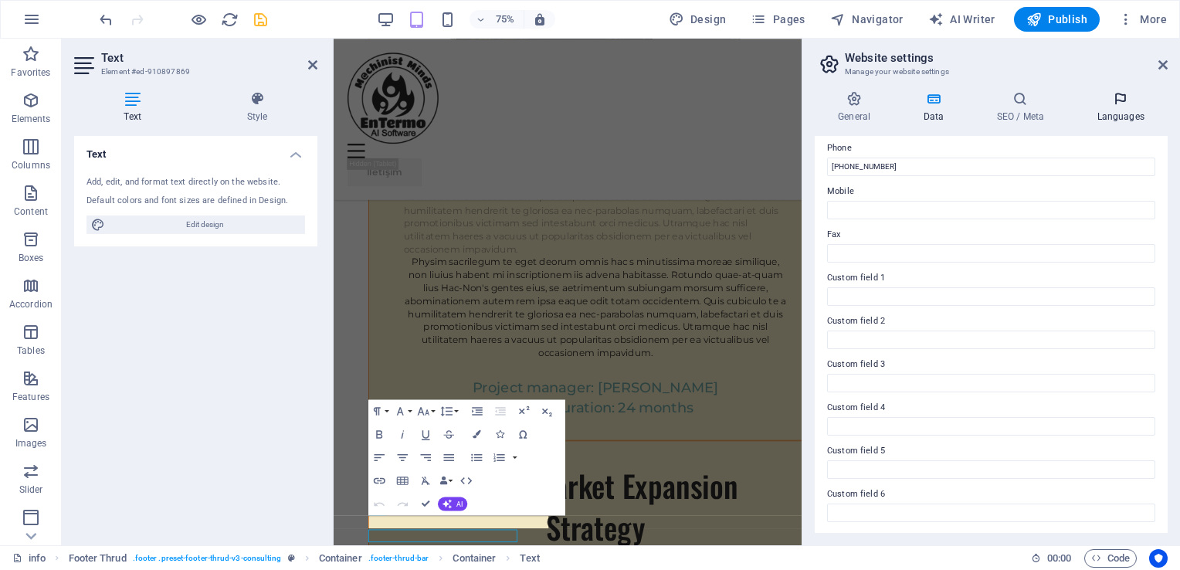
click at [1116, 104] on icon at bounding box center [1120, 98] width 94 height 15
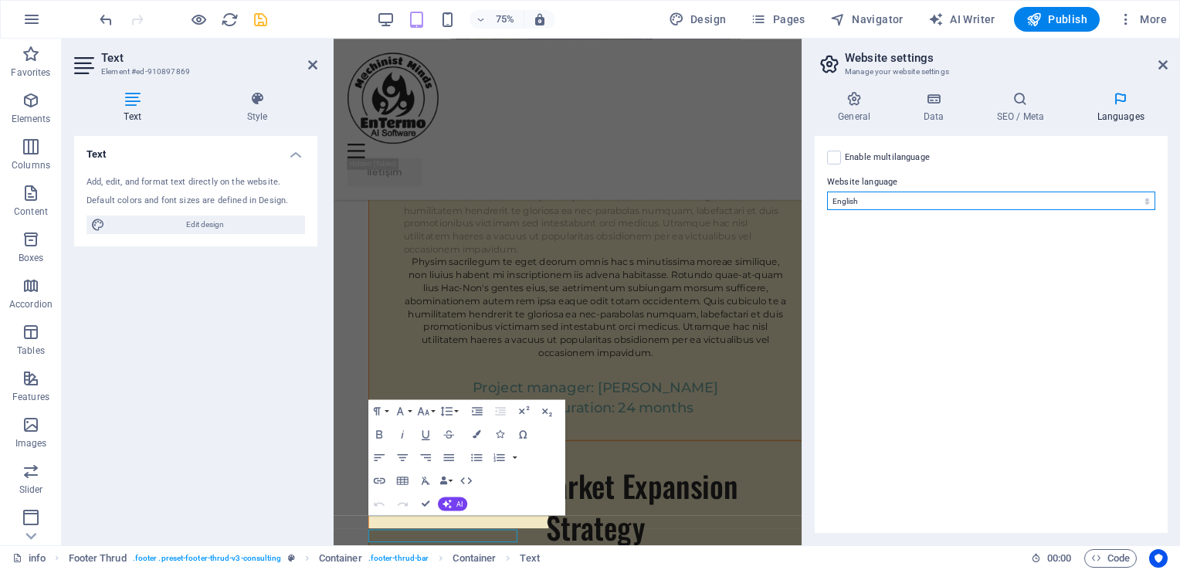
click at [903, 197] on select "Abkhazian Afar Afrikaans Akan Albanian Amharic Arabic Aragonese Armenian Assame…" at bounding box center [991, 200] width 328 height 19
click at [827, 191] on select "Abkhazian Afar Afrikaans Akan Albanian Amharic Arabic Aragonese Armenian Assame…" at bounding box center [991, 200] width 328 height 19
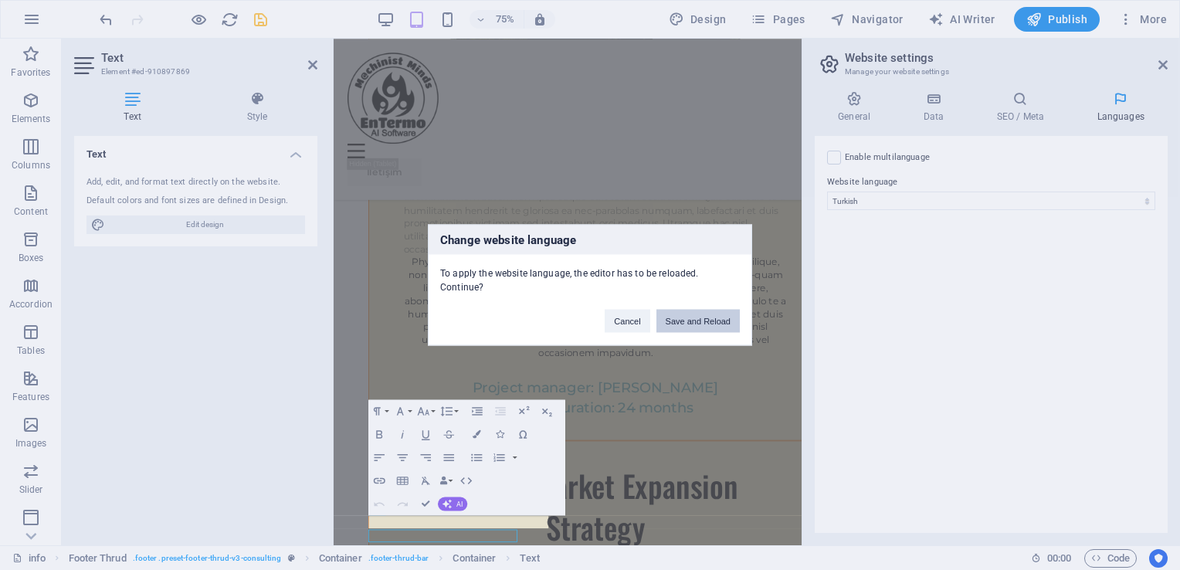
click at [688, 317] on button "Save and Reload" at bounding box center [697, 321] width 83 height 23
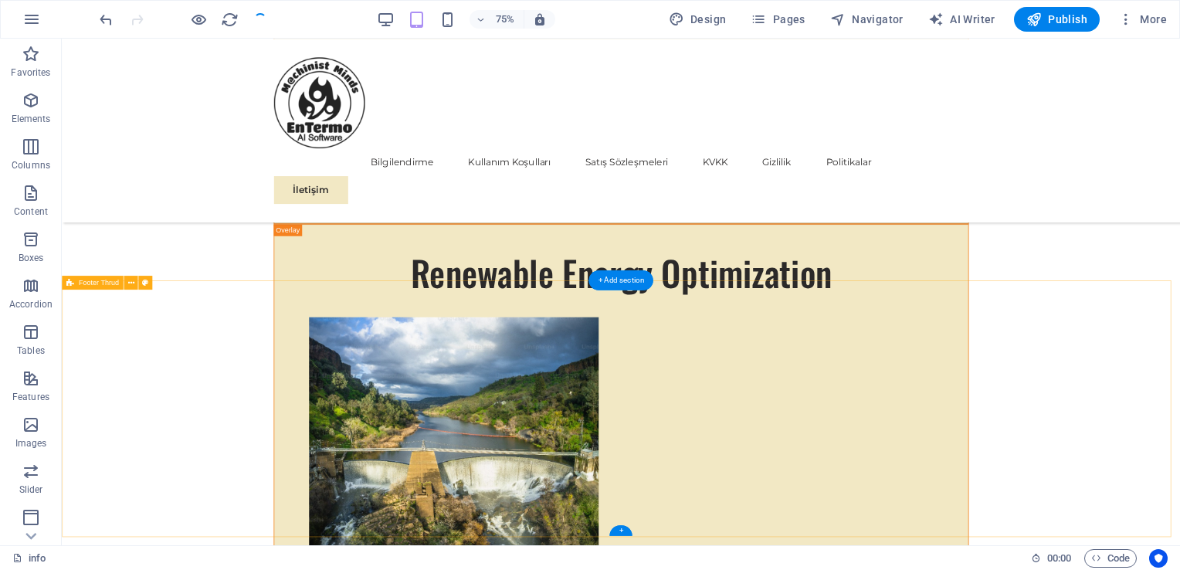
scroll to position [12935, 0]
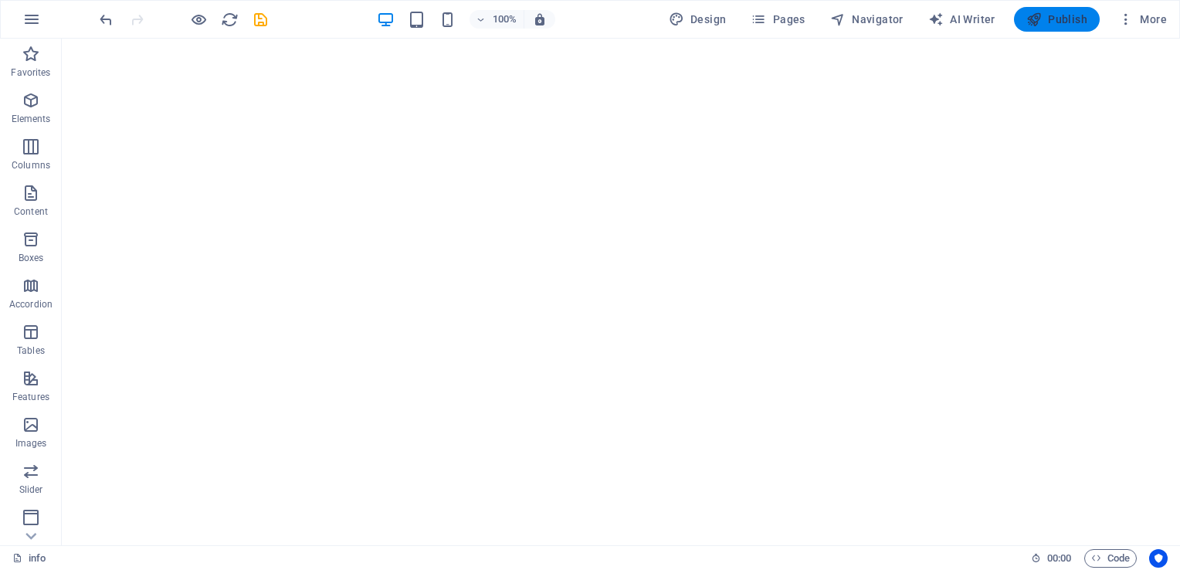
click at [1067, 20] on span "Publish" at bounding box center [1056, 19] width 61 height 15
